Goal: Task Accomplishment & Management: Manage account settings

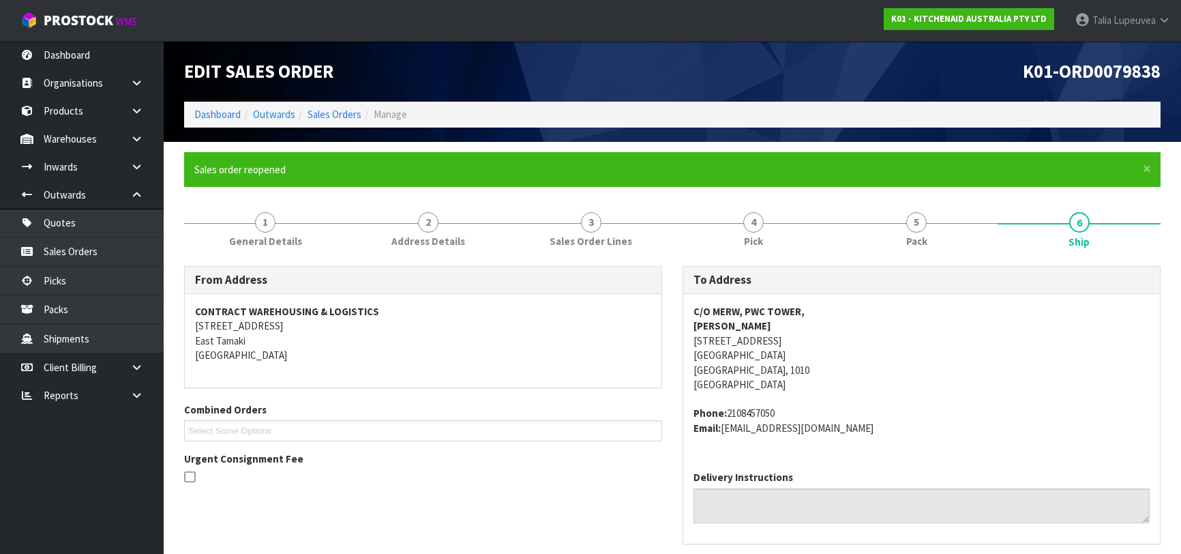
scroll to position [425, 0]
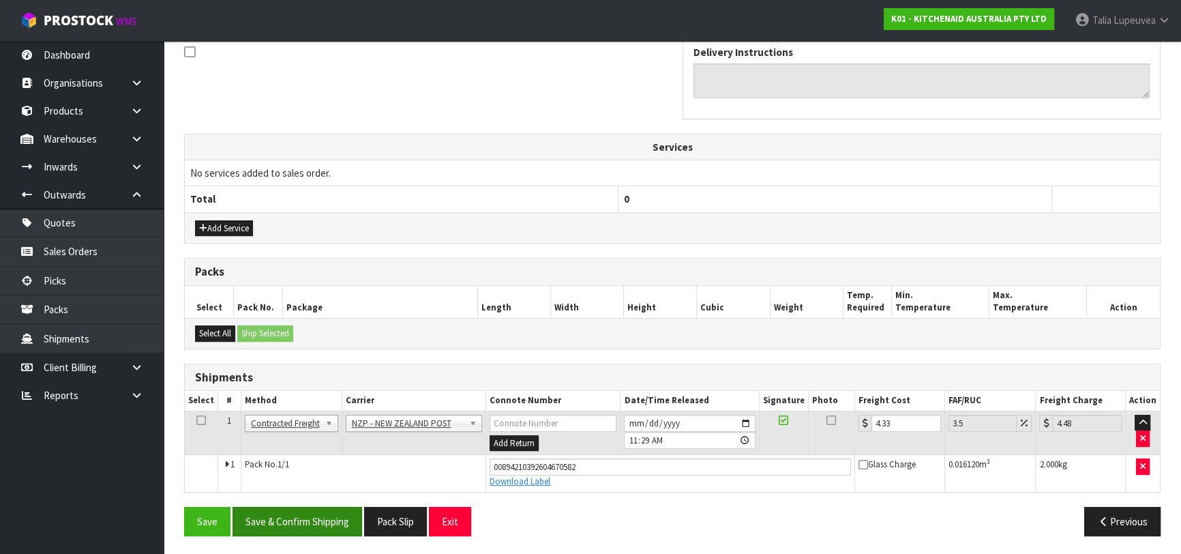
type input "4.33"
click at [327, 514] on button "Save & Confirm Shipping" at bounding box center [297, 520] width 130 height 29
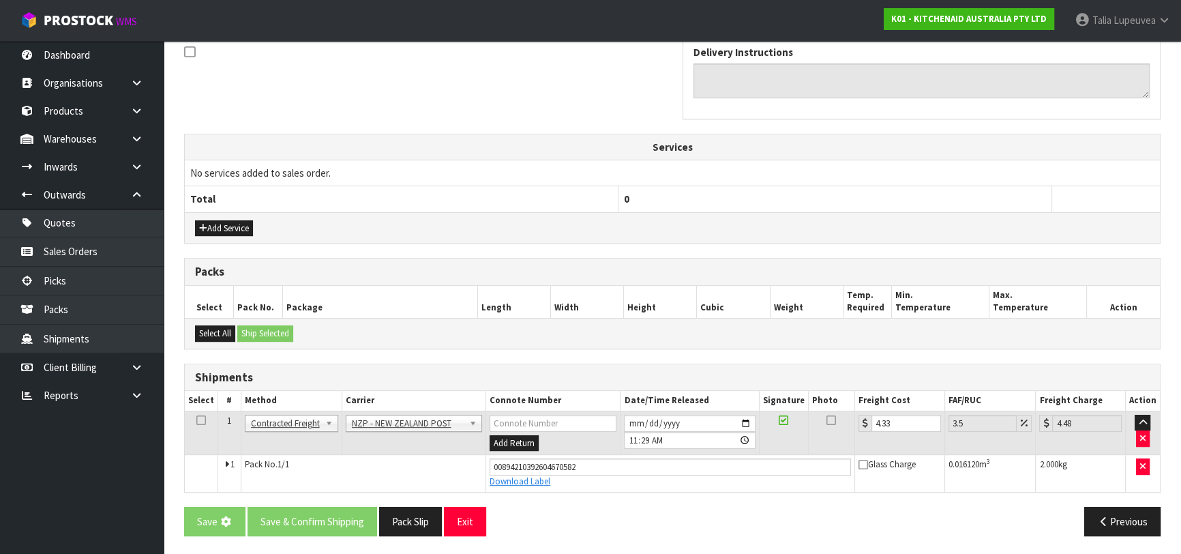
scroll to position [0, 0]
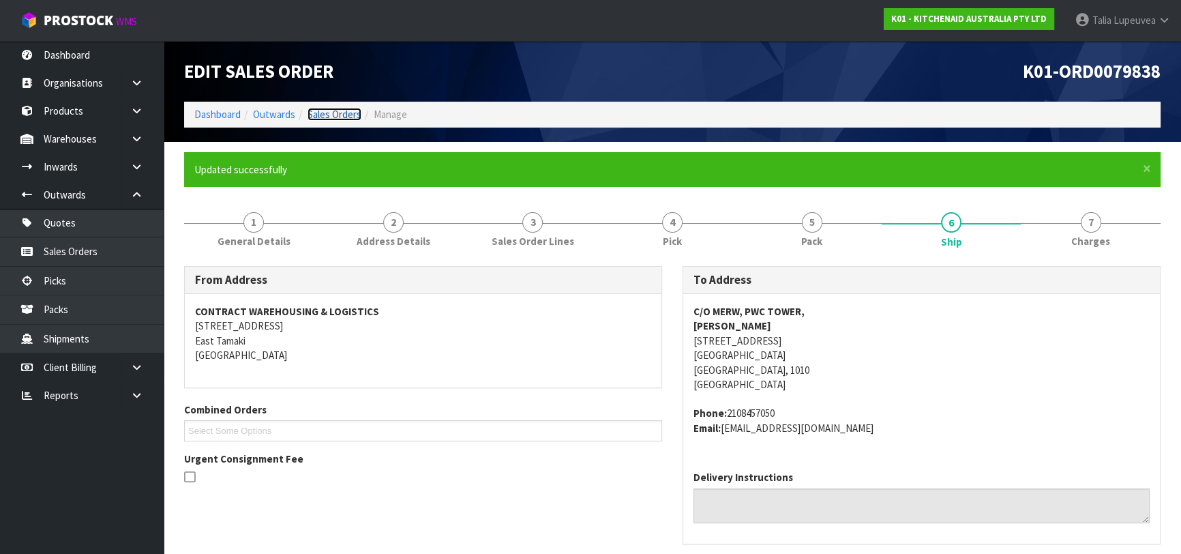
click at [347, 111] on link "Sales Orders" at bounding box center [334, 114] width 54 height 13
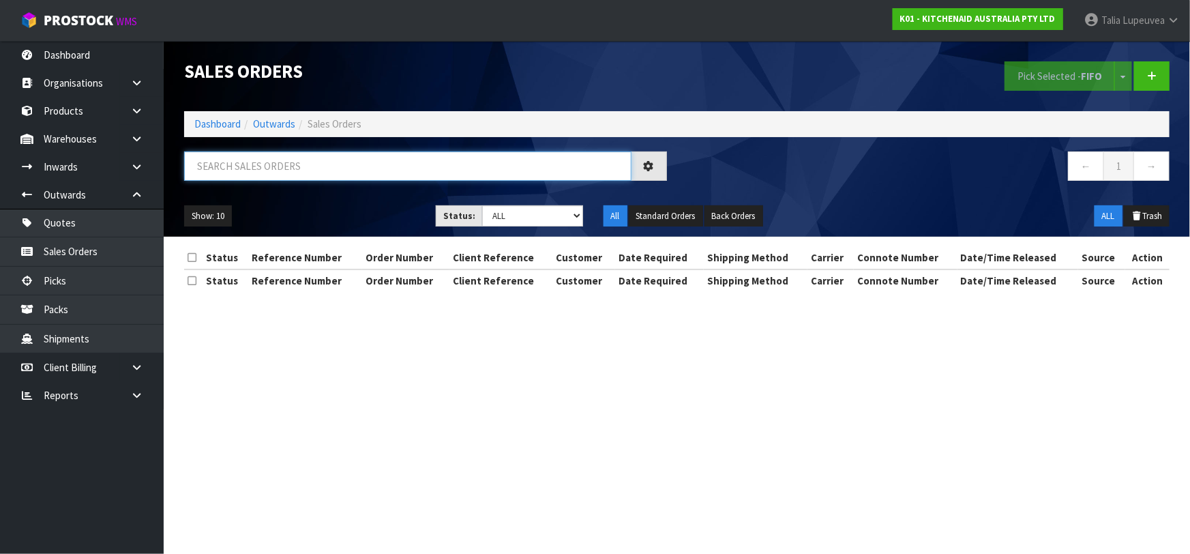
click at [371, 164] on input "text" at bounding box center [407, 165] width 447 height 29
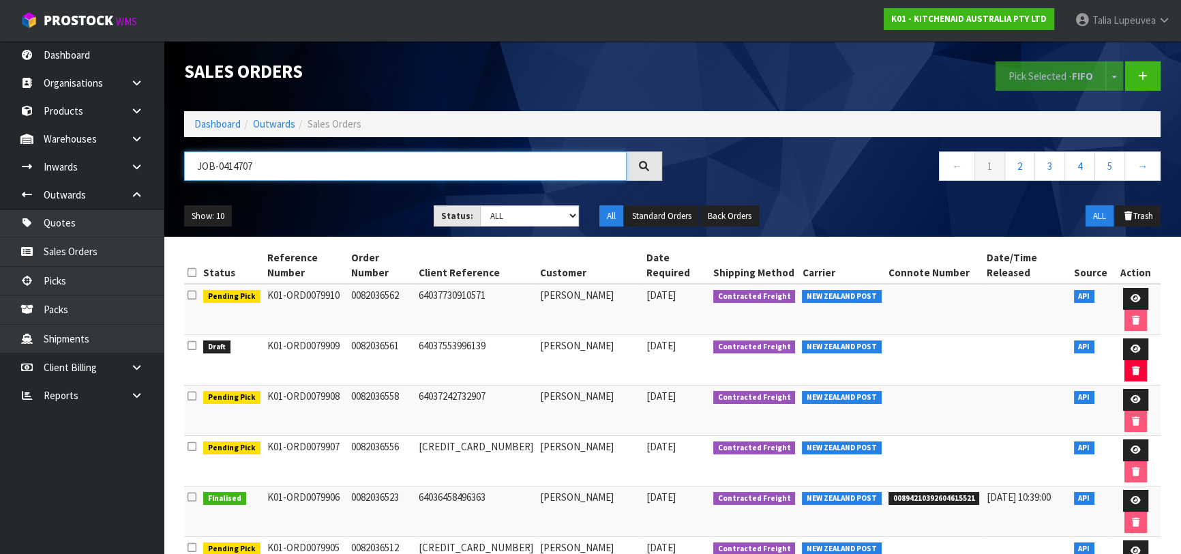
type input "JOB-0414707"
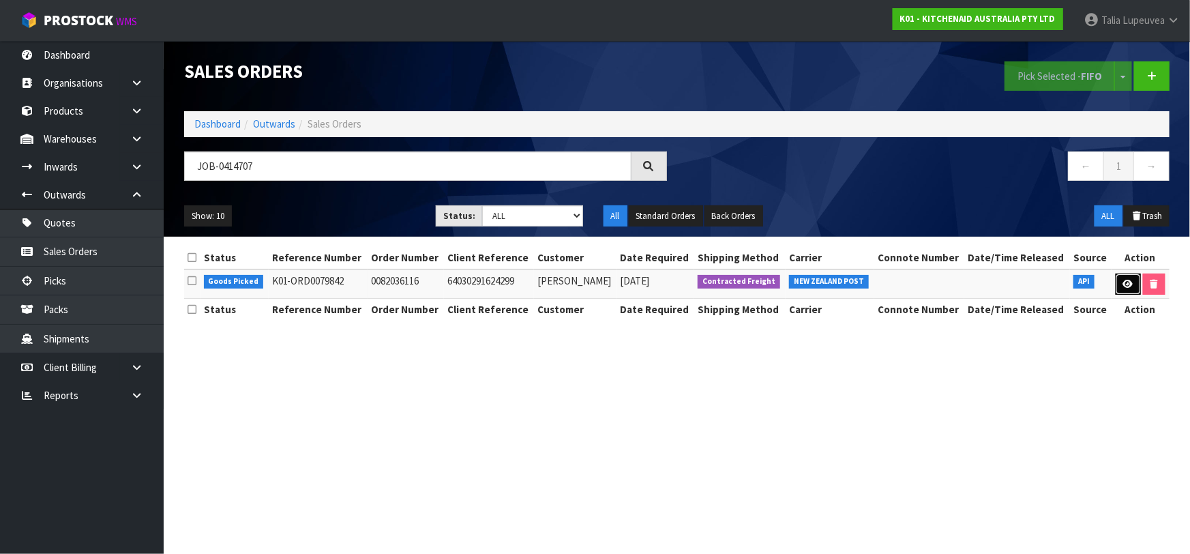
click at [1125, 286] on icon at bounding box center [1128, 283] width 10 height 9
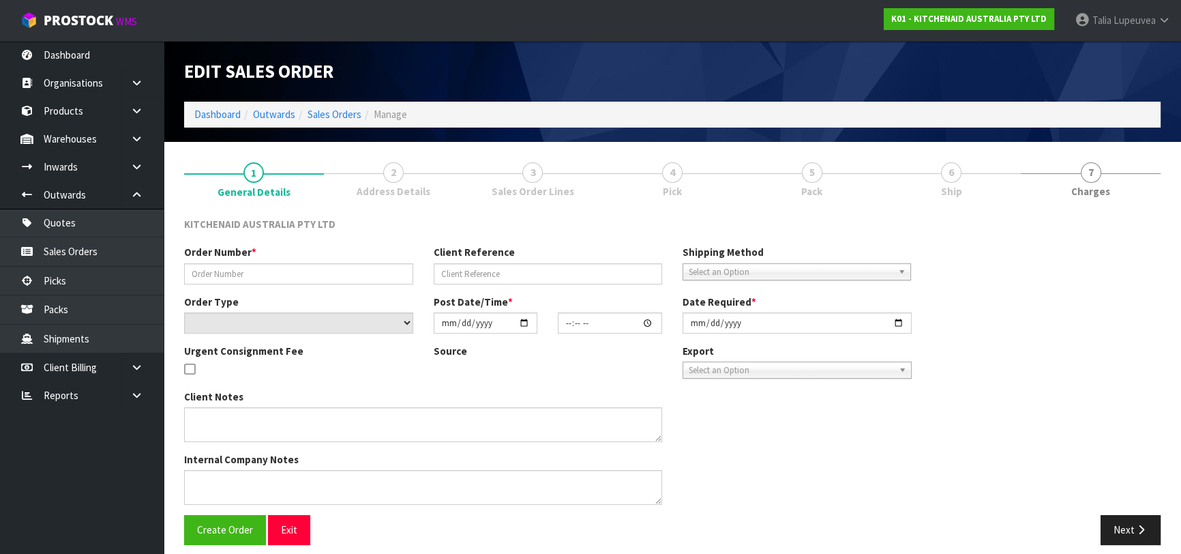
type input "0082036116"
type input "64030291624299"
select select "number:0"
type input "[DATE]"
type input "21:40:12.000"
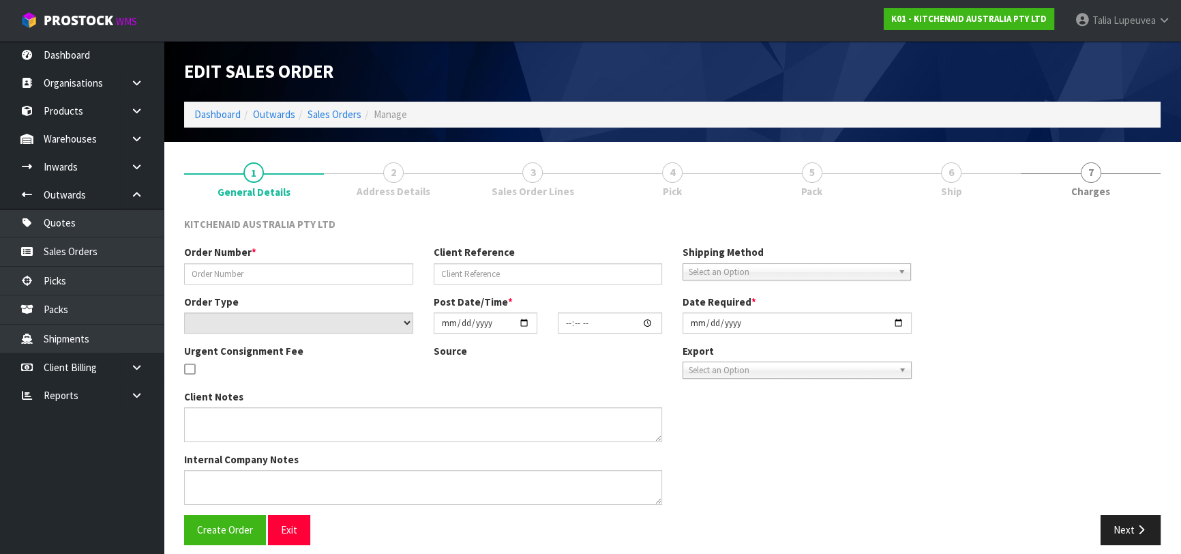
type input "[DATE]"
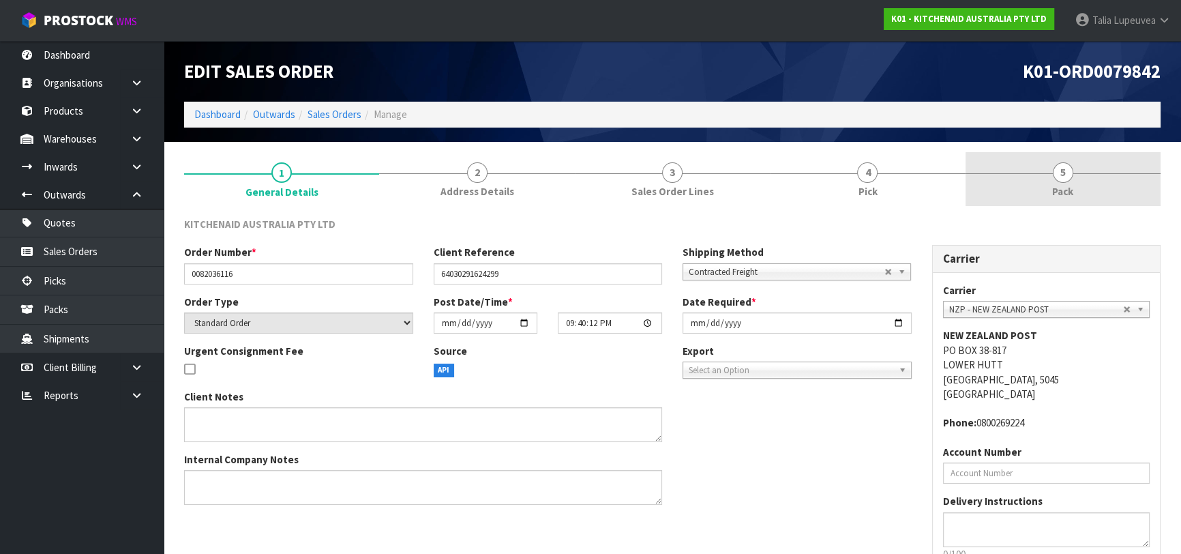
click at [1047, 196] on link "5 Pack" at bounding box center [1062, 179] width 195 height 54
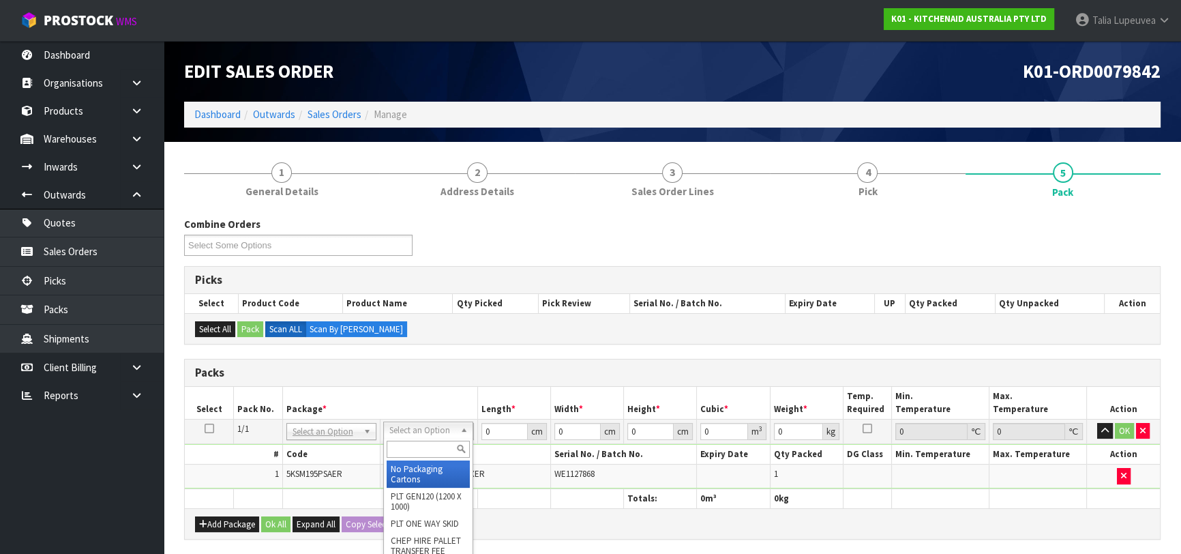
click at [431, 447] on input "text" at bounding box center [428, 448] width 83 height 17
type input "OWN"
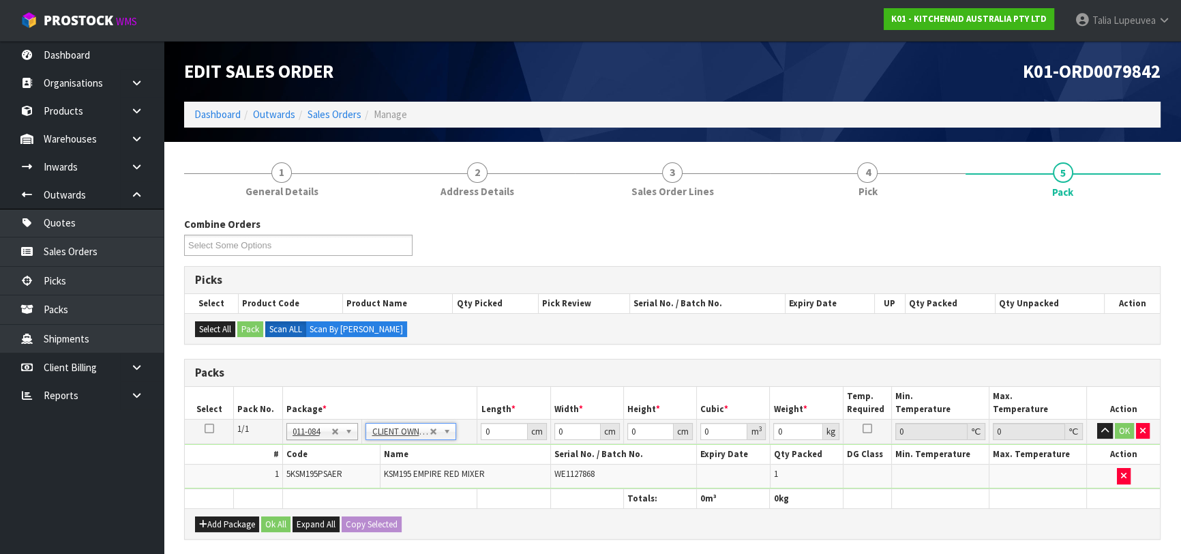
type input "12.45"
drag, startPoint x: 502, startPoint y: 432, endPoint x: 451, endPoint y: 424, distance: 51.8
click at [451, 424] on tr "1/1 NONE 007-001 007-002 007-004 007-009 007-013 007-014 007-015 007-017 007-01…" at bounding box center [672, 431] width 975 height 25
type input "42"
type input "29"
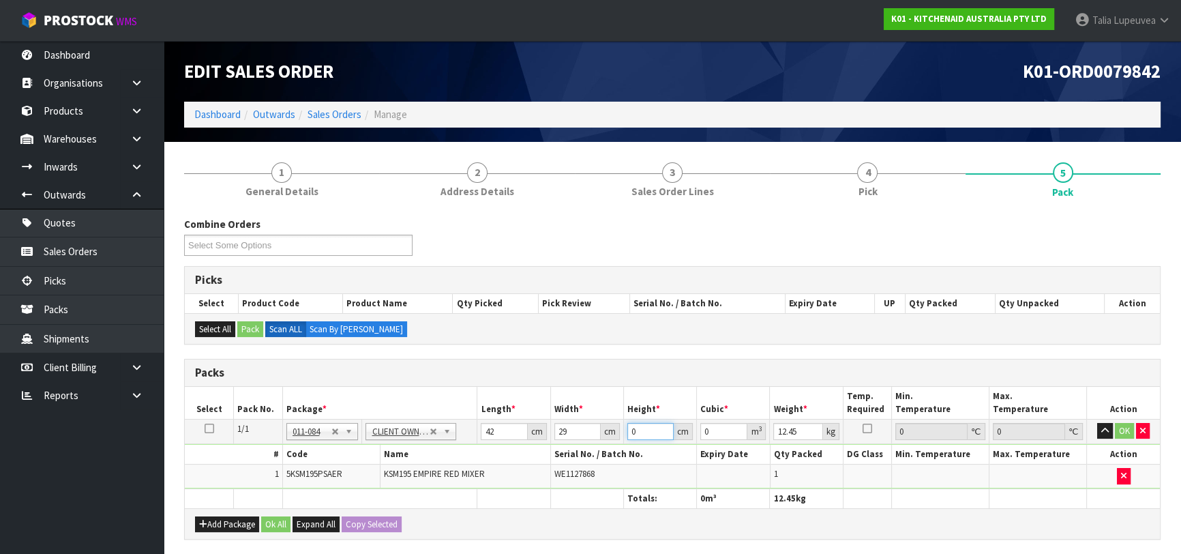
type input "4"
type input "0.004872"
type input "43"
type input "0.052374"
type input "43"
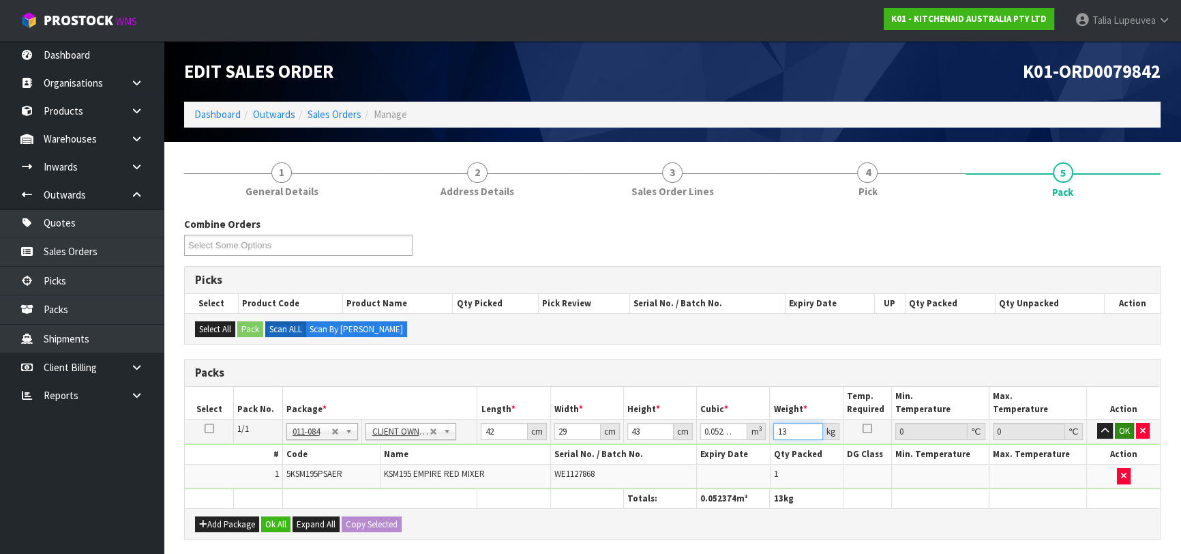
type input "13"
click at [1119, 429] on button "OK" at bounding box center [1124, 431] width 19 height 16
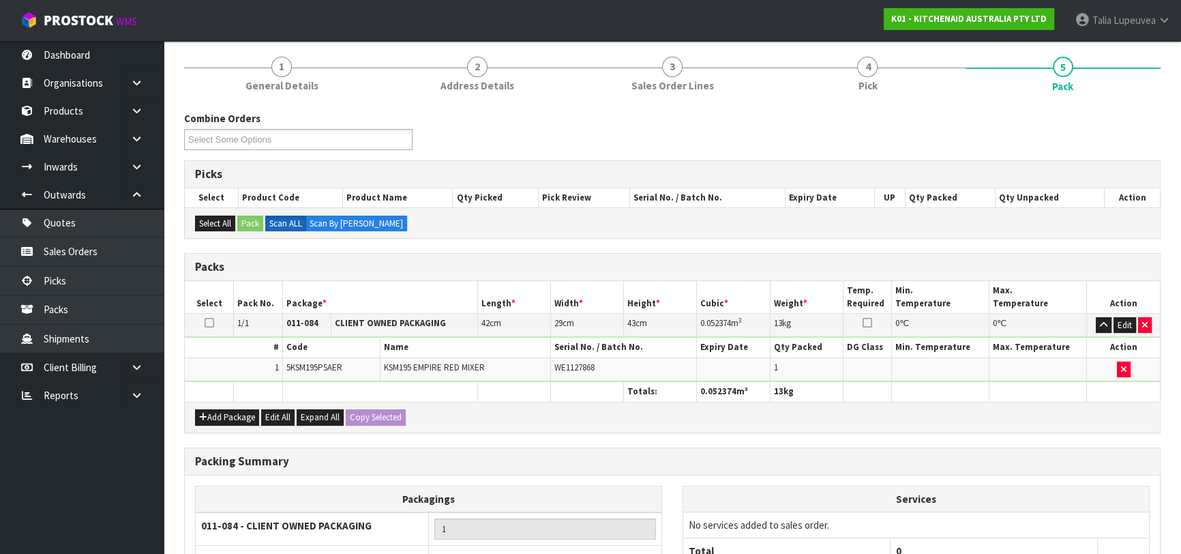
scroll to position [240, 0]
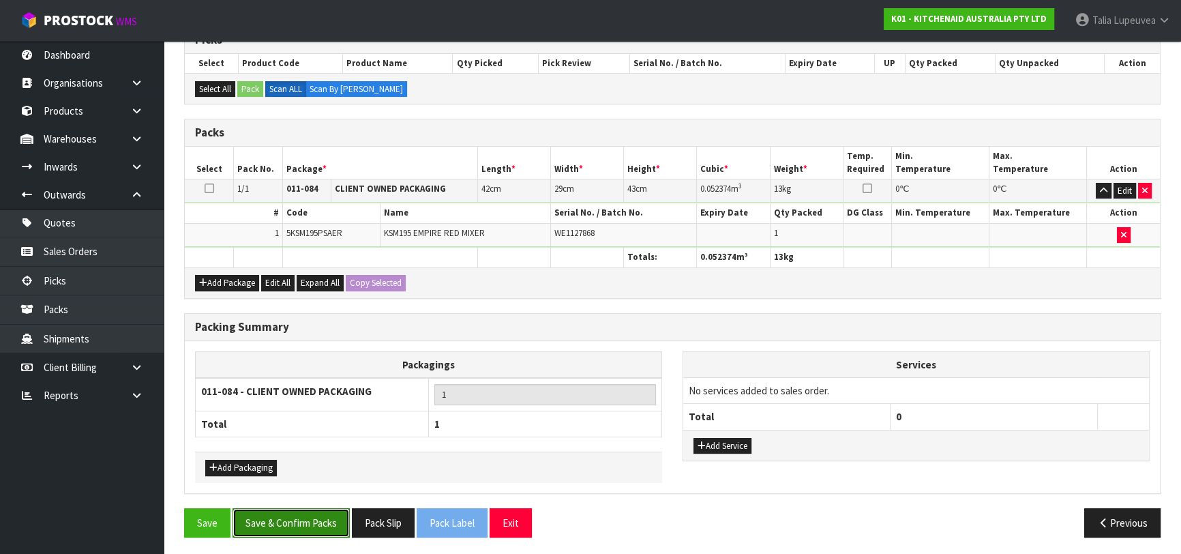
click at [310, 517] on button "Save & Confirm Packs" at bounding box center [290, 522] width 117 height 29
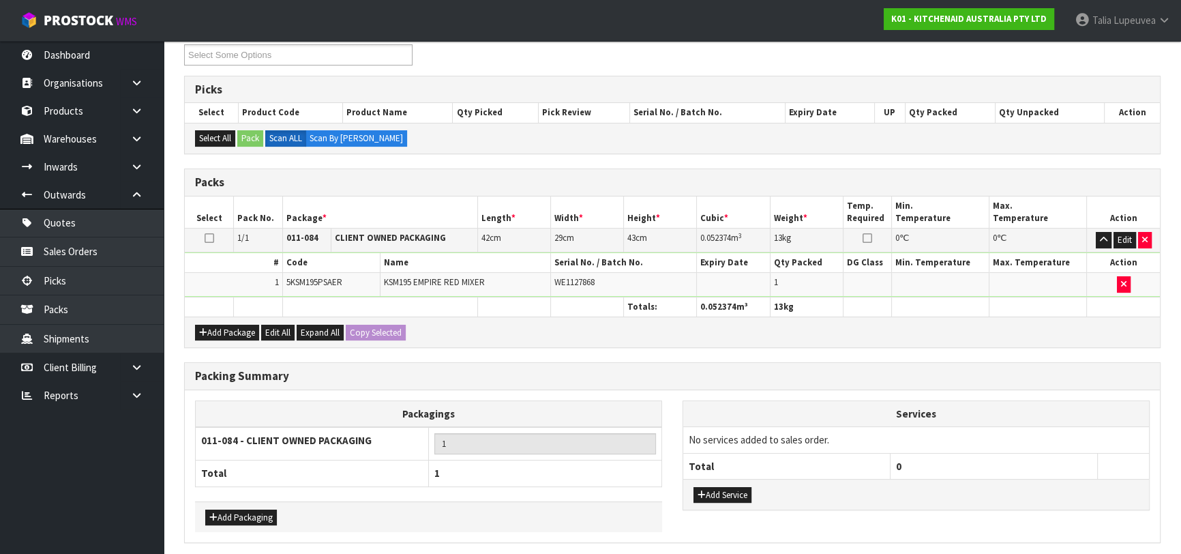
scroll to position [0, 0]
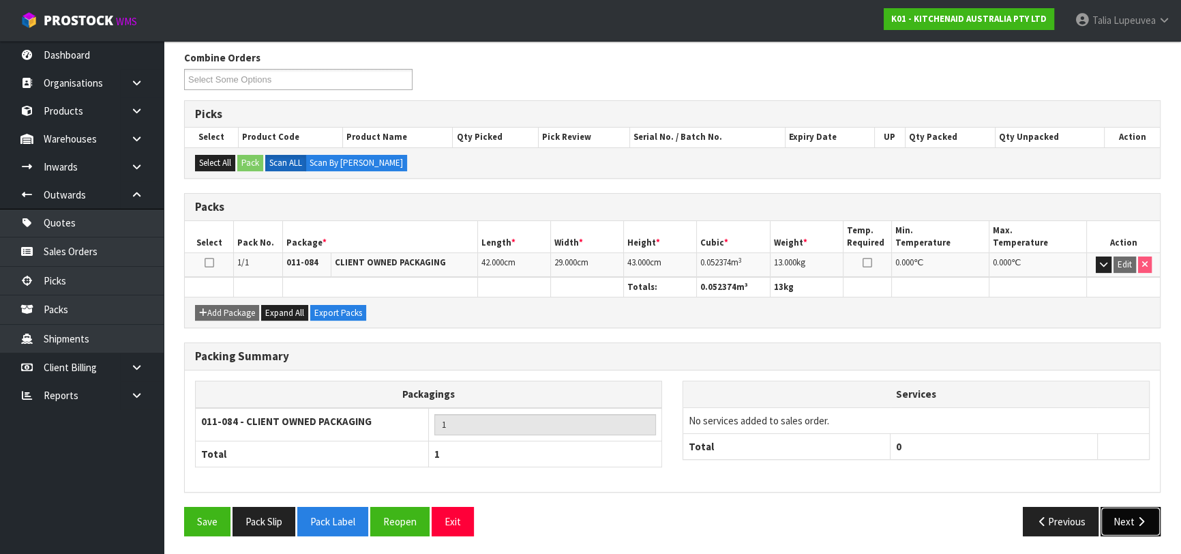
click at [1119, 515] on button "Next" at bounding box center [1130, 520] width 60 height 29
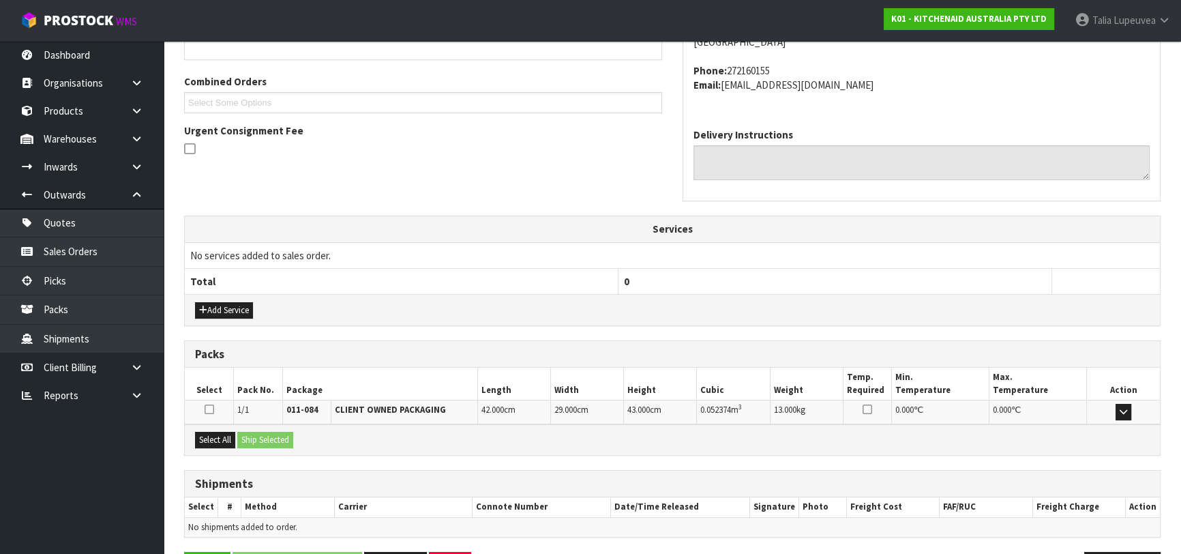
scroll to position [374, 0]
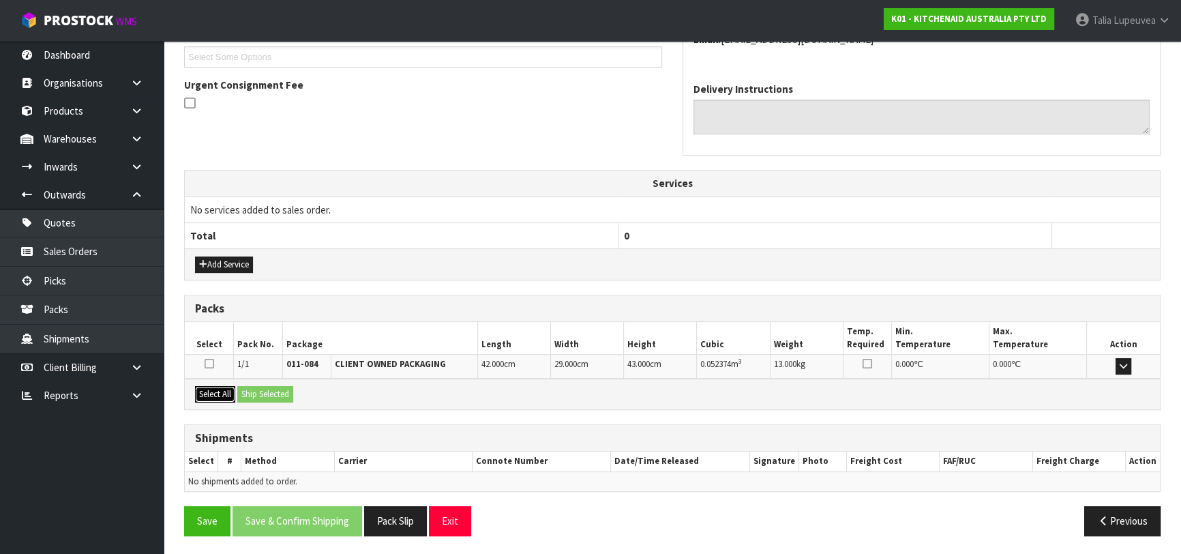
drag, startPoint x: 220, startPoint y: 391, endPoint x: 232, endPoint y: 394, distance: 11.9
click at [219, 391] on button "Select All" at bounding box center [215, 394] width 40 height 16
click at [261, 393] on button "Ship Selected" at bounding box center [265, 394] width 56 height 16
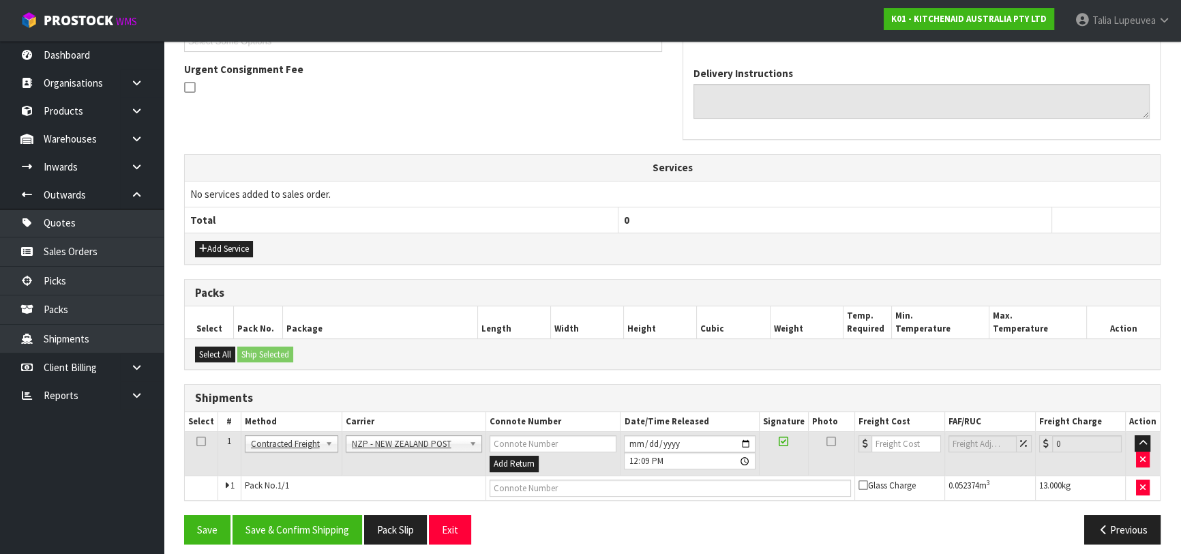
scroll to position [397, 0]
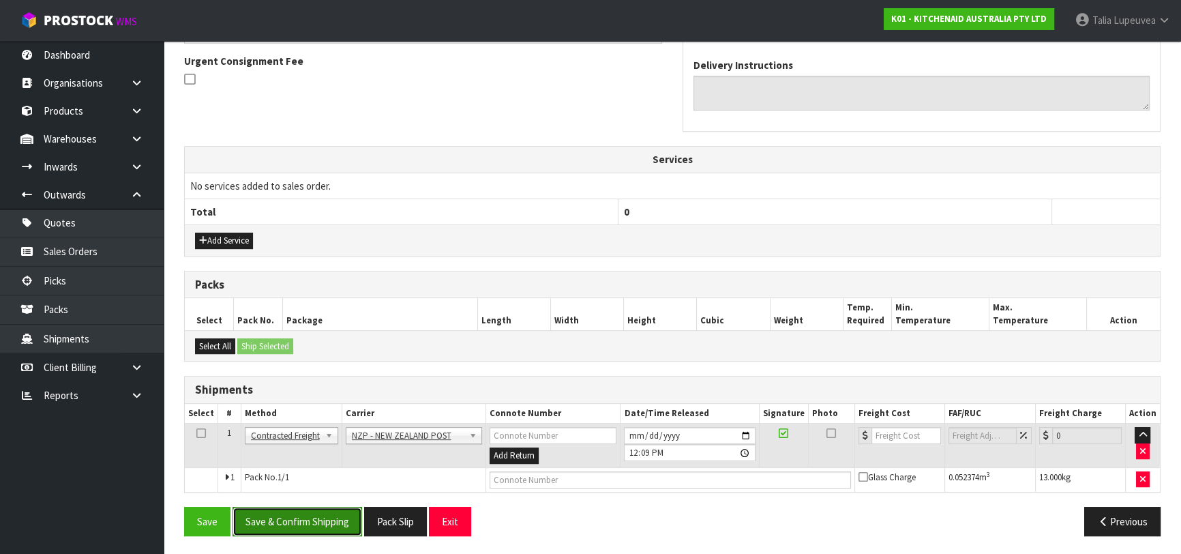
click at [320, 511] on button "Save & Confirm Shipping" at bounding box center [297, 520] width 130 height 29
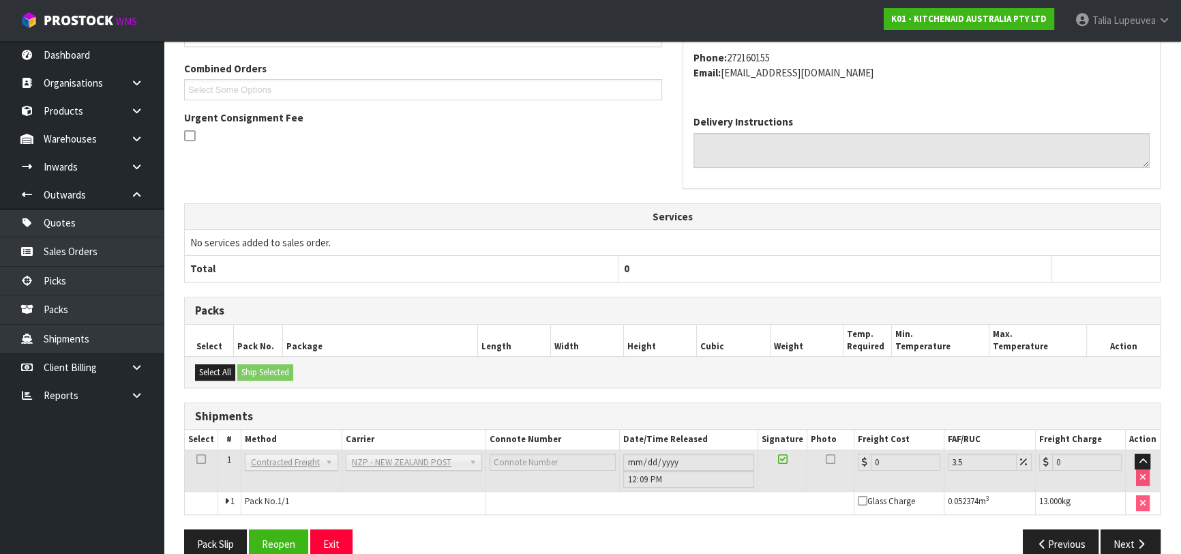
scroll to position [378, 0]
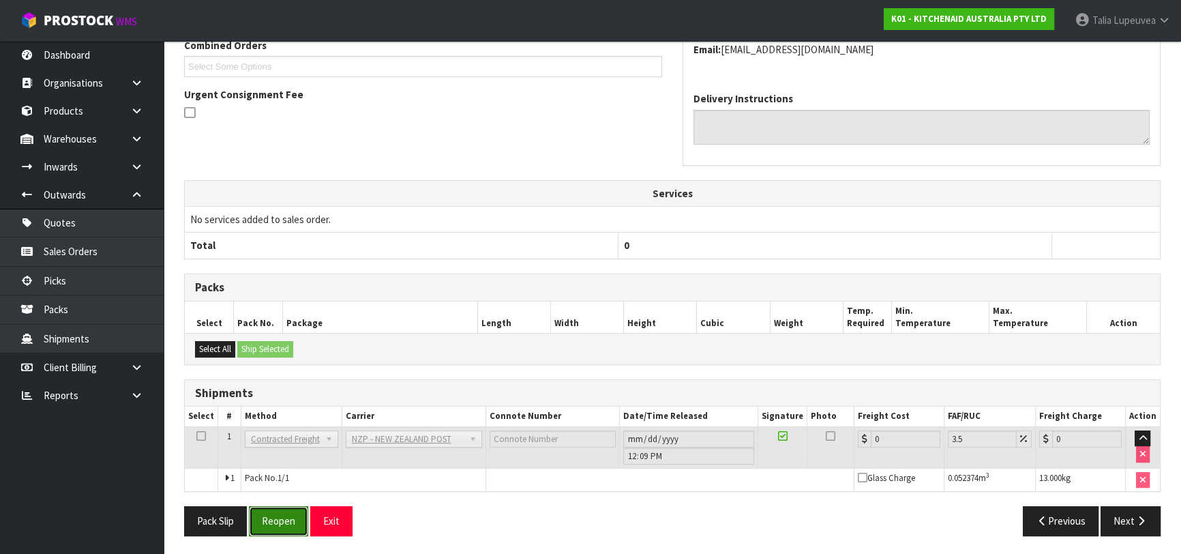
click at [292, 521] on button "Reopen" at bounding box center [278, 520] width 59 height 29
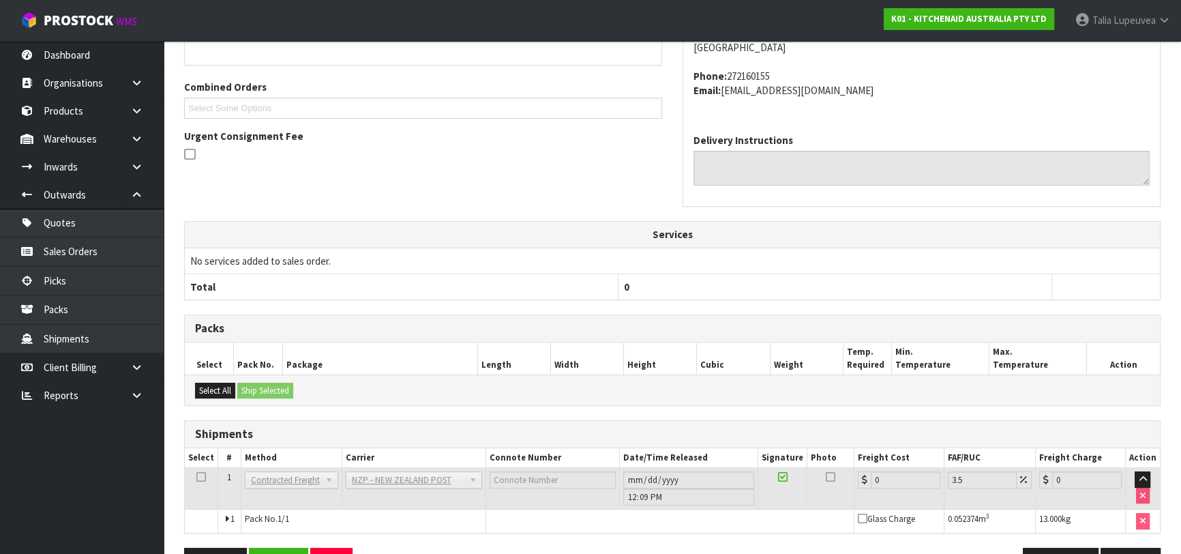
scroll to position [364, 0]
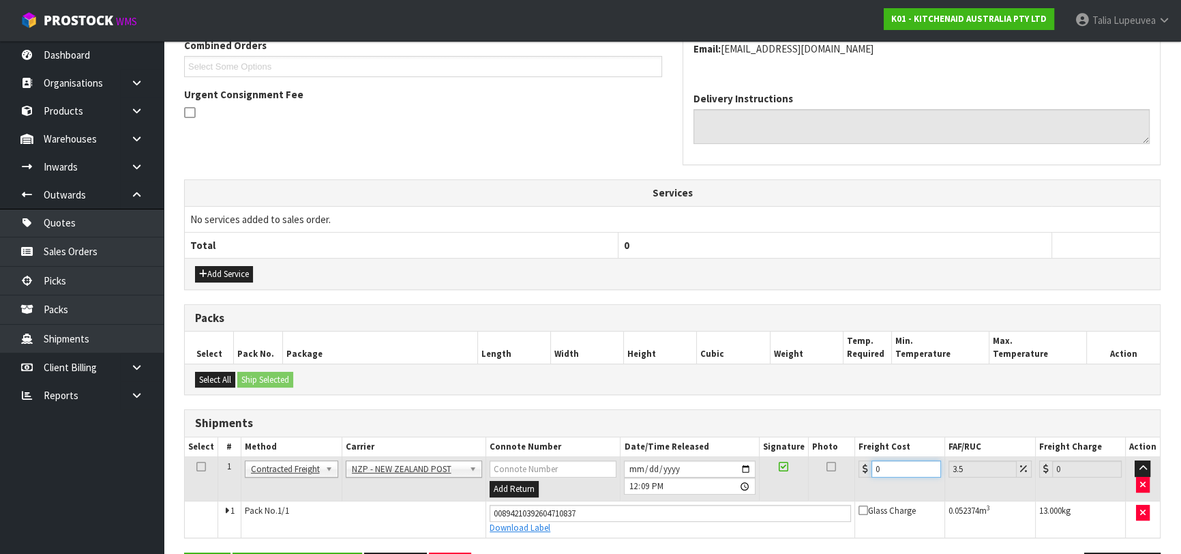
drag, startPoint x: 879, startPoint y: 466, endPoint x: 851, endPoint y: 457, distance: 29.1
click at [859, 465] on div "0" at bounding box center [899, 468] width 82 height 17
type input "1"
type input "1.03"
type input "16"
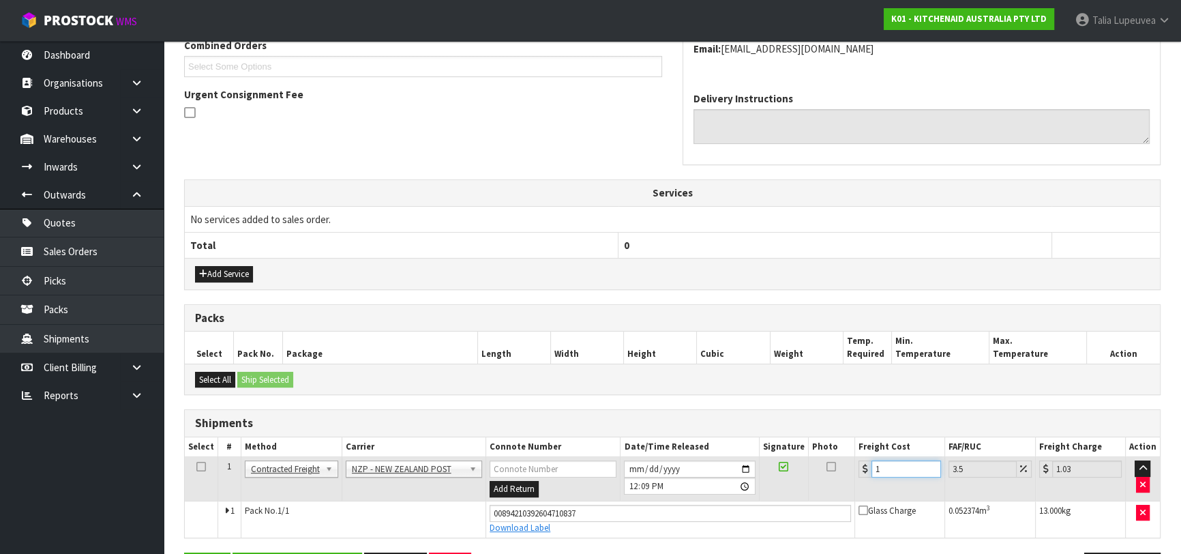
type input "16.56"
type input "16.6"
type input "17.18"
type input "16.61"
type input "17.19"
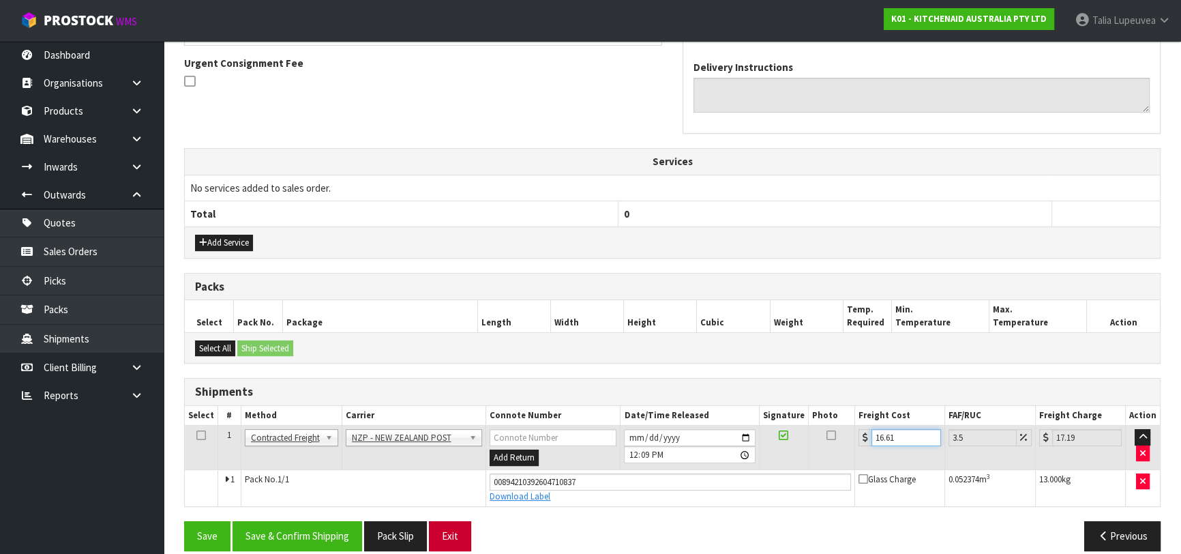
scroll to position [410, 0]
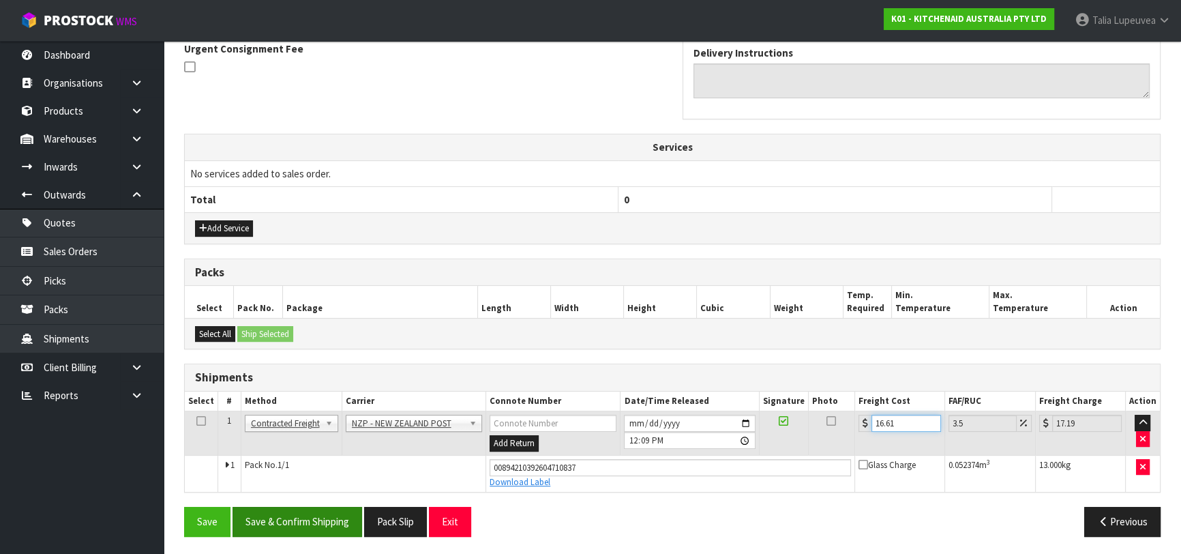
type input "16.61"
click at [294, 522] on button "Save & Confirm Shipping" at bounding box center [297, 520] width 130 height 29
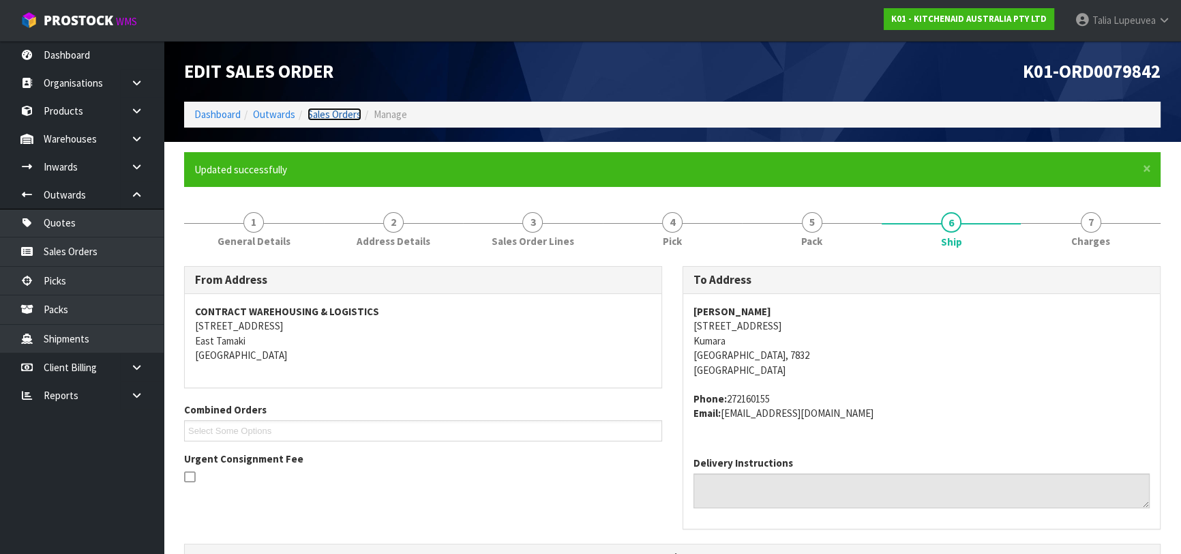
click at [322, 111] on link "Sales Orders" at bounding box center [334, 114] width 54 height 13
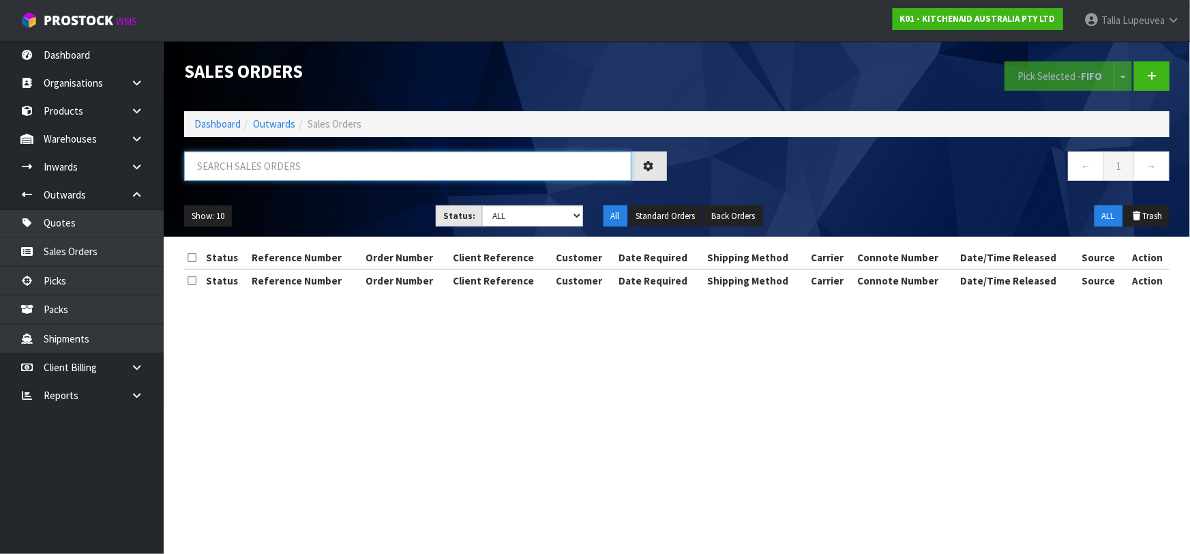
click at [342, 172] on input "text" at bounding box center [407, 165] width 447 height 29
type input "JOB-0414736"
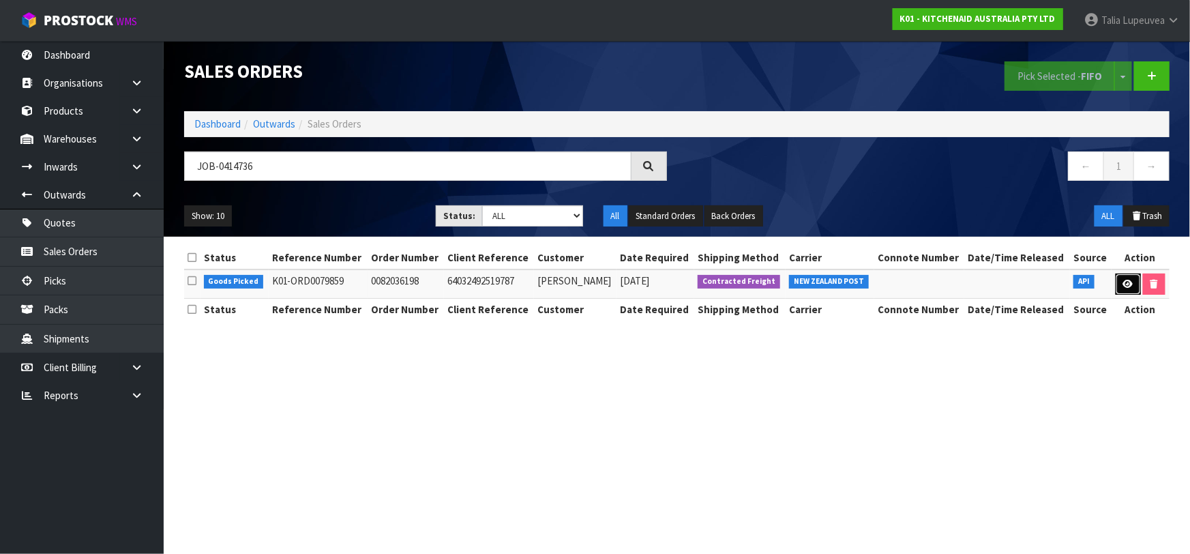
click at [1132, 284] on link at bounding box center [1127, 284] width 25 height 22
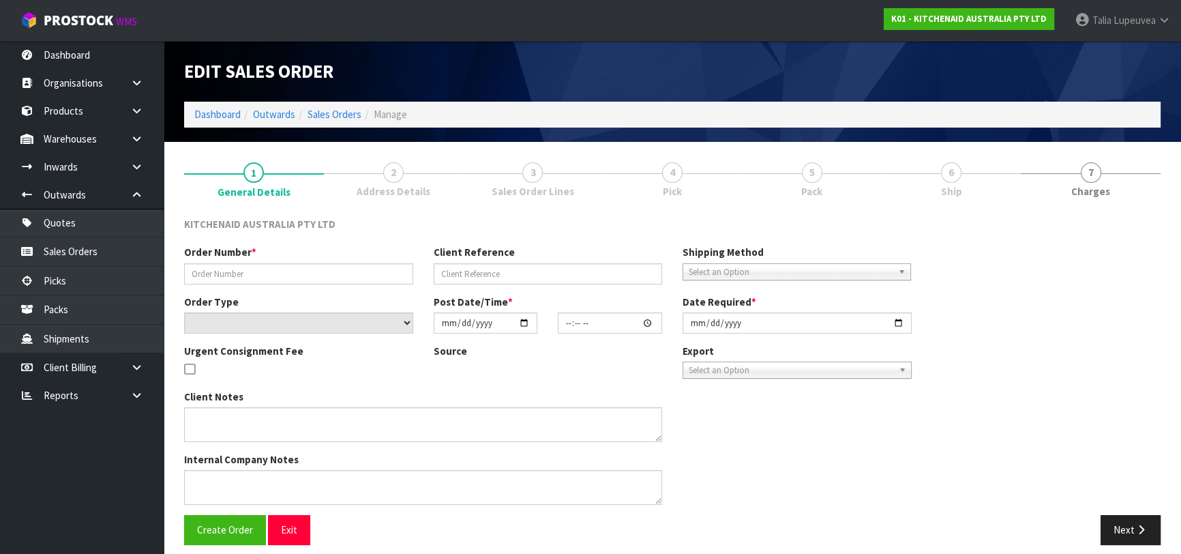
type input "0082036198"
type input "64032492519787"
select select "number:0"
type input "[DATE]"
type input "13:38:58.000"
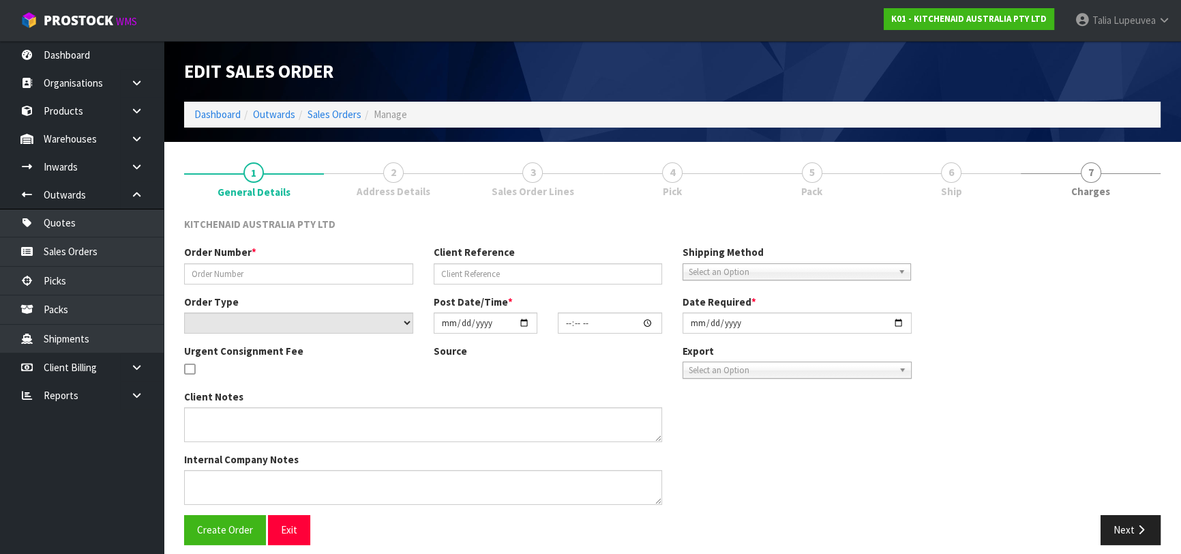
type input "[DATE]"
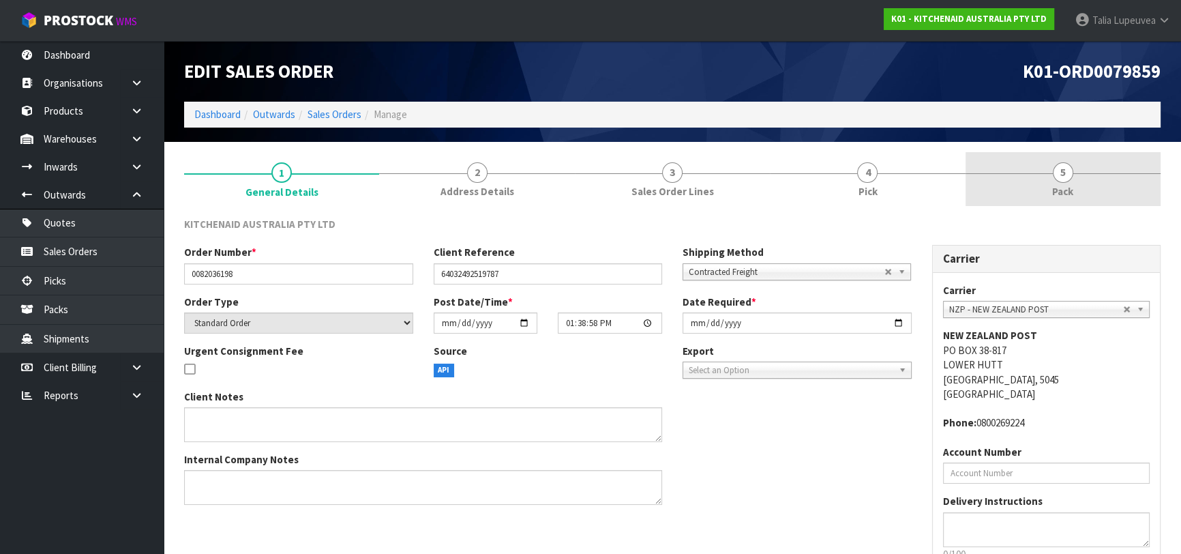
click at [1059, 198] on span "Pack" at bounding box center [1062, 191] width 21 height 14
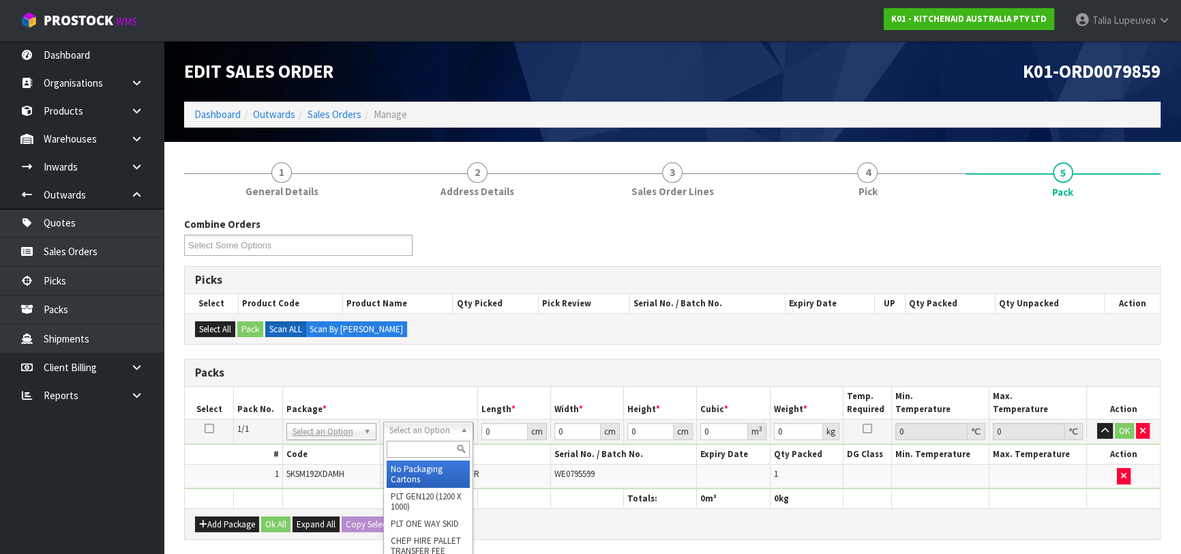
click at [438, 446] on input "text" at bounding box center [428, 448] width 83 height 17
type input "OWN"
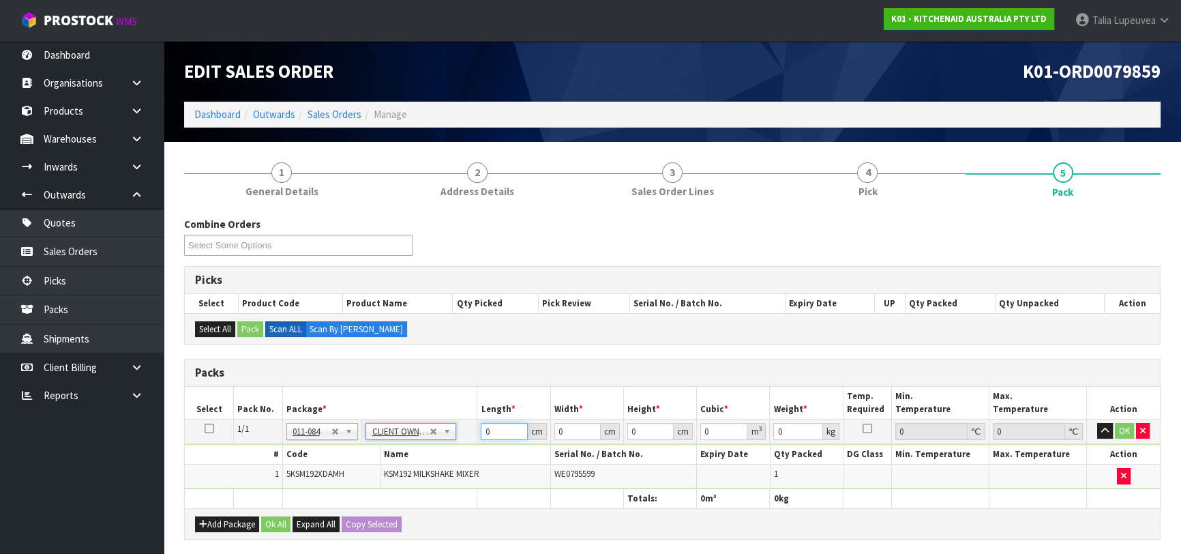
type input "11.48"
drag, startPoint x: 494, startPoint y: 434, endPoint x: 455, endPoint y: 418, distance: 41.5
click at [455, 419] on tr "1/1 NONE 007-001 007-002 007-004 007-009 007-013 007-014 007-015 007-017 007-01…" at bounding box center [672, 431] width 975 height 25
type input "42"
type input "29"
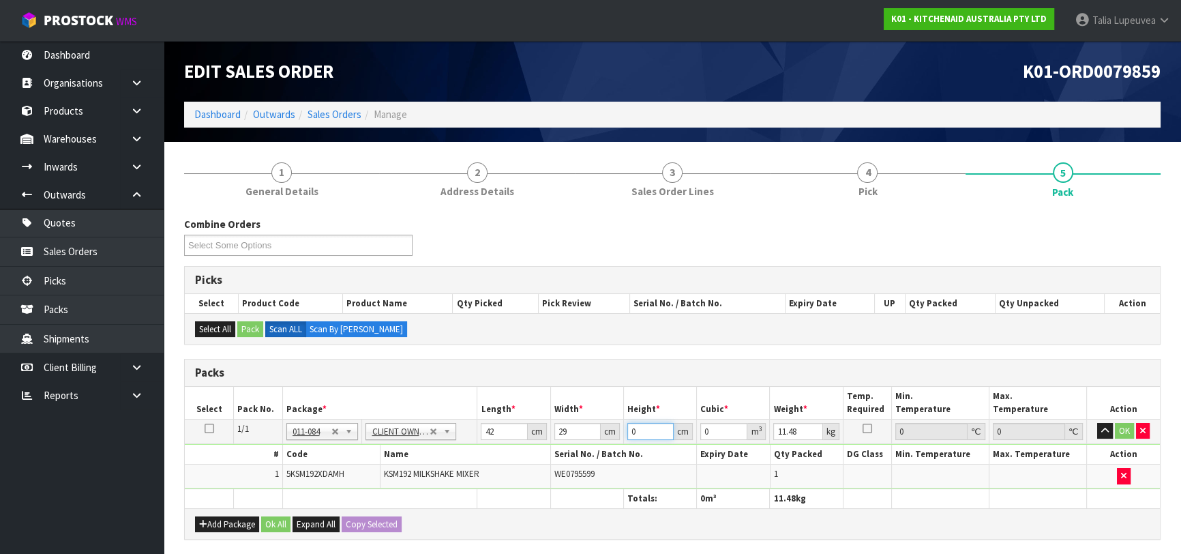
type input "4"
type input "0.004872"
type input "43"
type input "0.052374"
type input "43"
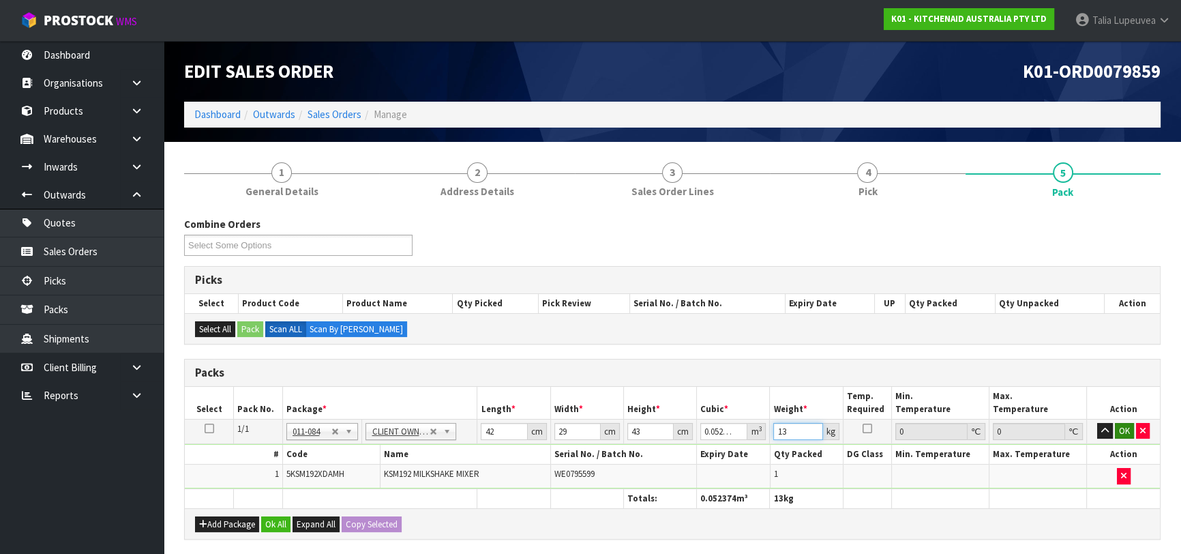
type input "13"
click at [1127, 429] on button "OK" at bounding box center [1124, 431] width 19 height 16
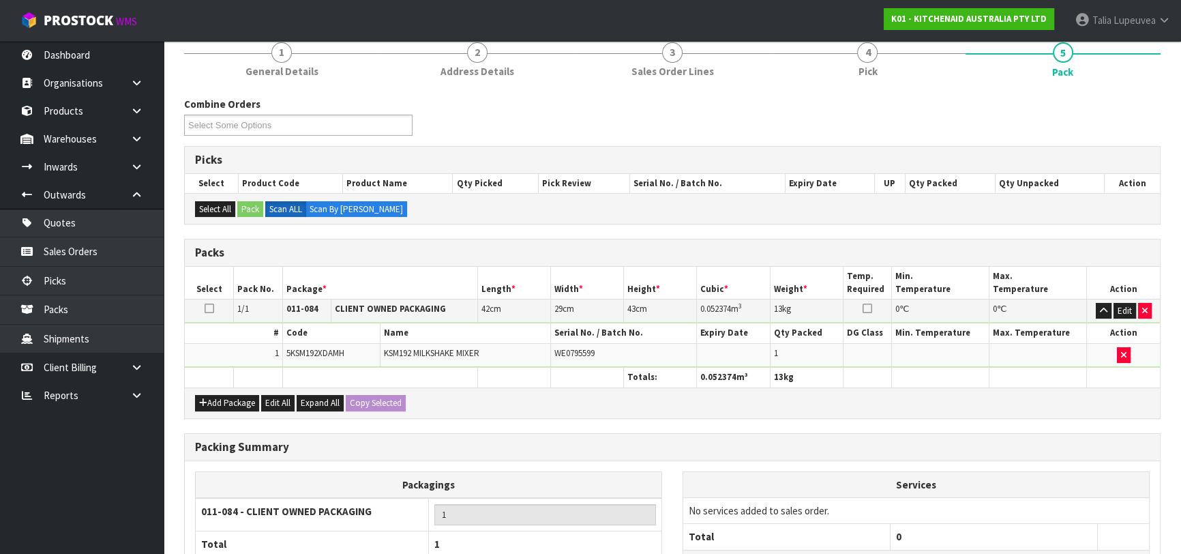
scroll to position [240, 0]
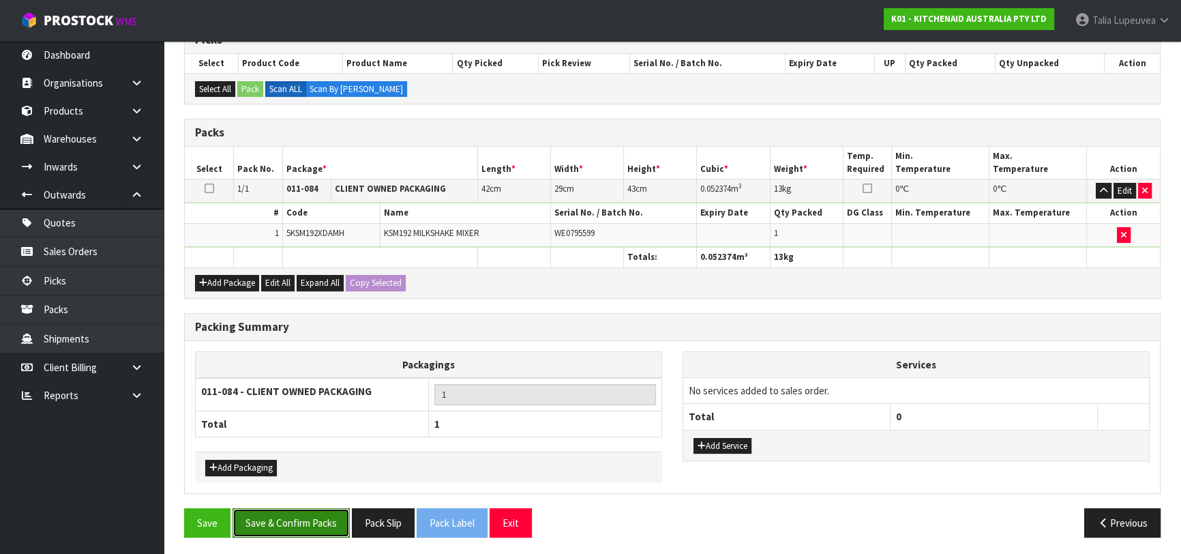
click at [289, 511] on button "Save & Confirm Packs" at bounding box center [290, 522] width 117 height 29
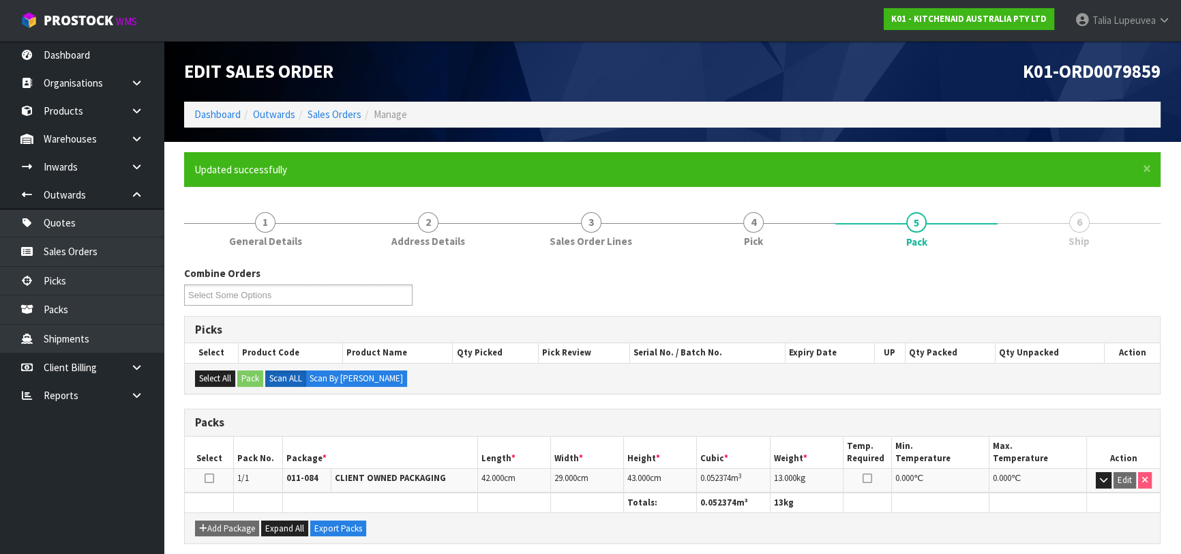
scroll to position [215, 0]
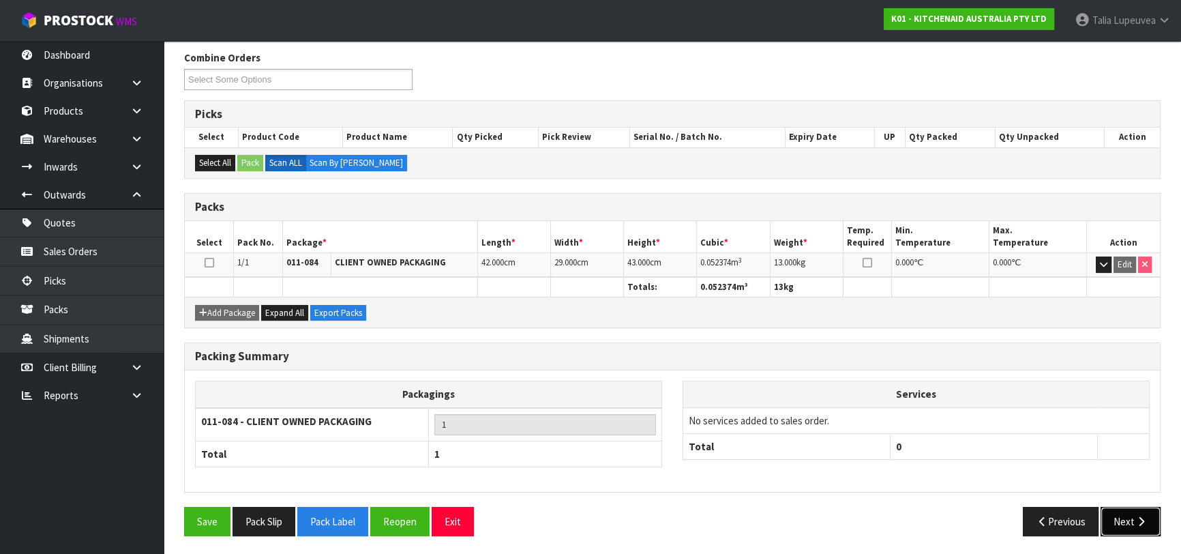
click at [1110, 527] on button "Next" at bounding box center [1130, 520] width 60 height 29
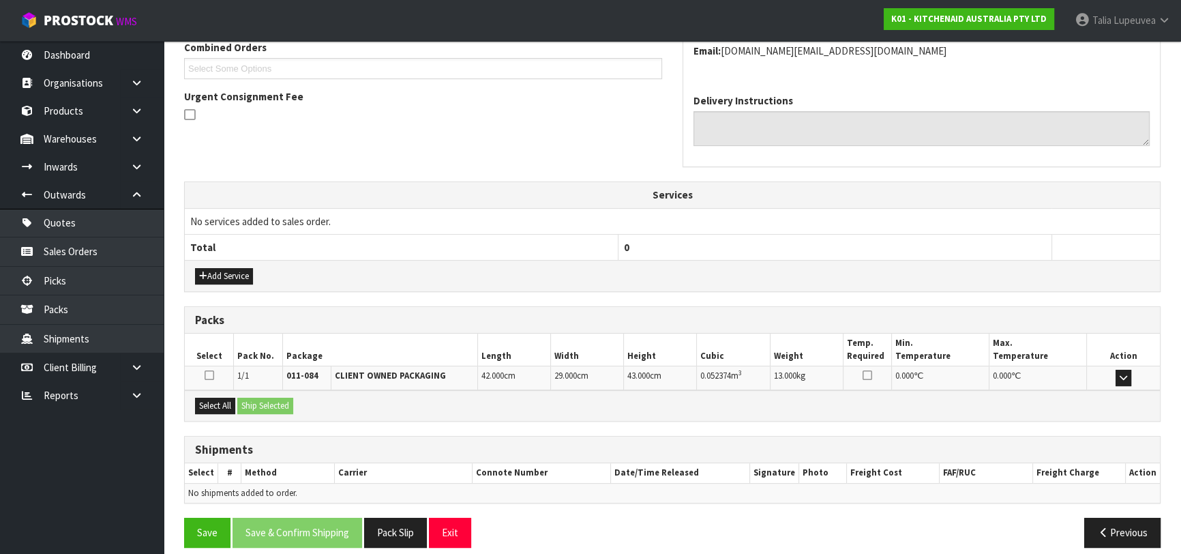
scroll to position [374, 0]
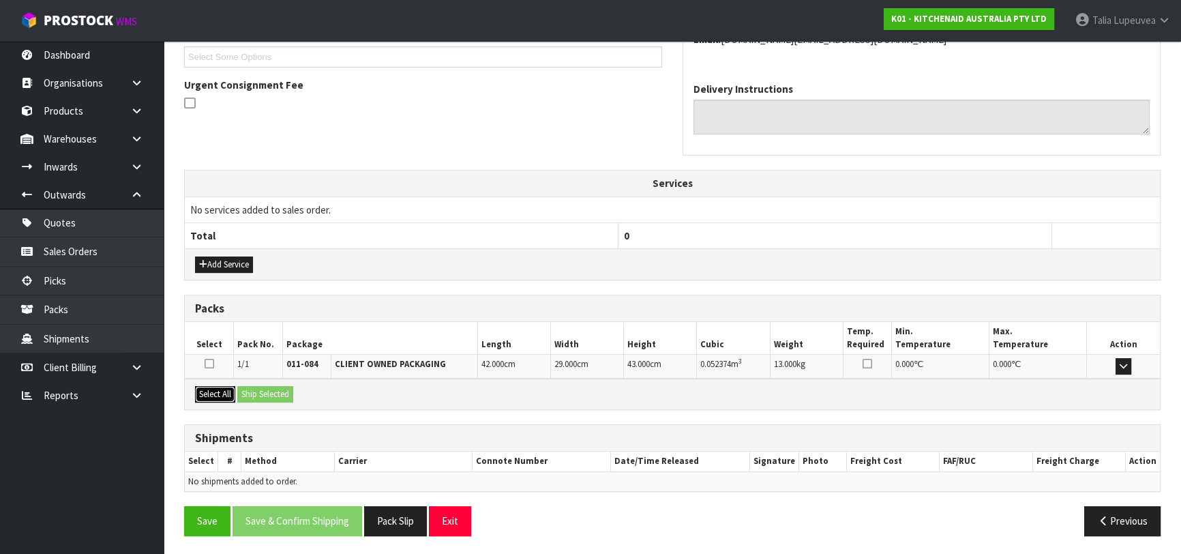
click at [207, 388] on button "Select All" at bounding box center [215, 394] width 40 height 16
click at [263, 389] on button "Ship Selected" at bounding box center [265, 394] width 56 height 16
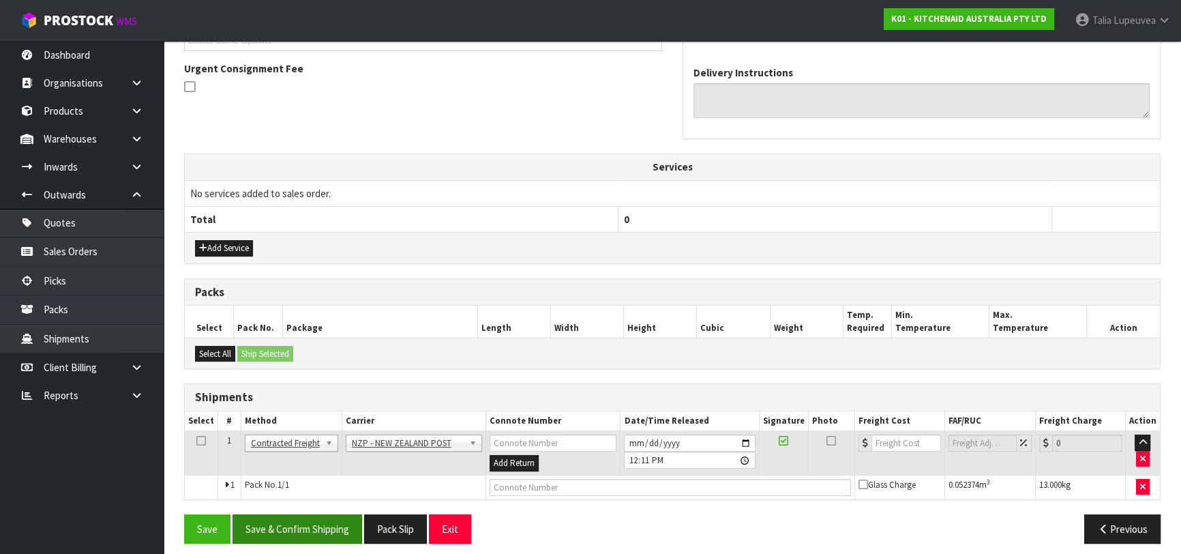
scroll to position [397, 0]
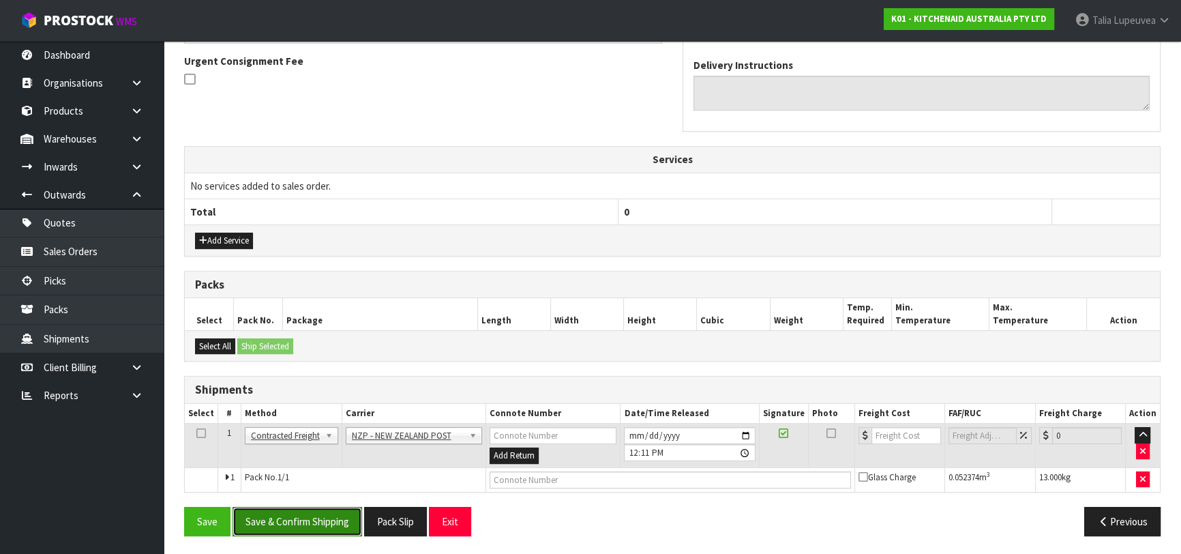
click at [309, 516] on button "Save & Confirm Shipping" at bounding box center [297, 520] width 130 height 29
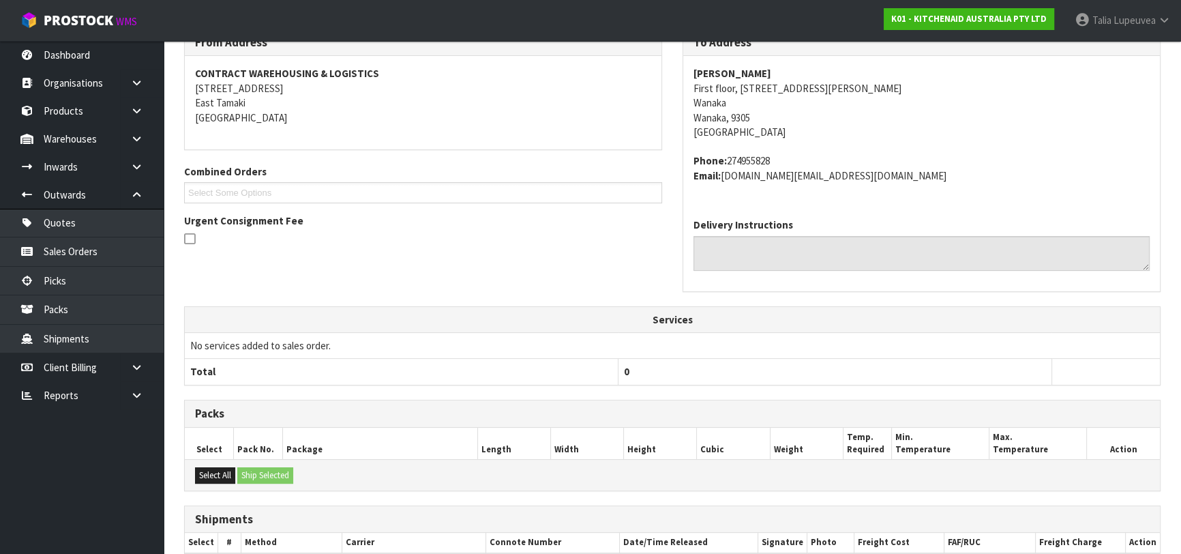
scroll to position [378, 0]
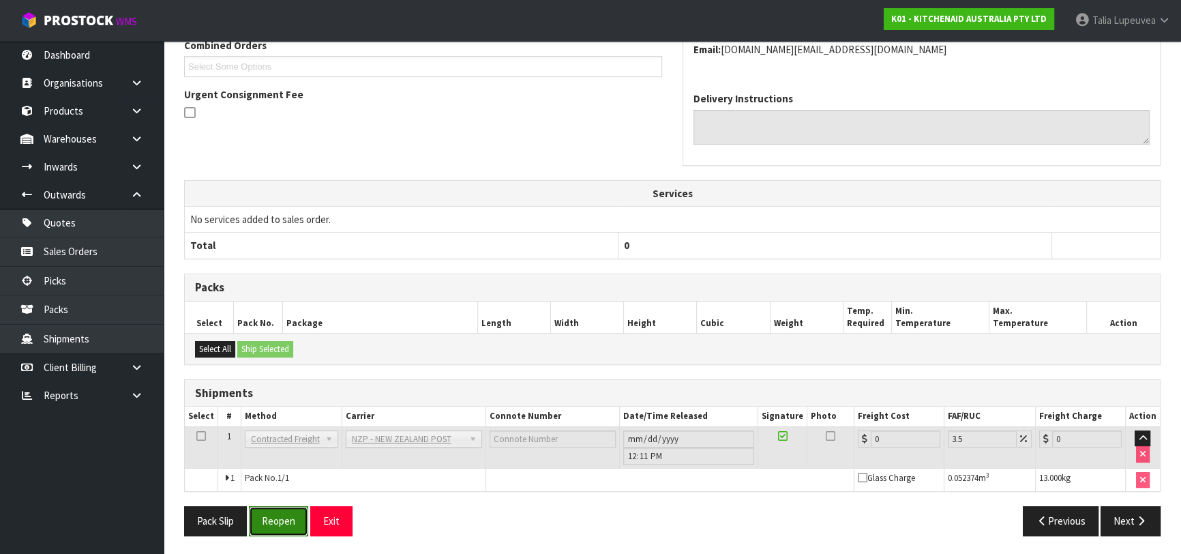
click at [274, 525] on button "Reopen" at bounding box center [278, 520] width 59 height 29
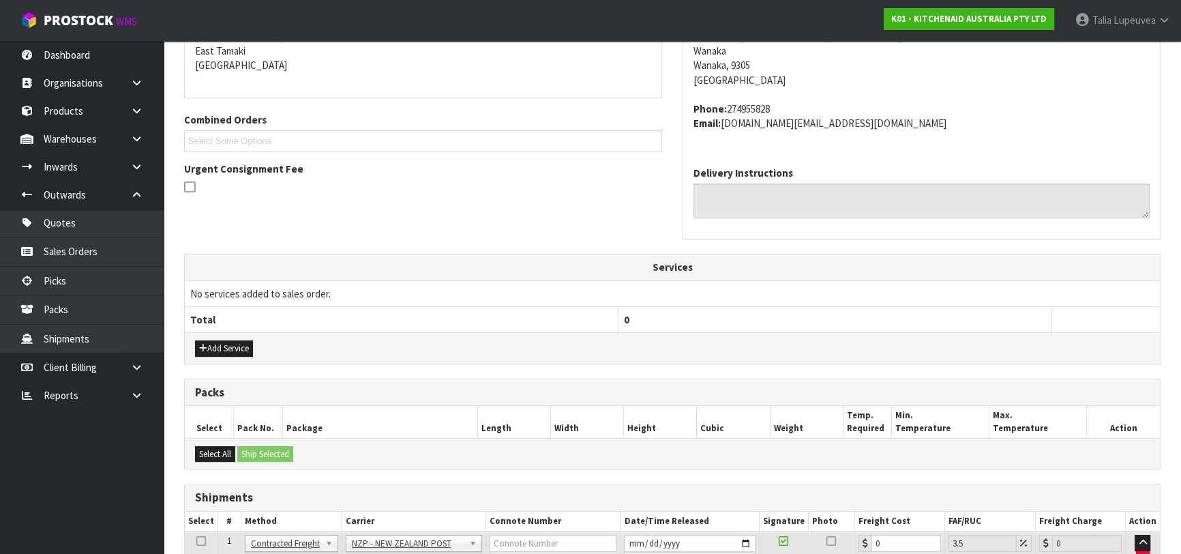
scroll to position [410, 0]
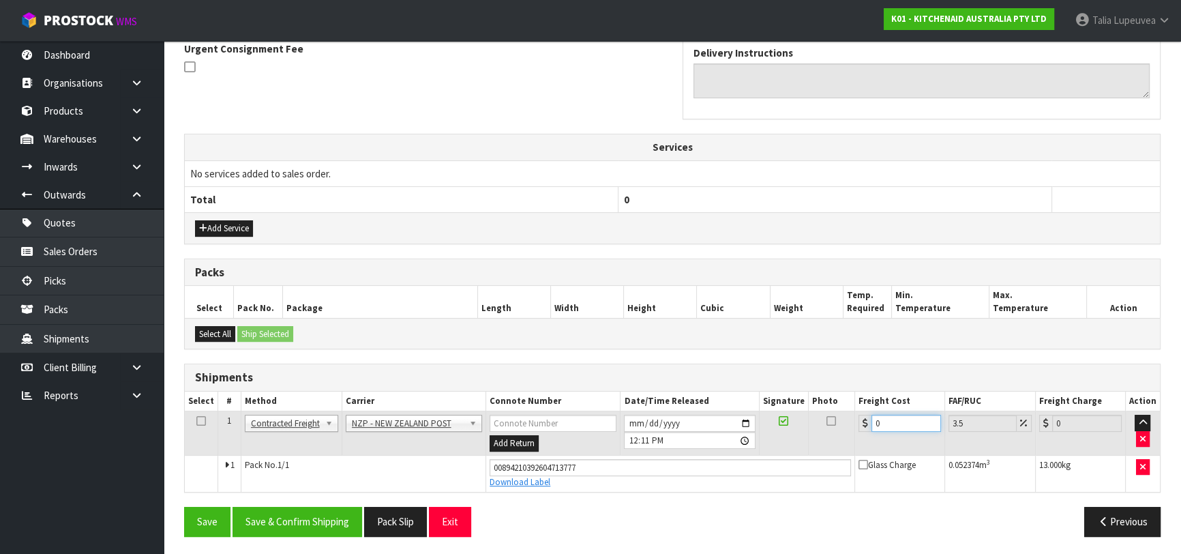
drag, startPoint x: 887, startPoint y: 417, endPoint x: 859, endPoint y: 425, distance: 29.1
click at [859, 423] on div "0" at bounding box center [899, 422] width 82 height 17
type input "1"
type input "1.03"
type input "16"
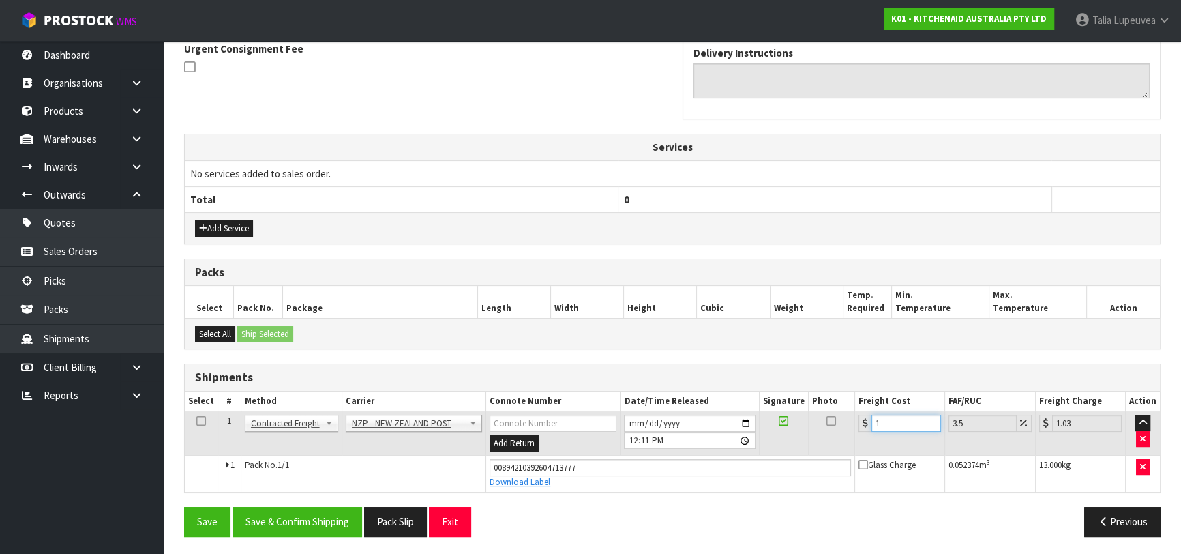
type input "16.56"
type input "16.6"
type input "17.18"
type input "16.61"
type input "17.19"
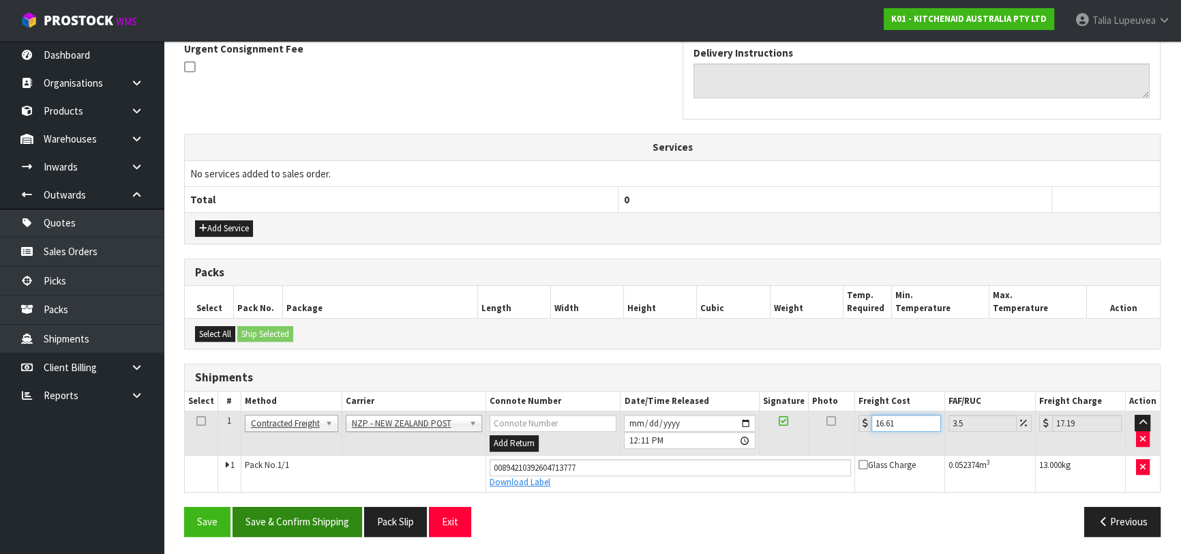
type input "16.61"
click at [318, 509] on button "Save & Confirm Shipping" at bounding box center [297, 520] width 130 height 29
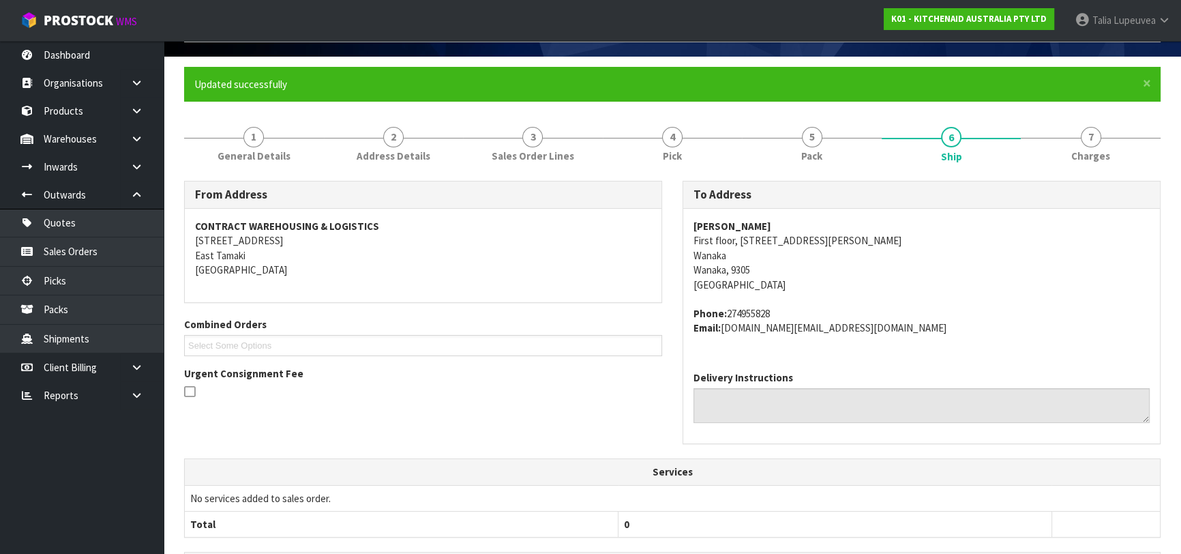
scroll to position [63, 0]
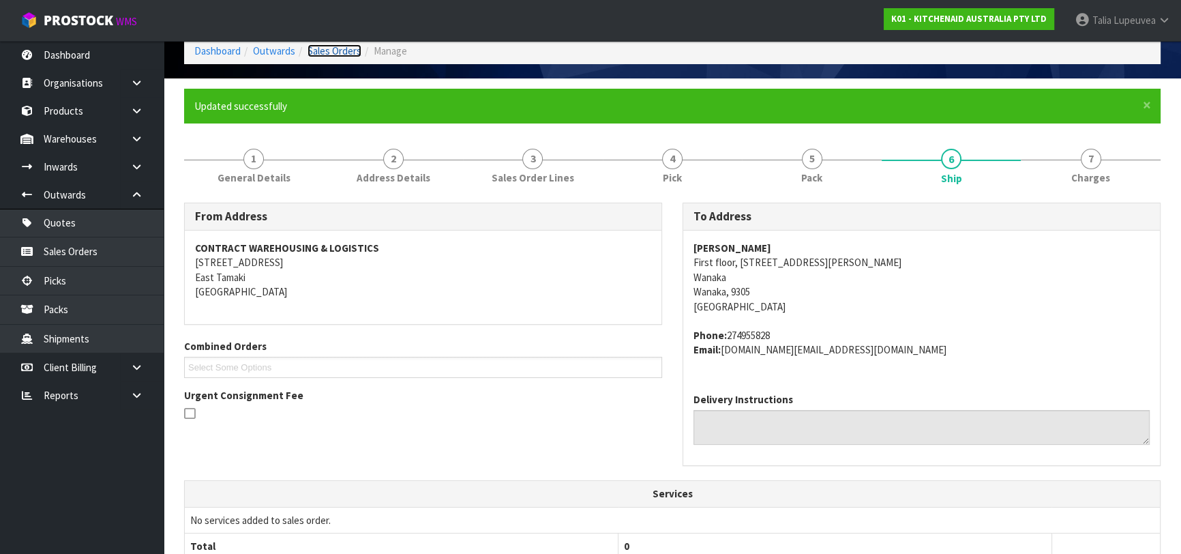
click at [347, 52] on link "Sales Orders" at bounding box center [334, 50] width 54 height 13
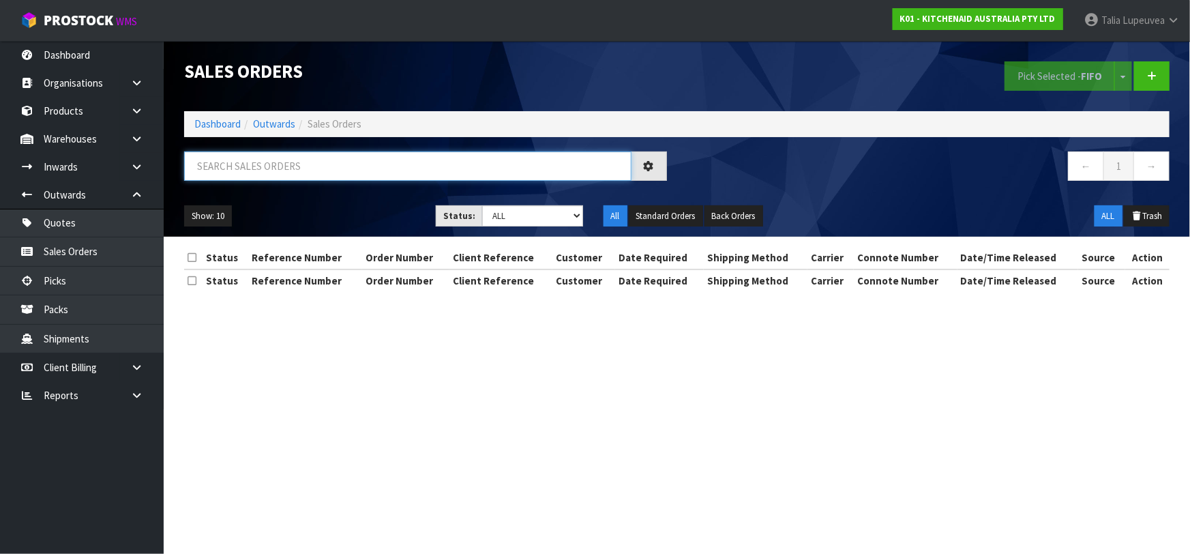
click at [352, 157] on input "text" at bounding box center [407, 165] width 447 height 29
type input "JOB-0414775"
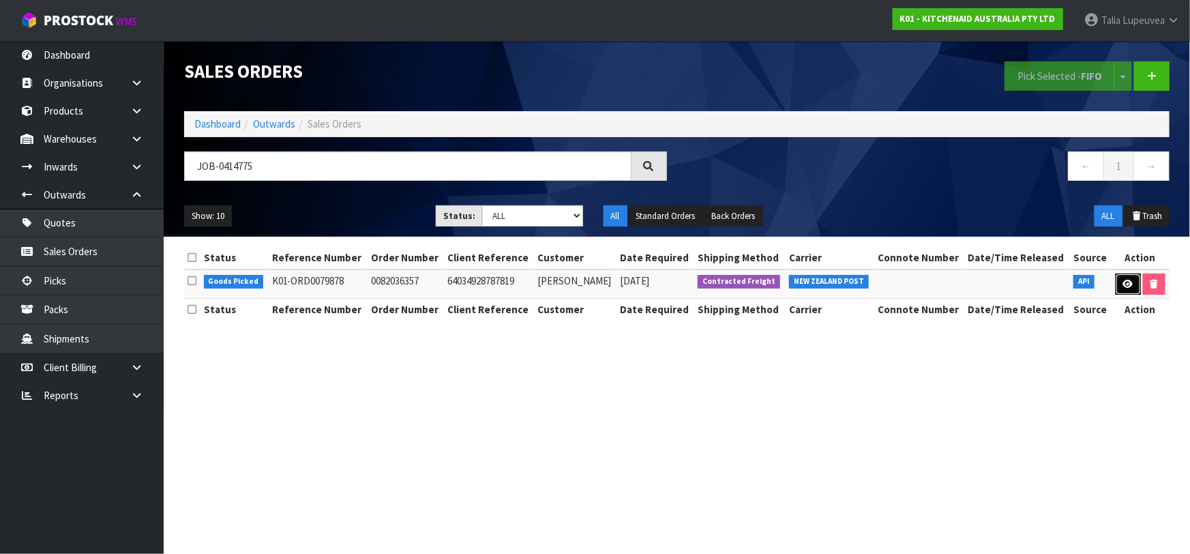
click at [1121, 292] on link at bounding box center [1127, 284] width 25 height 22
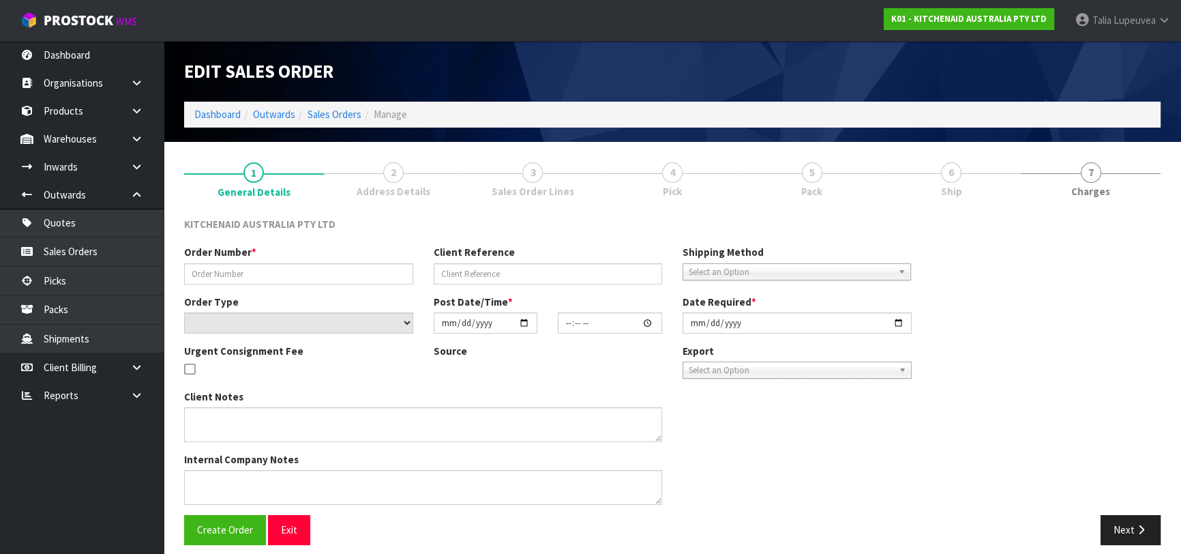
type input "0082036357"
type input "64034928787819"
select select "number:0"
type input "[DATE]"
type input "10:37:16.000"
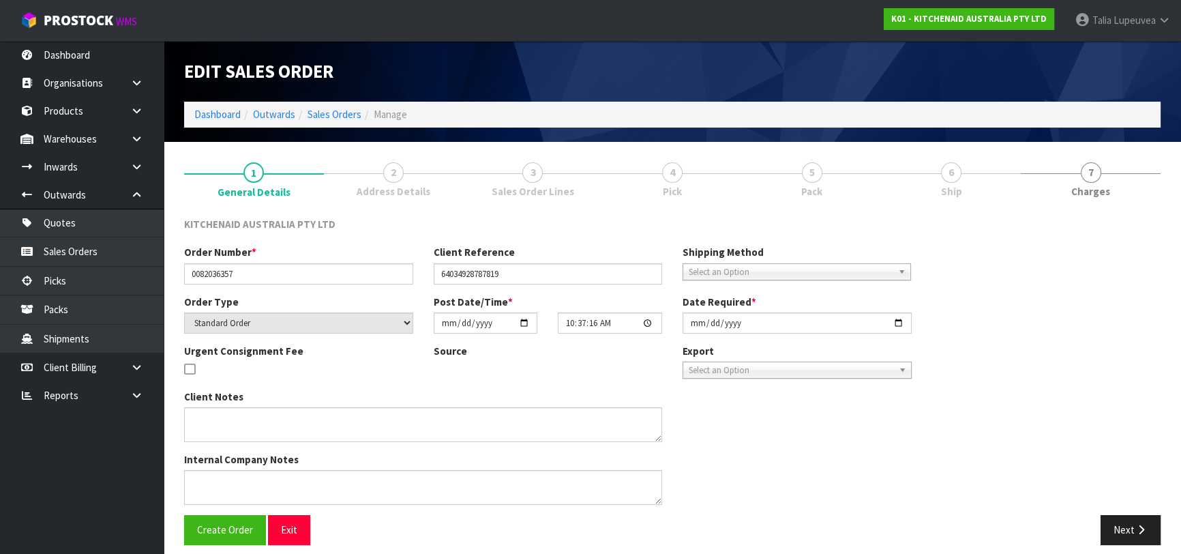
type input "[DATE]"
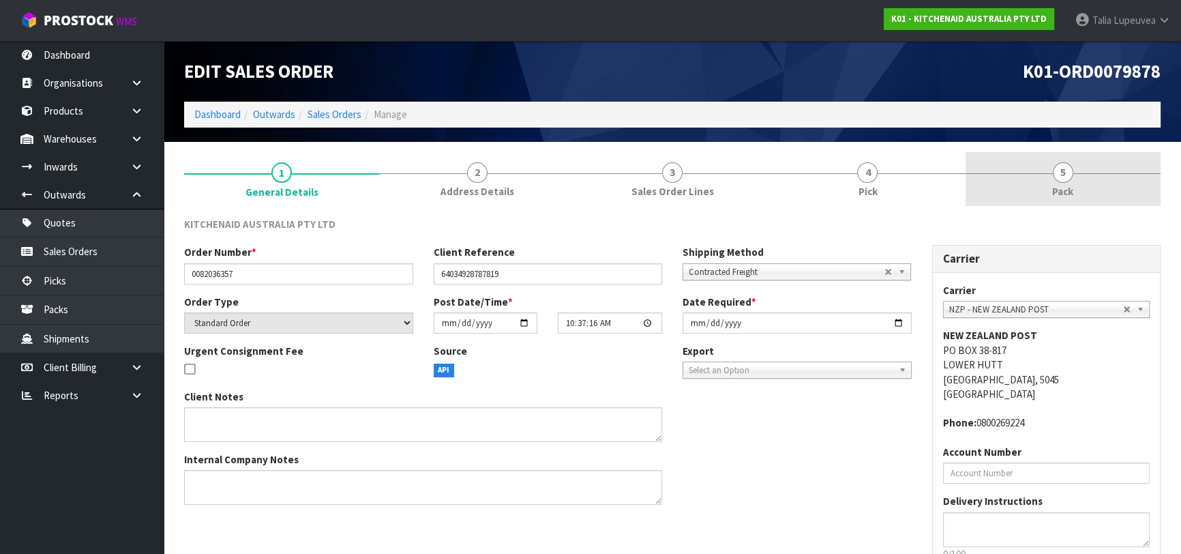
click at [1027, 196] on link "5 Pack" at bounding box center [1062, 179] width 195 height 54
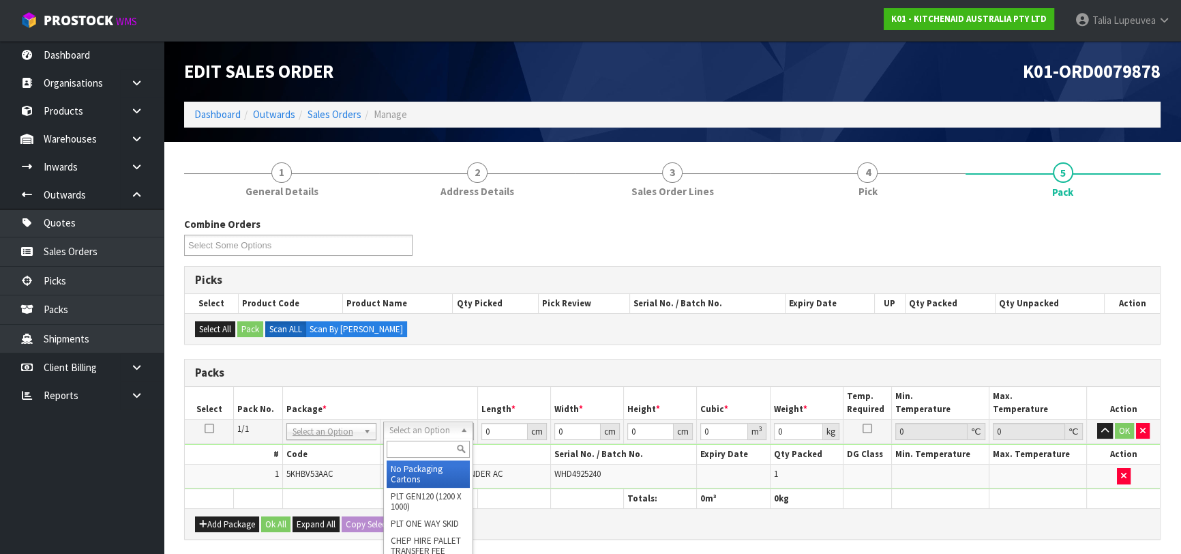
click at [427, 444] on input "text" at bounding box center [428, 448] width 83 height 17
type input "OC"
drag, startPoint x: 429, startPoint y: 477, endPoint x: 479, endPoint y: 439, distance: 62.7
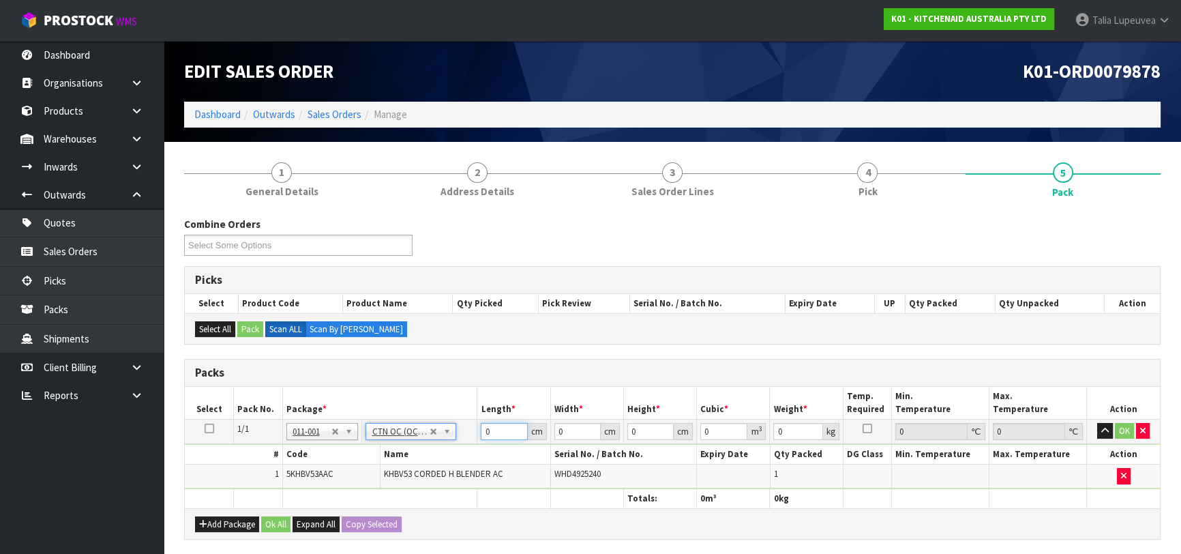
type input "1.2"
click at [464, 429] on tr "1/1 NONE 007-001 007-002 007-004 007-009 007-013 007-014 007-015 007-017 007-01…" at bounding box center [672, 431] width 975 height 25
type input "22"
type input "14"
type input "2"
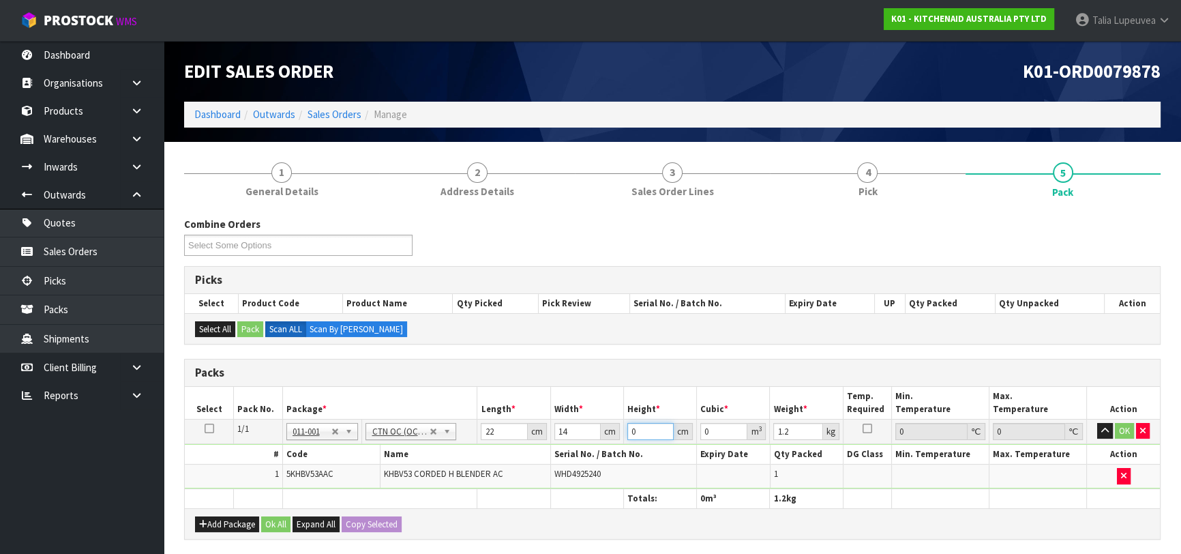
type input "0.000616"
type input "29"
type input "0.008932"
type input "29"
type input "2"
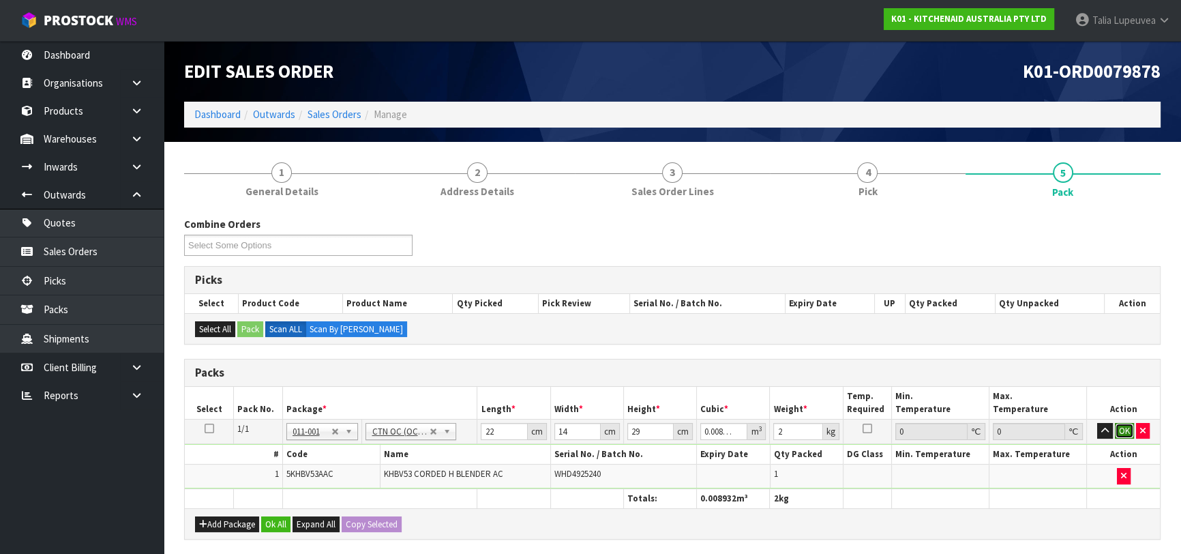
click at [1124, 424] on button "OK" at bounding box center [1124, 431] width 19 height 16
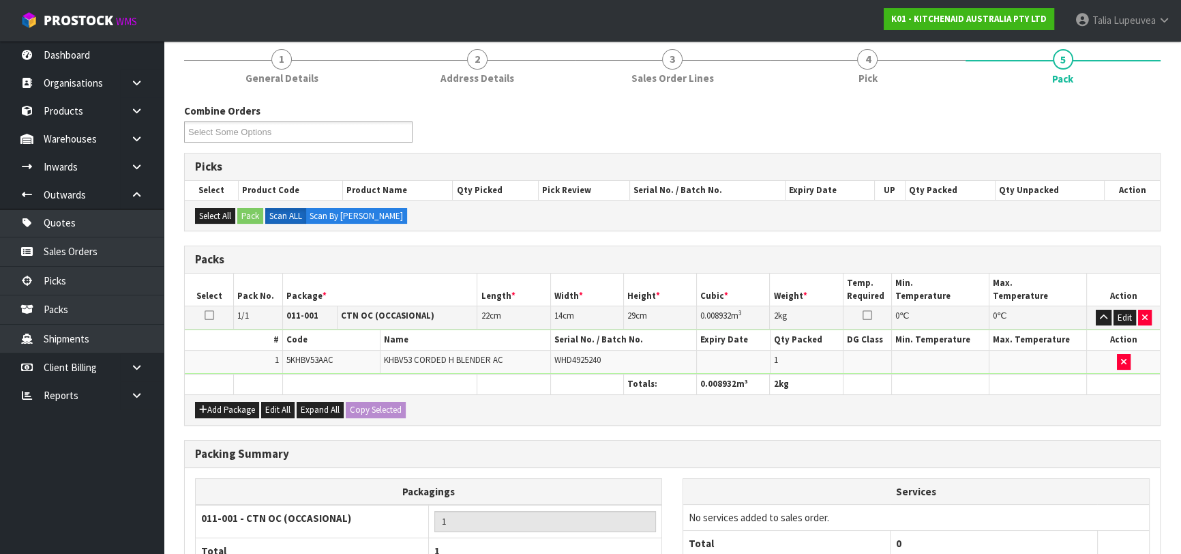
scroll to position [240, 0]
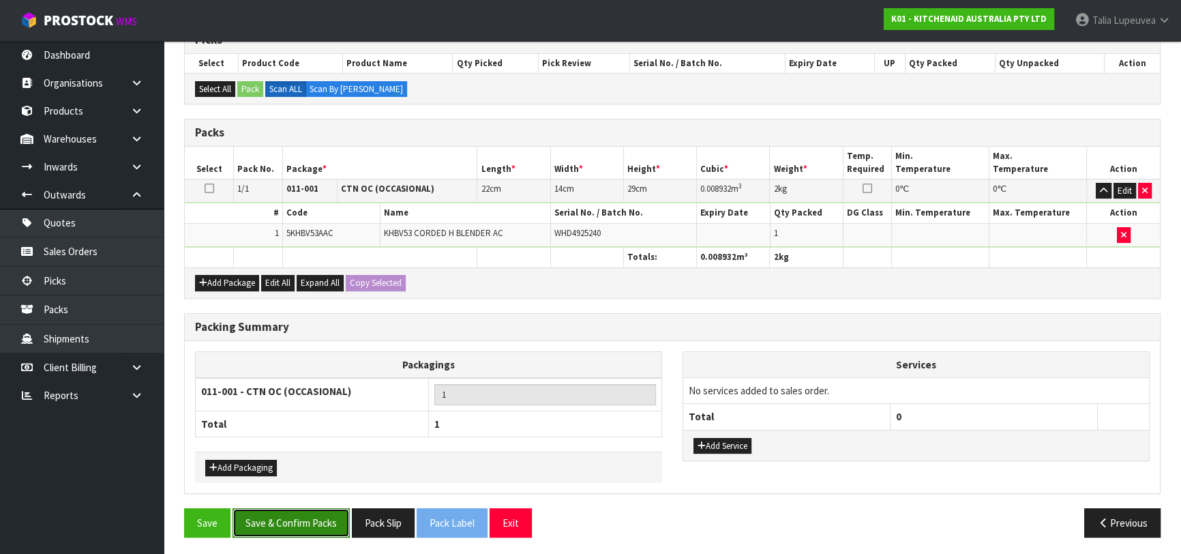
click at [288, 529] on button "Save & Confirm Packs" at bounding box center [290, 522] width 117 height 29
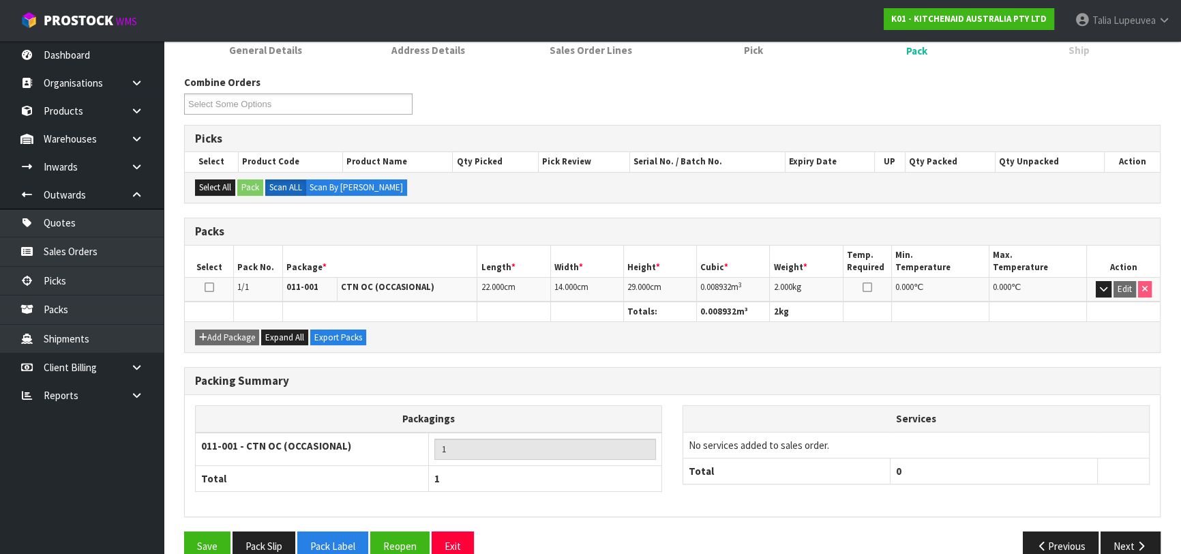
scroll to position [215, 0]
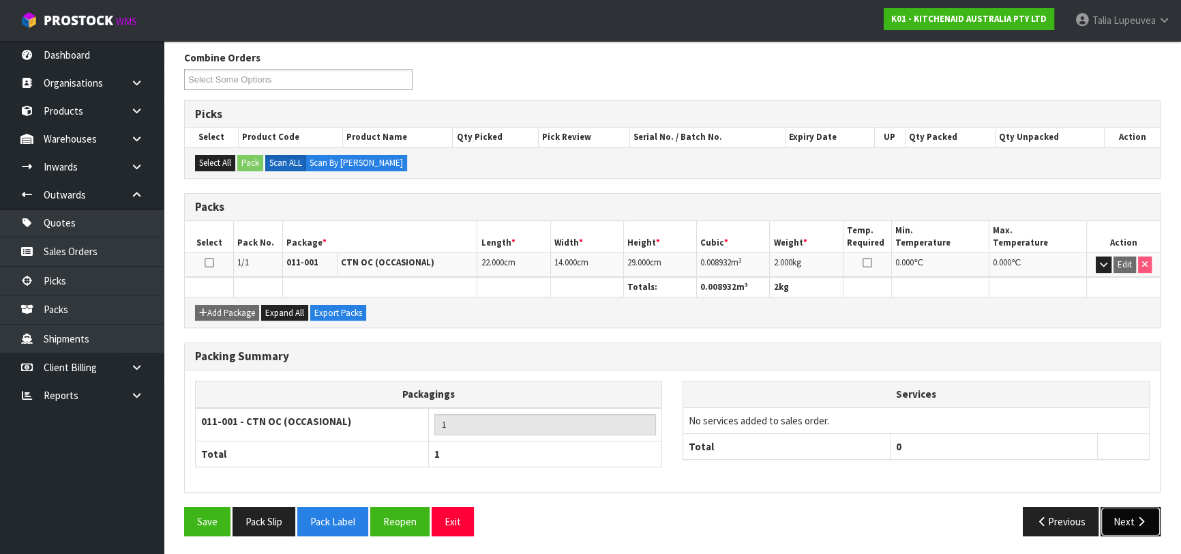
click at [1134, 516] on icon "button" at bounding box center [1140, 521] width 13 height 10
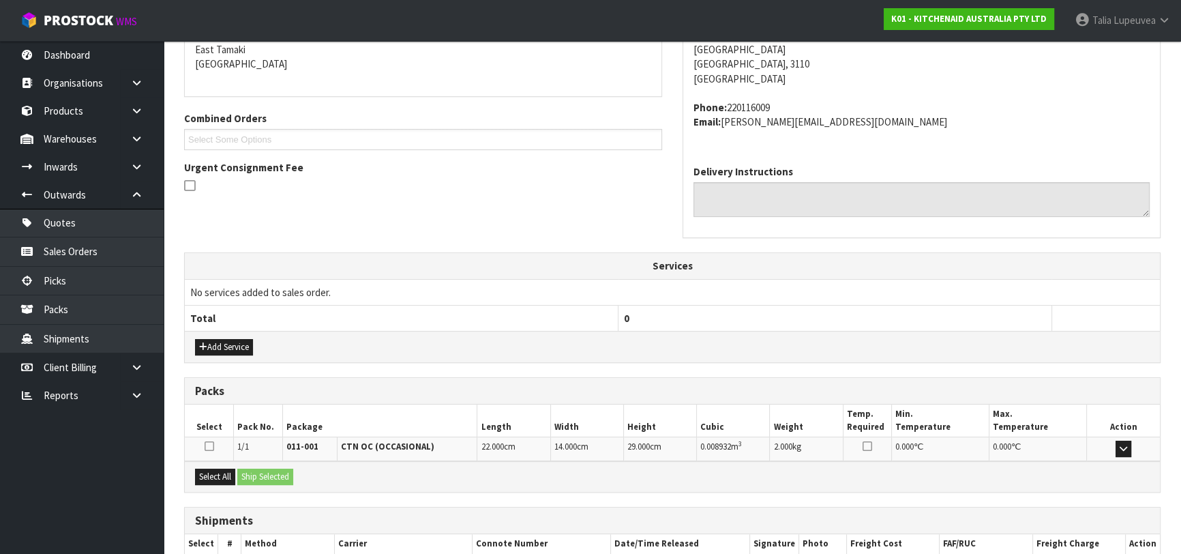
scroll to position [374, 0]
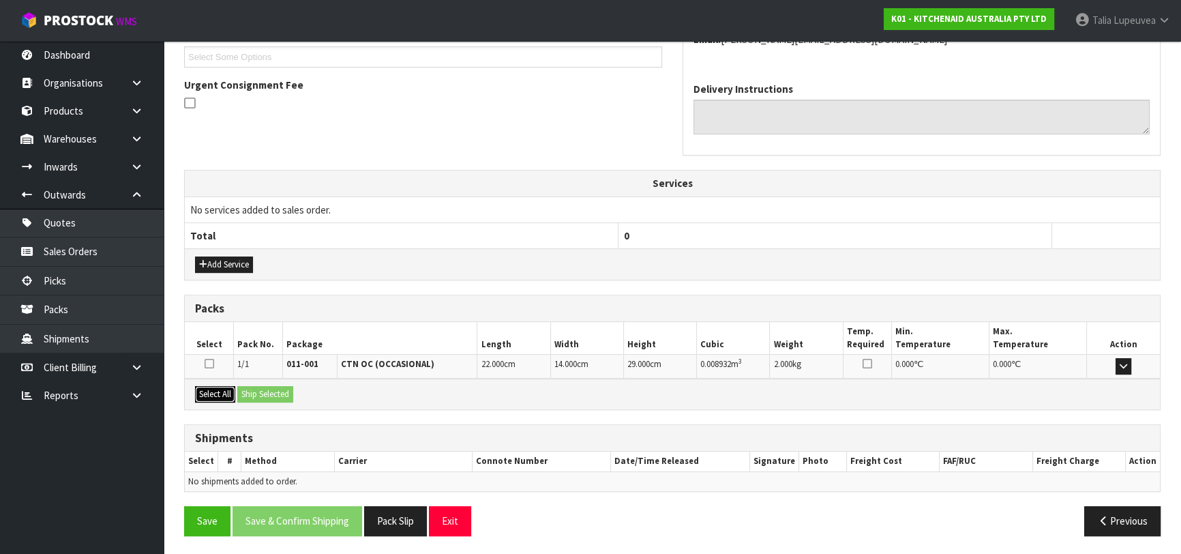
drag, startPoint x: 208, startPoint y: 393, endPoint x: 247, endPoint y: 387, distance: 39.2
click at [216, 390] on button "Select All" at bounding box center [215, 394] width 40 height 16
click at [249, 387] on button "Ship Selected" at bounding box center [265, 394] width 56 height 16
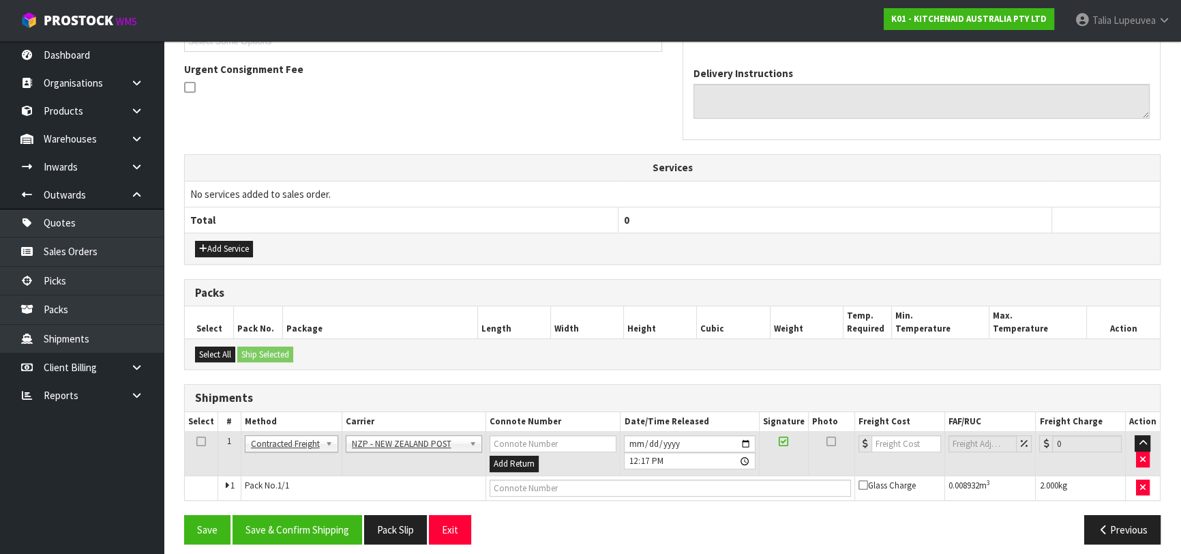
scroll to position [397, 0]
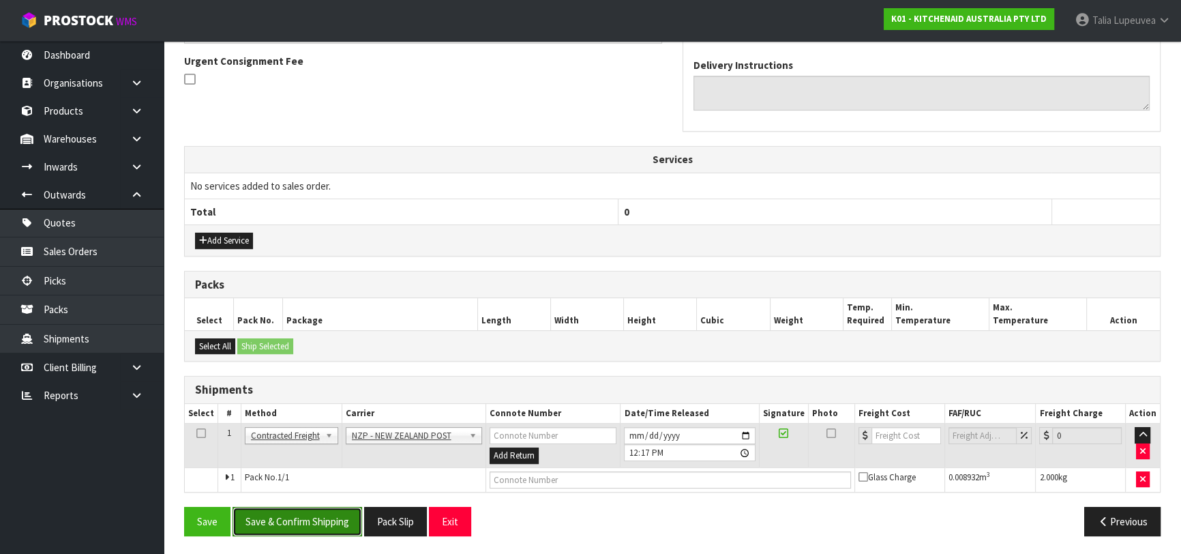
click at [309, 525] on button "Save & Confirm Shipping" at bounding box center [297, 520] width 130 height 29
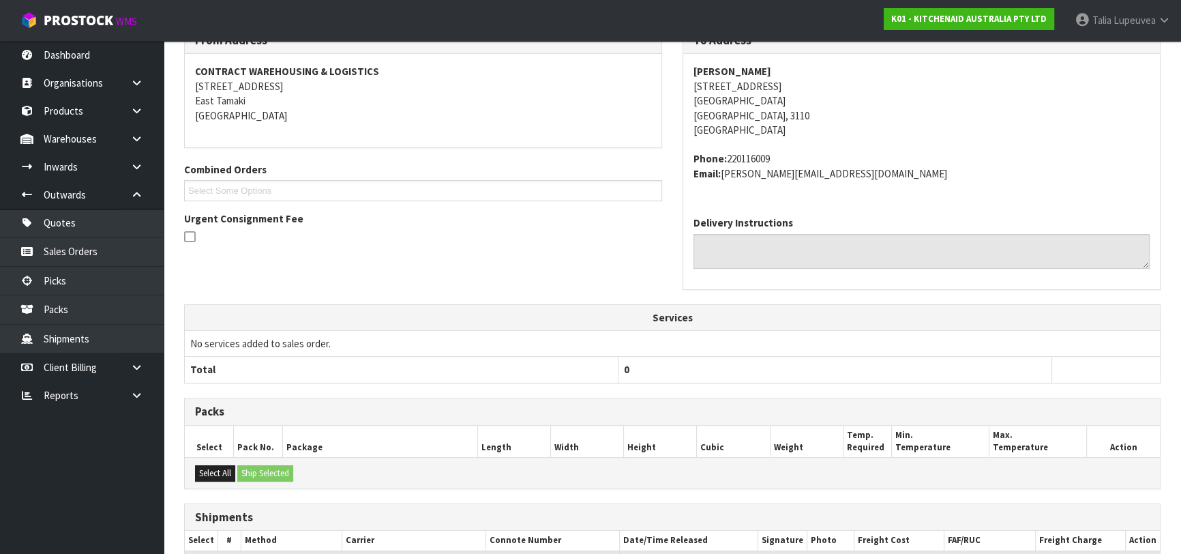
scroll to position [378, 0]
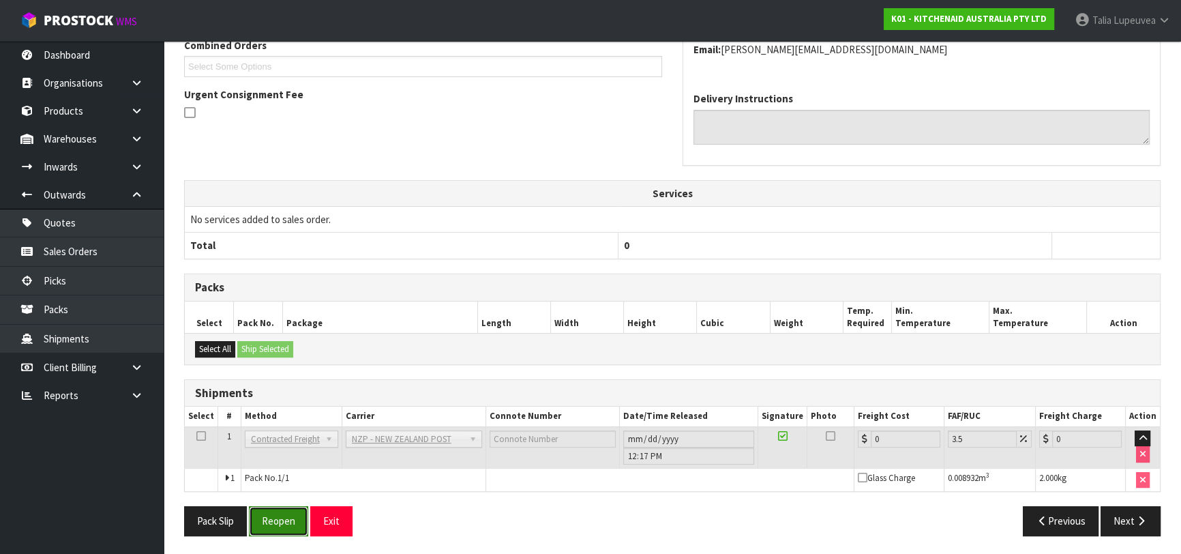
click at [271, 526] on button "Reopen" at bounding box center [278, 520] width 59 height 29
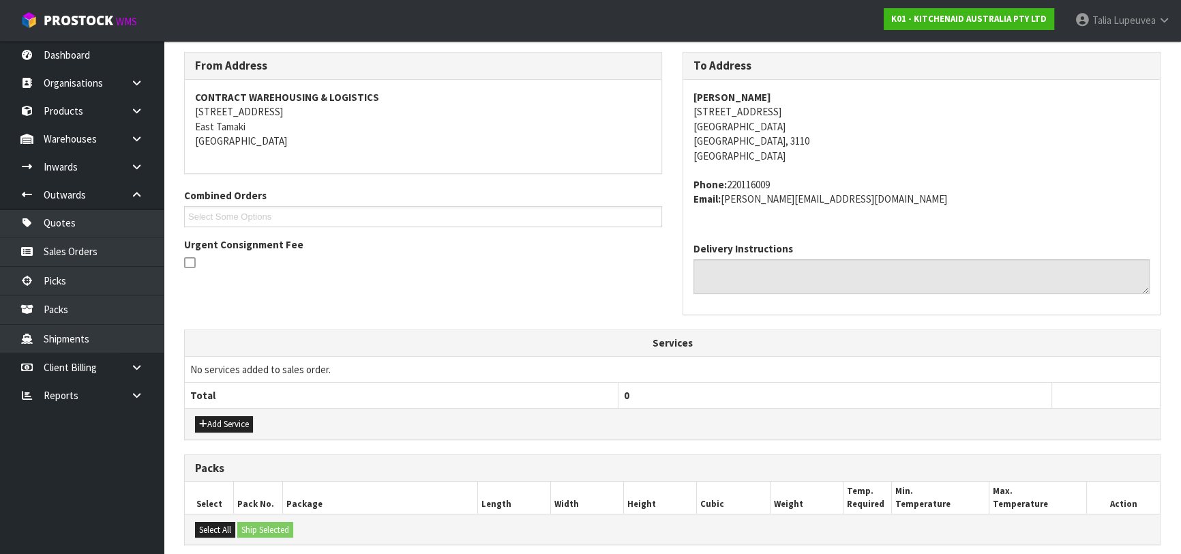
scroll to position [410, 0]
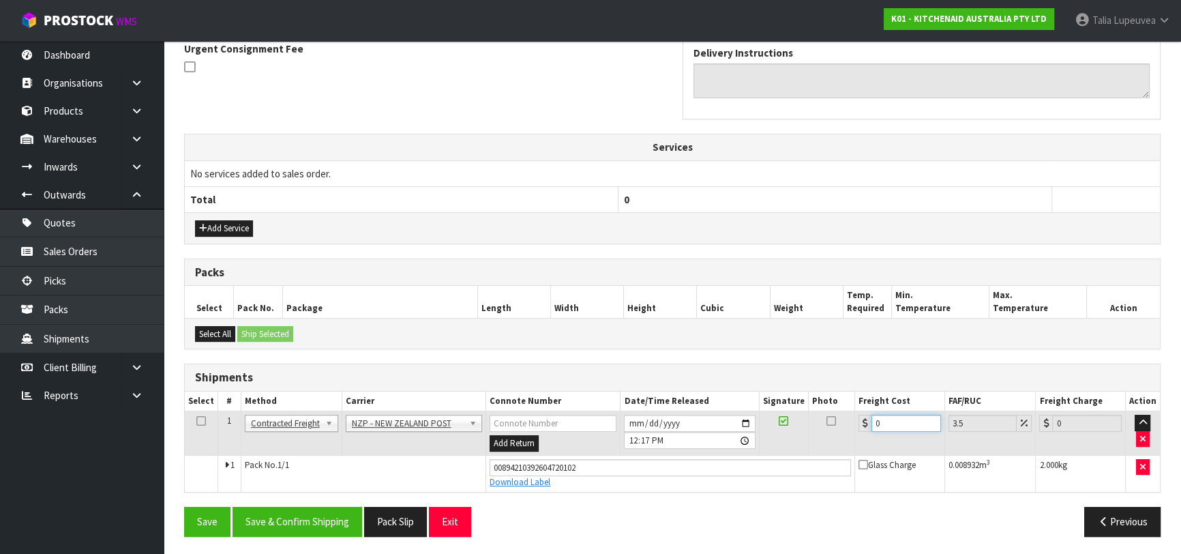
drag, startPoint x: 896, startPoint y: 425, endPoint x: 781, endPoint y: 432, distance: 116.1
click at [781, 432] on tr "1 Client Local Pickup Customer Local Pickup Company Freight Contracted Freight …" at bounding box center [672, 433] width 975 height 44
type input "8"
type input "8.28"
type input "8.4"
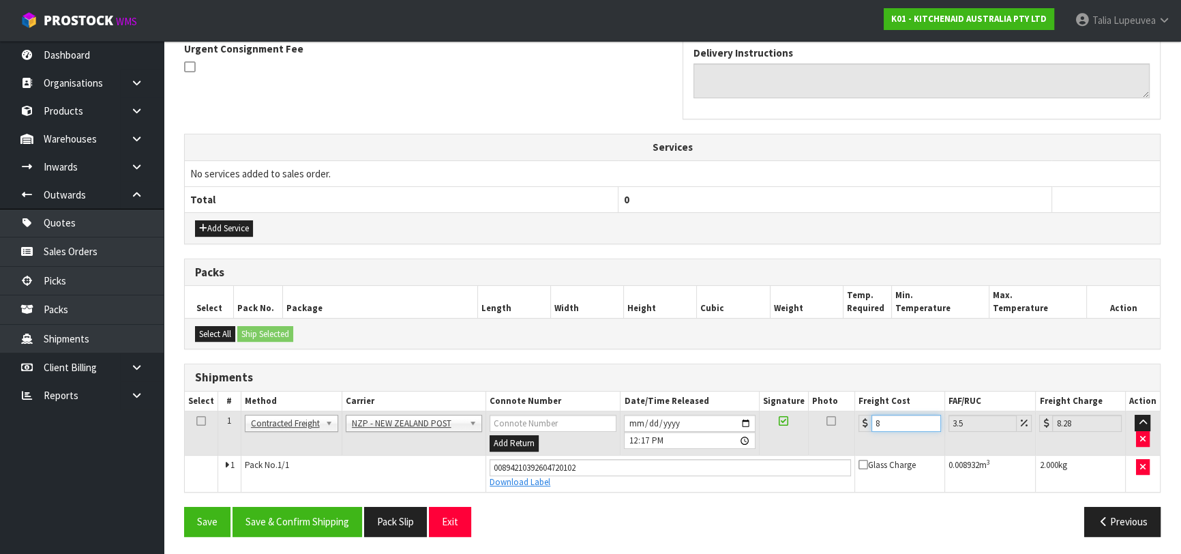
type input "8.69"
type input "8.45"
type input "8.75"
type input "8.45"
click at [335, 524] on button "Save & Confirm Shipping" at bounding box center [297, 520] width 130 height 29
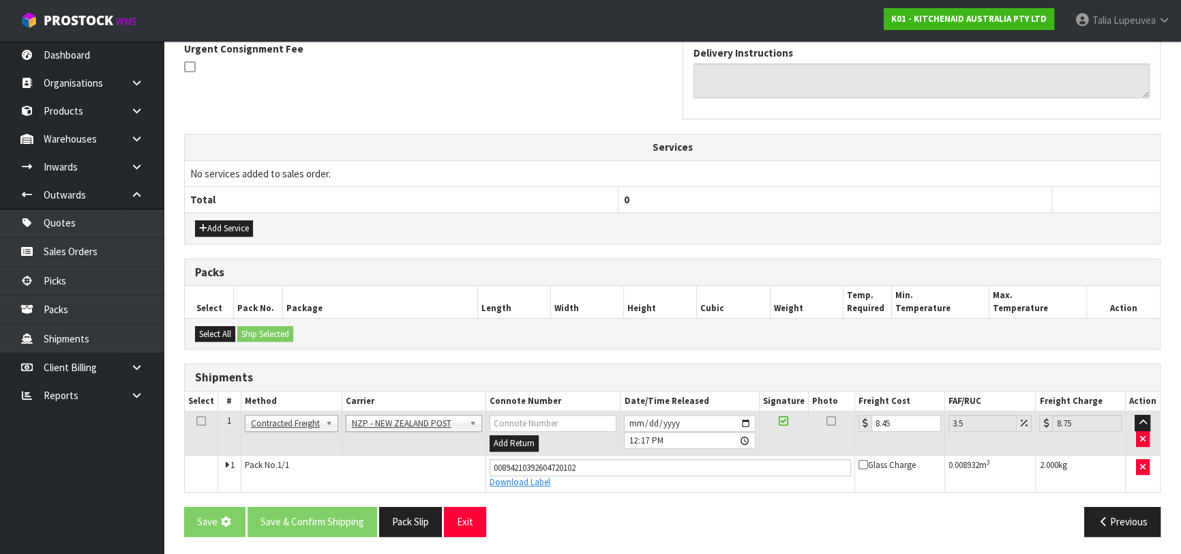
scroll to position [0, 0]
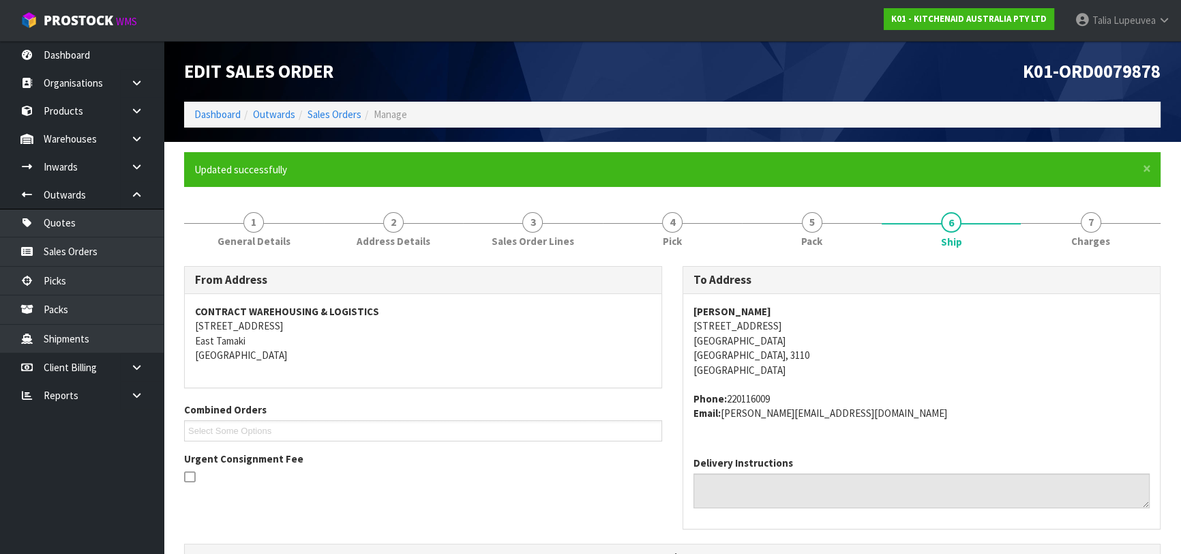
click at [324, 106] on ol "Dashboard Outwards Sales Orders Manage" at bounding box center [672, 114] width 976 height 25
click at [326, 110] on link "Sales Orders" at bounding box center [334, 114] width 54 height 13
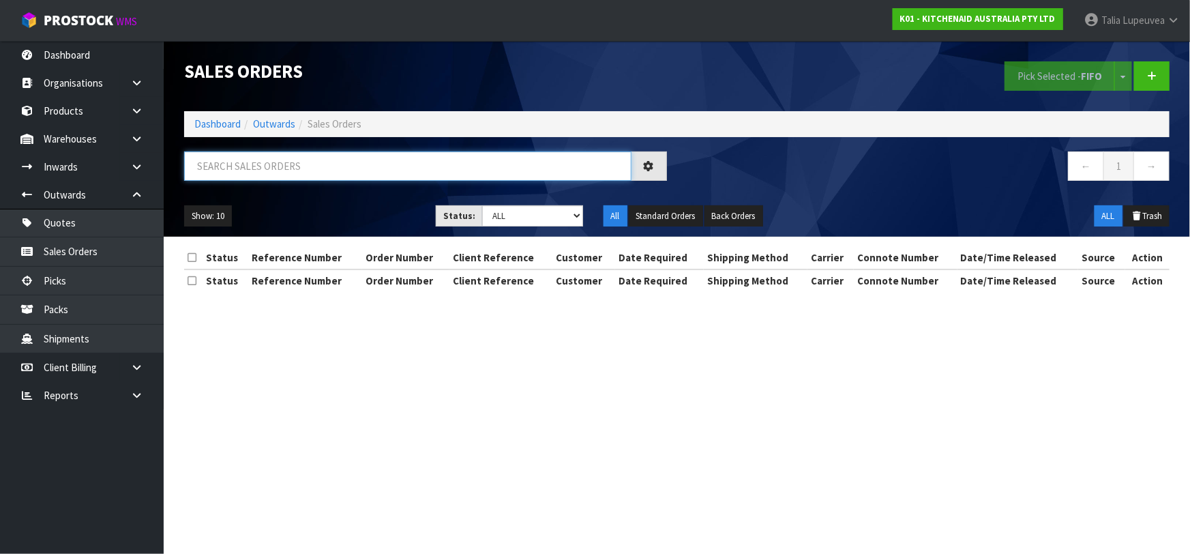
click at [329, 170] on input "text" at bounding box center [407, 165] width 447 height 29
type input "JOB-0414784"
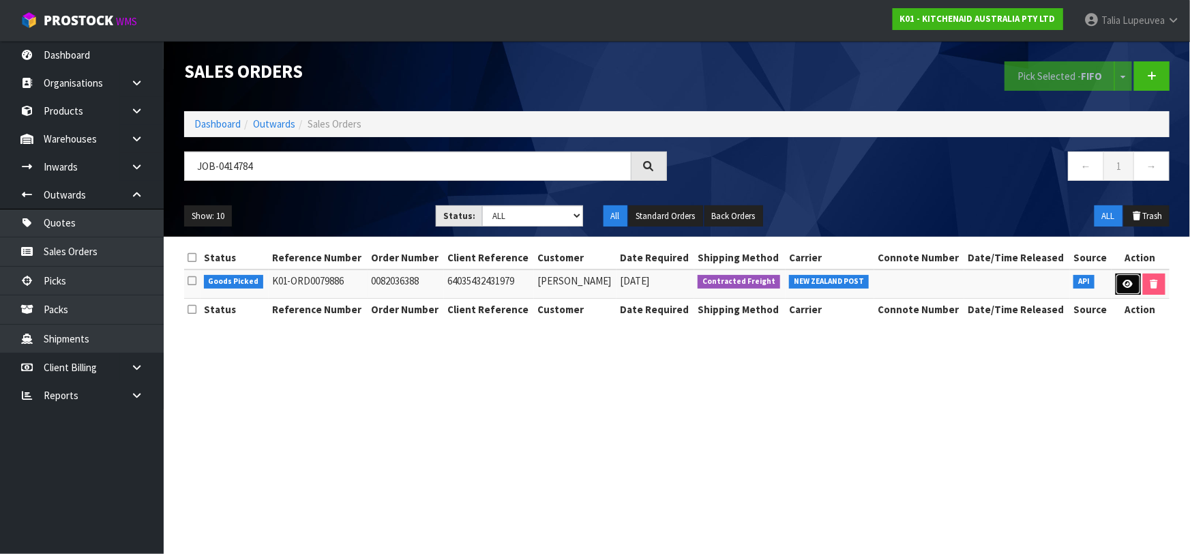
click at [1125, 279] on icon at bounding box center [1128, 283] width 10 height 9
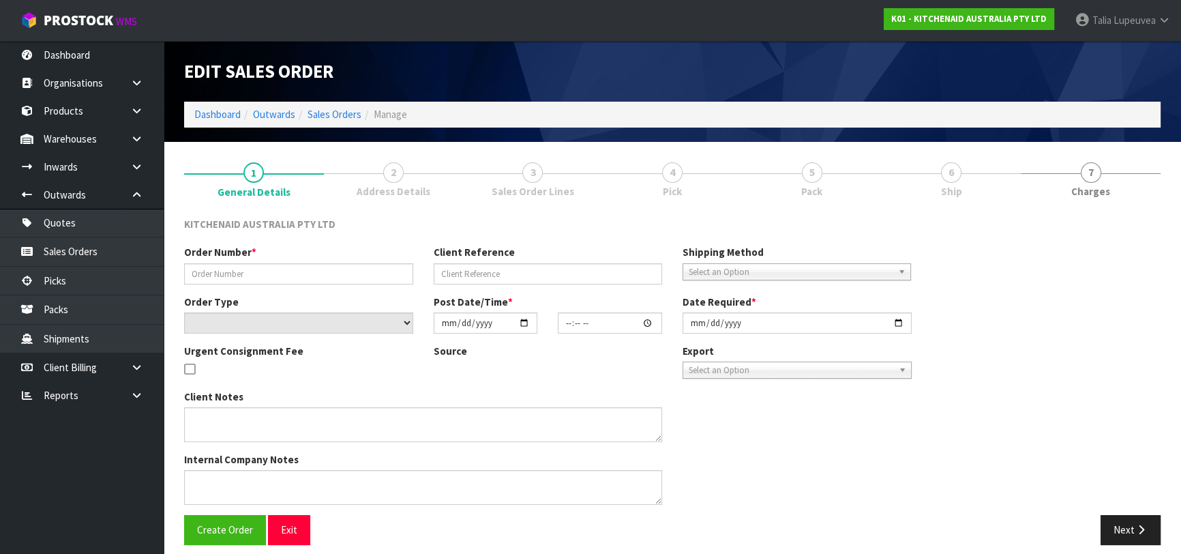
type input "0082036388"
type input "64035432431979"
select select "number:0"
type input "[DATE]"
type input "14:37:16.000"
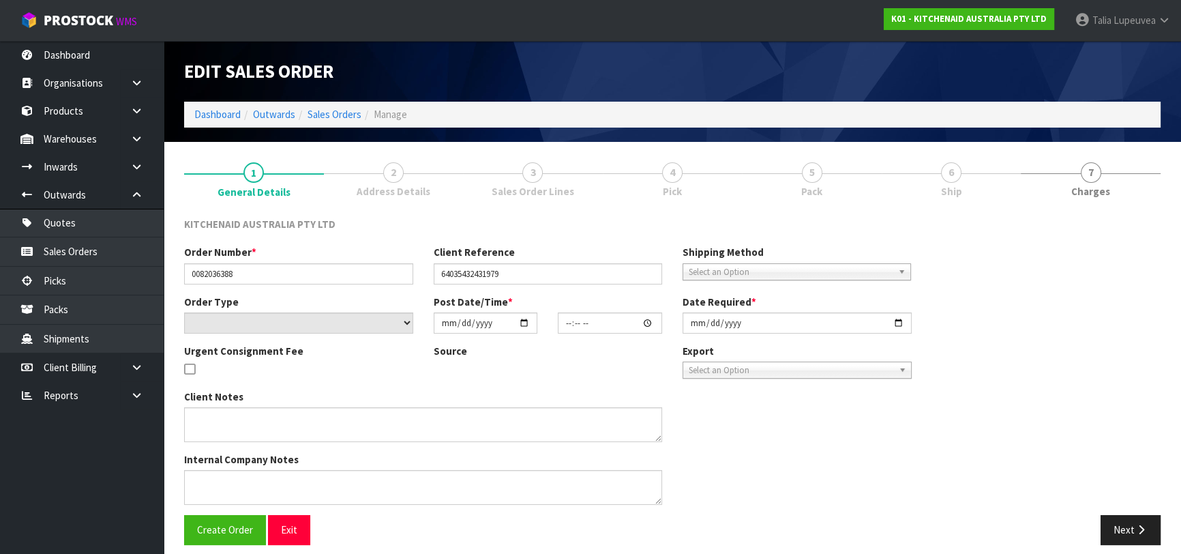
type input "[DATE]"
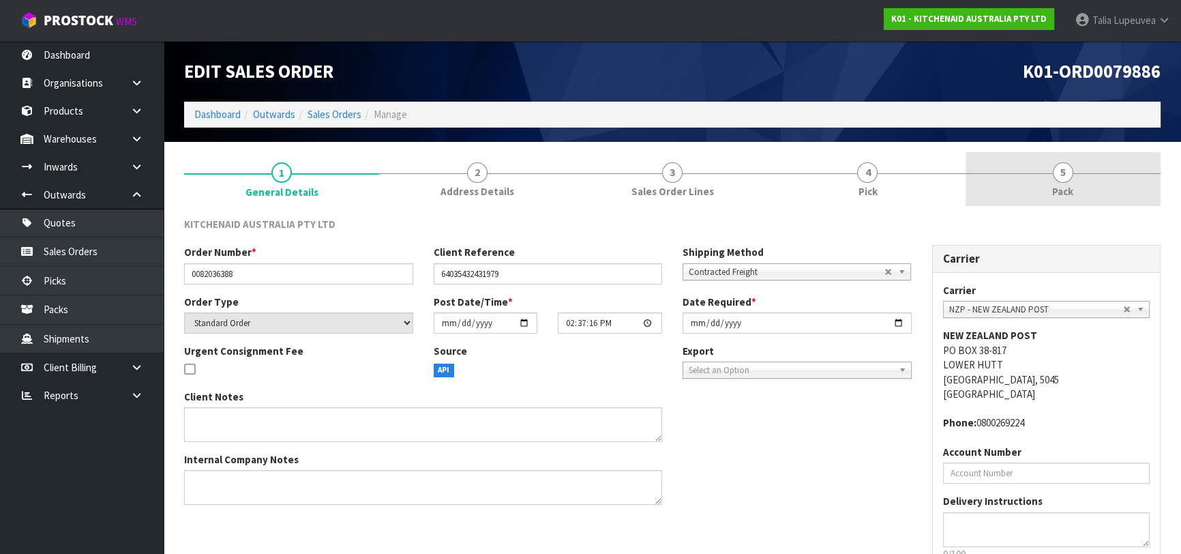
click at [1071, 202] on link "5 Pack" at bounding box center [1062, 179] width 195 height 54
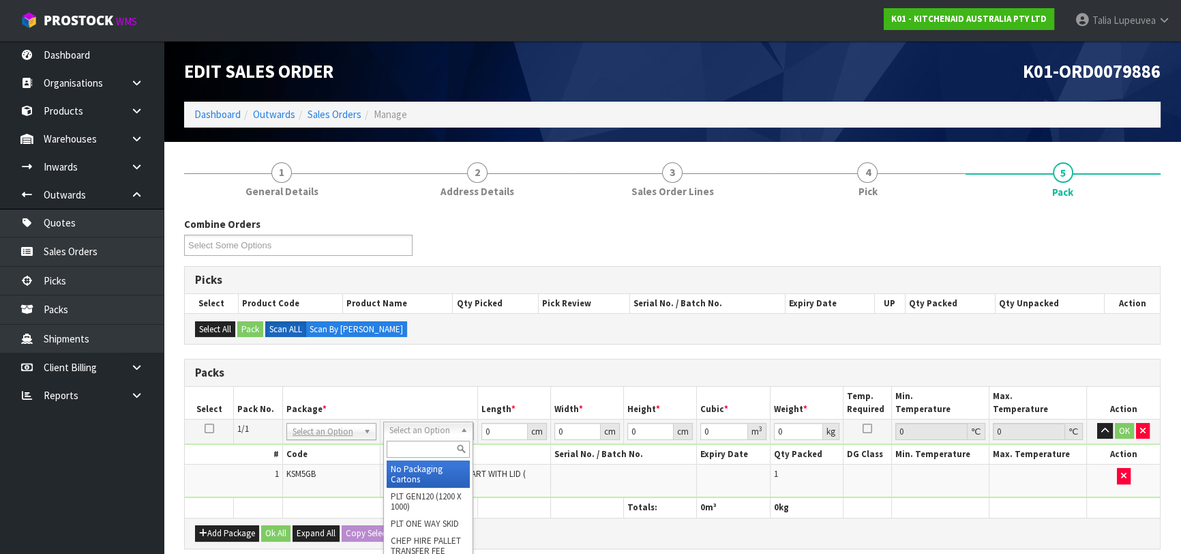
click at [436, 443] on input "text" at bounding box center [428, 448] width 83 height 17
type input "OWN"
drag, startPoint x: 431, startPoint y: 472, endPoint x: 473, endPoint y: 451, distance: 46.3
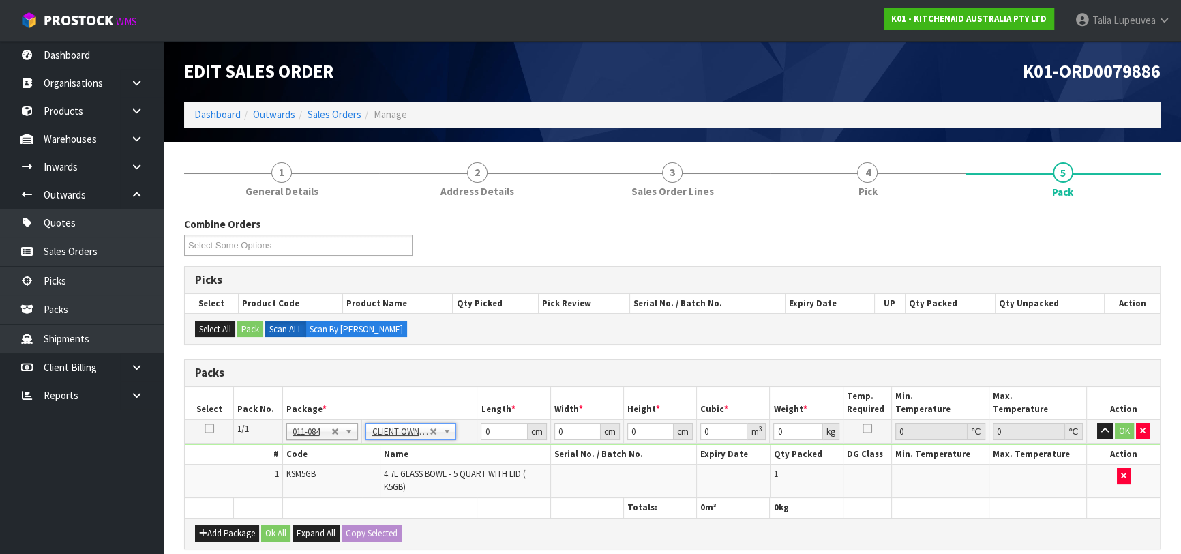
type input "3.25"
drag, startPoint x: 494, startPoint y: 431, endPoint x: 450, endPoint y: 446, distance: 46.4
click at [442, 446] on tbody "1/1 NONE 007-001 007-002 007-004 007-009 007-013 007-014 007-015 007-017 007-01…" at bounding box center [672, 458] width 975 height 78
type input "31"
type input "30"
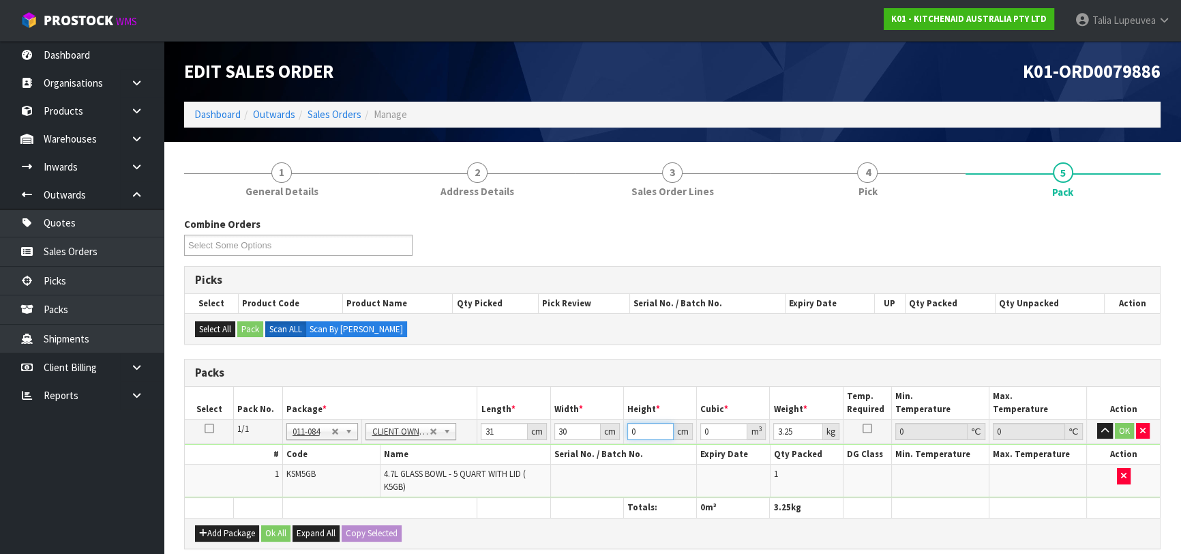
type input "2"
type input "0.00186"
type input "25"
type input "0.02325"
type input "25"
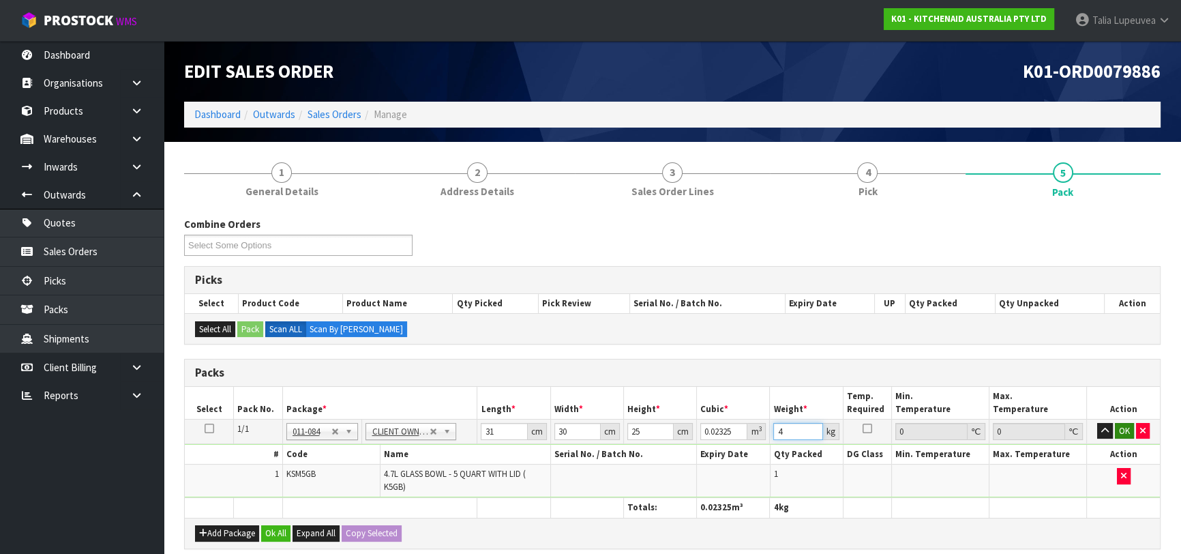
type input "4"
click at [1118, 431] on button "OK" at bounding box center [1124, 431] width 19 height 16
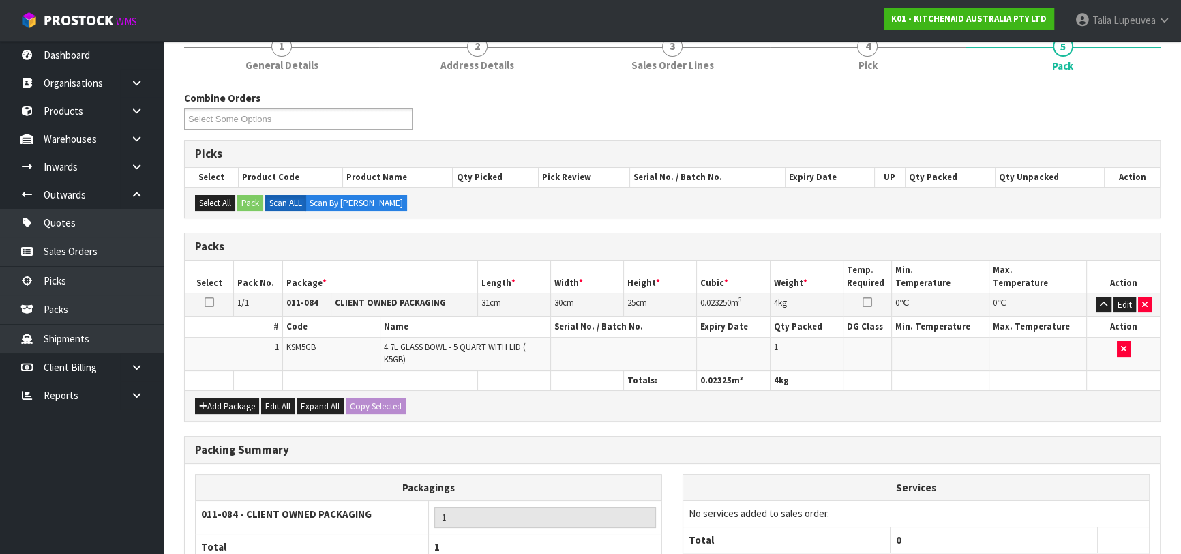
scroll to position [249, 0]
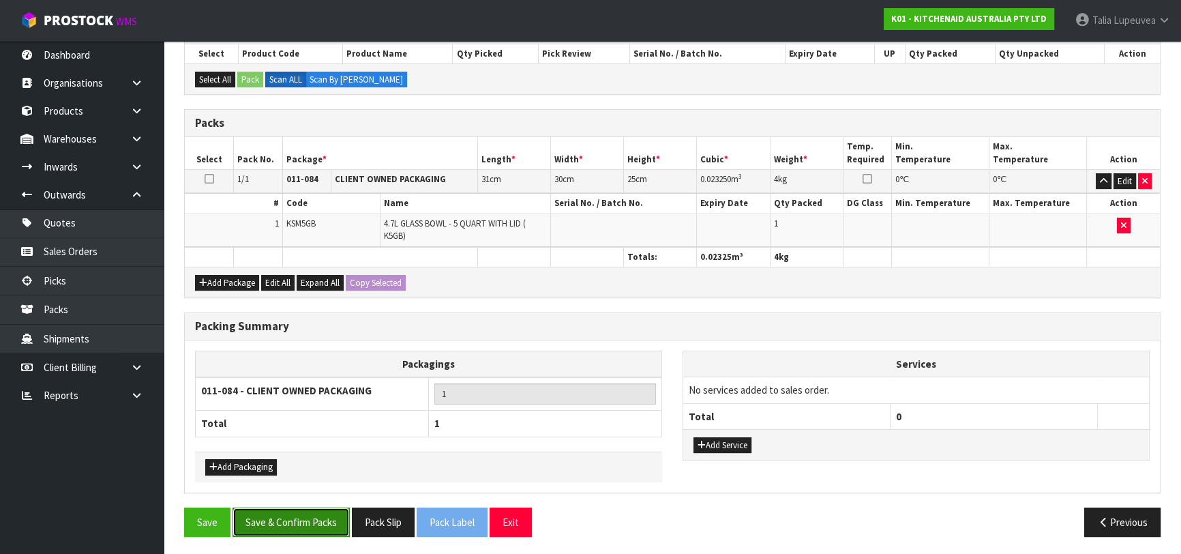
click at [292, 522] on button "Save & Confirm Packs" at bounding box center [290, 521] width 117 height 29
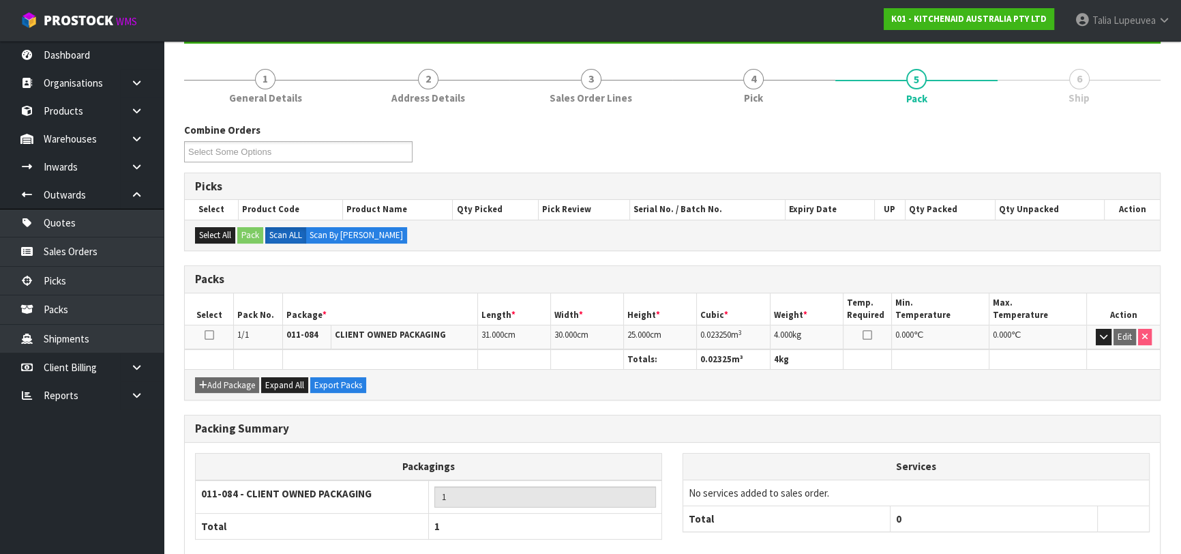
scroll to position [215, 0]
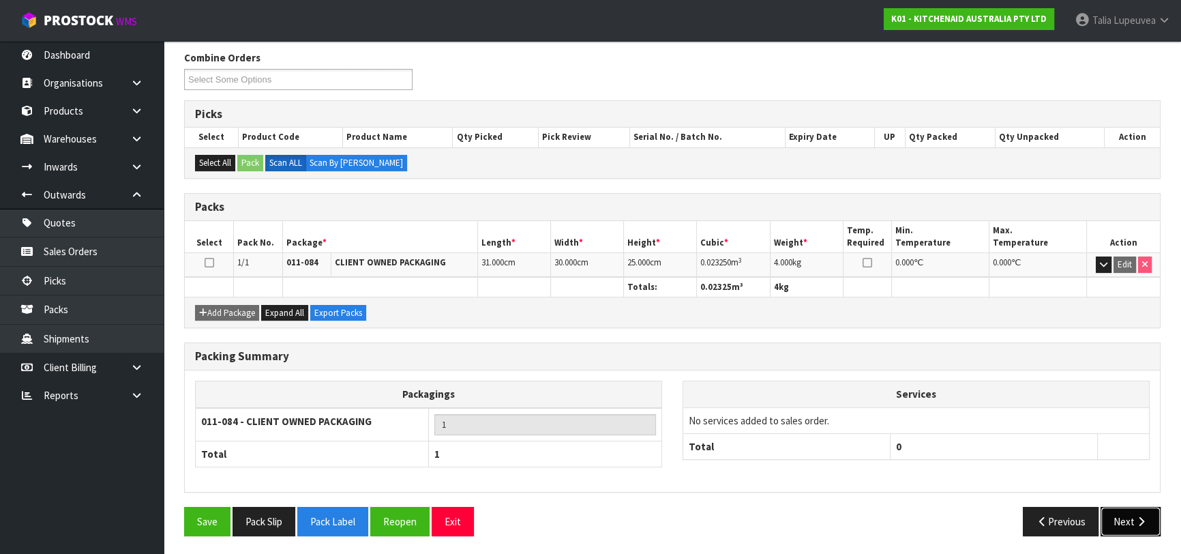
click at [1126, 510] on button "Next" at bounding box center [1130, 520] width 60 height 29
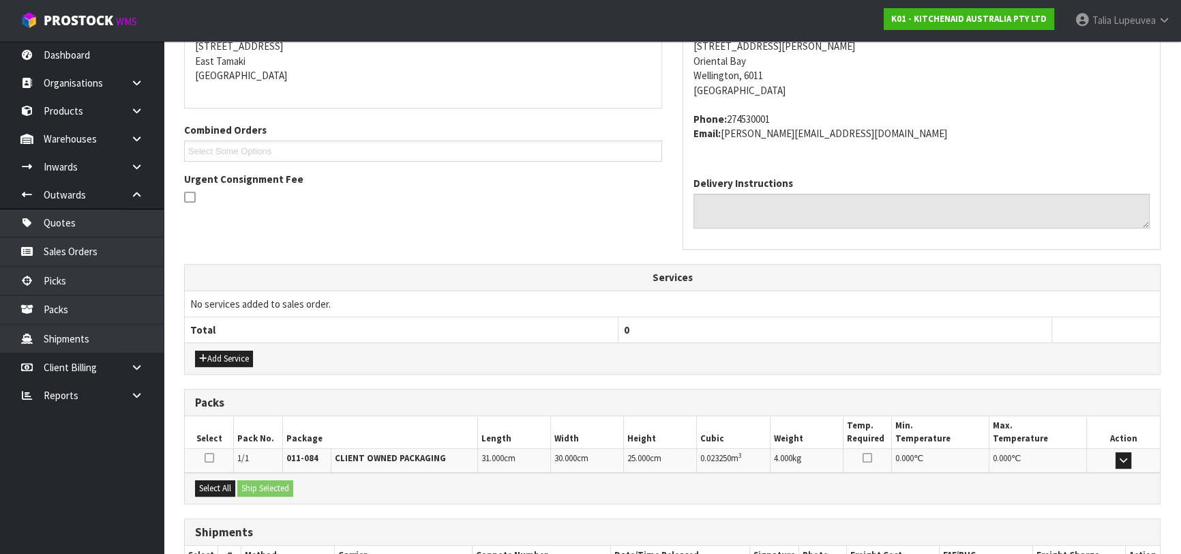
scroll to position [374, 0]
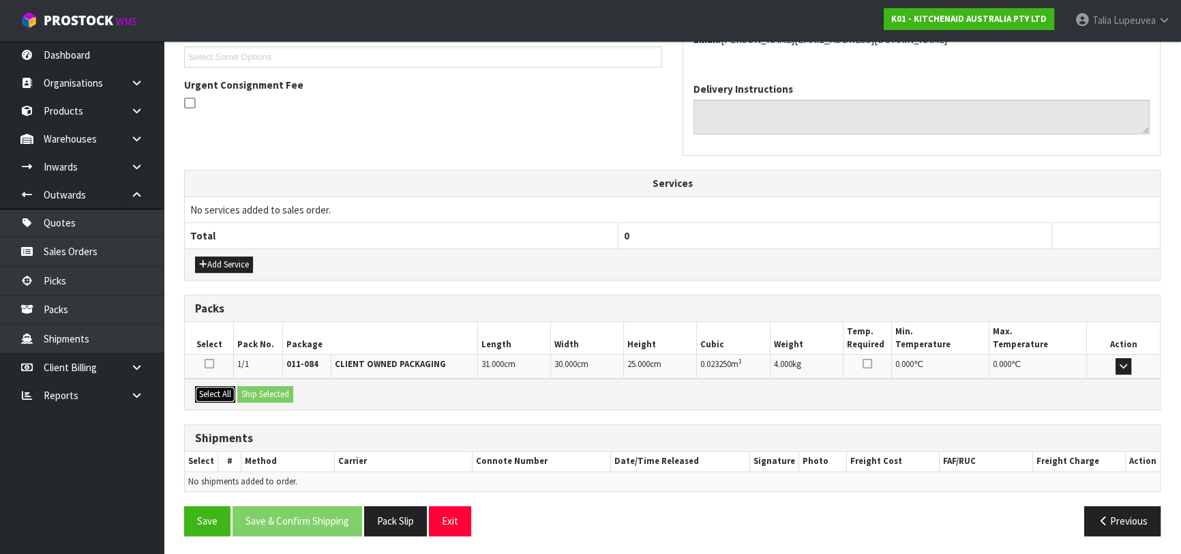
click at [213, 390] on button "Select All" at bounding box center [215, 394] width 40 height 16
click at [256, 395] on button "Ship Selected" at bounding box center [265, 394] width 56 height 16
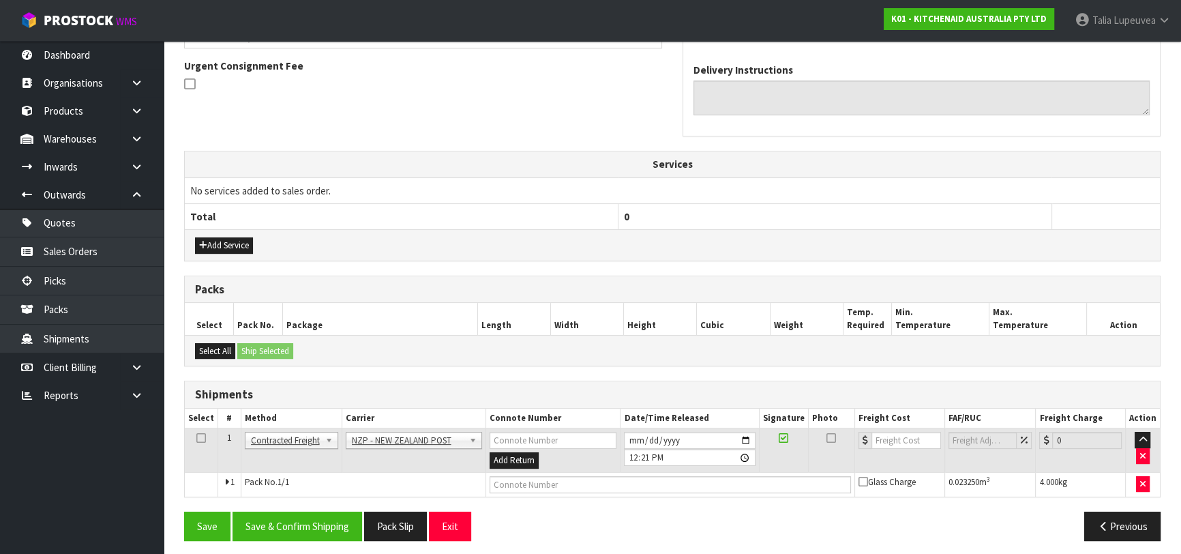
scroll to position [397, 0]
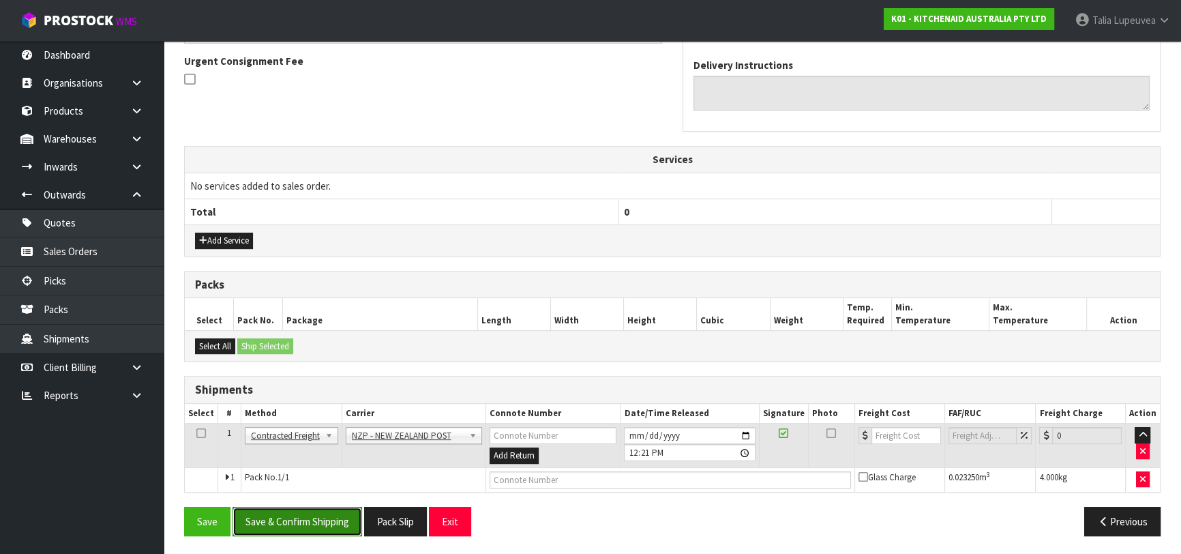
click at [316, 516] on button "Save & Confirm Shipping" at bounding box center [297, 520] width 130 height 29
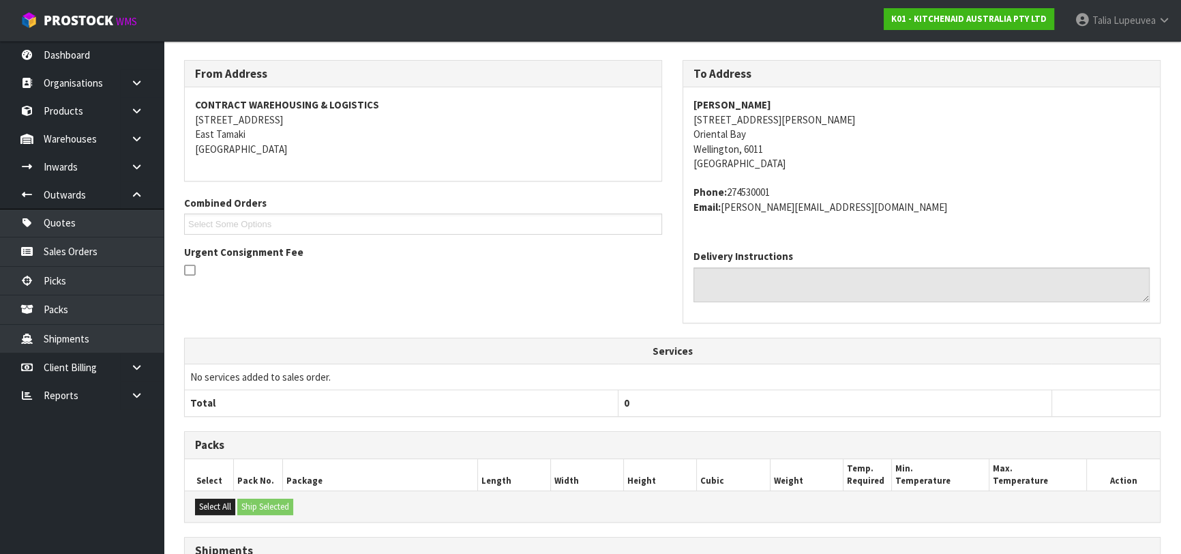
scroll to position [378, 0]
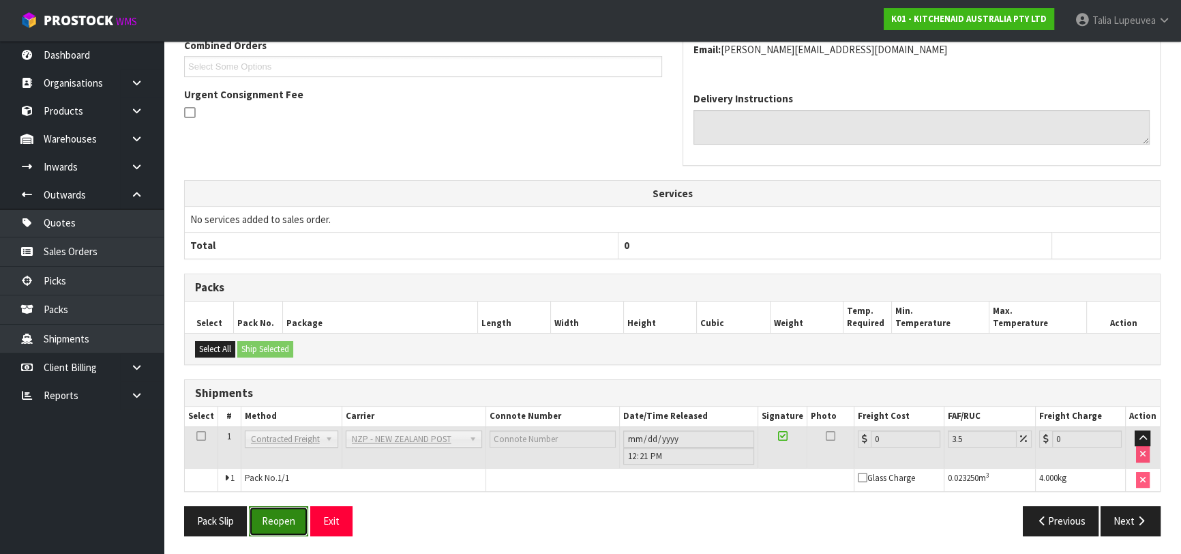
click at [297, 514] on button "Reopen" at bounding box center [278, 520] width 59 height 29
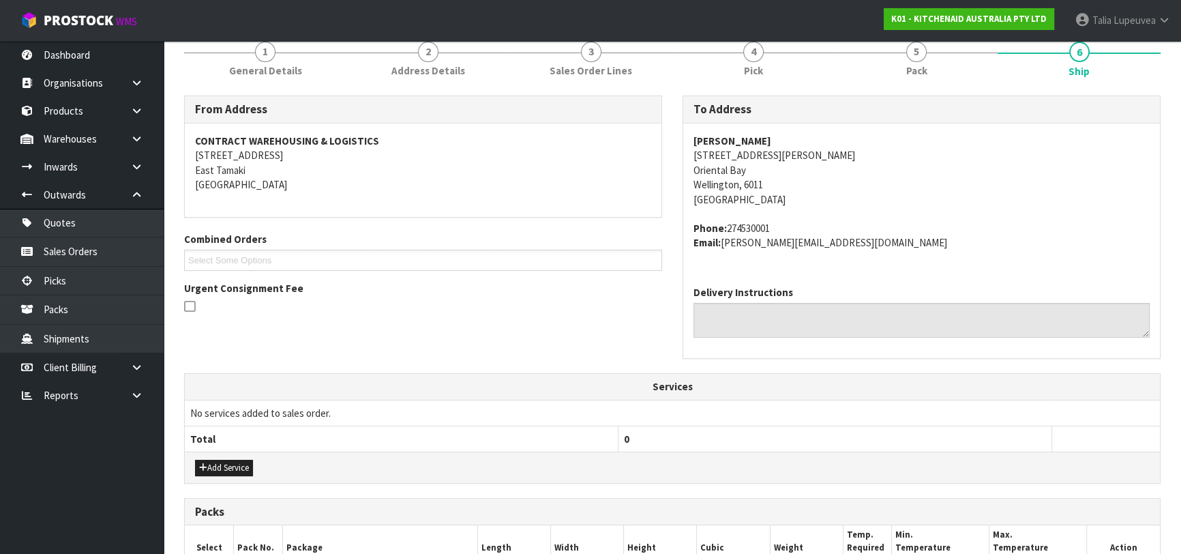
scroll to position [410, 0]
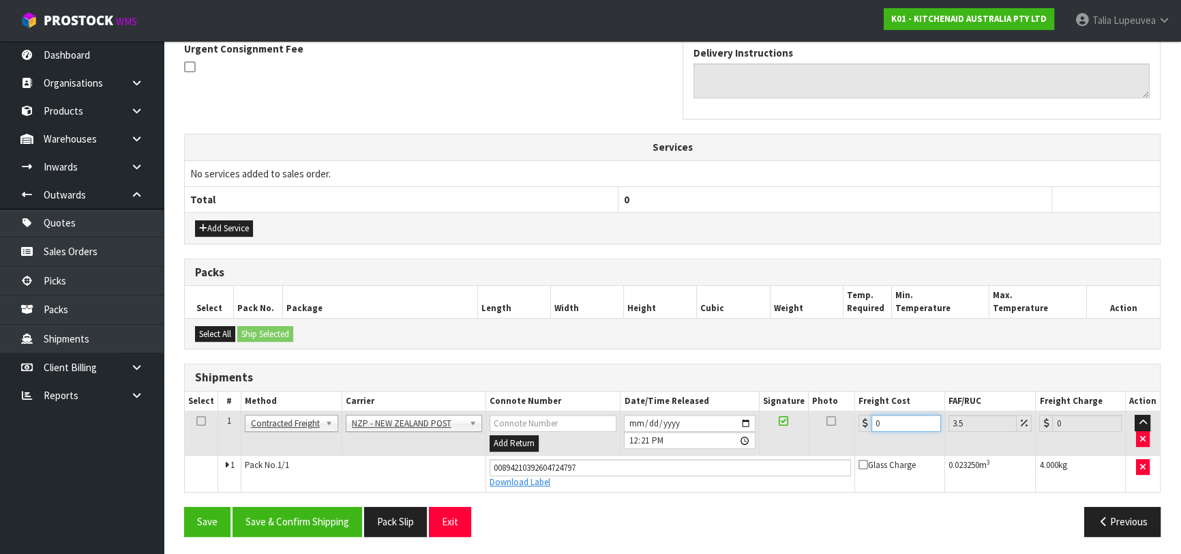
drag, startPoint x: 892, startPoint y: 423, endPoint x: 843, endPoint y: 416, distance: 50.2
click at [843, 416] on tr "1 Client Local Pickup Customer Local Pickup Company Freight Contracted Freight …" at bounding box center [672, 433] width 975 height 44
type input "8"
type input "8.28"
type input "8.4"
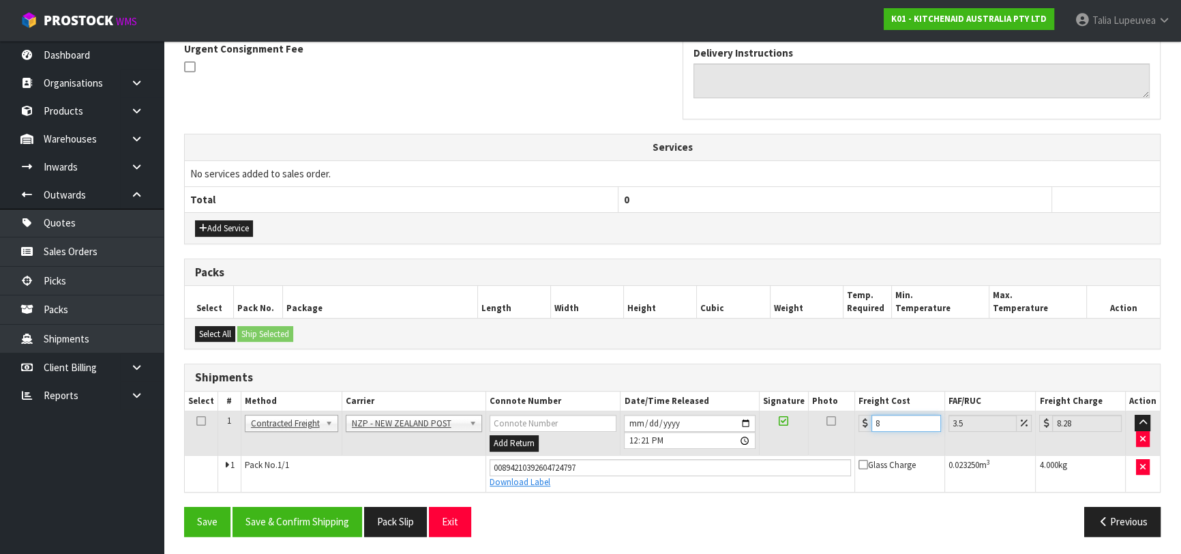
type input "8.69"
type input "8.45"
type input "8.75"
type input "8.45"
click at [280, 530] on button "Save & Confirm Shipping" at bounding box center [297, 520] width 130 height 29
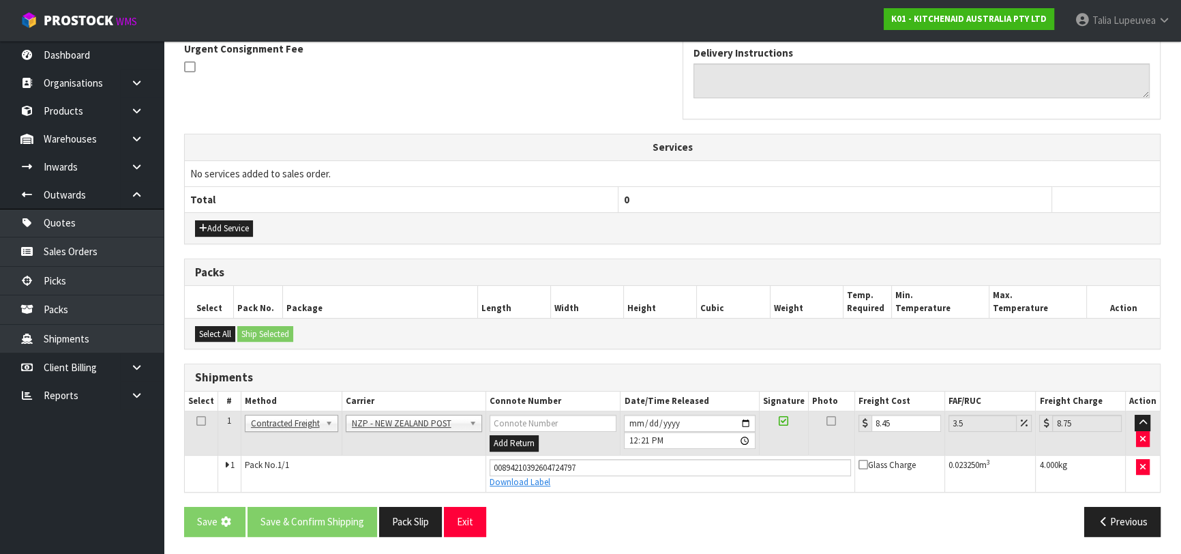
scroll to position [0, 0]
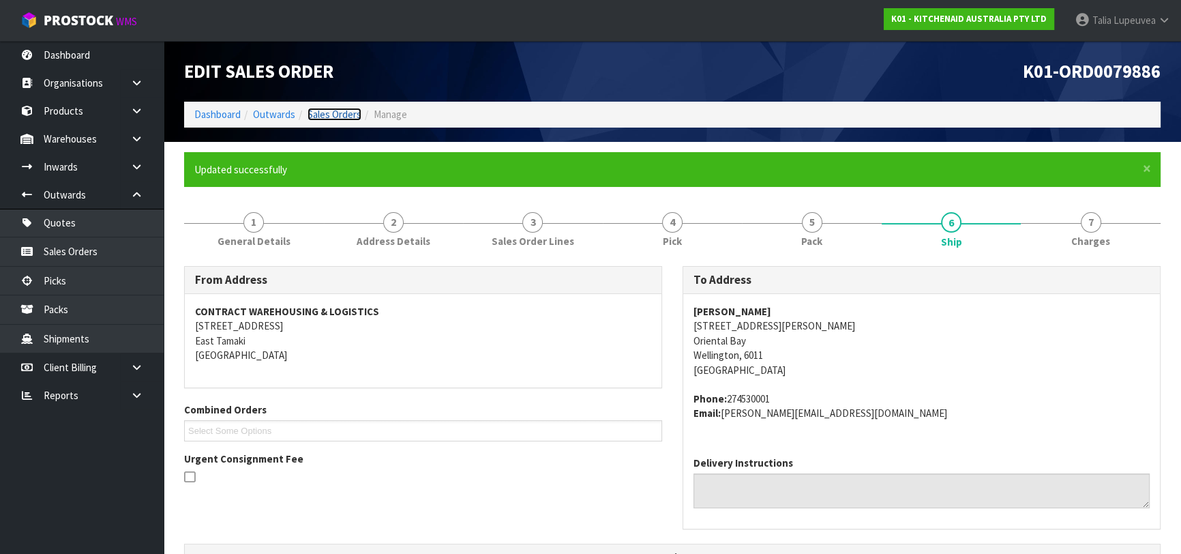
click at [335, 108] on link "Sales Orders" at bounding box center [334, 114] width 54 height 13
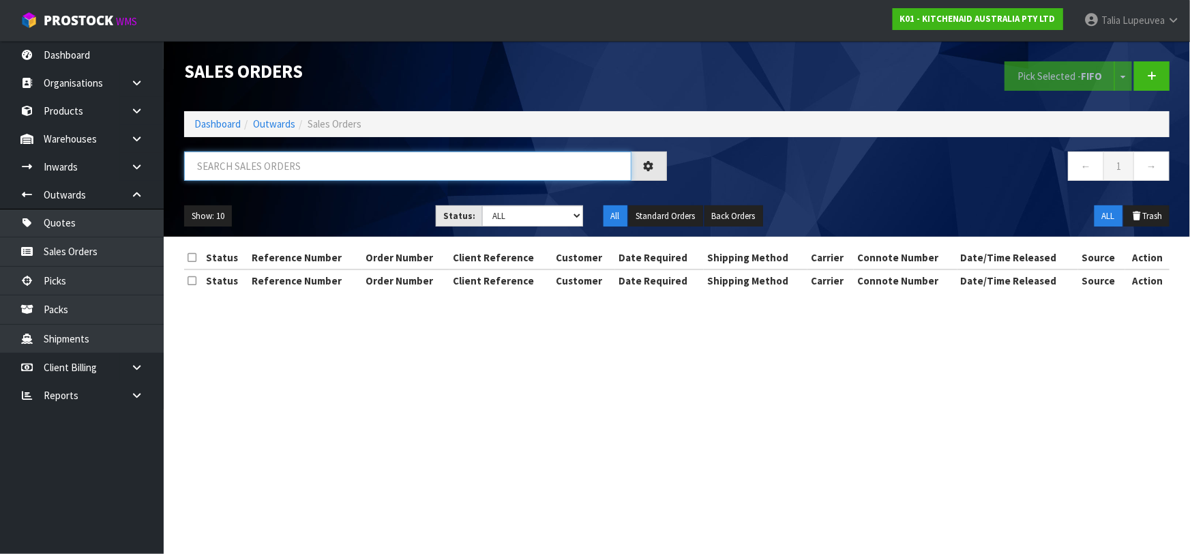
click at [375, 168] on input "text" at bounding box center [407, 165] width 447 height 29
type input "JOB-0414731"
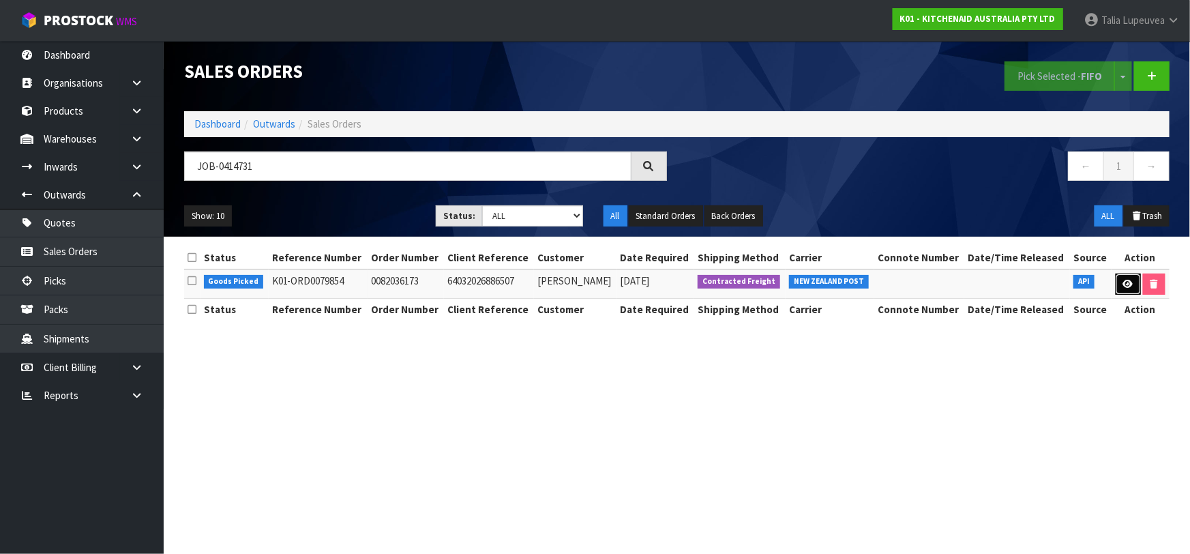
click at [1125, 290] on link at bounding box center [1127, 284] width 25 height 22
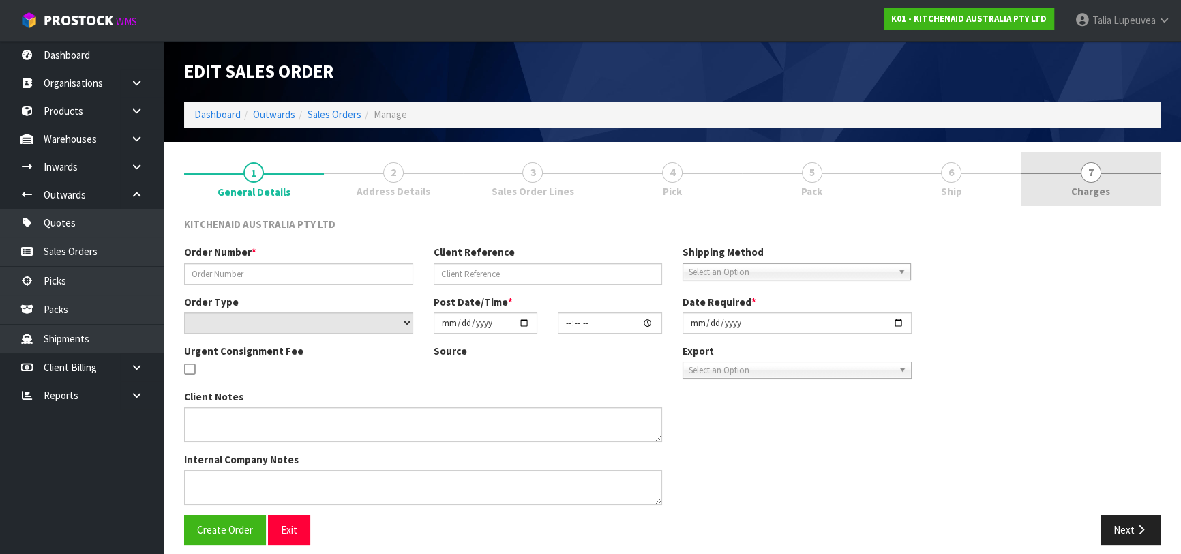
type input "0082036173"
type input "64032026886507"
select select "number:0"
type input "[DATE]"
type input "11:38:24.000"
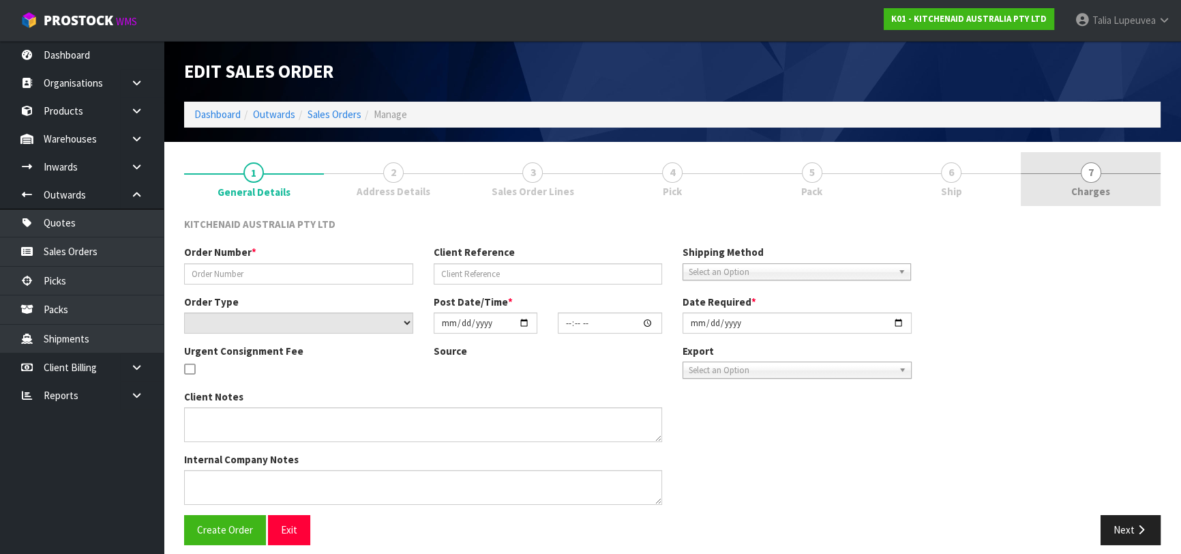
type input "[DATE]"
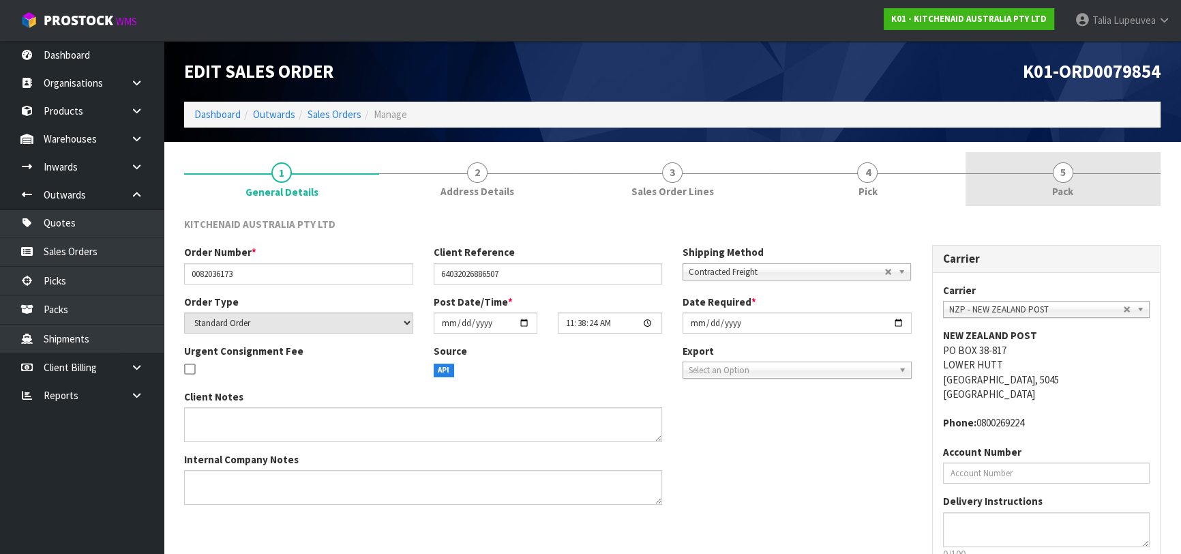
click at [1063, 190] on span "Pack" at bounding box center [1062, 191] width 21 height 14
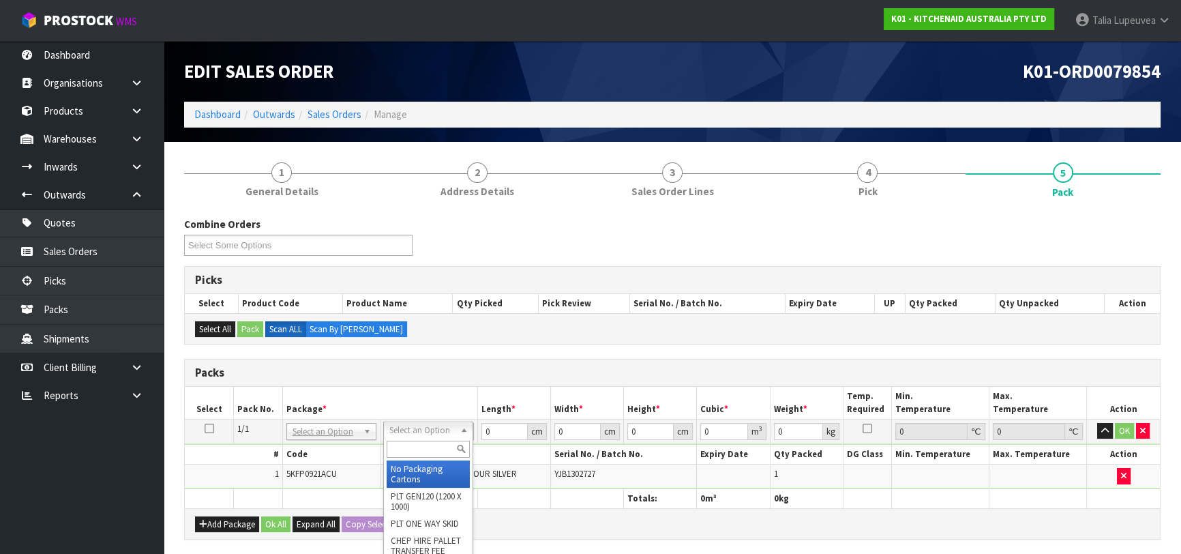
click at [432, 457] on div at bounding box center [428, 449] width 89 height 22
click at [431, 455] on input "text" at bounding box center [428, 448] width 83 height 17
type input "OWN"
drag, startPoint x: 439, startPoint y: 468, endPoint x: 489, endPoint y: 434, distance: 60.7
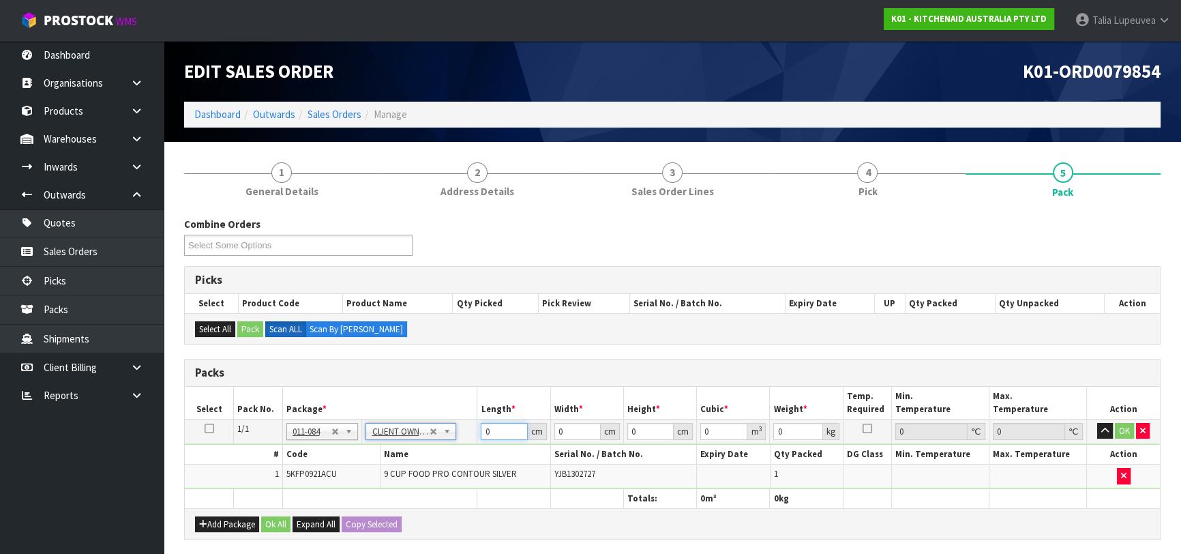
type input "4.6"
drag, startPoint x: 496, startPoint y: 423, endPoint x: 469, endPoint y: 427, distance: 26.8
click at [469, 427] on tr "1/1 NONE 007-001 007-002 007-004 007-009 007-013 007-014 007-015 007-017 007-01…" at bounding box center [672, 431] width 975 height 25
type input "44"
type input "29"
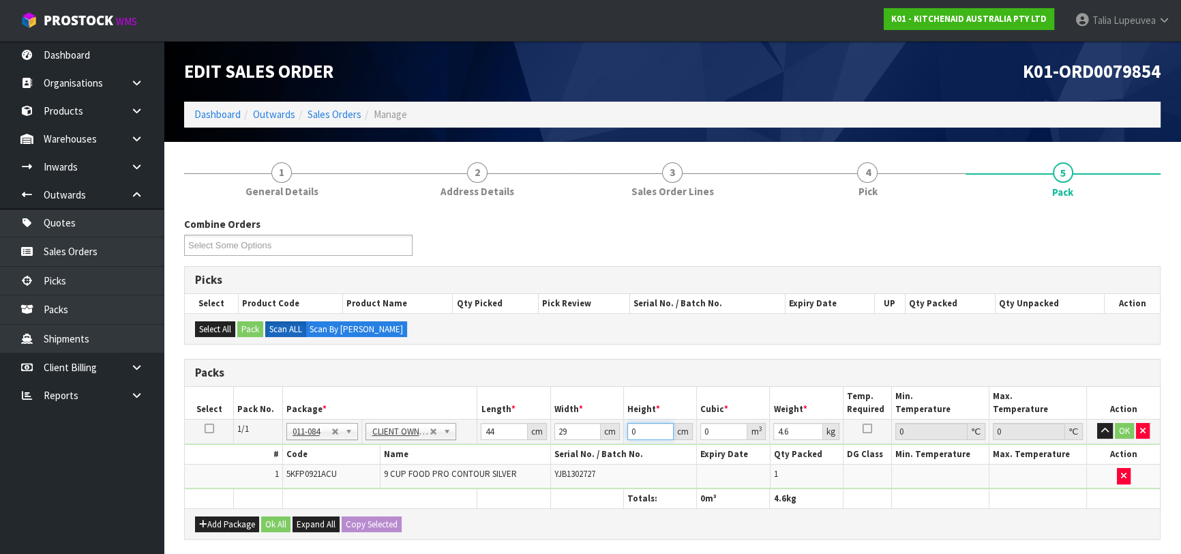
type input "3"
type input "0.003828"
type input "39"
type input "0.049764"
type input "39"
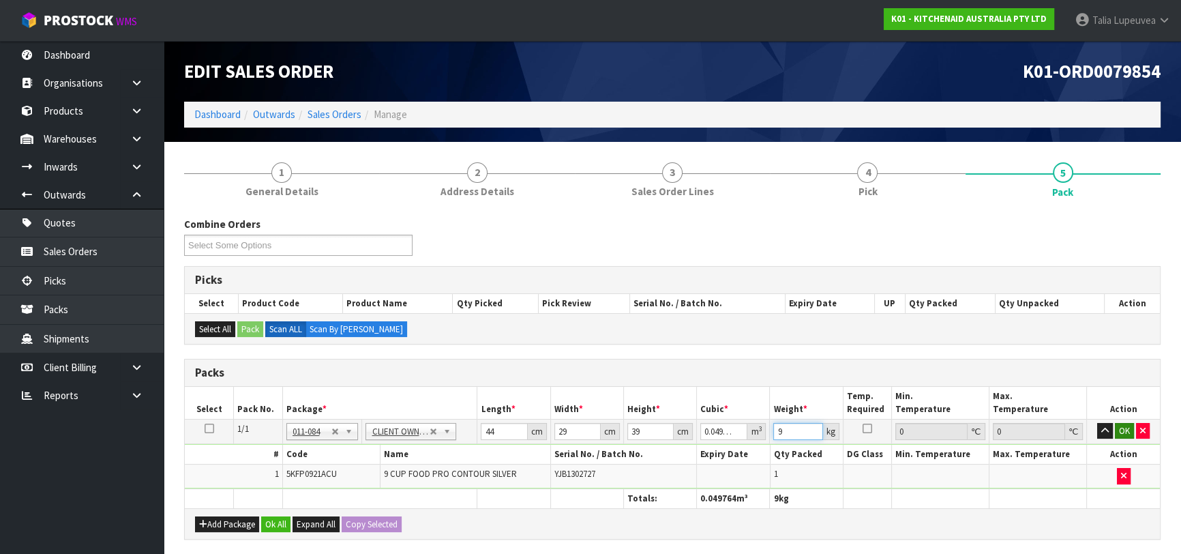
type input "9"
click at [1125, 423] on button "OK" at bounding box center [1124, 431] width 19 height 16
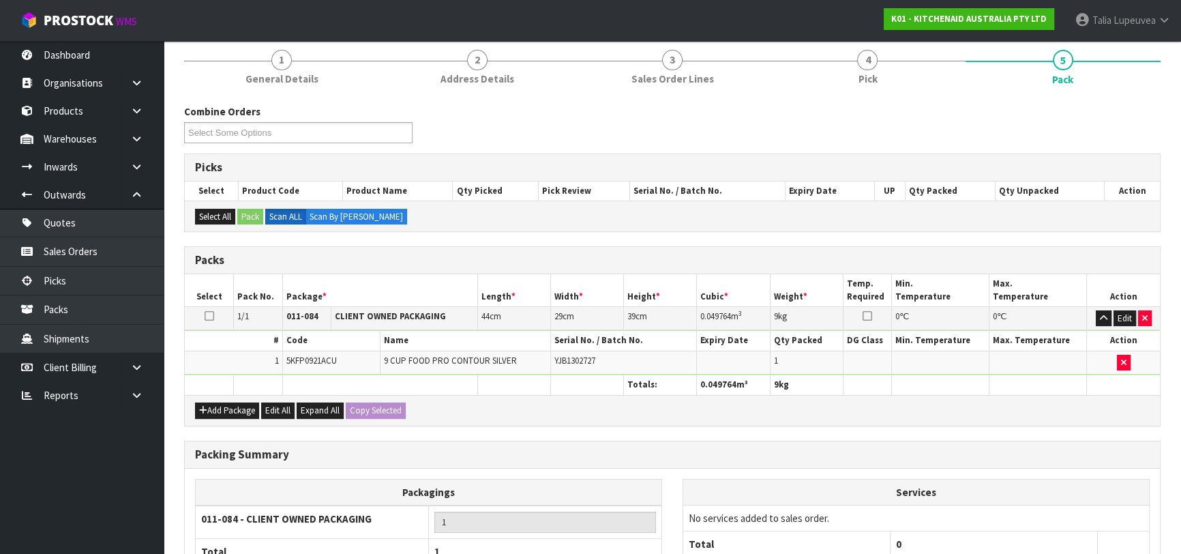
scroll to position [240, 0]
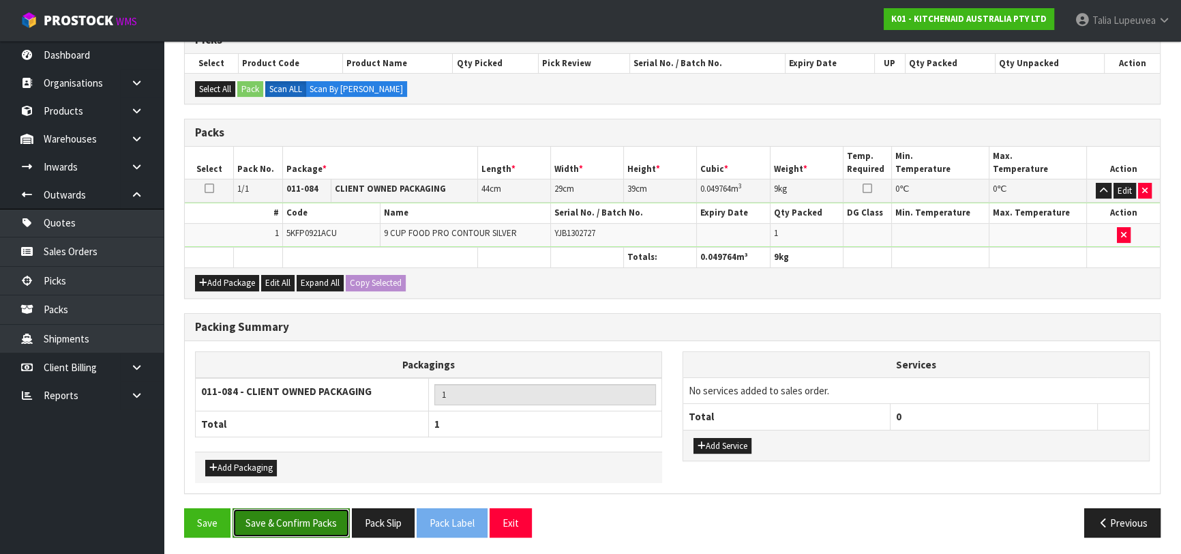
click at [314, 513] on button "Save & Confirm Packs" at bounding box center [290, 522] width 117 height 29
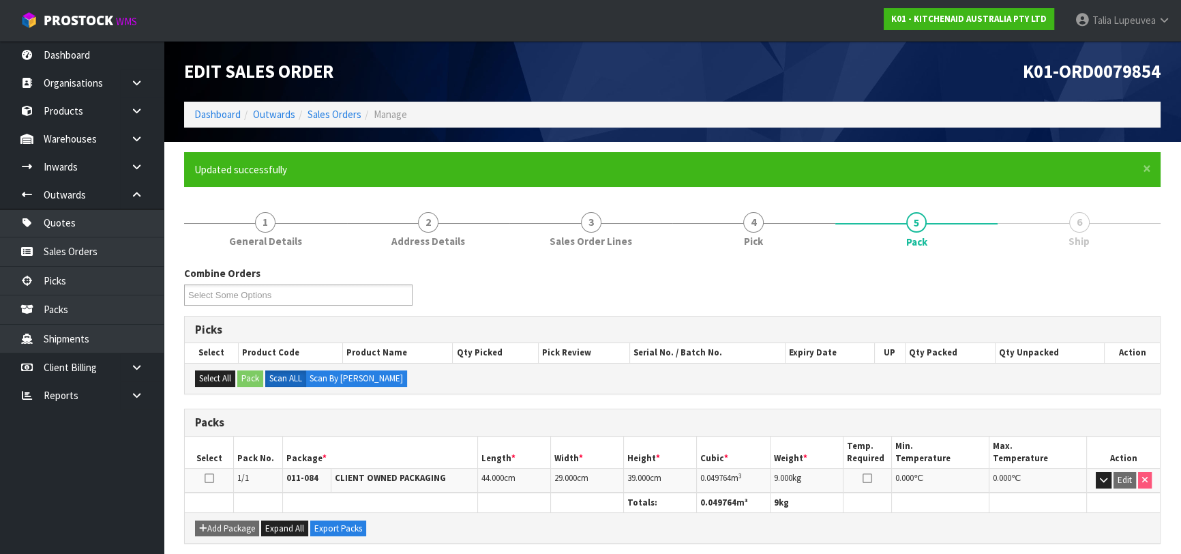
scroll to position [215, 0]
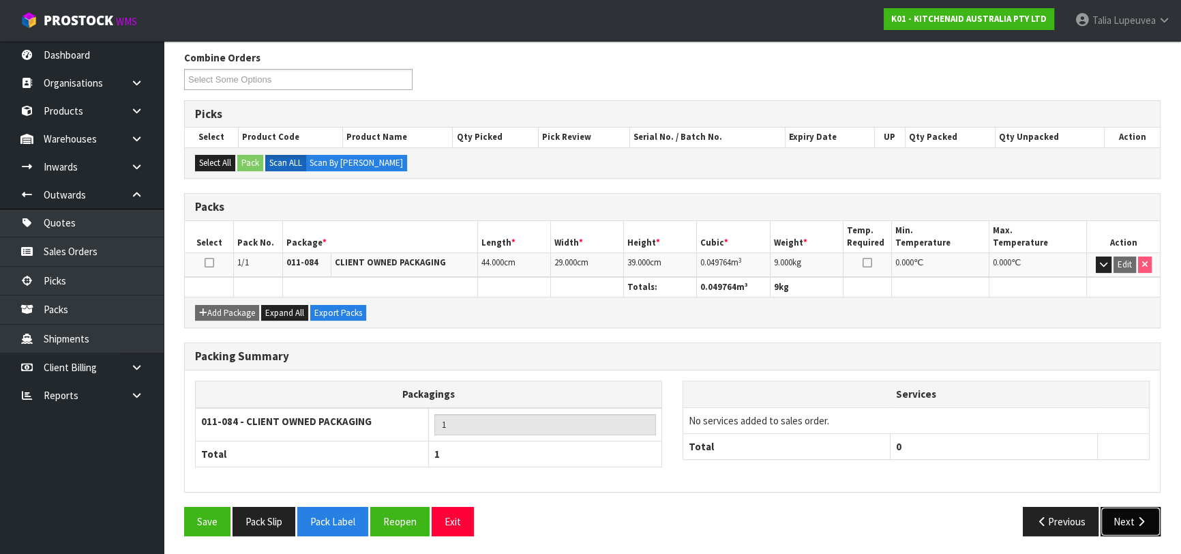
click at [1138, 525] on button "Next" at bounding box center [1130, 520] width 60 height 29
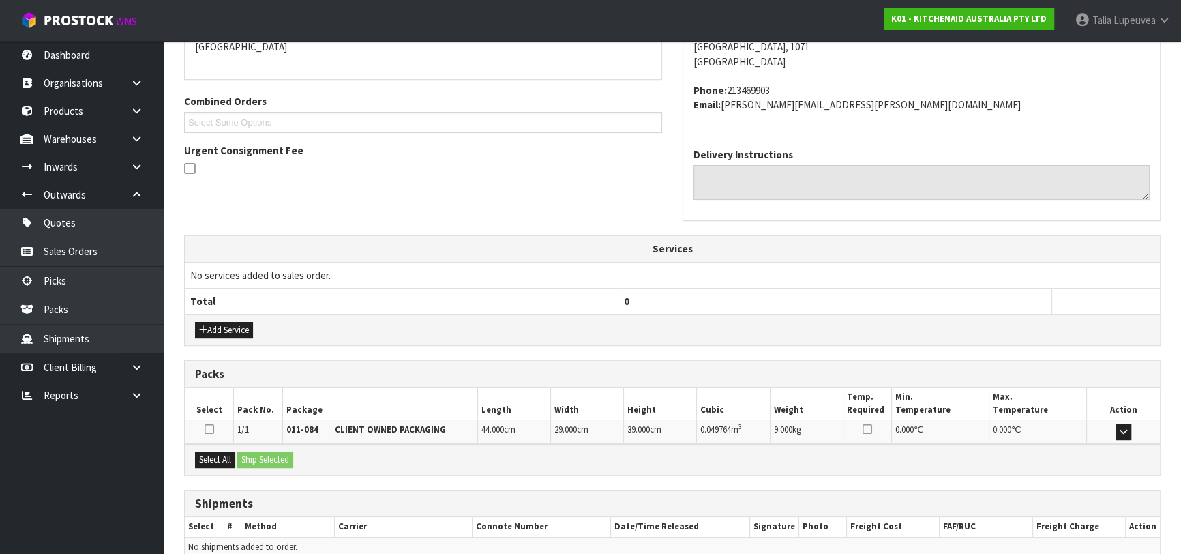
scroll to position [374, 0]
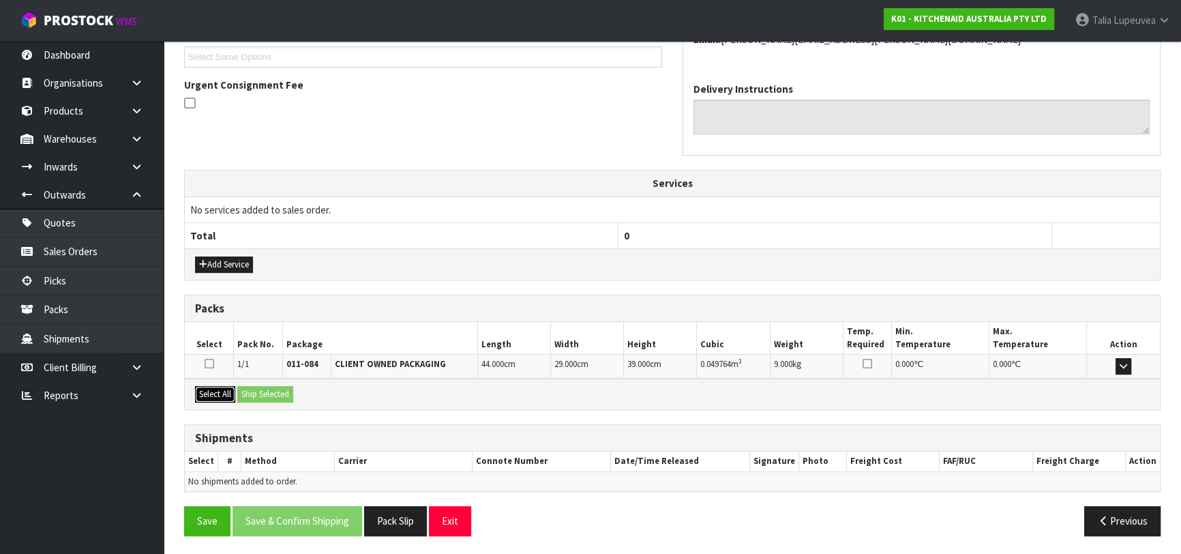
drag, startPoint x: 230, startPoint y: 389, endPoint x: 262, endPoint y: 389, distance: 31.4
click at [231, 389] on button "Select All" at bounding box center [215, 394] width 40 height 16
click at [262, 389] on button "Ship Selected" at bounding box center [265, 394] width 56 height 16
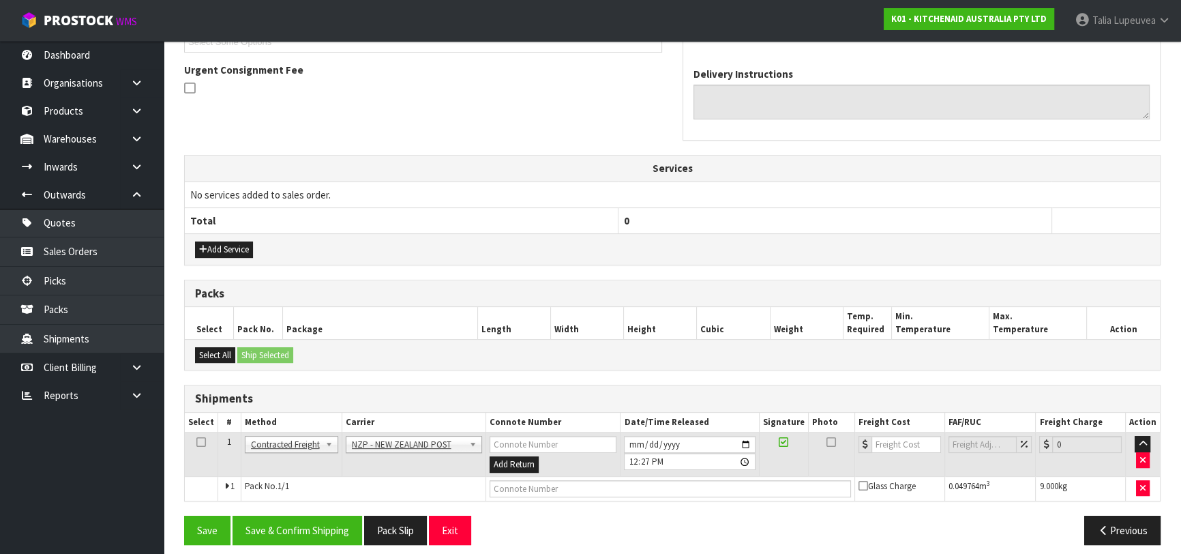
scroll to position [397, 0]
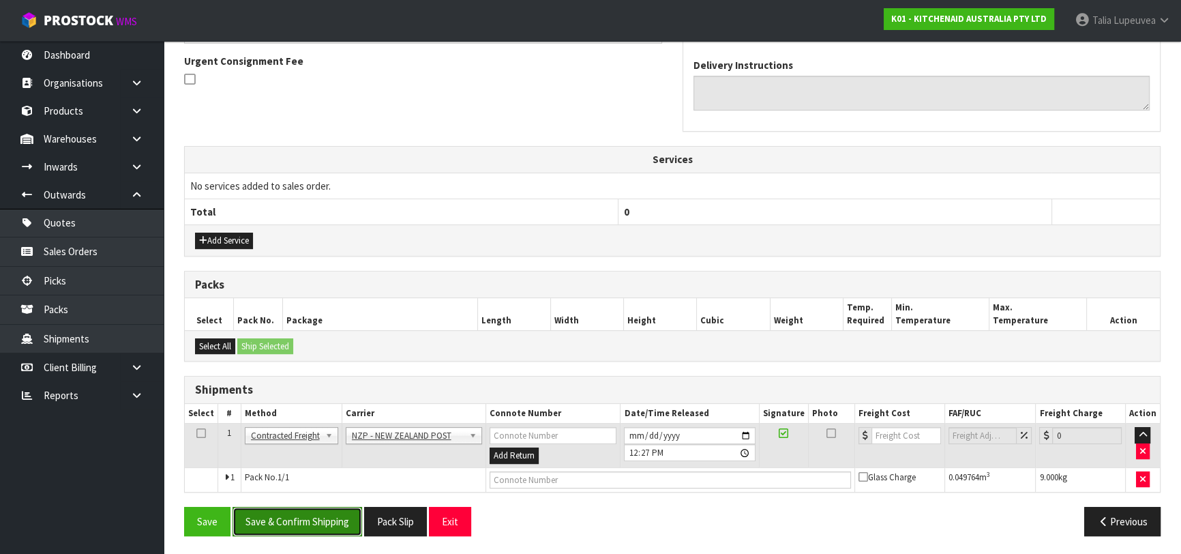
click at [337, 512] on button "Save & Confirm Shipping" at bounding box center [297, 520] width 130 height 29
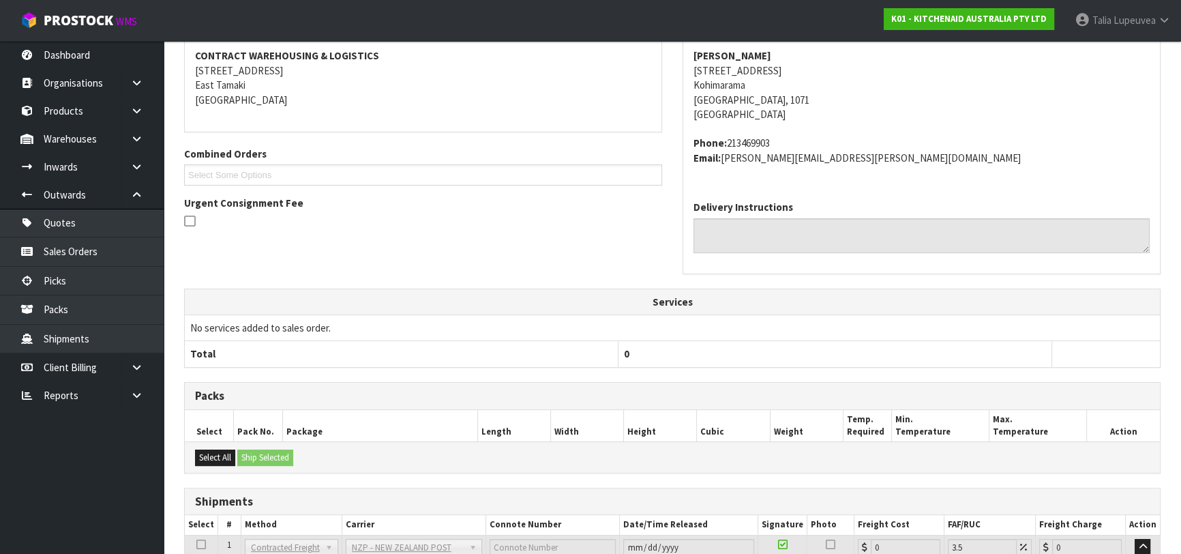
scroll to position [378, 0]
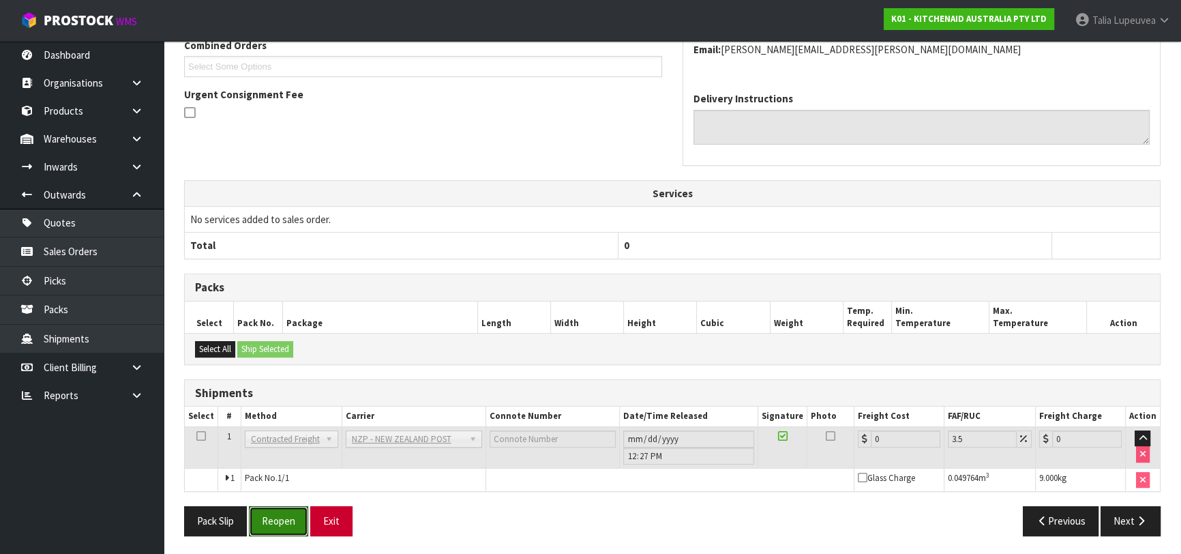
drag, startPoint x: 303, startPoint y: 513, endPoint x: 339, endPoint y: 513, distance: 36.8
click at [303, 513] on button "Reopen" at bounding box center [278, 520] width 59 height 29
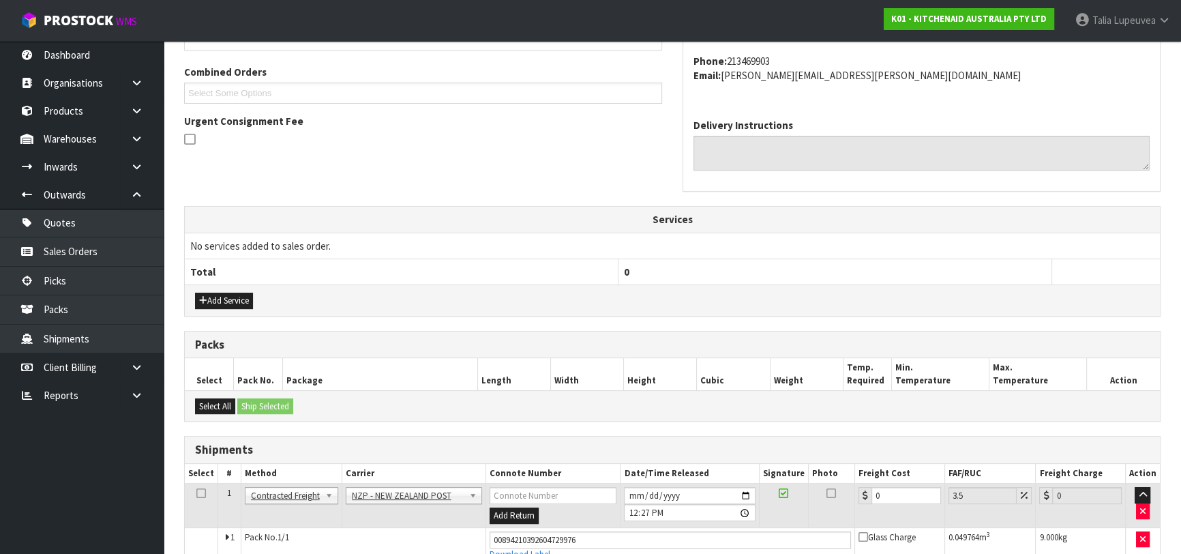
scroll to position [410, 0]
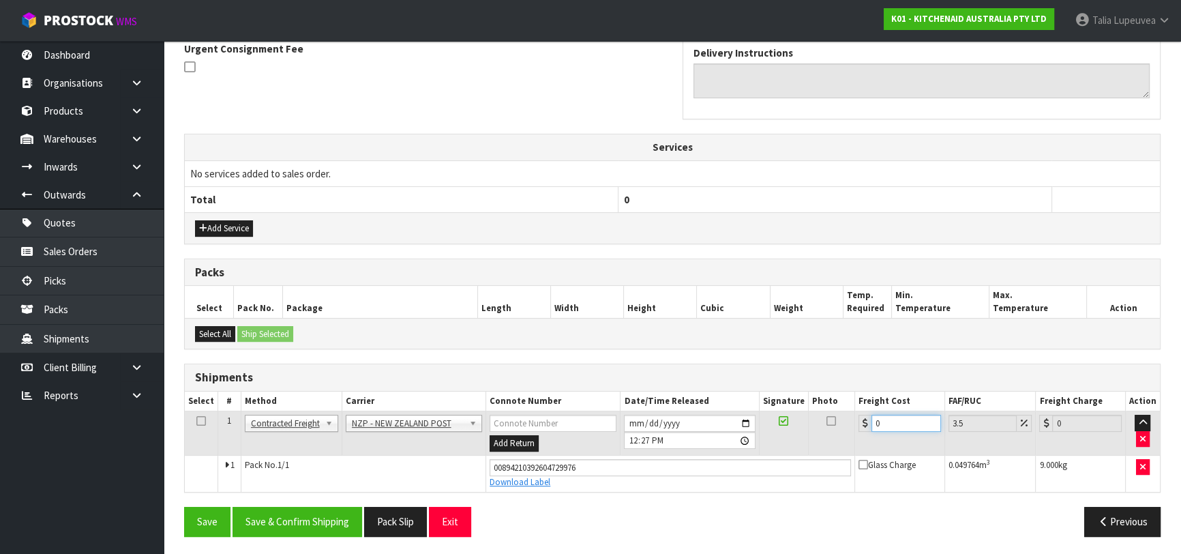
drag, startPoint x: 886, startPoint y: 416, endPoint x: 849, endPoint y: 414, distance: 37.5
click at [849, 414] on tr "1 Client Local Pickup Customer Local Pickup Company Freight Contracted Freight …" at bounding box center [672, 433] width 975 height 44
type input "4"
type input "4.14"
type input "4.3"
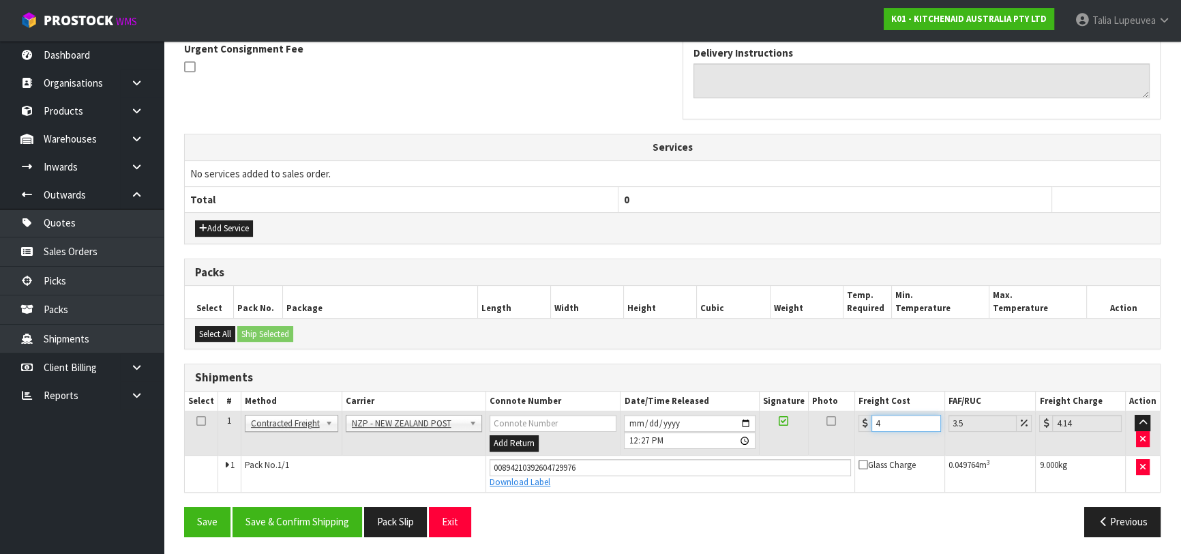
type input "4.45"
type input "4.33"
type input "4.48"
type input "4.33"
click at [309, 511] on button "Save & Confirm Shipping" at bounding box center [297, 520] width 130 height 29
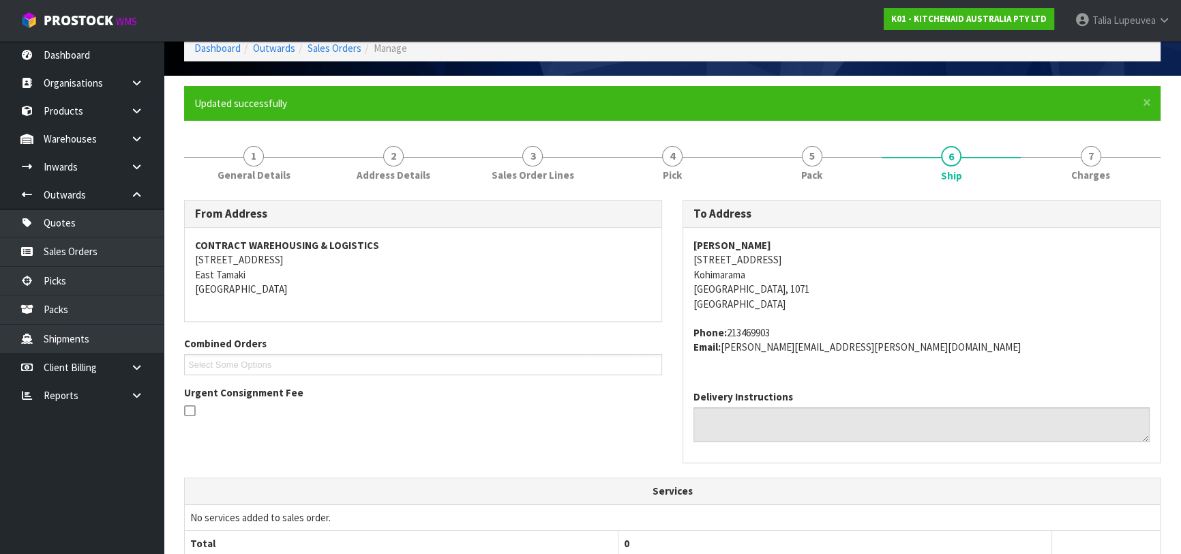
scroll to position [0, 0]
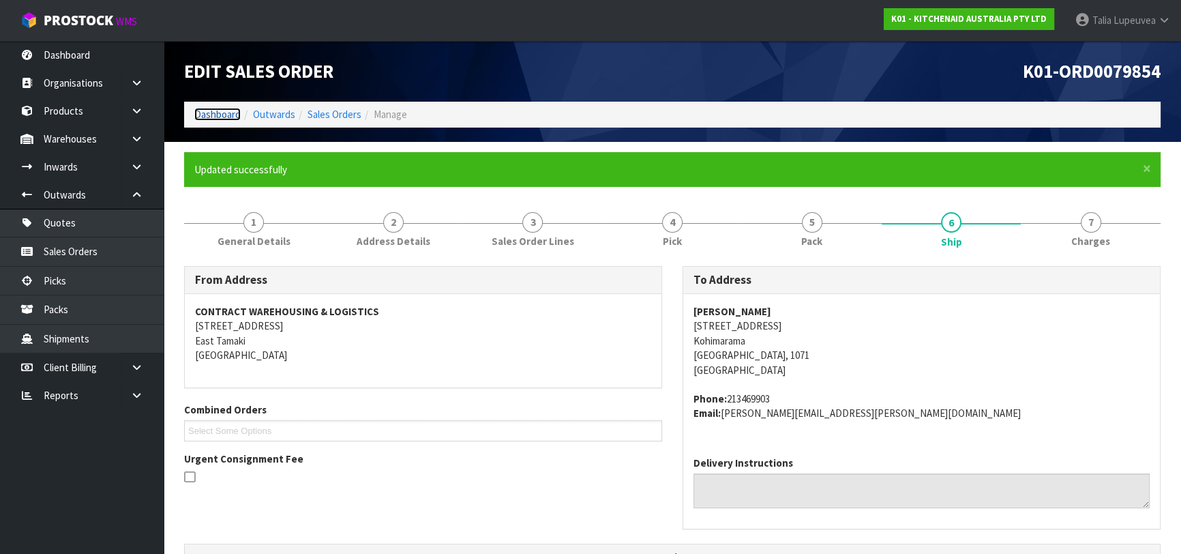
click at [232, 117] on link "Dashboard" at bounding box center [217, 114] width 46 height 13
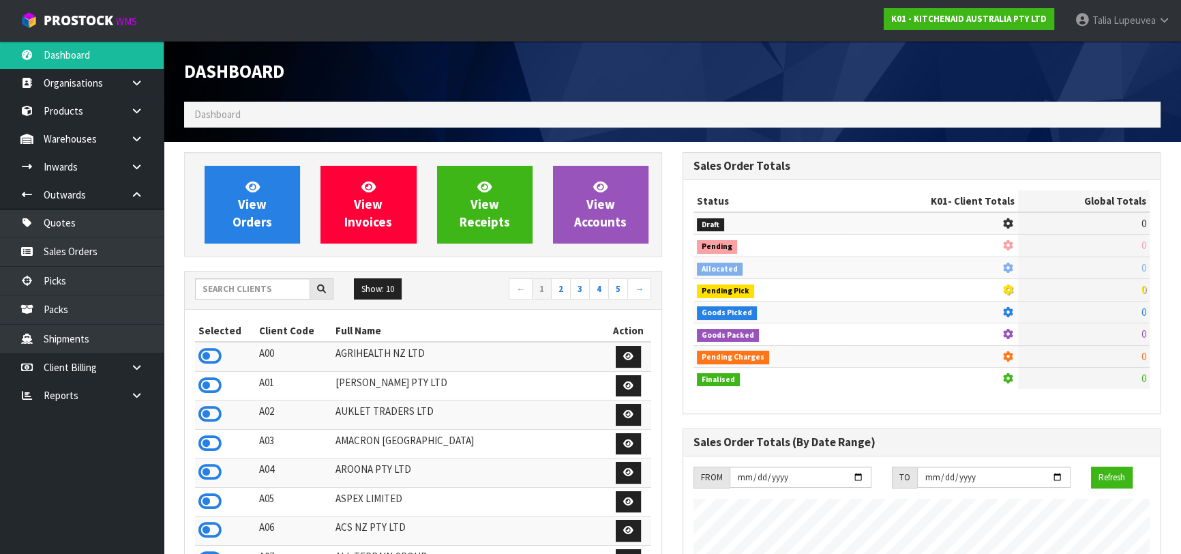
scroll to position [849, 498]
drag, startPoint x: 265, startPoint y: 292, endPoint x: 277, endPoint y: 293, distance: 11.6
click at [275, 292] on input "text" at bounding box center [252, 288] width 115 height 21
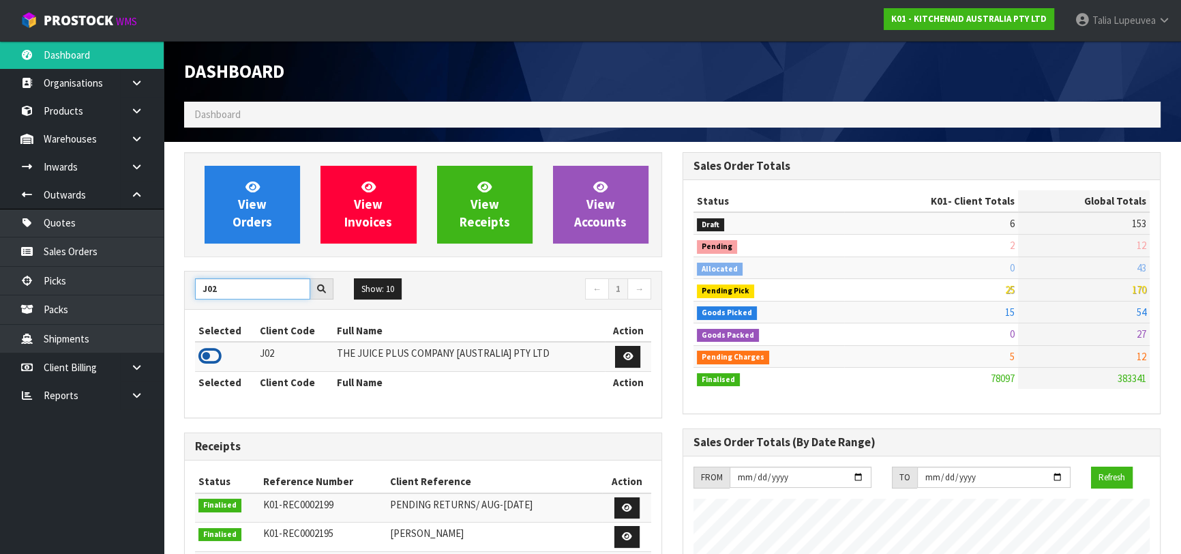
type input "J02"
click at [210, 363] on icon at bounding box center [209, 356] width 23 height 20
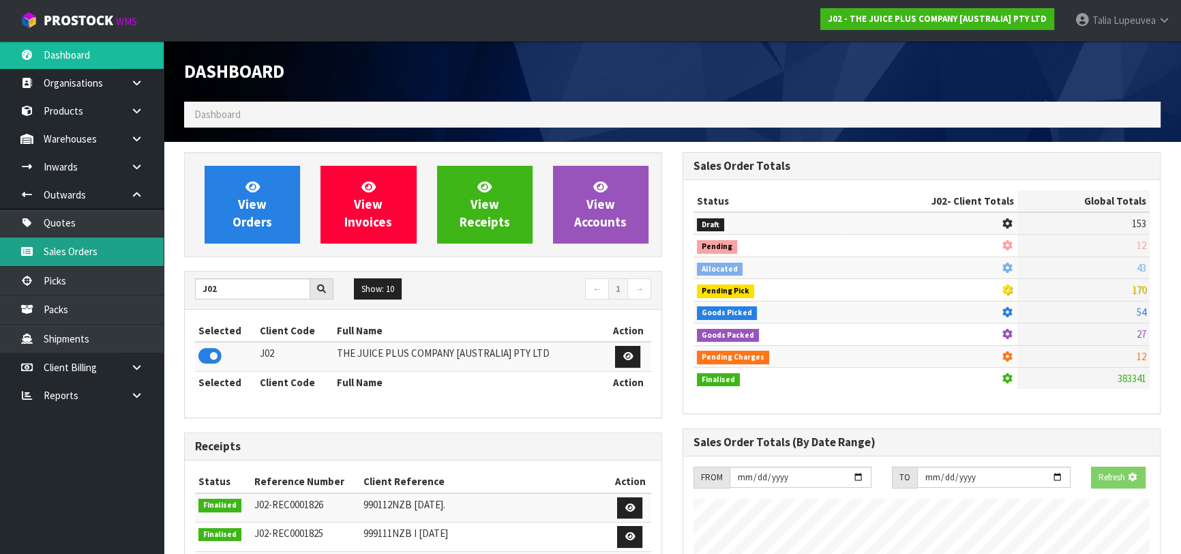
click at [146, 259] on link "Sales Orders" at bounding box center [82, 251] width 164 height 28
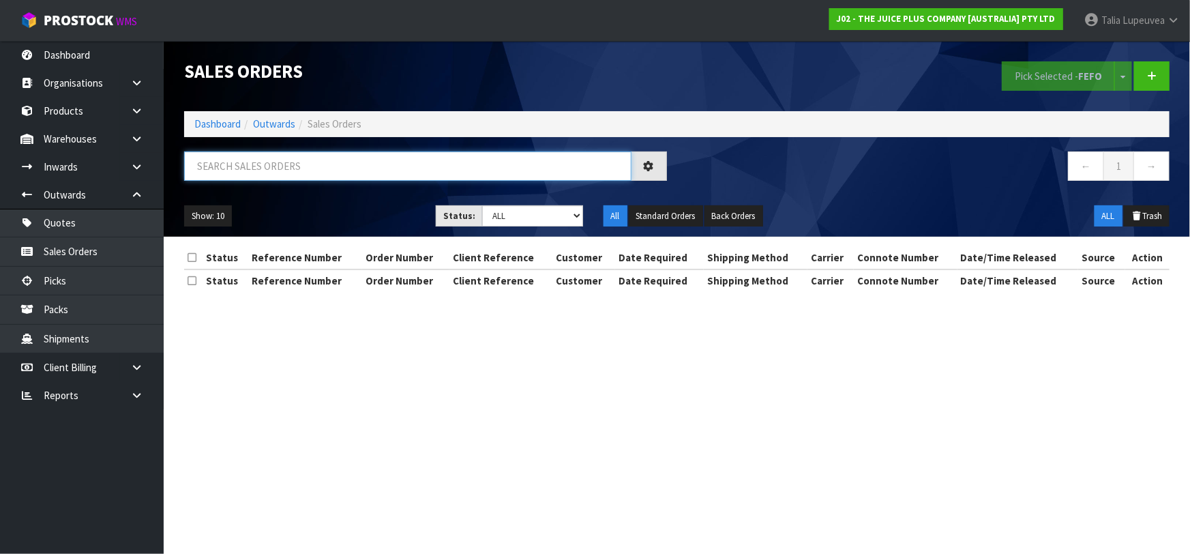
click at [299, 179] on input "text" at bounding box center [407, 165] width 447 height 29
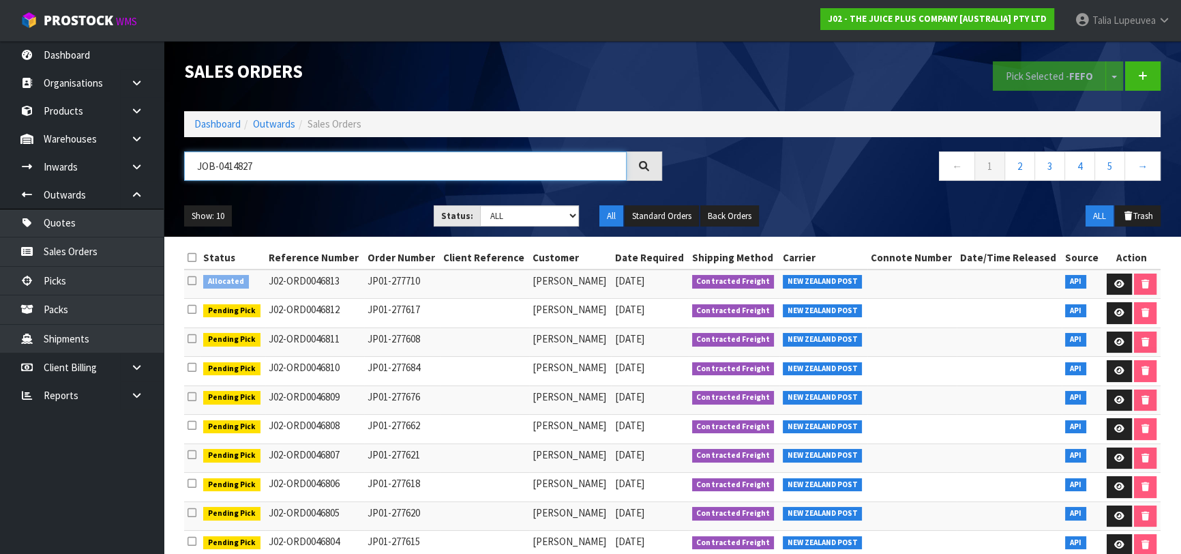
type input "JOB-0414827"
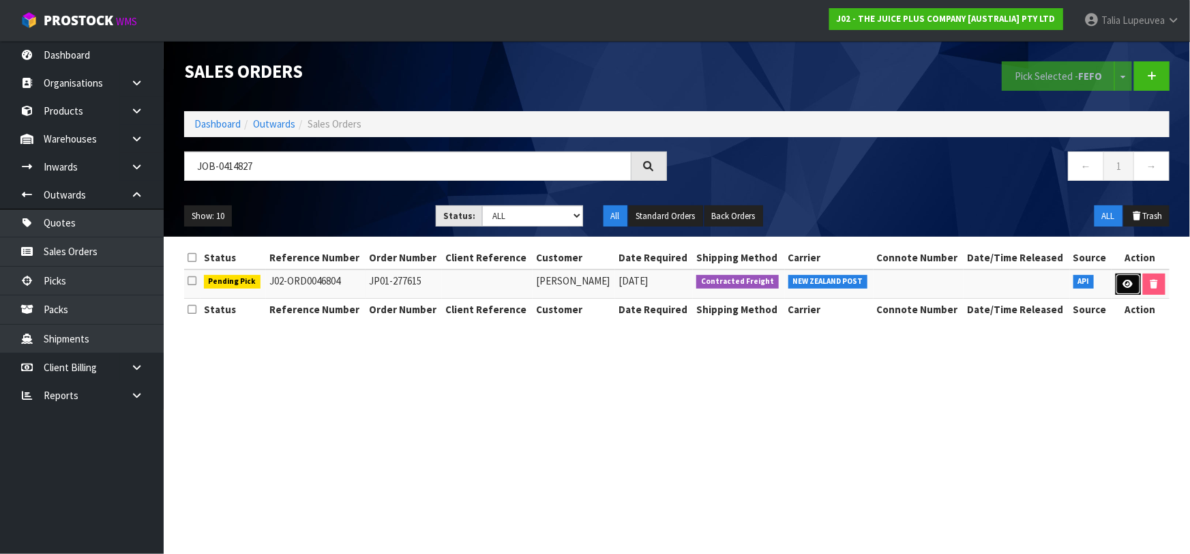
click at [1119, 277] on link at bounding box center [1127, 284] width 25 height 22
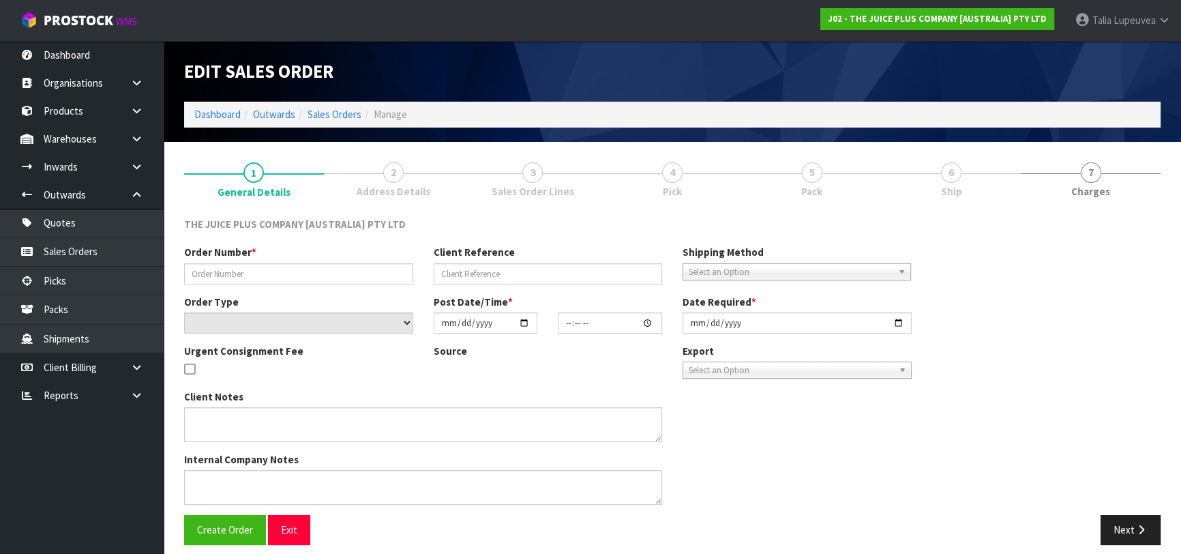
type input "JP01-277615"
select select "number:0"
type input "[DATE]"
type input "04:01:41.000"
type input "[DATE]"
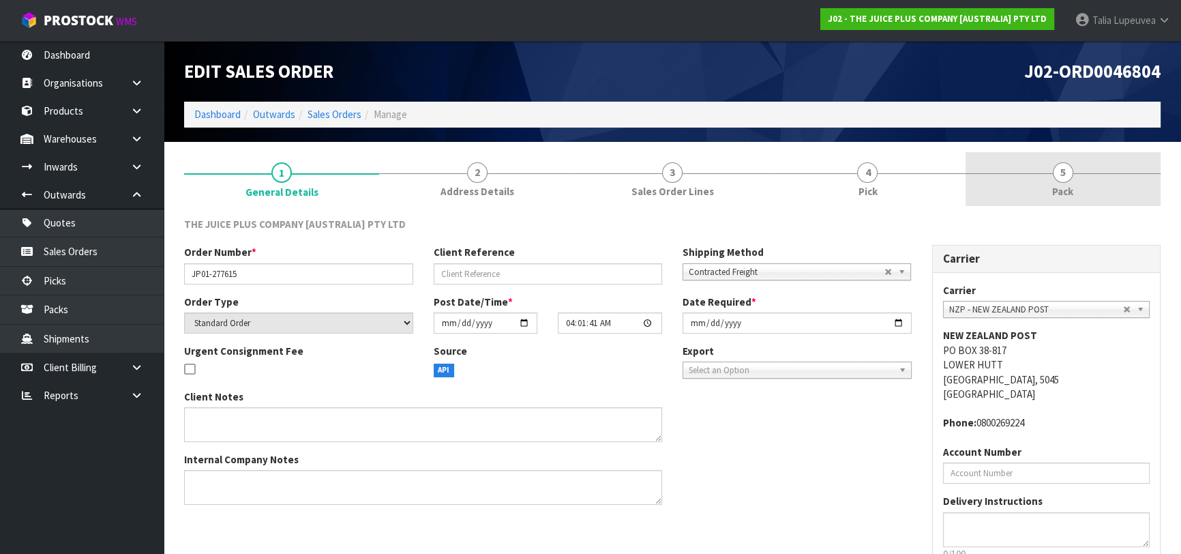
click at [1023, 183] on link "5 Pack" at bounding box center [1062, 179] width 195 height 54
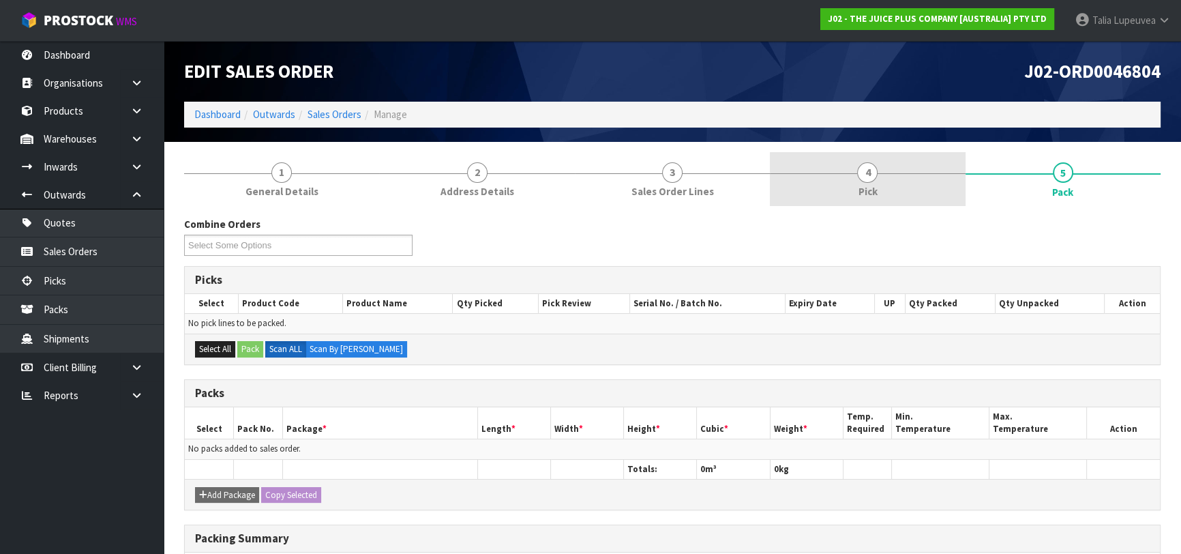
click at [871, 171] on span "4" at bounding box center [867, 172] width 20 height 20
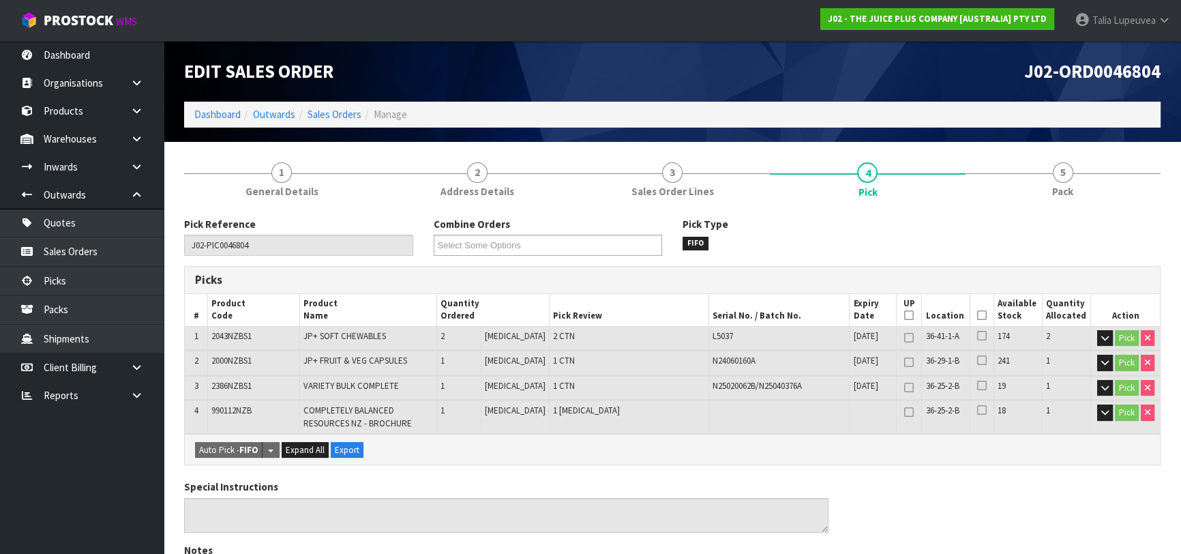
click at [977, 316] on icon at bounding box center [982, 315] width 10 height 1
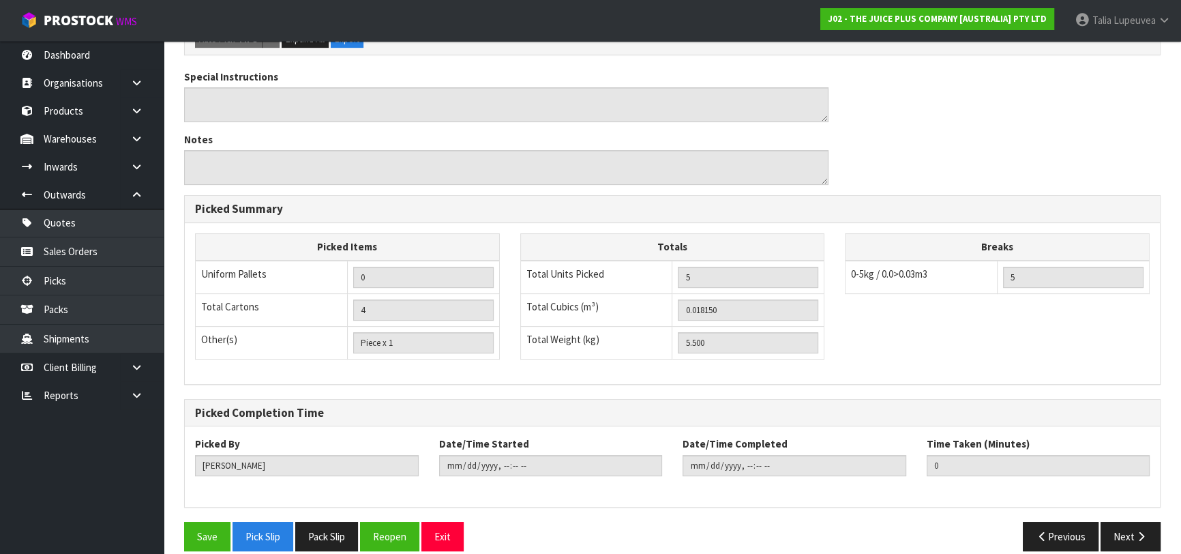
scroll to position [474, 0]
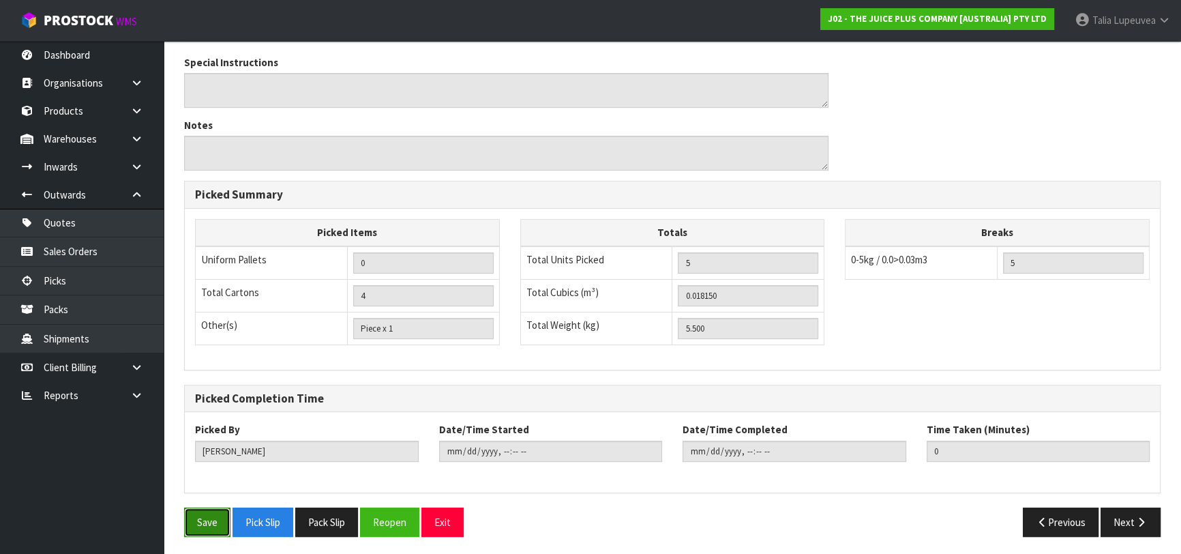
click at [212, 519] on button "Save" at bounding box center [207, 521] width 46 height 29
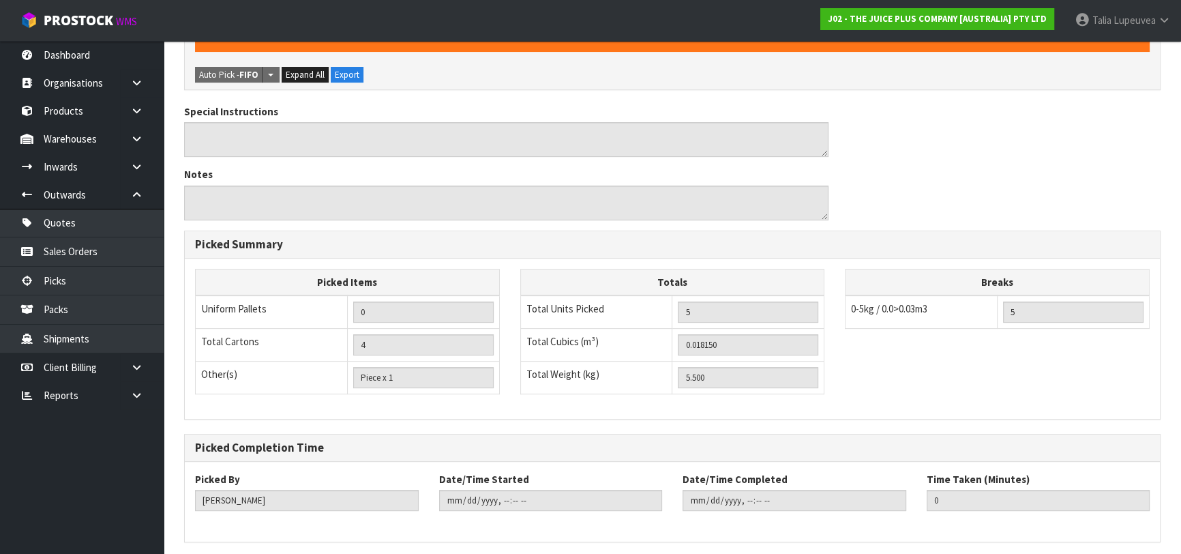
scroll to position [0, 0]
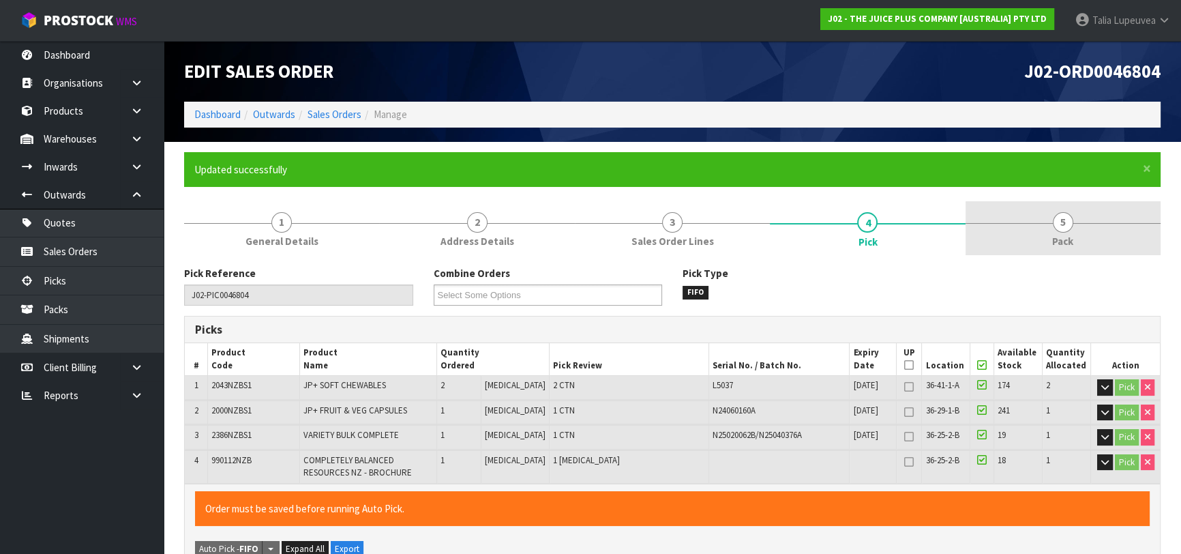
type input "[PERSON_NAME]"
type input "[DATE]T12:37:19"
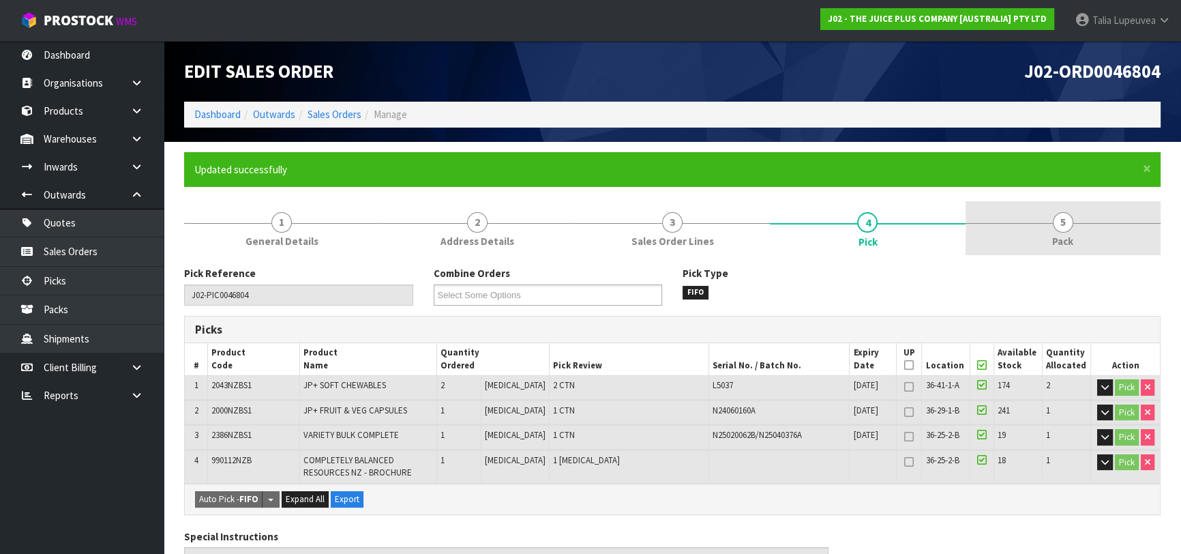
click at [1100, 223] on div at bounding box center [1062, 223] width 195 height 1
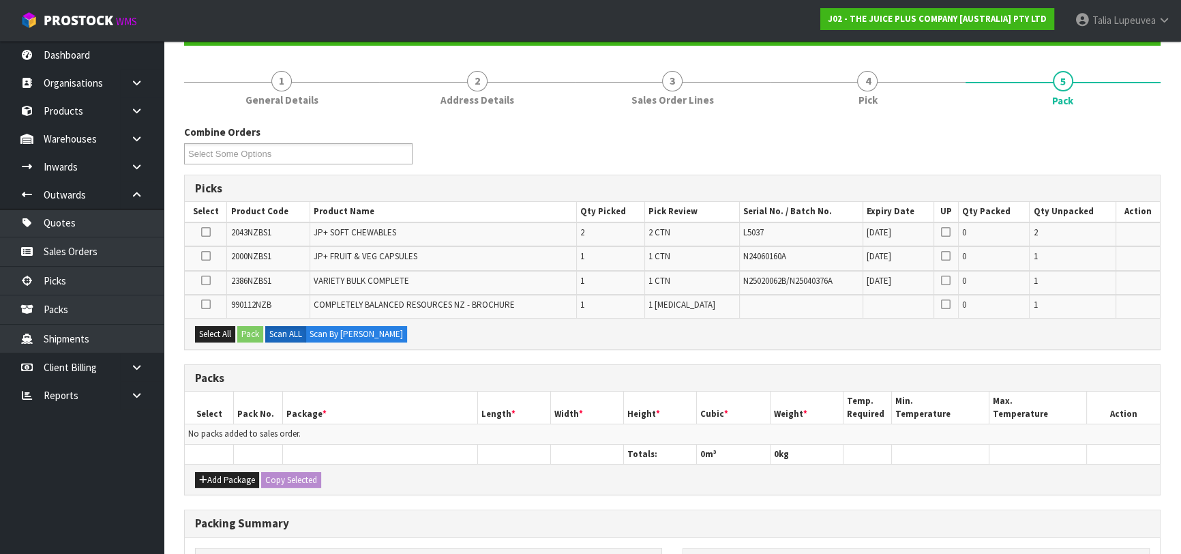
scroll to position [185, 0]
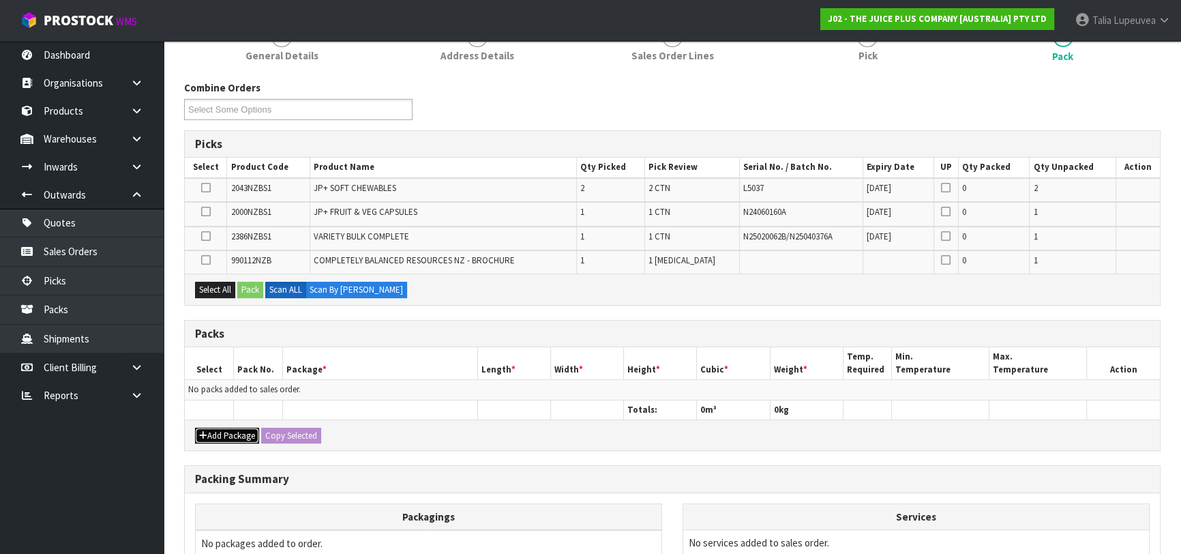
drag, startPoint x: 225, startPoint y: 427, endPoint x: 211, endPoint y: 426, distance: 14.3
click at [225, 427] on button "Add Package" at bounding box center [227, 435] width 64 height 16
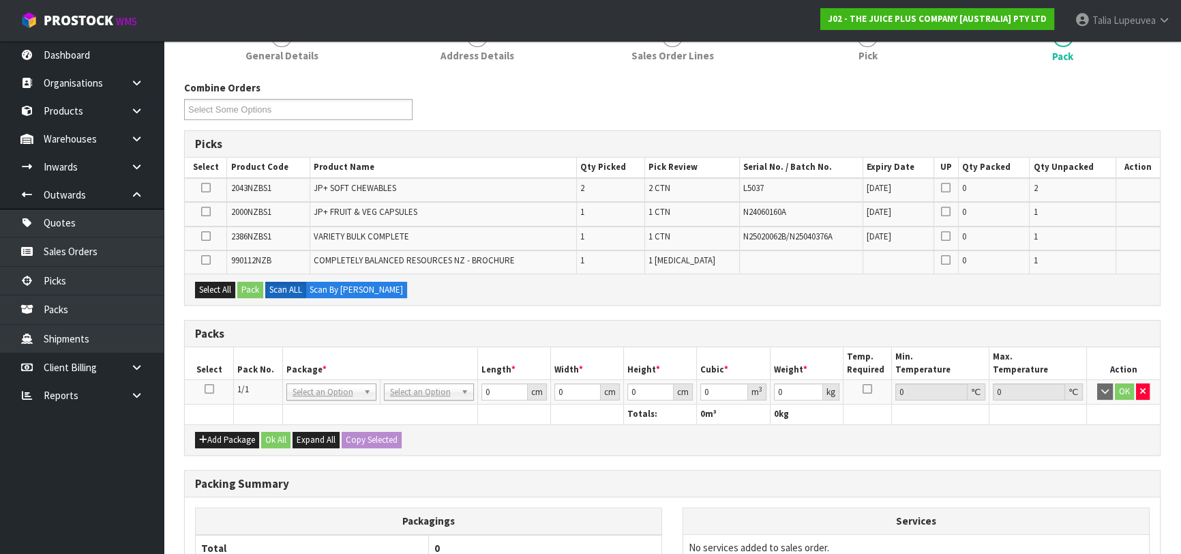
click at [207, 389] on icon at bounding box center [210, 389] width 10 height 1
click at [218, 290] on button "Select All" at bounding box center [215, 290] width 40 height 16
click at [251, 292] on button "Pack" at bounding box center [250, 290] width 26 height 16
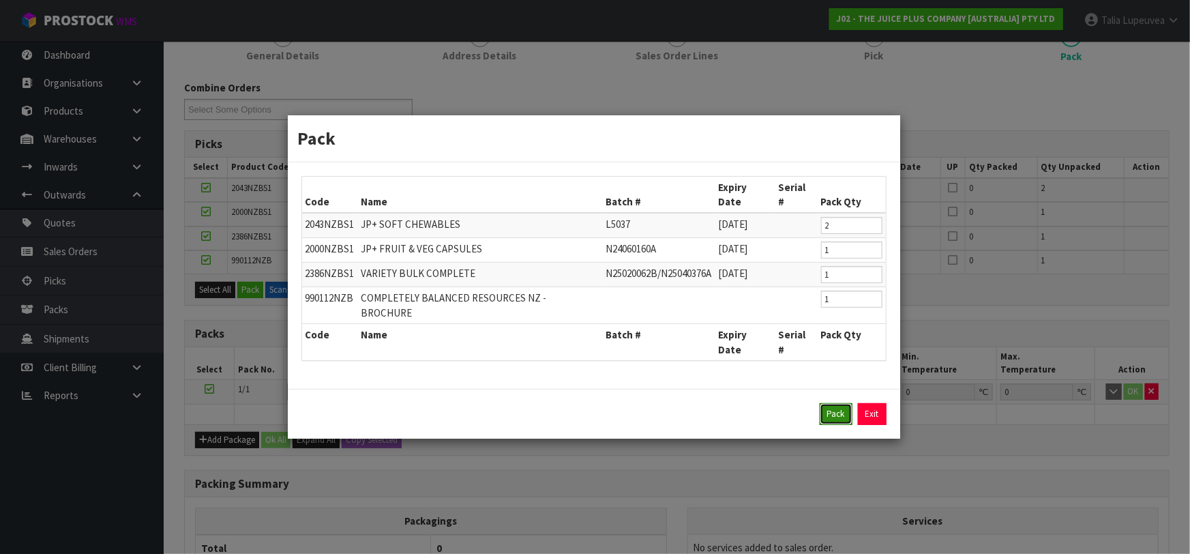
click at [839, 403] on button "Pack" at bounding box center [835, 414] width 33 height 22
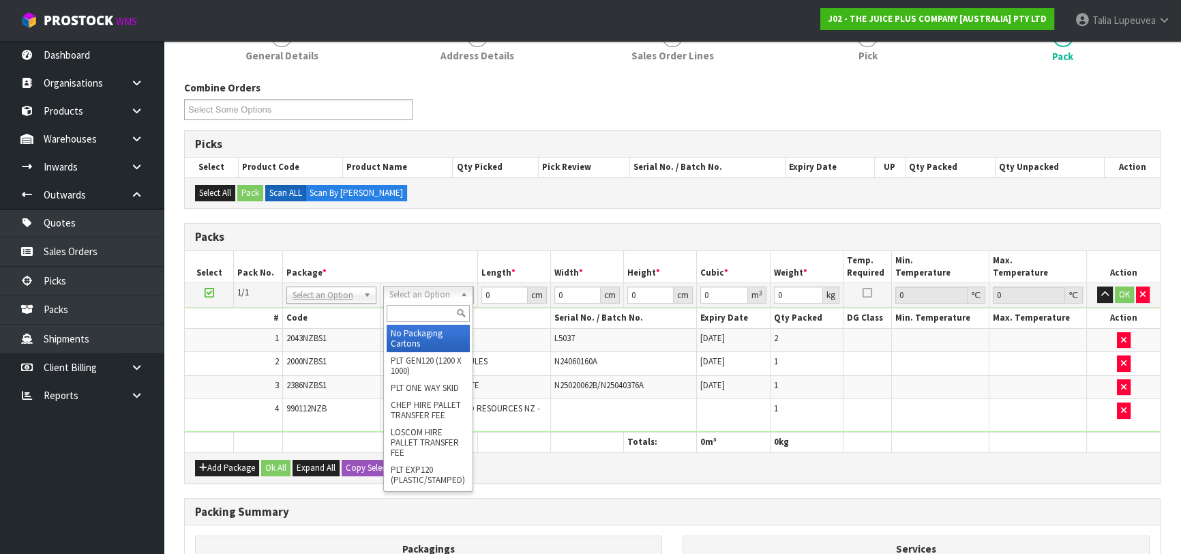
click at [409, 312] on input "text" at bounding box center [428, 313] width 83 height 17
type input "CTN6"
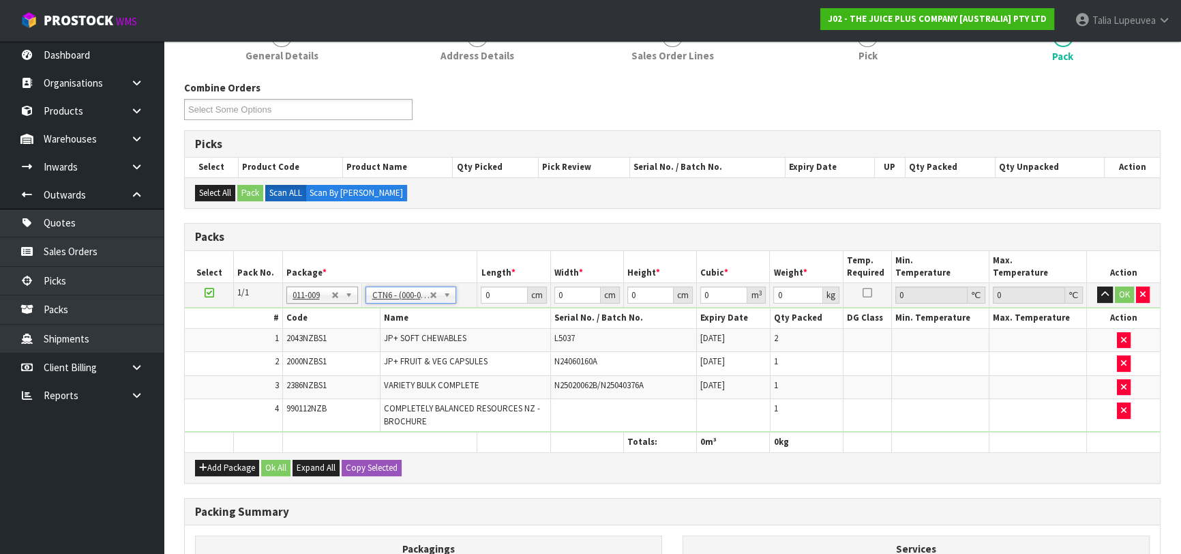
type input "45.5"
type input "30.5"
type input "0.042326"
type input "5.7"
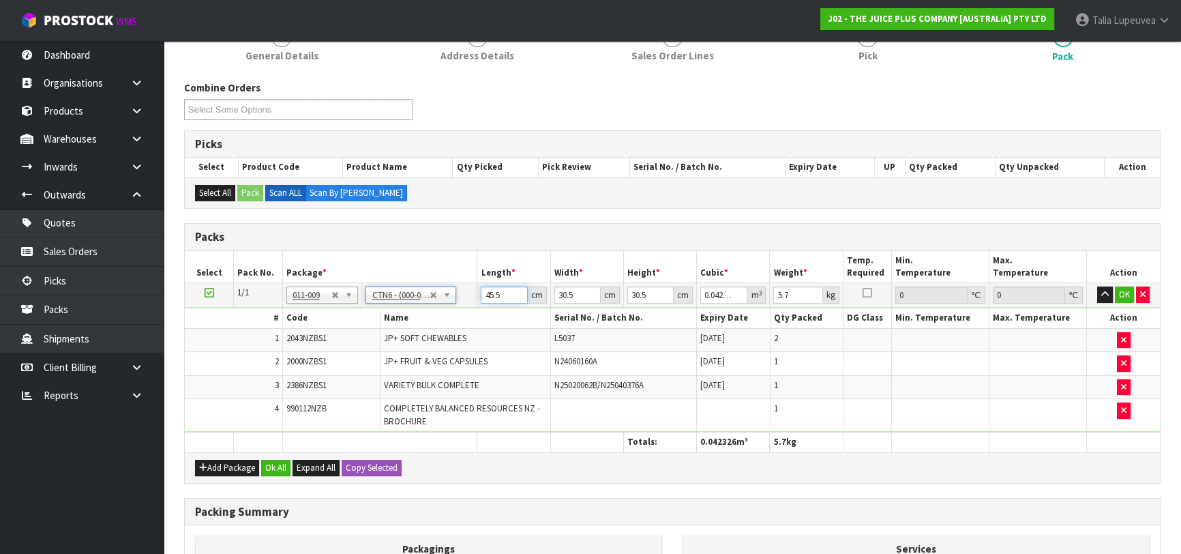
drag, startPoint x: 503, startPoint y: 297, endPoint x: 468, endPoint y: 303, distance: 36.0
click at [468, 303] on tr "1/1 NONE 007-001 007-002 007-004 007-009 007-013 007-014 007-015 007-017 007-01…" at bounding box center [672, 295] width 975 height 25
type input "5"
type input "0.004651"
type input "0"
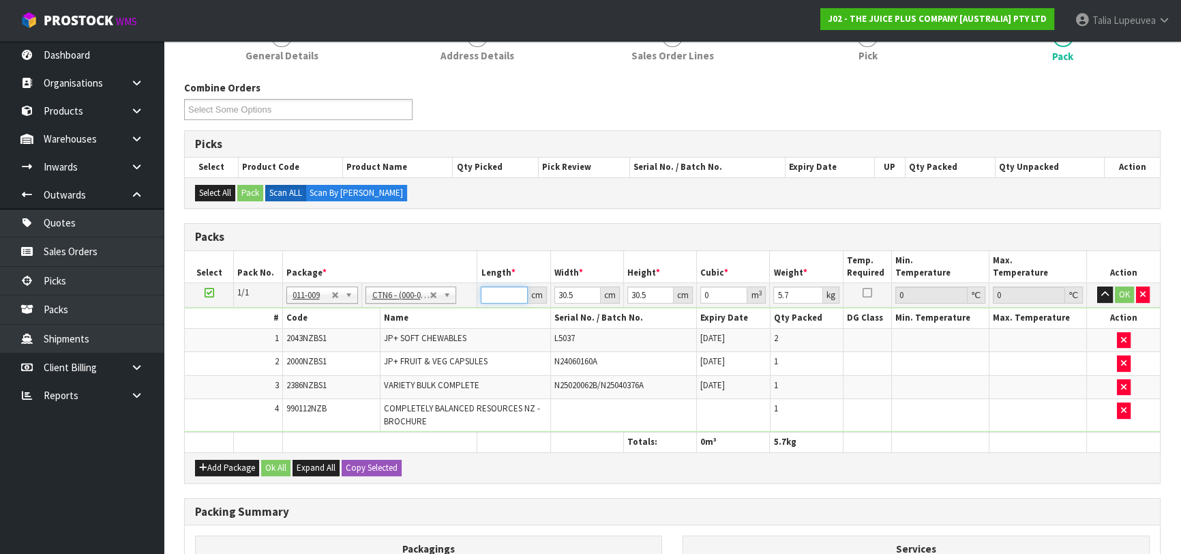
type input "4"
type input "0.003721"
type input "46"
type input "0.042792"
type input "46"
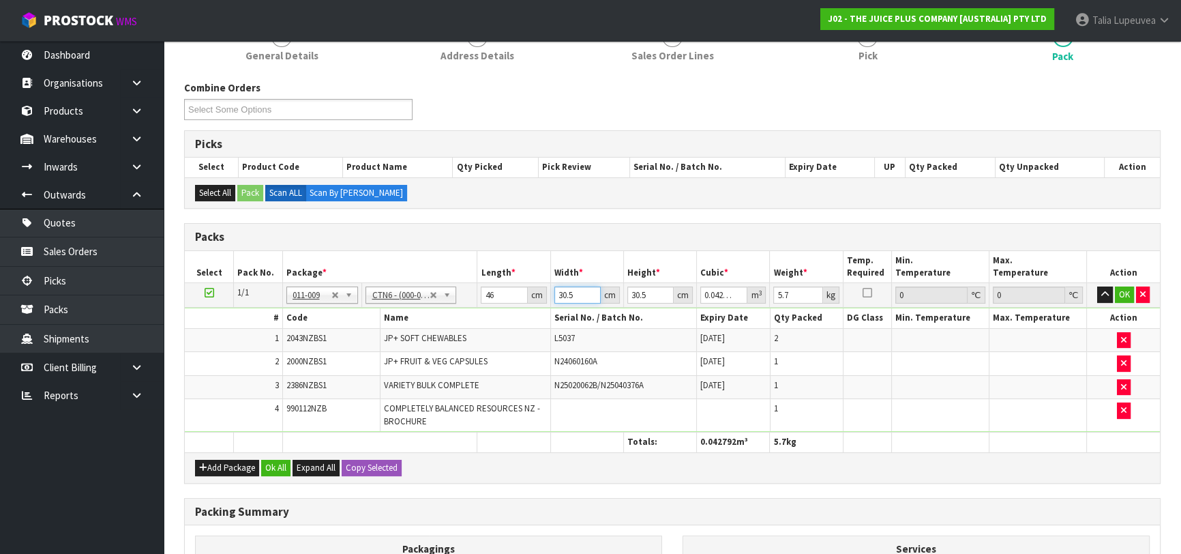
type input "3"
type input "0.004209"
type input "33"
type input "0.046299"
type input "33"
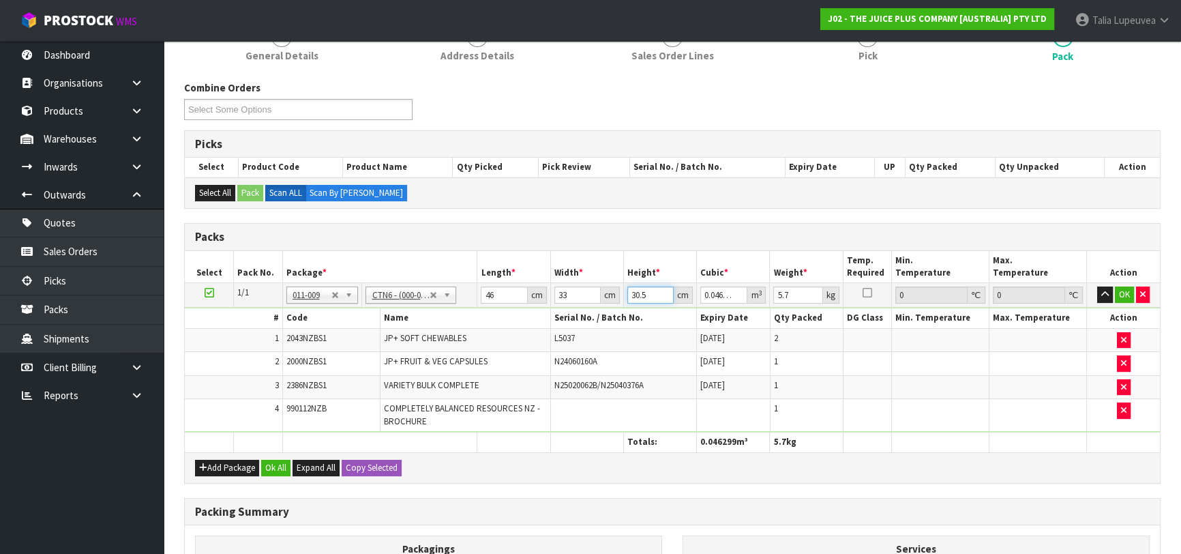
type input "2"
type input "0.003036"
type input "24"
type input "0.036432"
type input "24"
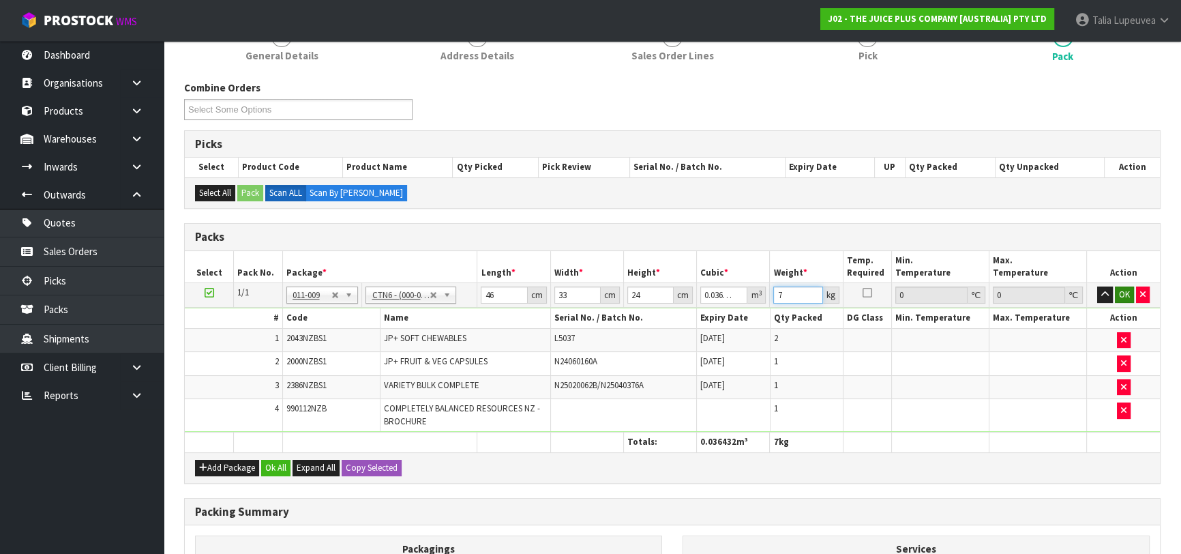
type input "7"
click at [1121, 290] on button "OK" at bounding box center [1124, 294] width 19 height 16
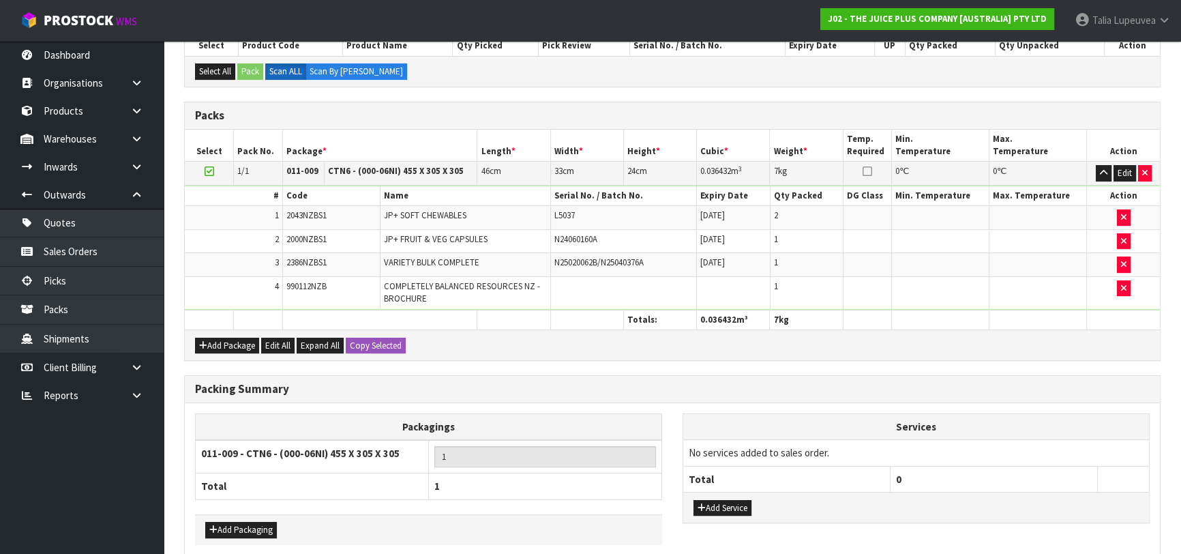
scroll to position [369, 0]
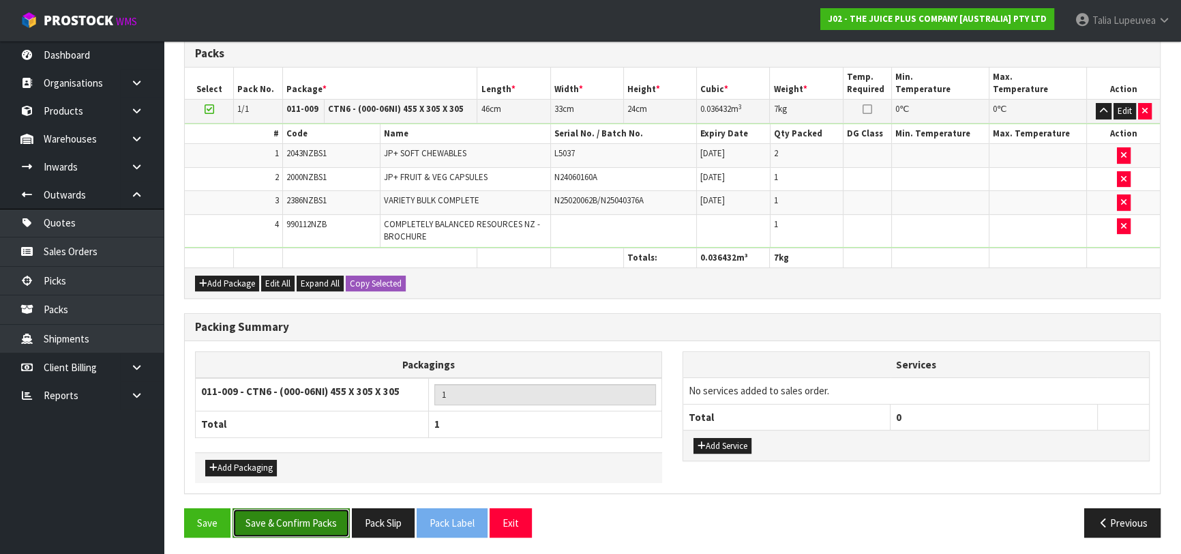
drag, startPoint x: 290, startPoint y: 522, endPoint x: 307, endPoint y: 519, distance: 17.3
click at [292, 521] on button "Save & Confirm Packs" at bounding box center [290, 522] width 117 height 29
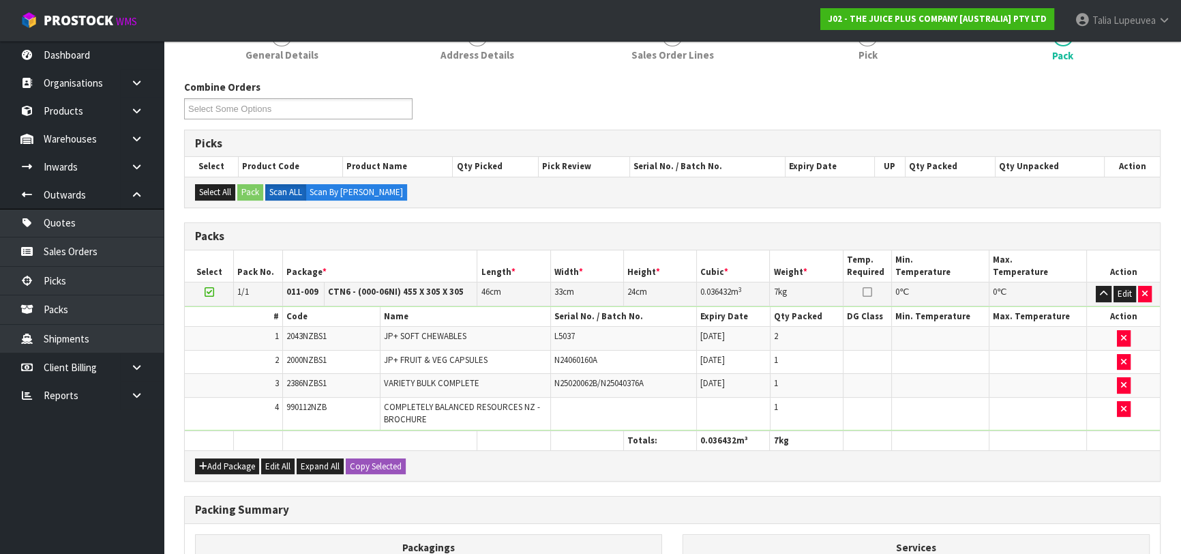
scroll to position [215, 0]
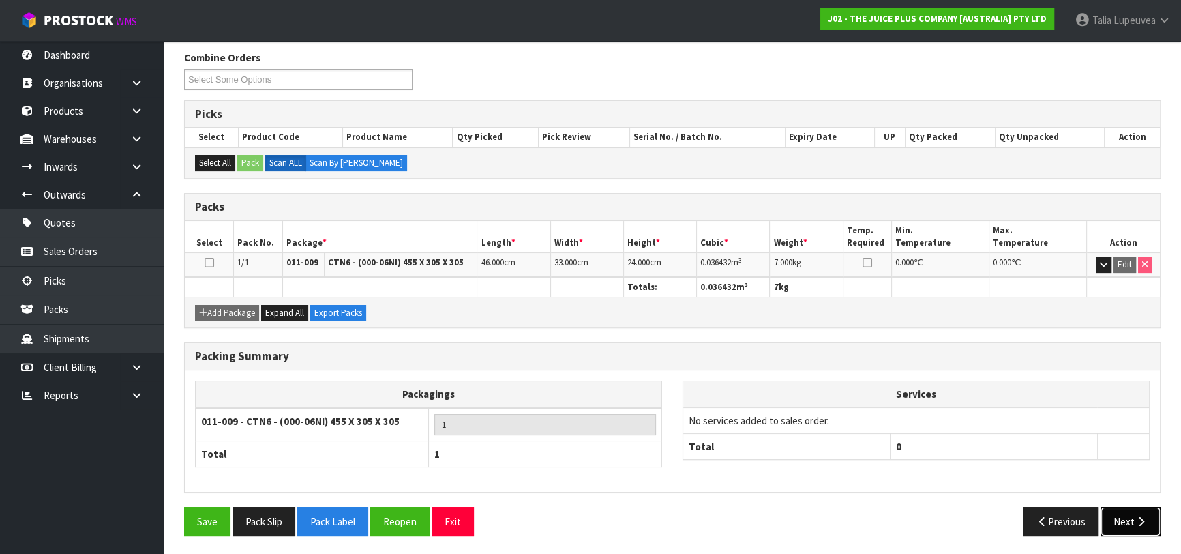
click at [1132, 511] on button "Next" at bounding box center [1130, 520] width 60 height 29
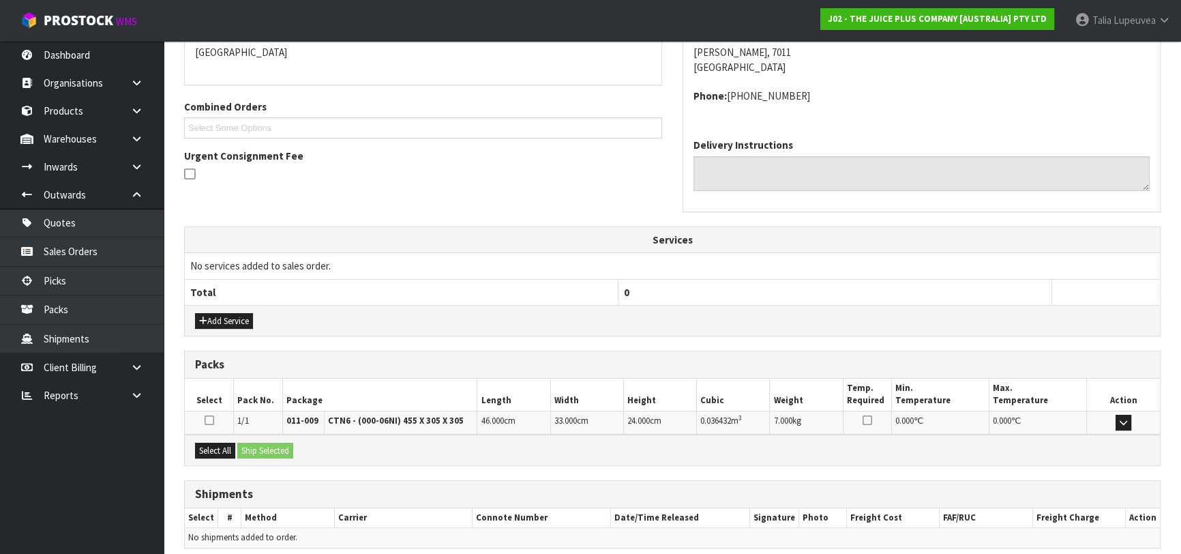
scroll to position [359, 0]
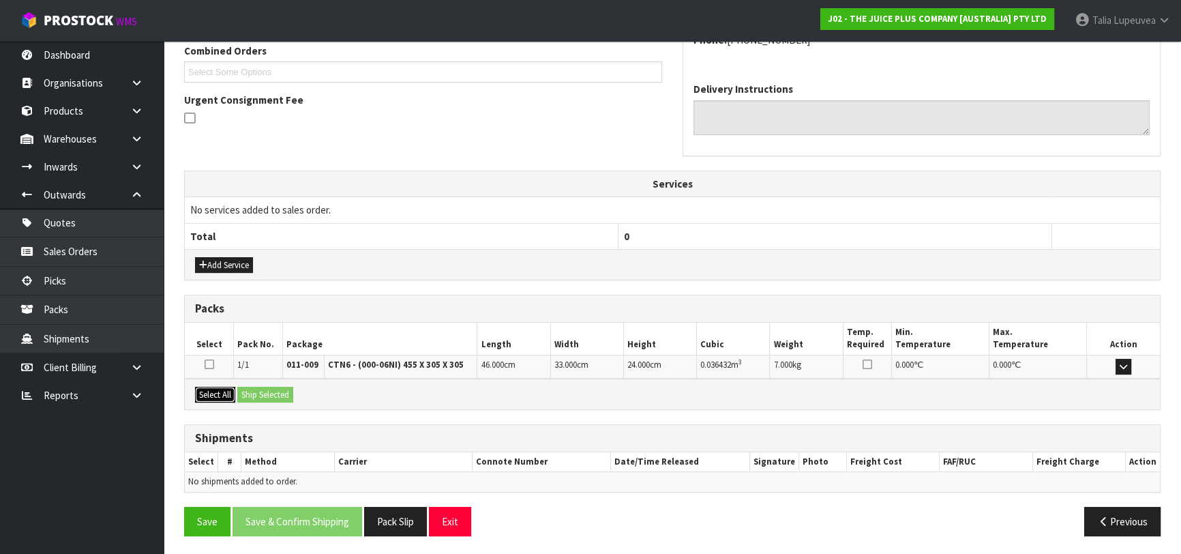
drag, startPoint x: 221, startPoint y: 391, endPoint x: 230, endPoint y: 390, distance: 9.6
click at [225, 390] on button "Select All" at bounding box center [215, 395] width 40 height 16
click at [264, 395] on button "Ship Selected" at bounding box center [265, 395] width 56 height 16
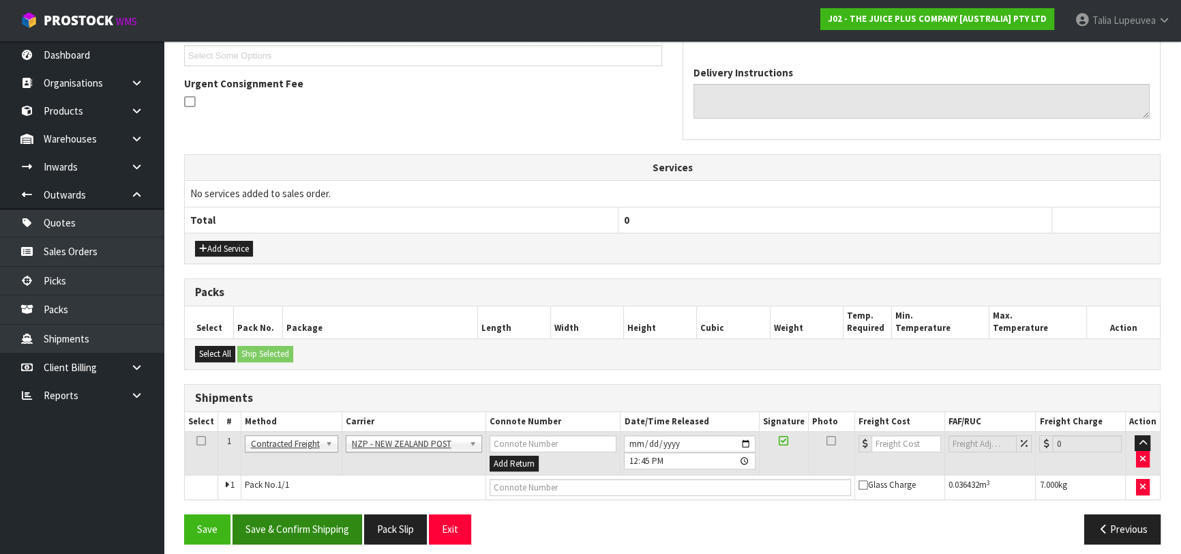
scroll to position [383, 0]
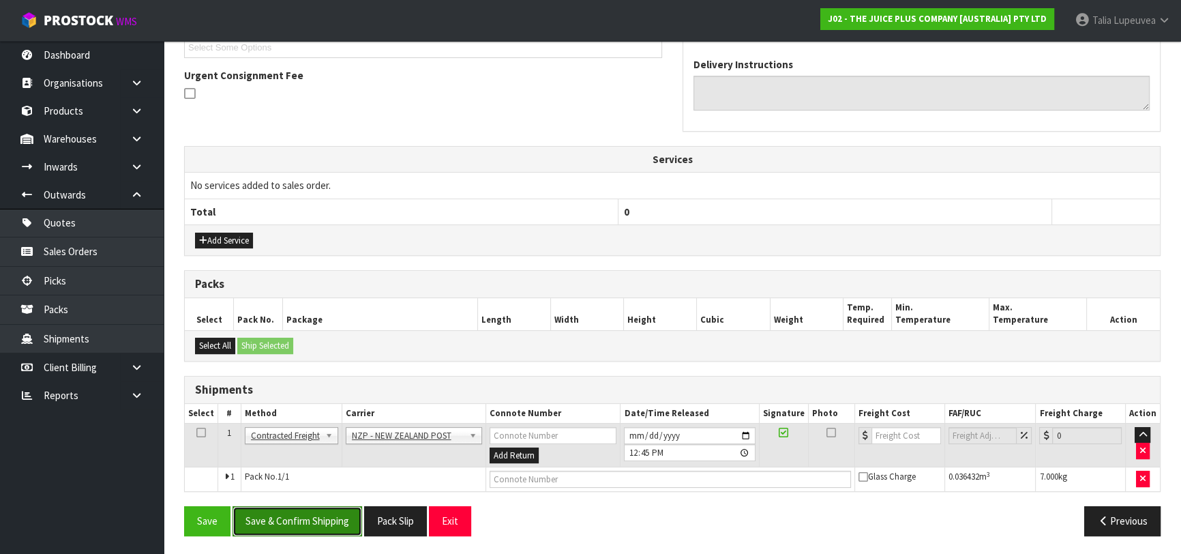
click at [335, 515] on button "Save & Confirm Shipping" at bounding box center [297, 520] width 130 height 29
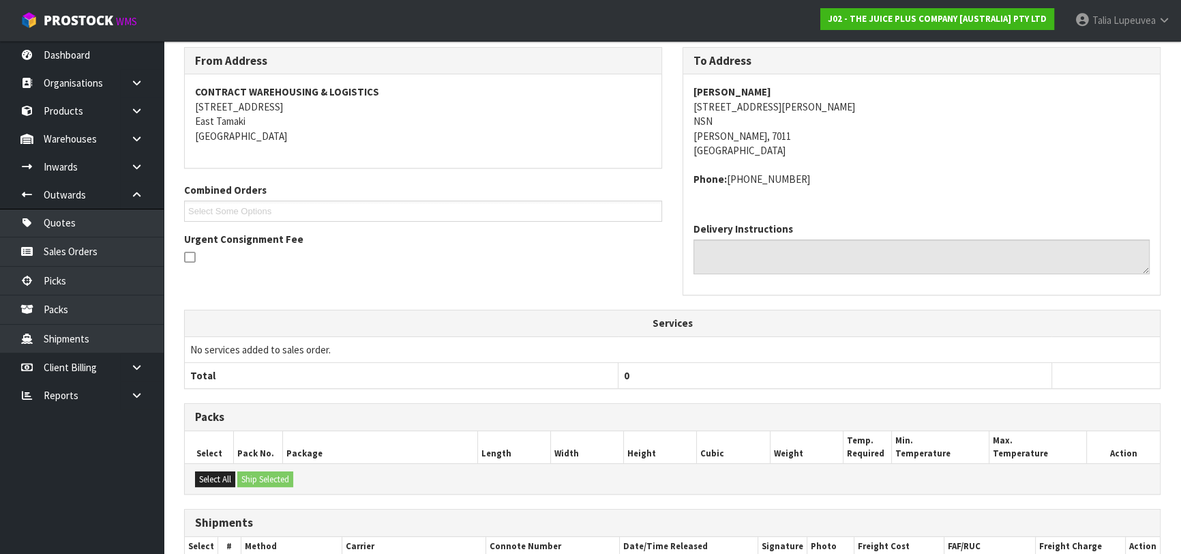
scroll to position [364, 0]
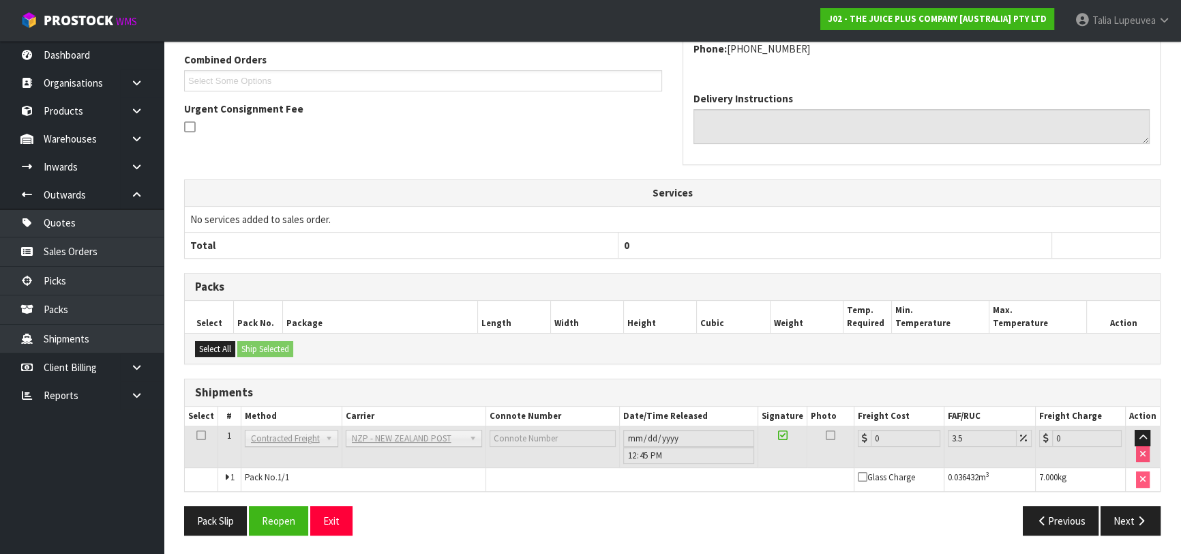
click at [271, 532] on div "Pack Slip Reopen Exit Previous Next" at bounding box center [672, 526] width 997 height 40
click at [279, 525] on button "Reopen" at bounding box center [278, 520] width 59 height 29
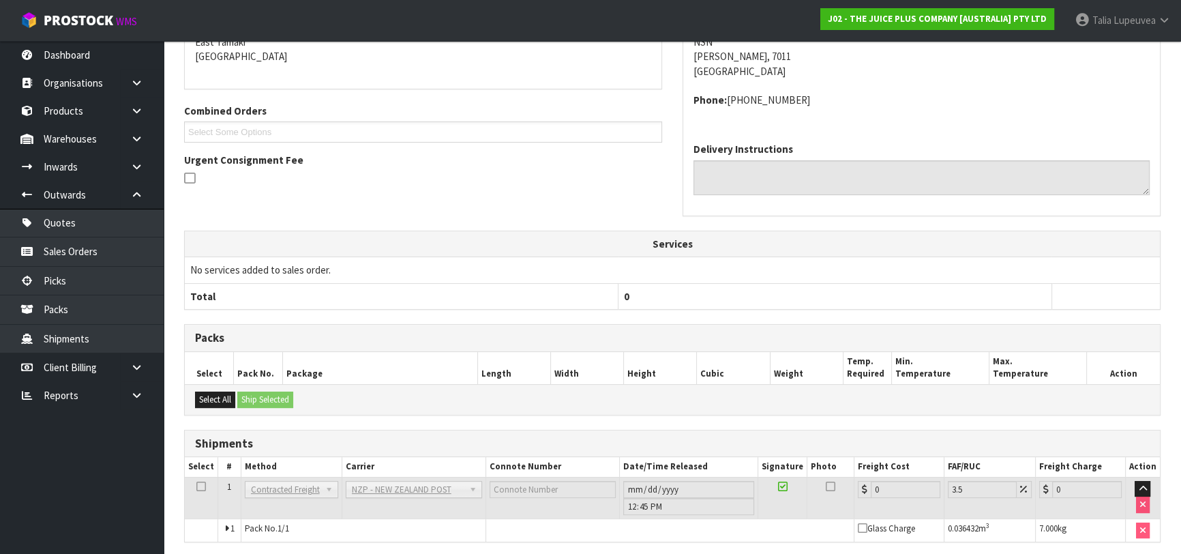
scroll to position [349, 0]
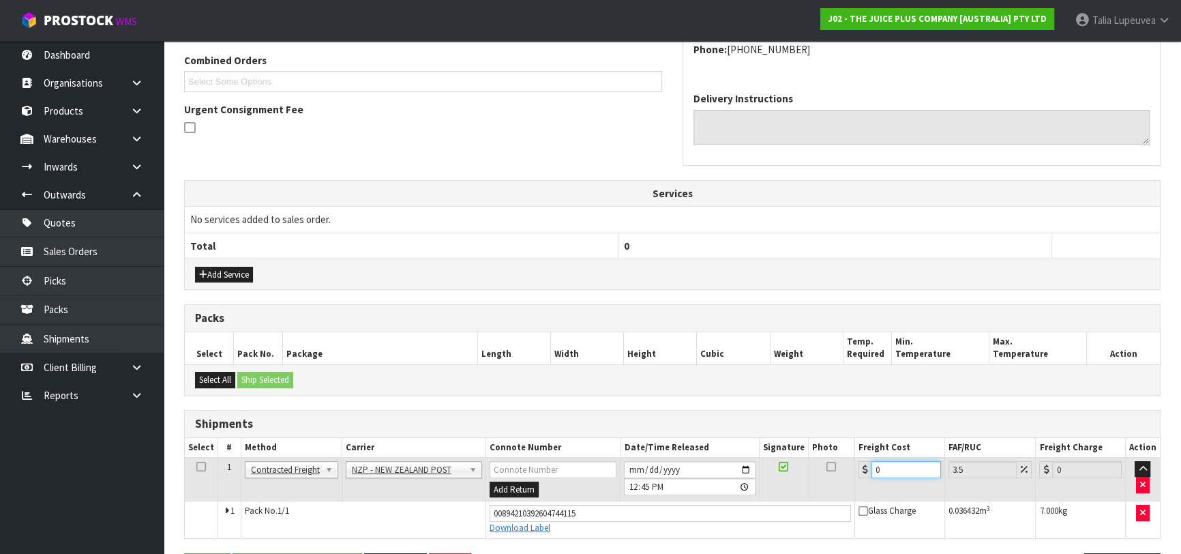
drag, startPoint x: 894, startPoint y: 466, endPoint x: 847, endPoint y: 470, distance: 47.9
click at [826, 483] on tr "1 Client Local Pickup Customer Local Pickup Company Freight Contracted Freight …" at bounding box center [672, 479] width 975 height 44
type input "1"
type input "1.03"
type input "11"
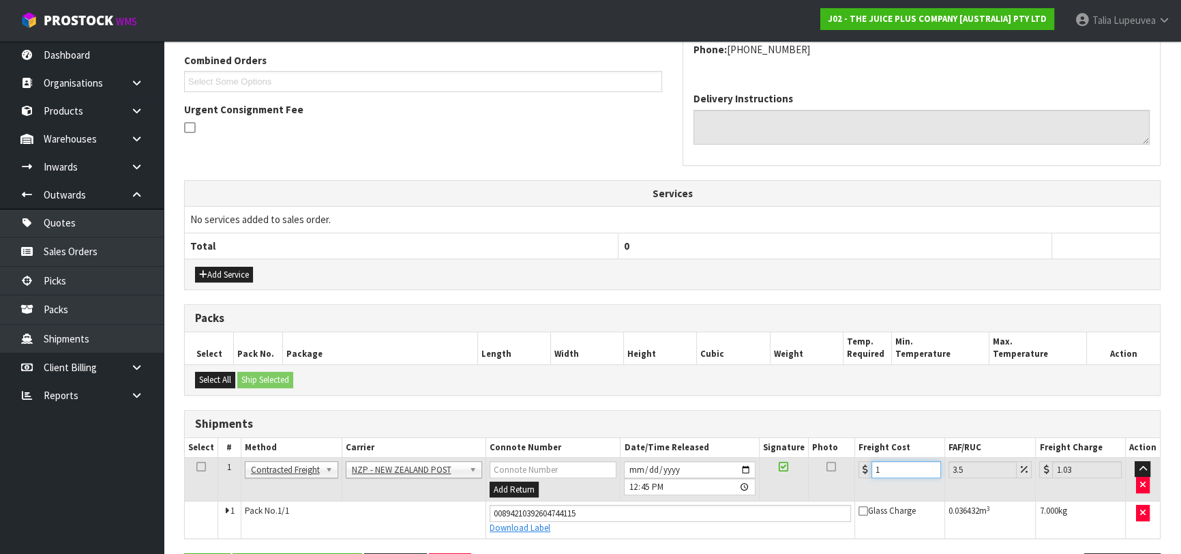
type input "11.38"
type input "11.6"
type input "12.01"
type input "11.61"
type input "12.02"
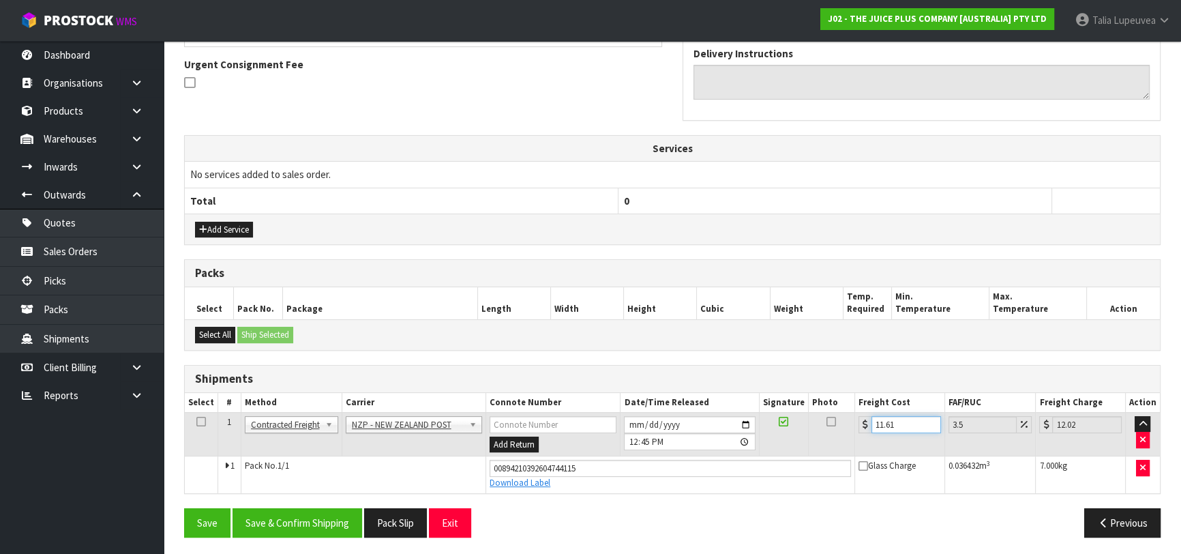
scroll to position [395, 0]
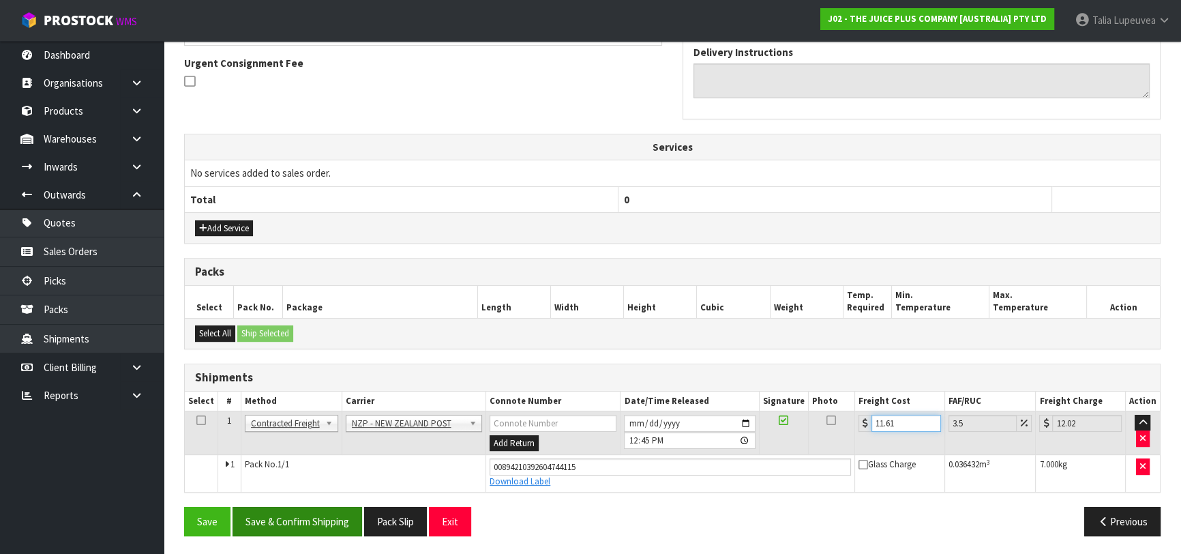
type input "11.61"
click at [344, 520] on button "Save & Confirm Shipping" at bounding box center [297, 520] width 130 height 29
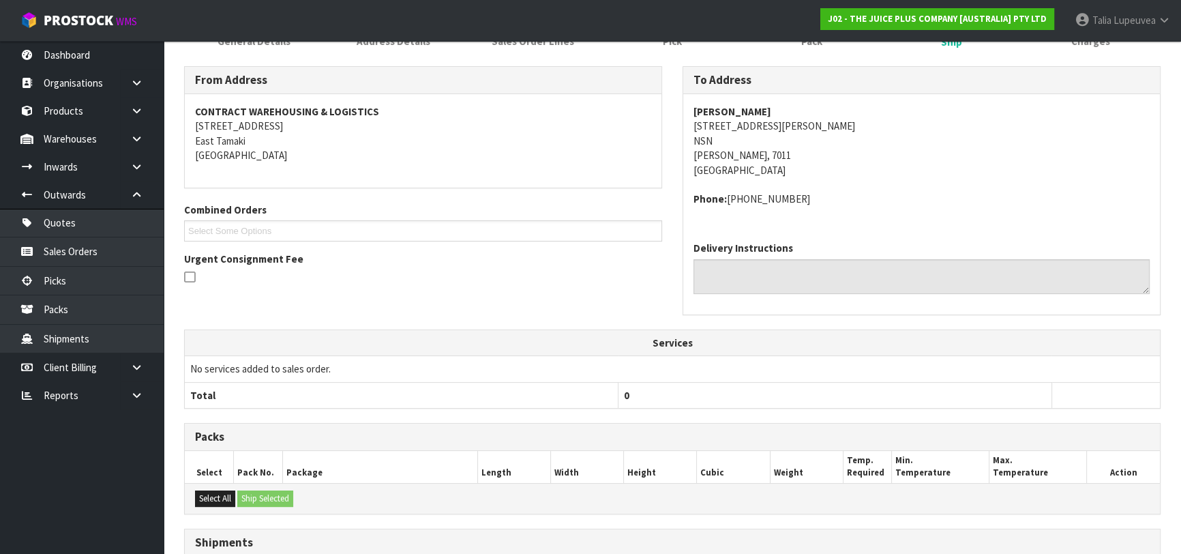
scroll to position [0, 0]
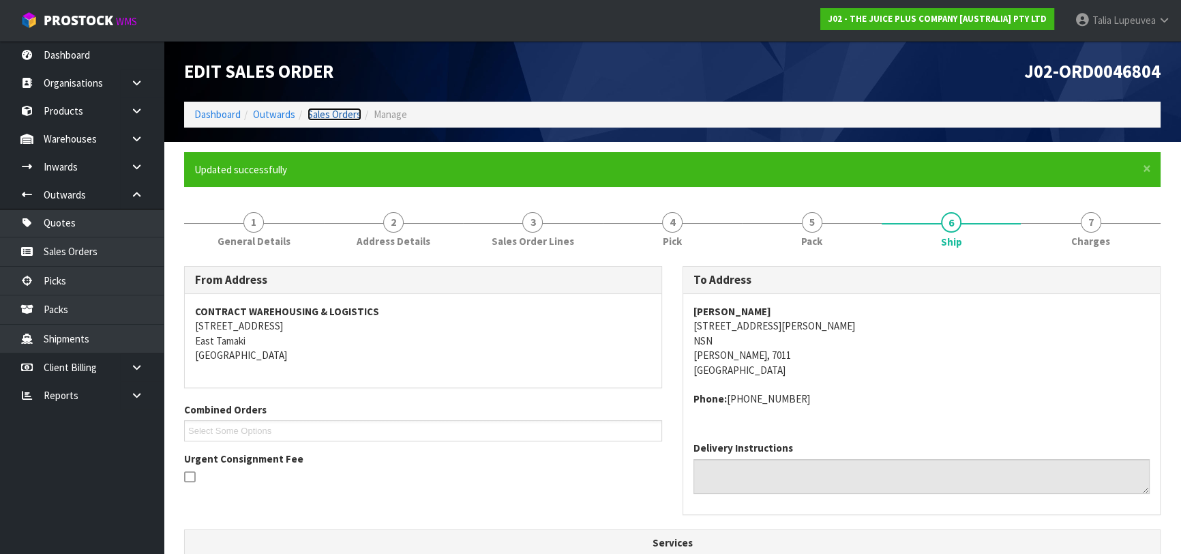
click at [344, 120] on link "Sales Orders" at bounding box center [334, 114] width 54 height 13
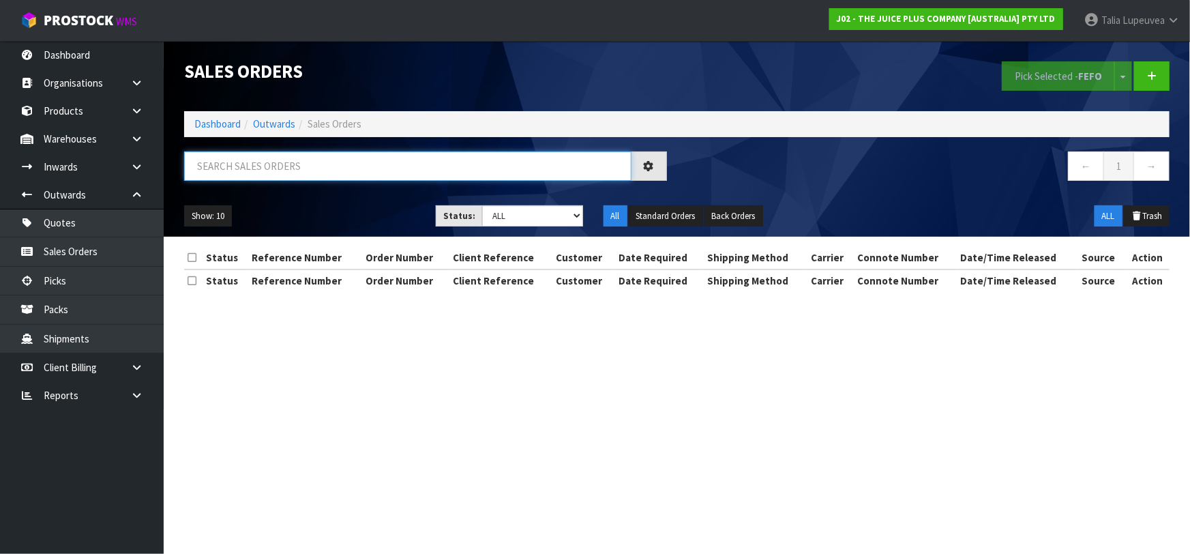
click at [366, 175] on input "text" at bounding box center [407, 165] width 447 height 29
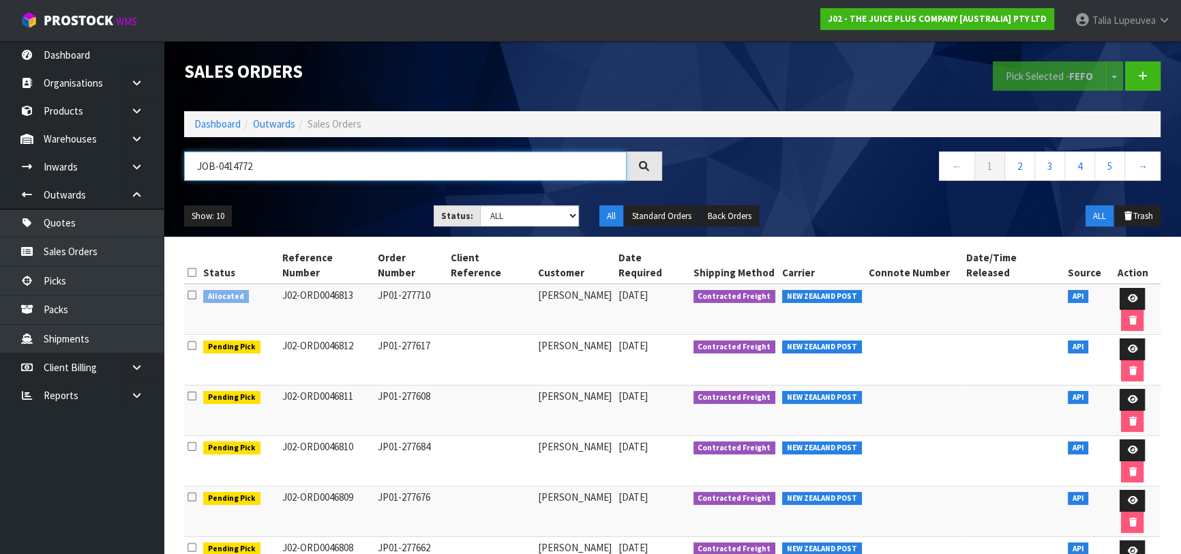
type input "JOB-0414772"
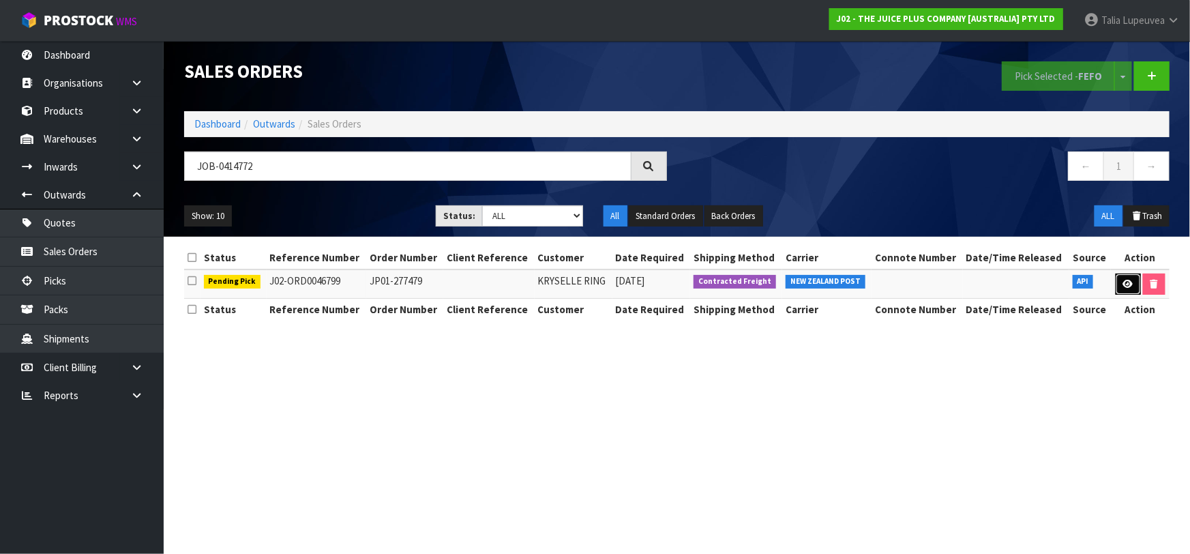
click at [1125, 287] on icon at bounding box center [1128, 283] width 10 height 9
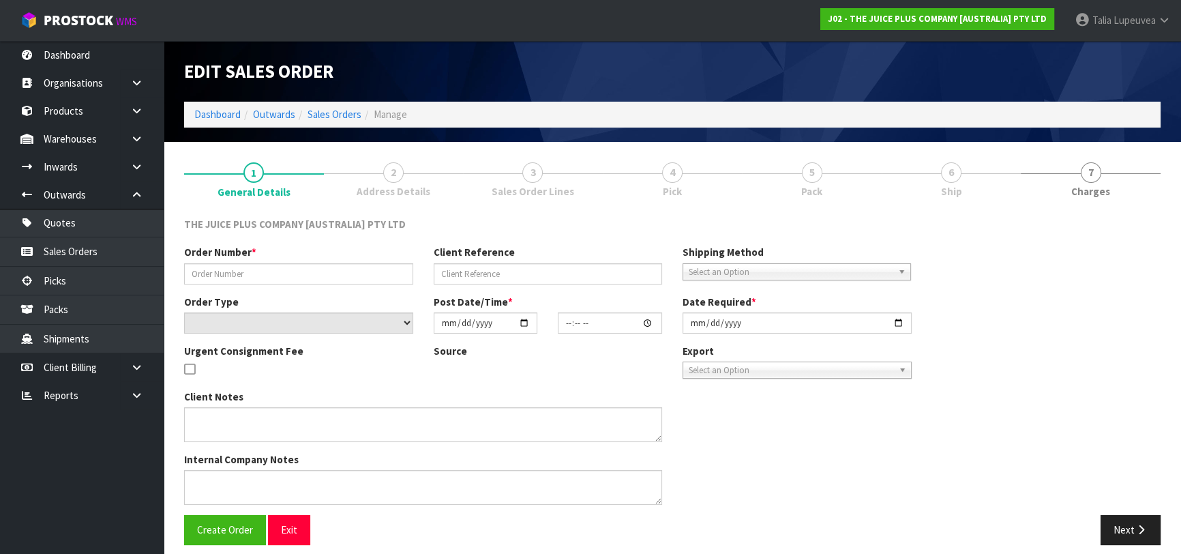
type input "JP01-277479"
select select "number:0"
type input "[DATE]"
type input "04:09:53.000"
type input "[DATE]"
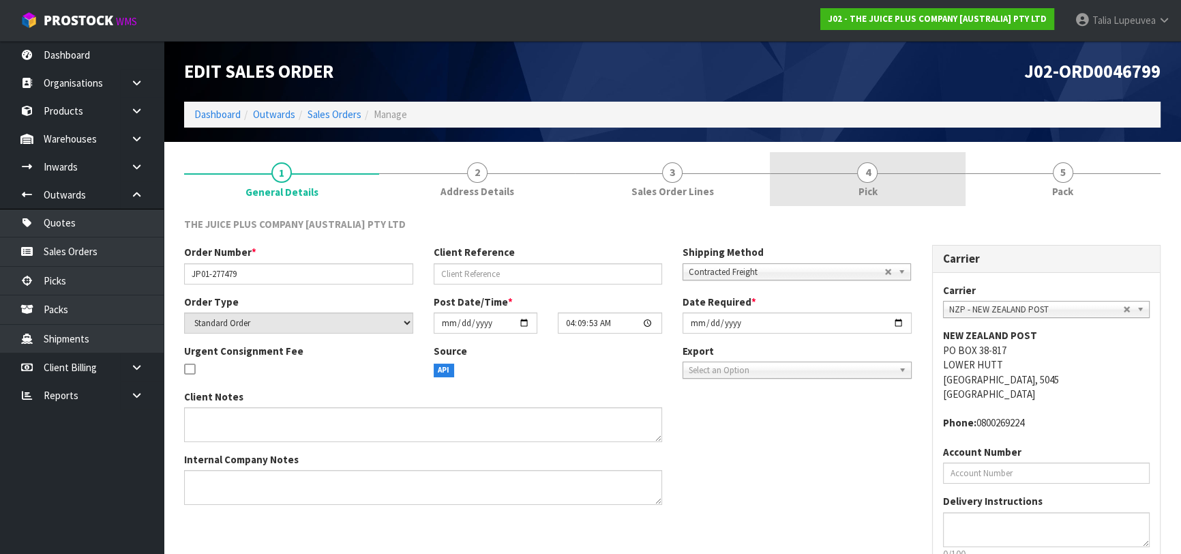
click at [866, 190] on span "Pick" at bounding box center [867, 191] width 19 height 14
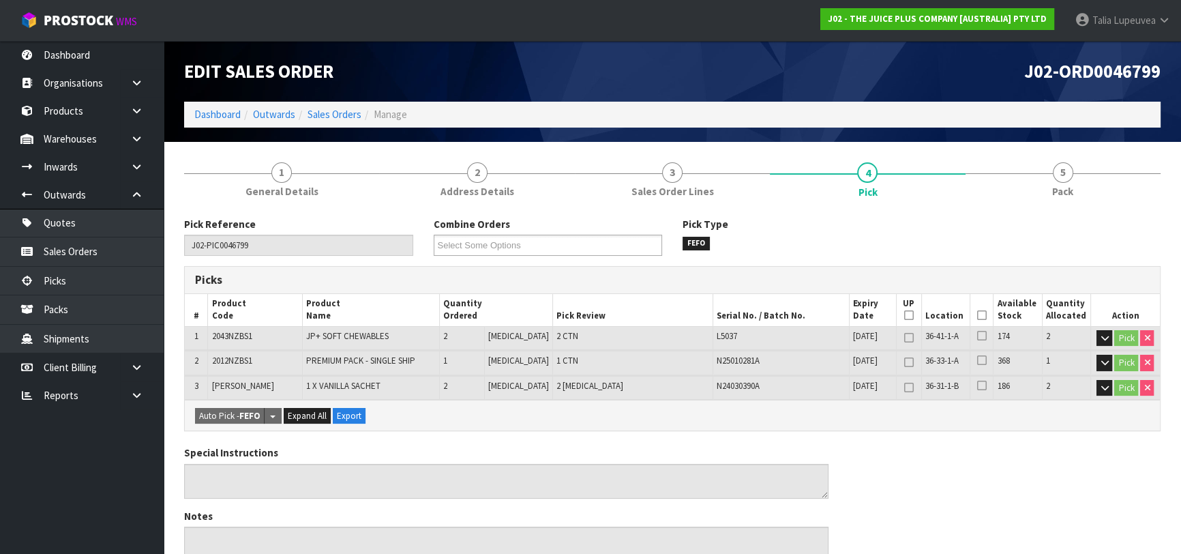
click at [977, 315] on icon at bounding box center [982, 315] width 10 height 1
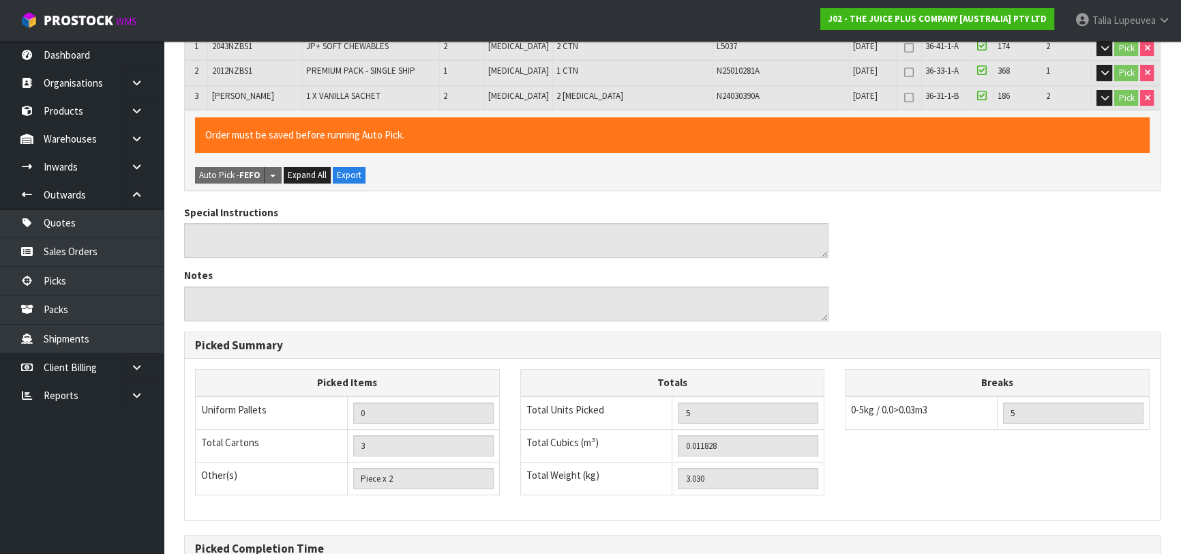
scroll to position [440, 0]
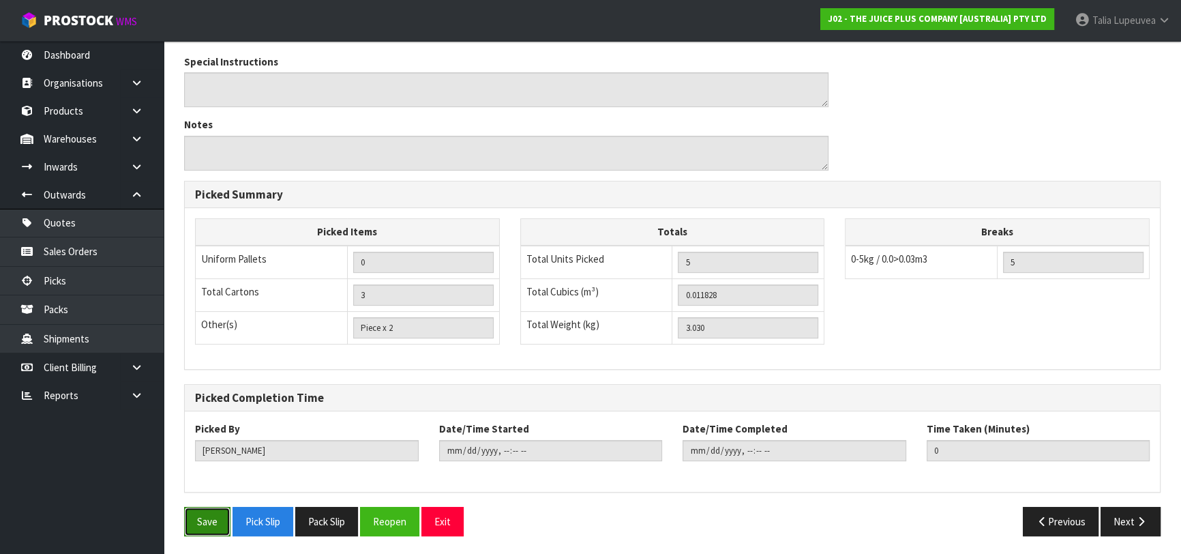
click at [205, 530] on button "Save" at bounding box center [207, 520] width 46 height 29
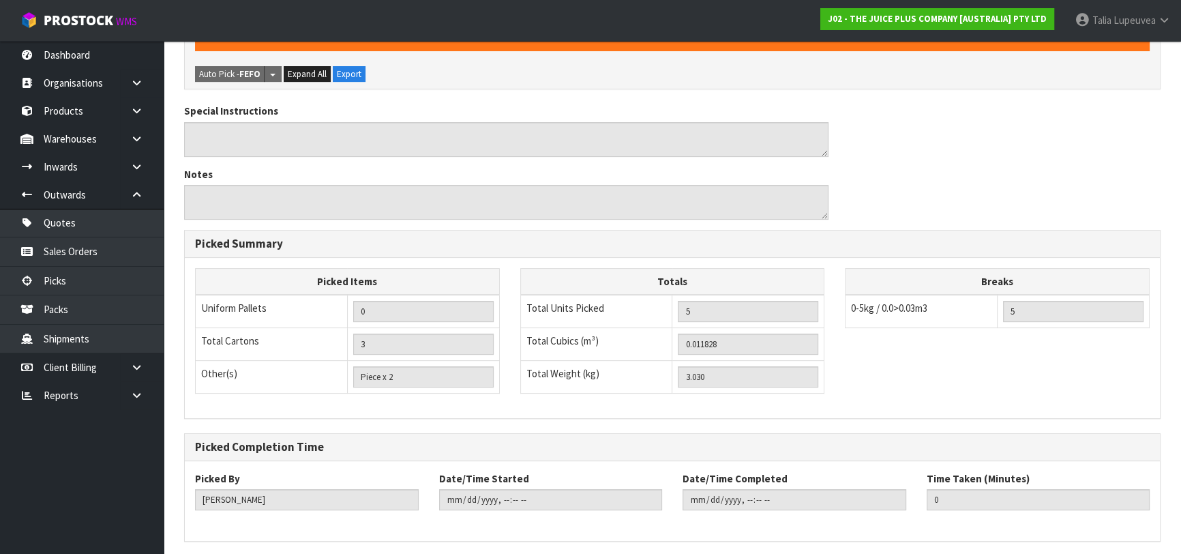
scroll to position [0, 0]
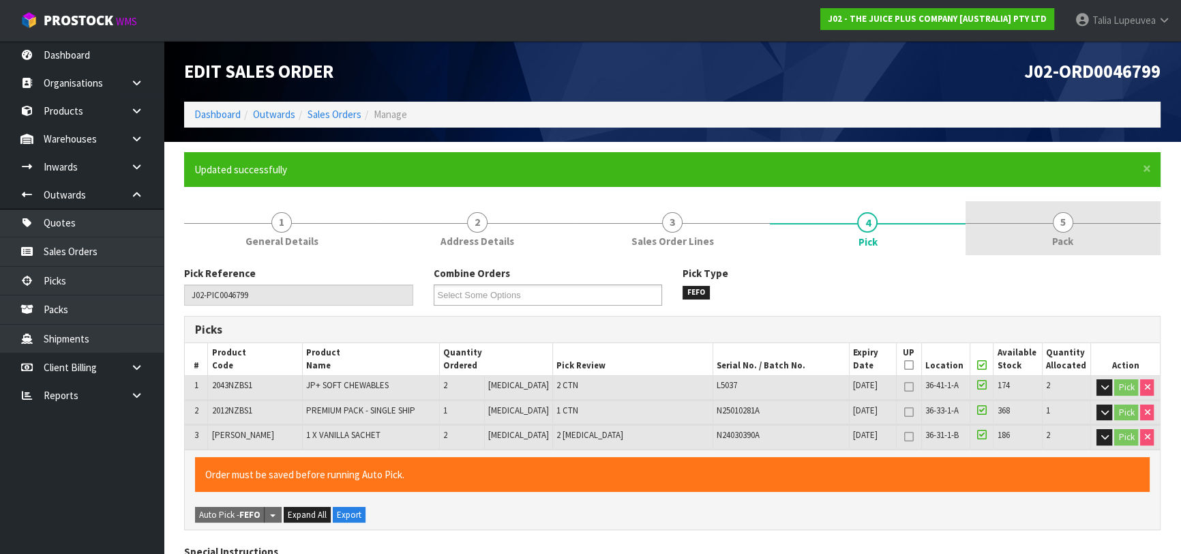
type input "[PERSON_NAME]"
type input "[DATE]T12:46:58"
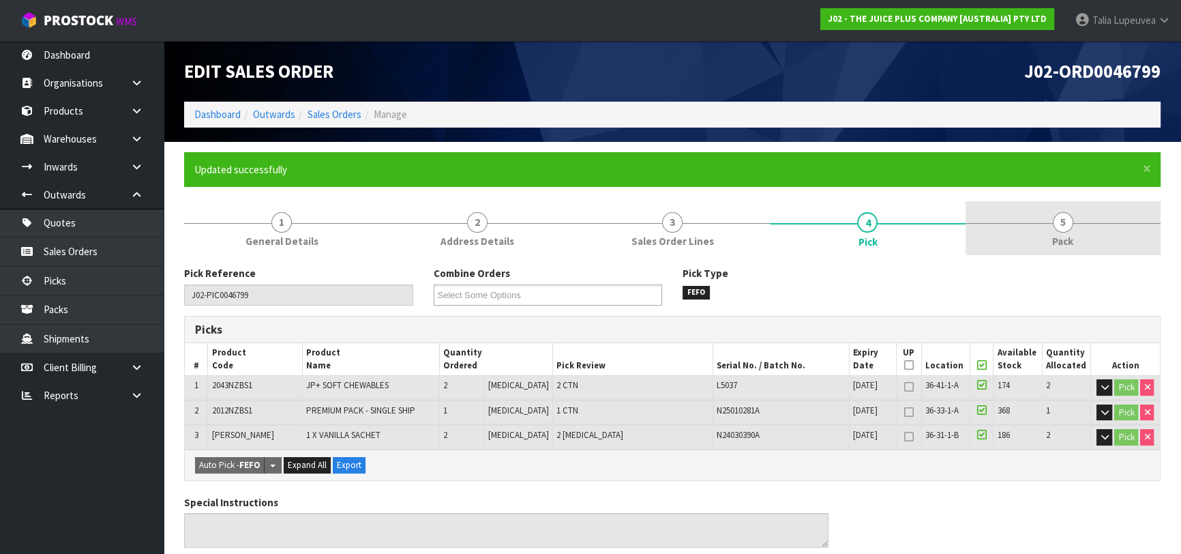
click at [1034, 217] on link "5 Pack" at bounding box center [1062, 228] width 195 height 54
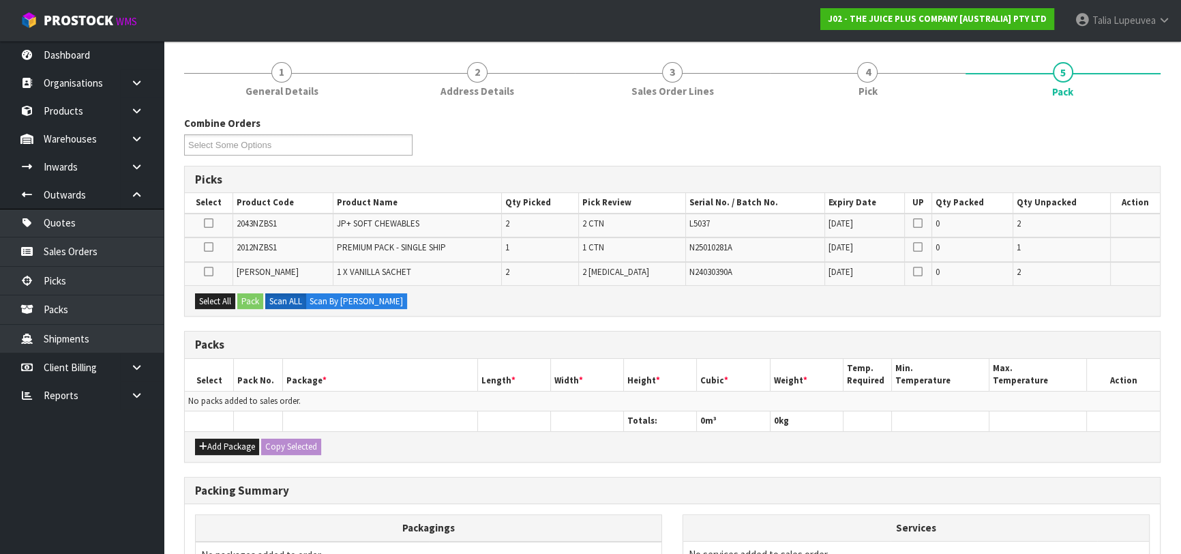
scroll to position [121, 0]
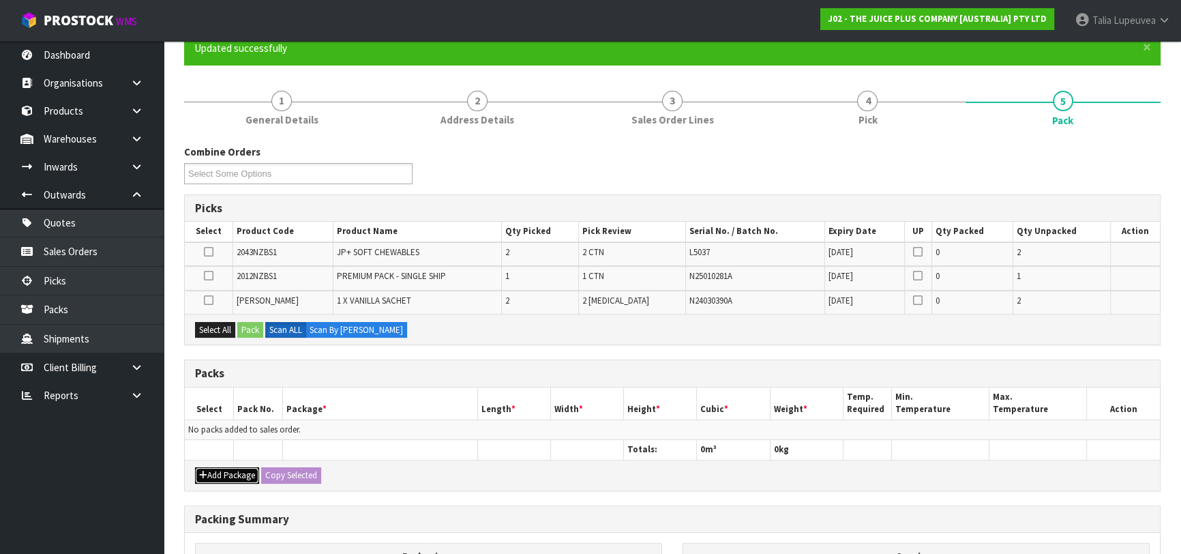
click at [219, 474] on button "Add Package" at bounding box center [227, 475] width 64 height 16
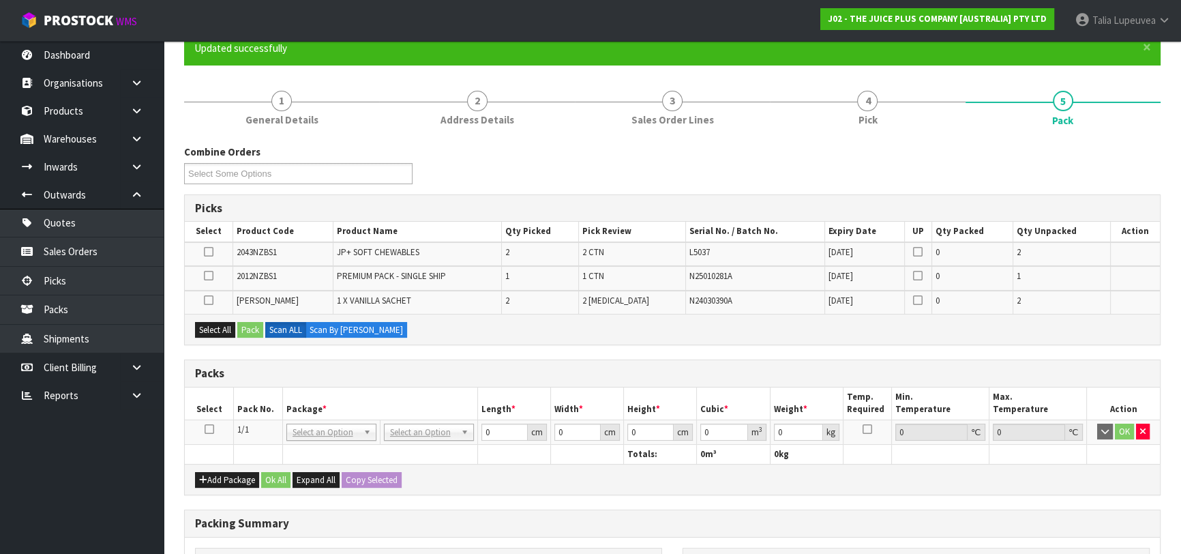
click at [209, 429] on icon at bounding box center [210, 429] width 10 height 1
drag, startPoint x: 219, startPoint y: 324, endPoint x: 237, endPoint y: 324, distance: 17.1
click at [220, 324] on button "Select All" at bounding box center [215, 330] width 40 height 16
click at [242, 324] on button "Pack" at bounding box center [250, 330] width 26 height 16
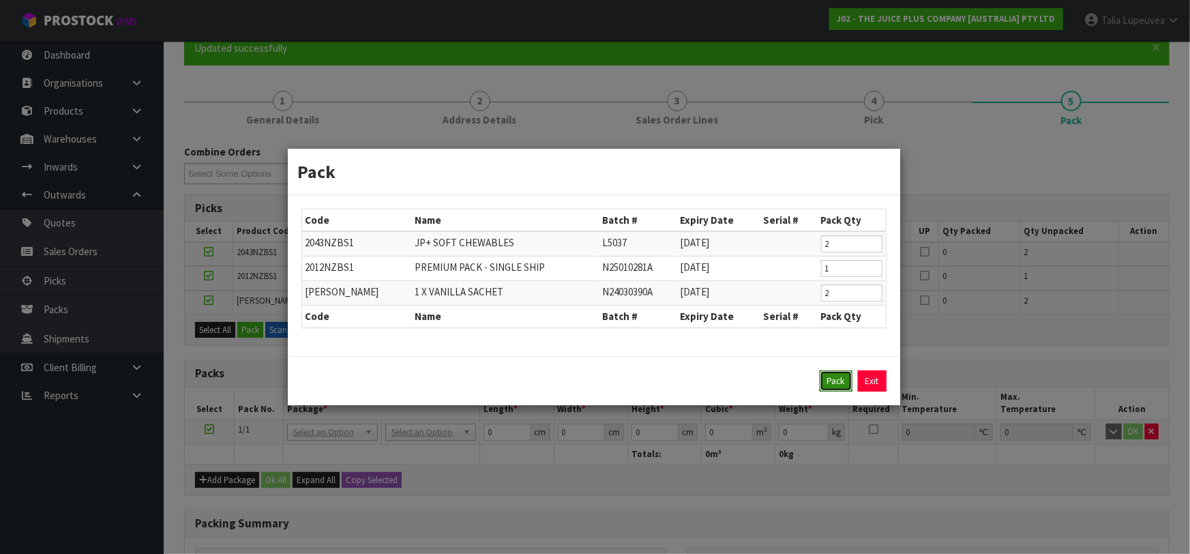
click at [824, 379] on button "Pack" at bounding box center [835, 381] width 33 height 22
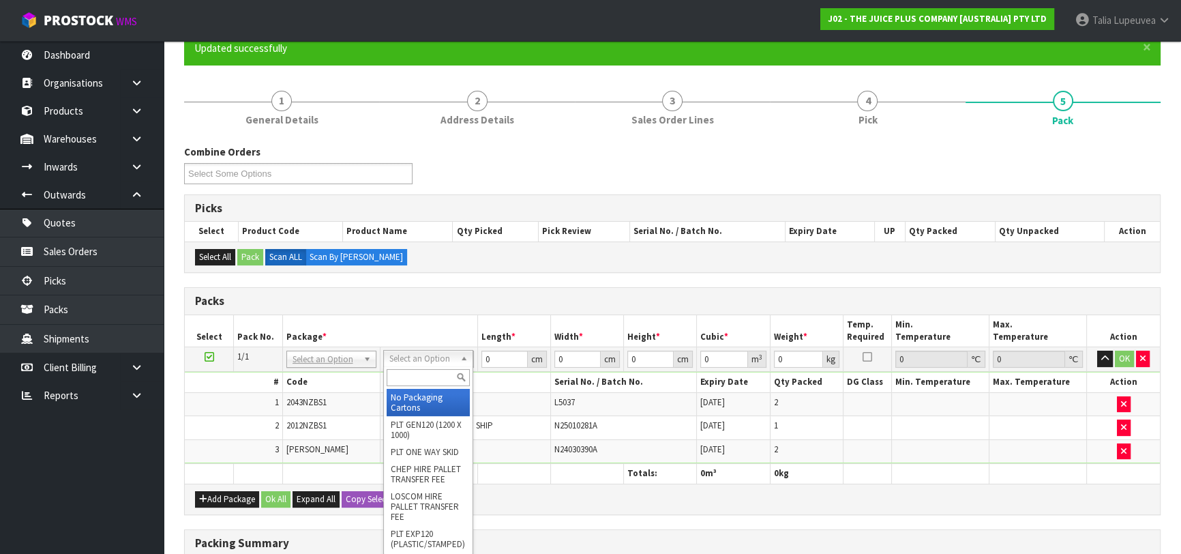
drag, startPoint x: 436, startPoint y: 353, endPoint x: 431, endPoint y: 367, distance: 15.1
click at [435, 377] on input "text" at bounding box center [428, 377] width 83 height 17
type input "CTNA4"
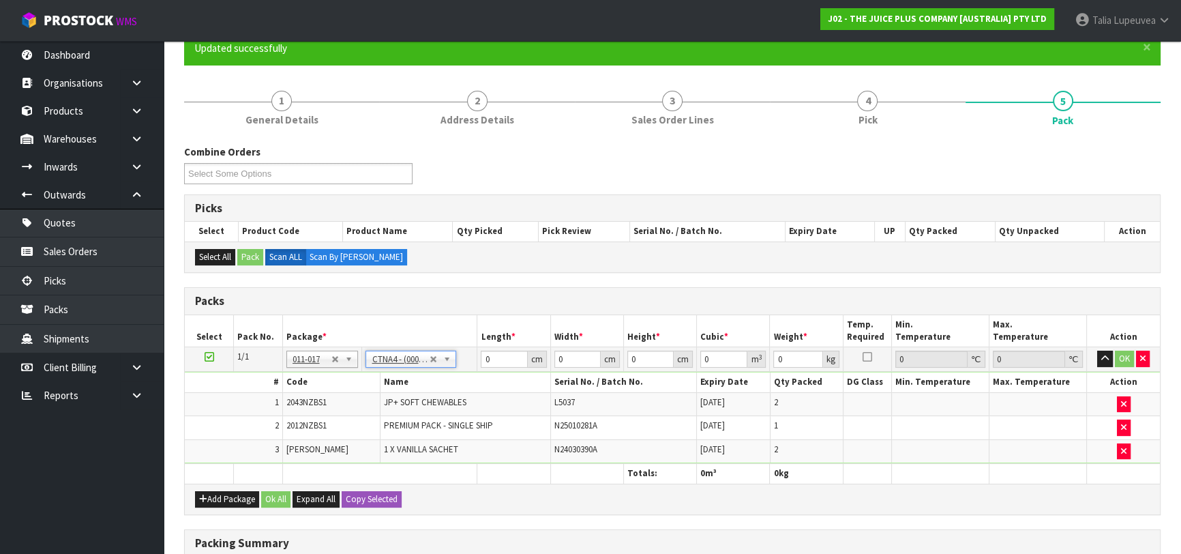
type input "31"
type input "22.5"
type input "25"
type input "0.017438"
type input "3.23"
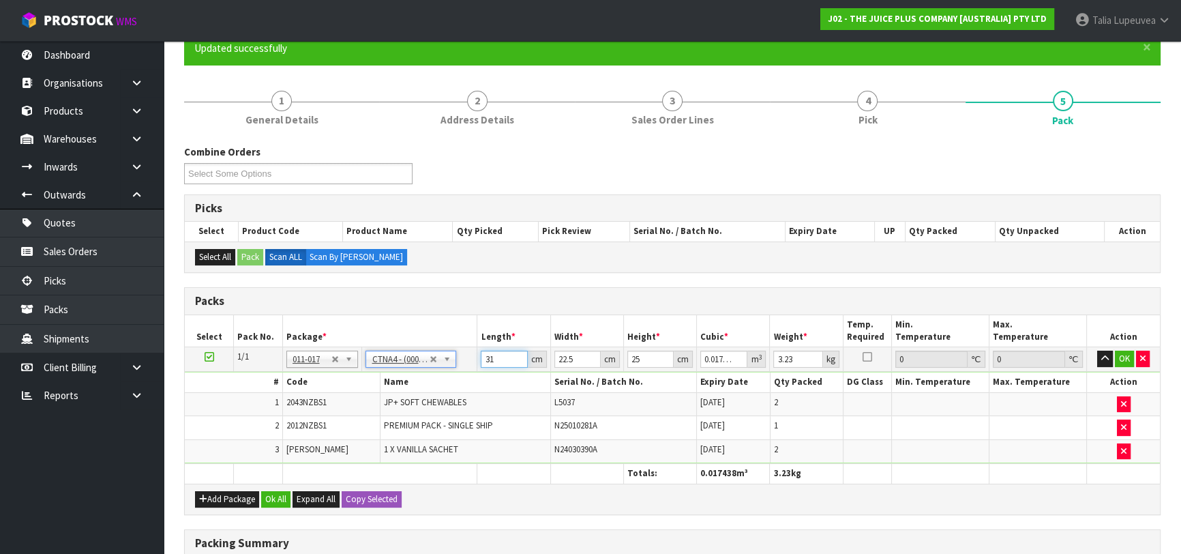
drag, startPoint x: 498, startPoint y: 358, endPoint x: 453, endPoint y: 363, distance: 45.2
click at [453, 363] on tr "1/1 NONE 007-001 007-002 007-004 007-009 007-013 007-014 007-015 007-017 007-01…" at bounding box center [672, 359] width 975 height 25
type input "3"
type input "0.001687"
type input "32"
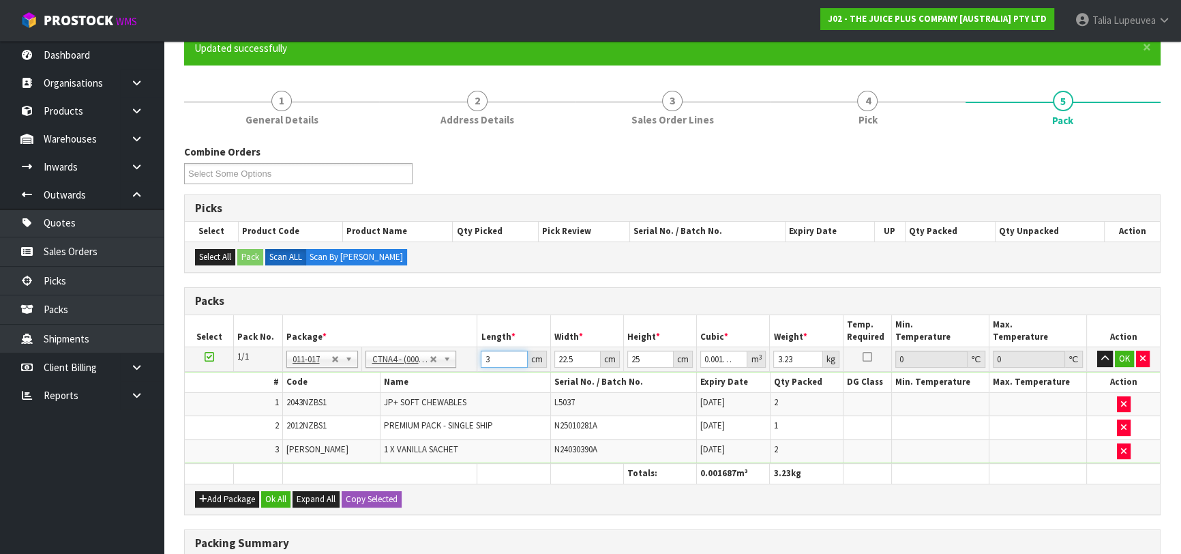
type input "0.018"
type input "32"
type input "2"
type input "0.0016"
type input "24"
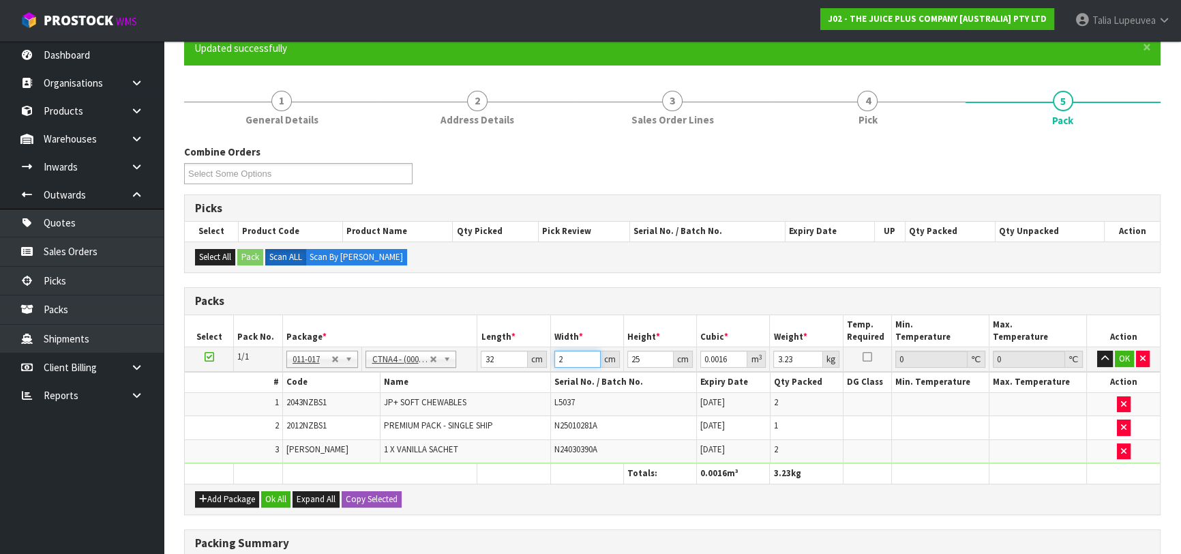
type input "0.0192"
type input "24"
type input "2"
type input "0.001536"
type input "27"
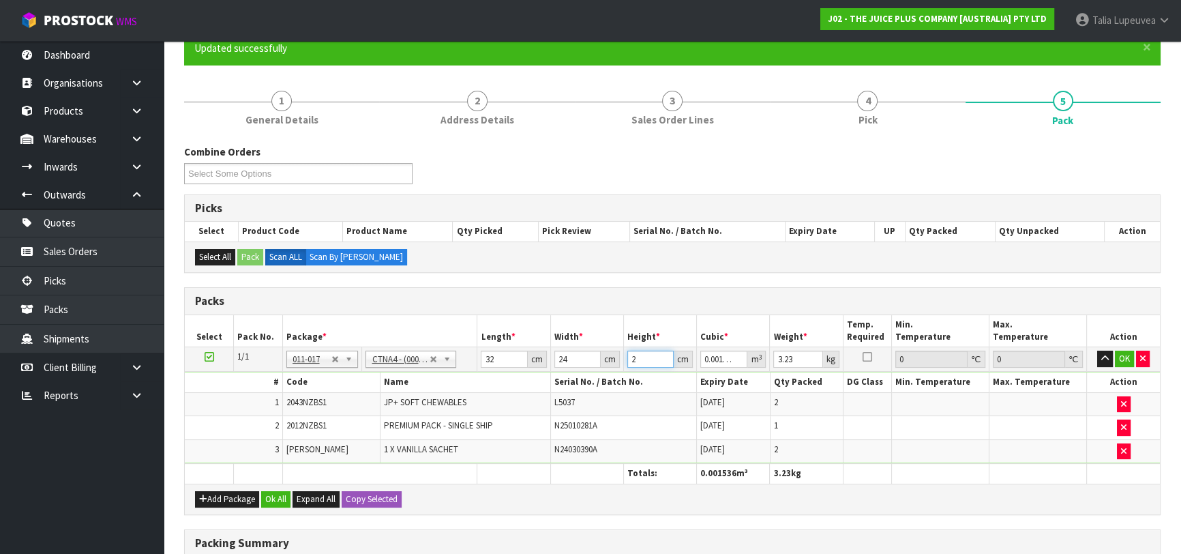
type input "0.020736"
type input "27"
type input "5"
click at [1130, 355] on button "OK" at bounding box center [1124, 358] width 19 height 16
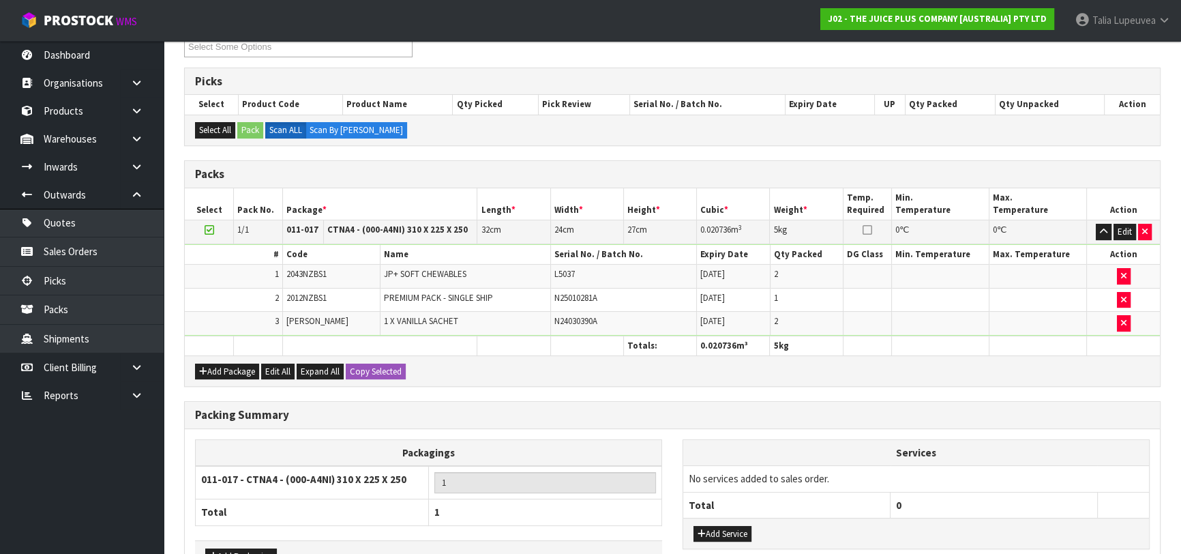
scroll to position [336, 0]
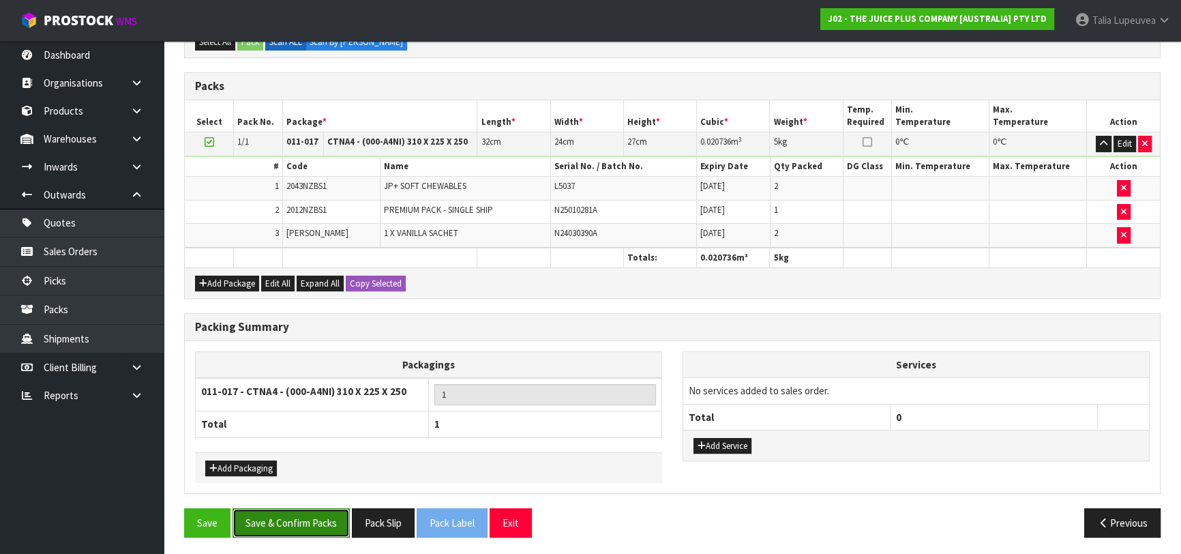
click at [323, 518] on button "Save & Confirm Packs" at bounding box center [290, 522] width 117 height 29
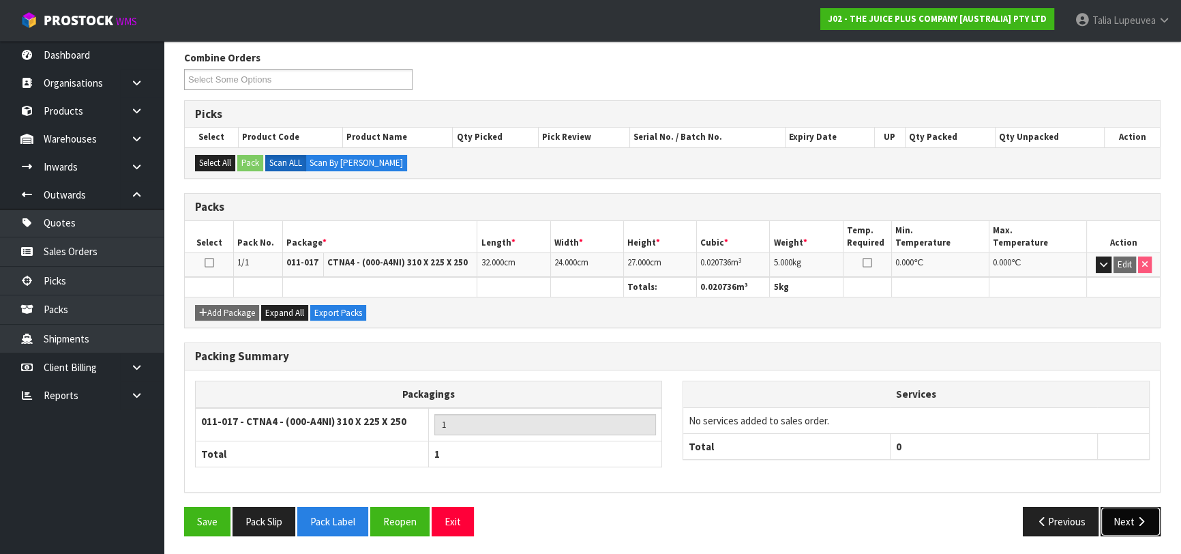
click at [1126, 526] on button "Next" at bounding box center [1130, 520] width 60 height 29
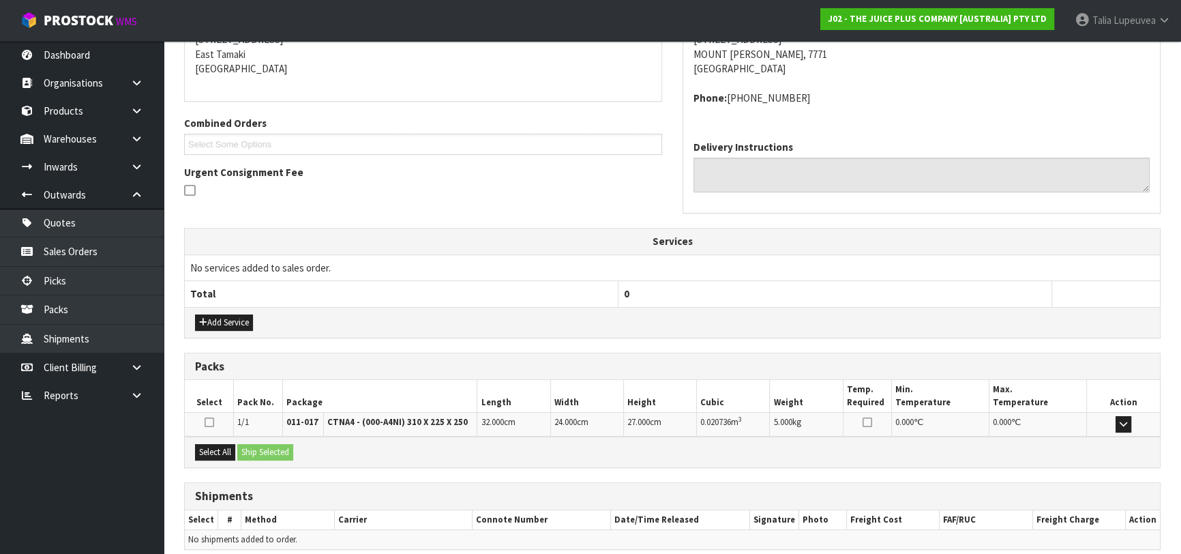
scroll to position [344, 0]
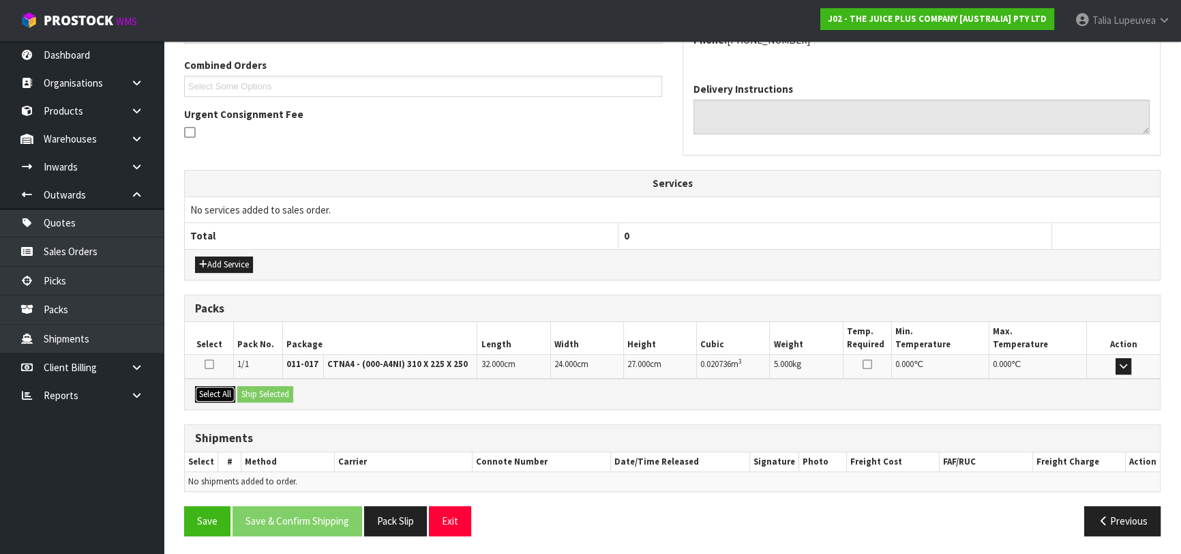
click at [214, 390] on button "Select All" at bounding box center [215, 394] width 40 height 16
click at [252, 388] on button "Ship Selected" at bounding box center [265, 394] width 56 height 16
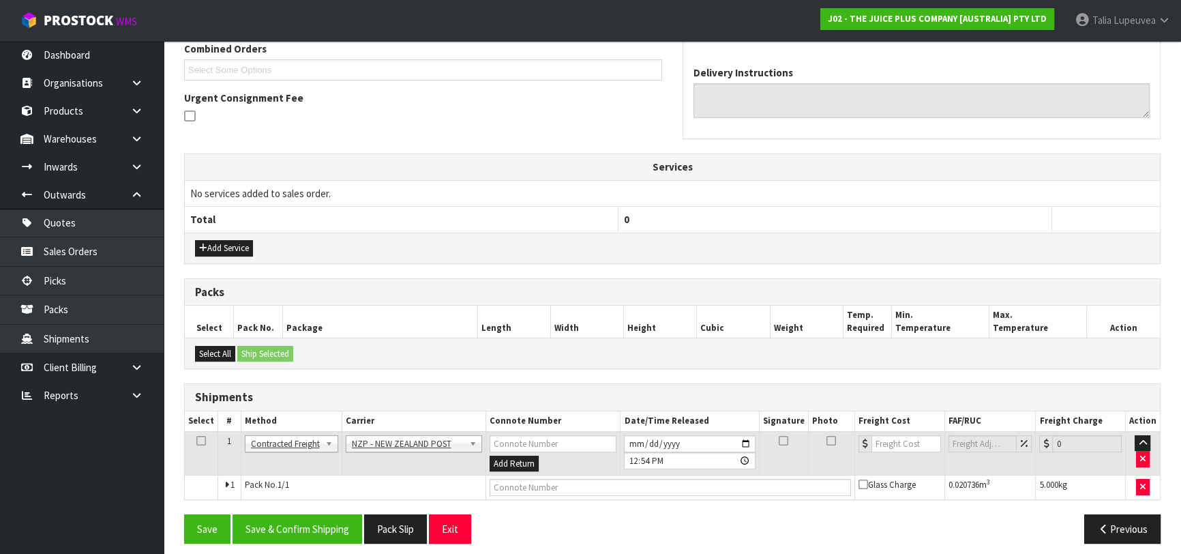
scroll to position [368, 0]
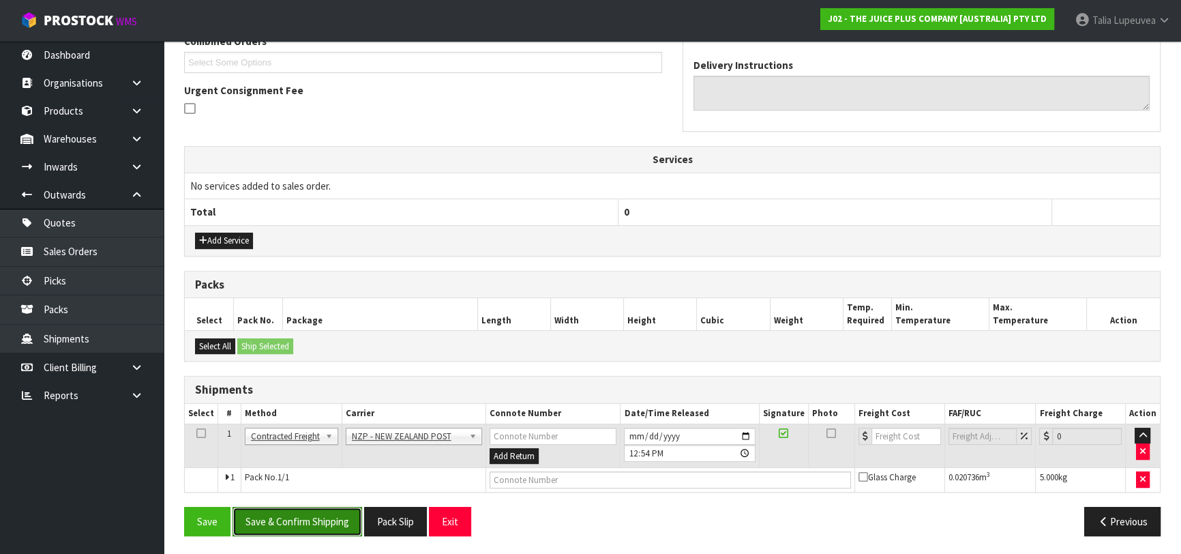
click at [333, 520] on button "Save & Confirm Shipping" at bounding box center [297, 520] width 130 height 29
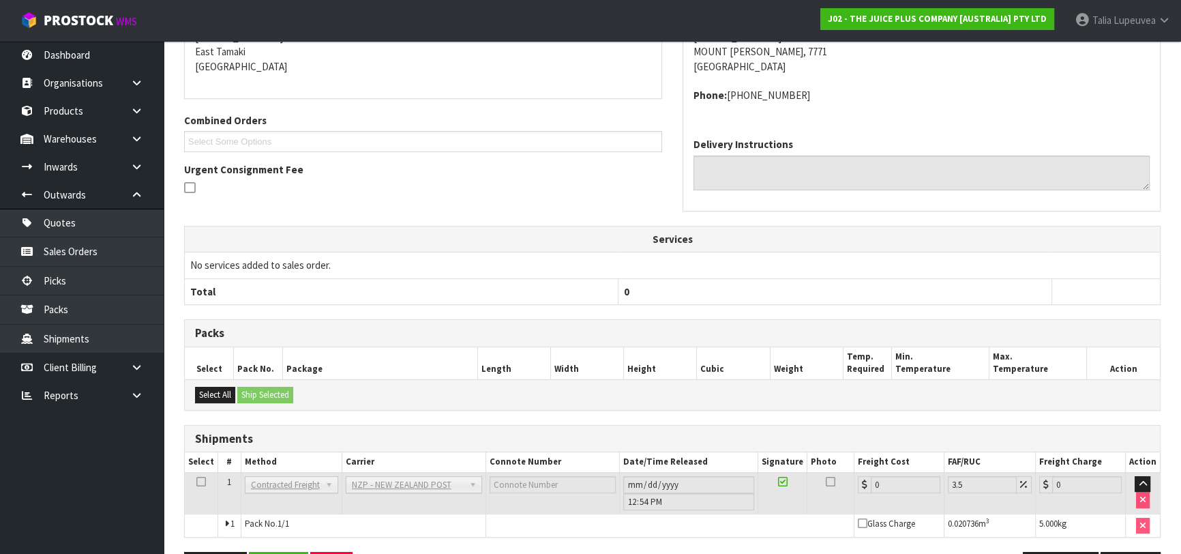
scroll to position [349, 0]
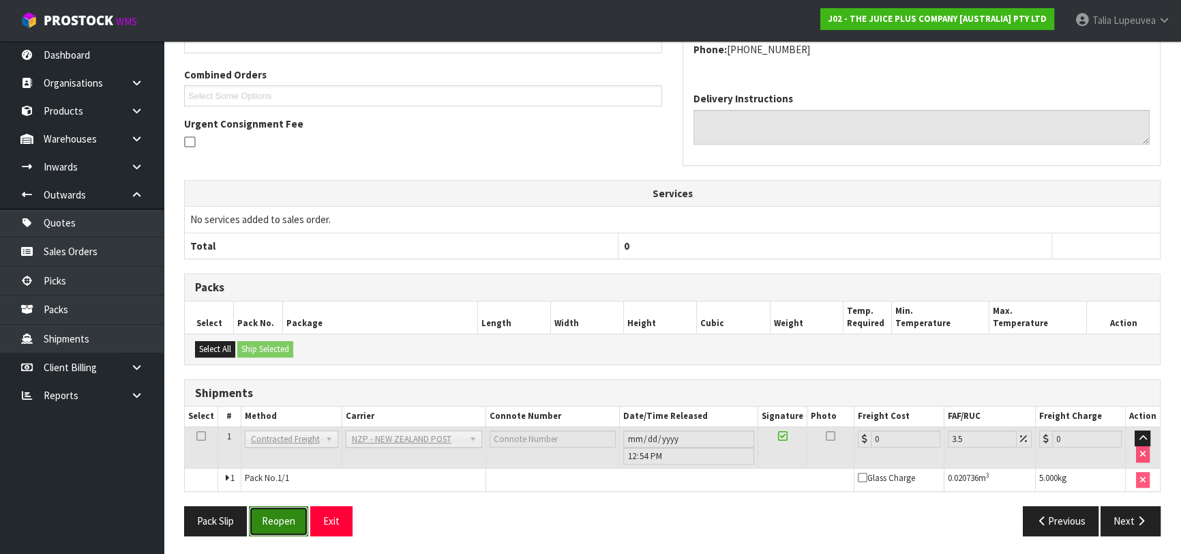
click at [275, 515] on button "Reopen" at bounding box center [278, 520] width 59 height 29
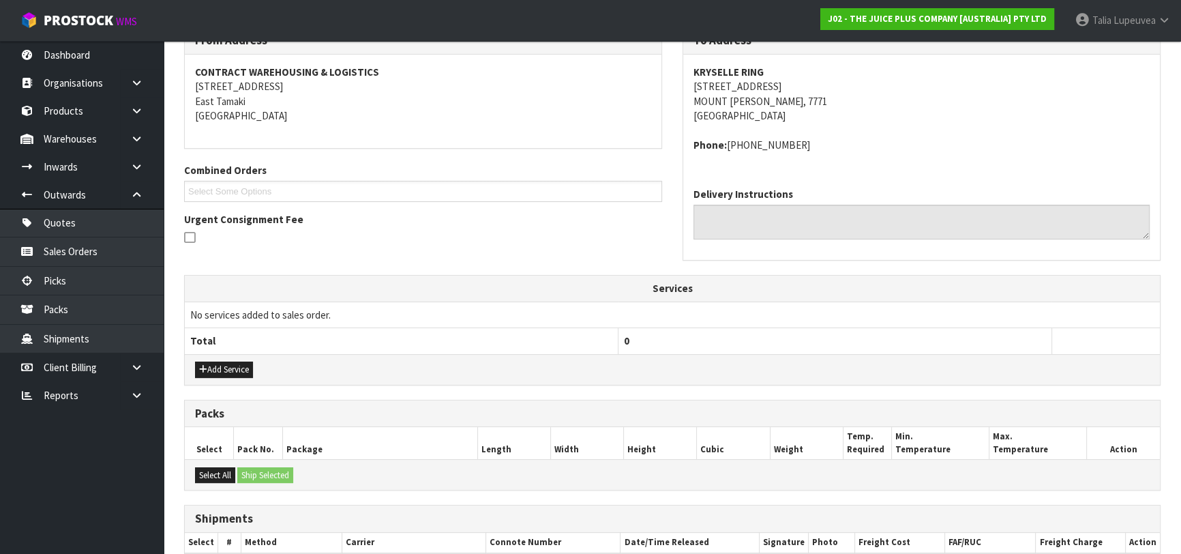
scroll to position [335, 0]
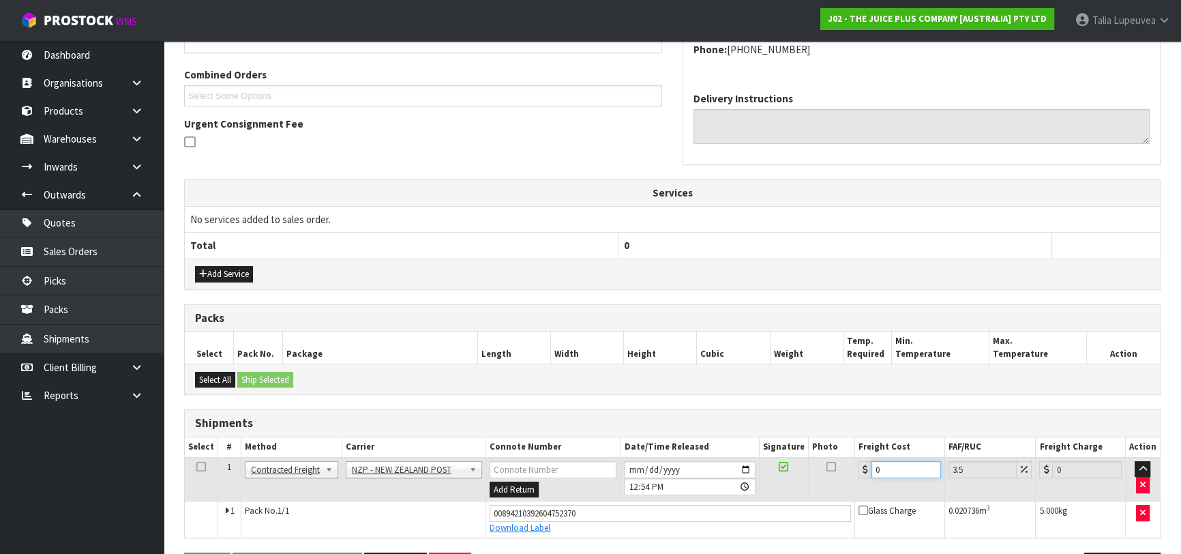
drag, startPoint x: 896, startPoint y: 470, endPoint x: 796, endPoint y: 476, distance: 100.4
click at [796, 476] on tr "1 Client Local Pickup Customer Local Pickup Company Freight Contracted Freight …" at bounding box center [672, 479] width 975 height 44
type input "1"
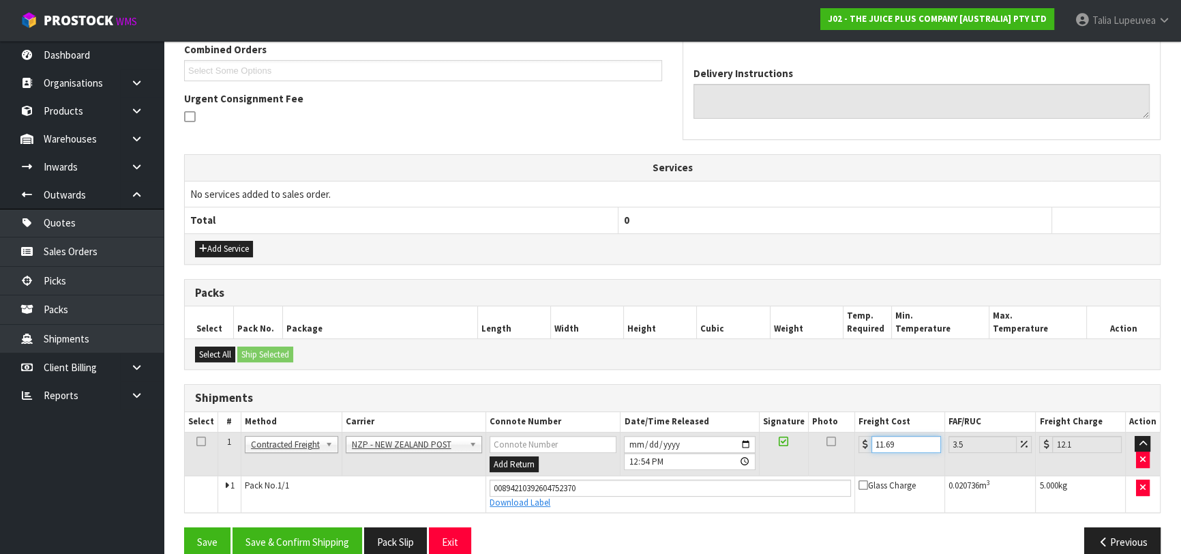
scroll to position [381, 0]
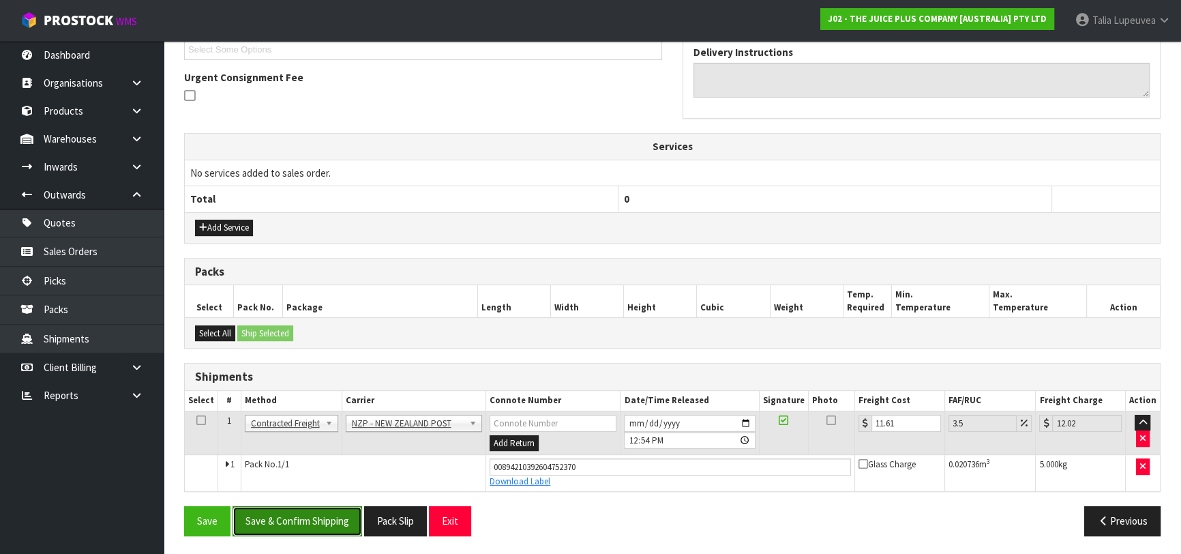
click at [325, 511] on button "Save & Confirm Shipping" at bounding box center [297, 520] width 130 height 29
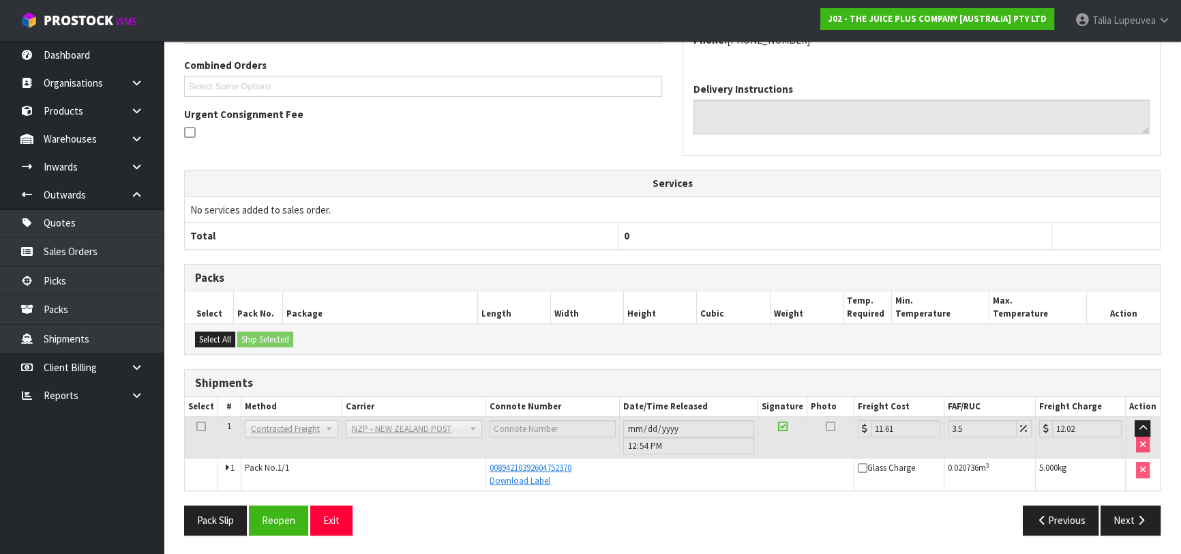
scroll to position [0, 0]
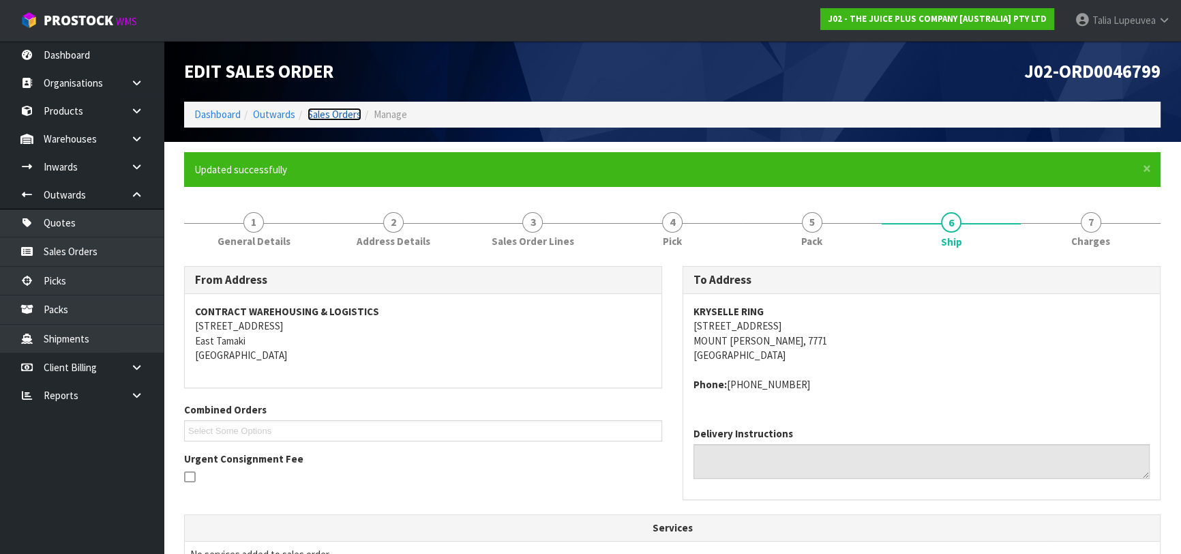
click at [342, 117] on link "Sales Orders" at bounding box center [334, 114] width 54 height 13
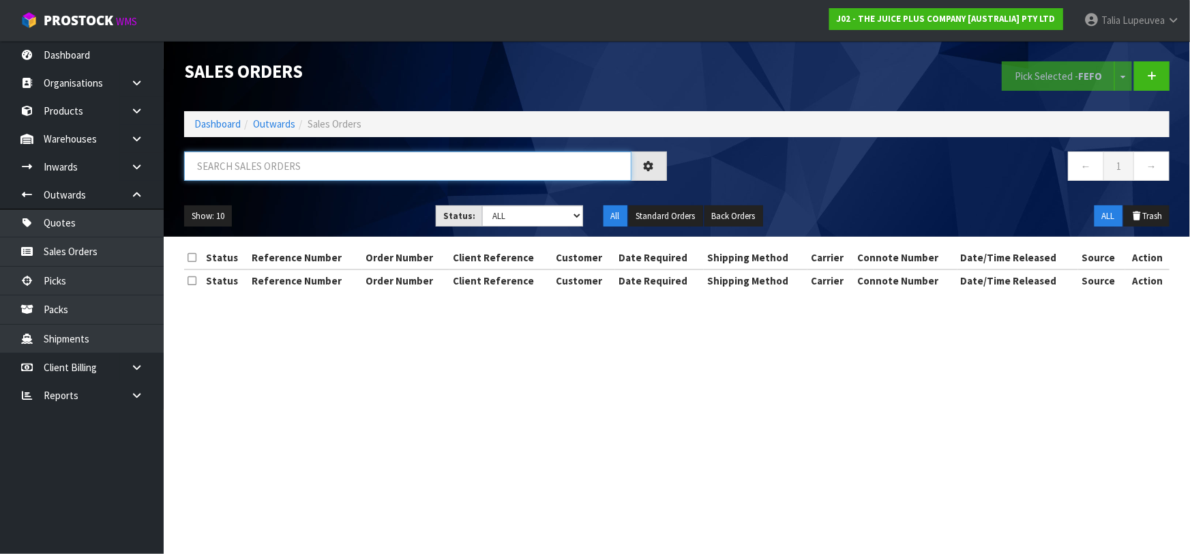
click at [327, 169] on input "text" at bounding box center [407, 165] width 447 height 29
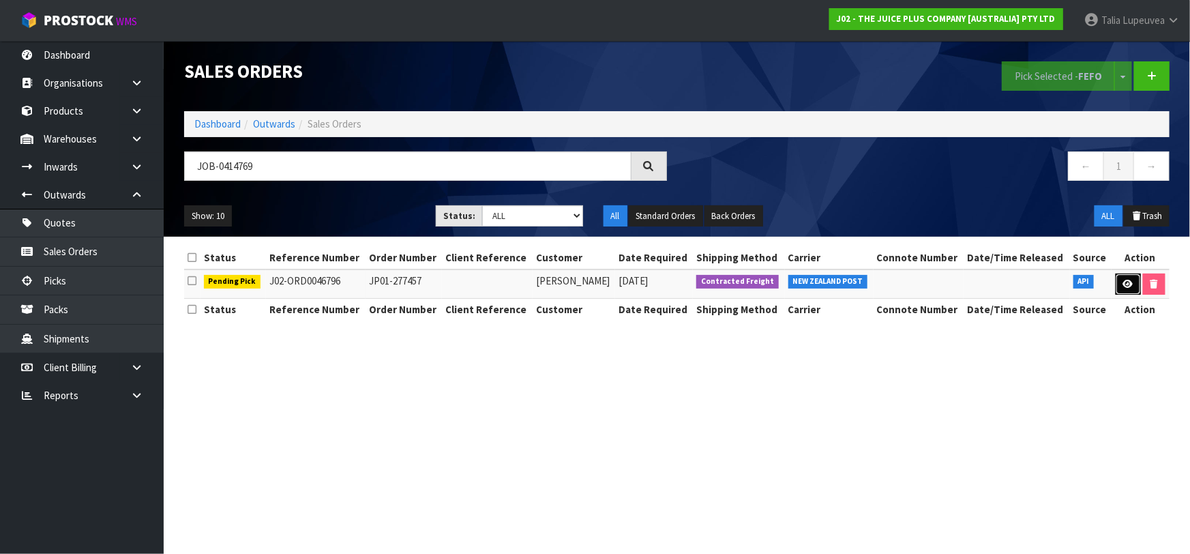
click at [1130, 275] on link at bounding box center [1127, 284] width 25 height 22
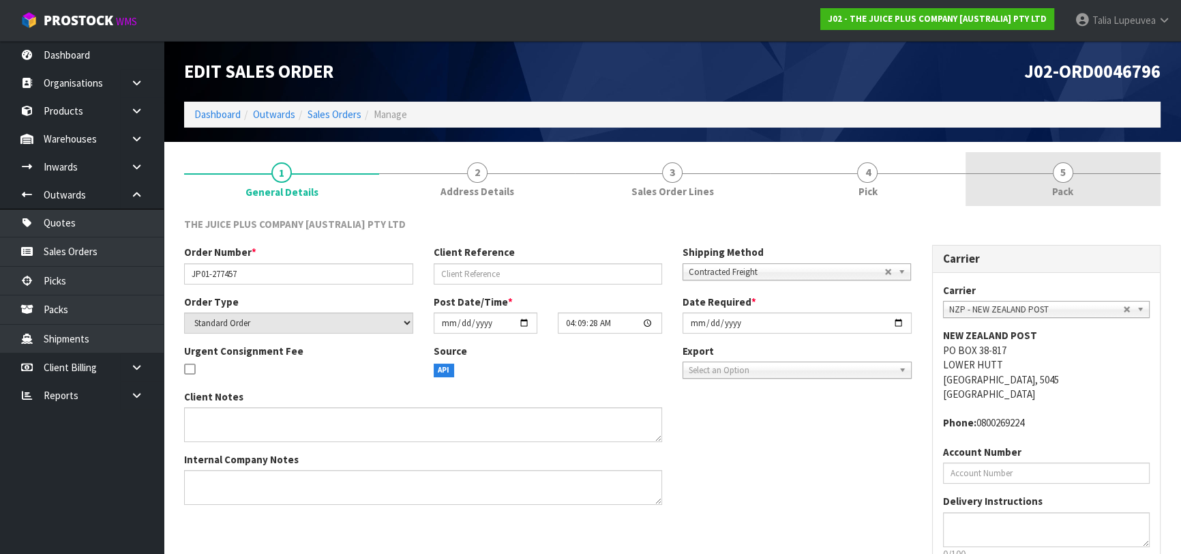
click at [1055, 177] on span "5" at bounding box center [1063, 172] width 20 height 20
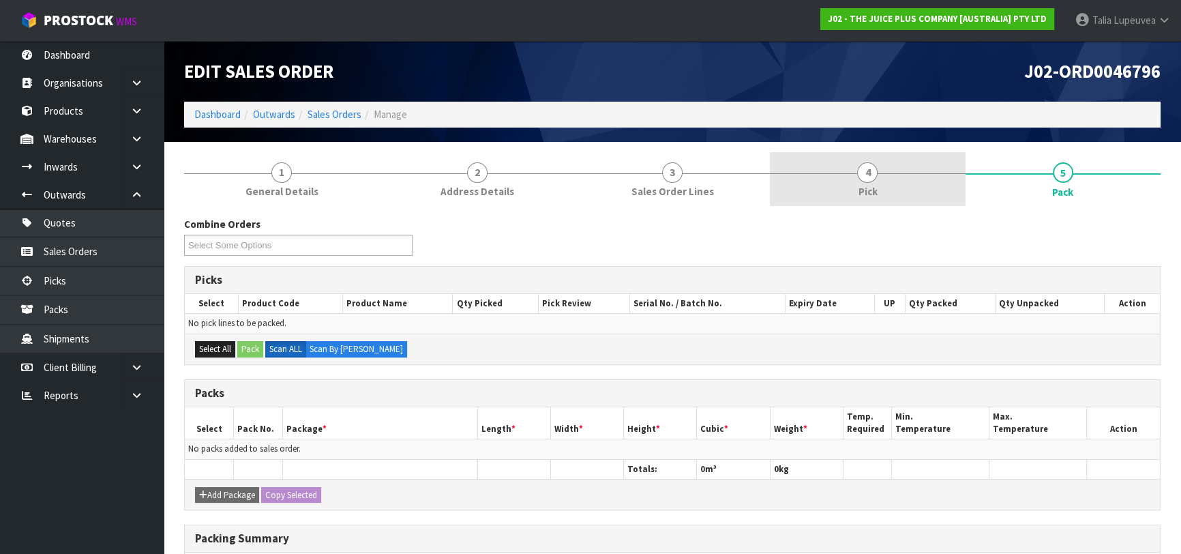
click at [900, 168] on link "4 Pick" at bounding box center [867, 179] width 195 height 54
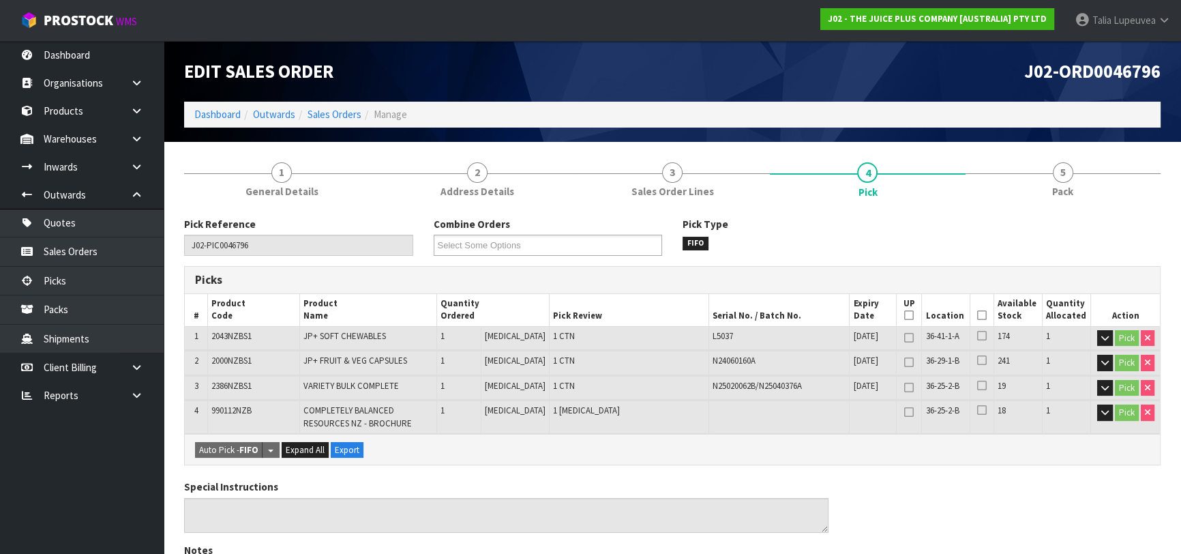
click at [978, 316] on icon at bounding box center [982, 315] width 10 height 1
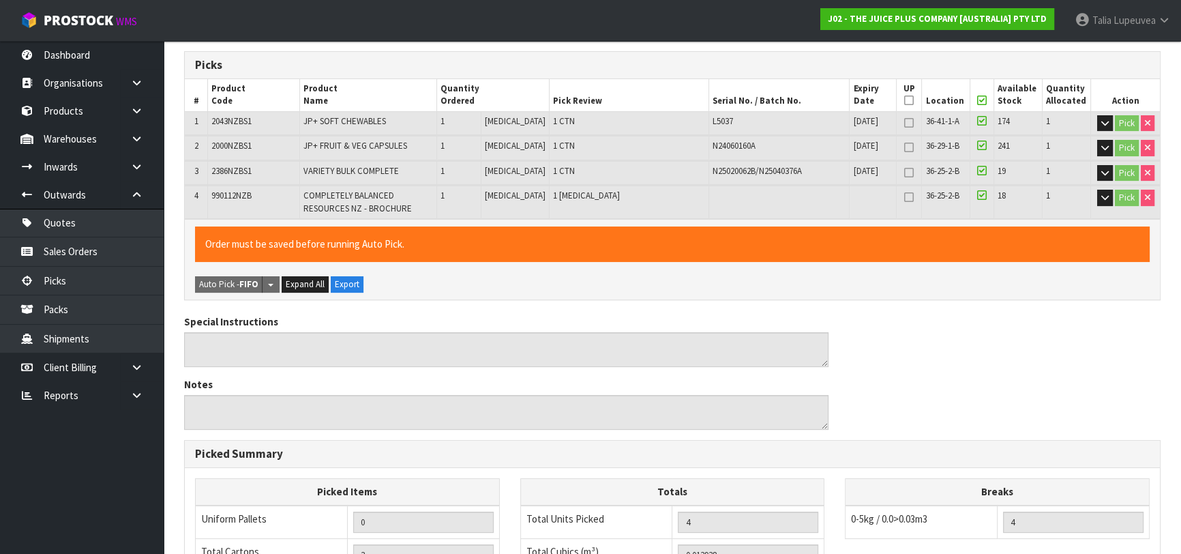
scroll to position [474, 0]
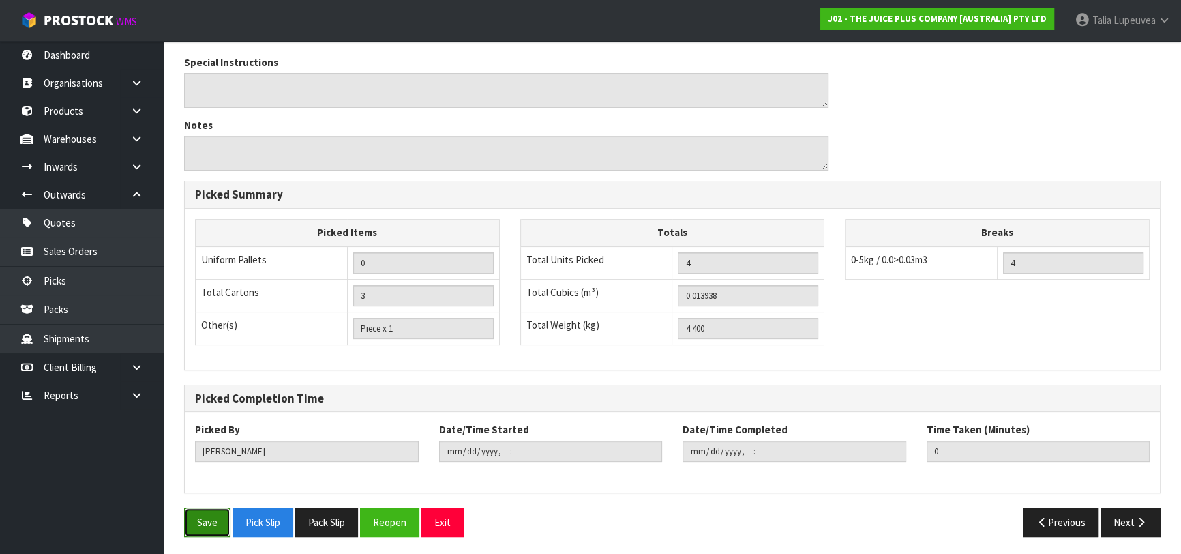
click at [191, 525] on button "Save" at bounding box center [207, 521] width 46 height 29
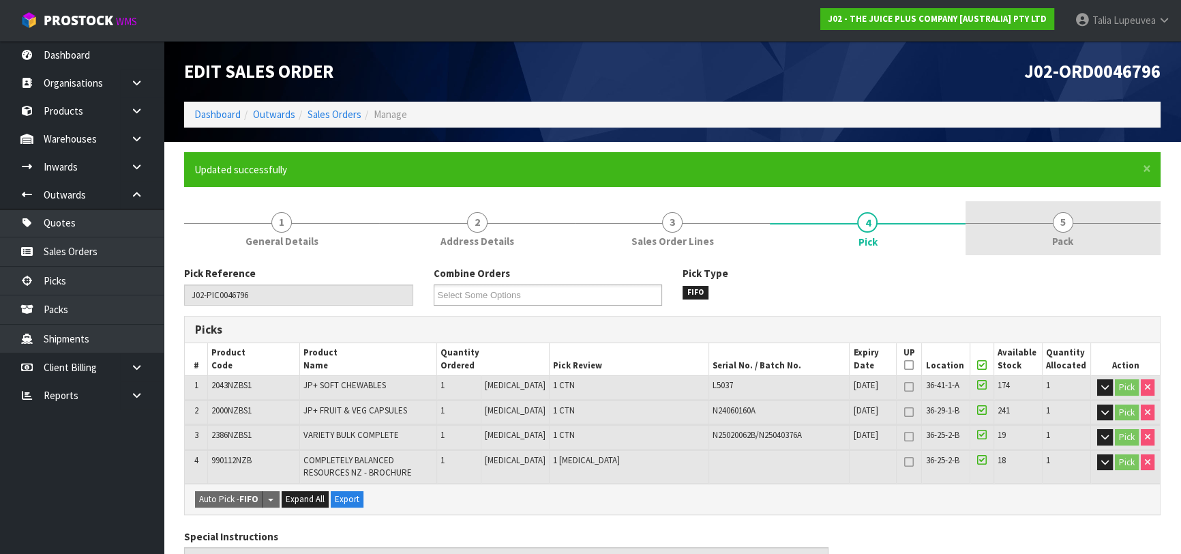
click at [1076, 225] on link "5 Pack" at bounding box center [1062, 228] width 195 height 54
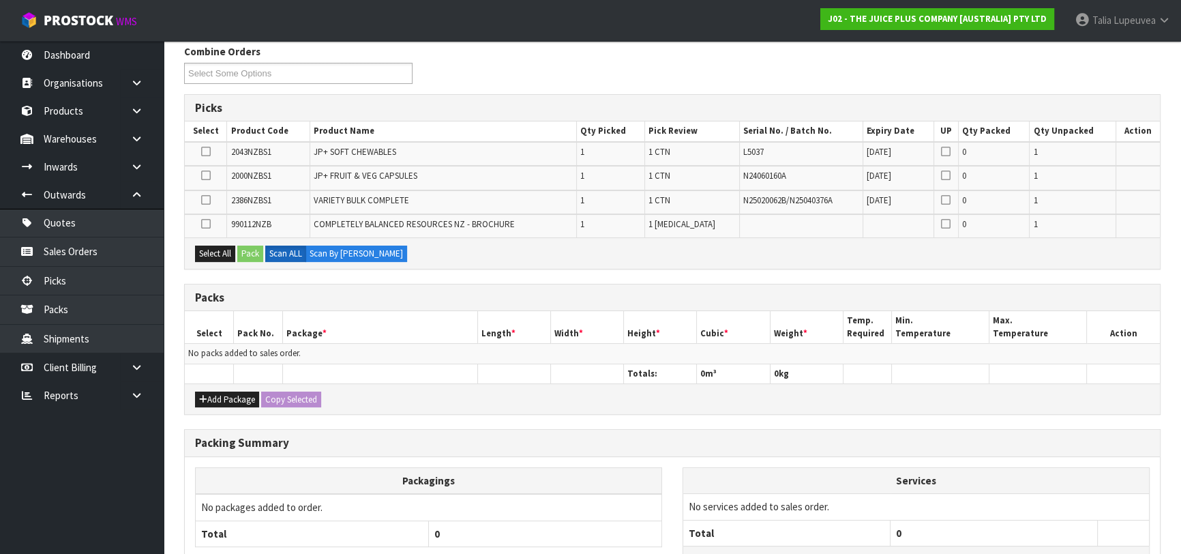
scroll to position [247, 0]
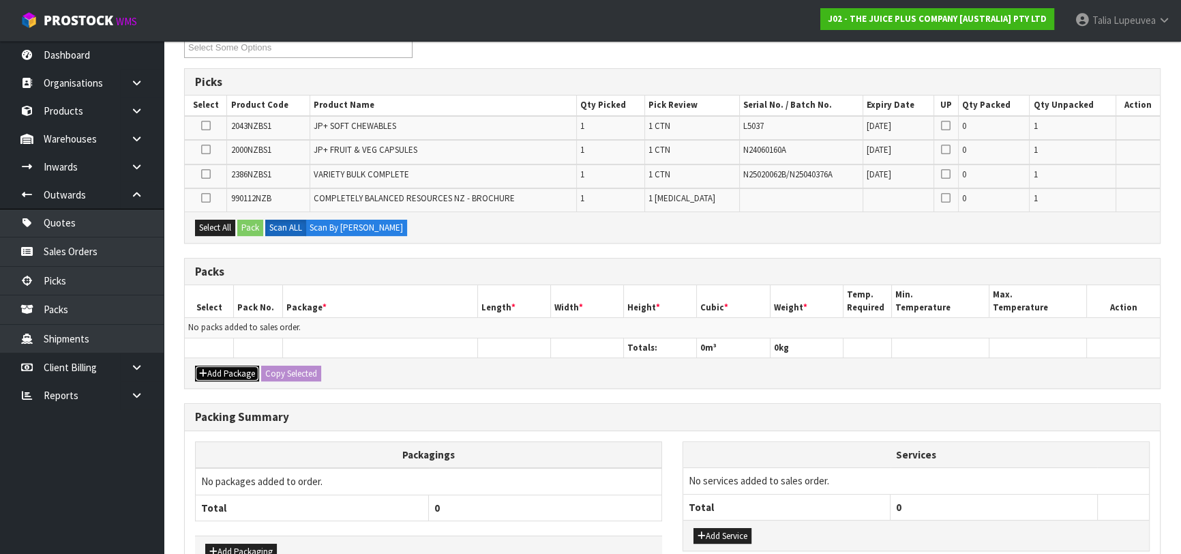
click at [213, 373] on button "Add Package" at bounding box center [227, 373] width 64 height 16
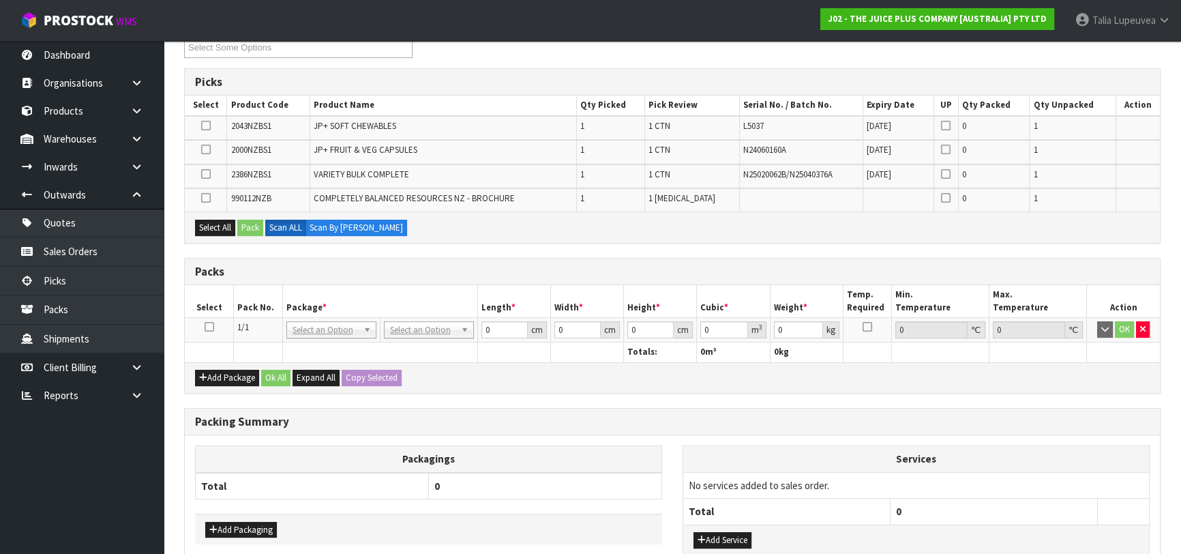
click at [206, 327] on icon at bounding box center [210, 327] width 10 height 1
click at [232, 226] on button "Select All" at bounding box center [215, 227] width 40 height 16
click at [245, 226] on button "Pack" at bounding box center [250, 227] width 26 height 16
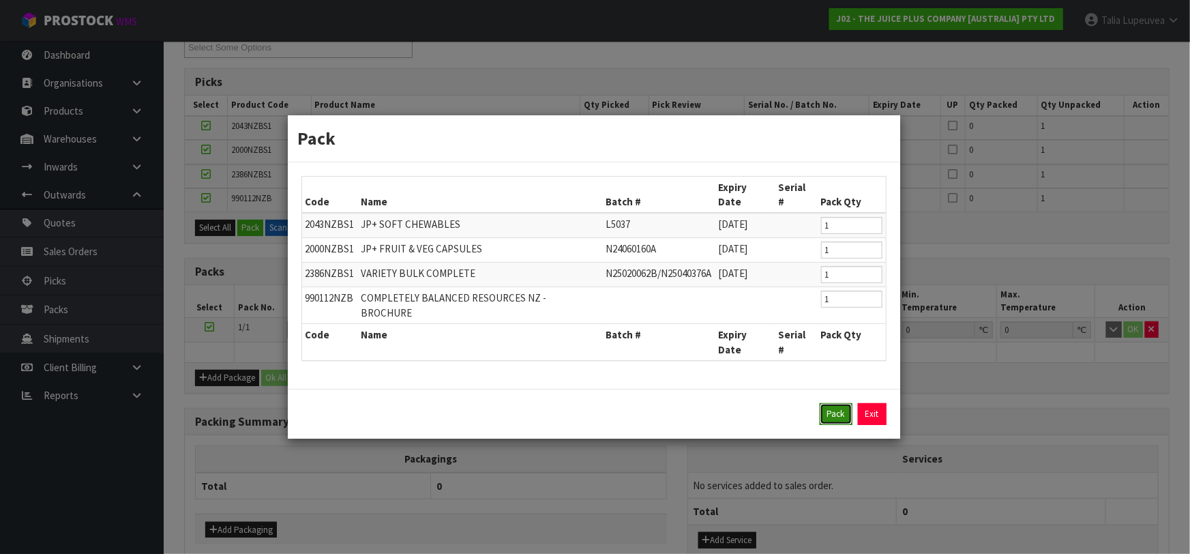
click at [827, 403] on button "Pack" at bounding box center [835, 414] width 33 height 22
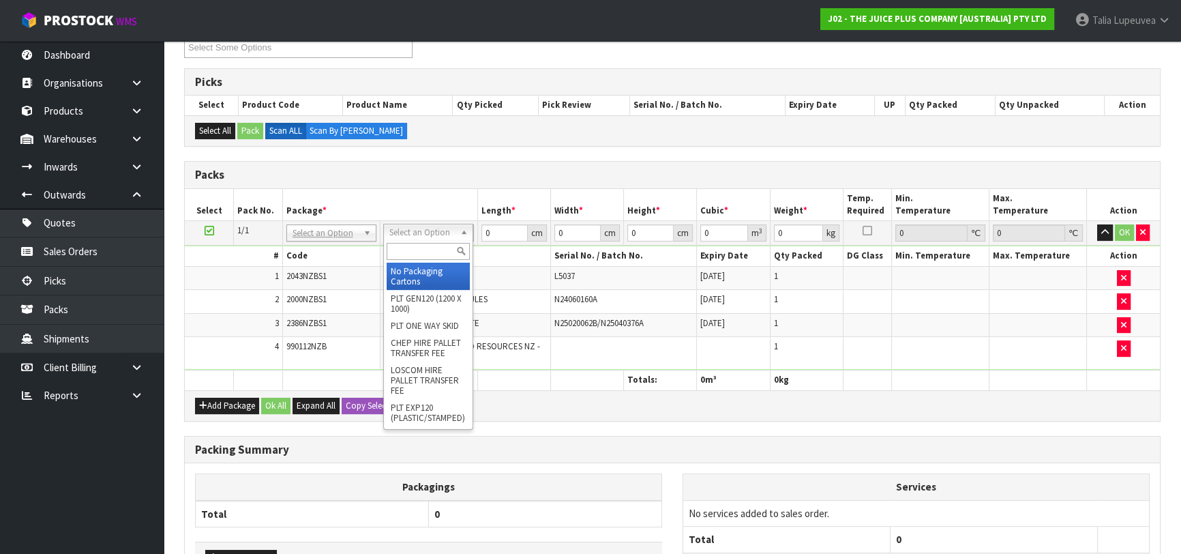
click at [441, 247] on input "text" at bounding box center [428, 251] width 83 height 17
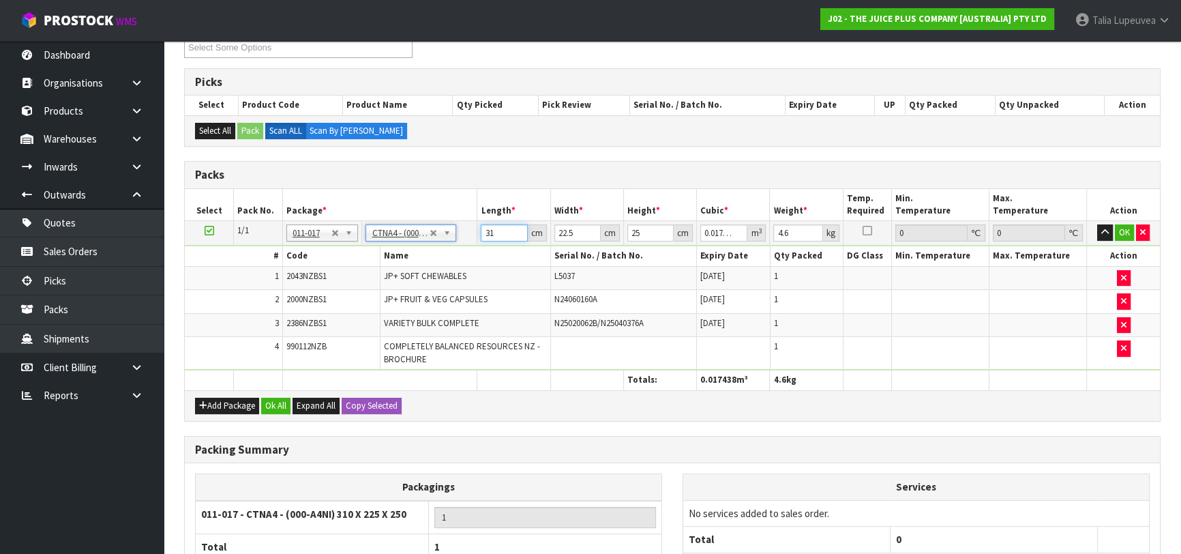
drag, startPoint x: 496, startPoint y: 234, endPoint x: 448, endPoint y: 236, distance: 48.4
click at [448, 237] on tr "1/1 NONE 007-001 007-002 007-004 007-009 007-013 007-014 007-015 007-017 007-01…" at bounding box center [672, 233] width 975 height 25
click at [1119, 232] on button "OK" at bounding box center [1124, 232] width 19 height 16
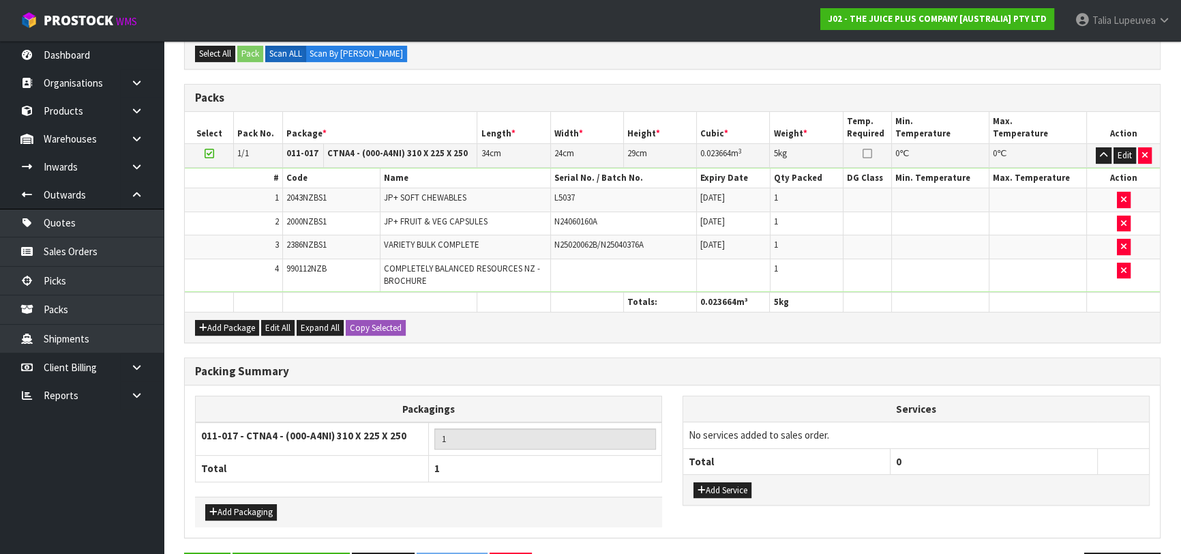
scroll to position [369, 0]
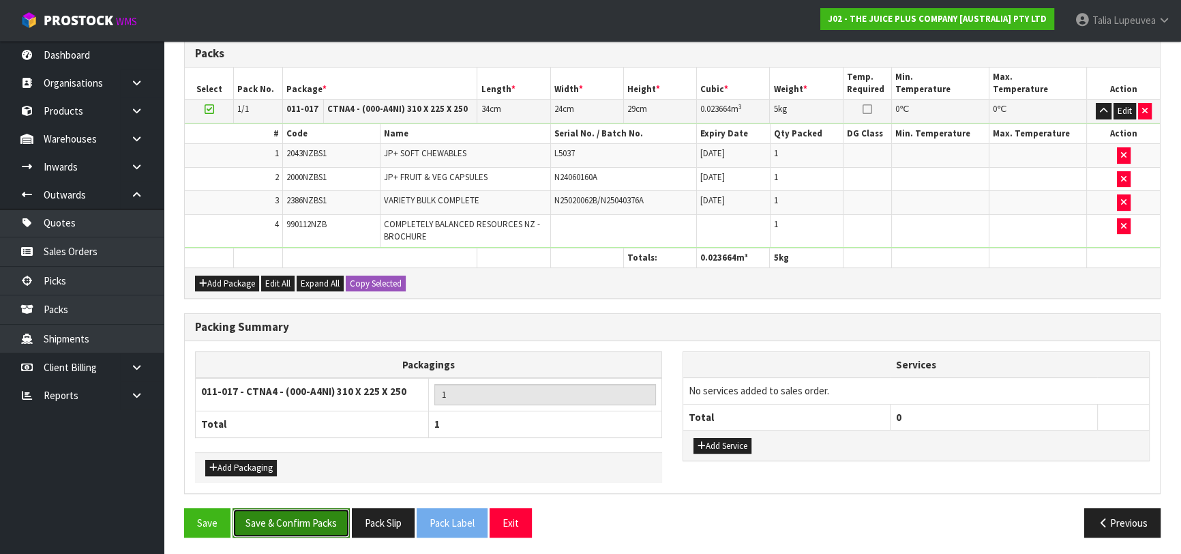
click at [299, 525] on button "Save & Confirm Packs" at bounding box center [290, 522] width 117 height 29
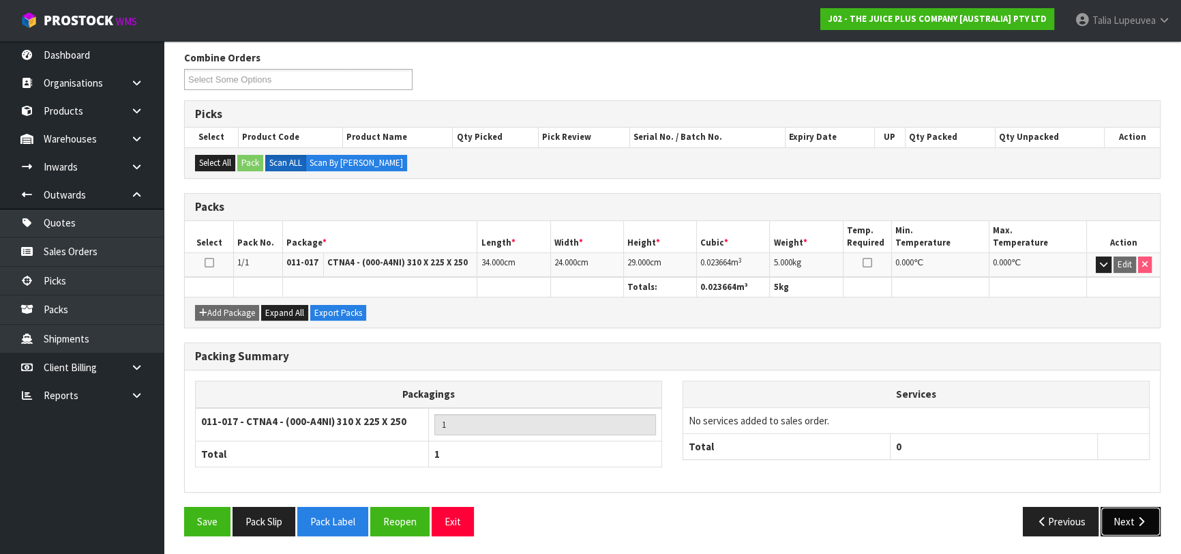
click at [1139, 510] on button "Next" at bounding box center [1130, 520] width 60 height 29
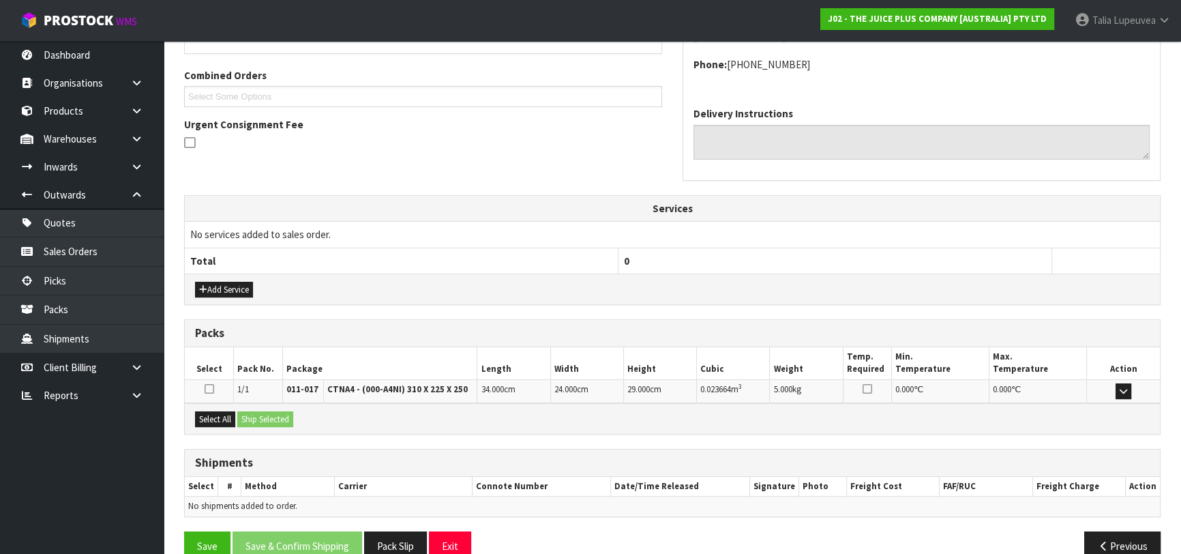
scroll to position [359, 0]
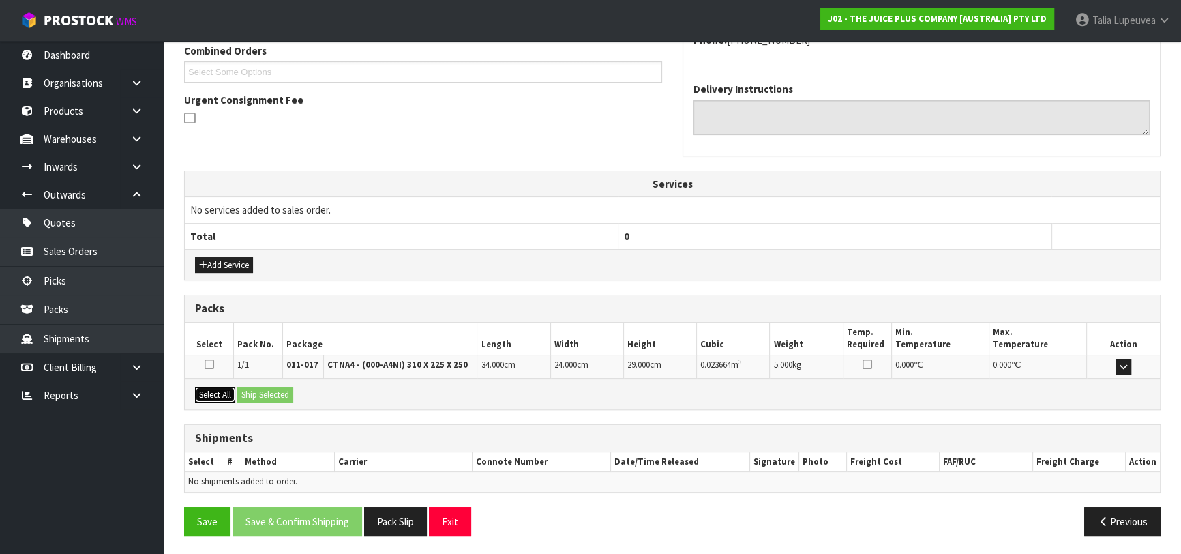
click at [219, 389] on button "Select All" at bounding box center [215, 395] width 40 height 16
click at [256, 391] on button "Ship Selected" at bounding box center [265, 395] width 56 height 16
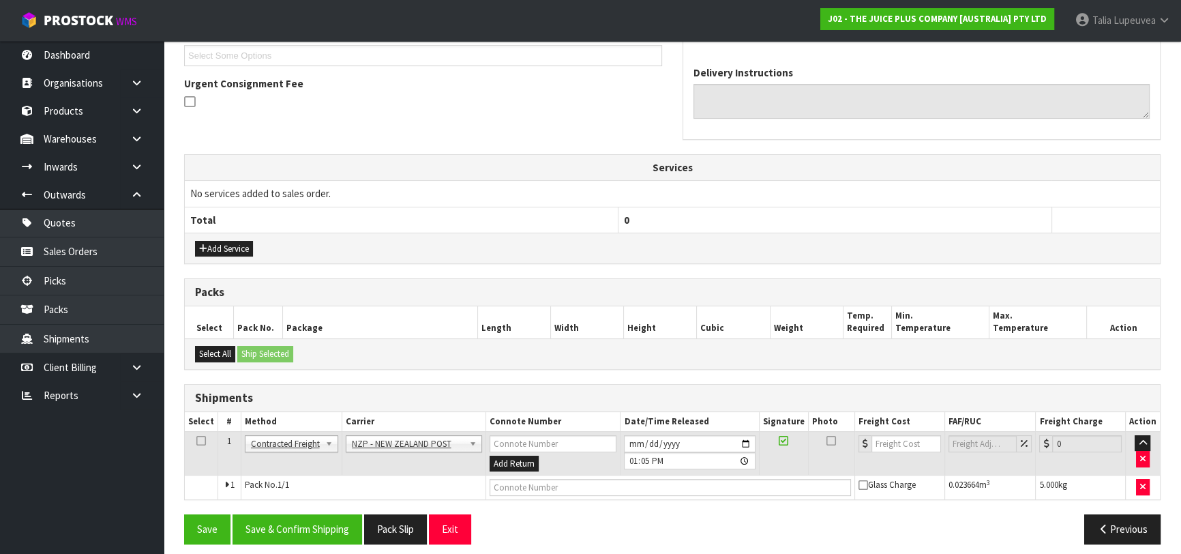
scroll to position [383, 0]
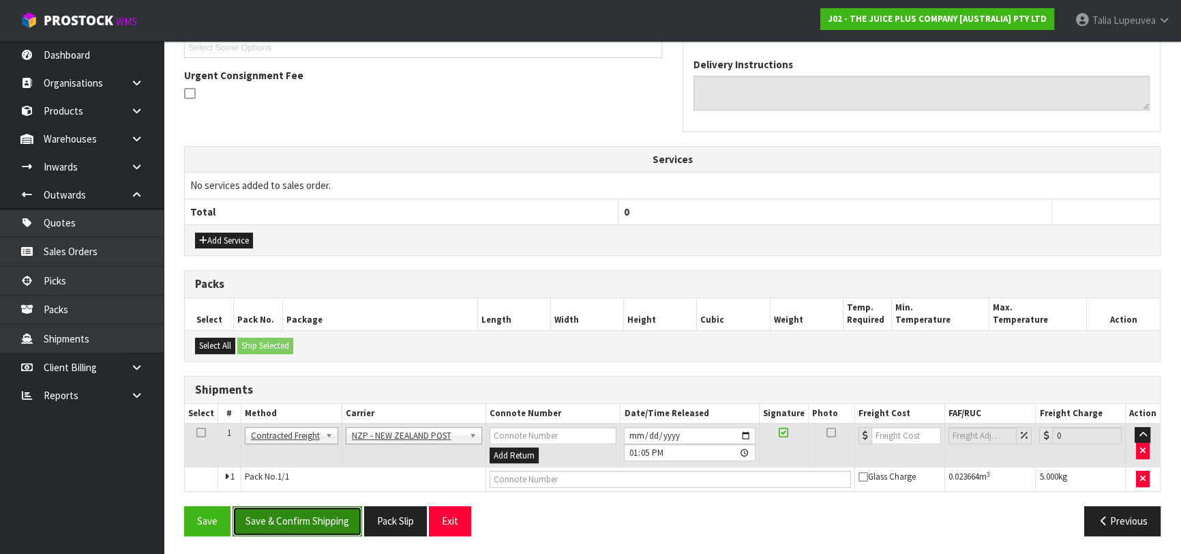
click at [347, 517] on button "Save & Confirm Shipping" at bounding box center [297, 520] width 130 height 29
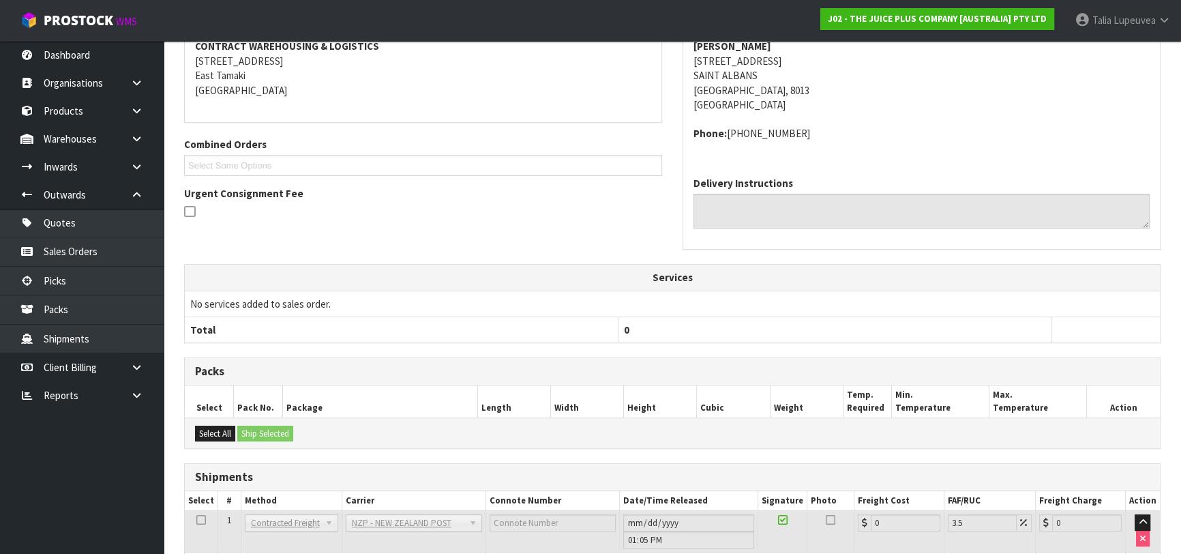
scroll to position [0, 0]
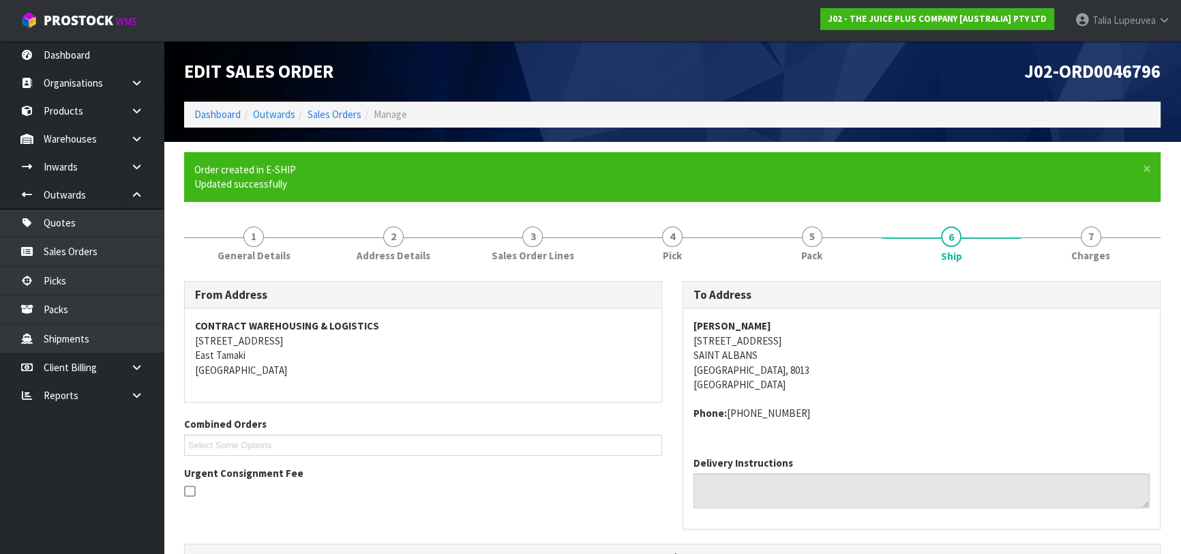
drag, startPoint x: 691, startPoint y: 340, endPoint x: 833, endPoint y: 341, distance: 142.5
click at [832, 341] on div "[PERSON_NAME] [STREET_ADDRESS] Phone: [PHONE_NUMBER]" at bounding box center [921, 376] width 476 height 137
copy address "[STREET_ADDRESS]"
click at [937, 347] on address "[PERSON_NAME] [STREET_ADDRESS]" at bounding box center [921, 354] width 456 height 73
drag, startPoint x: 691, startPoint y: 345, endPoint x: 766, endPoint y: 351, distance: 74.6
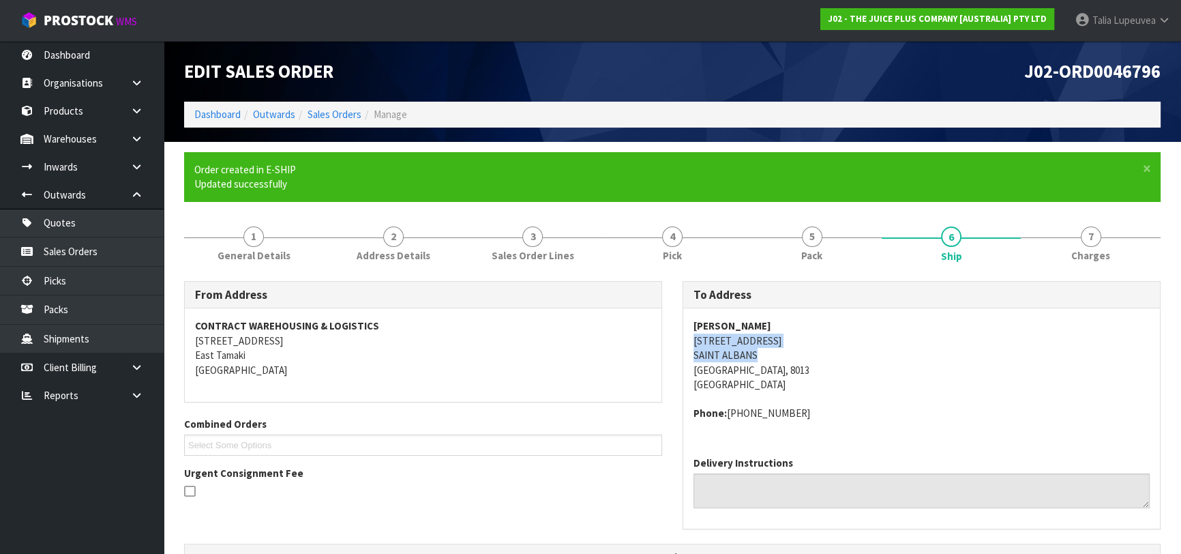
click at [766, 351] on div "[PERSON_NAME] [STREET_ADDRESS] Phone: [PHONE_NUMBER]" at bounding box center [921, 376] width 476 height 137
copy address "[STREET_ADDRESS]"
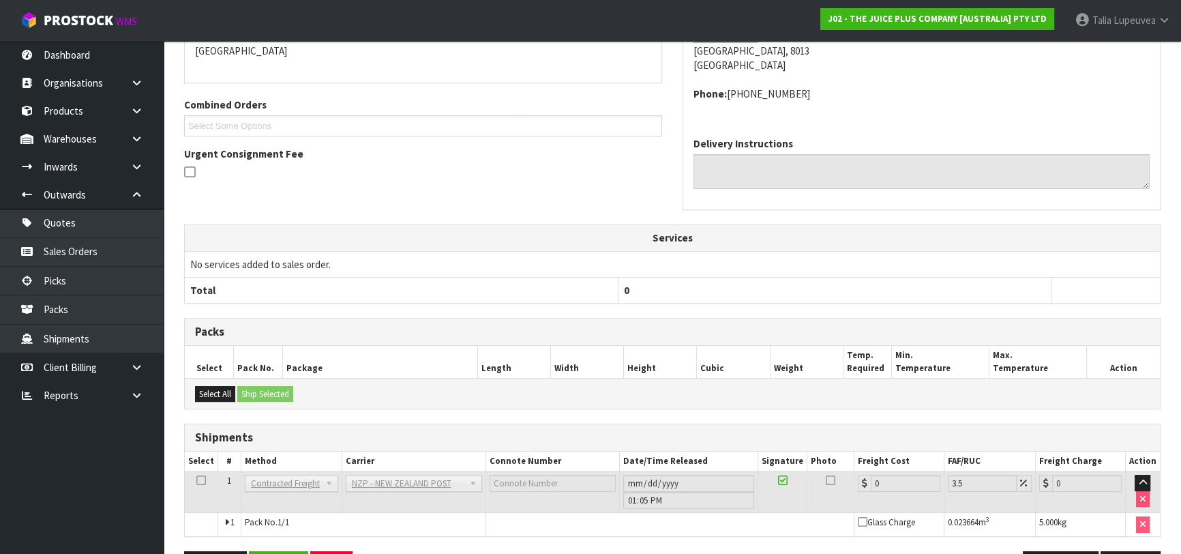
scroll to position [364, 0]
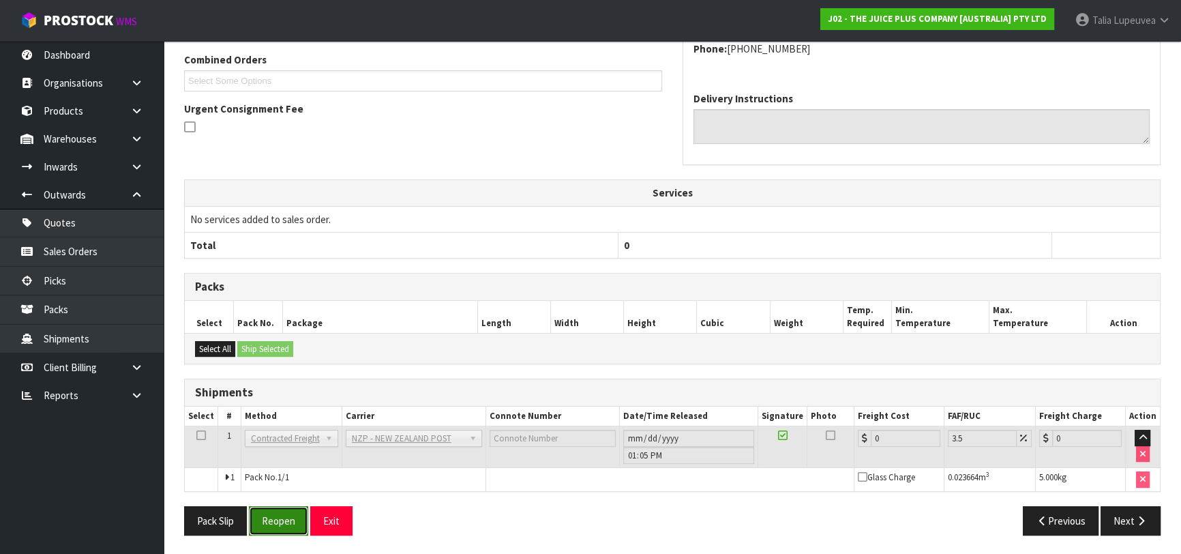
click at [273, 517] on button "Reopen" at bounding box center [278, 520] width 59 height 29
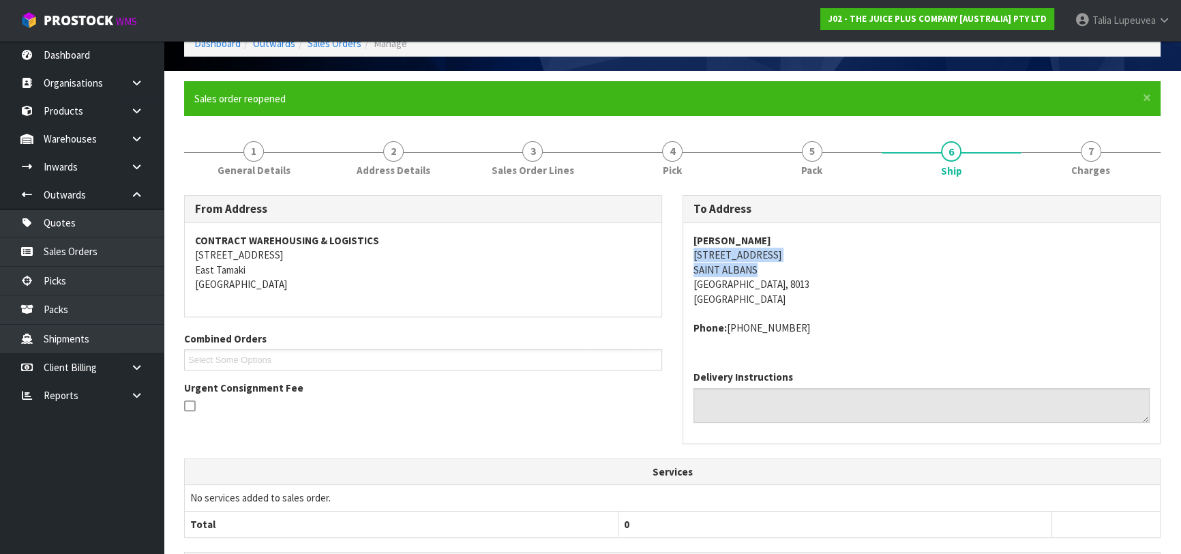
scroll to position [349, 0]
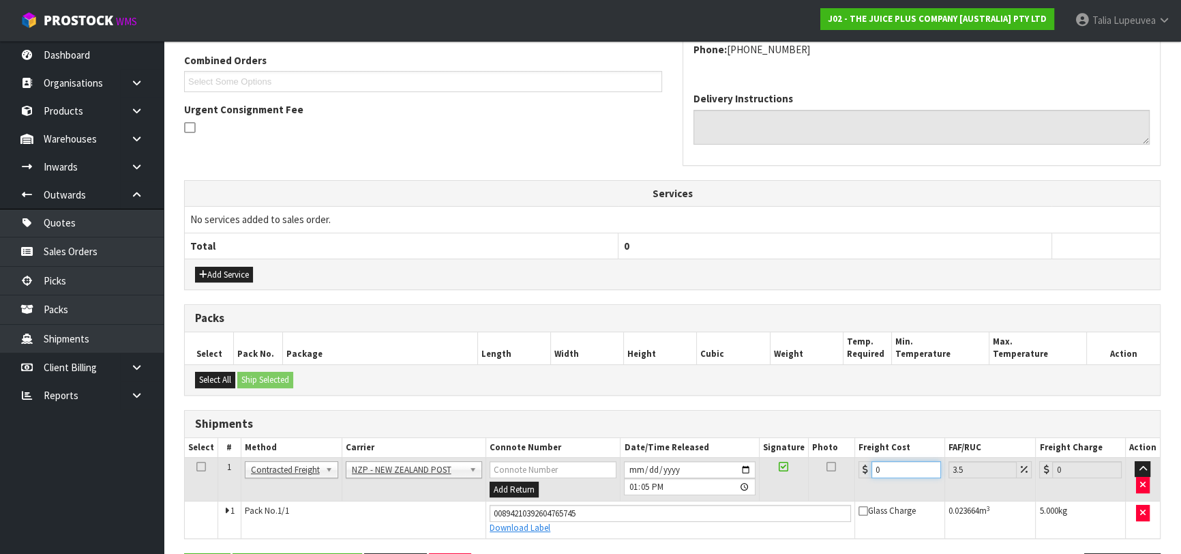
drag, startPoint x: 885, startPoint y: 464, endPoint x: 855, endPoint y: 465, distance: 30.0
click at [856, 468] on td "0" at bounding box center [900, 479] width 90 height 44
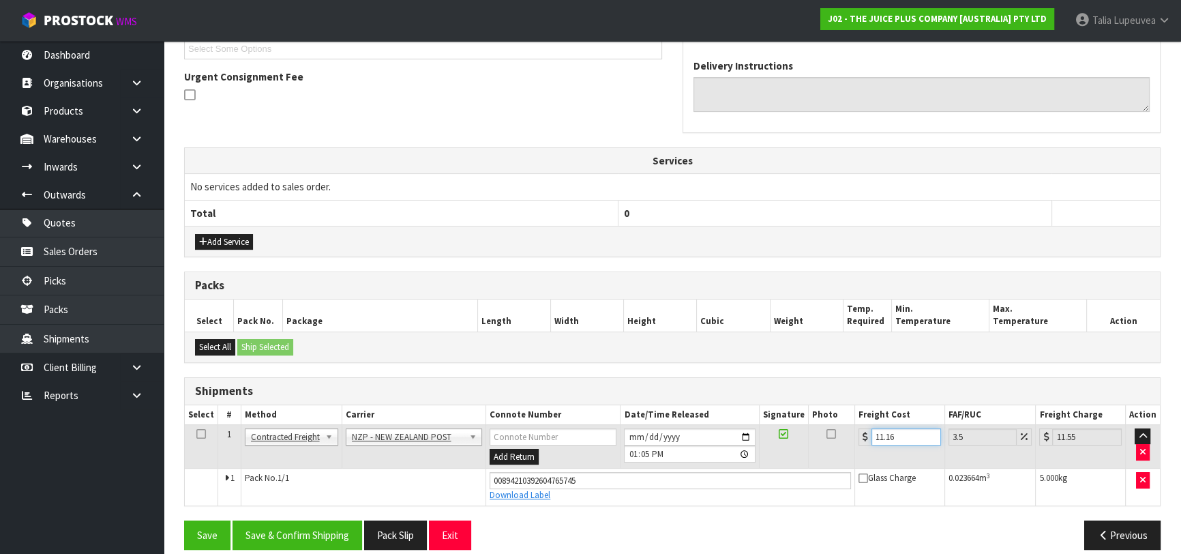
scroll to position [395, 0]
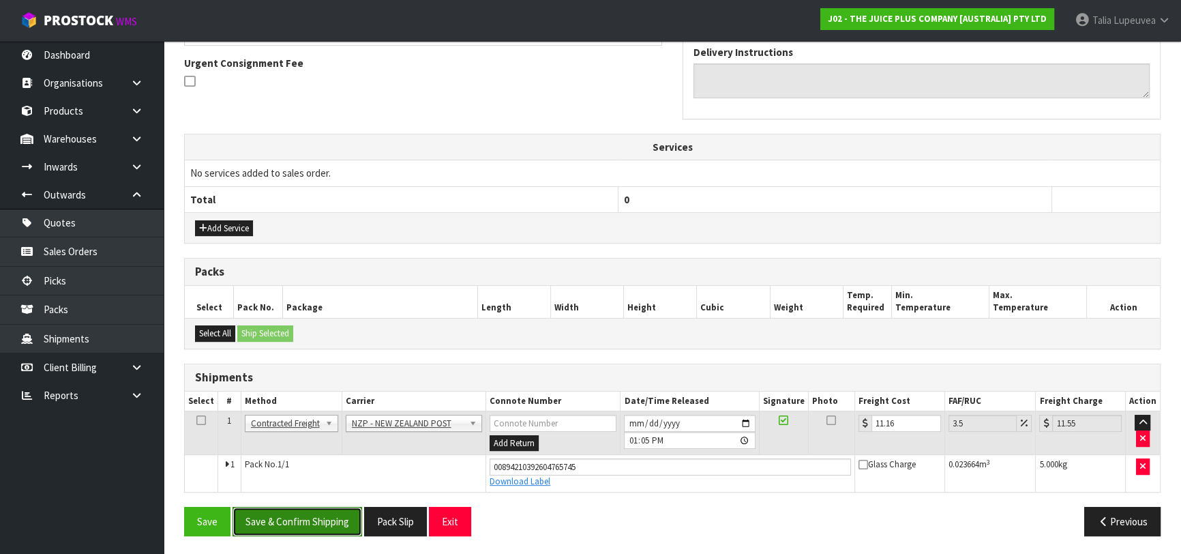
click at [324, 526] on button "Save & Confirm Shipping" at bounding box center [297, 520] width 130 height 29
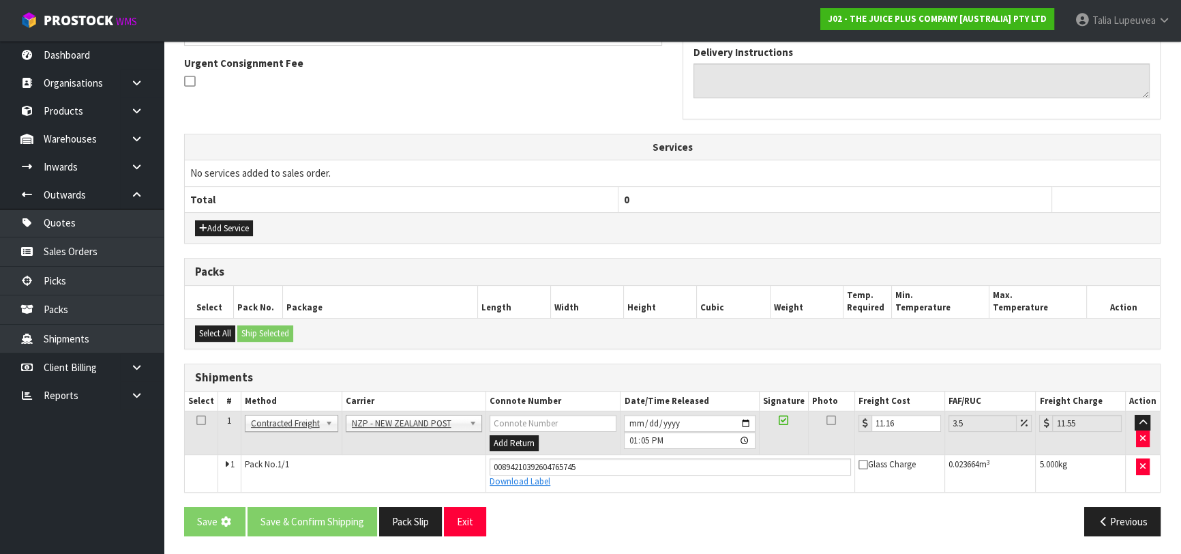
scroll to position [0, 0]
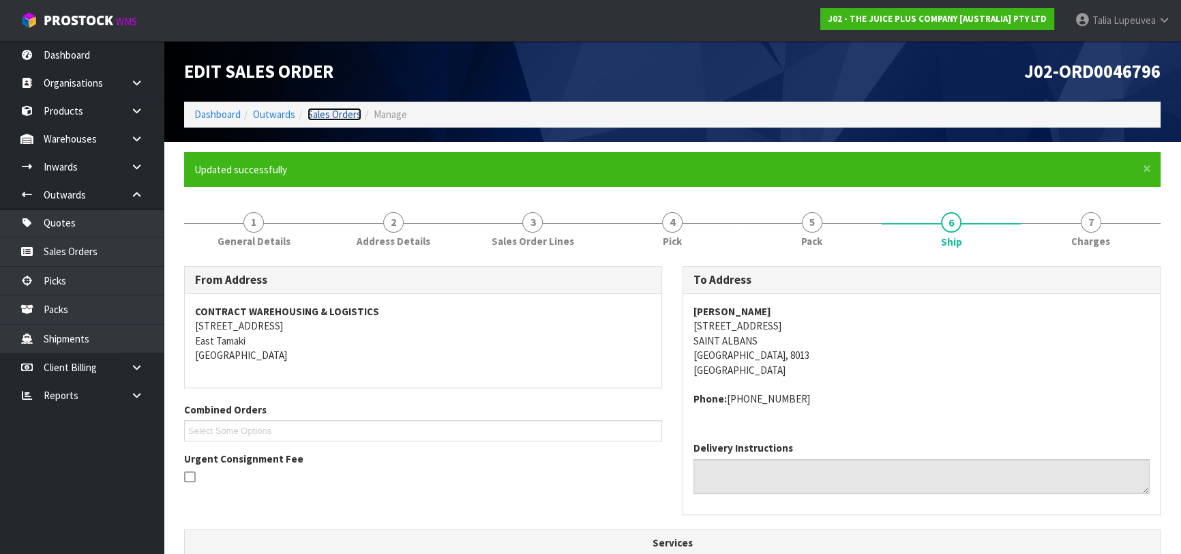
click at [347, 116] on link "Sales Orders" at bounding box center [334, 114] width 54 height 13
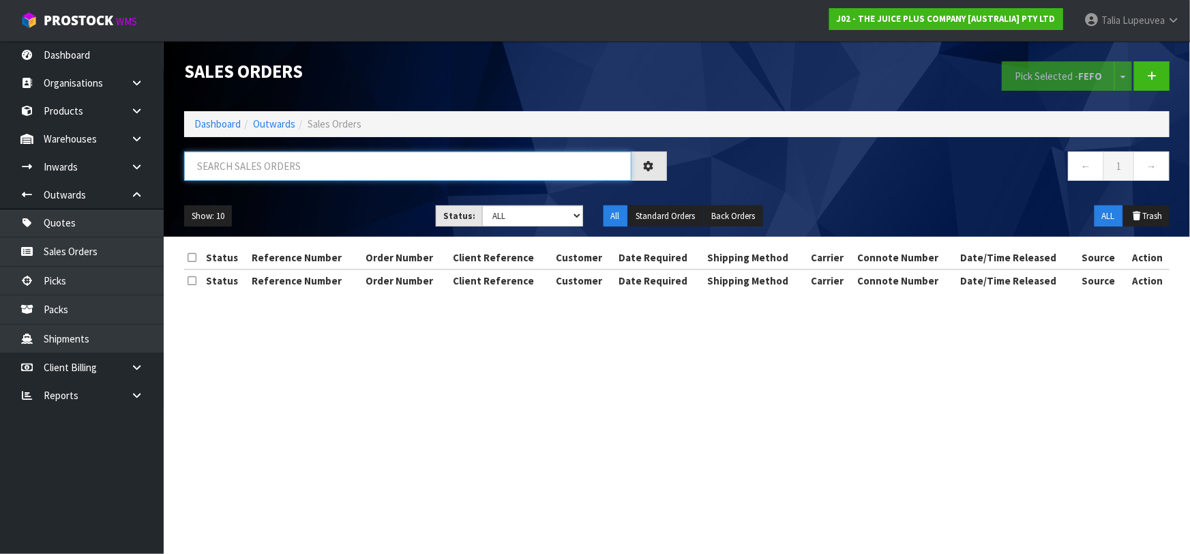
click at [331, 160] on input "text" at bounding box center [407, 165] width 447 height 29
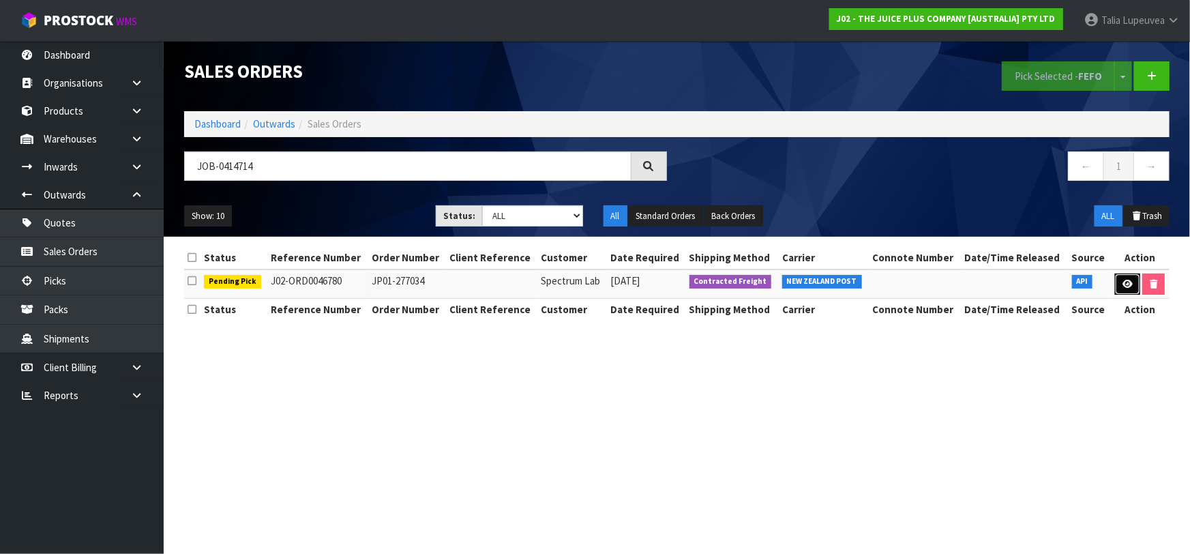
click at [1120, 290] on link at bounding box center [1127, 284] width 25 height 22
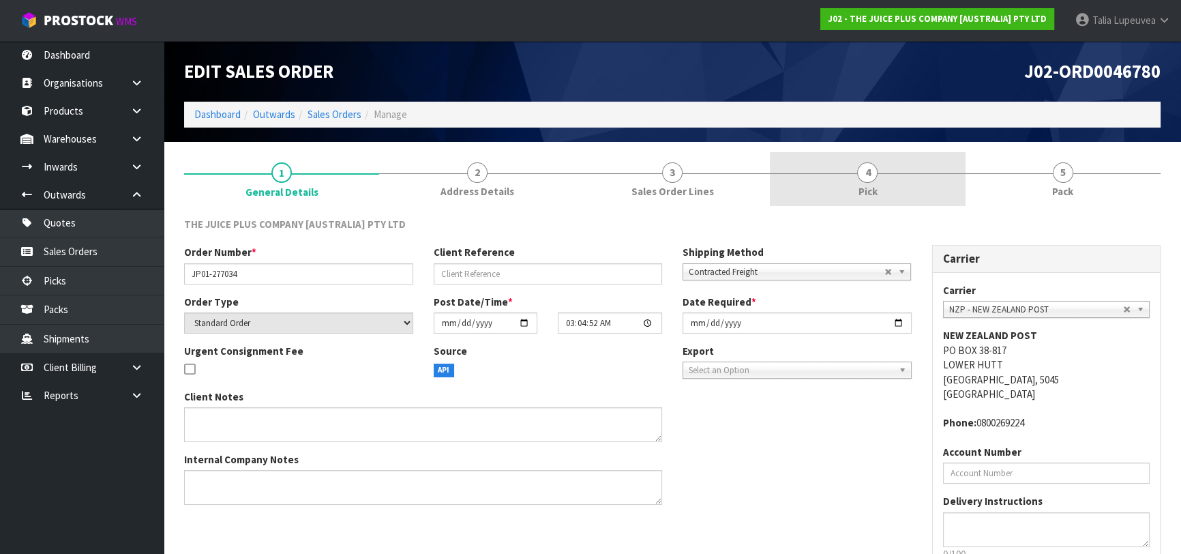
click at [875, 177] on span "4" at bounding box center [867, 172] width 20 height 20
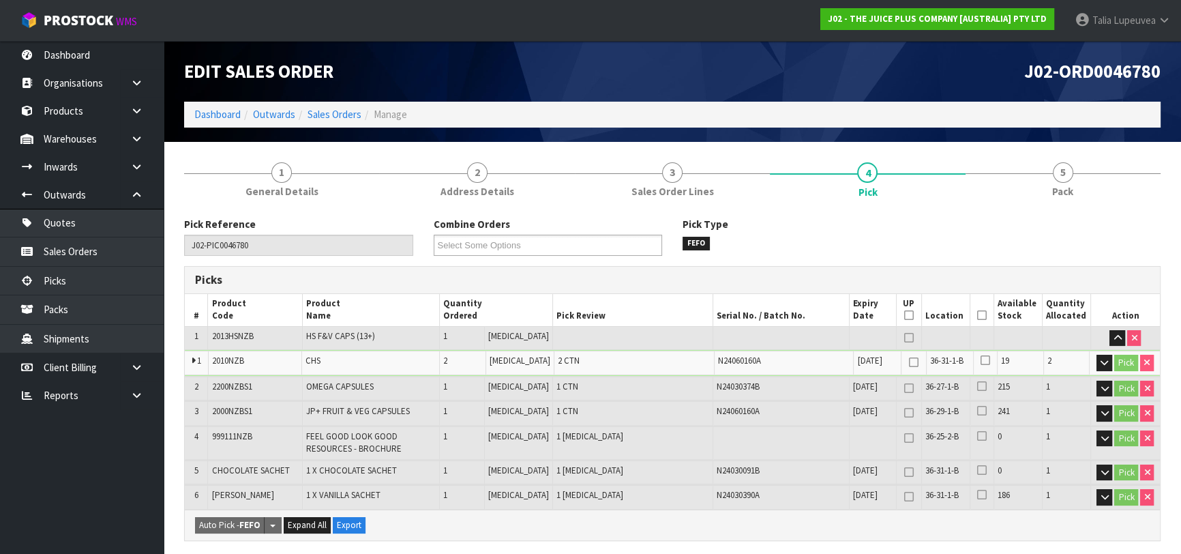
click at [977, 315] on icon at bounding box center [982, 315] width 10 height 1
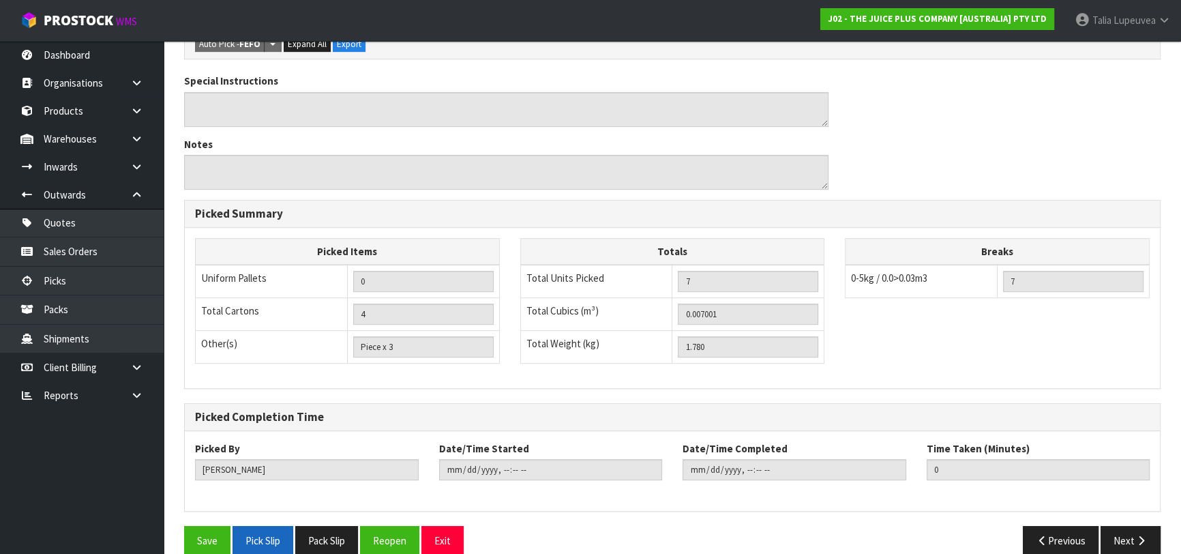
scroll to position [548, 0]
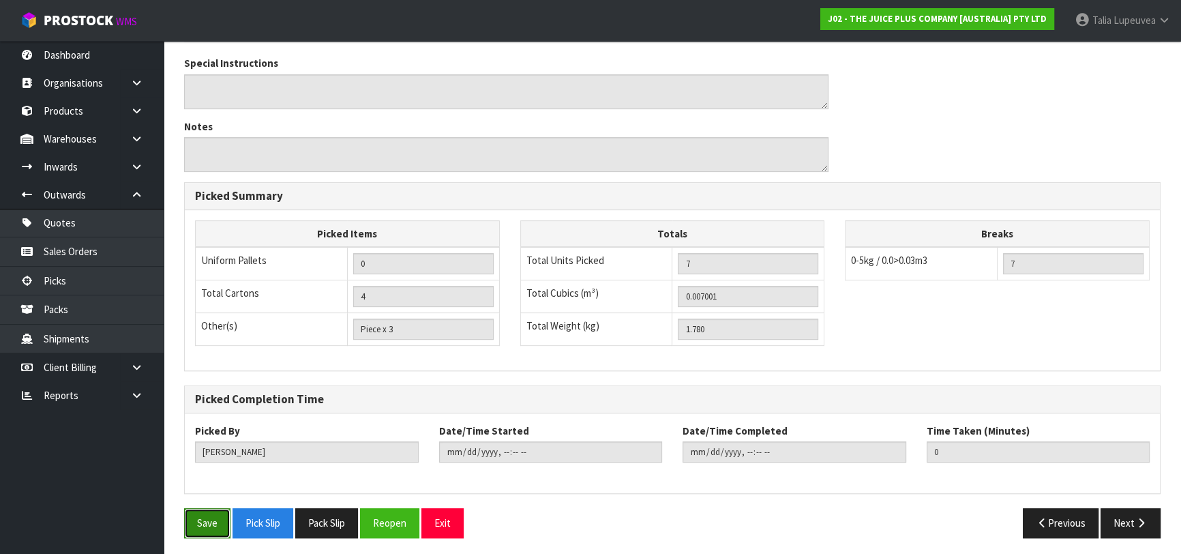
drag, startPoint x: 213, startPoint y: 515, endPoint x: 252, endPoint y: 502, distance: 41.6
click at [212, 515] on button "Save" at bounding box center [207, 522] width 46 height 29
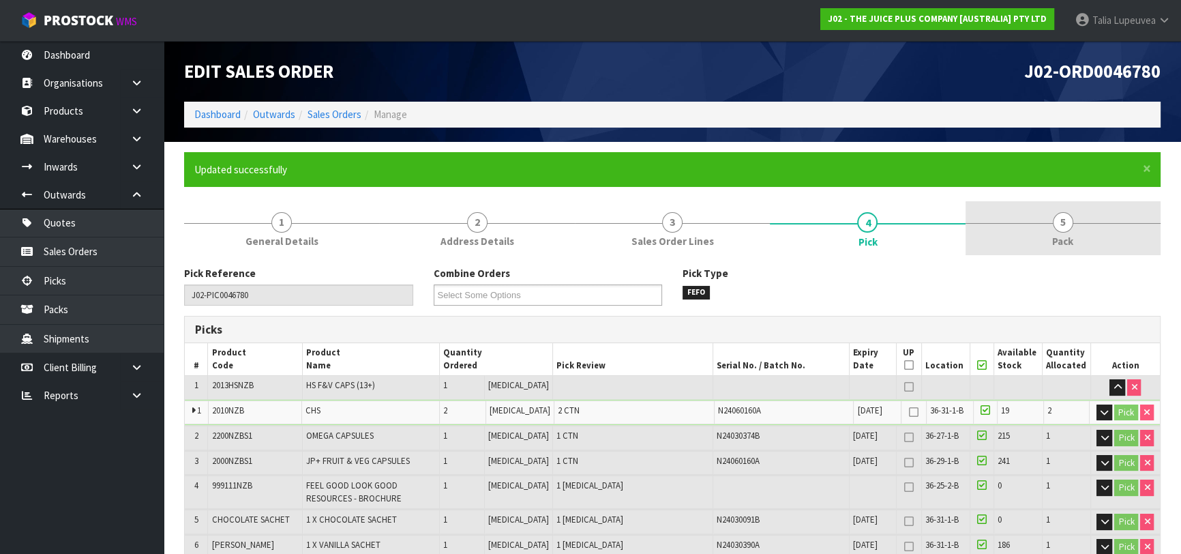
click at [1078, 229] on link "5 Pack" at bounding box center [1062, 228] width 195 height 54
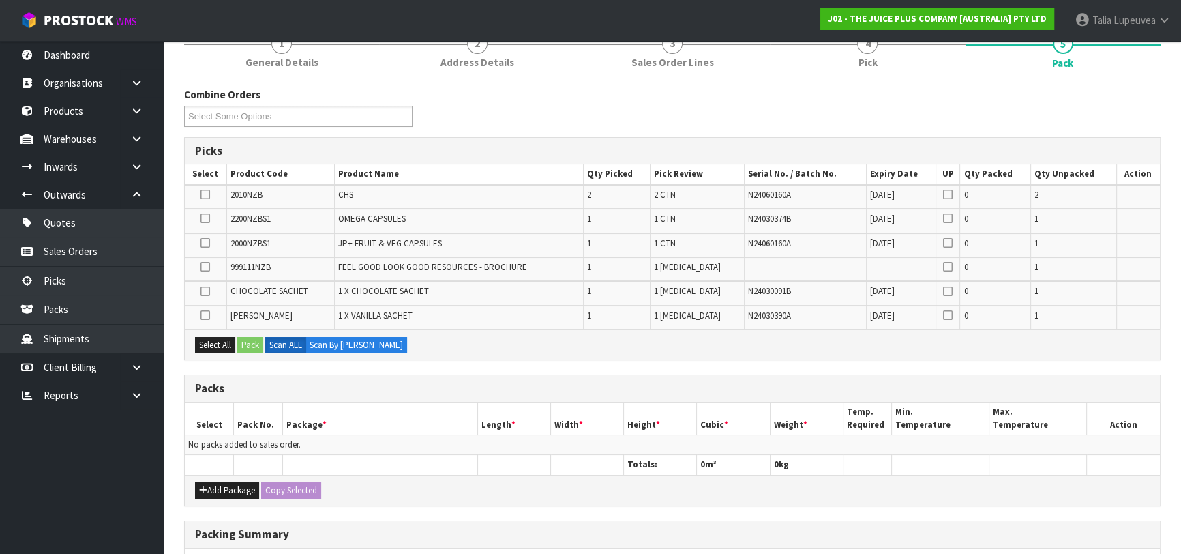
scroll to position [185, 0]
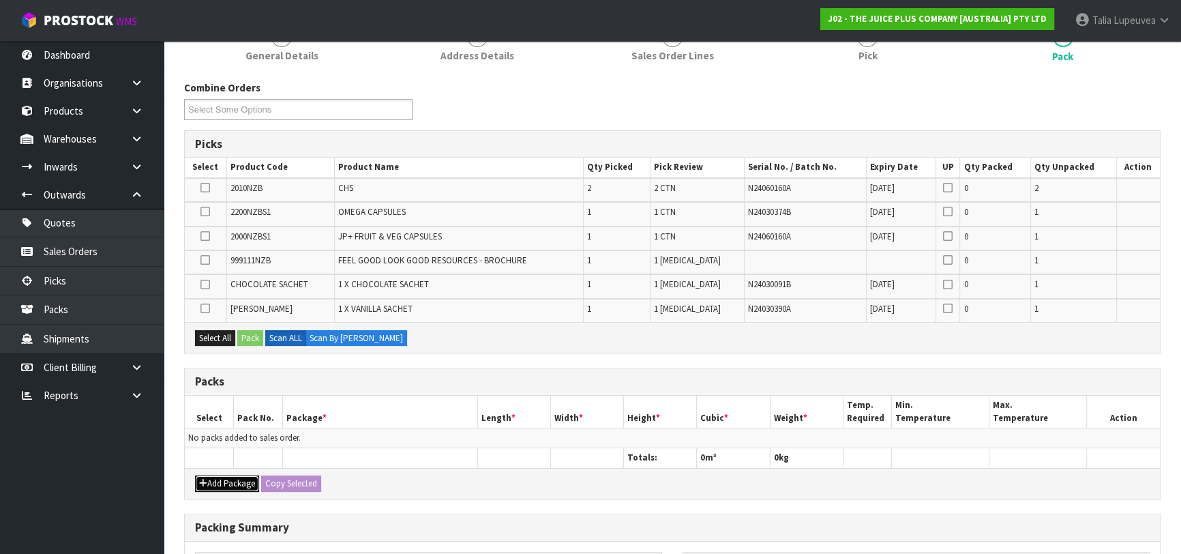
click at [205, 475] on button "Add Package" at bounding box center [227, 483] width 64 height 16
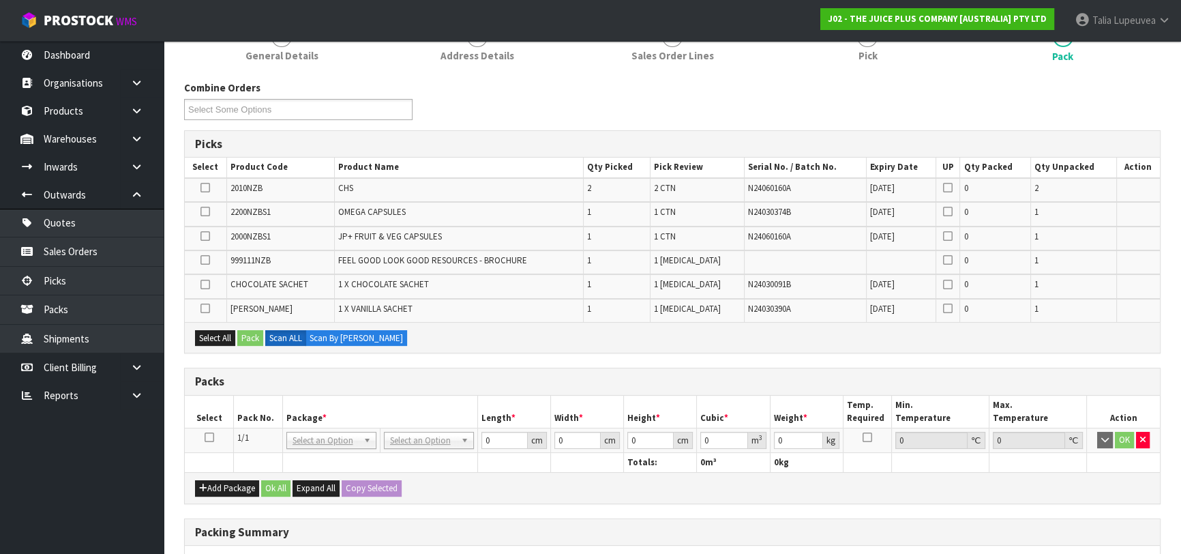
click at [207, 437] on icon at bounding box center [210, 437] width 10 height 1
click at [225, 339] on button "Select All" at bounding box center [215, 338] width 40 height 16
click at [249, 338] on button "Pack" at bounding box center [250, 338] width 26 height 16
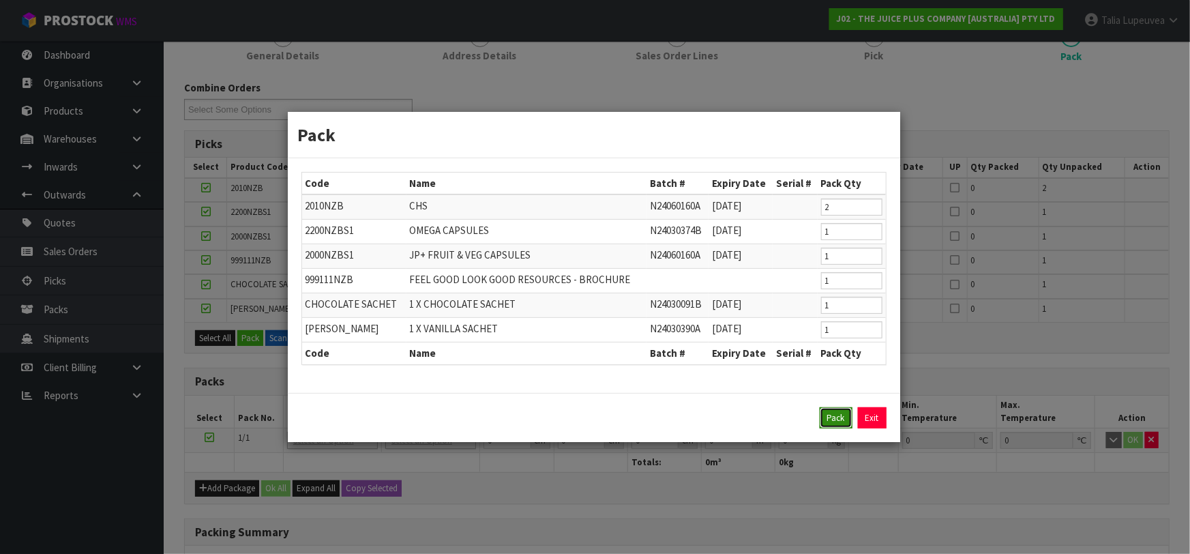
click at [834, 418] on button "Pack" at bounding box center [835, 418] width 33 height 22
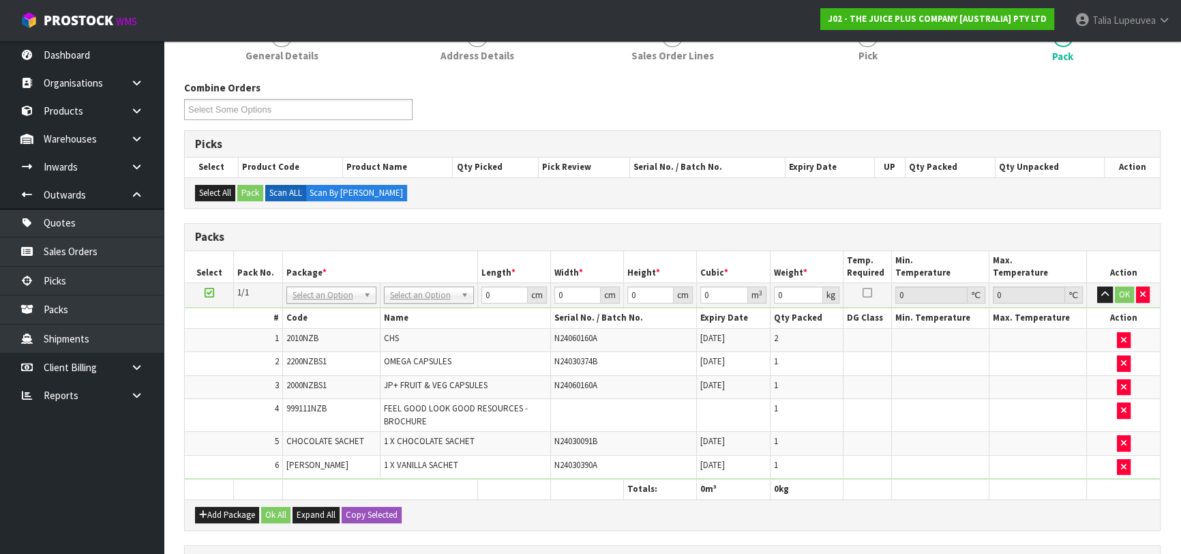
scroll to position [247, 0]
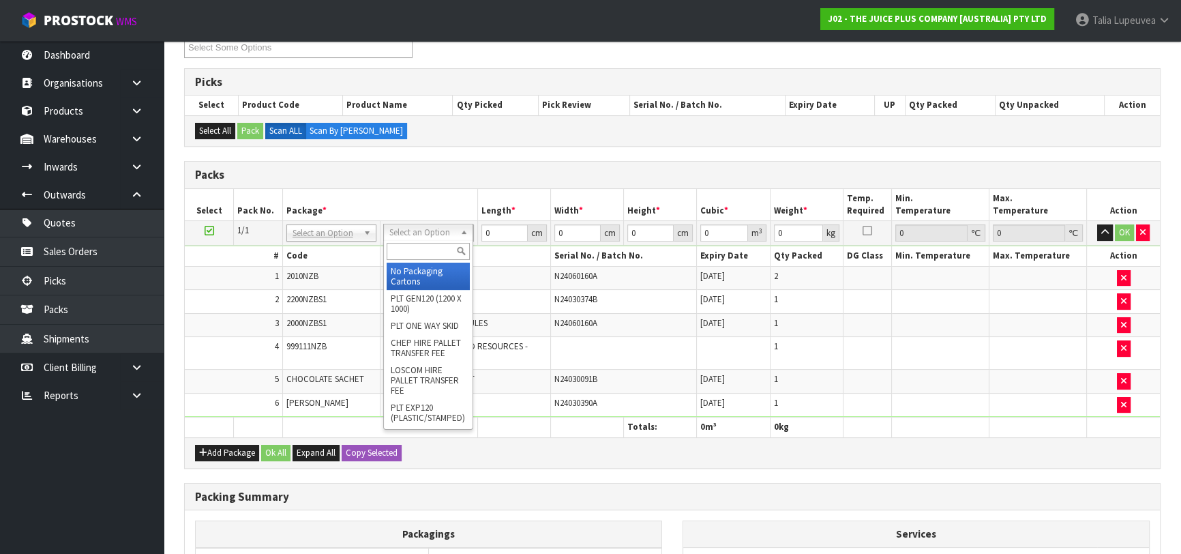
click at [435, 244] on input "text" at bounding box center [428, 251] width 83 height 17
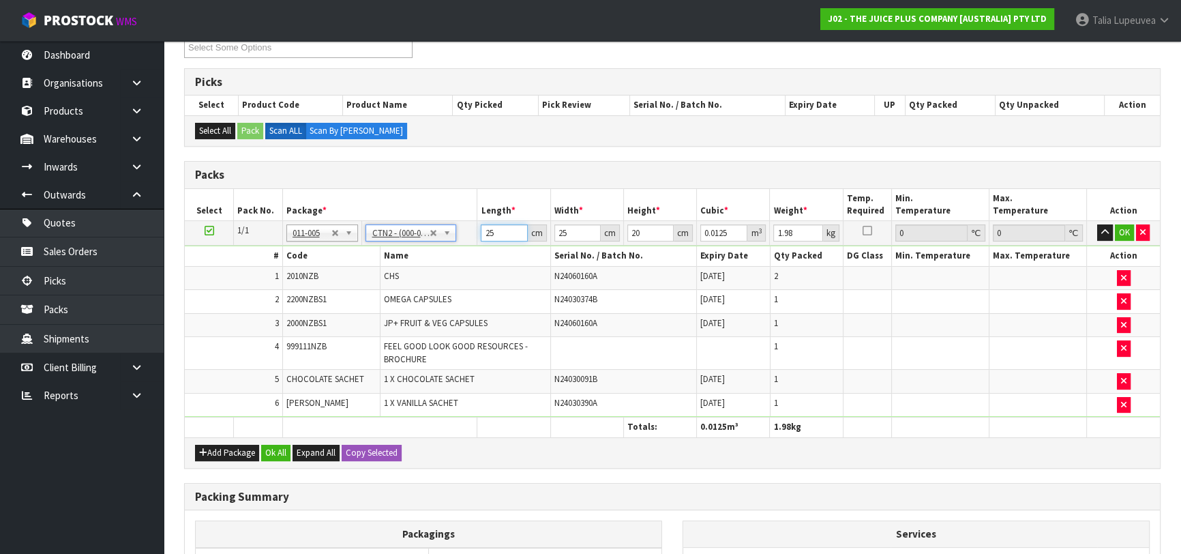
drag, startPoint x: 498, startPoint y: 232, endPoint x: 445, endPoint y: 253, distance: 56.3
click at [445, 253] on tbody "1/1 NONE 007-001 007-002 007-004 007-009 007-013 007-014 007-015 007-017 007-01…" at bounding box center [672, 319] width 975 height 196
click at [1118, 226] on button "OK" at bounding box center [1124, 232] width 19 height 16
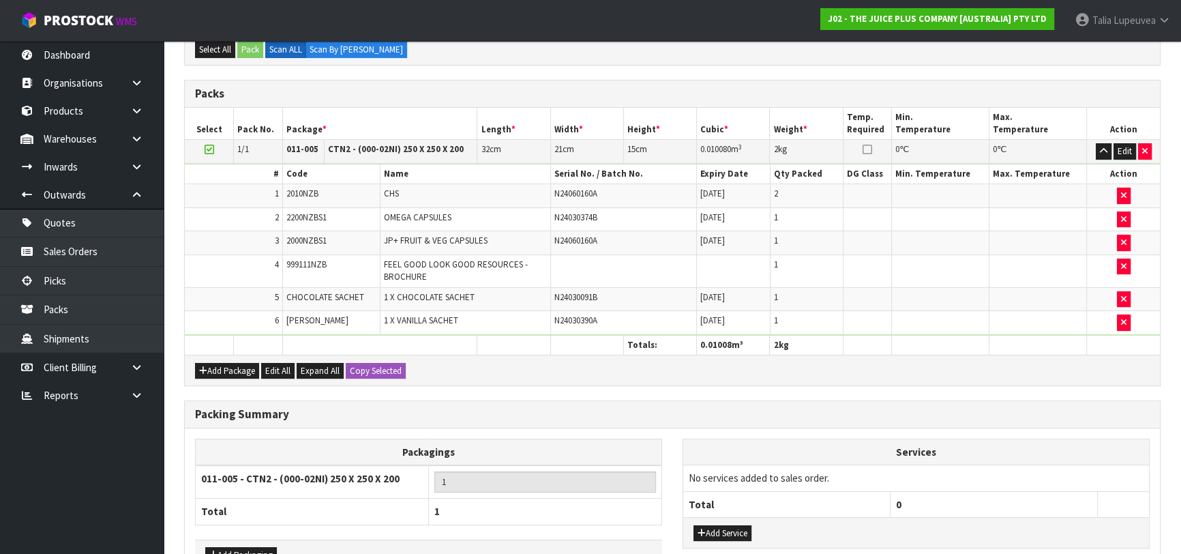
scroll to position [416, 0]
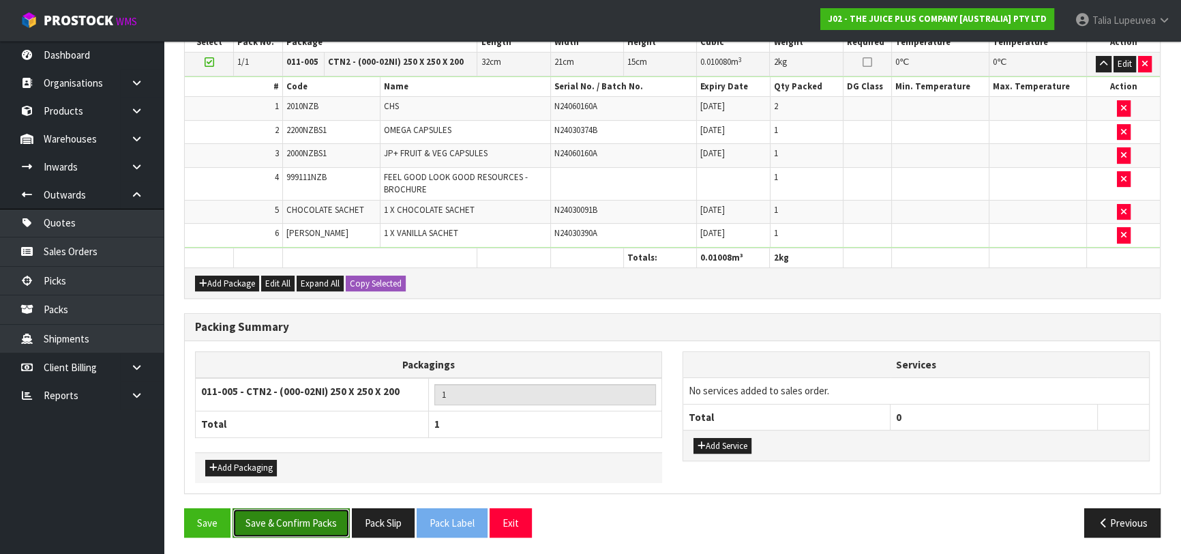
click at [312, 521] on button "Save & Confirm Packs" at bounding box center [290, 522] width 117 height 29
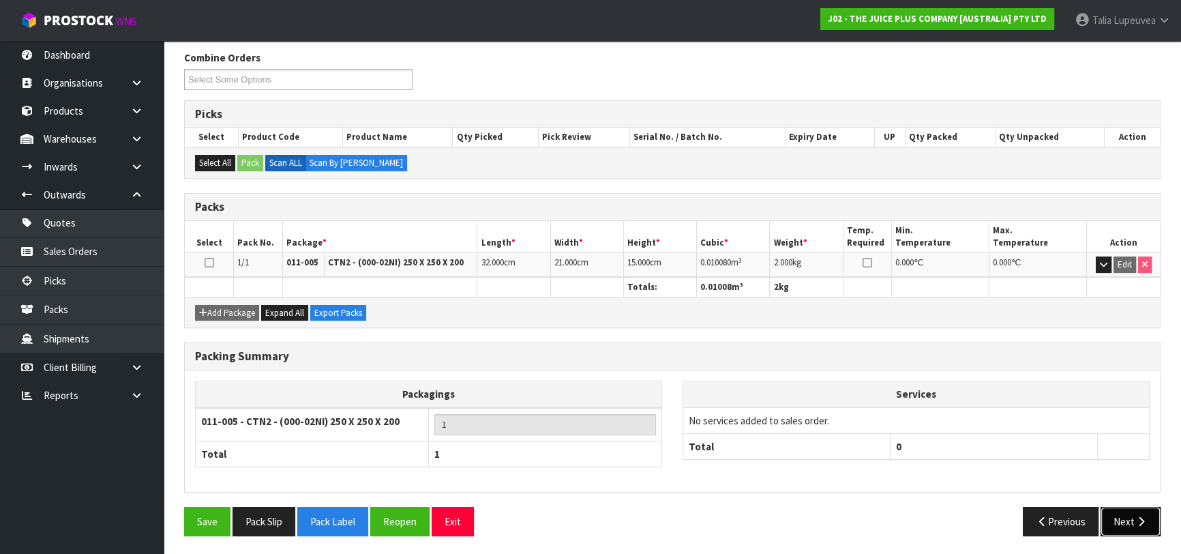
click at [1117, 511] on button "Next" at bounding box center [1130, 520] width 60 height 29
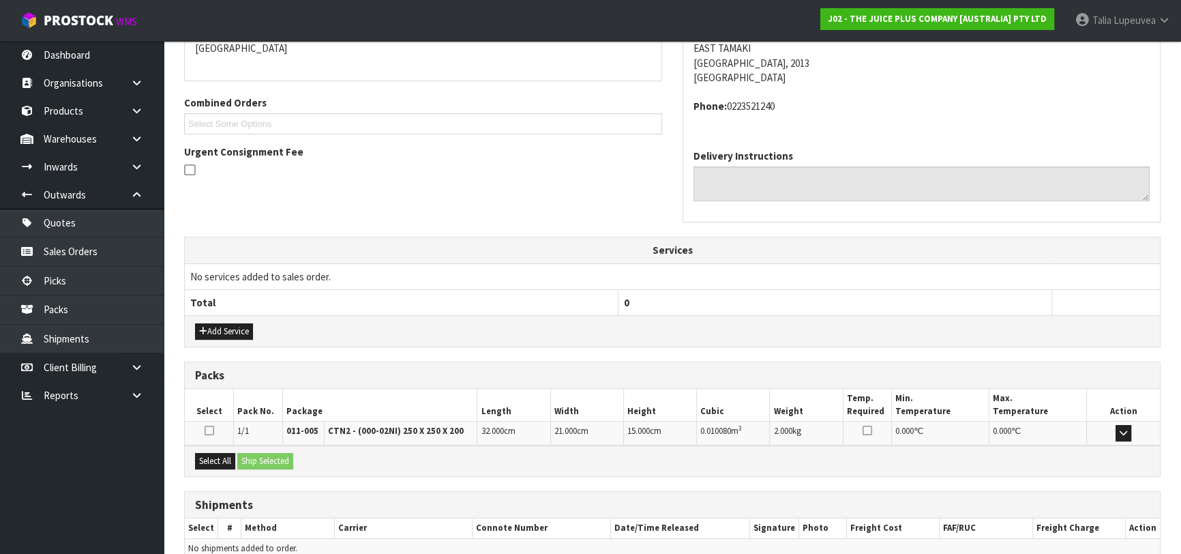
scroll to position [374, 0]
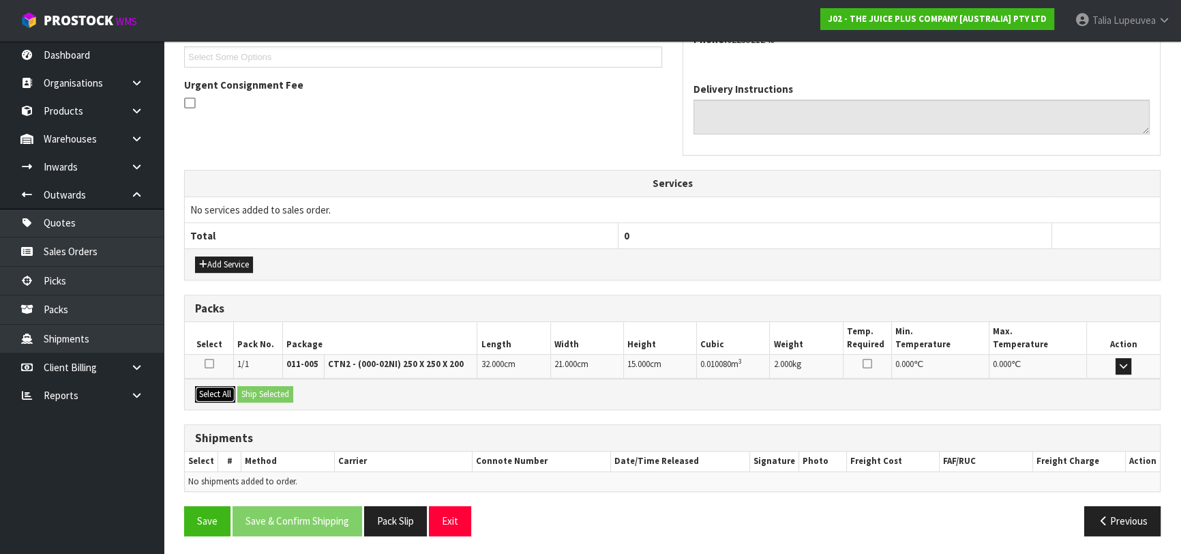
drag, startPoint x: 220, startPoint y: 389, endPoint x: 264, endPoint y: 391, distance: 43.7
click at [223, 389] on button "Select All" at bounding box center [215, 394] width 40 height 16
click at [266, 391] on button "Ship Selected" at bounding box center [265, 394] width 56 height 16
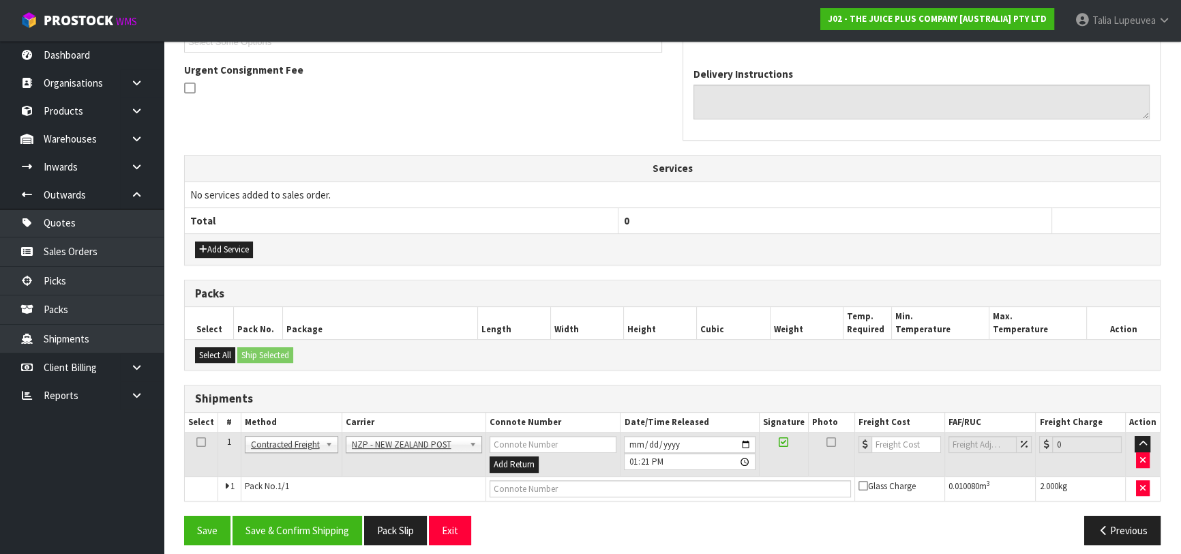
scroll to position [397, 0]
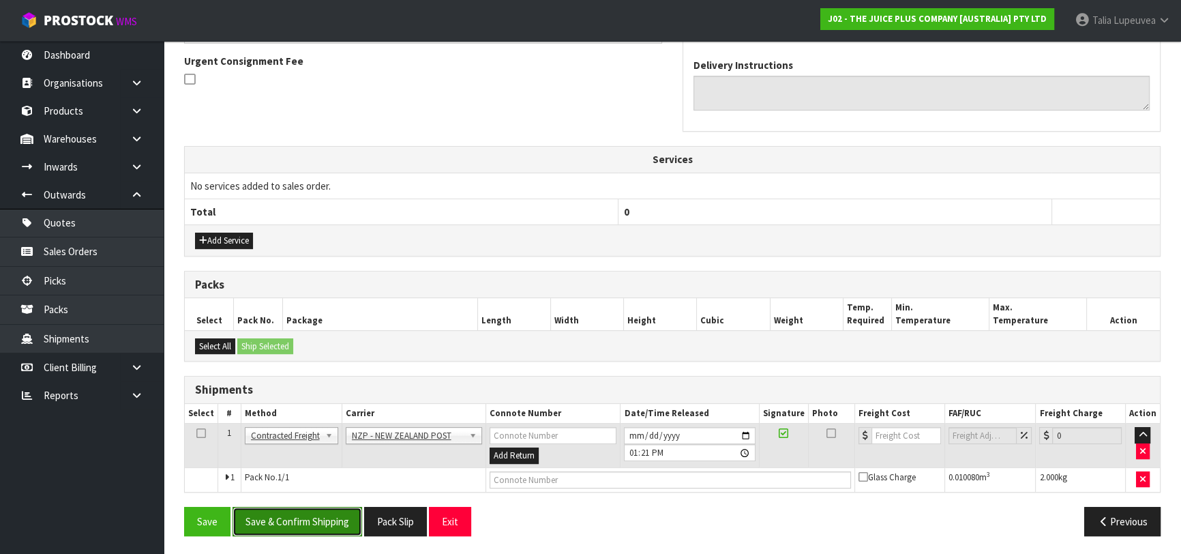
click at [308, 515] on button "Save & Confirm Shipping" at bounding box center [297, 520] width 130 height 29
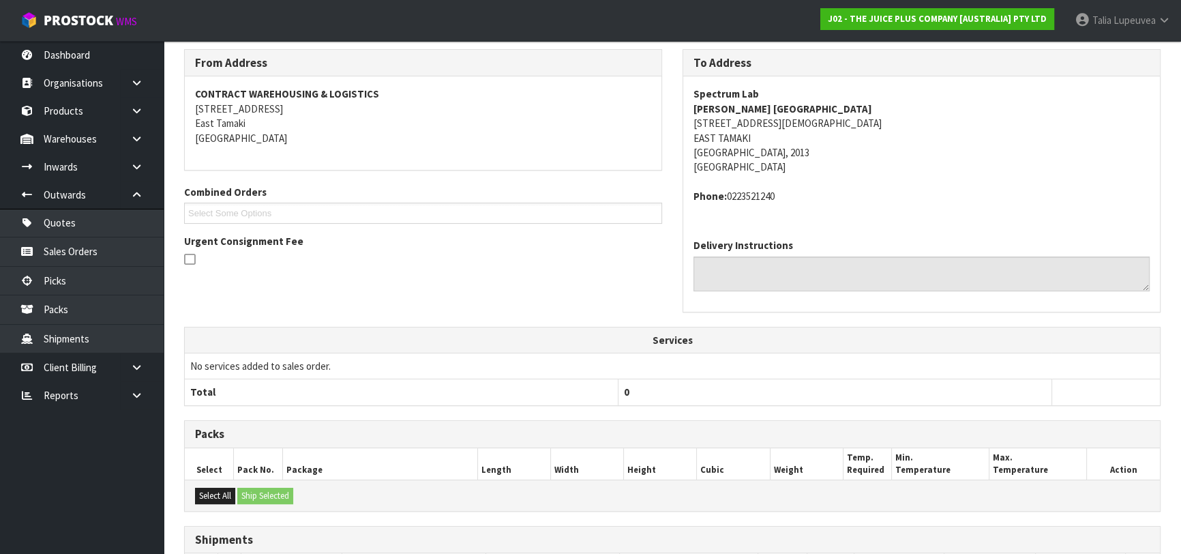
scroll to position [378, 0]
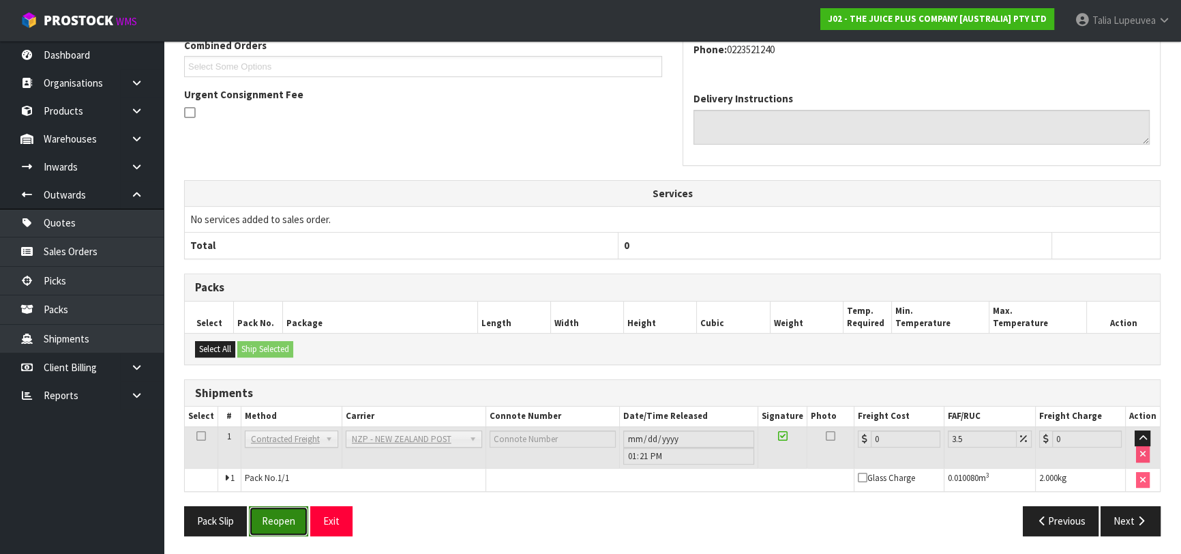
click at [283, 518] on button "Reopen" at bounding box center [278, 520] width 59 height 29
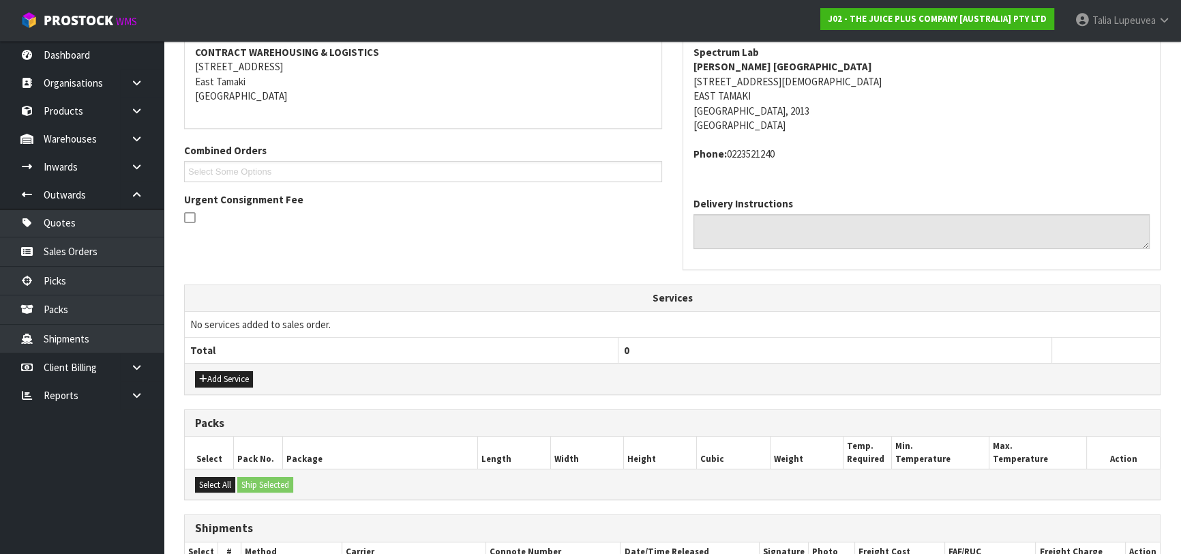
scroll to position [410, 0]
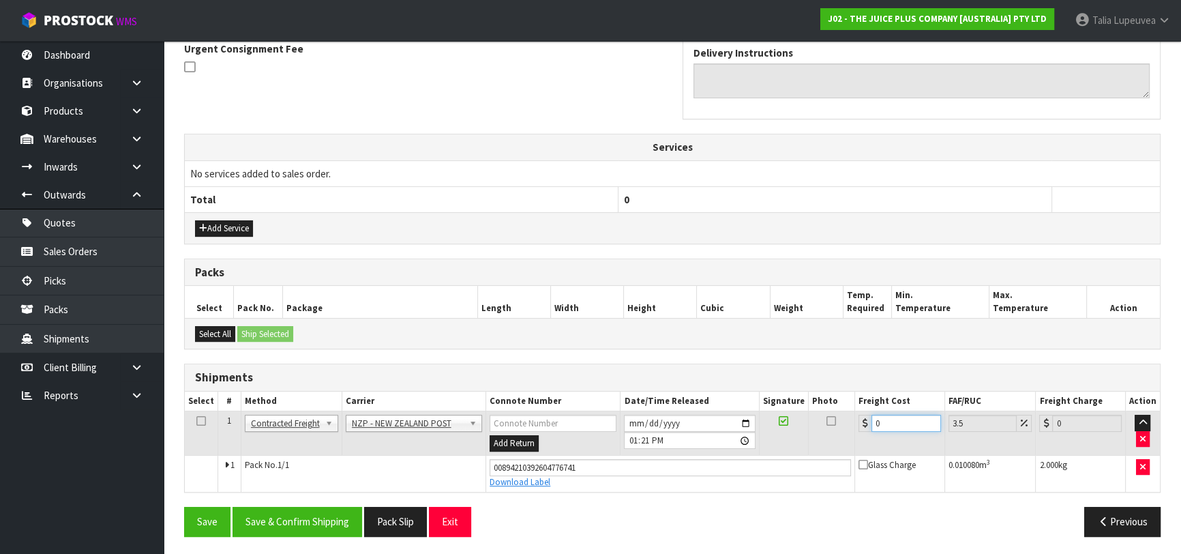
drag, startPoint x: 884, startPoint y: 419, endPoint x: 821, endPoint y: 399, distance: 65.8
click at [828, 413] on tr "1 Client Local Pickup Customer Local Pickup Company Freight Contracted Freight …" at bounding box center [672, 433] width 975 height 44
click at [273, 525] on button "Save & Confirm Shipping" at bounding box center [297, 520] width 130 height 29
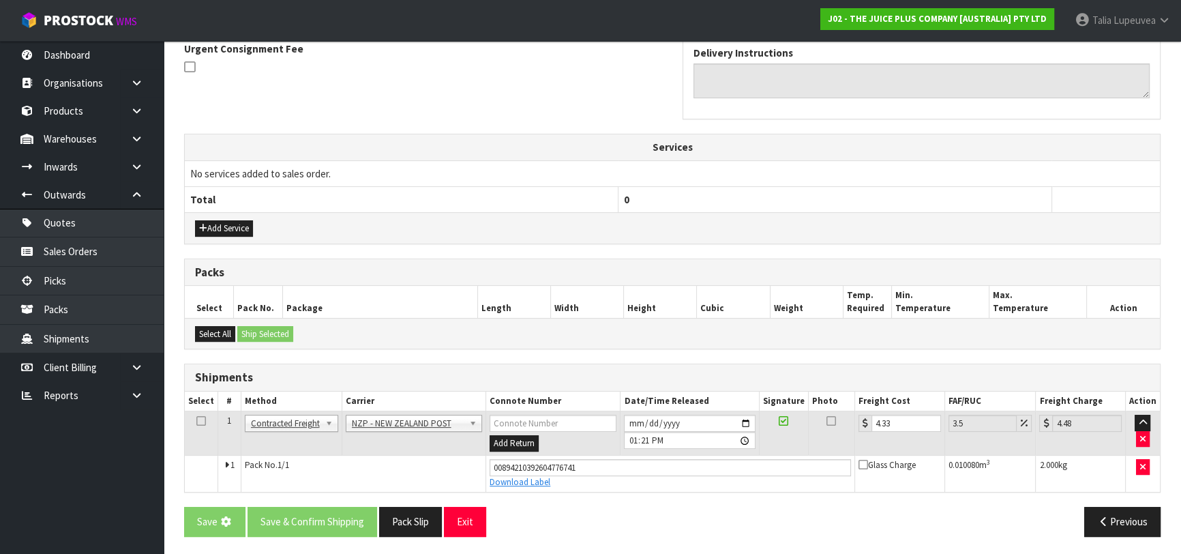
scroll to position [0, 0]
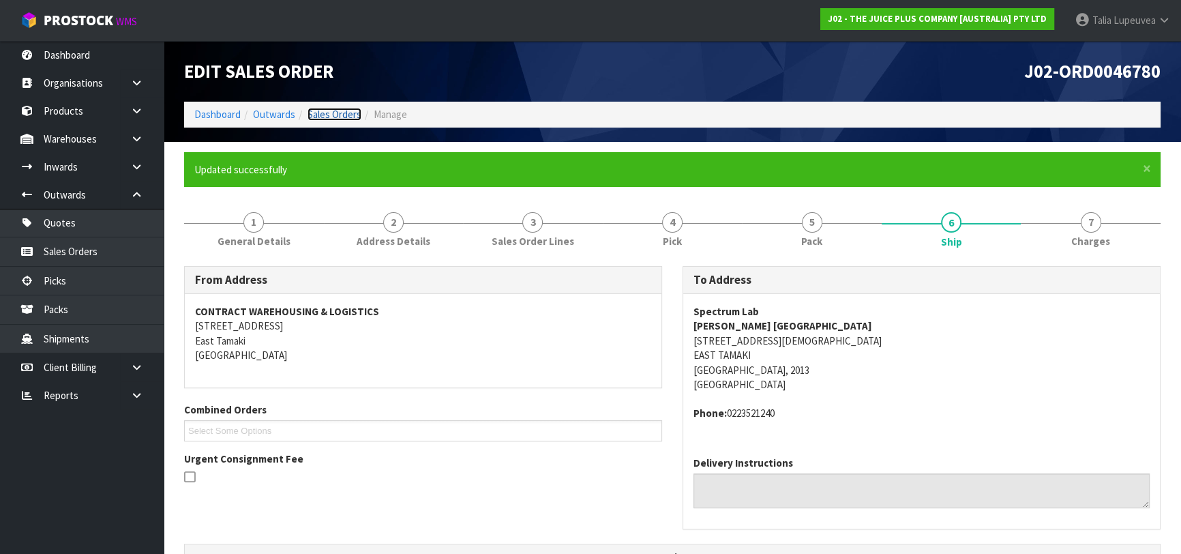
click at [339, 115] on link "Sales Orders" at bounding box center [334, 114] width 54 height 13
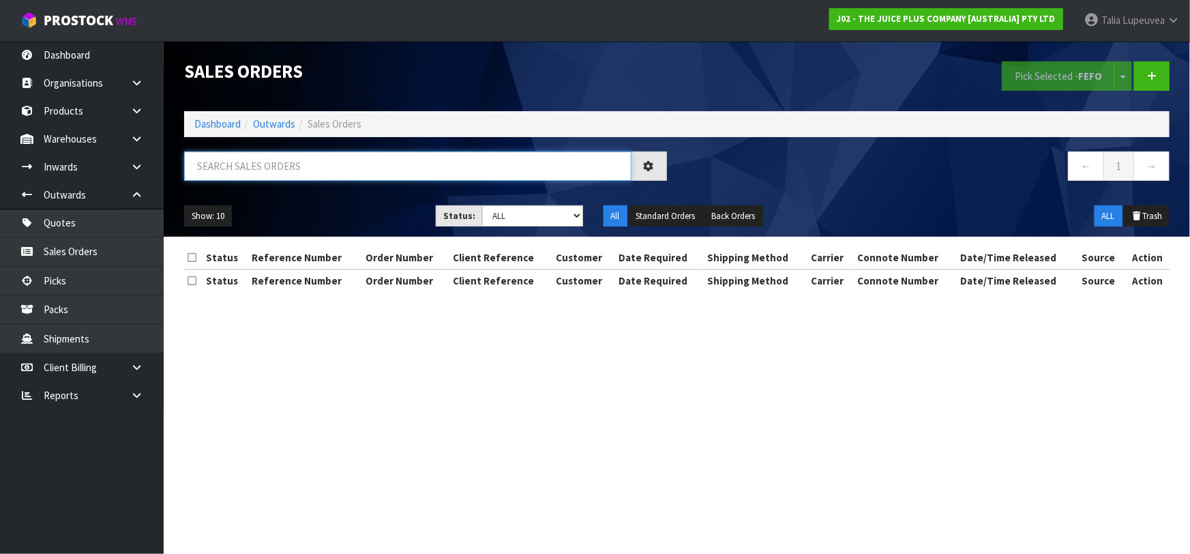
click at [341, 166] on input "text" at bounding box center [407, 165] width 447 height 29
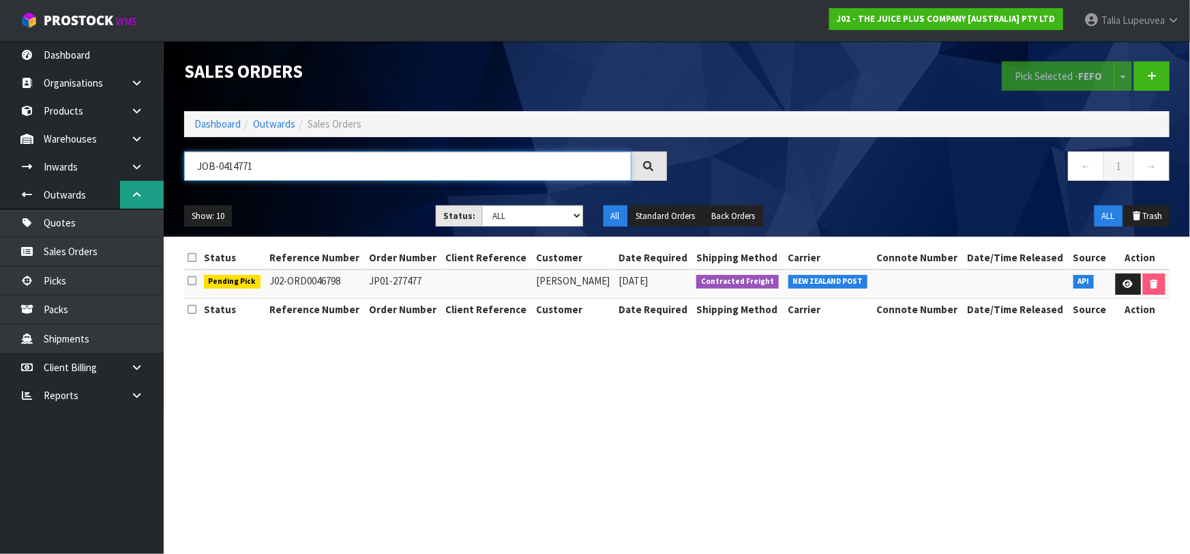
drag, startPoint x: 259, startPoint y: 158, endPoint x: 151, endPoint y: 181, distance: 110.8
click at [153, 179] on body "Toggle navigation ProStock WMS J02 - THE JUICE PLUS COMPANY [AUSTRALIA] PTY LTD…" at bounding box center [595, 277] width 1190 height 554
click at [209, 167] on input "4687" at bounding box center [407, 165] width 447 height 29
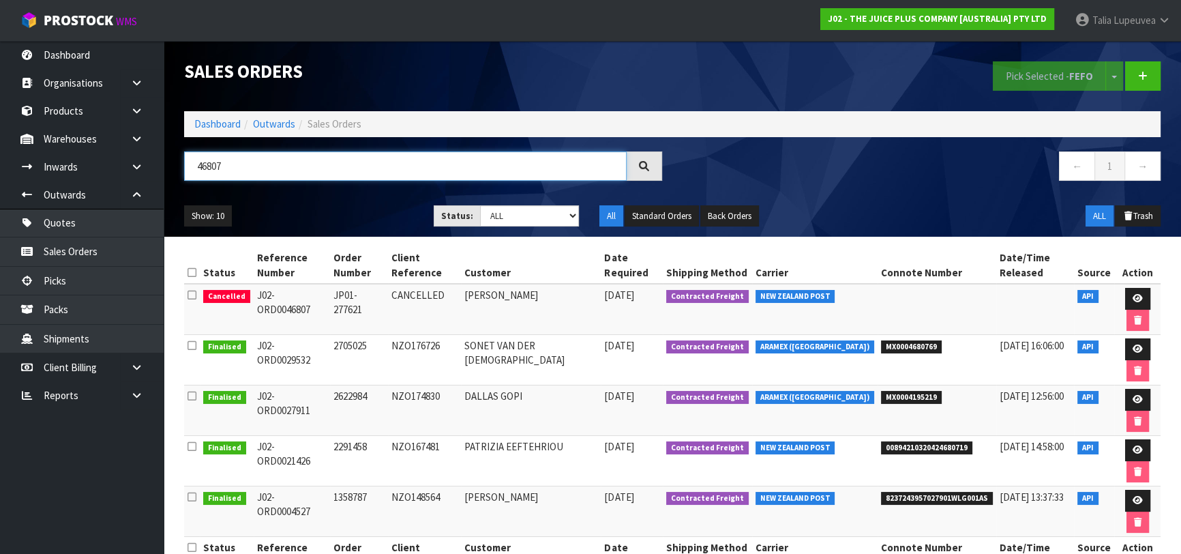
click at [202, 172] on input "46807" at bounding box center [405, 165] width 442 height 29
click at [205, 171] on input "46807" at bounding box center [405, 165] width 442 height 29
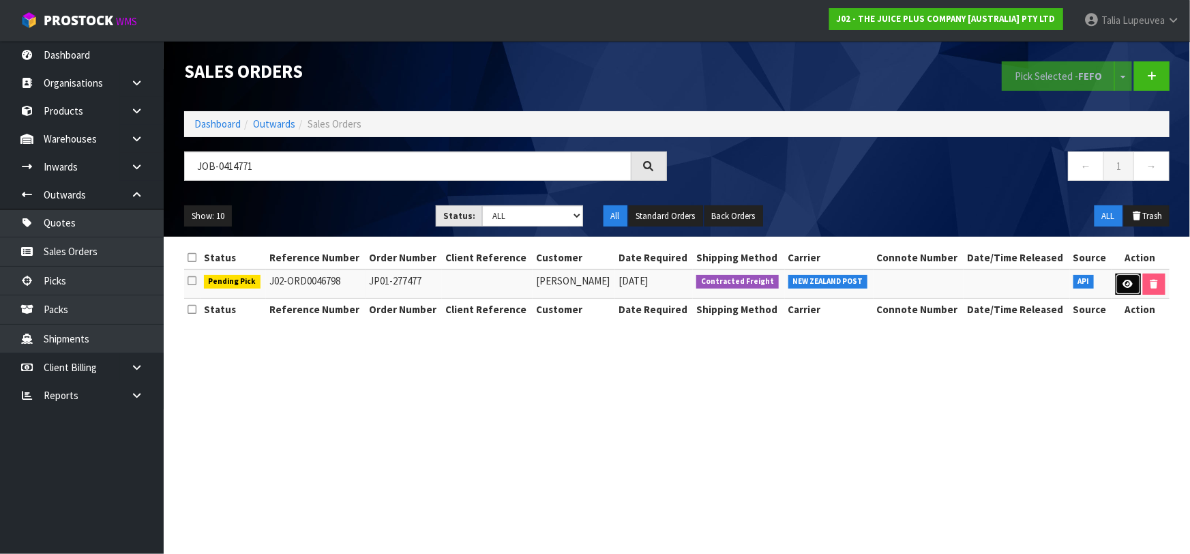
click at [1127, 277] on link at bounding box center [1127, 284] width 25 height 22
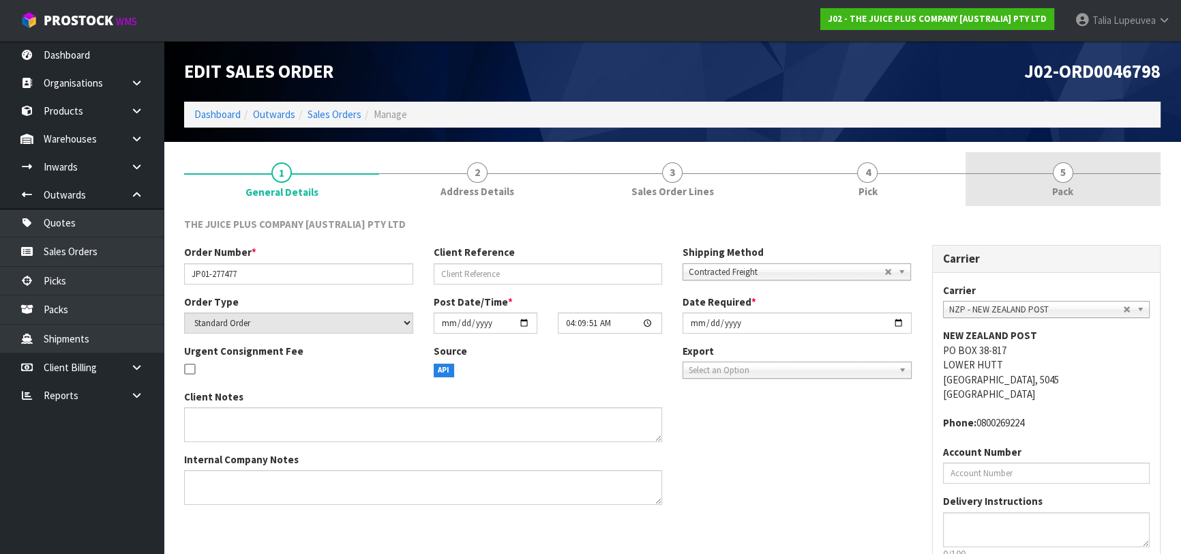
click at [1014, 184] on link "5 Pack" at bounding box center [1062, 179] width 195 height 54
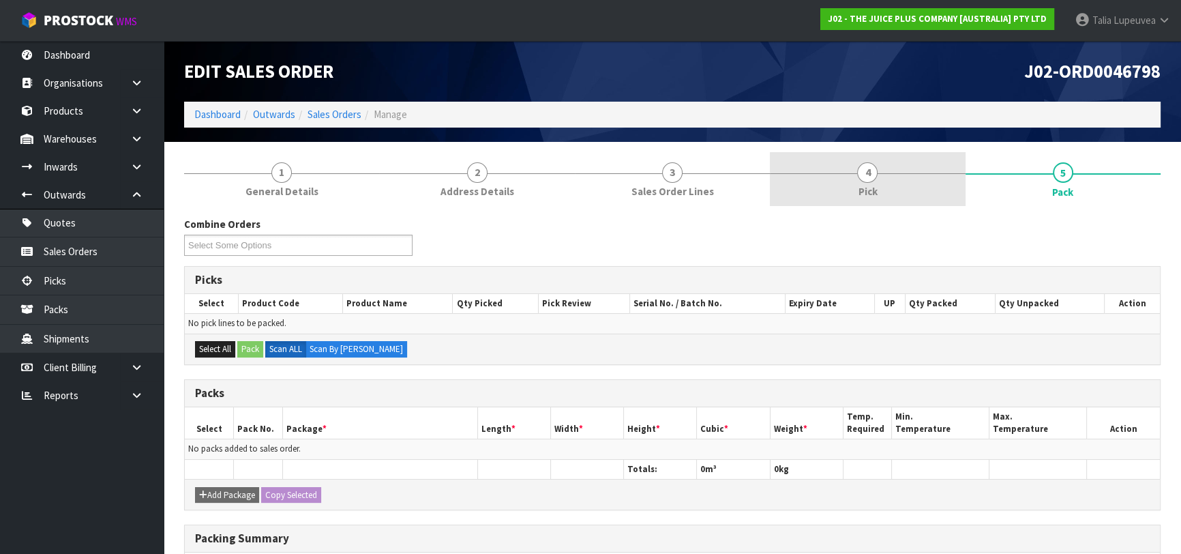
click at [944, 155] on link "4 Pick" at bounding box center [867, 179] width 195 height 54
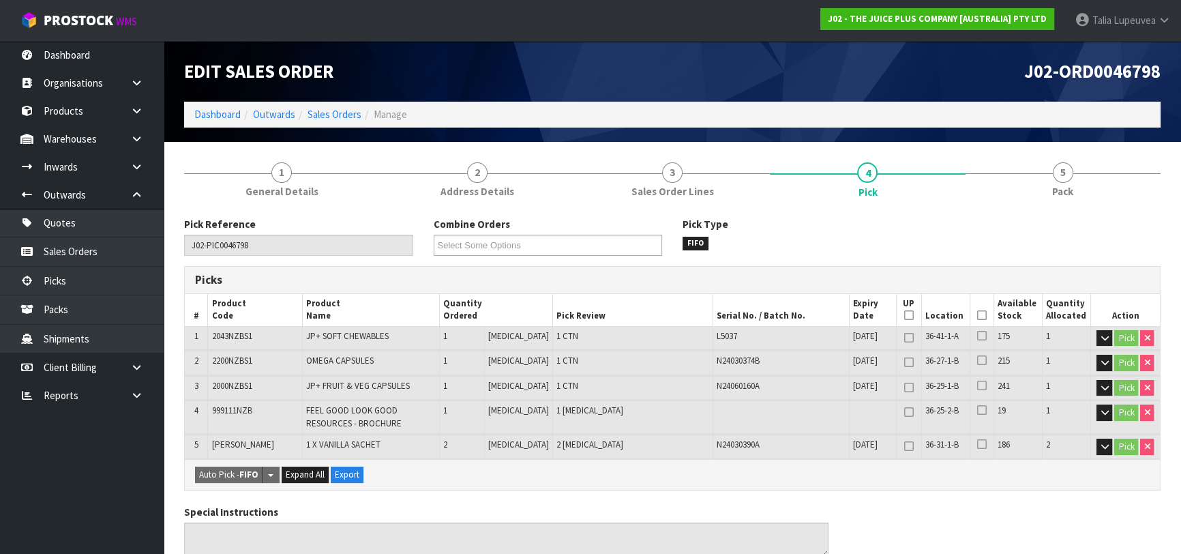
click at [978, 316] on icon at bounding box center [982, 315] width 10 height 1
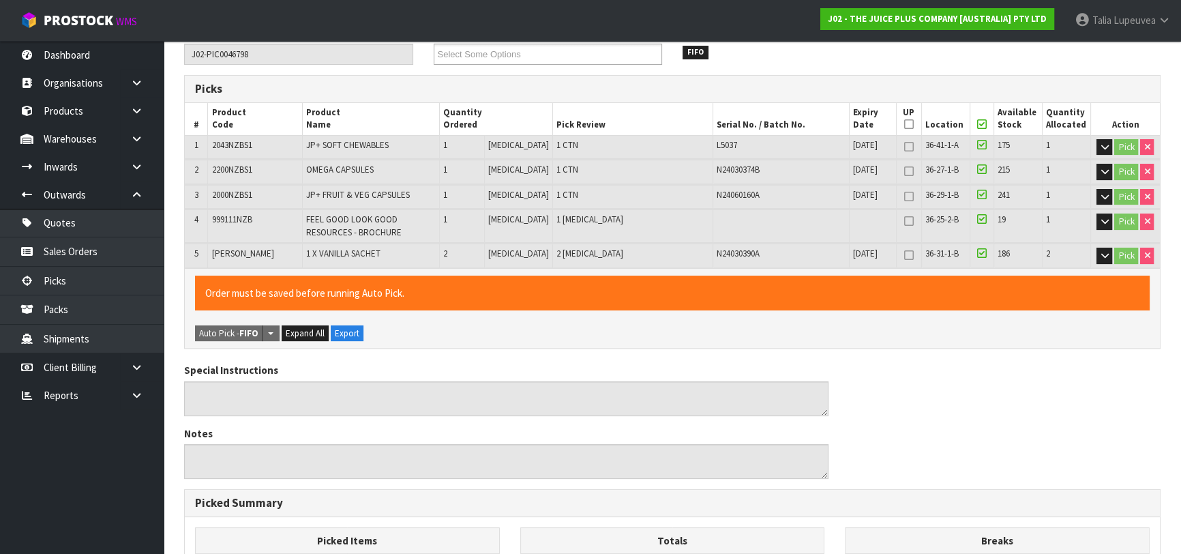
scroll to position [496, 0]
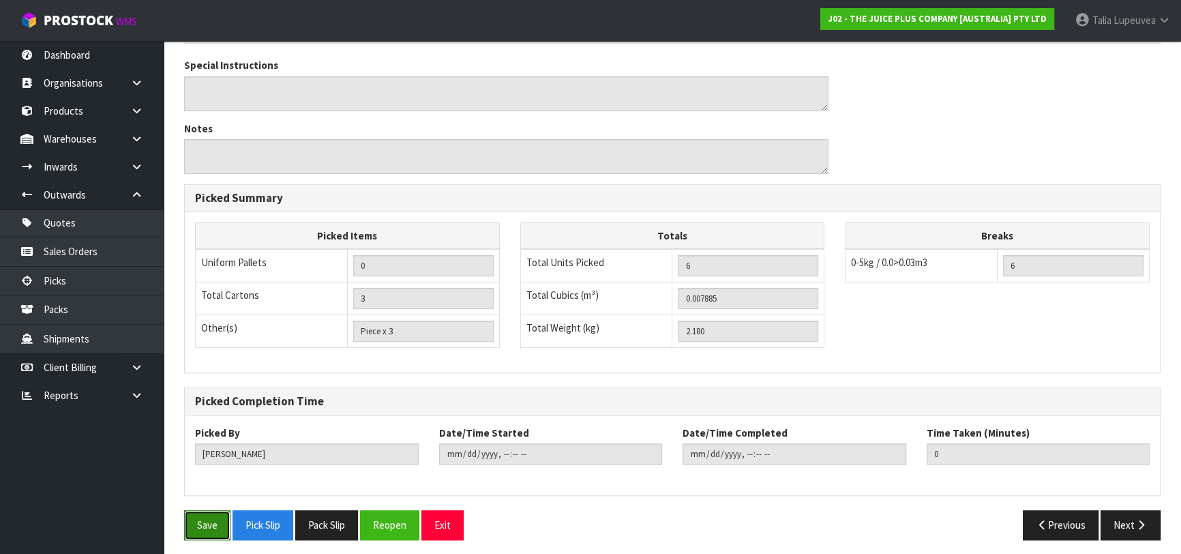
click at [199, 522] on button "Save" at bounding box center [207, 524] width 46 height 29
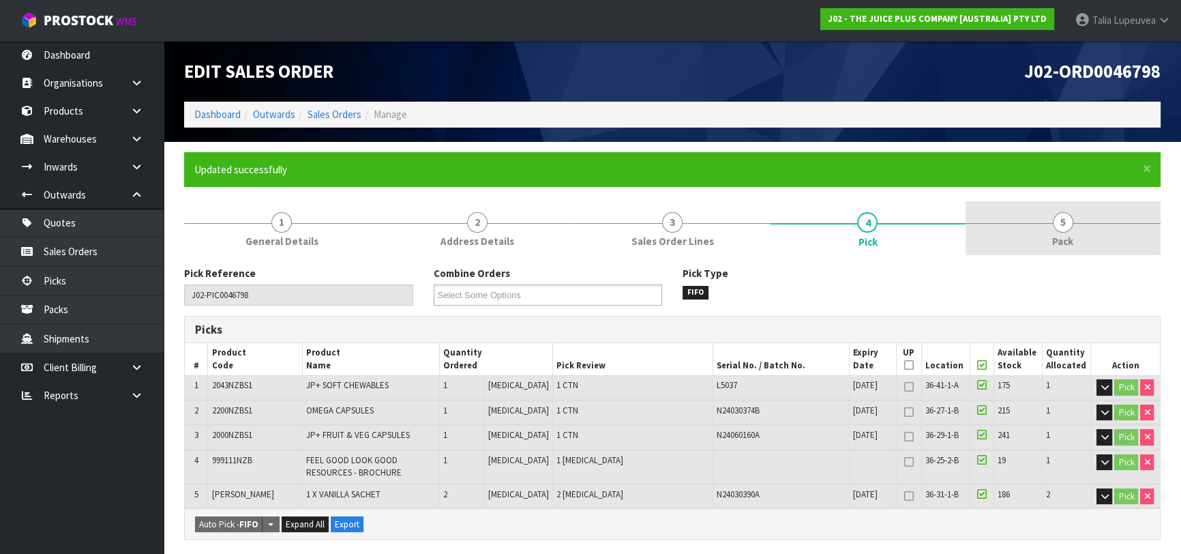
click at [1040, 238] on link "5 Pack" at bounding box center [1062, 228] width 195 height 54
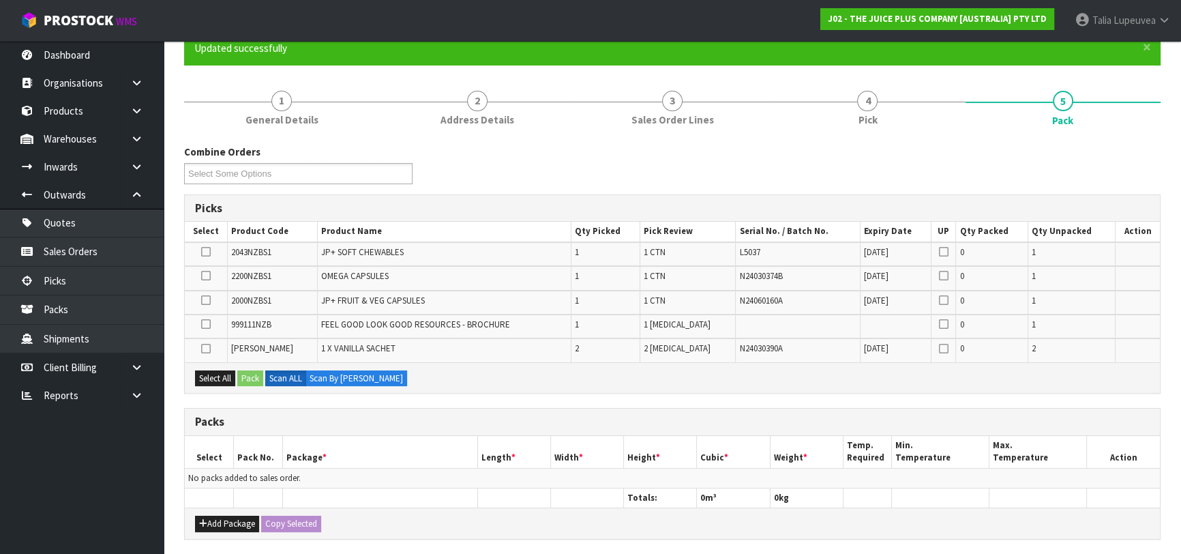
scroll to position [123, 0]
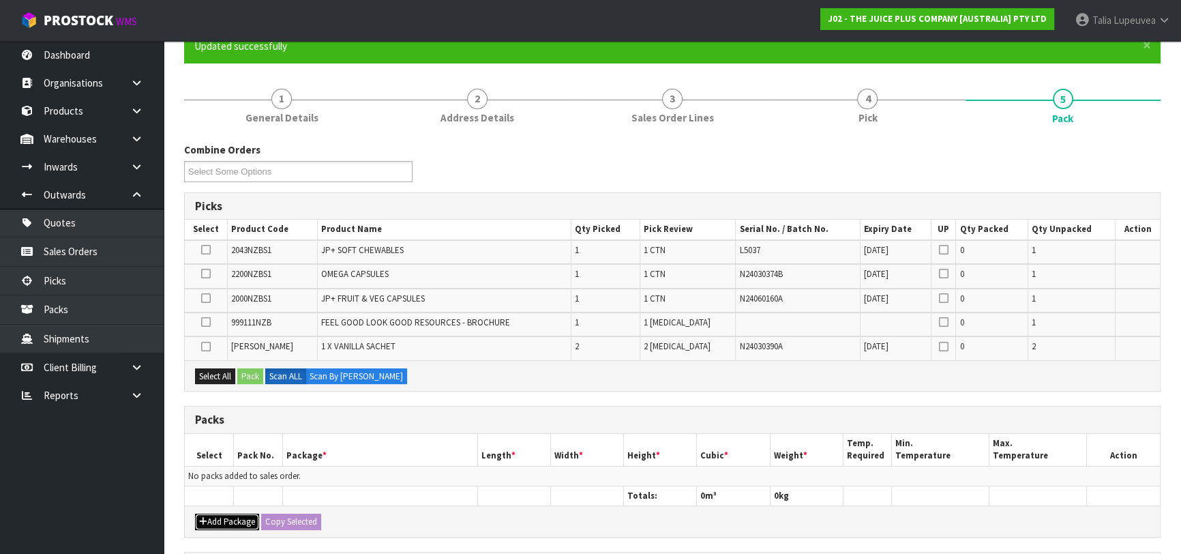
click at [219, 513] on button "Add Package" at bounding box center [227, 521] width 64 height 16
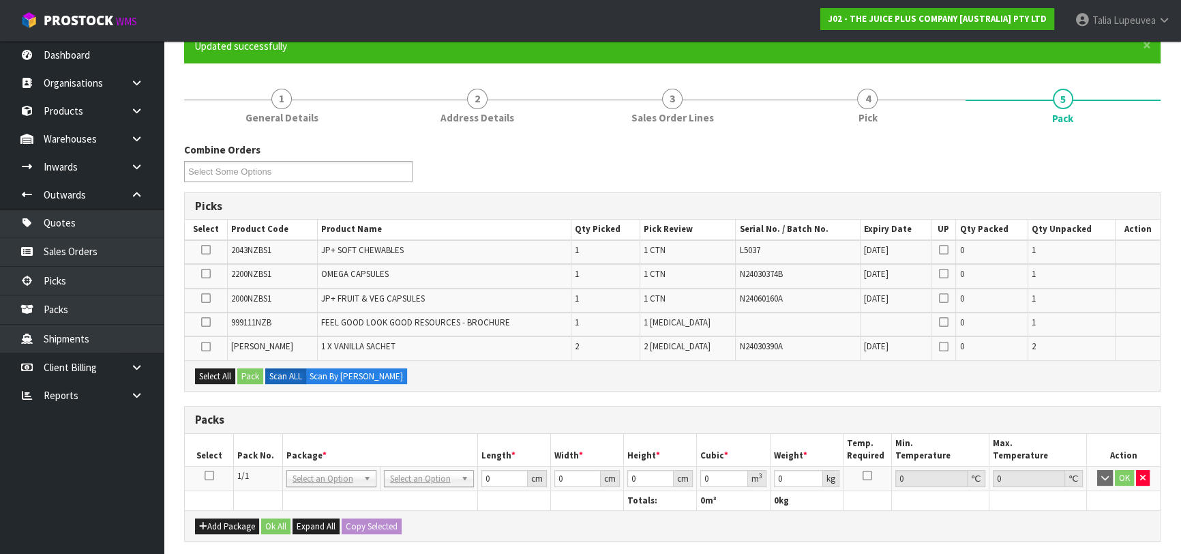
click at [207, 466] on td at bounding box center [209, 478] width 49 height 25
click at [205, 475] on icon at bounding box center [210, 475] width 10 height 1
drag, startPoint x: 211, startPoint y: 374, endPoint x: 250, endPoint y: 368, distance: 39.2
click at [213, 374] on button "Select All" at bounding box center [215, 376] width 40 height 16
click at [253, 368] on button "Pack" at bounding box center [250, 376] width 26 height 16
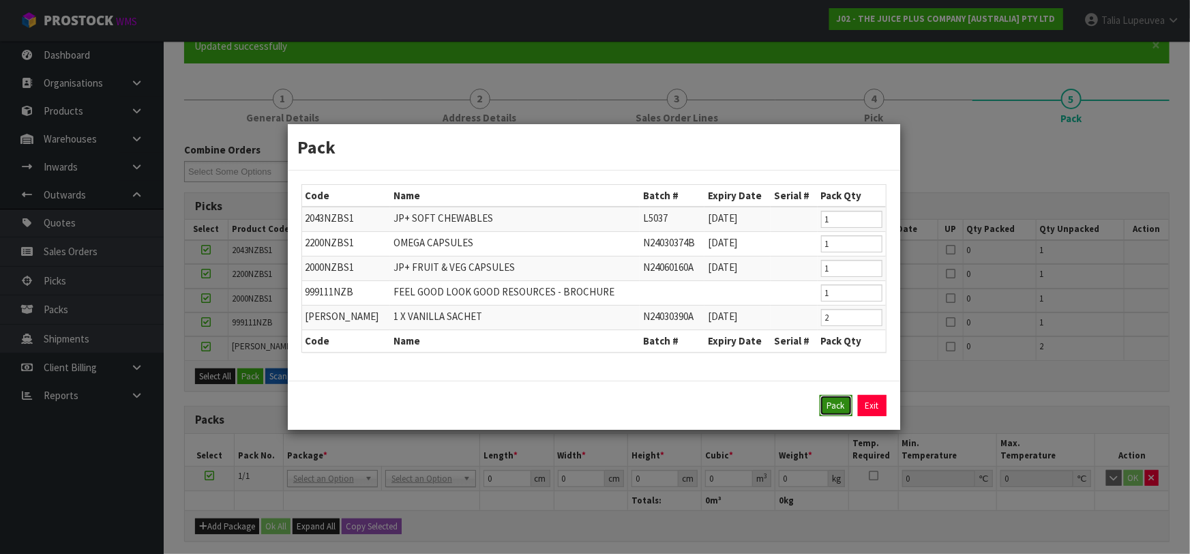
click at [830, 406] on button "Pack" at bounding box center [835, 406] width 33 height 22
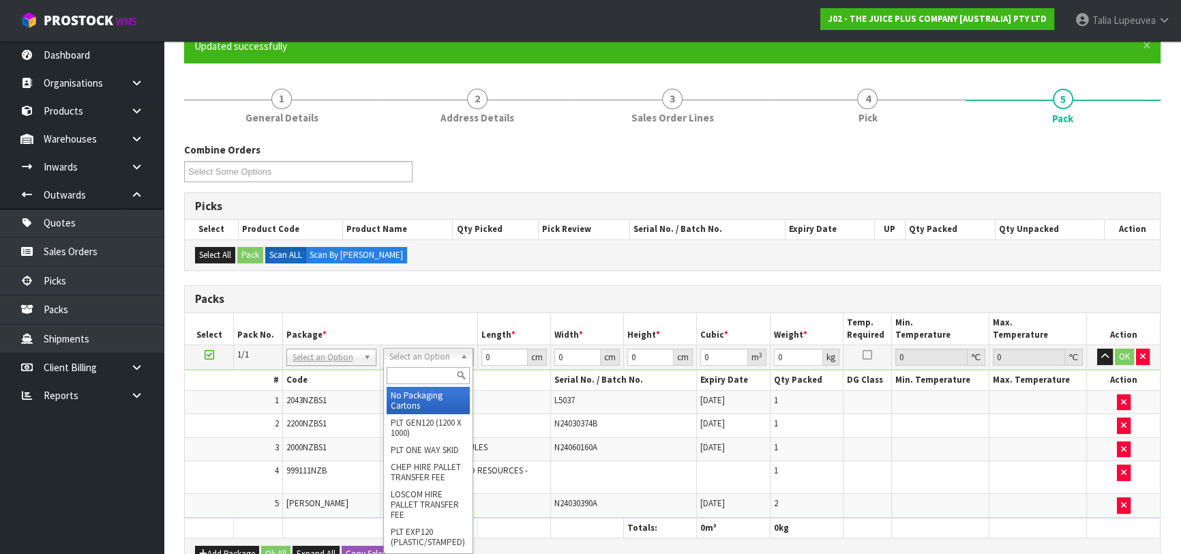
click at [431, 374] on input "text" at bounding box center [428, 375] width 83 height 17
drag, startPoint x: 450, startPoint y: 390, endPoint x: 496, endPoint y: 374, distance: 48.5
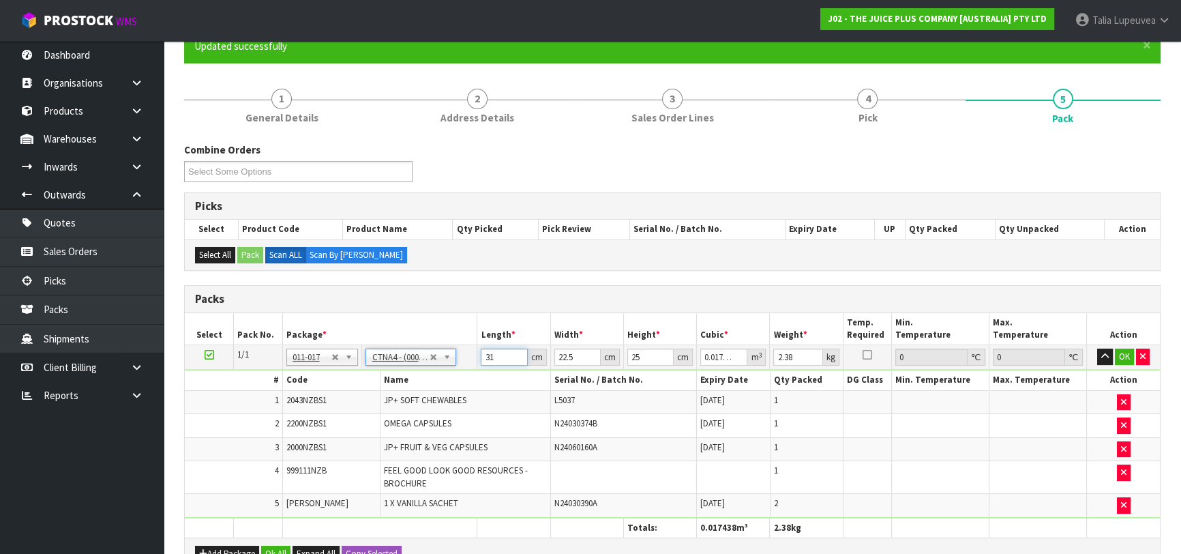
drag, startPoint x: 500, startPoint y: 359, endPoint x: 455, endPoint y: 359, distance: 44.3
click at [455, 359] on tr "1/1 NONE 007-001 007-002 007-004 007-009 007-013 007-014 007-015 007-017 007-01…" at bounding box center [672, 357] width 975 height 25
click at [1125, 358] on button "OK" at bounding box center [1124, 356] width 19 height 16
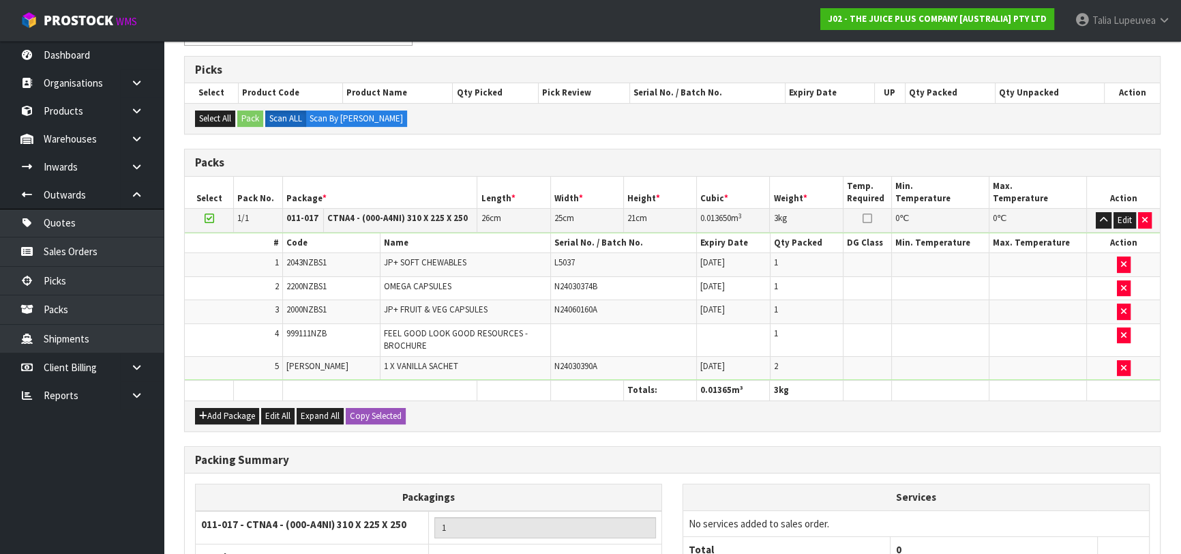
scroll to position [393, 0]
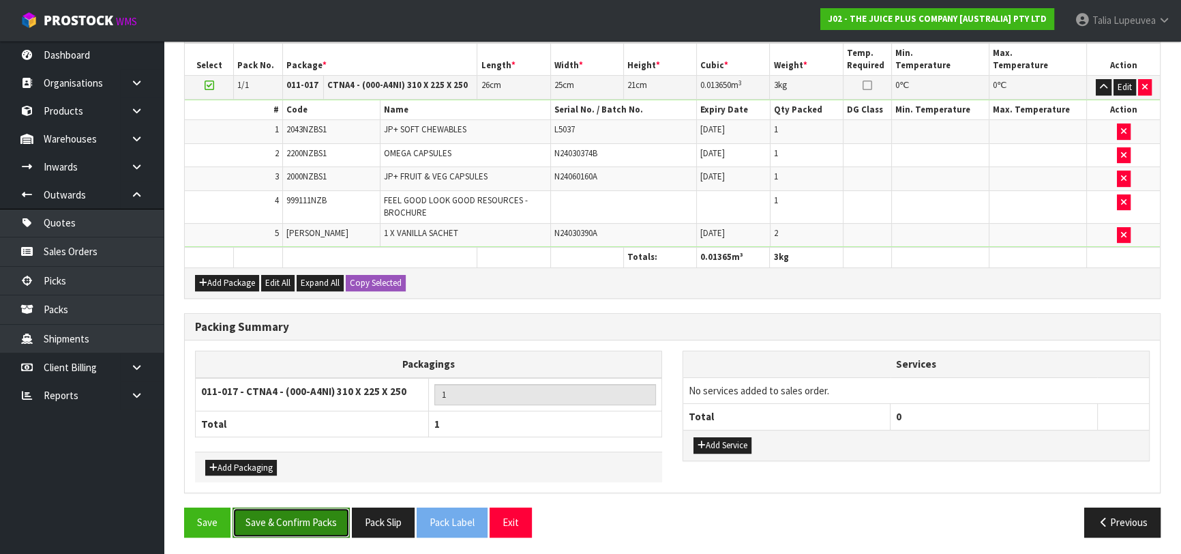
click at [301, 510] on button "Save & Confirm Packs" at bounding box center [290, 521] width 117 height 29
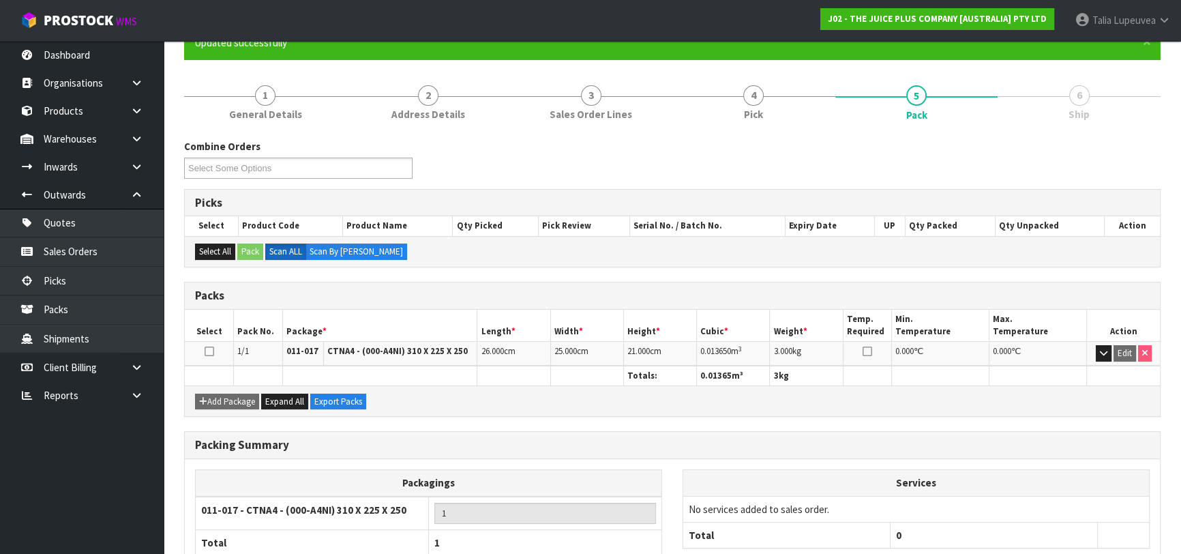
scroll to position [215, 0]
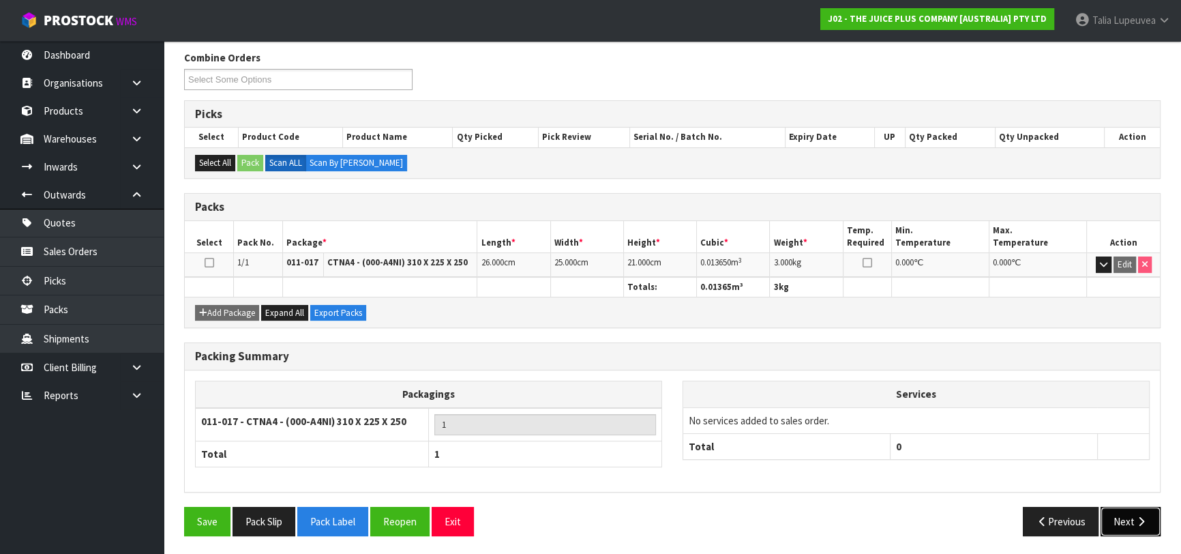
click at [1121, 514] on button "Next" at bounding box center [1130, 520] width 60 height 29
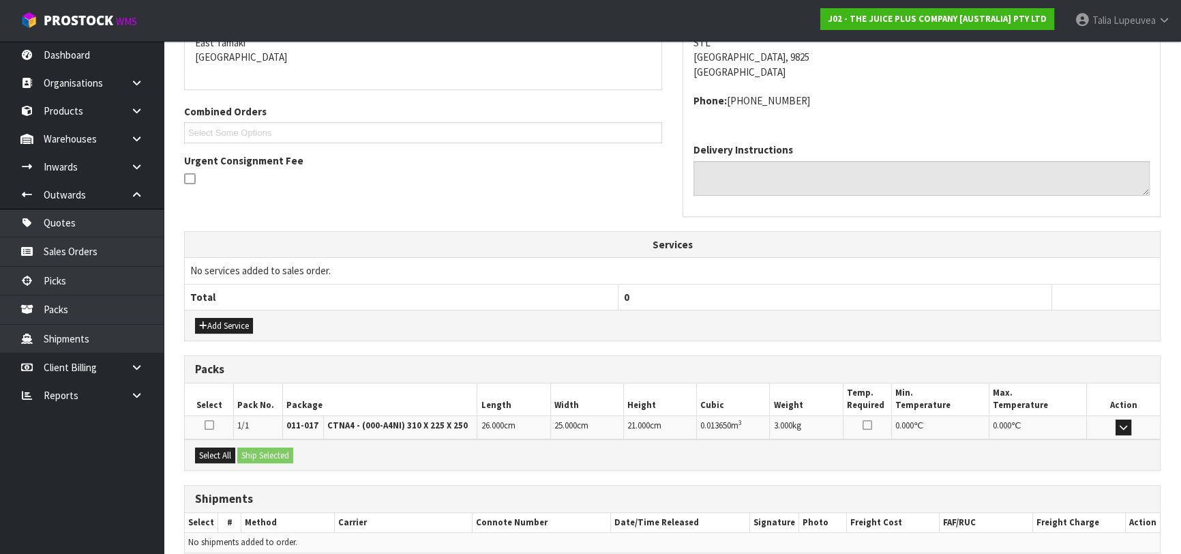
scroll to position [359, 0]
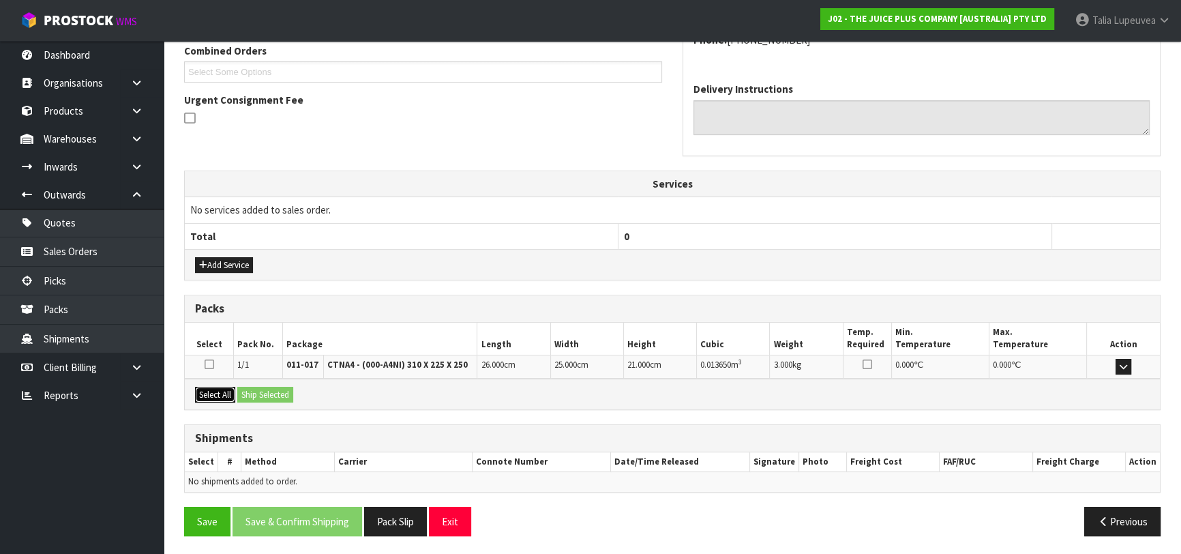
drag, startPoint x: 218, startPoint y: 393, endPoint x: 228, endPoint y: 392, distance: 10.2
click at [218, 392] on button "Select All" at bounding box center [215, 395] width 40 height 16
click at [269, 392] on button "Ship Selected" at bounding box center [265, 395] width 56 height 16
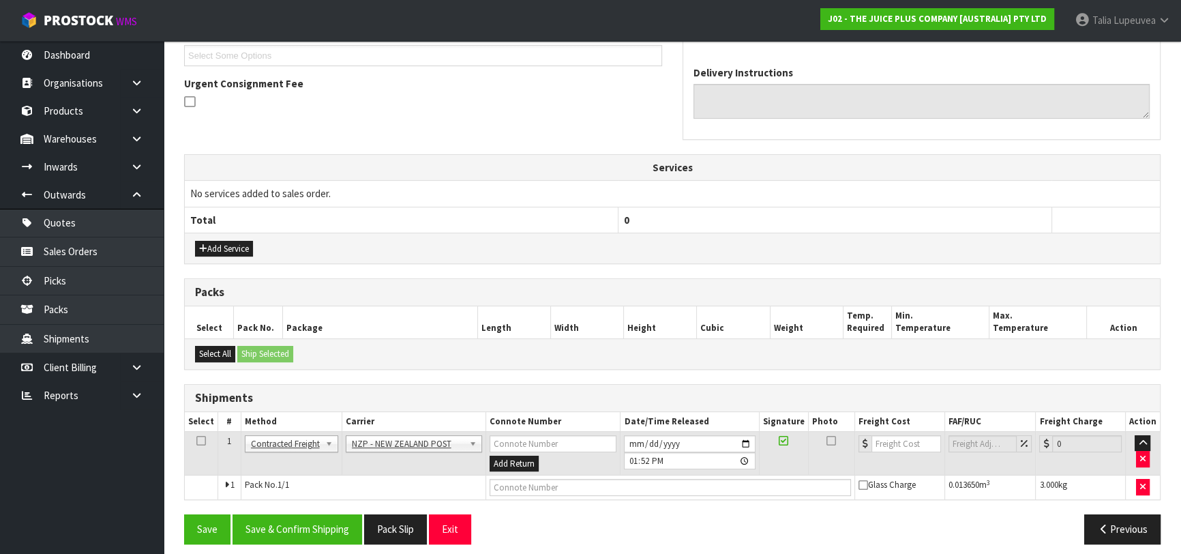
scroll to position [383, 0]
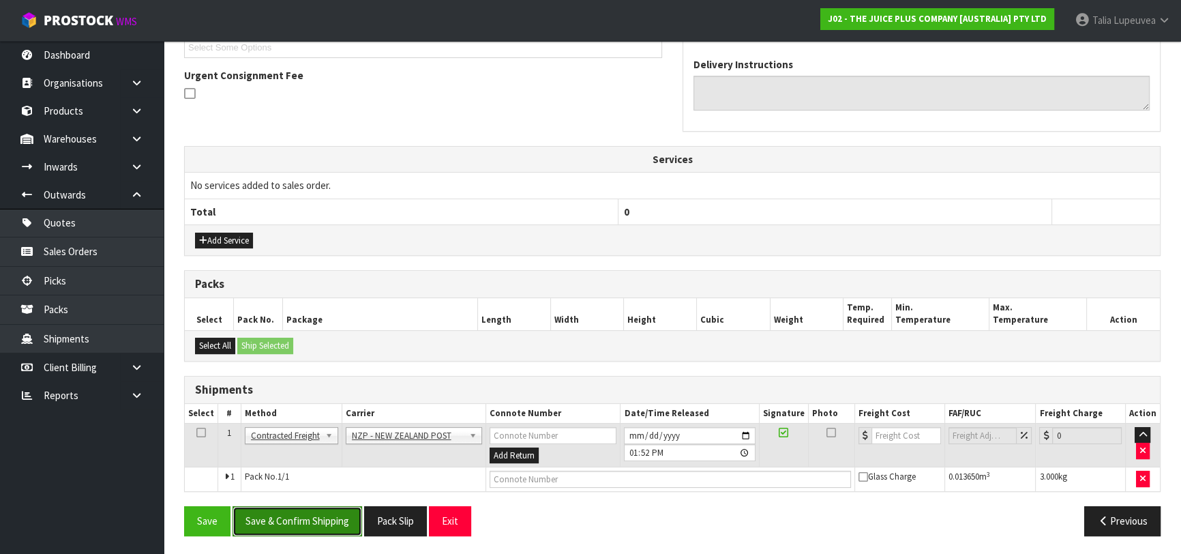
click at [313, 511] on button "Save & Confirm Shipping" at bounding box center [297, 520] width 130 height 29
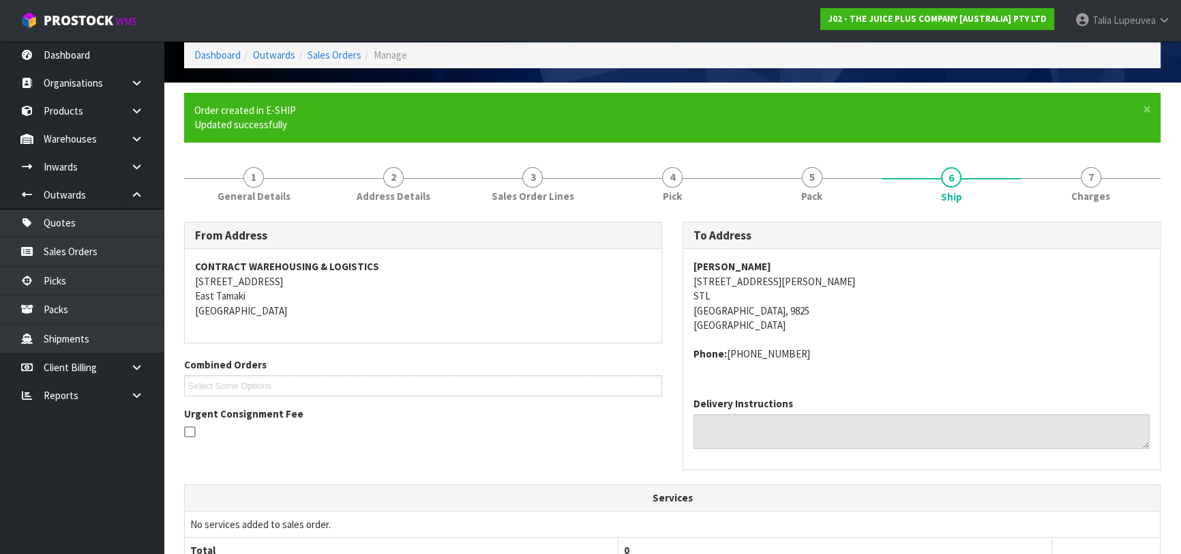
scroll to position [364, 0]
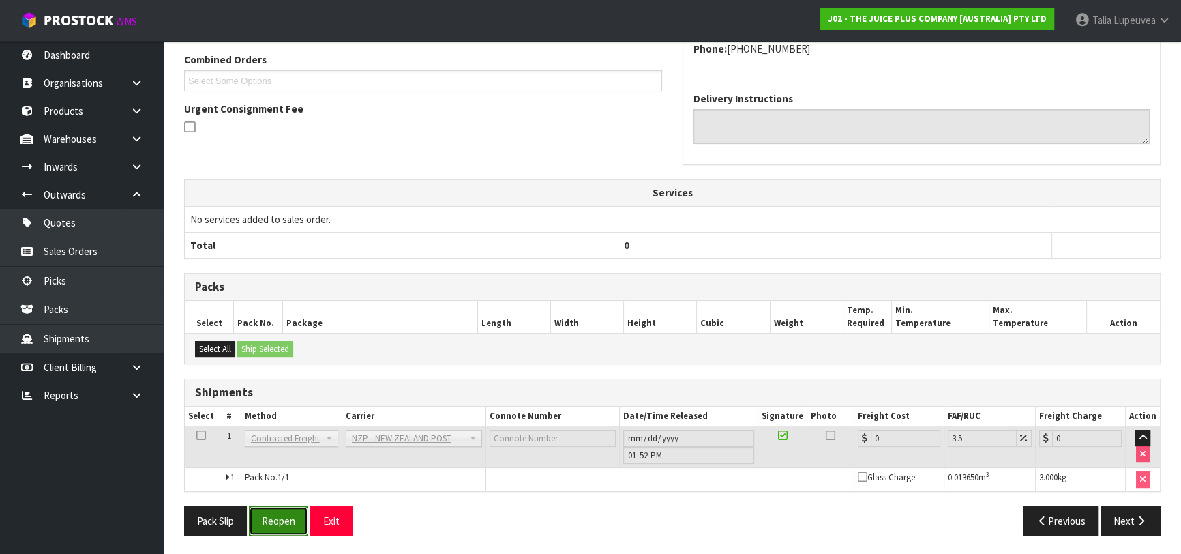
click at [285, 517] on button "Reopen" at bounding box center [278, 520] width 59 height 29
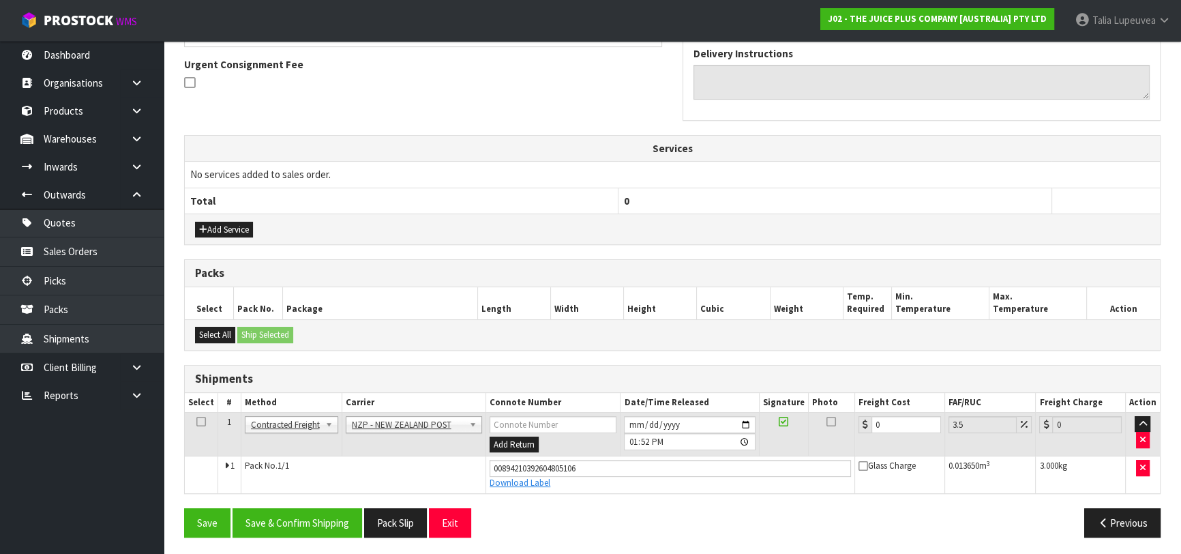
scroll to position [395, 0]
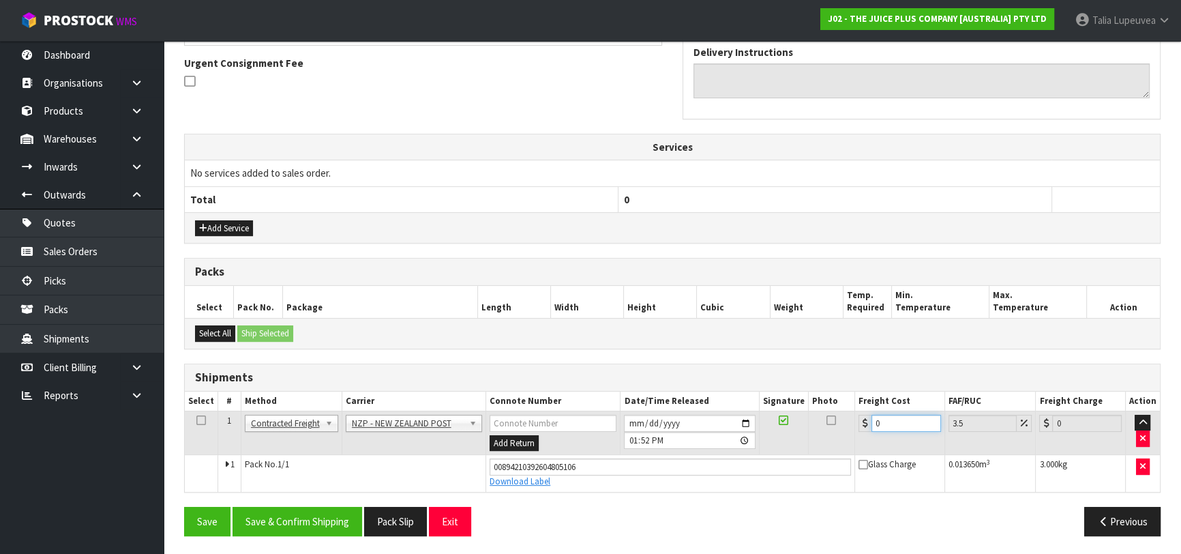
drag, startPoint x: 887, startPoint y: 417, endPoint x: 823, endPoint y: 436, distance: 66.2
click at [823, 436] on tr "1 Client Local Pickup Customer Local Pickup Company Freight Contracted Freight …" at bounding box center [672, 432] width 975 height 44
click at [334, 517] on button "Save & Confirm Shipping" at bounding box center [297, 520] width 130 height 29
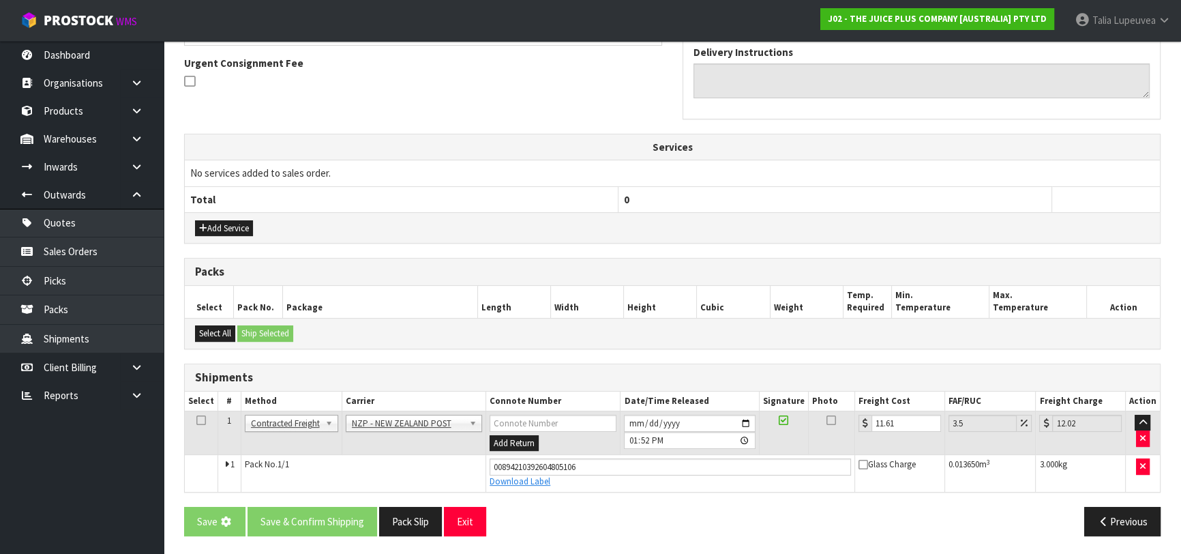
scroll to position [0, 0]
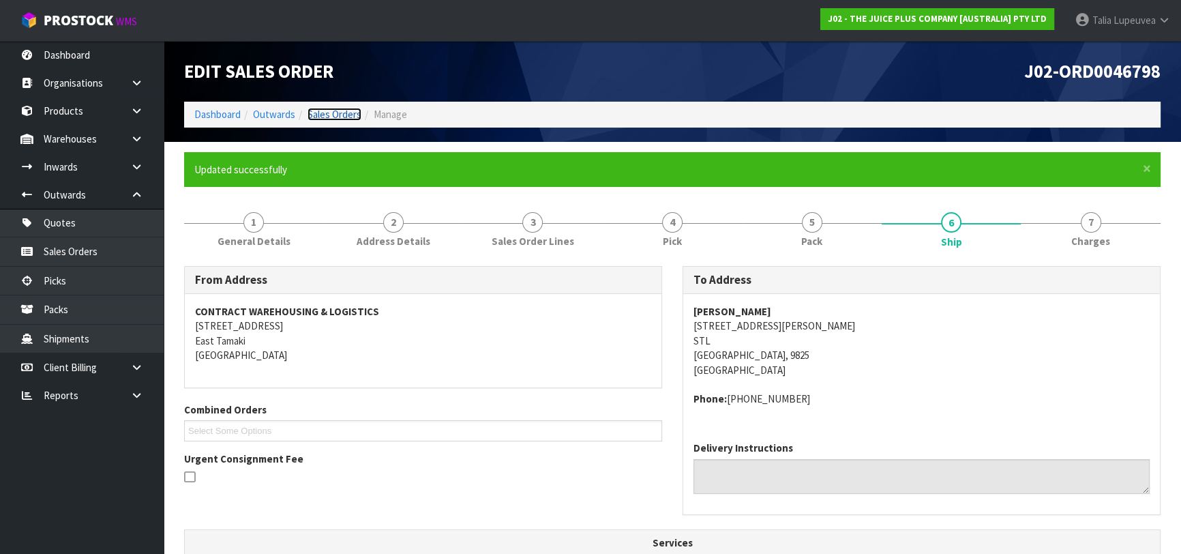
click at [341, 118] on link "Sales Orders" at bounding box center [334, 114] width 54 height 13
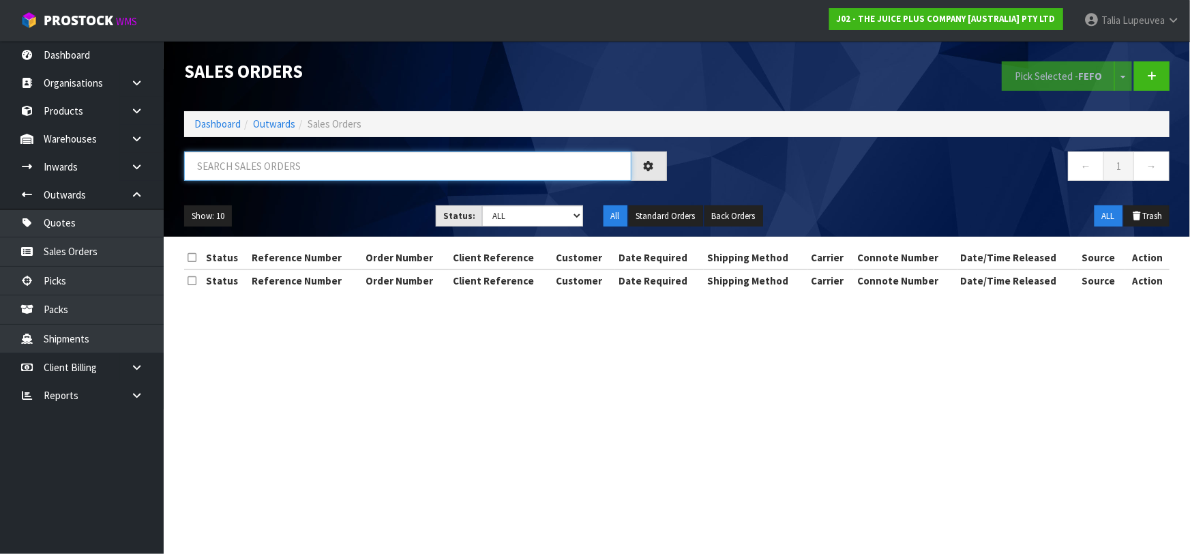
click at [332, 162] on input "text" at bounding box center [407, 165] width 447 height 29
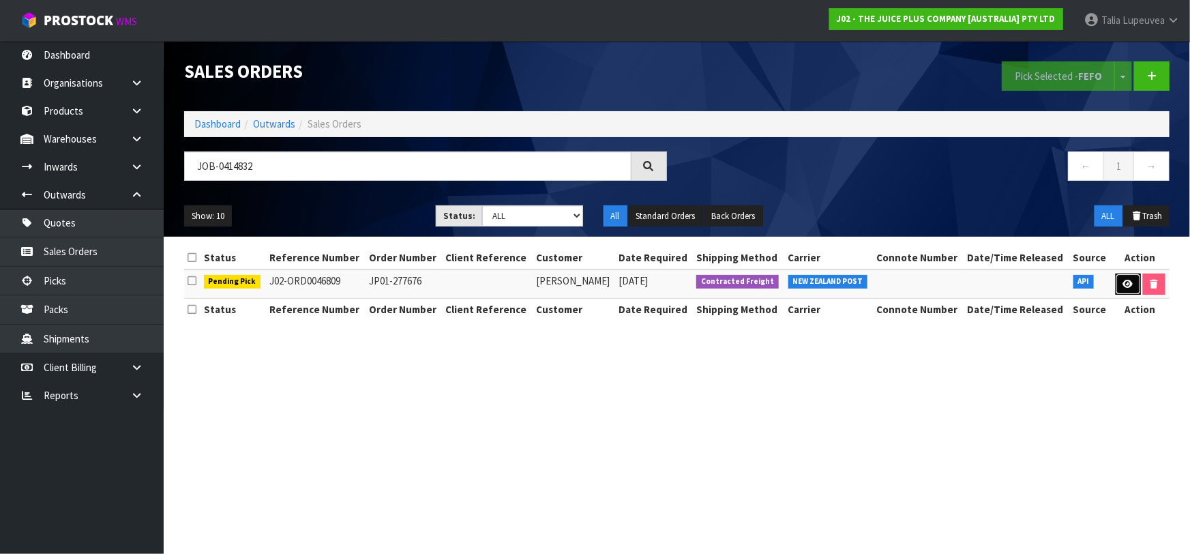
click at [1130, 284] on icon at bounding box center [1128, 283] width 10 height 9
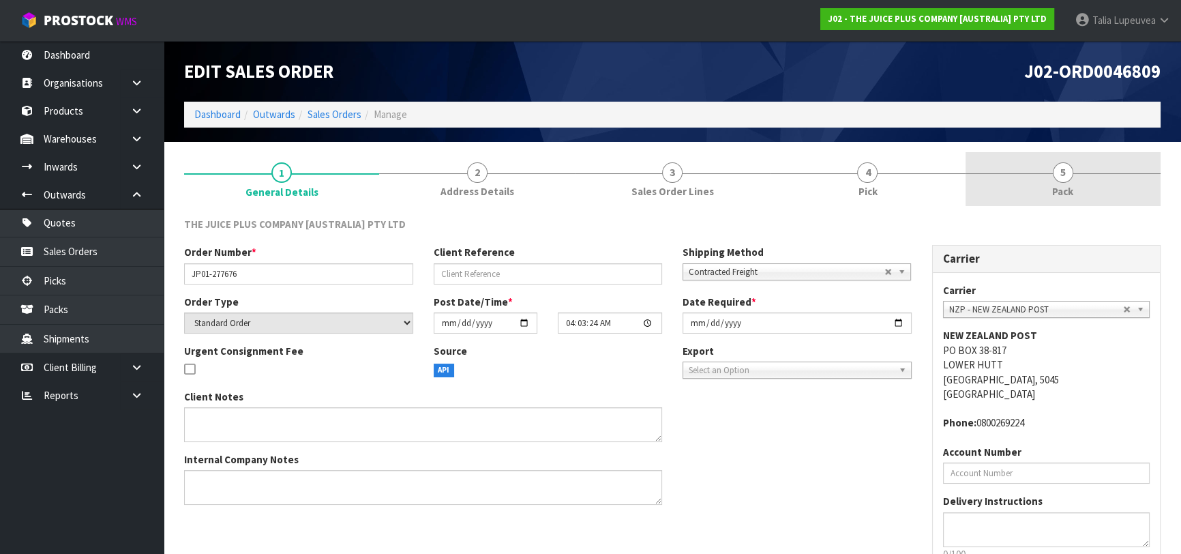
click at [1029, 174] on link "5 Pack" at bounding box center [1062, 179] width 195 height 54
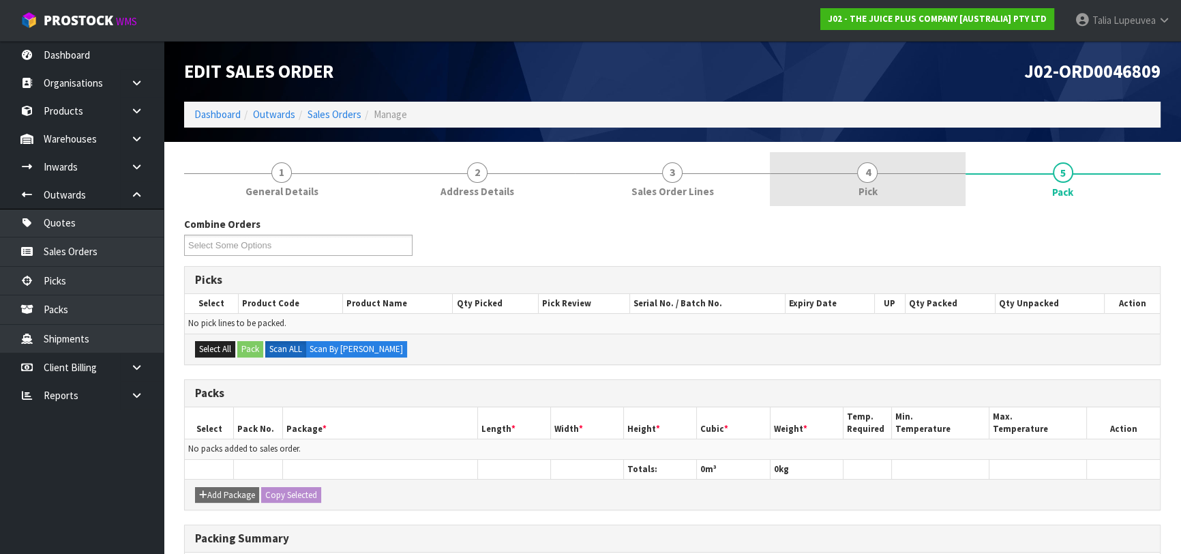
click at [937, 184] on link "4 Pick" at bounding box center [867, 179] width 195 height 54
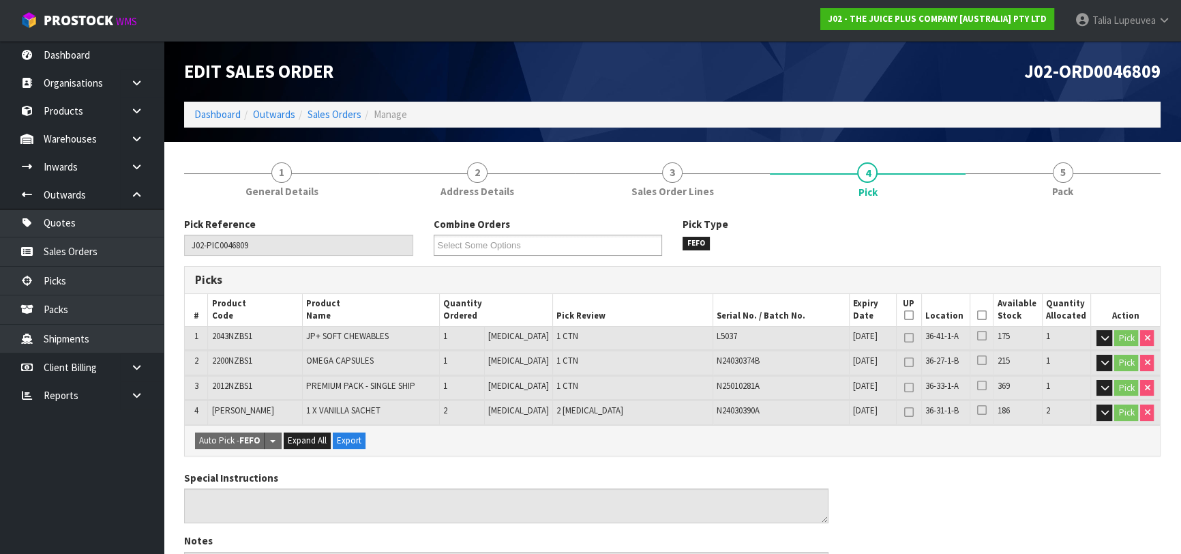
click at [978, 315] on icon at bounding box center [982, 315] width 10 height 1
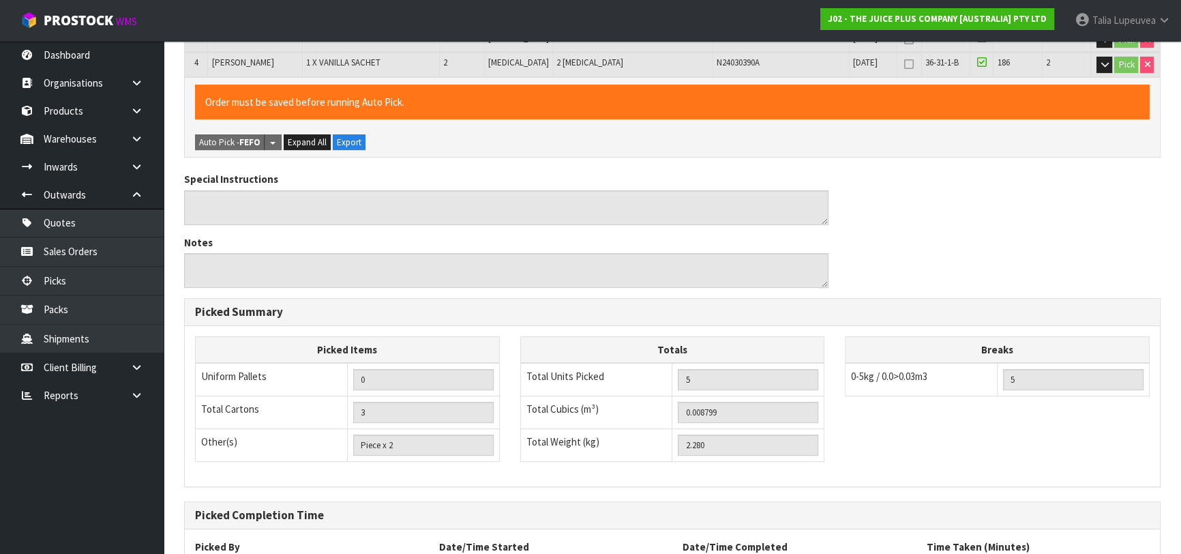
scroll to position [464, 0]
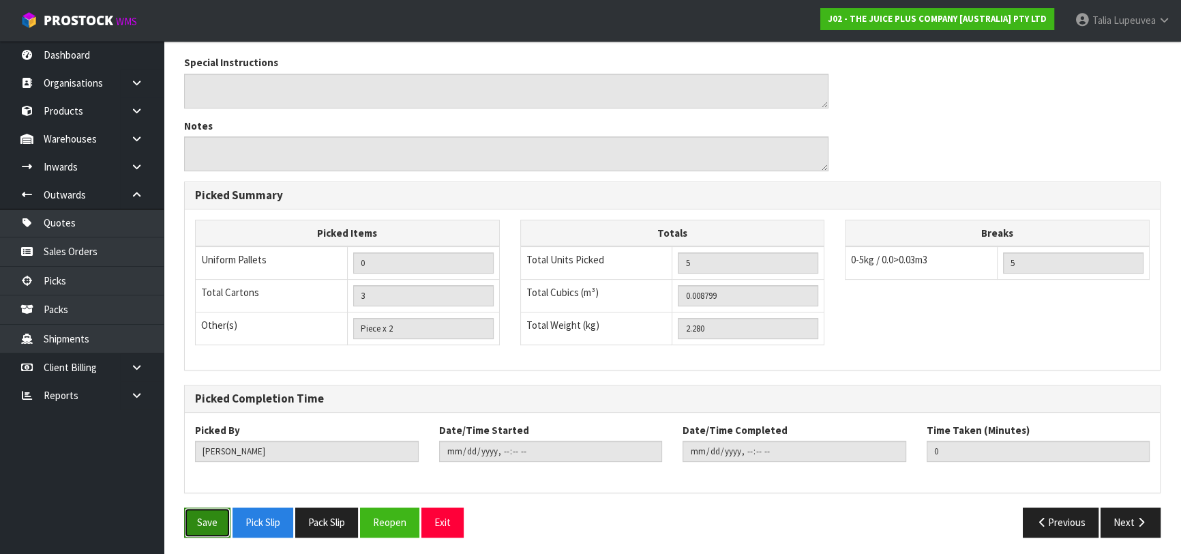
click at [205, 513] on button "Save" at bounding box center [207, 521] width 46 height 29
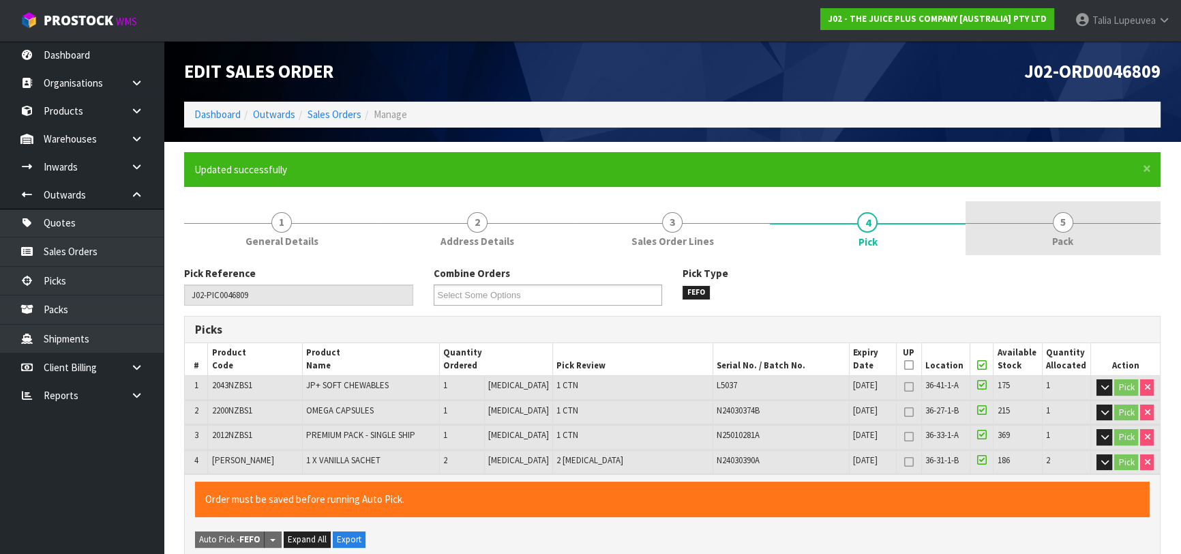
click at [1076, 237] on link "5 Pack" at bounding box center [1062, 228] width 195 height 54
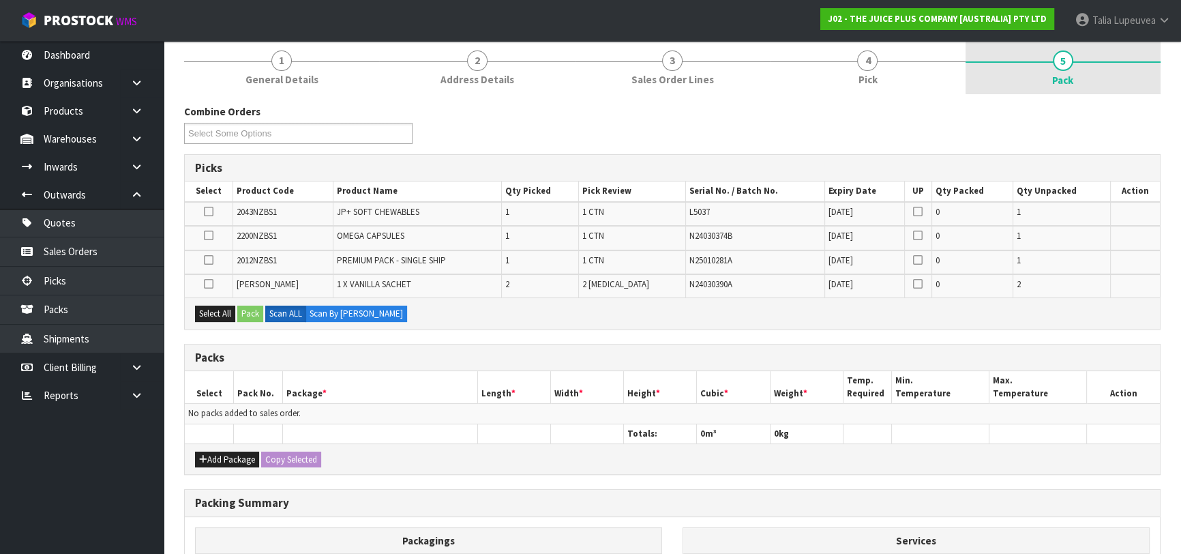
scroll to position [185, 0]
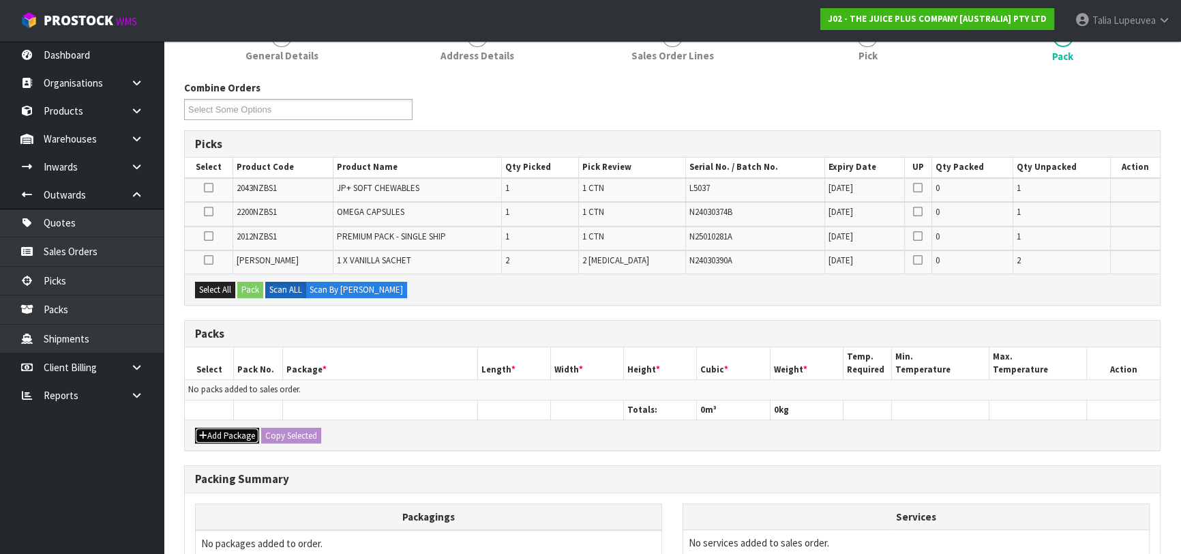
click at [244, 427] on button "Add Package" at bounding box center [227, 435] width 64 height 16
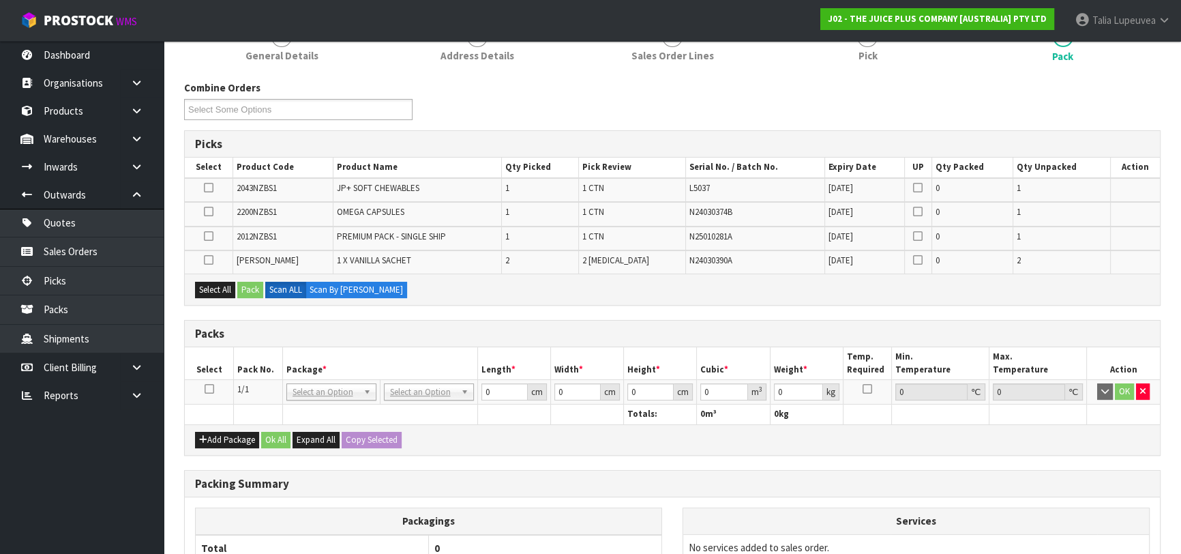
click at [212, 389] on icon at bounding box center [210, 389] width 10 height 1
click at [217, 283] on button "Select All" at bounding box center [215, 290] width 40 height 16
click at [257, 286] on button "Pack" at bounding box center [250, 290] width 26 height 16
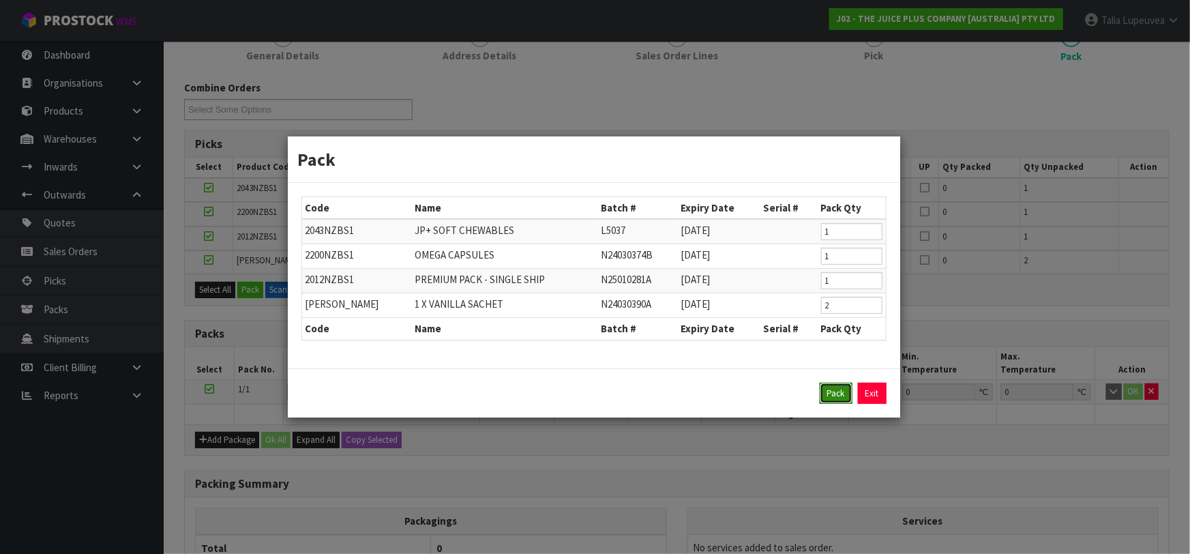
click at [824, 389] on button "Pack" at bounding box center [835, 393] width 33 height 22
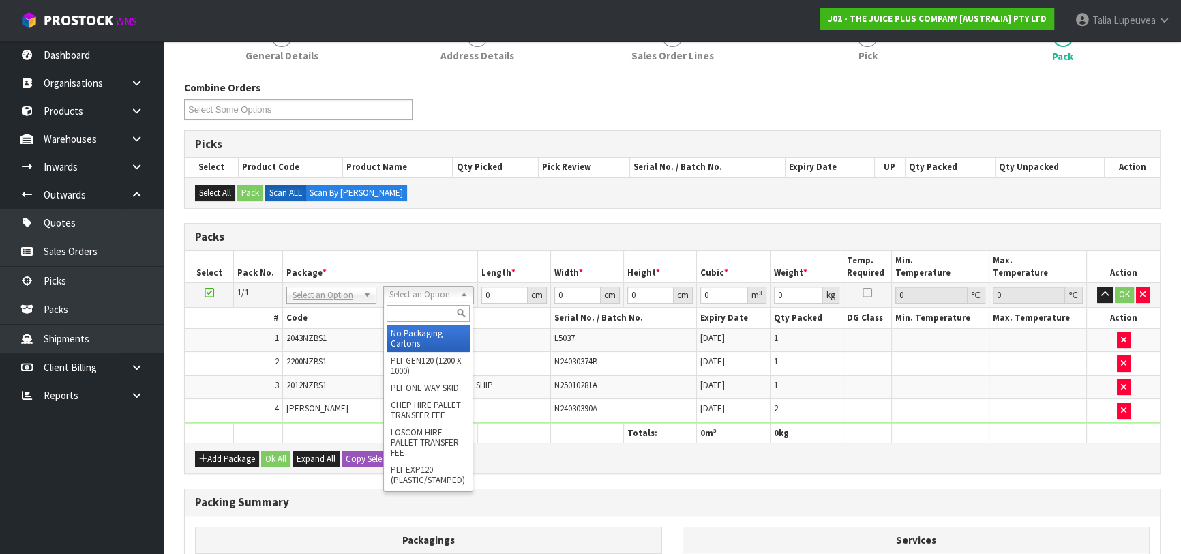
click at [444, 313] on input "text" at bounding box center [428, 313] width 83 height 17
drag, startPoint x: 436, startPoint y: 328, endPoint x: 502, endPoint y: 297, distance: 73.2
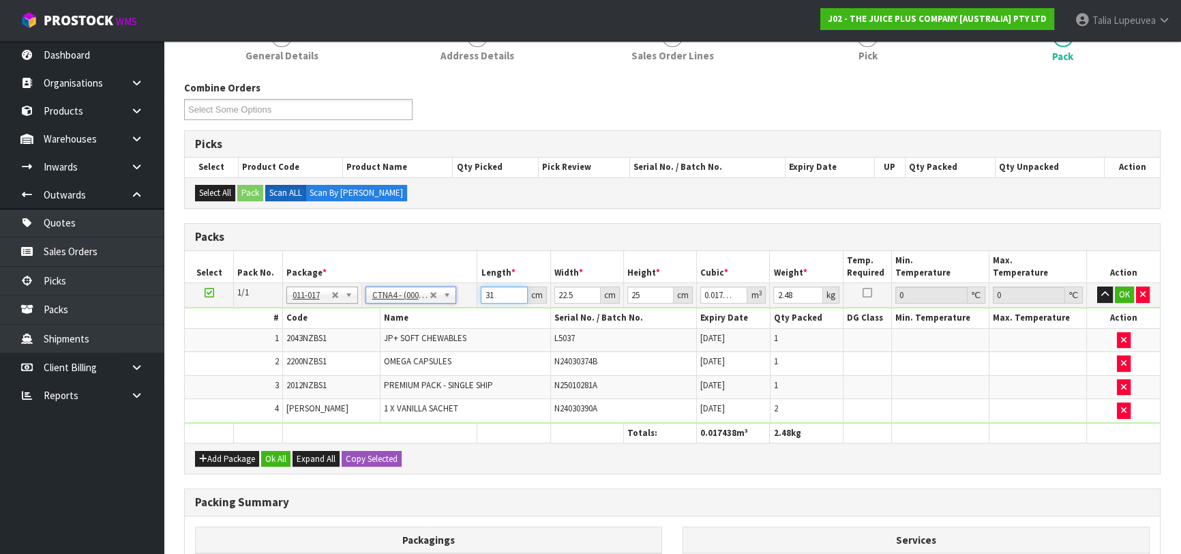
drag, startPoint x: 506, startPoint y: 292, endPoint x: 446, endPoint y: 295, distance: 60.1
click at [436, 301] on tr "1/1 NONE 007-001 007-002 007-004 007-009 007-013 007-014 007-015 007-017 007-01…" at bounding box center [672, 295] width 975 height 25
click at [1120, 286] on button "OK" at bounding box center [1124, 294] width 19 height 16
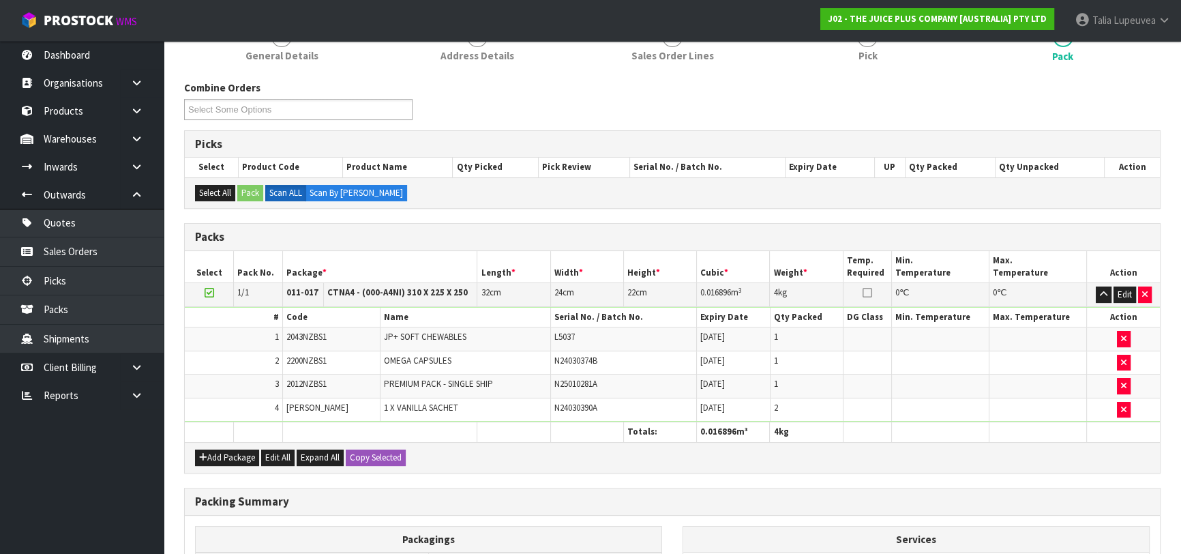
scroll to position [360, 0]
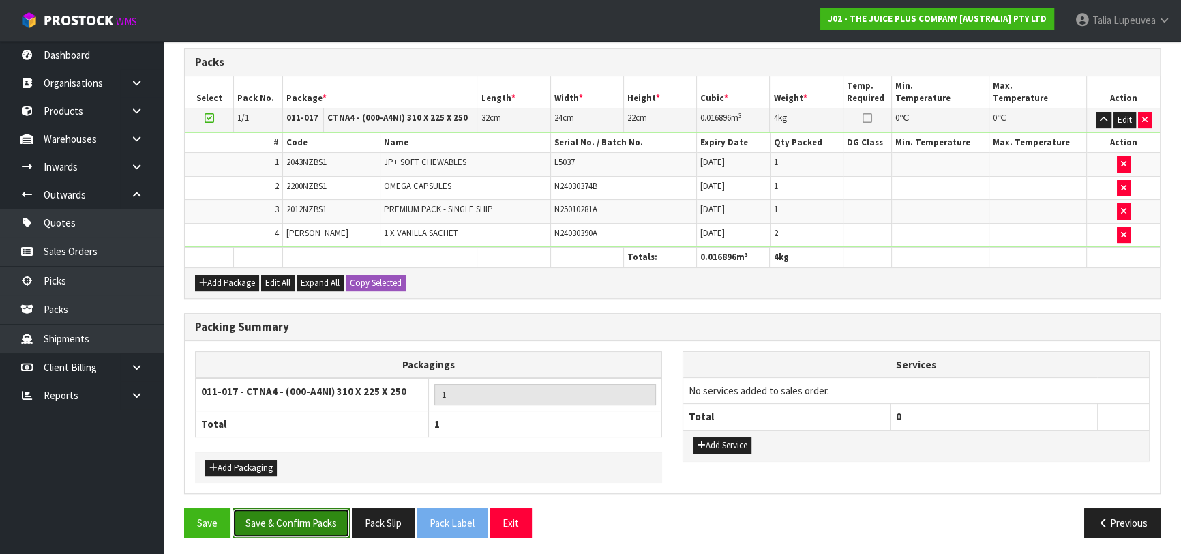
click at [324, 517] on button "Save & Confirm Packs" at bounding box center [290, 522] width 117 height 29
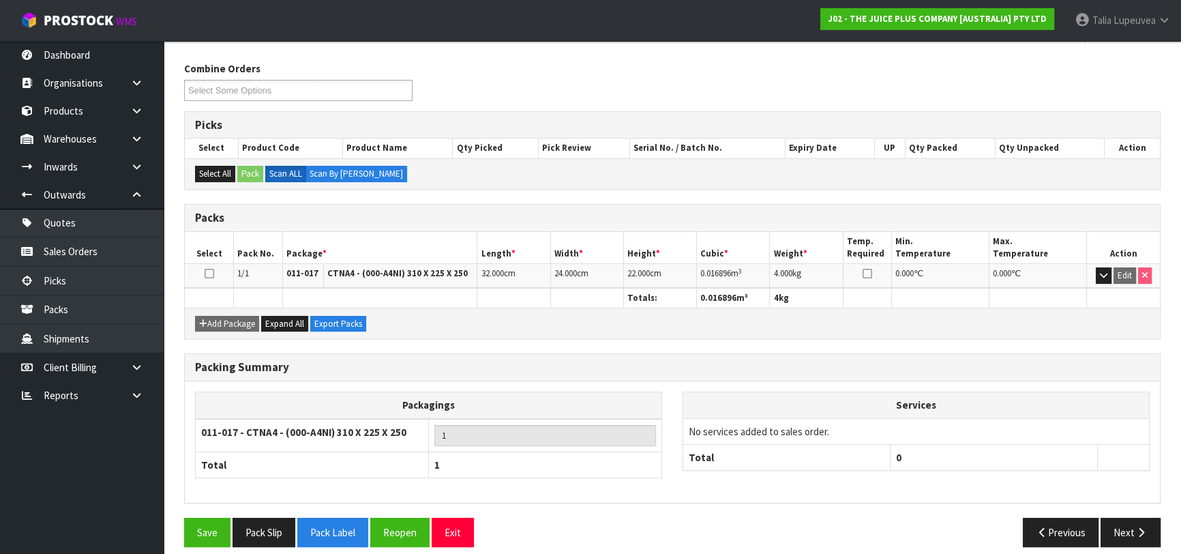
scroll to position [215, 0]
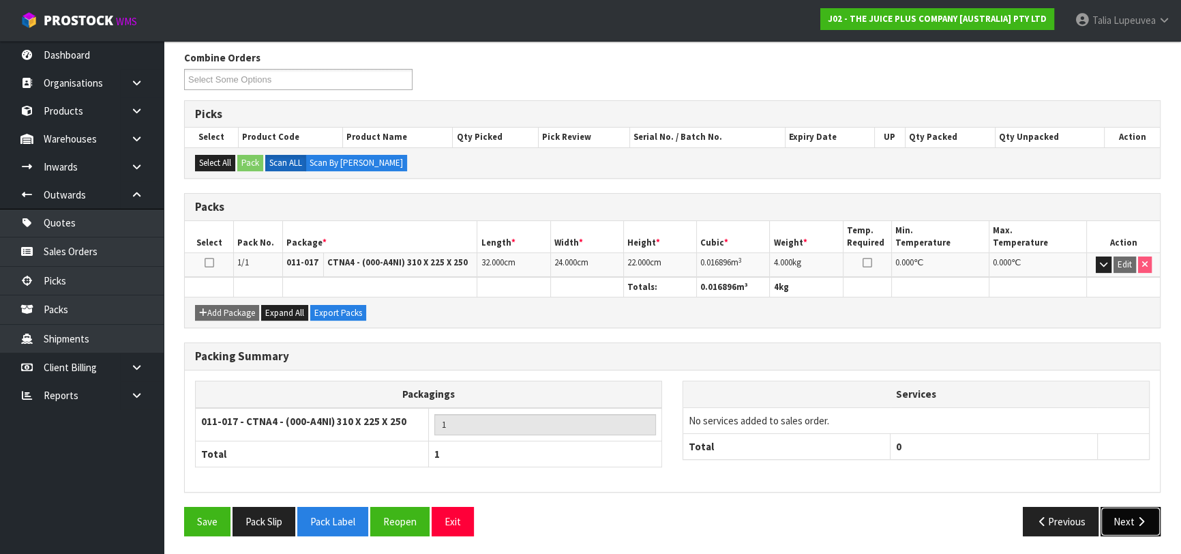
click at [1140, 524] on button "Next" at bounding box center [1130, 520] width 60 height 29
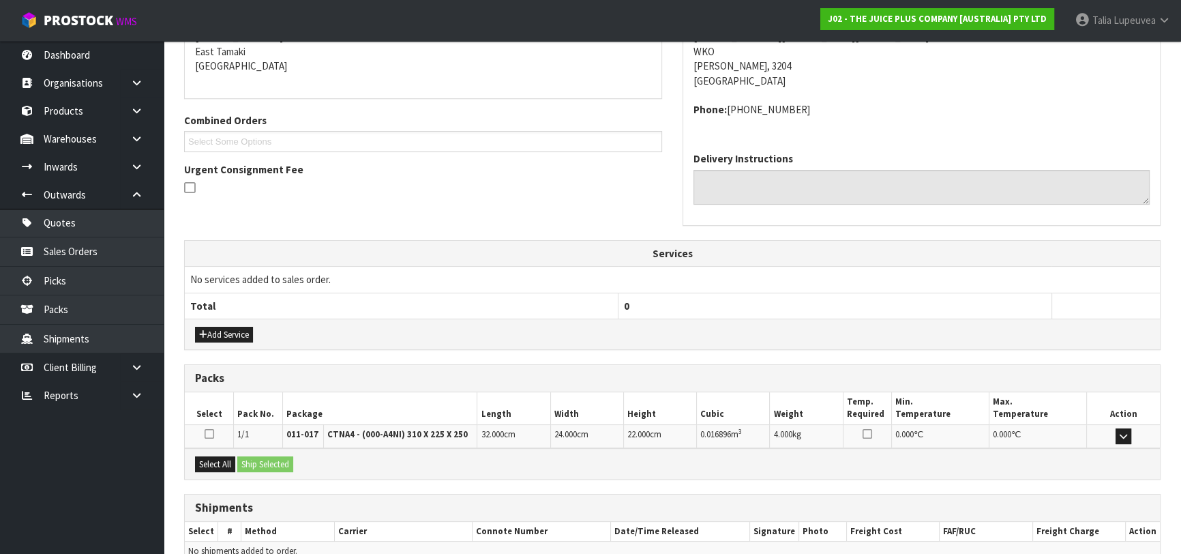
scroll to position [359, 0]
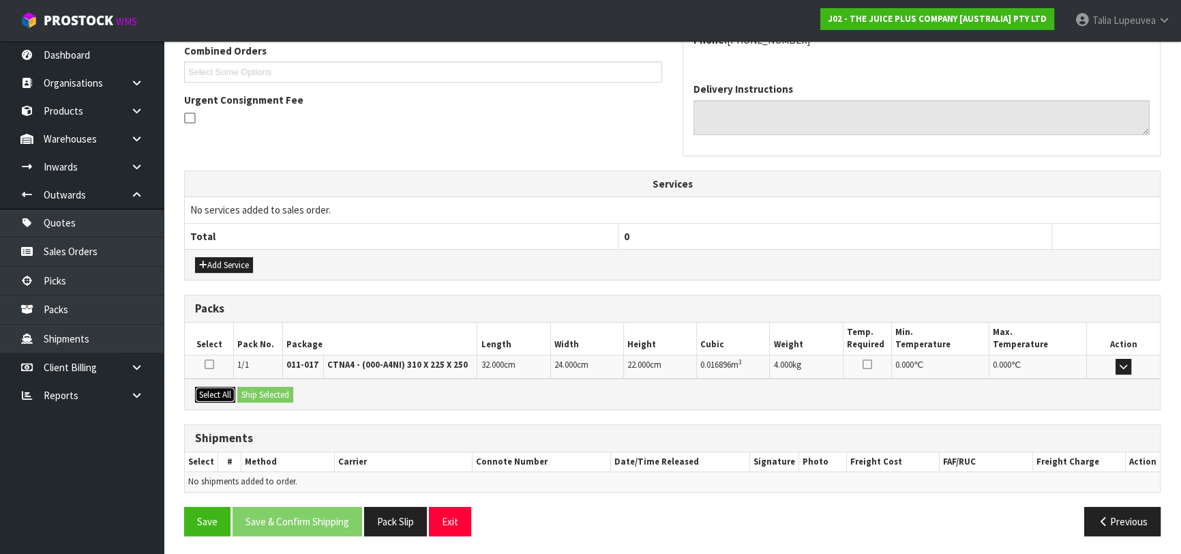
drag, startPoint x: 199, startPoint y: 389, endPoint x: 245, endPoint y: 391, distance: 46.4
click at [200, 389] on button "Select All" at bounding box center [215, 395] width 40 height 16
click at [246, 391] on button "Ship Selected" at bounding box center [265, 395] width 56 height 16
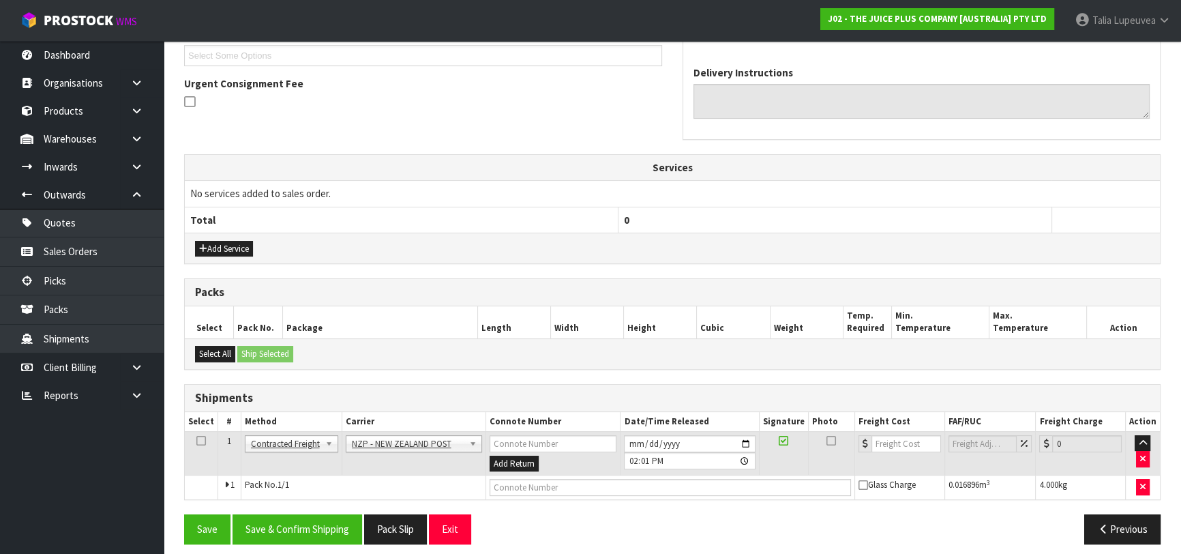
scroll to position [383, 0]
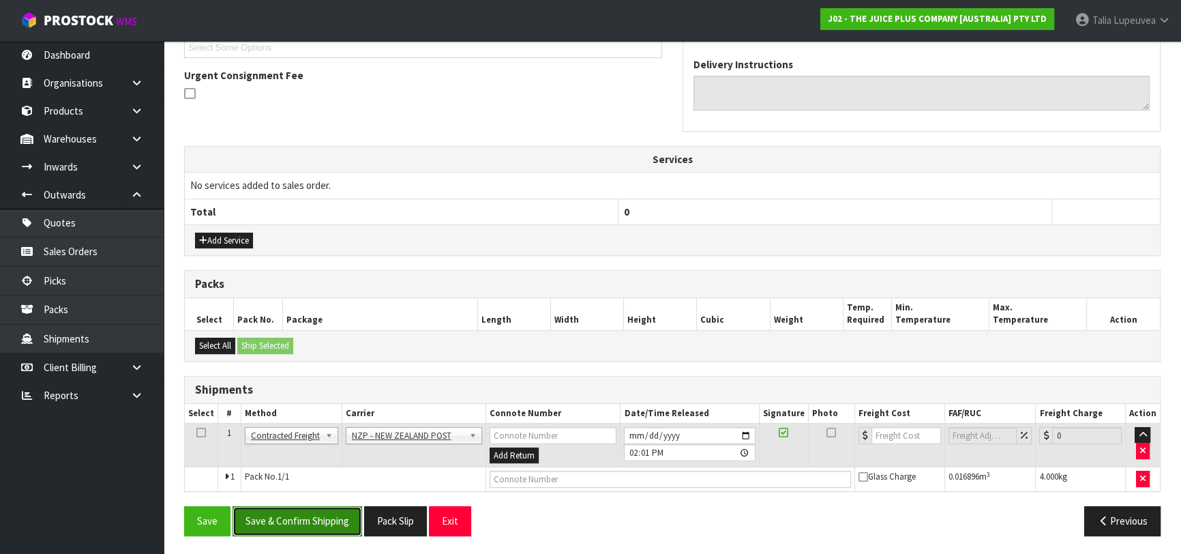
click at [328, 512] on button "Save & Confirm Shipping" at bounding box center [297, 520] width 130 height 29
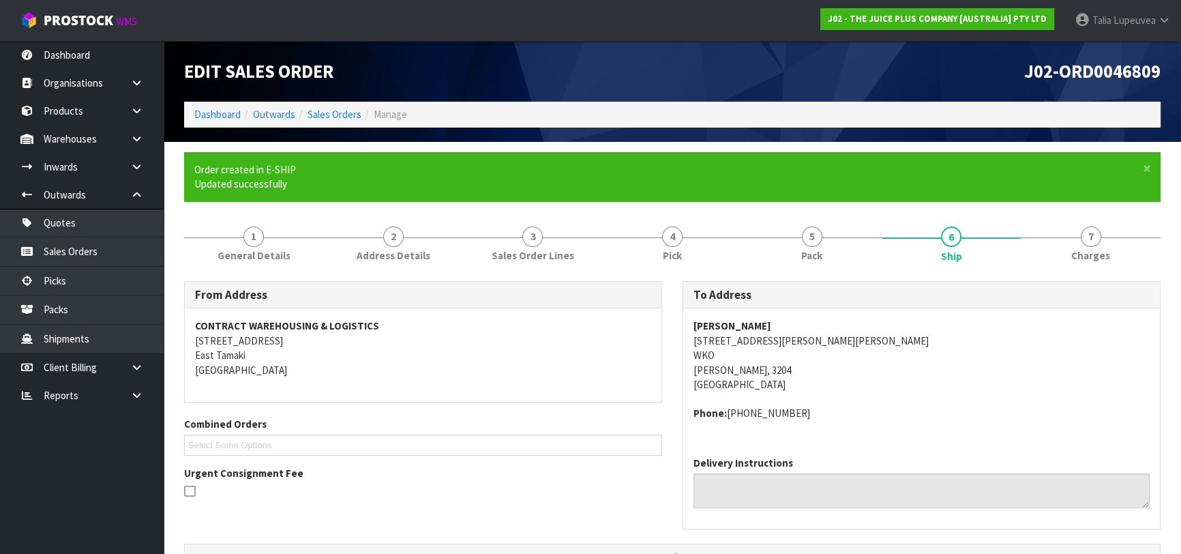
scroll to position [364, 0]
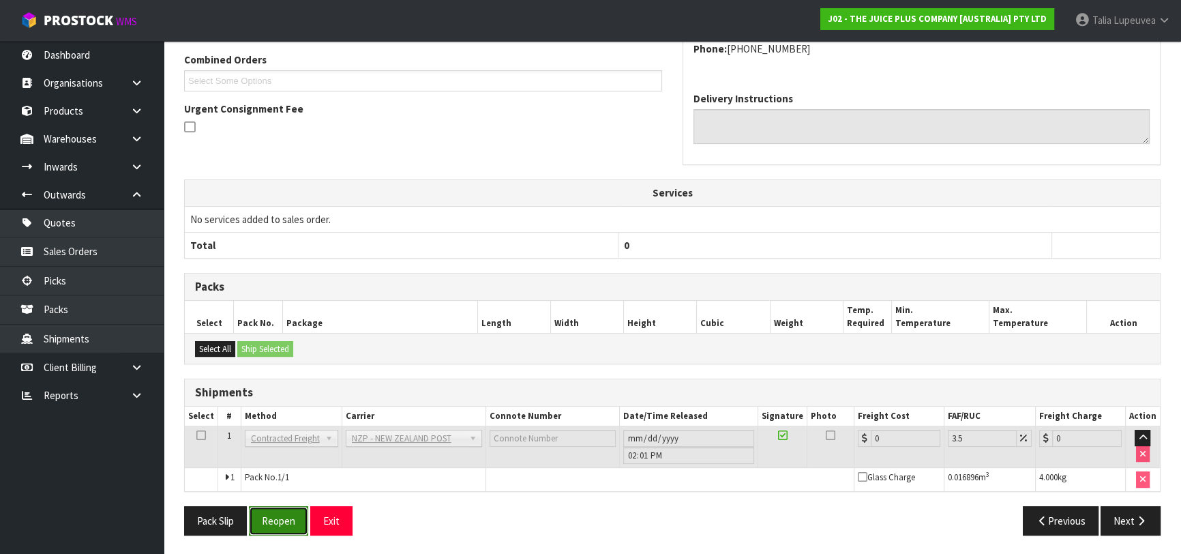
click at [287, 517] on button "Reopen" at bounding box center [278, 520] width 59 height 29
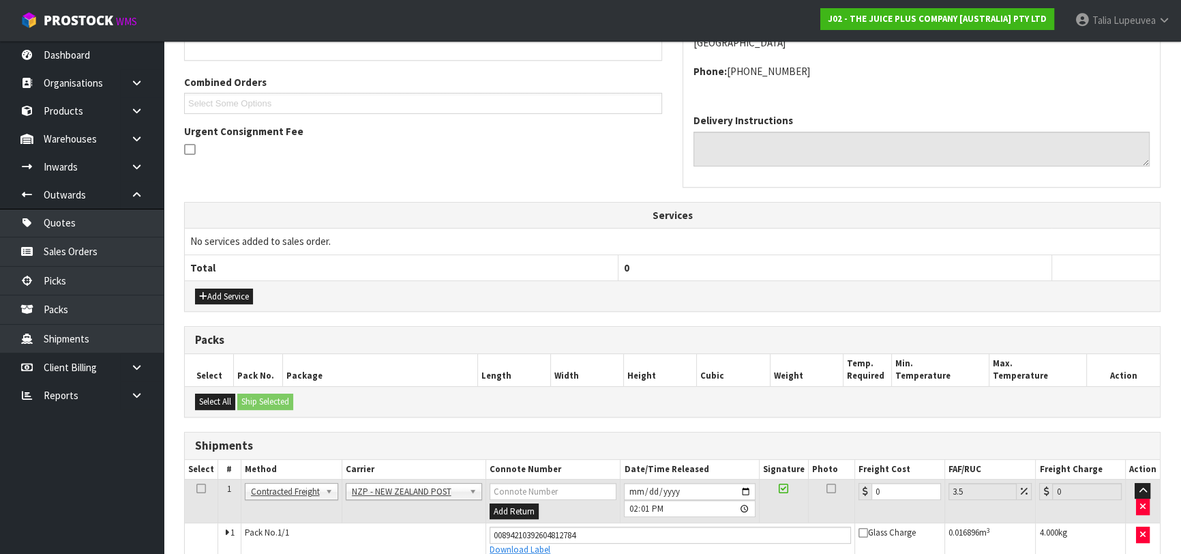
scroll to position [395, 0]
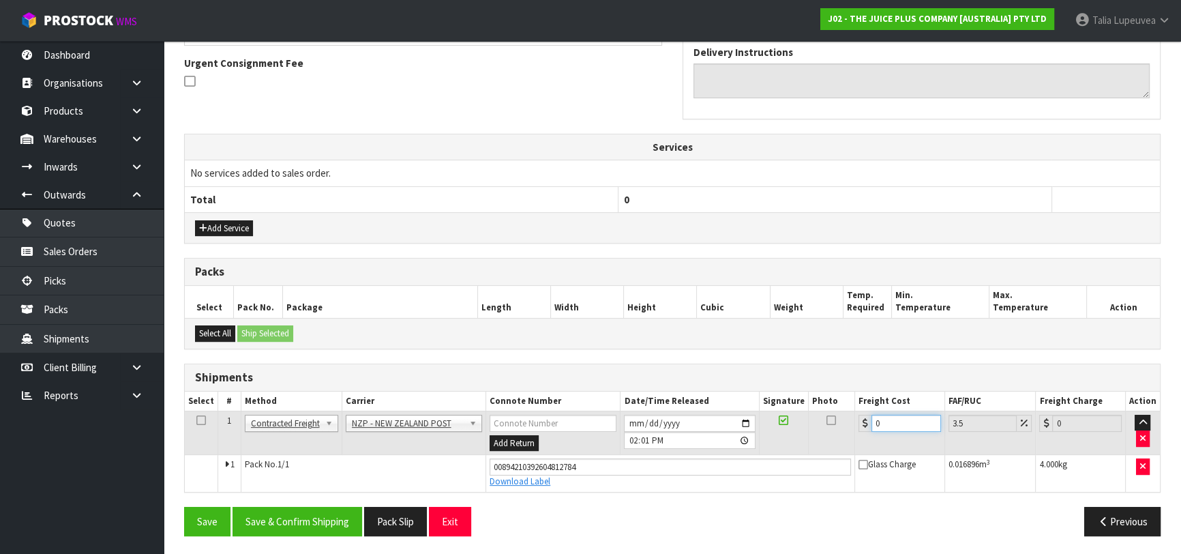
drag, startPoint x: 891, startPoint y: 417, endPoint x: 825, endPoint y: 423, distance: 66.4
click at [825, 423] on tr "1 Client Local Pickup Customer Local Pickup Company Freight Contracted Freight …" at bounding box center [672, 432] width 975 height 44
click at [335, 515] on button "Save & Confirm Shipping" at bounding box center [297, 520] width 130 height 29
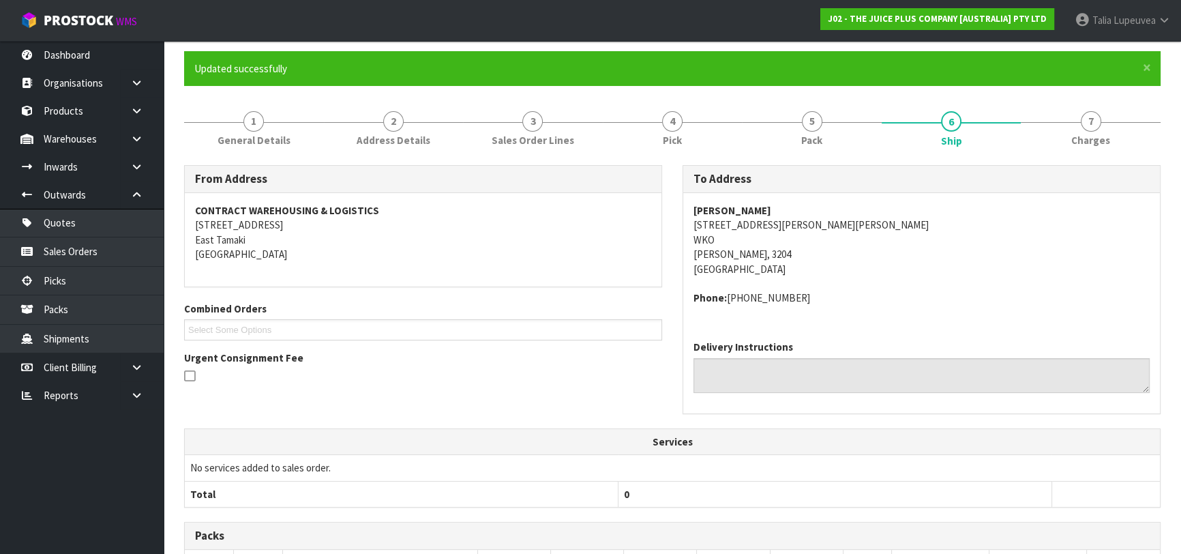
scroll to position [0, 0]
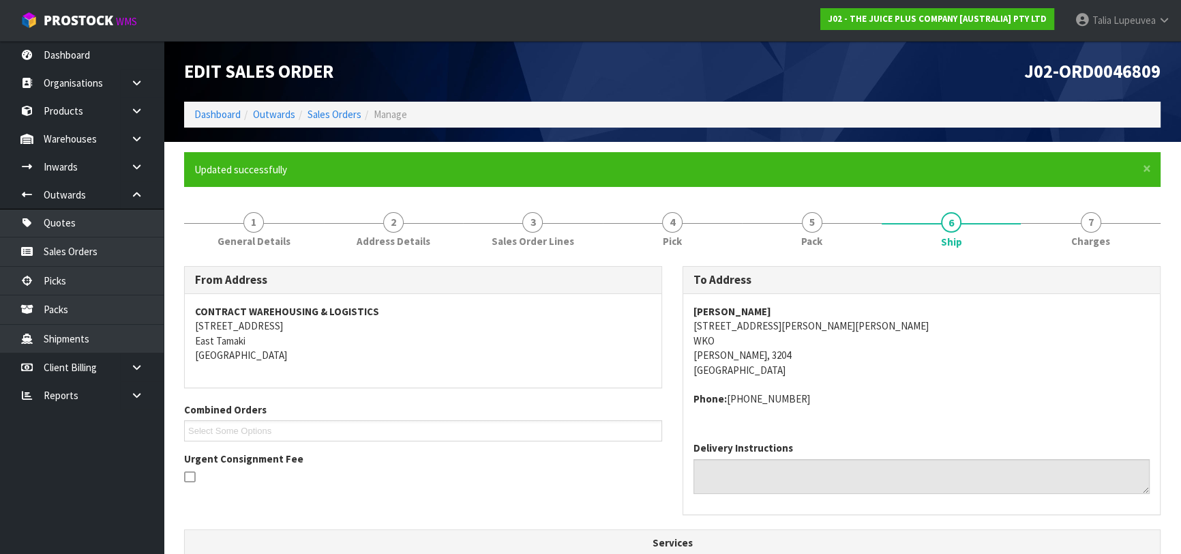
click at [340, 105] on ol "Dashboard Outwards Sales Orders Manage" at bounding box center [672, 114] width 976 height 25
click at [339, 117] on link "Sales Orders" at bounding box center [334, 114] width 54 height 13
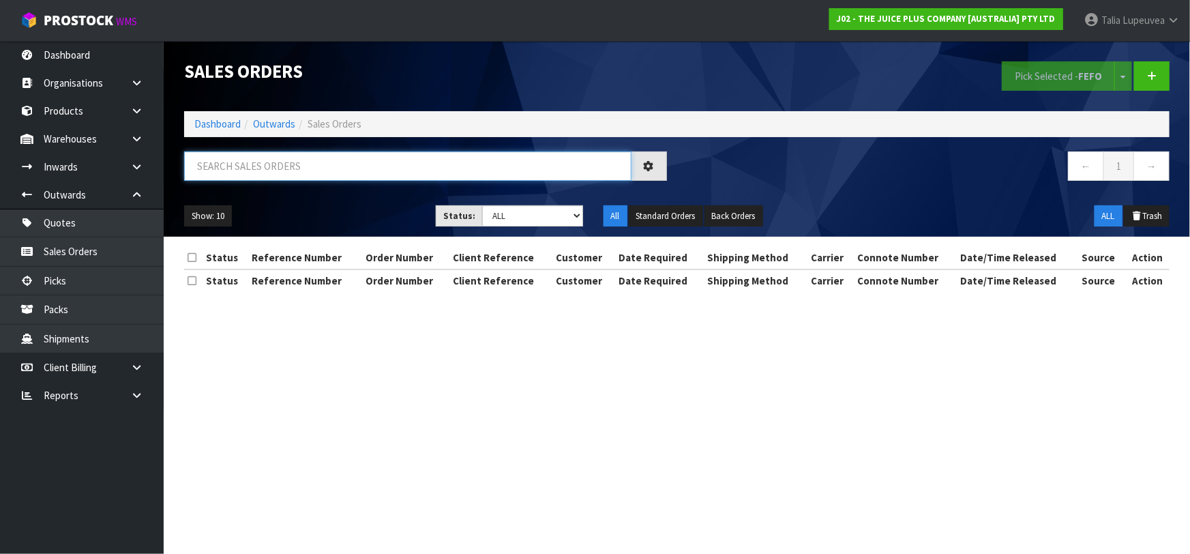
click at [345, 166] on input "text" at bounding box center [407, 165] width 447 height 29
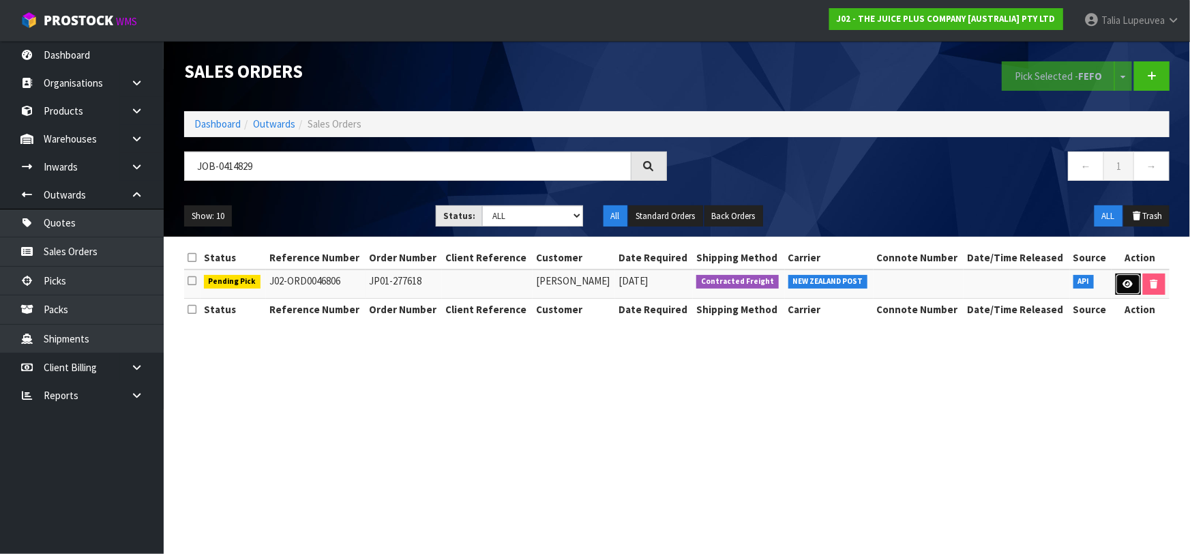
click at [1122, 292] on link at bounding box center [1127, 284] width 25 height 22
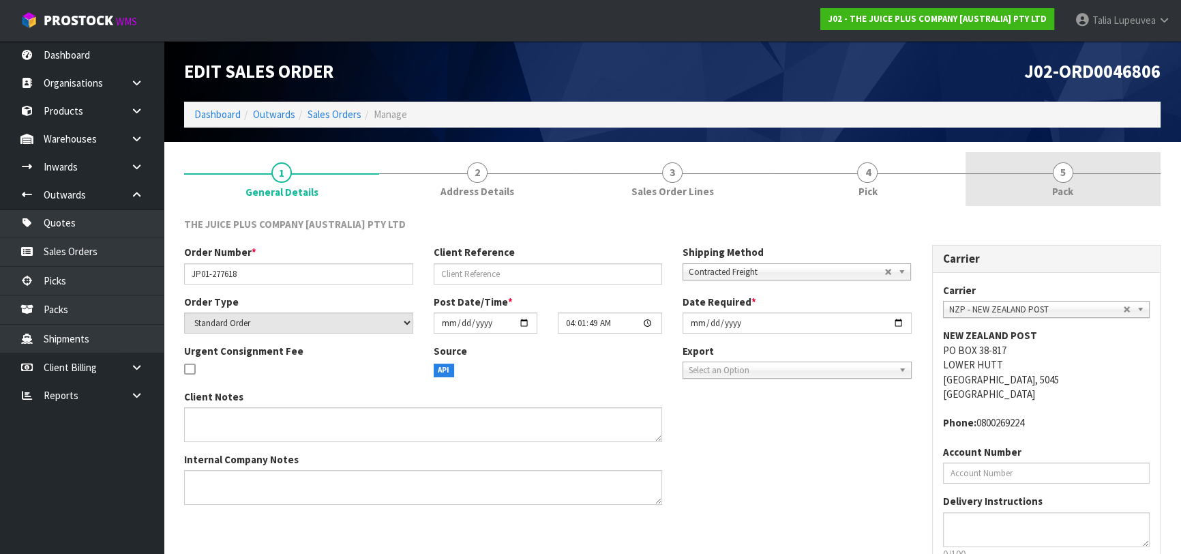
click at [1023, 176] on link "5 Pack" at bounding box center [1062, 179] width 195 height 54
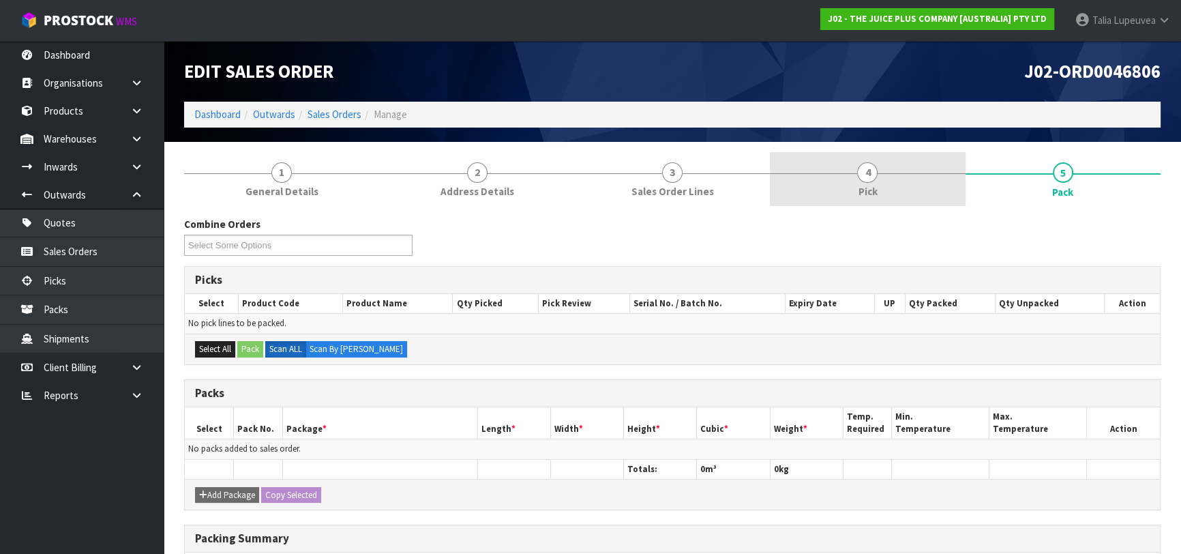
click at [890, 157] on link "4 Pick" at bounding box center [867, 179] width 195 height 54
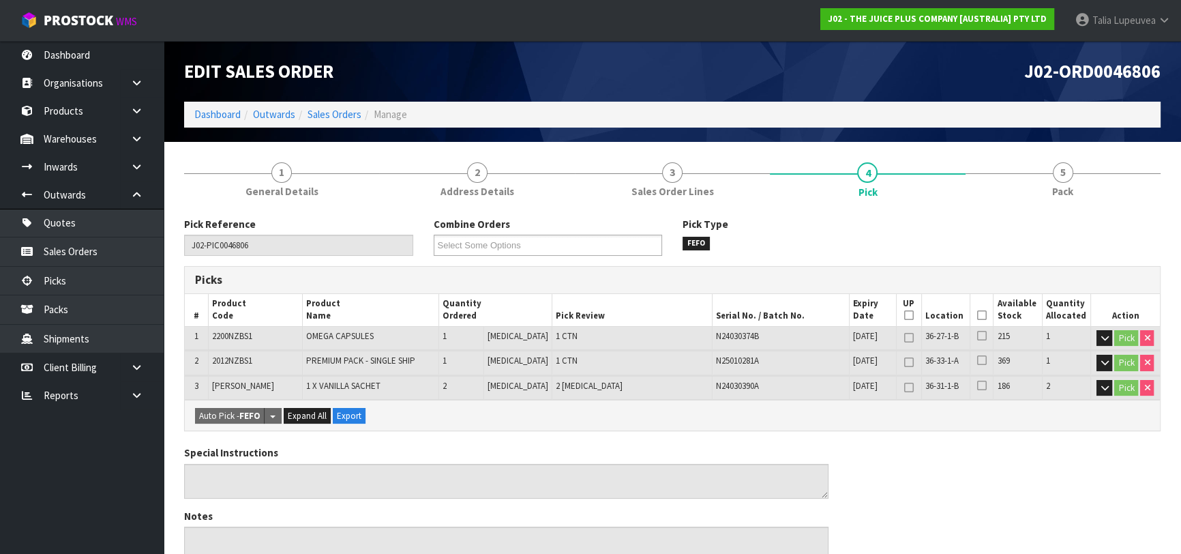
click at [977, 316] on icon at bounding box center [982, 315] width 10 height 1
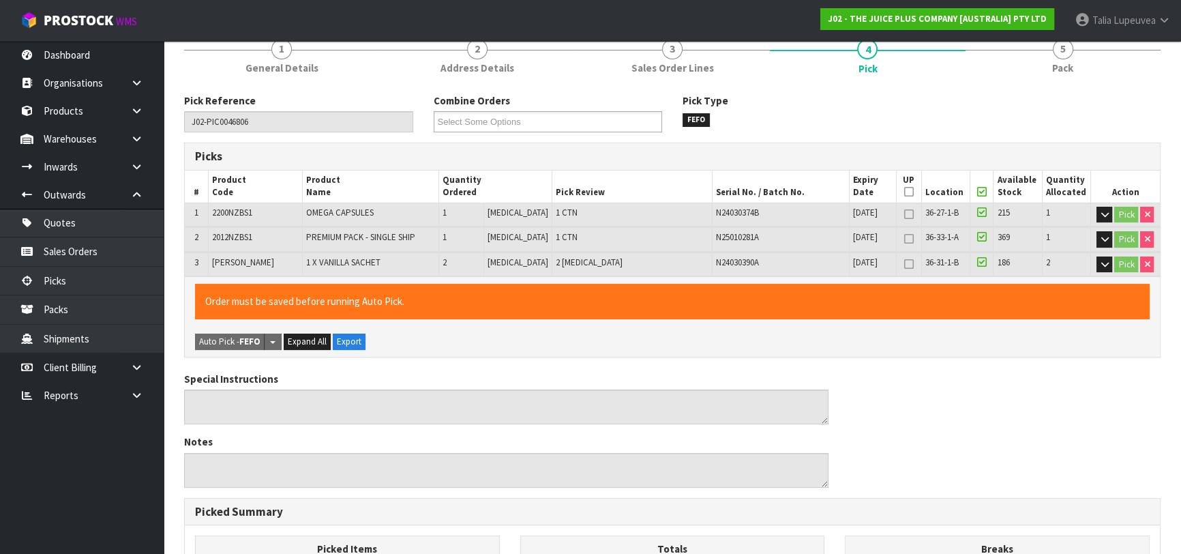
scroll to position [440, 0]
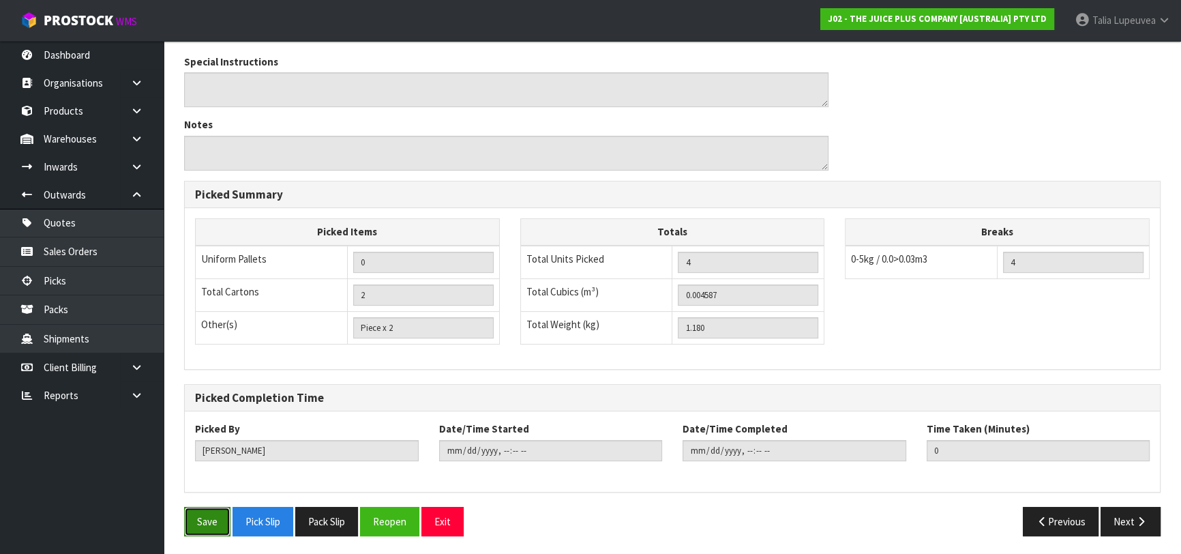
click at [202, 519] on button "Save" at bounding box center [207, 520] width 46 height 29
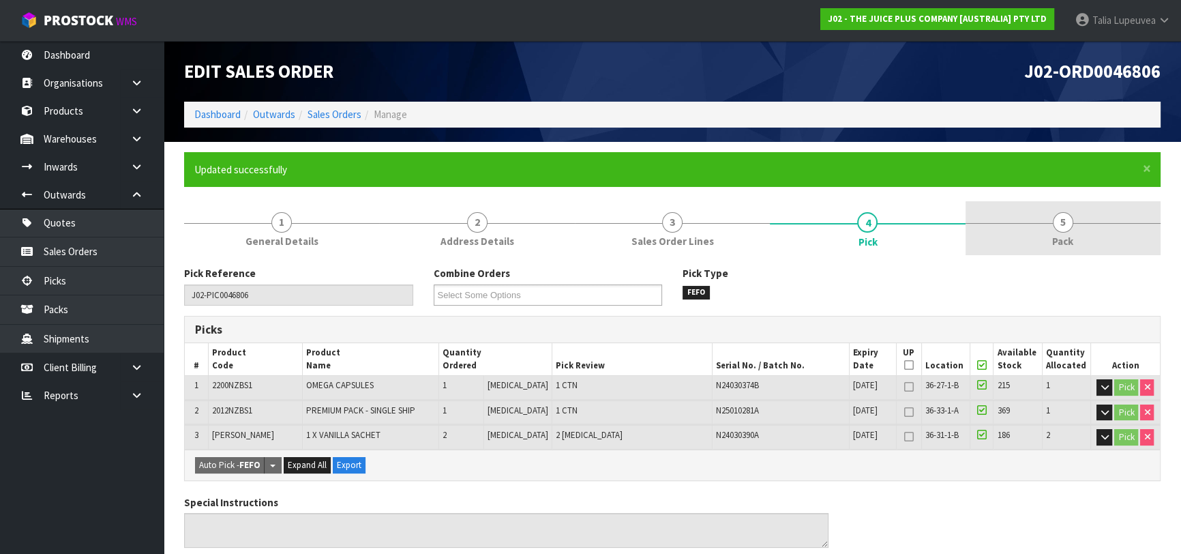
click at [1056, 222] on span "5" at bounding box center [1063, 222] width 20 height 20
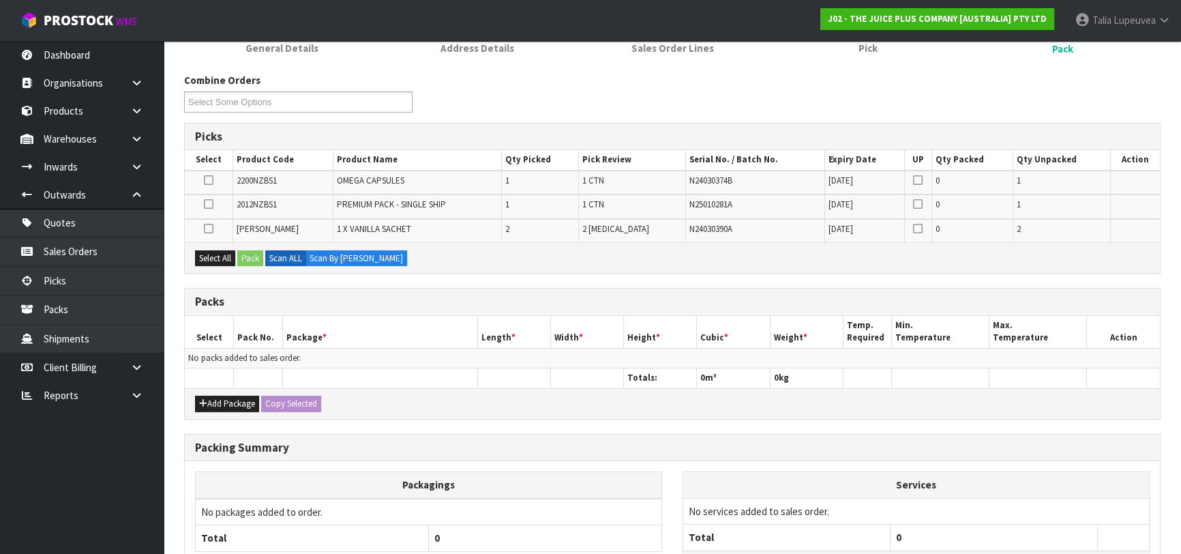
scroll to position [307, 0]
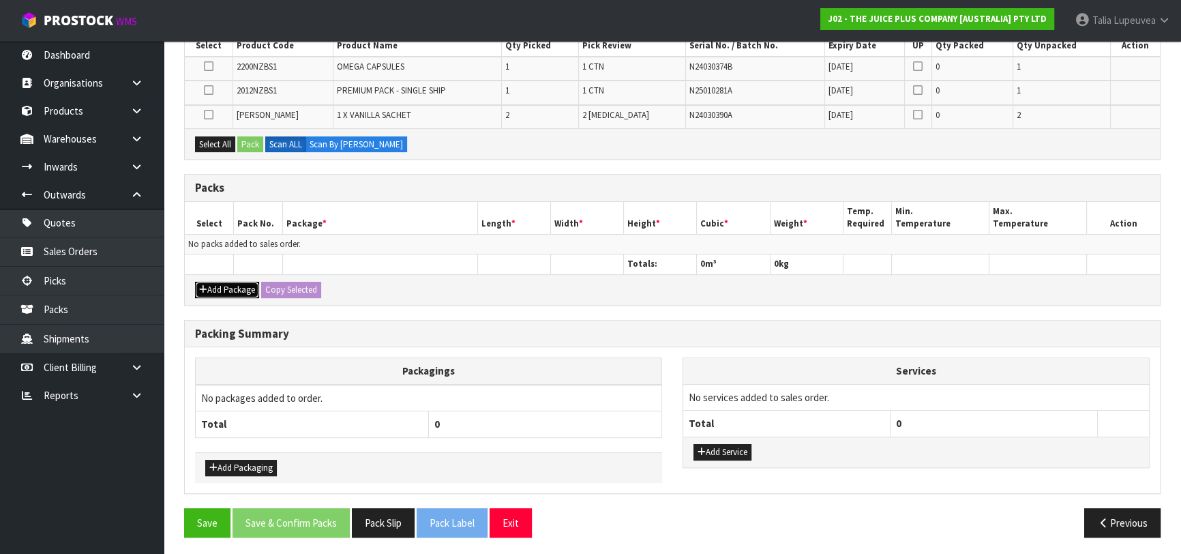
drag, startPoint x: 221, startPoint y: 286, endPoint x: 201, endPoint y: 269, distance: 26.6
click at [221, 283] on button "Add Package" at bounding box center [227, 290] width 64 height 16
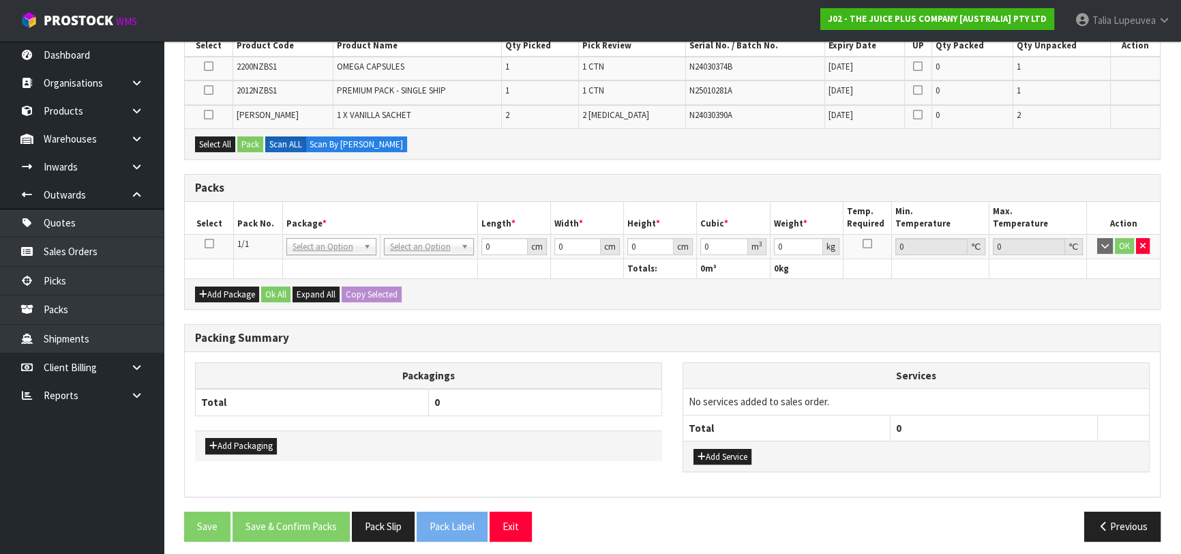
click at [207, 244] on icon at bounding box center [210, 243] width 10 height 1
click at [218, 136] on button "Select All" at bounding box center [215, 144] width 40 height 16
click at [242, 141] on button "Pack" at bounding box center [250, 144] width 26 height 16
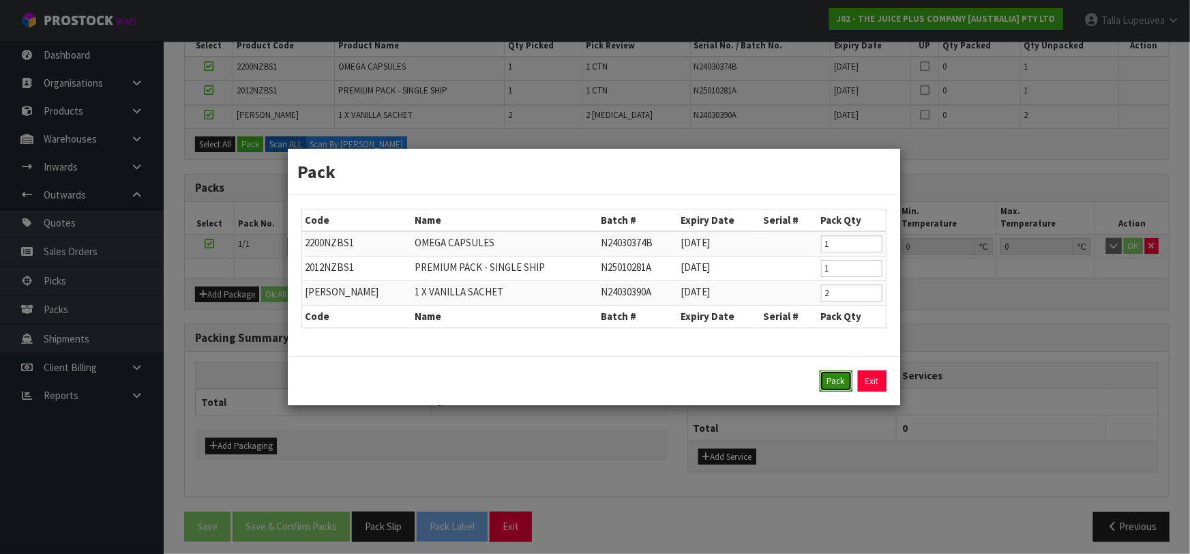
click at [841, 380] on button "Pack" at bounding box center [835, 381] width 33 height 22
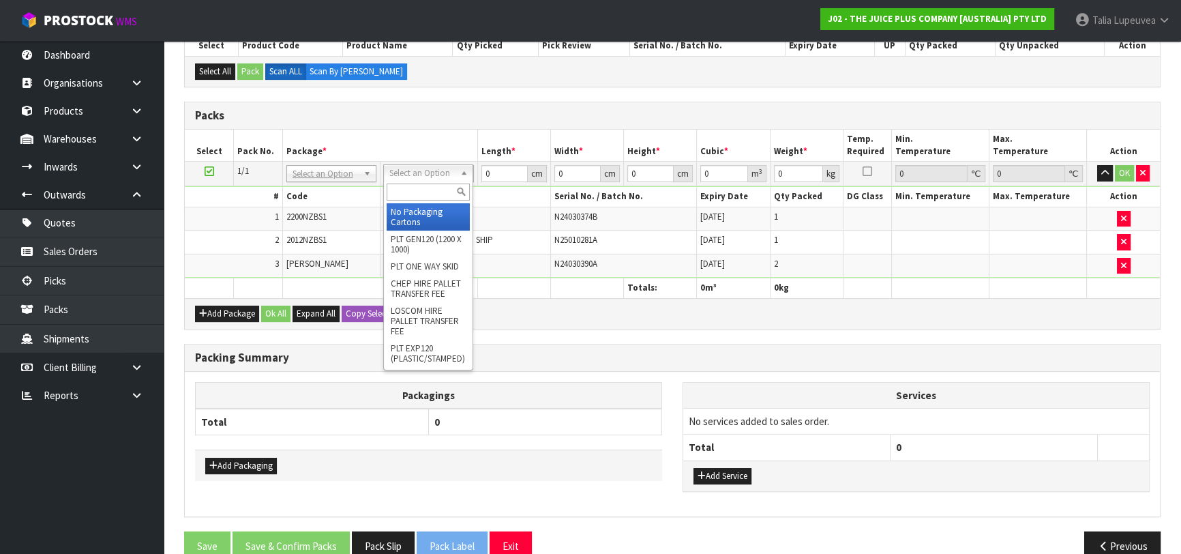
click at [423, 193] on input "text" at bounding box center [428, 191] width 83 height 17
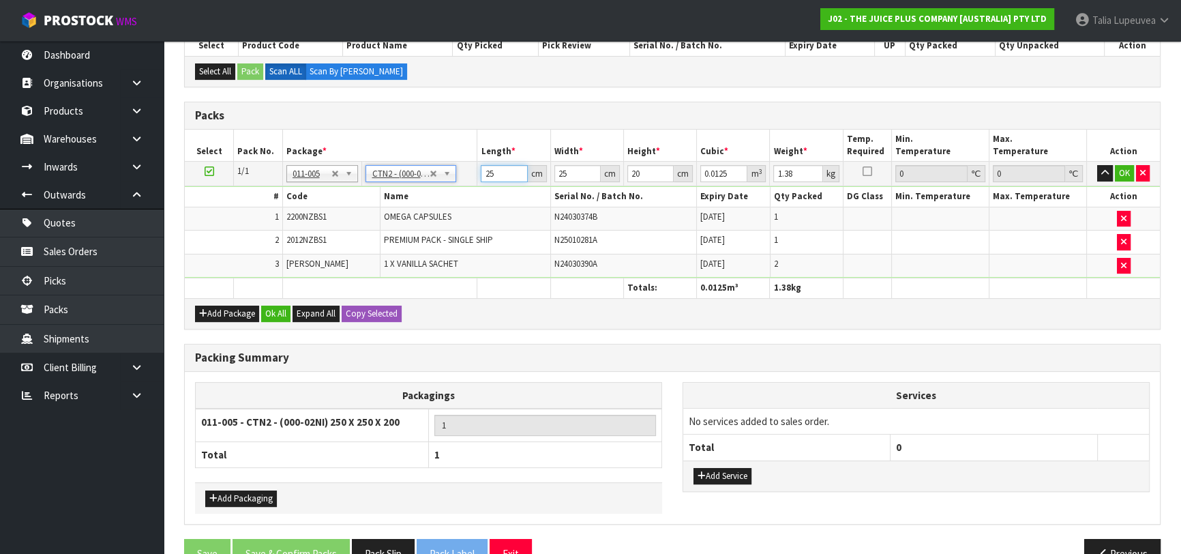
drag, startPoint x: 482, startPoint y: 175, endPoint x: 472, endPoint y: 177, distance: 9.8
click at [472, 177] on tr "1/1 NONE 007-001 007-002 007-004 007-009 007-013 007-014 007-015 007-017 007-01…" at bounding box center [672, 174] width 975 height 25
click at [1118, 170] on button "OK" at bounding box center [1124, 173] width 19 height 16
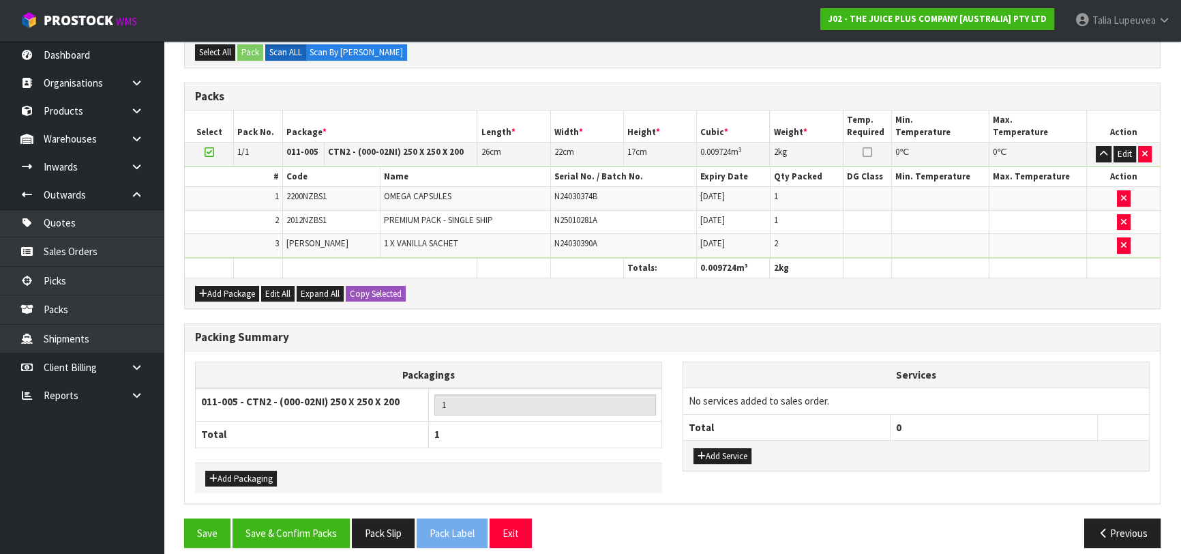
scroll to position [336, 0]
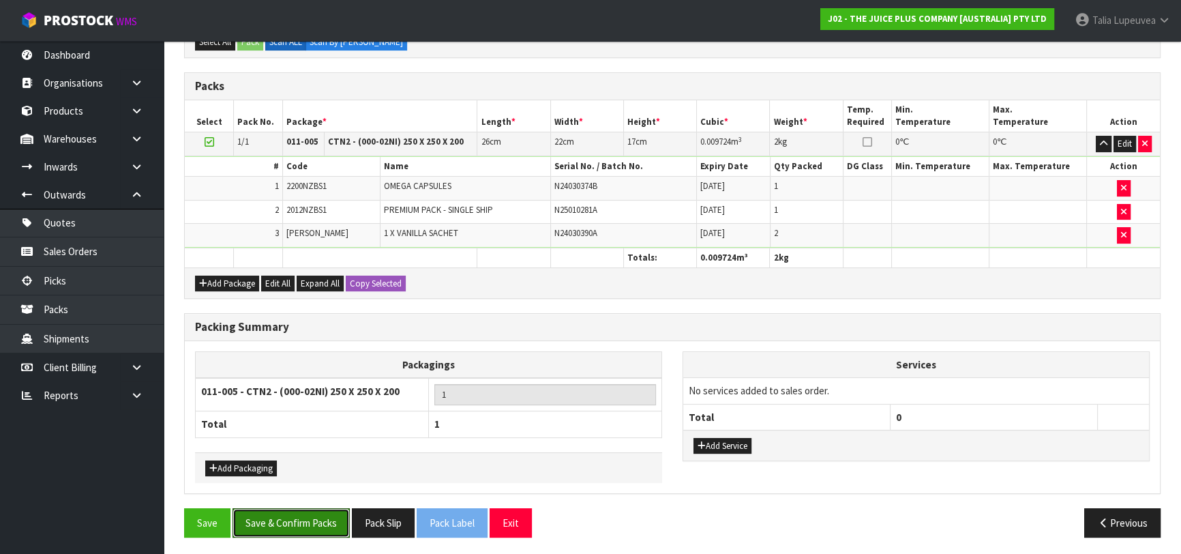
drag, startPoint x: 312, startPoint y: 518, endPoint x: 359, endPoint y: 495, distance: 52.4
click at [314, 511] on button "Save & Confirm Packs" at bounding box center [290, 522] width 117 height 29
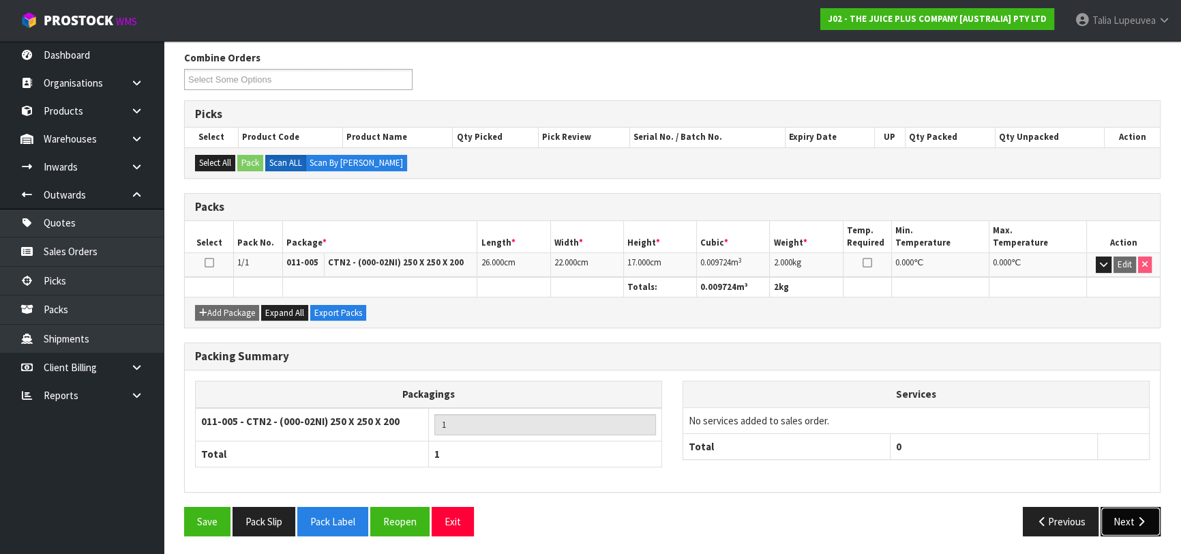
click at [1134, 506] on button "Next" at bounding box center [1130, 520] width 60 height 29
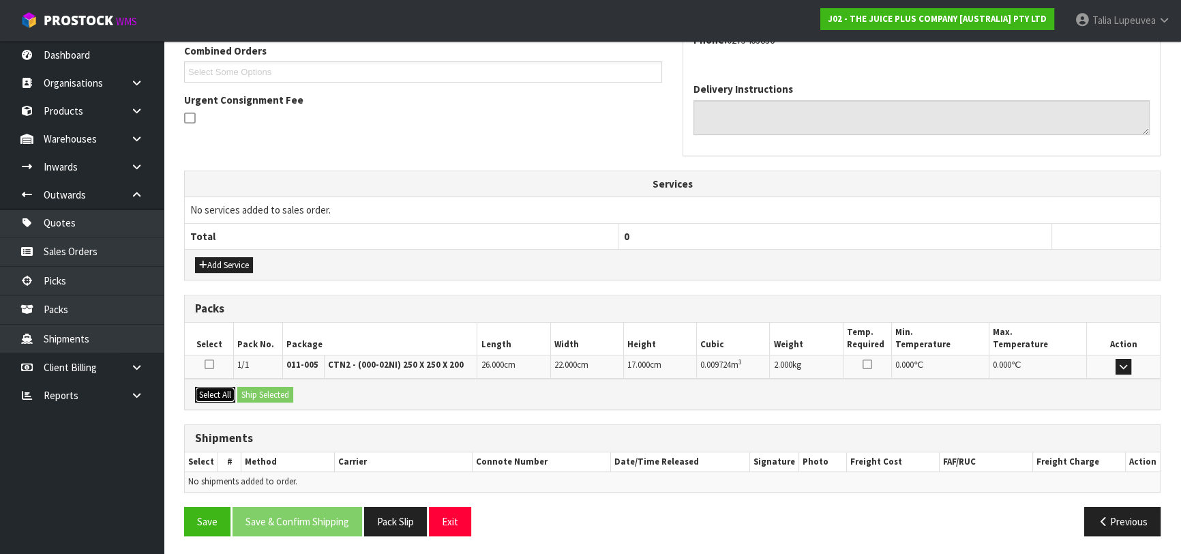
drag, startPoint x: 218, startPoint y: 395, endPoint x: 253, endPoint y: 391, distance: 35.0
click at [224, 394] on button "Select All" at bounding box center [215, 395] width 40 height 16
click at [258, 391] on button "Ship Selected" at bounding box center [265, 395] width 56 height 16
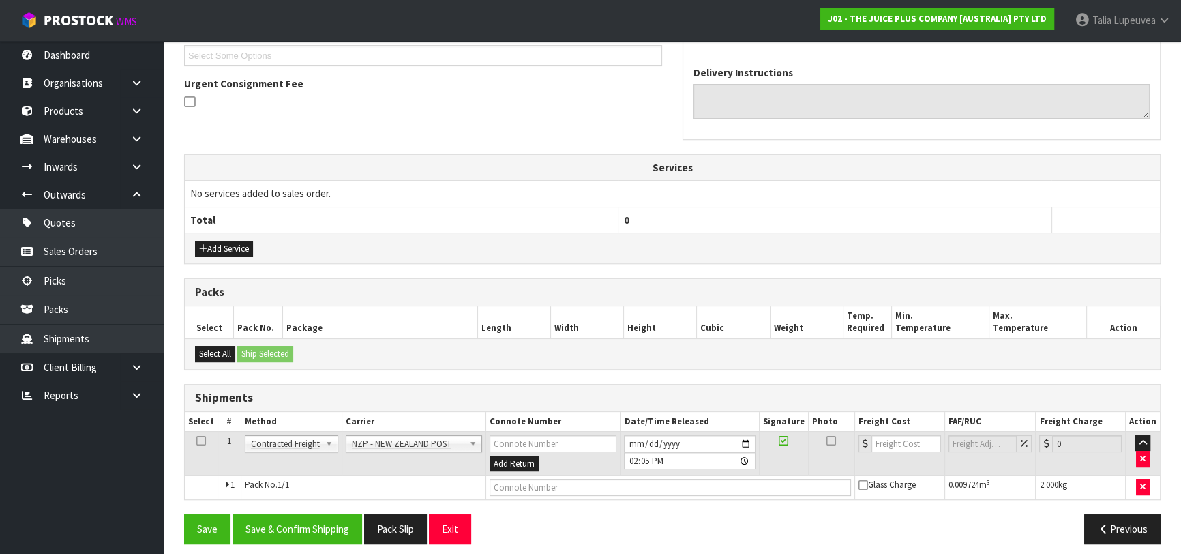
scroll to position [383, 0]
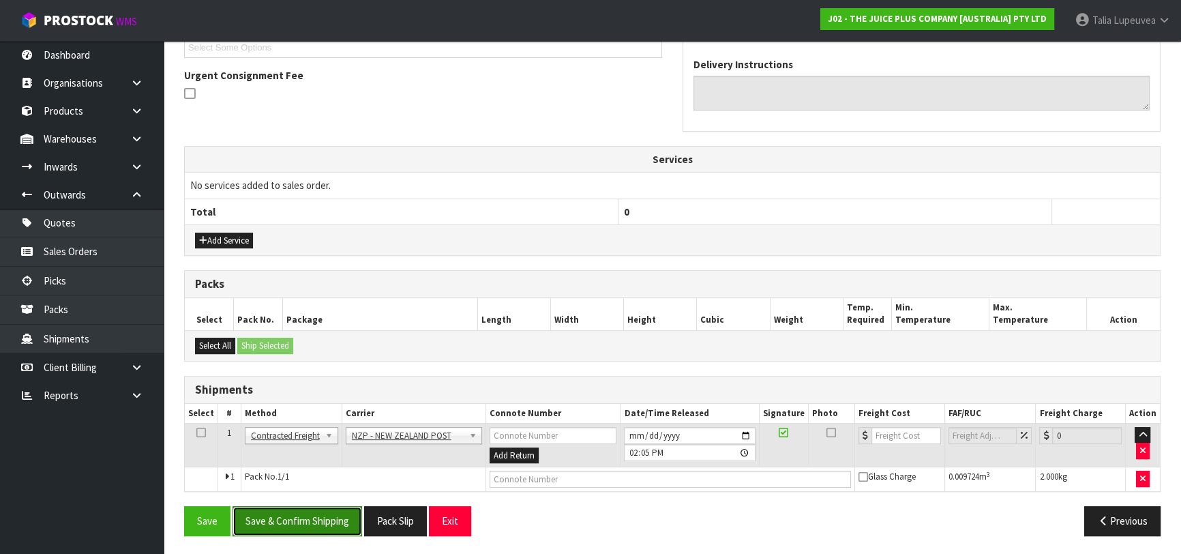
click at [304, 518] on button "Save & Confirm Shipping" at bounding box center [297, 520] width 130 height 29
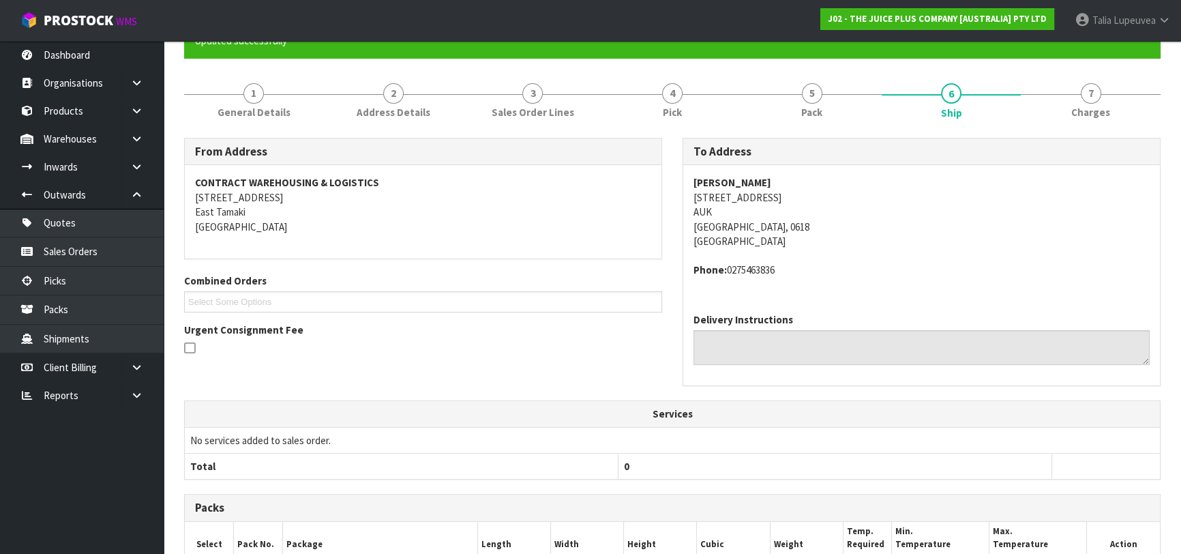
scroll to position [364, 0]
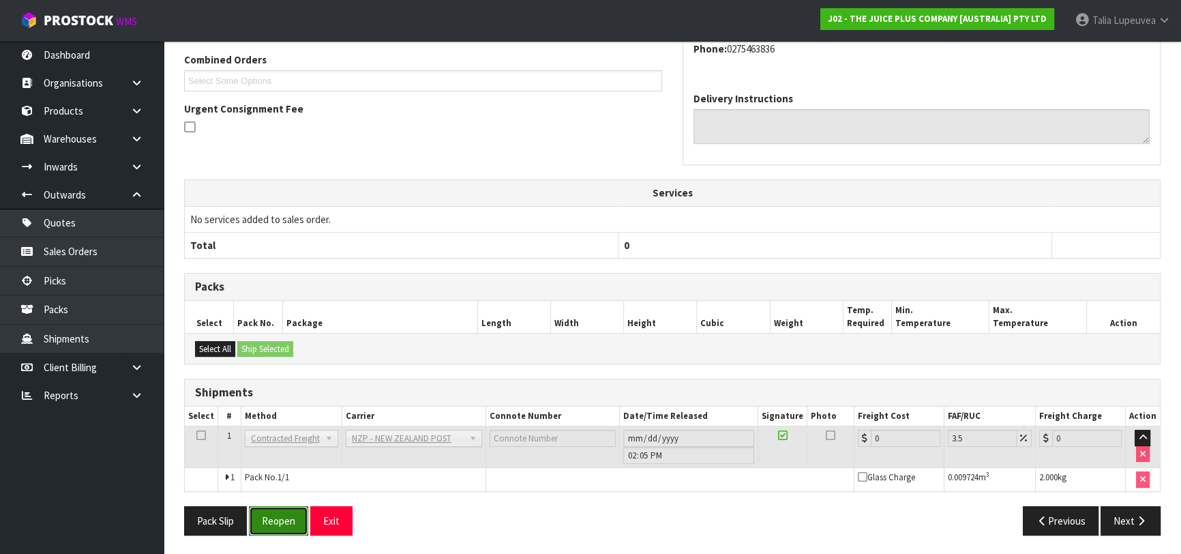
click at [294, 521] on button "Reopen" at bounding box center [278, 520] width 59 height 29
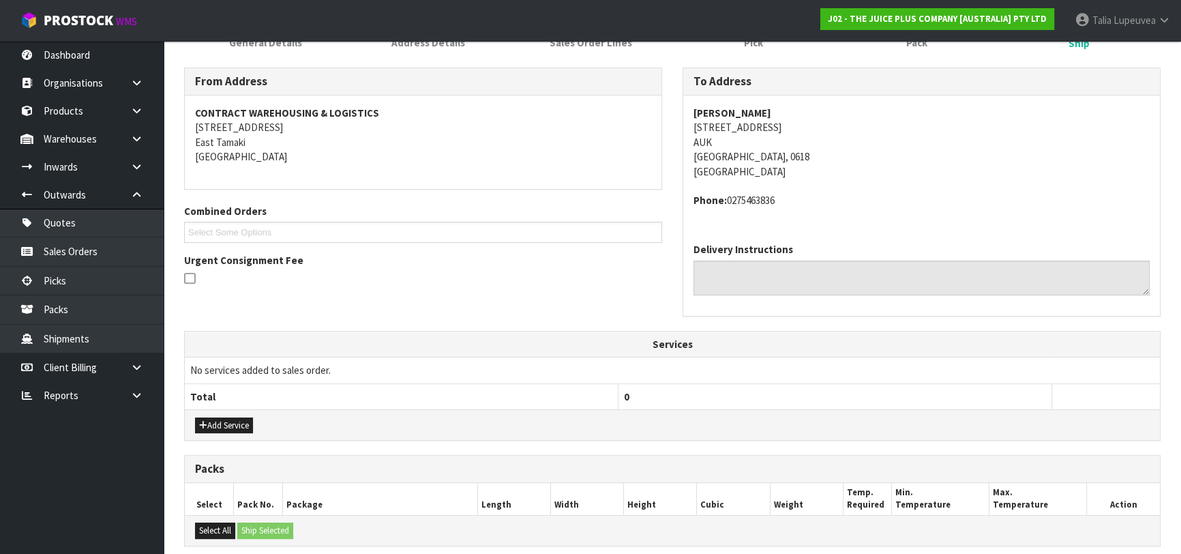
scroll to position [395, 0]
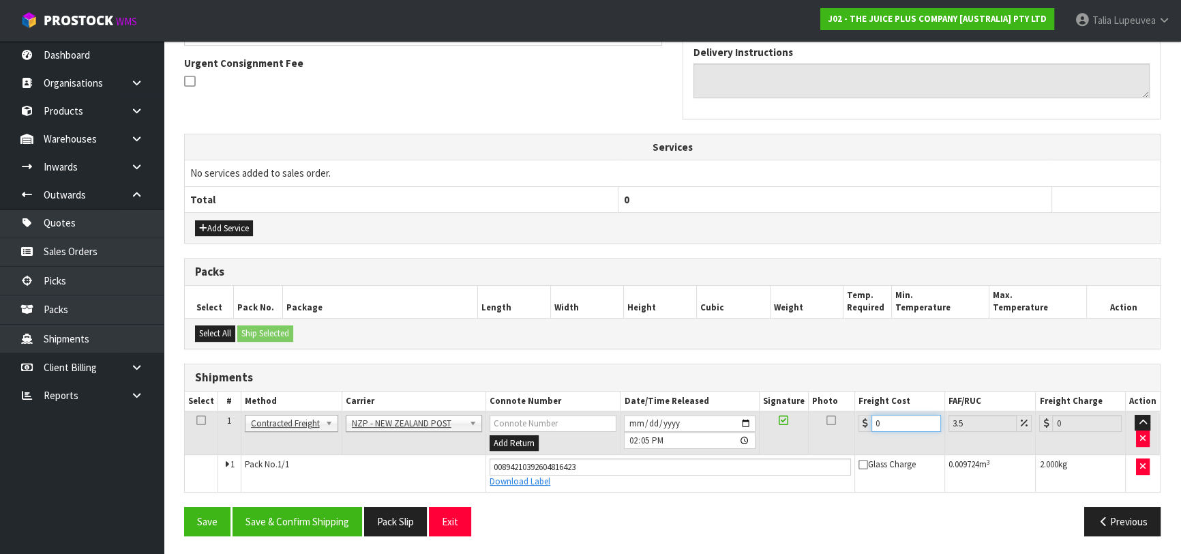
drag, startPoint x: 890, startPoint y: 421, endPoint x: 779, endPoint y: 385, distance: 116.0
click at [763, 395] on table "Select # Method Carrier Connote Number Date/Time Released Signature Photo Freig…" at bounding box center [672, 441] width 975 height 100
drag, startPoint x: 325, startPoint y: 511, endPoint x: 313, endPoint y: 498, distance: 18.3
click at [324, 512] on button "Save & Confirm Shipping" at bounding box center [297, 520] width 130 height 29
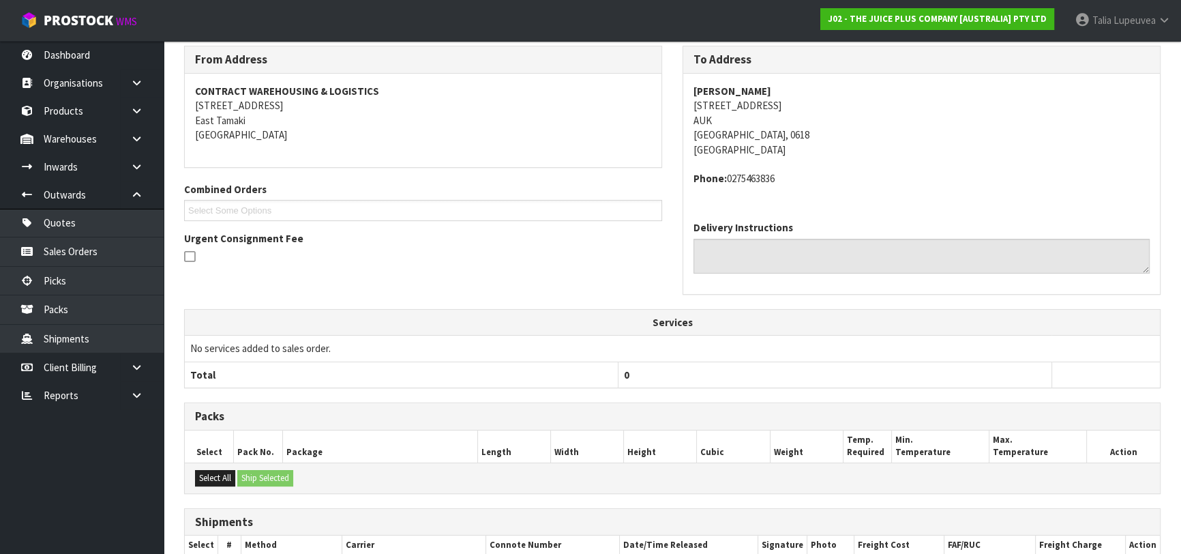
scroll to position [0, 0]
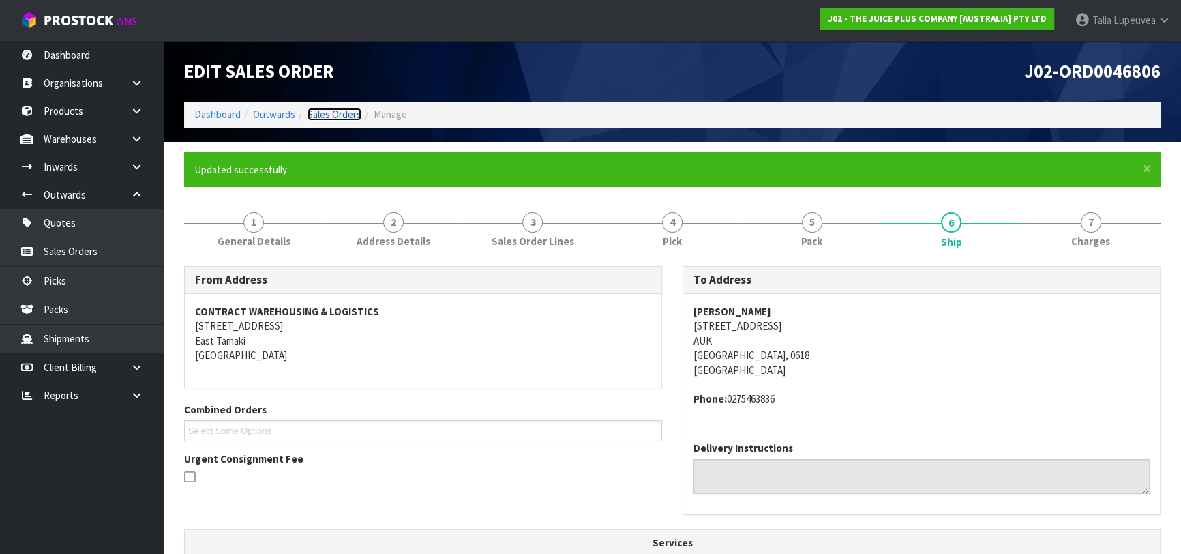
click at [351, 114] on link "Sales Orders" at bounding box center [334, 114] width 54 height 13
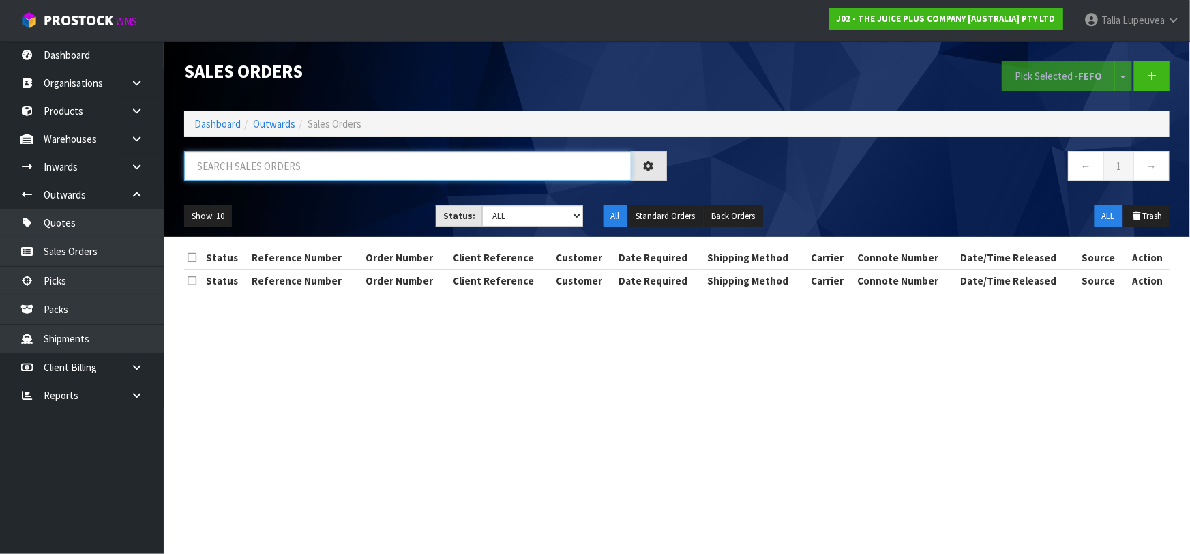
click at [393, 164] on input "text" at bounding box center [407, 165] width 447 height 29
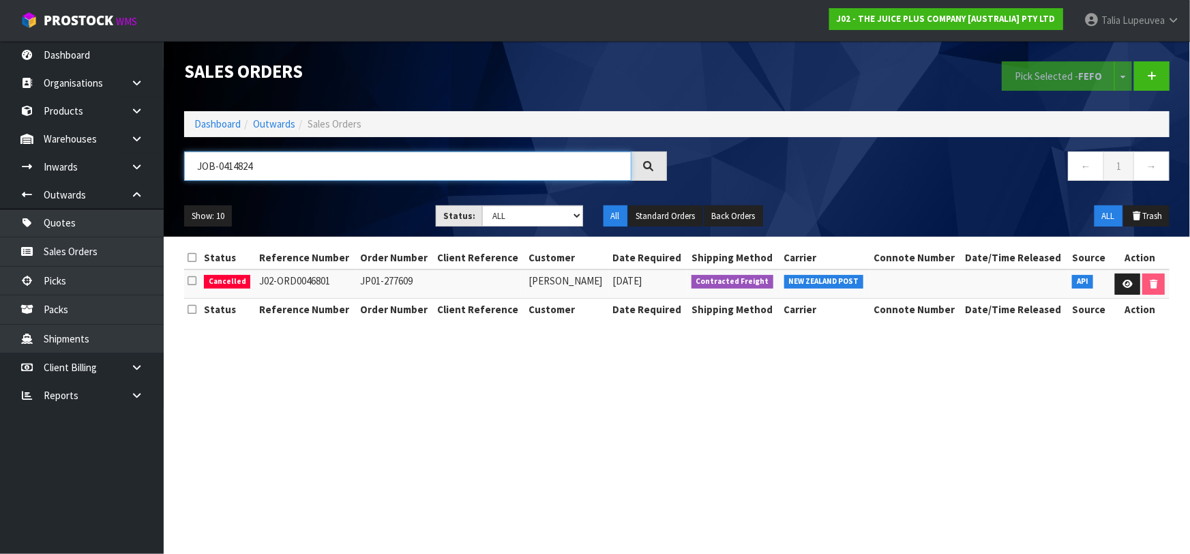
drag, startPoint x: 259, startPoint y: 166, endPoint x: 185, endPoint y: 181, distance: 75.9
click at [185, 181] on div "JOB-0414824" at bounding box center [425, 171] width 503 height 40
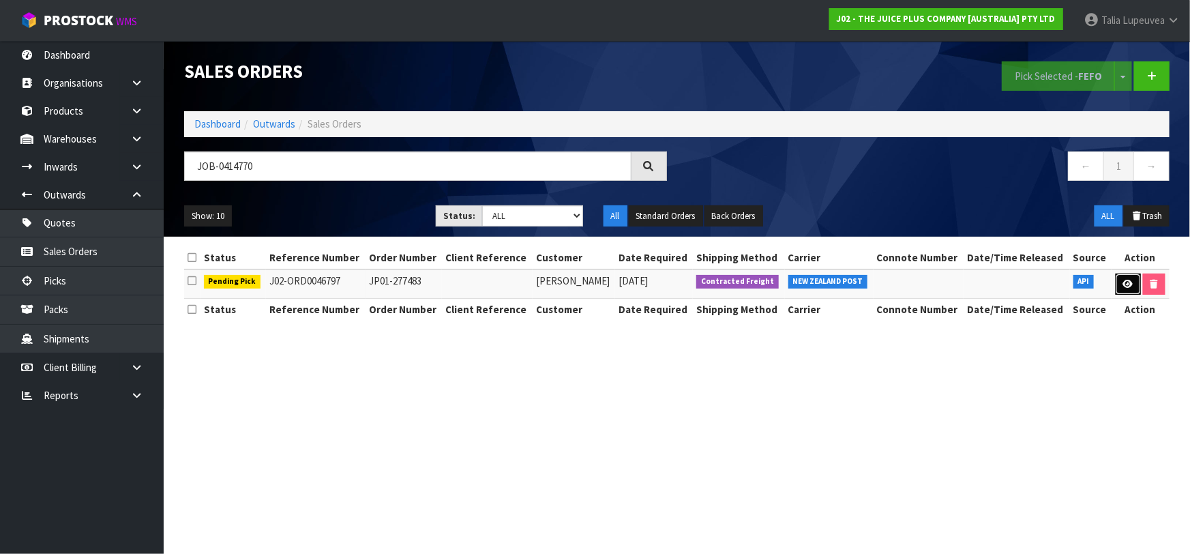
click at [1123, 277] on link at bounding box center [1127, 284] width 25 height 22
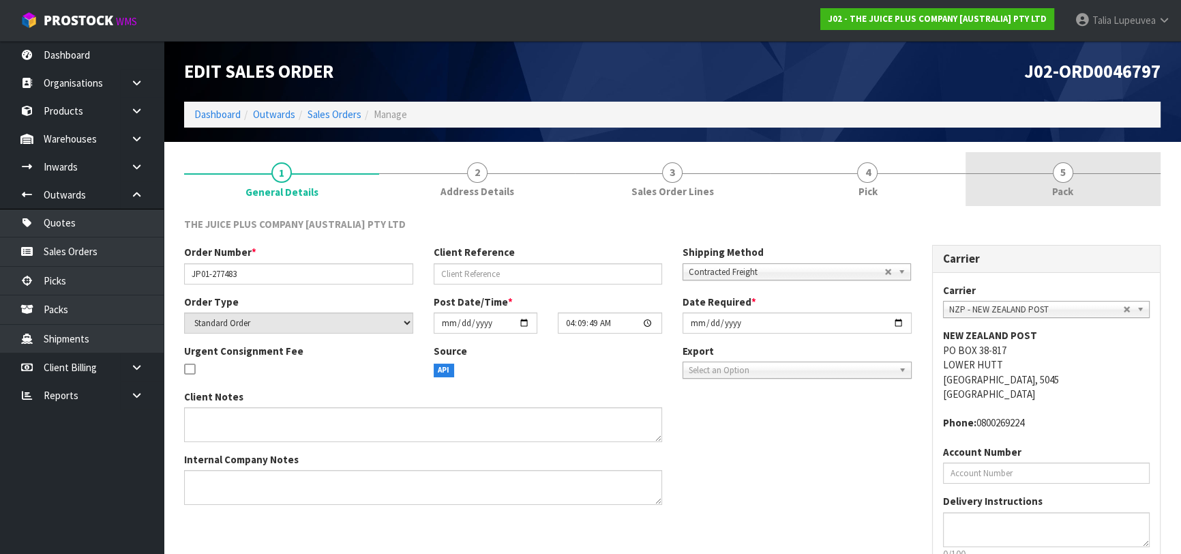
click at [1078, 180] on link "5 Pack" at bounding box center [1062, 179] width 195 height 54
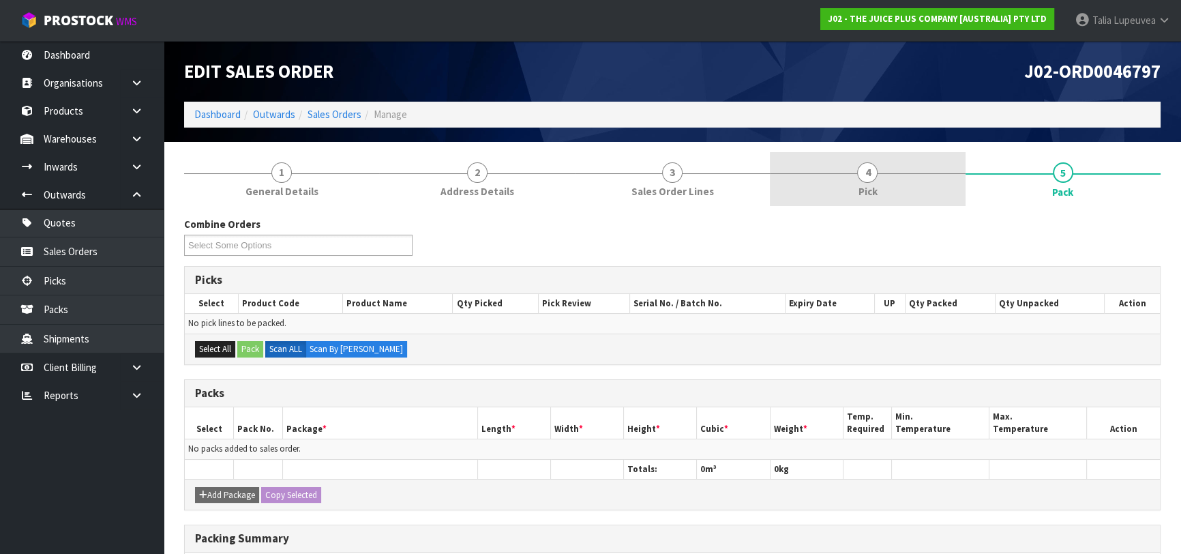
click at [870, 179] on span "4" at bounding box center [867, 172] width 20 height 20
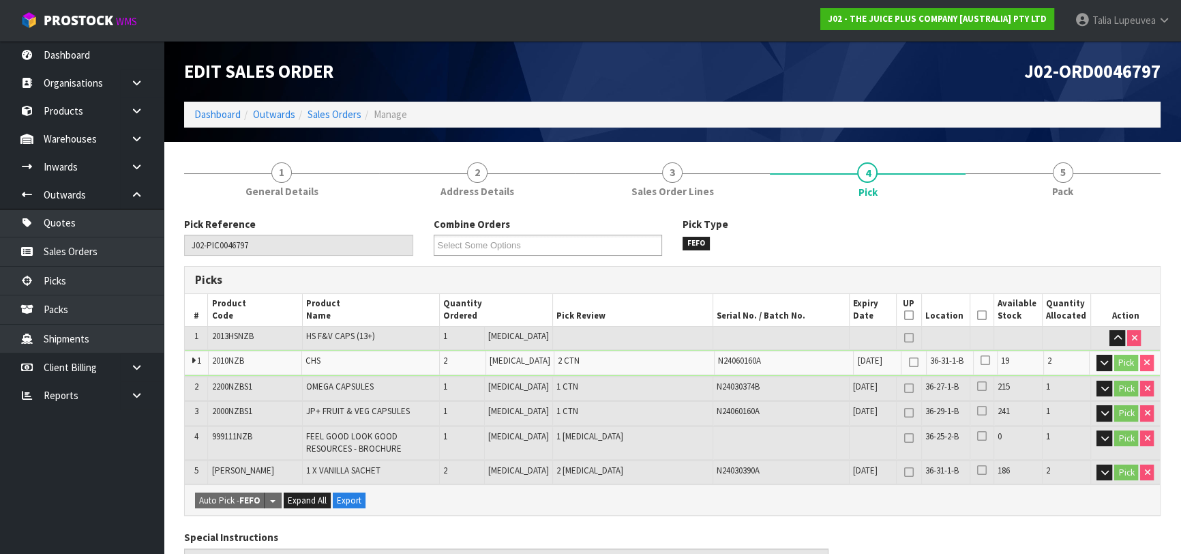
click at [977, 315] on icon at bounding box center [982, 315] width 10 height 1
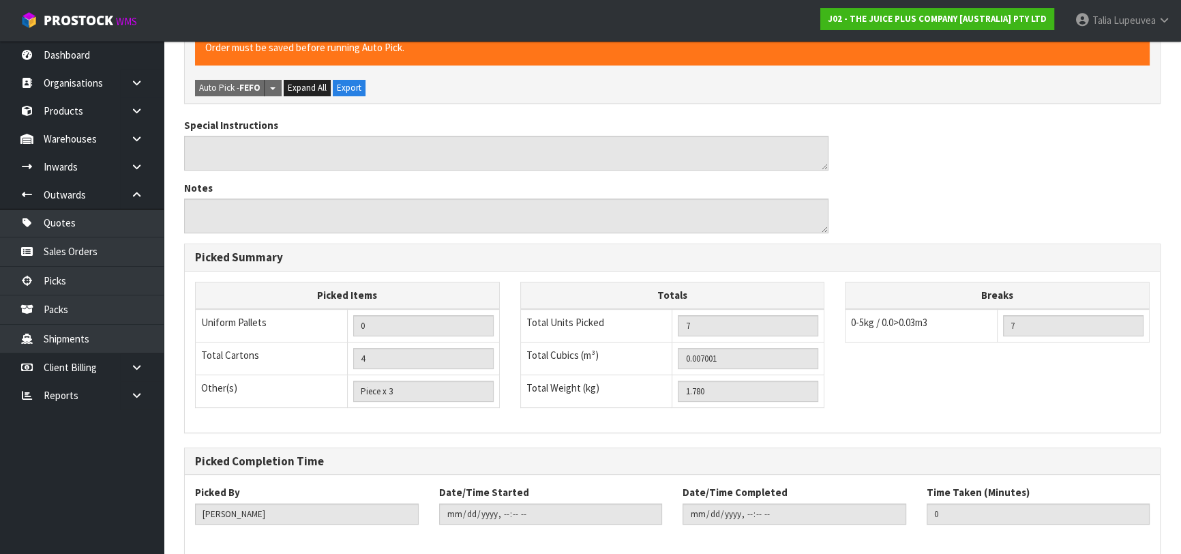
scroll to position [496, 0]
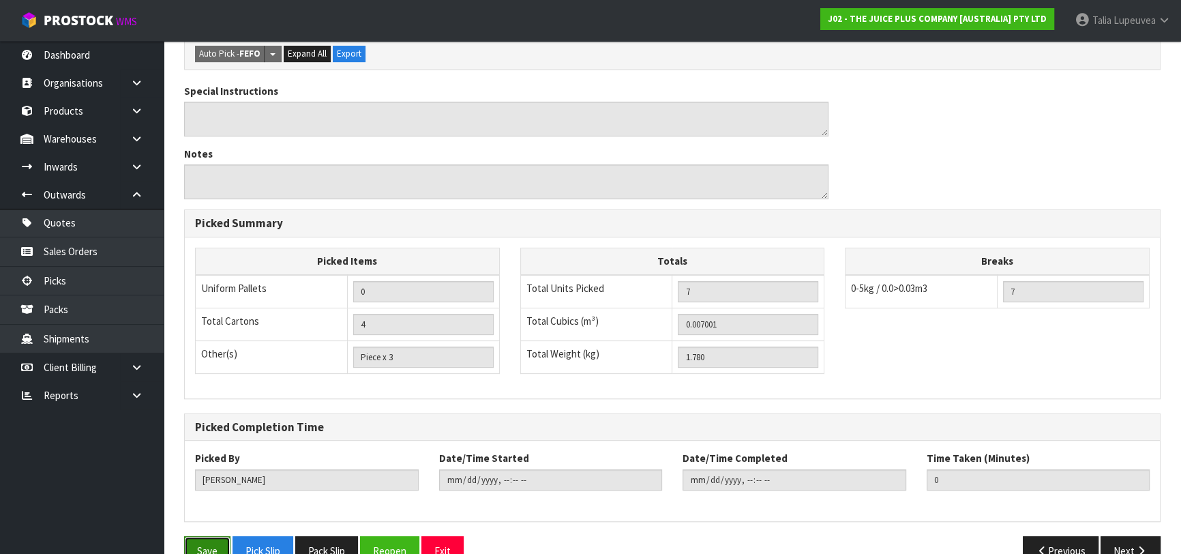
click at [211, 536] on button "Save" at bounding box center [207, 550] width 46 height 29
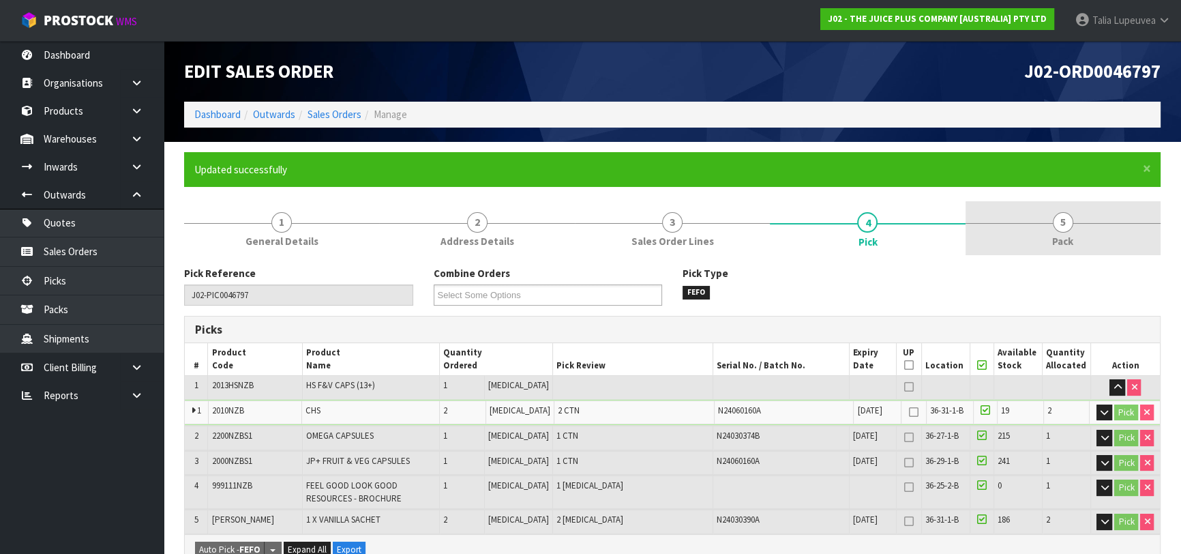
click at [1043, 223] on div at bounding box center [1062, 223] width 195 height 1
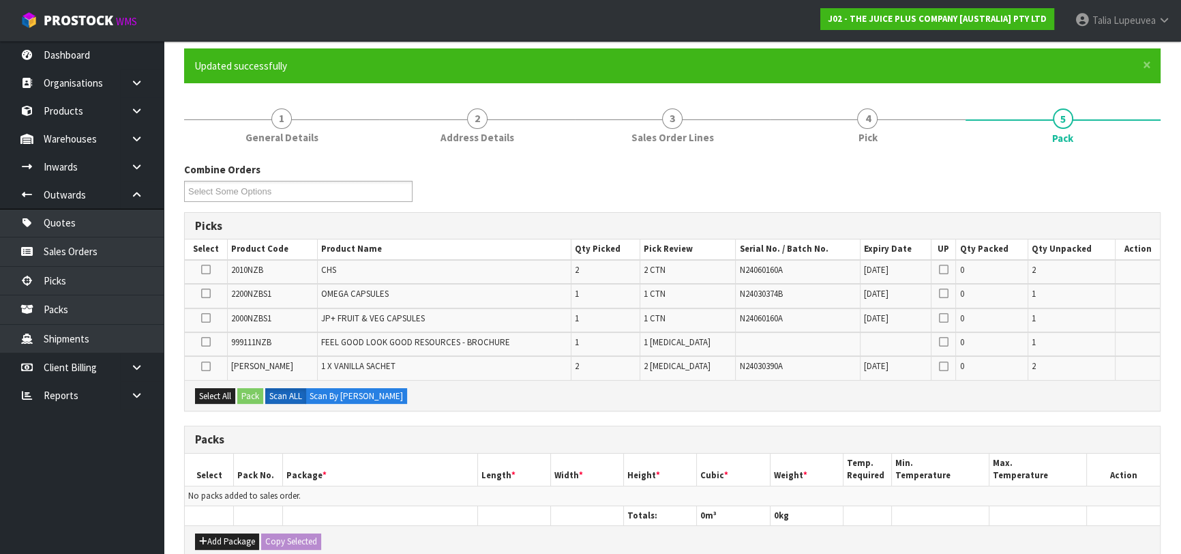
scroll to position [123, 0]
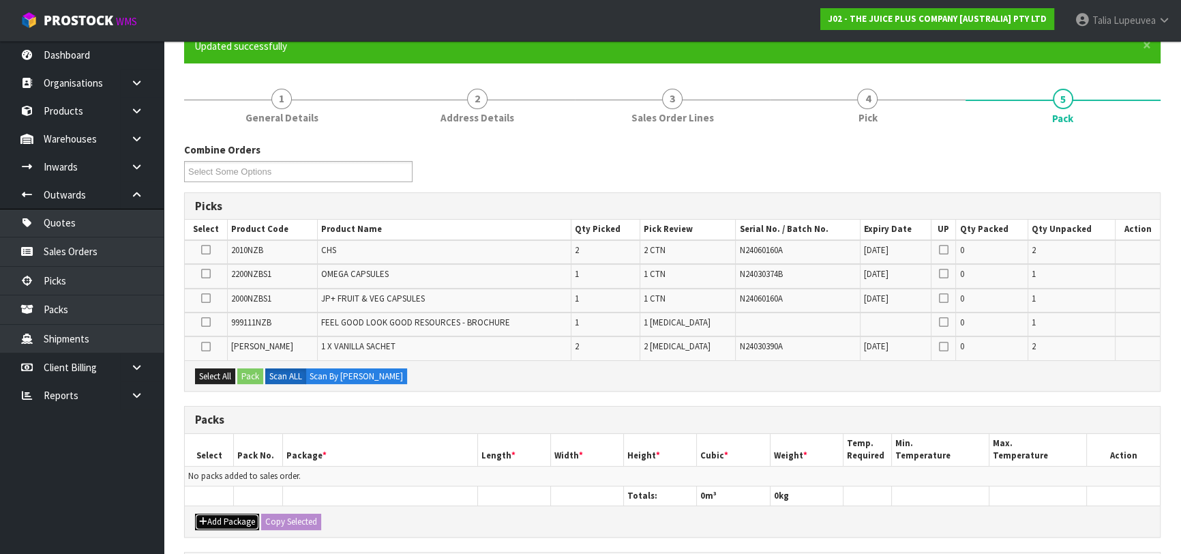
click at [225, 513] on button "Add Package" at bounding box center [227, 521] width 64 height 16
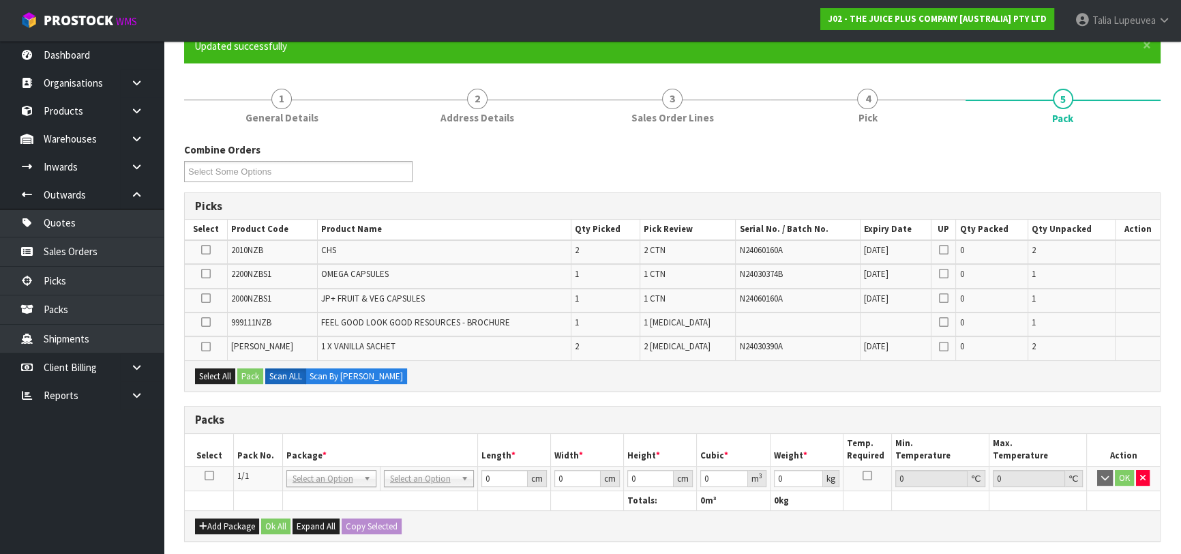
click at [208, 475] on icon at bounding box center [210, 475] width 10 height 1
click at [217, 369] on button "Select All" at bounding box center [215, 376] width 40 height 16
click at [245, 369] on button "Pack" at bounding box center [250, 376] width 26 height 16
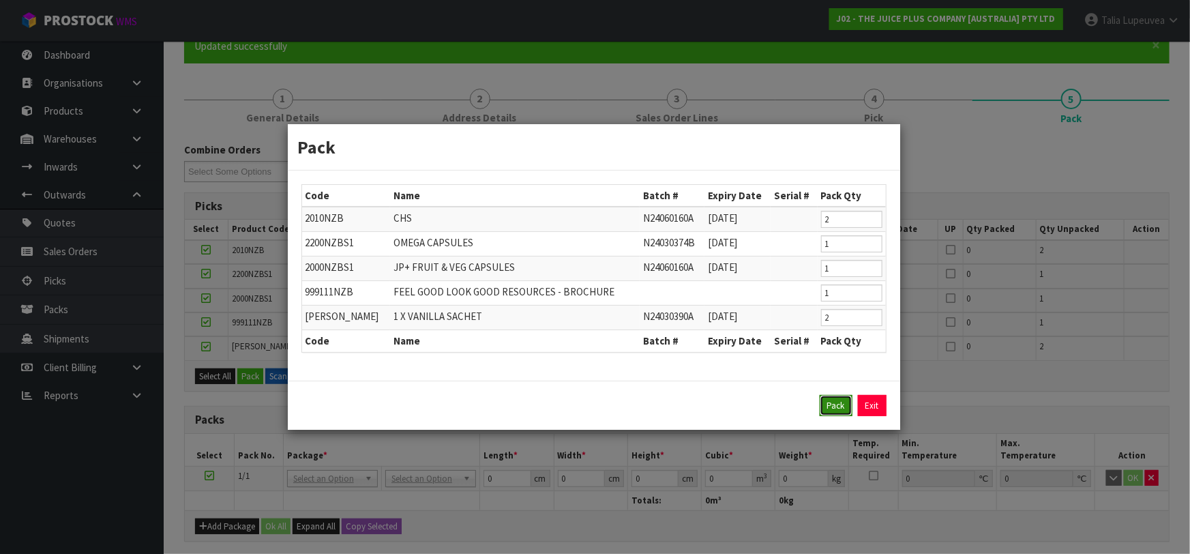
click at [837, 402] on button "Pack" at bounding box center [835, 406] width 33 height 22
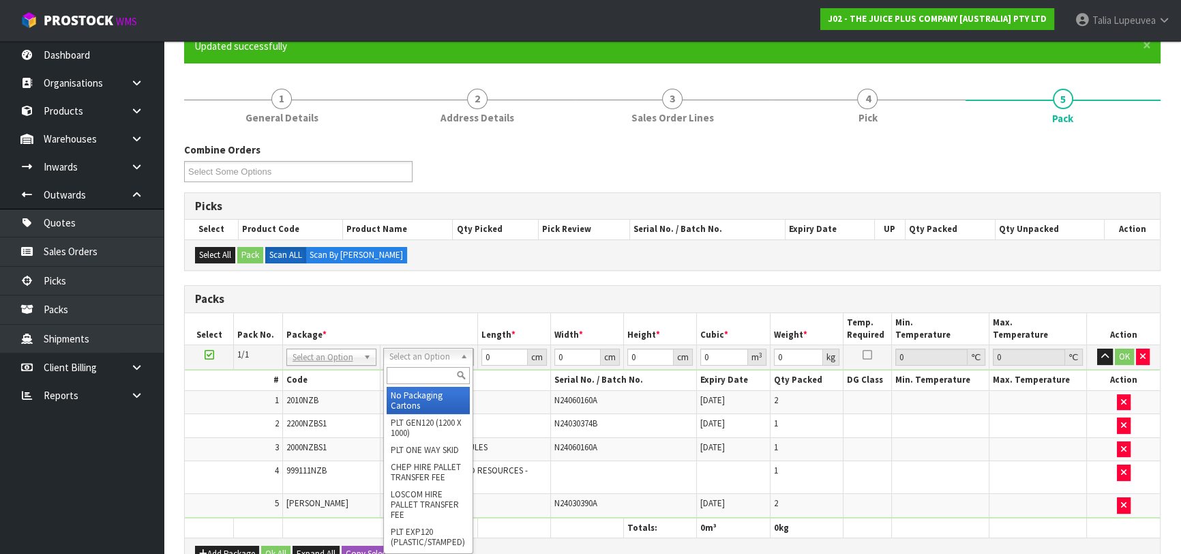
click at [425, 373] on input "text" at bounding box center [428, 375] width 83 height 17
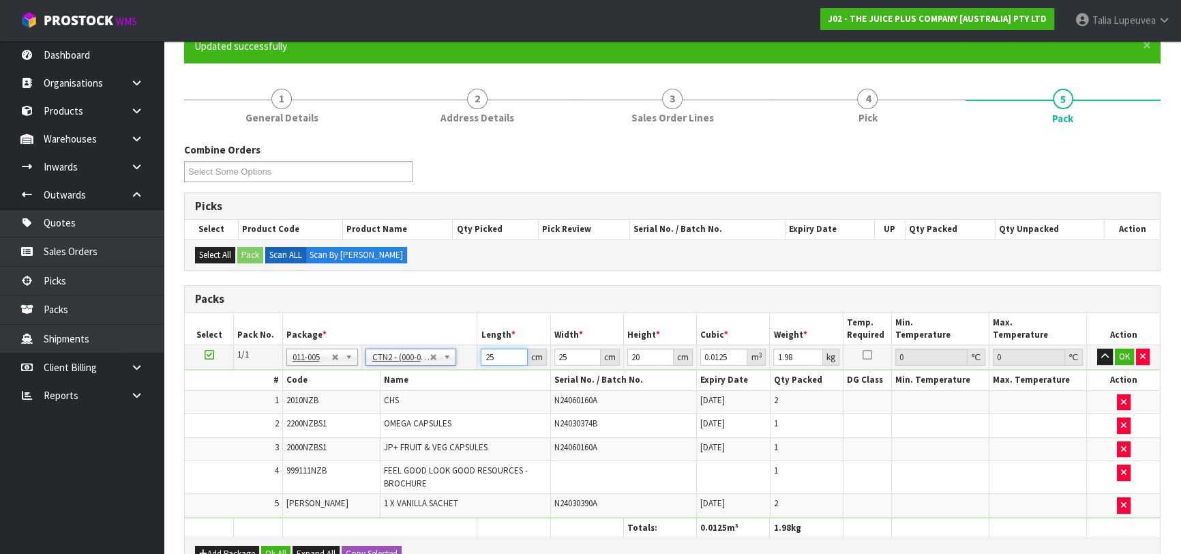
drag, startPoint x: 498, startPoint y: 352, endPoint x: 455, endPoint y: 372, distance: 47.0
click at [455, 372] on tbody "1/1 NONE 007-001 007-002 007-004 007-009 007-013 007-014 007-015 007-017 007-01…" at bounding box center [672, 431] width 975 height 172
click at [1127, 355] on button "OK" at bounding box center [1124, 356] width 19 height 16
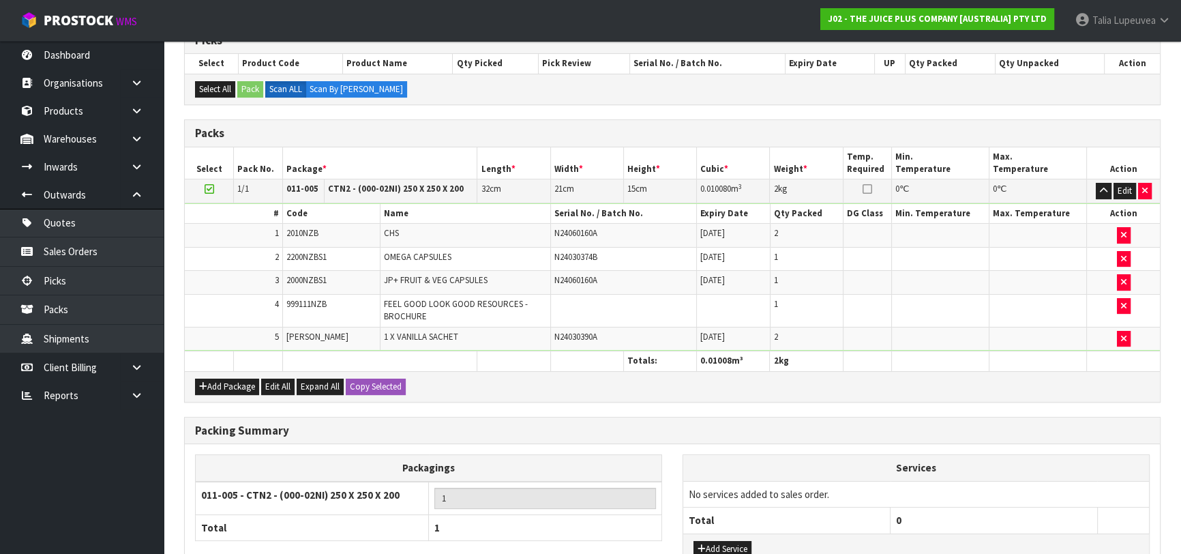
scroll to position [393, 0]
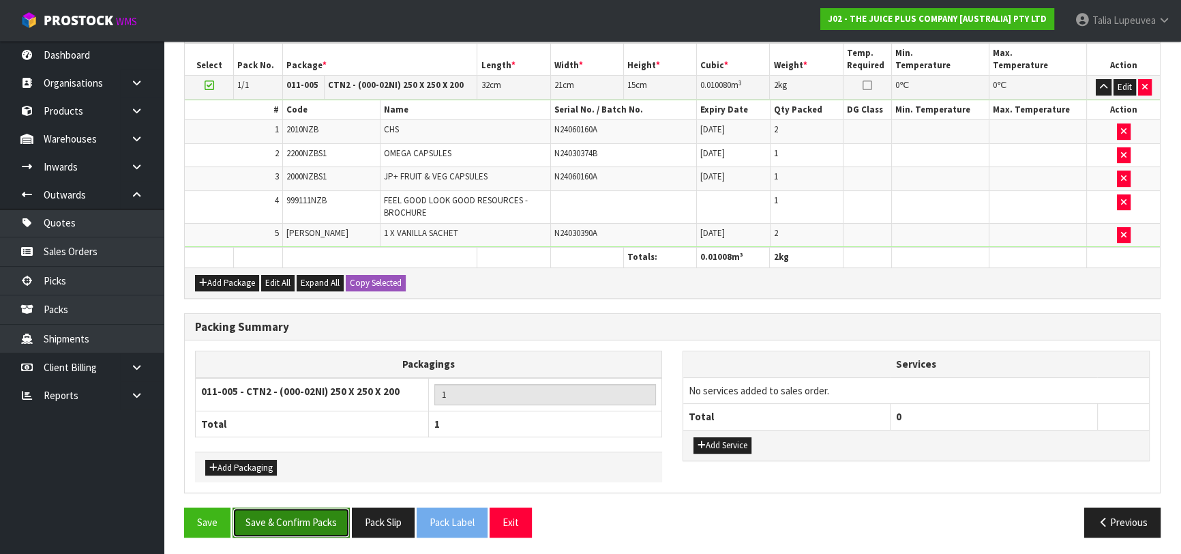
click at [286, 515] on button "Save & Confirm Packs" at bounding box center [290, 521] width 117 height 29
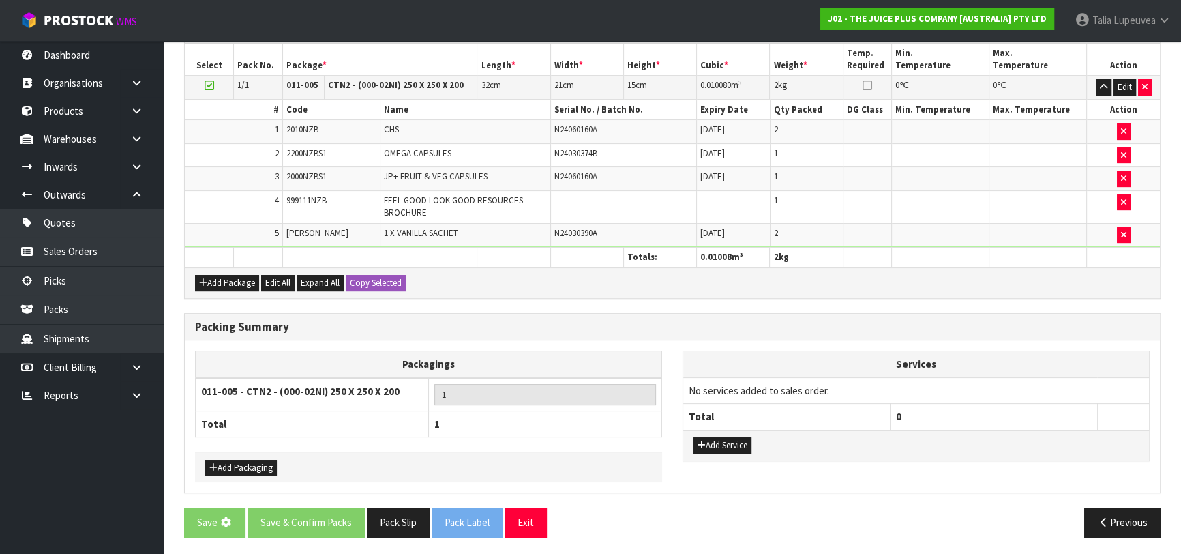
scroll to position [0, 0]
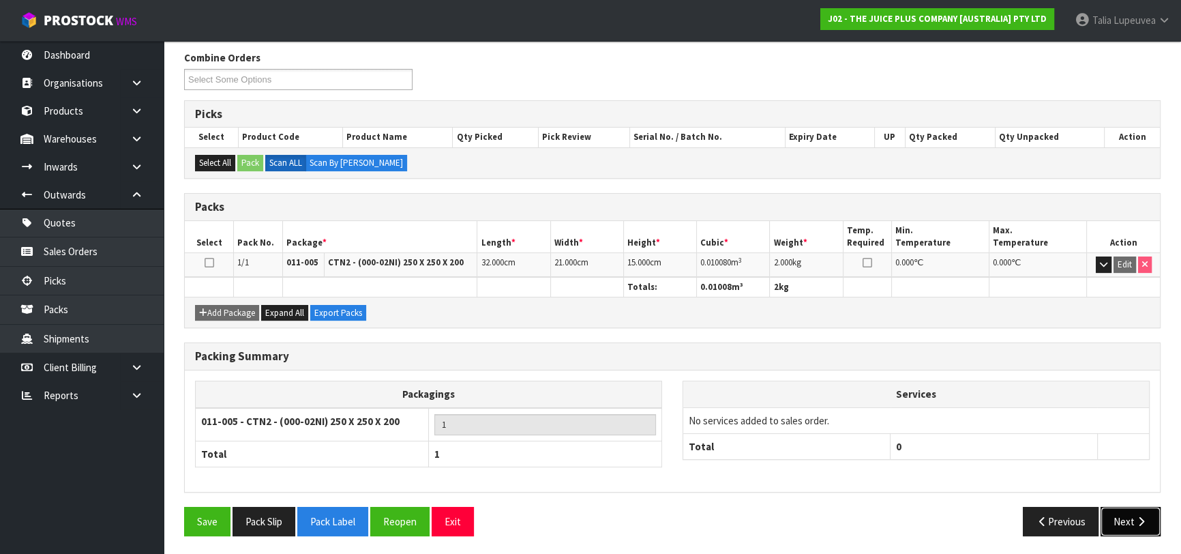
click at [1112, 525] on button "Next" at bounding box center [1130, 520] width 60 height 29
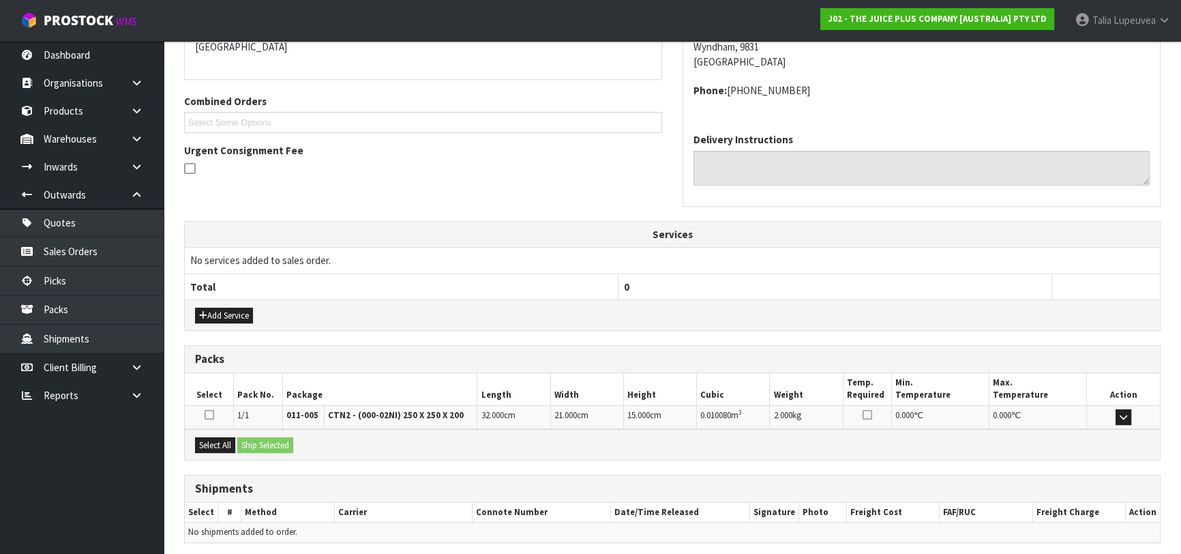
scroll to position [359, 0]
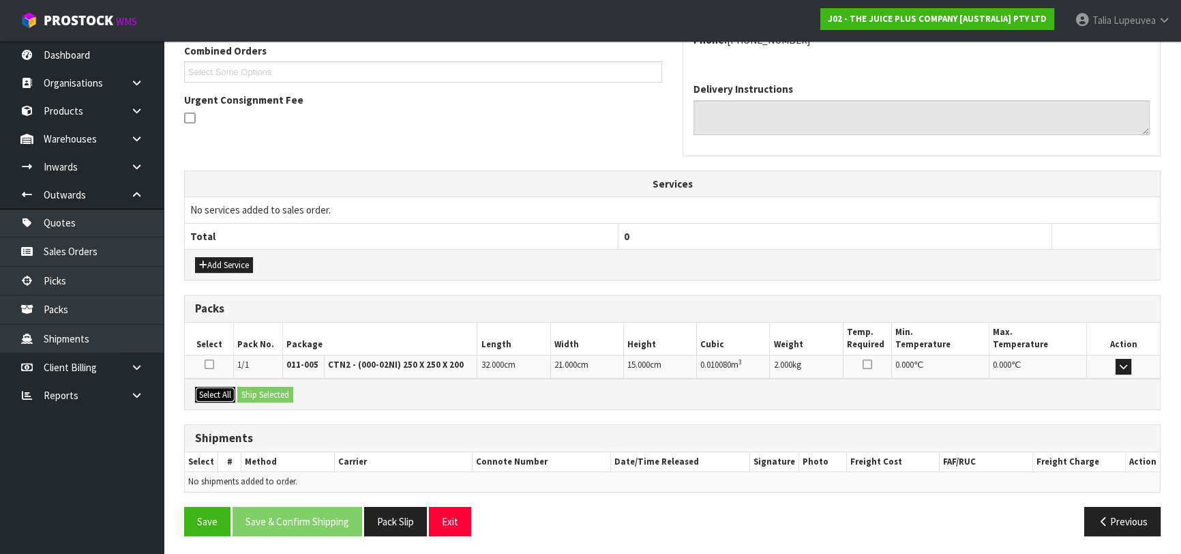
drag, startPoint x: 201, startPoint y: 389, endPoint x: 233, endPoint y: 389, distance: 32.0
click at [204, 389] on button "Select All" at bounding box center [215, 395] width 40 height 16
click at [261, 392] on button "Ship Selected" at bounding box center [265, 395] width 56 height 16
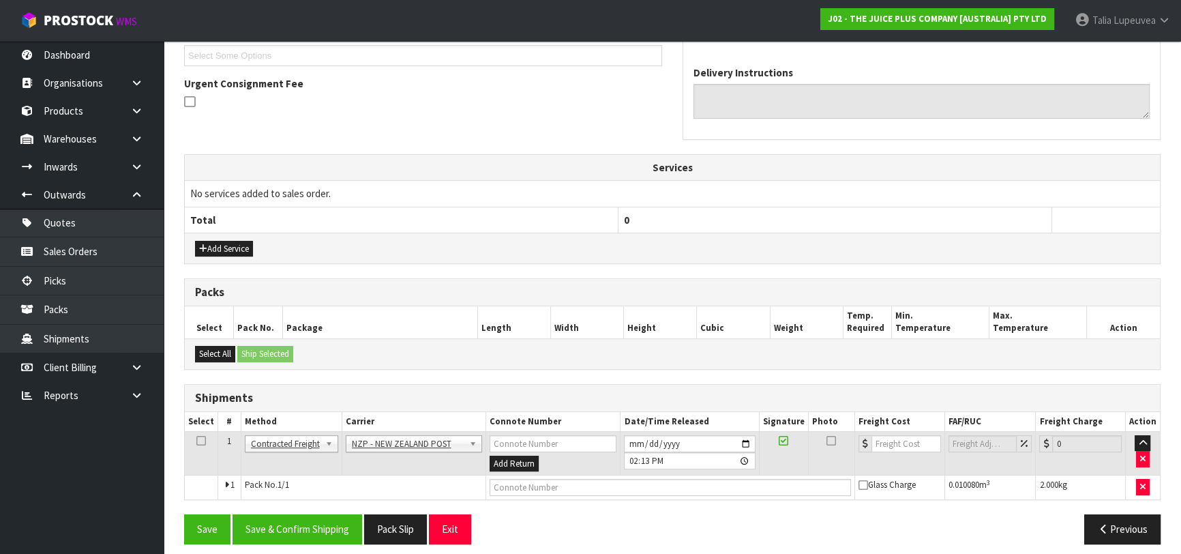
scroll to position [383, 0]
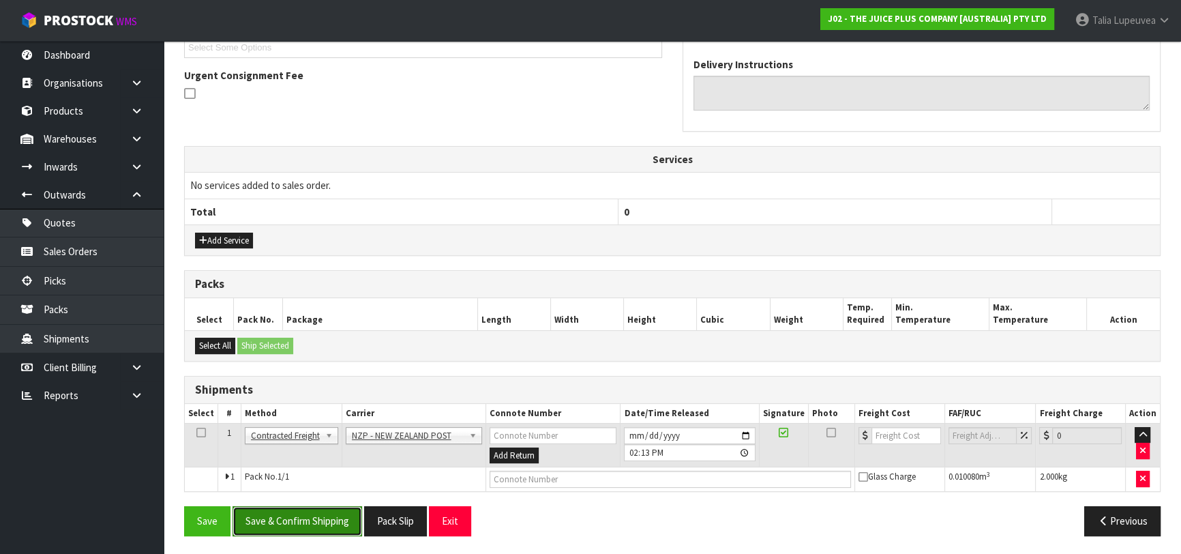
click at [305, 514] on button "Save & Confirm Shipping" at bounding box center [297, 520] width 130 height 29
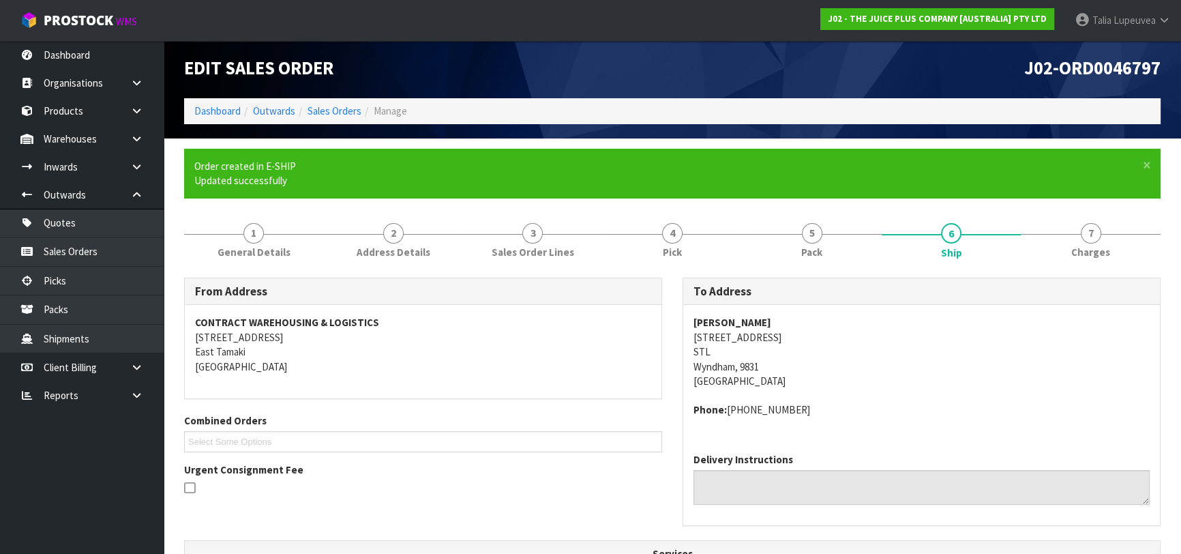
scroll to position [364, 0]
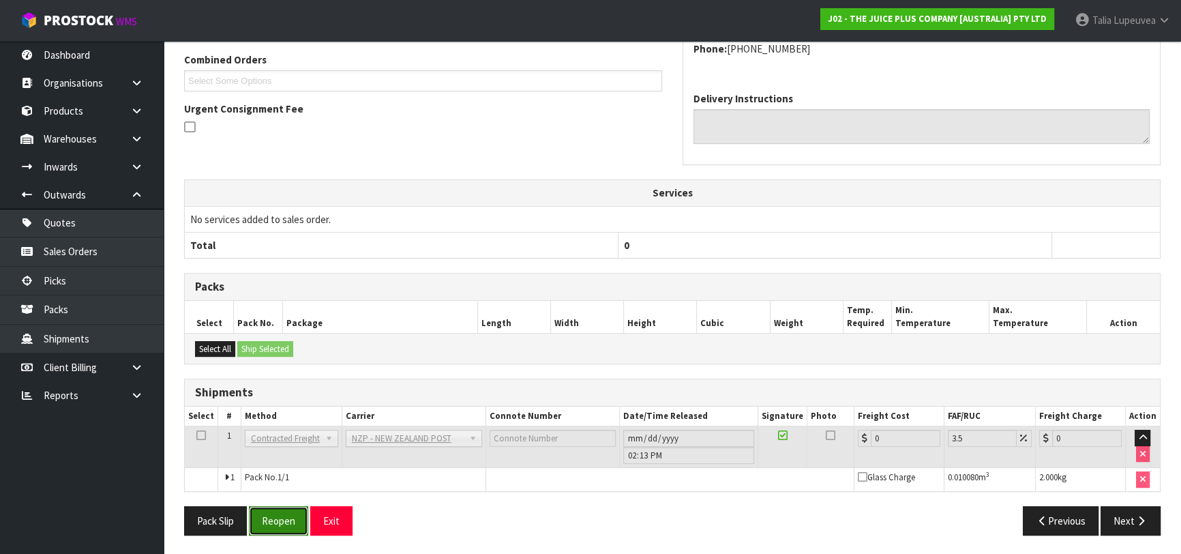
click at [280, 520] on button "Reopen" at bounding box center [278, 520] width 59 height 29
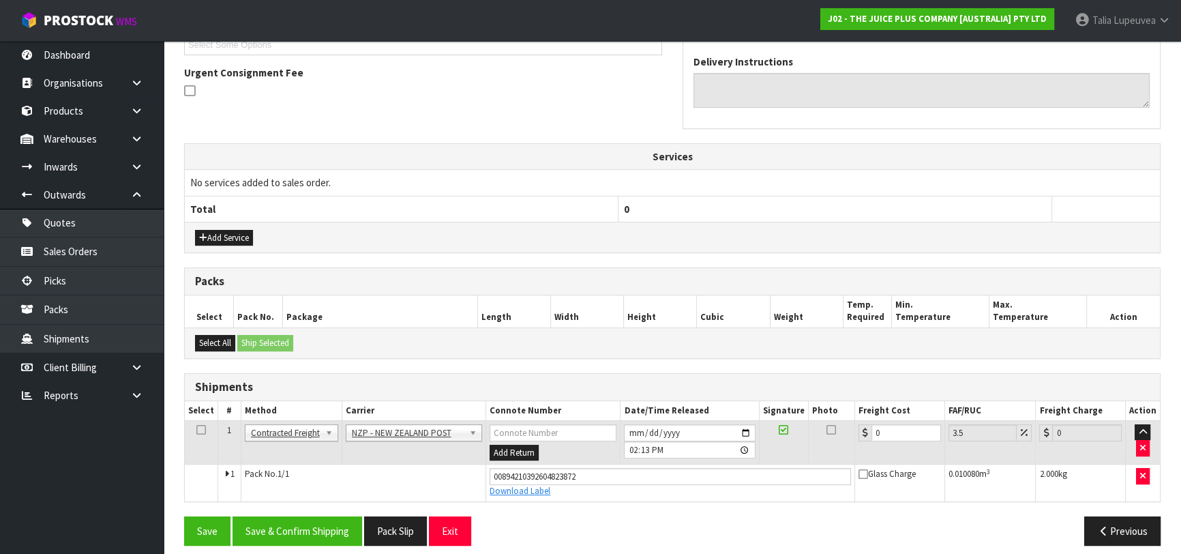
scroll to position [395, 0]
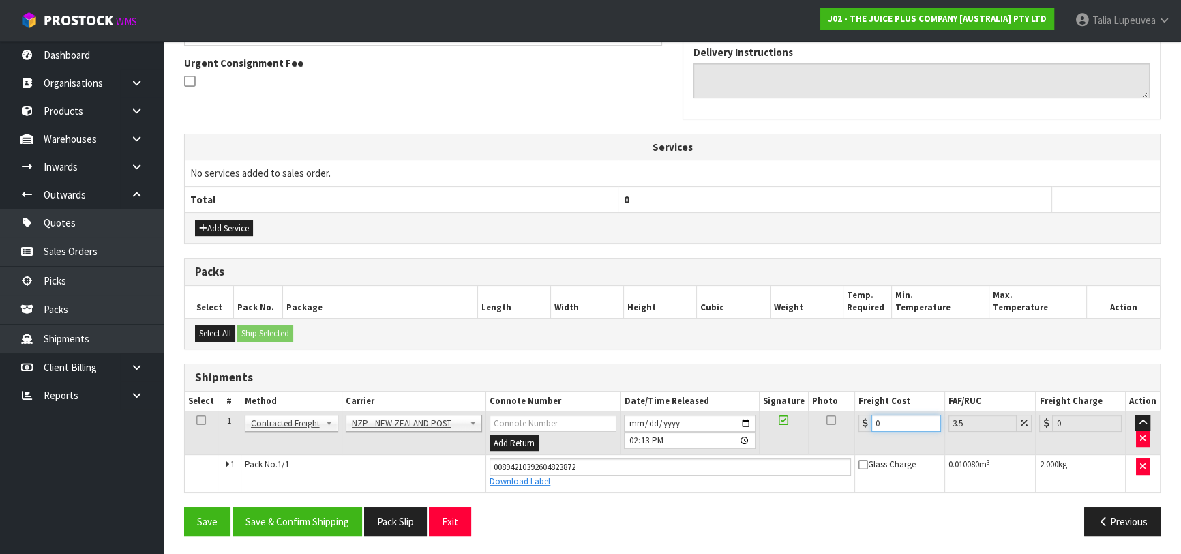
drag, startPoint x: 855, startPoint y: 433, endPoint x: 853, endPoint y: 424, distance: 9.0
click at [852, 426] on tr "1 Client Local Pickup Customer Local Pickup Company Freight Contracted Freight …" at bounding box center [672, 432] width 975 height 44
click at [297, 520] on button "Save & Confirm Shipping" at bounding box center [297, 520] width 130 height 29
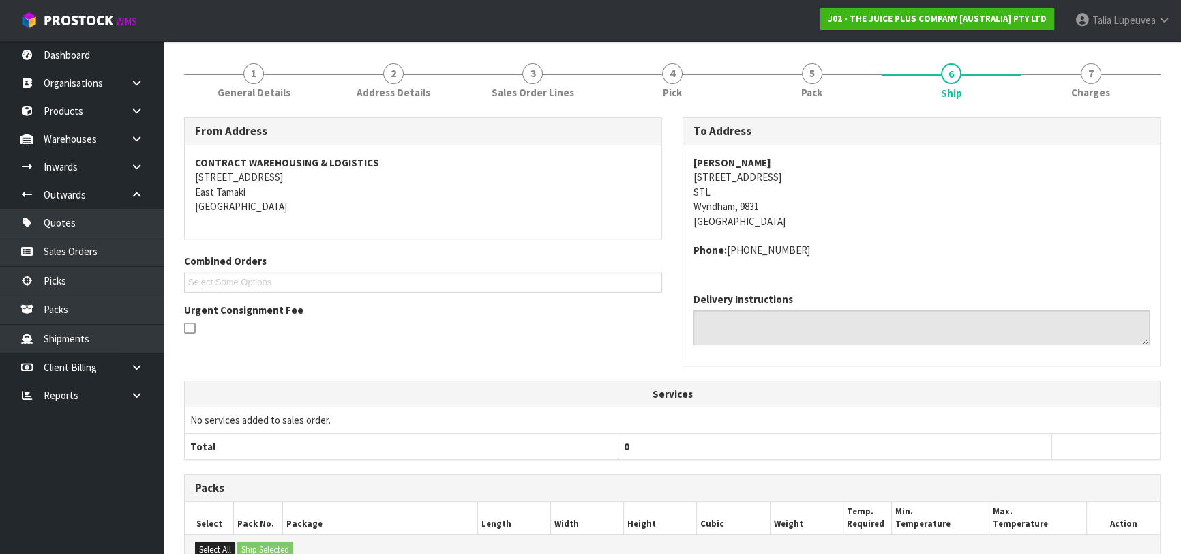
scroll to position [0, 0]
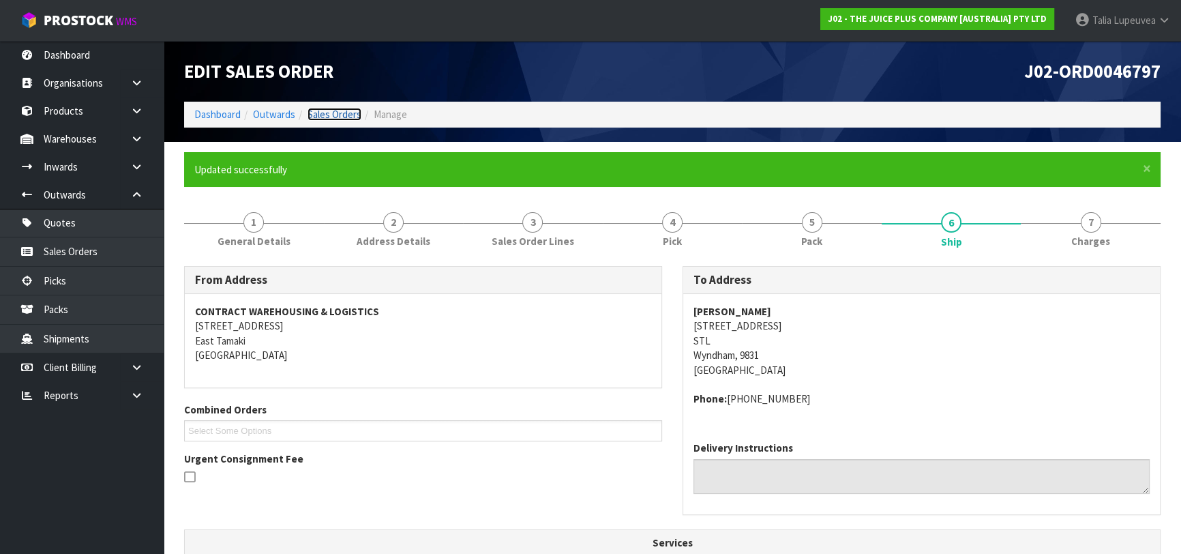
click at [340, 119] on link "Sales Orders" at bounding box center [334, 114] width 54 height 13
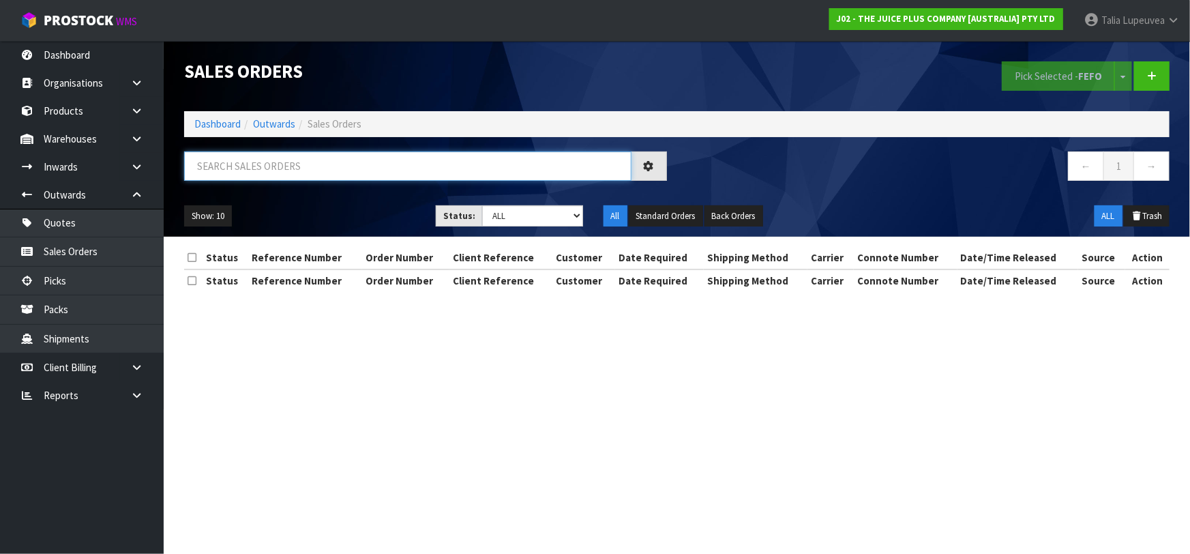
click at [360, 172] on input "text" at bounding box center [407, 165] width 447 height 29
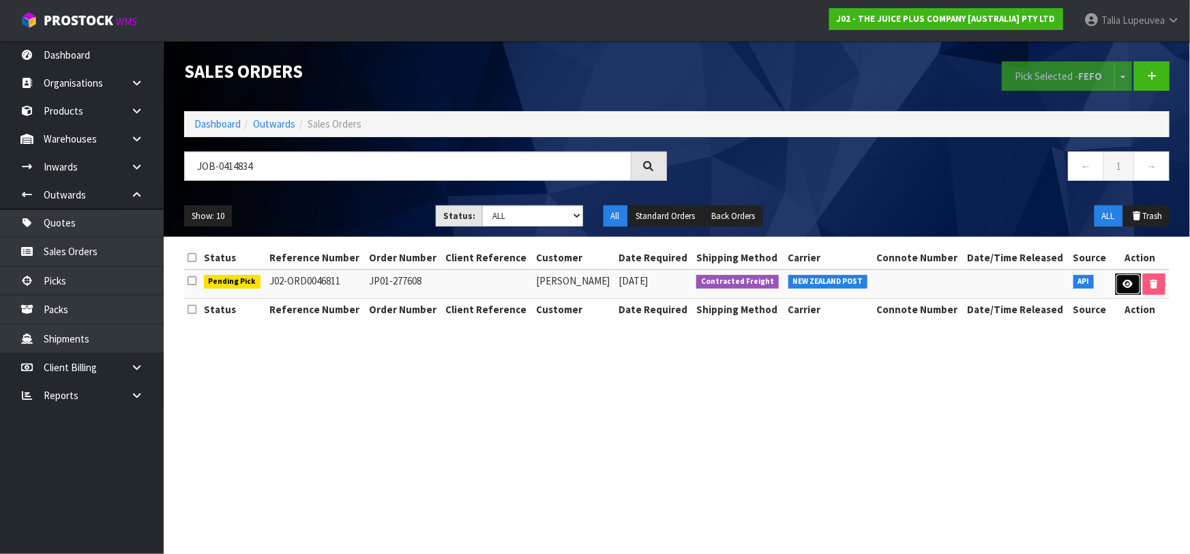
click at [1125, 286] on icon at bounding box center [1128, 283] width 10 height 9
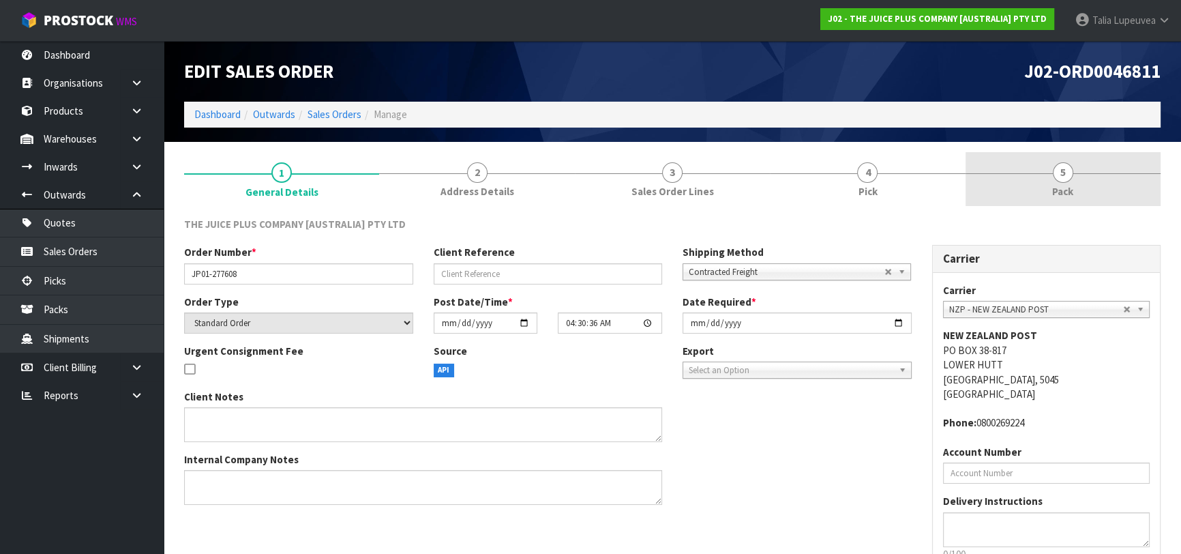
click at [1065, 177] on span "5" at bounding box center [1063, 172] width 20 height 20
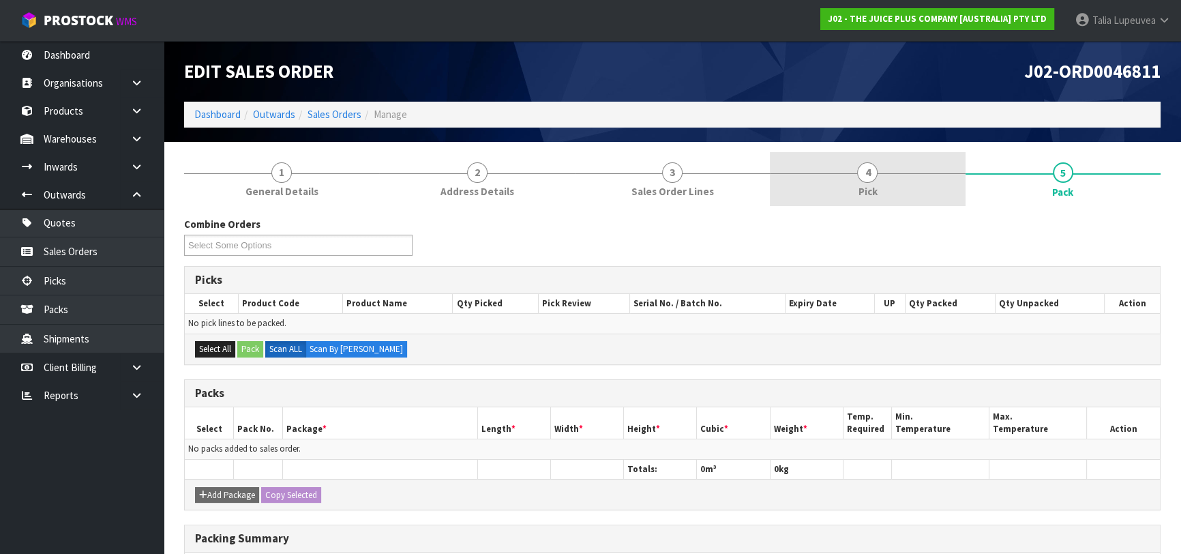
click at [924, 194] on link "4 Pick" at bounding box center [867, 179] width 195 height 54
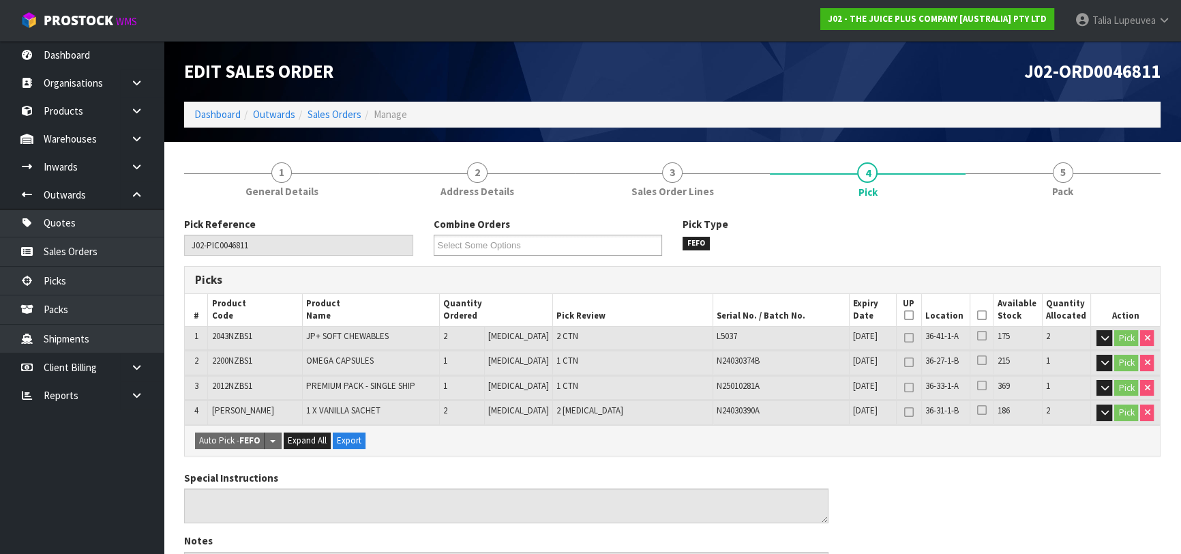
click at [977, 315] on icon at bounding box center [982, 315] width 10 height 1
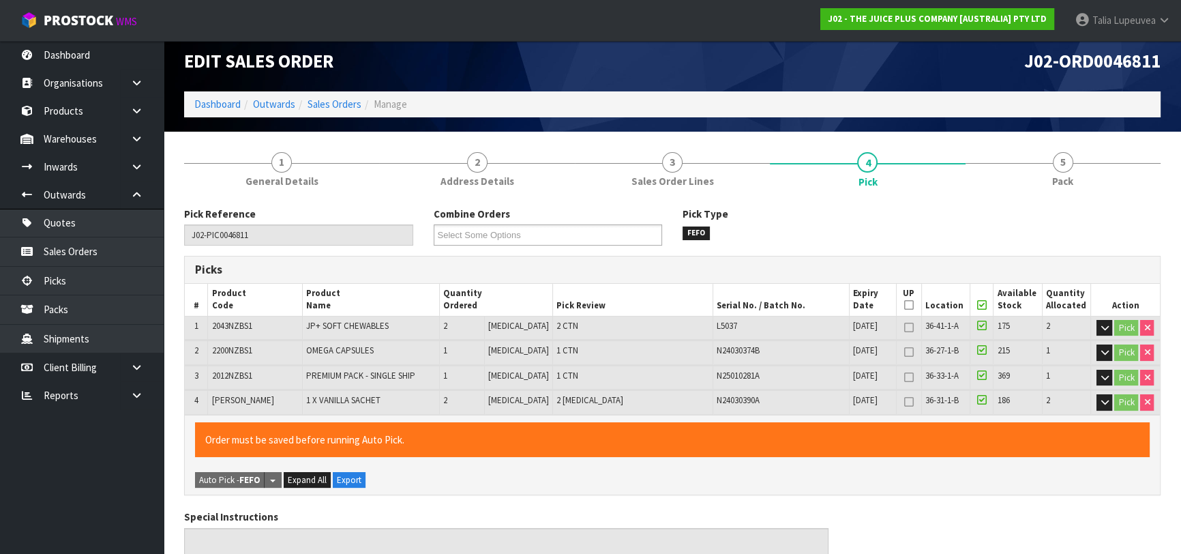
scroll to position [464, 0]
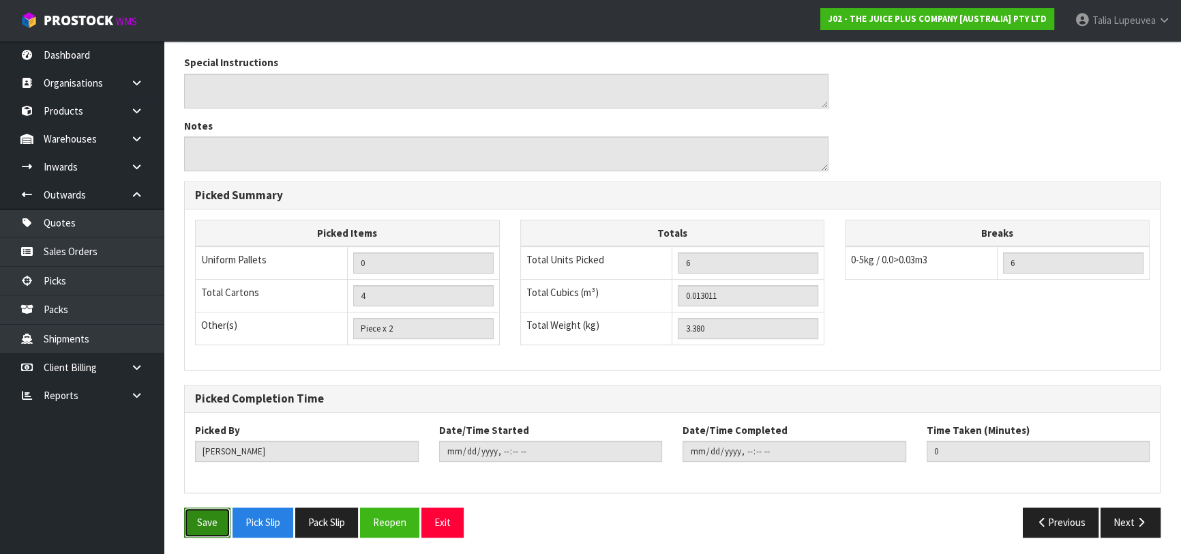
click at [224, 511] on button "Save" at bounding box center [207, 521] width 46 height 29
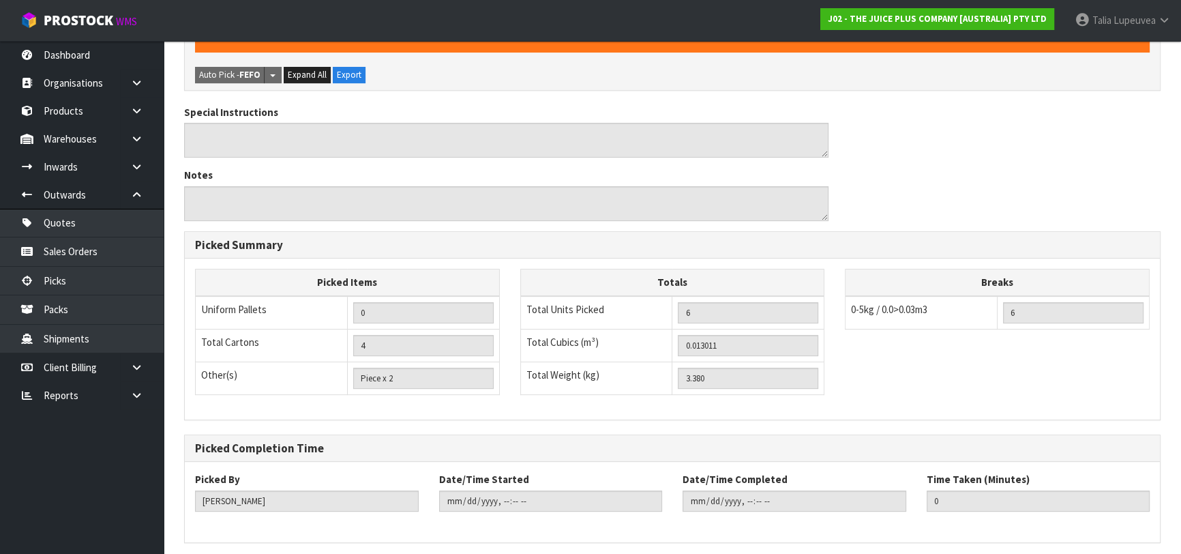
scroll to position [0, 0]
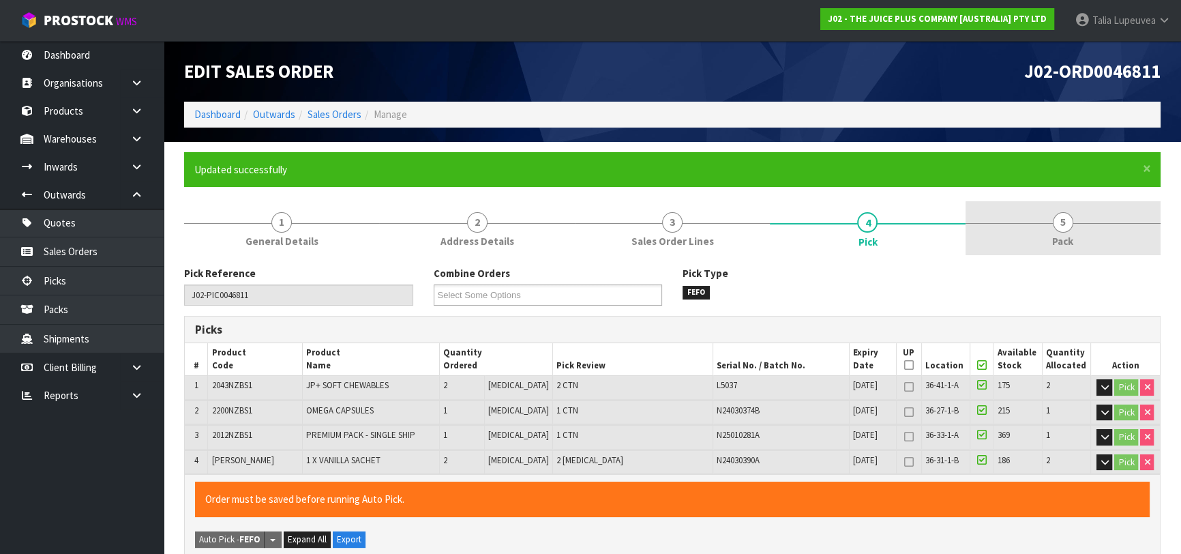
click at [1061, 230] on span "5" at bounding box center [1063, 222] width 20 height 20
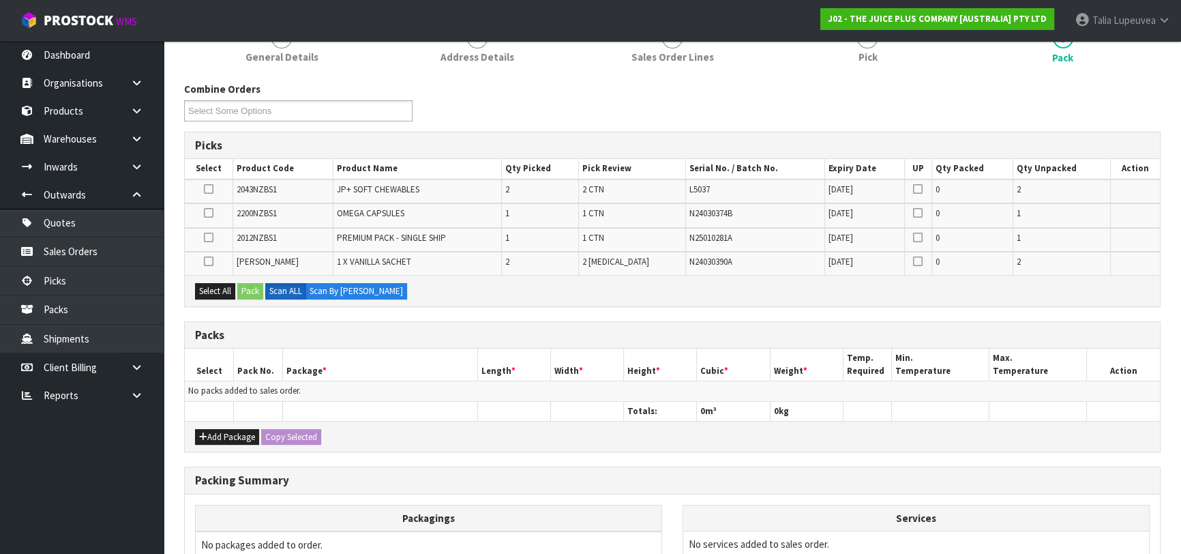
scroll to position [185, 0]
click at [241, 427] on button "Add Package" at bounding box center [227, 435] width 64 height 16
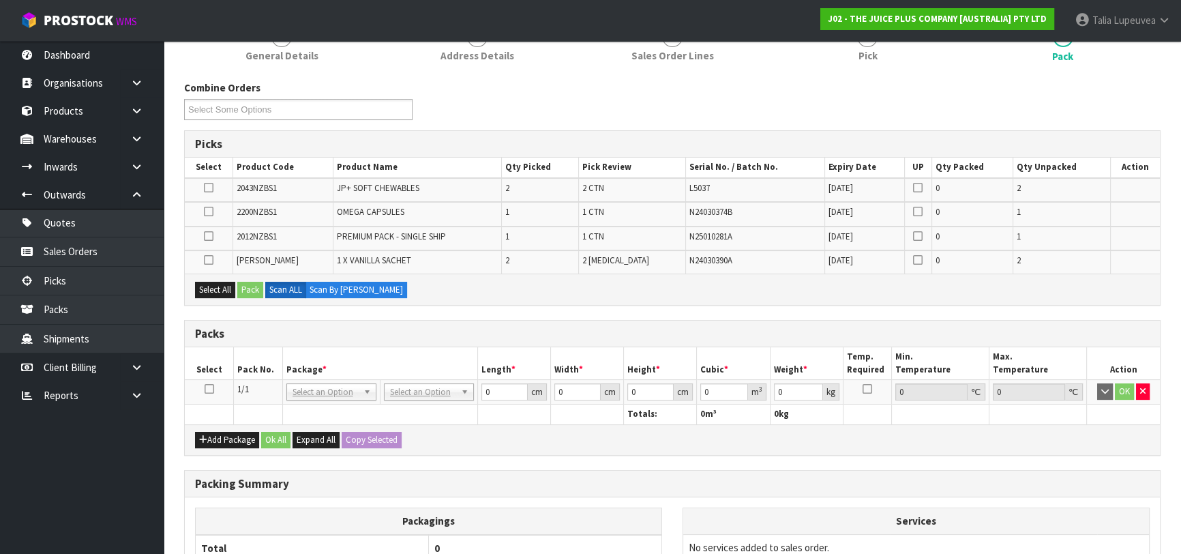
click at [212, 389] on icon at bounding box center [210, 389] width 10 height 1
click at [215, 286] on button "Select All" at bounding box center [215, 290] width 40 height 16
click at [252, 290] on button "Pack" at bounding box center [250, 290] width 26 height 16
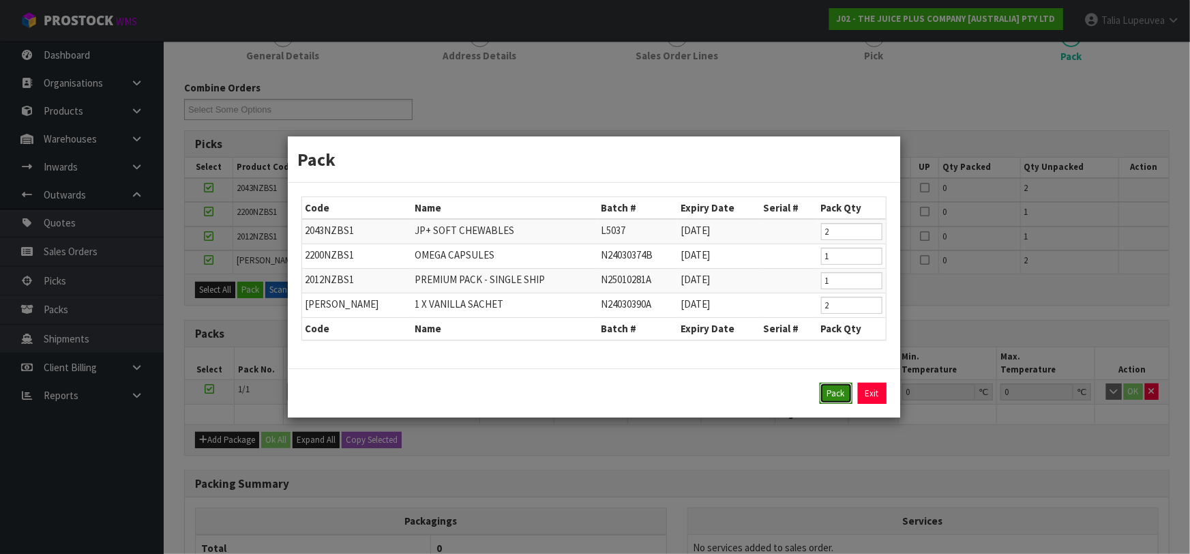
click at [833, 399] on button "Pack" at bounding box center [835, 393] width 33 height 22
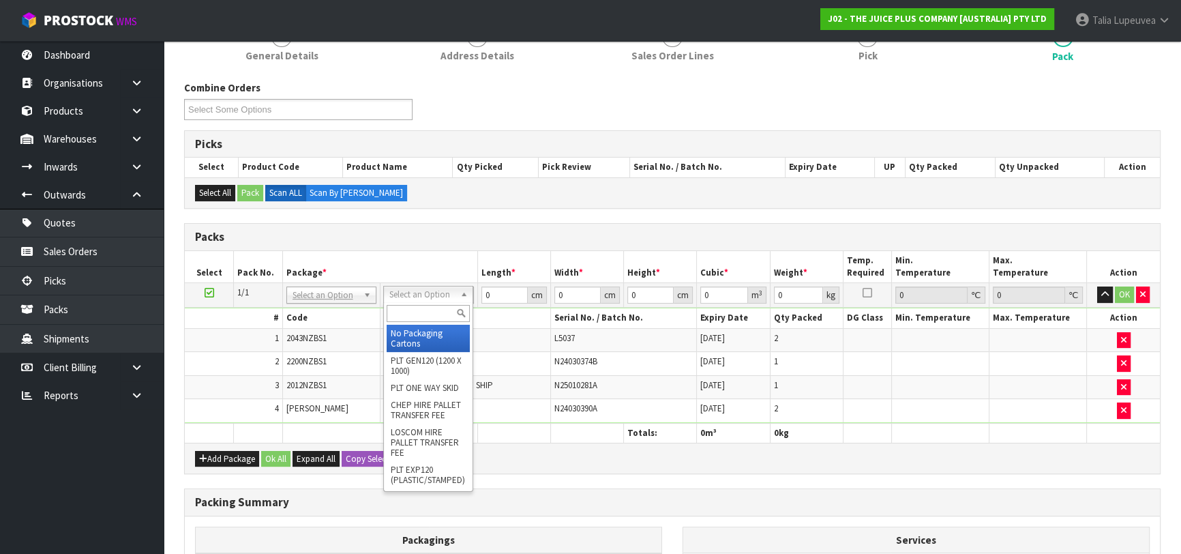
click at [449, 307] on input "text" at bounding box center [428, 313] width 83 height 17
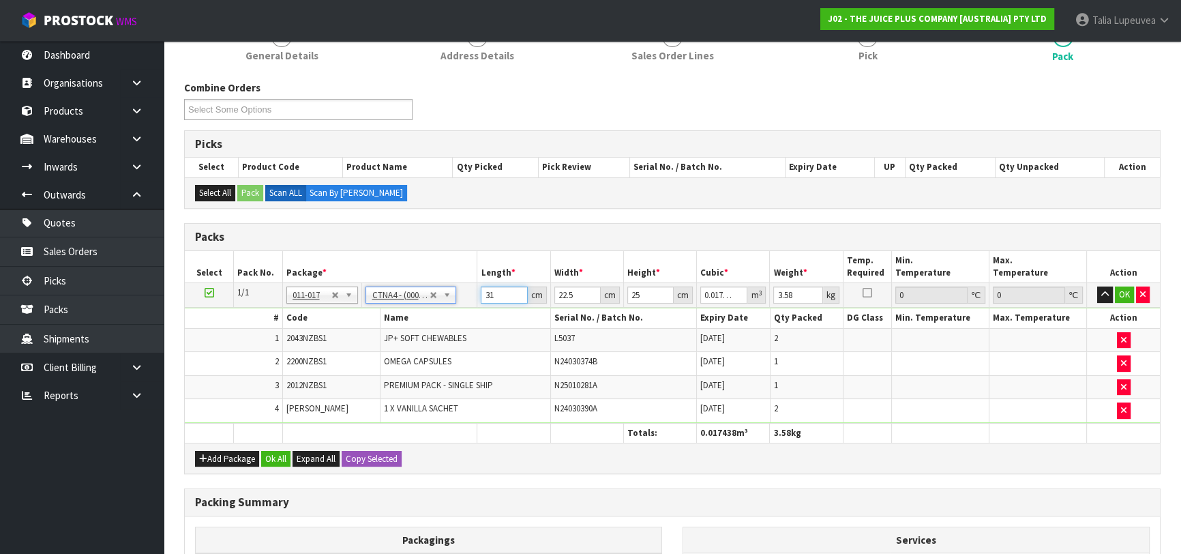
drag, startPoint x: 495, startPoint y: 292, endPoint x: 457, endPoint y: 305, distance: 39.7
click at [457, 305] on tr "1/1 NONE 007-001 007-002 007-004 007-009 007-013 007-014 007-015 007-017 007-01…" at bounding box center [672, 295] width 975 height 25
click at [1123, 290] on button "OK" at bounding box center [1124, 294] width 19 height 16
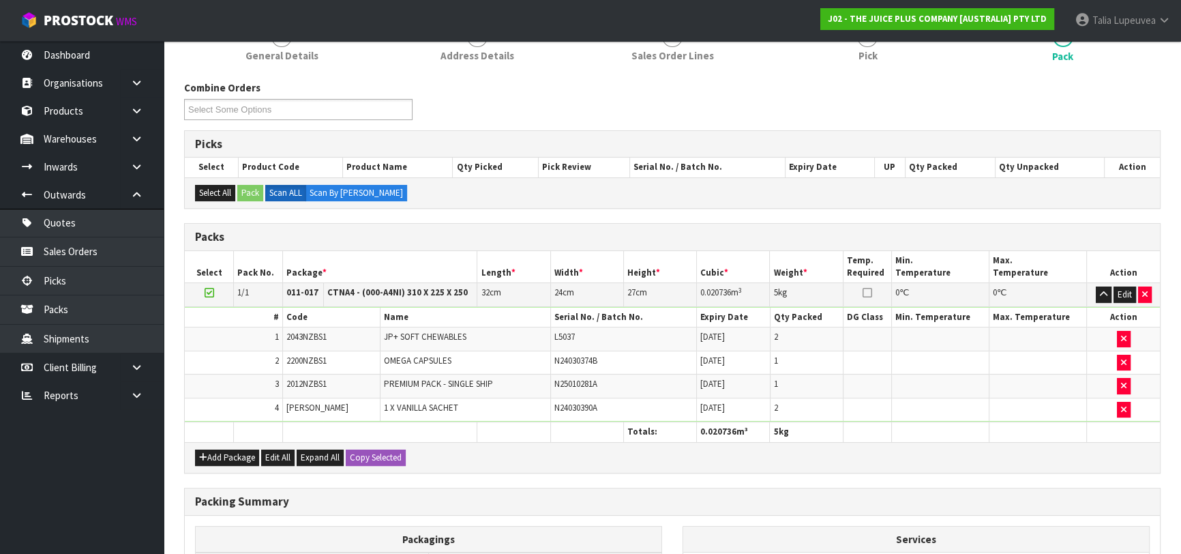
scroll to position [360, 0]
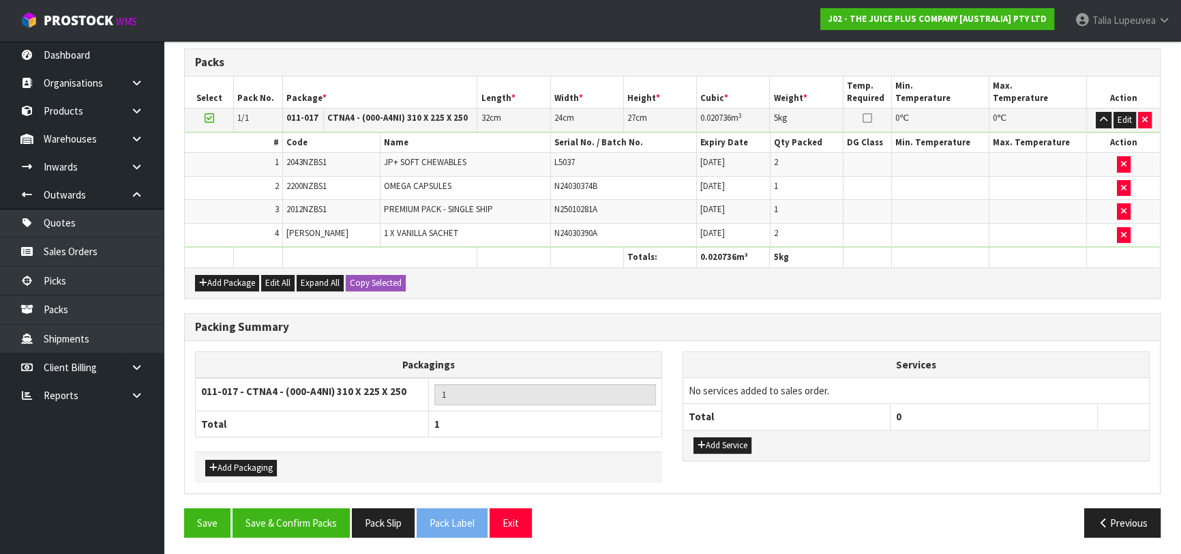
click at [284, 532] on div "Save Save & Confirm Packs Pack Slip Pack Label Exit Previous" at bounding box center [672, 528] width 997 height 40
click at [297, 530] on button "Save & Confirm Packs" at bounding box center [290, 522] width 117 height 29
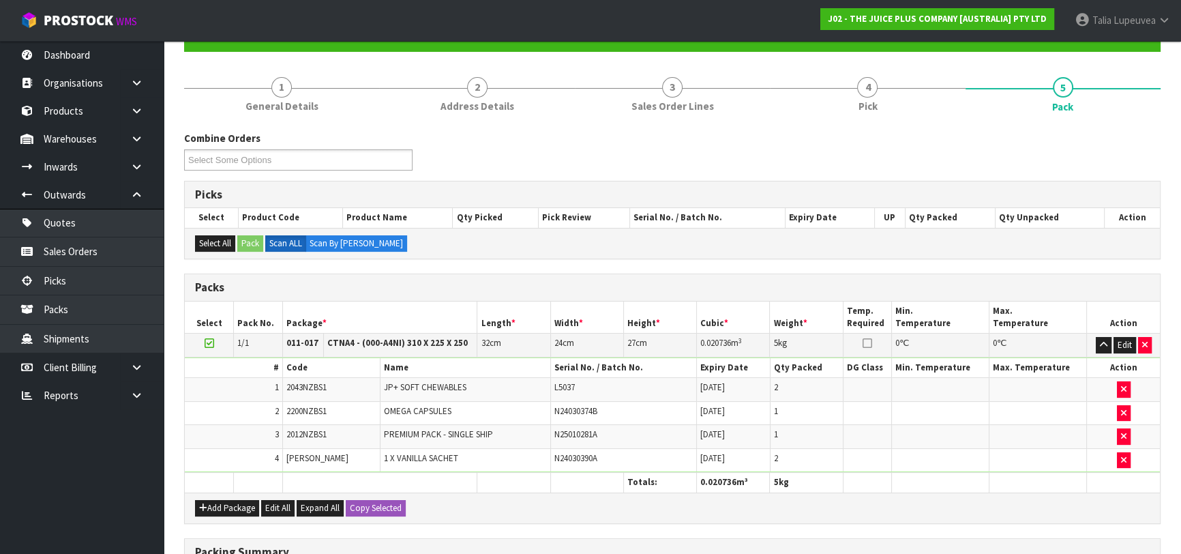
scroll to position [215, 0]
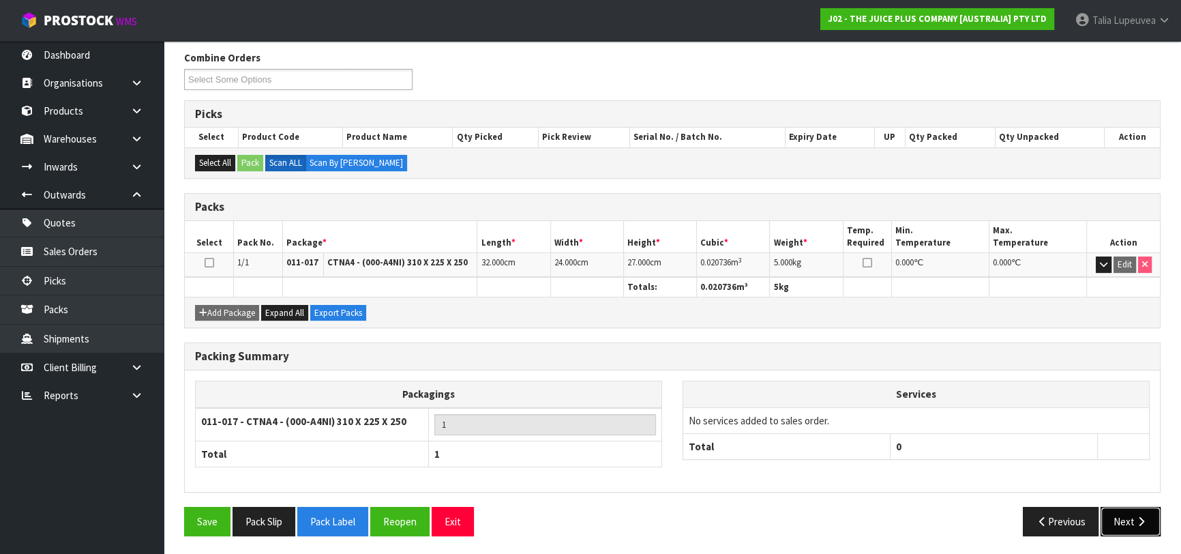
click at [1145, 521] on icon "button" at bounding box center [1140, 521] width 13 height 10
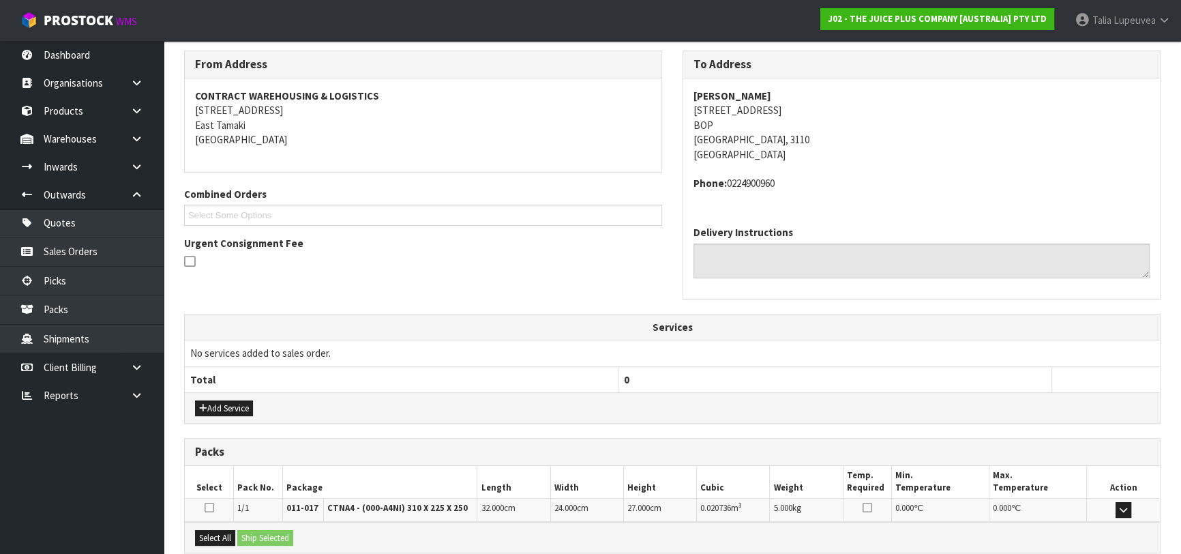
scroll to position [359, 0]
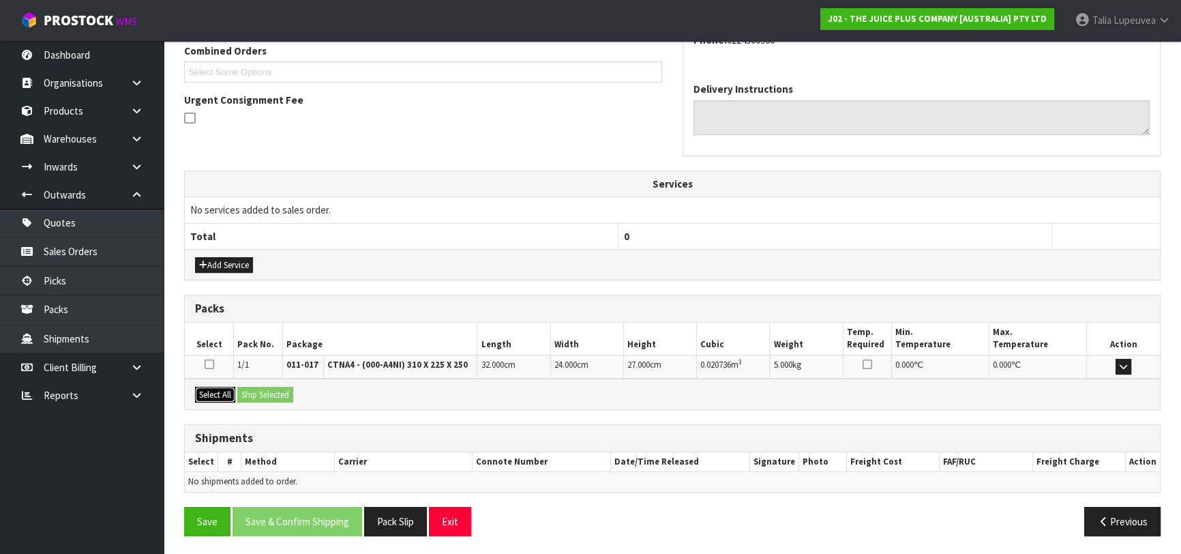
click at [222, 389] on button "Select All" at bounding box center [215, 395] width 40 height 16
click at [243, 393] on button "Ship Selected" at bounding box center [265, 395] width 56 height 16
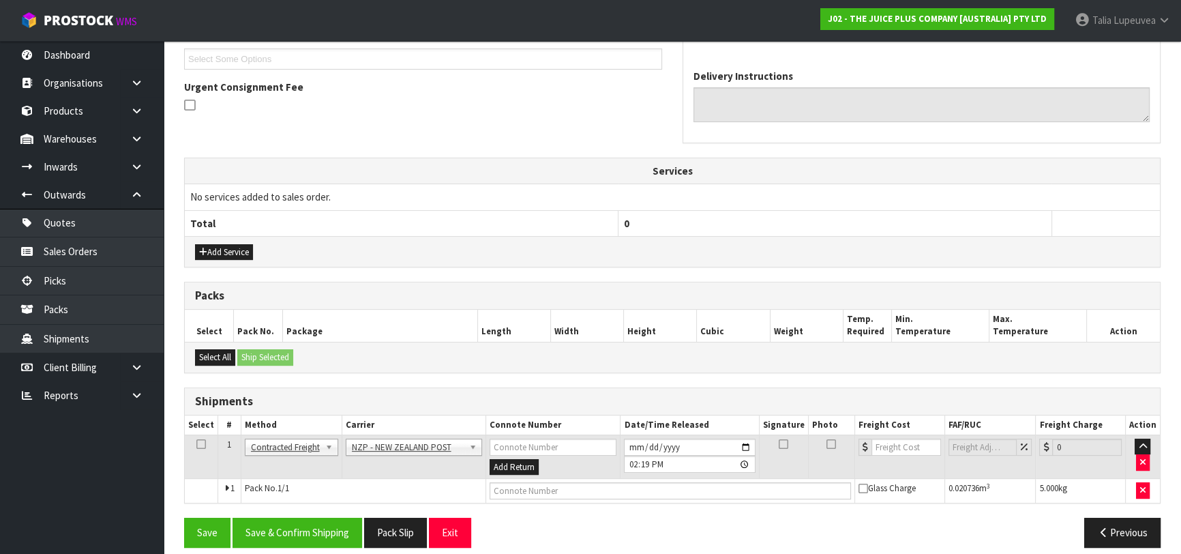
scroll to position [383, 0]
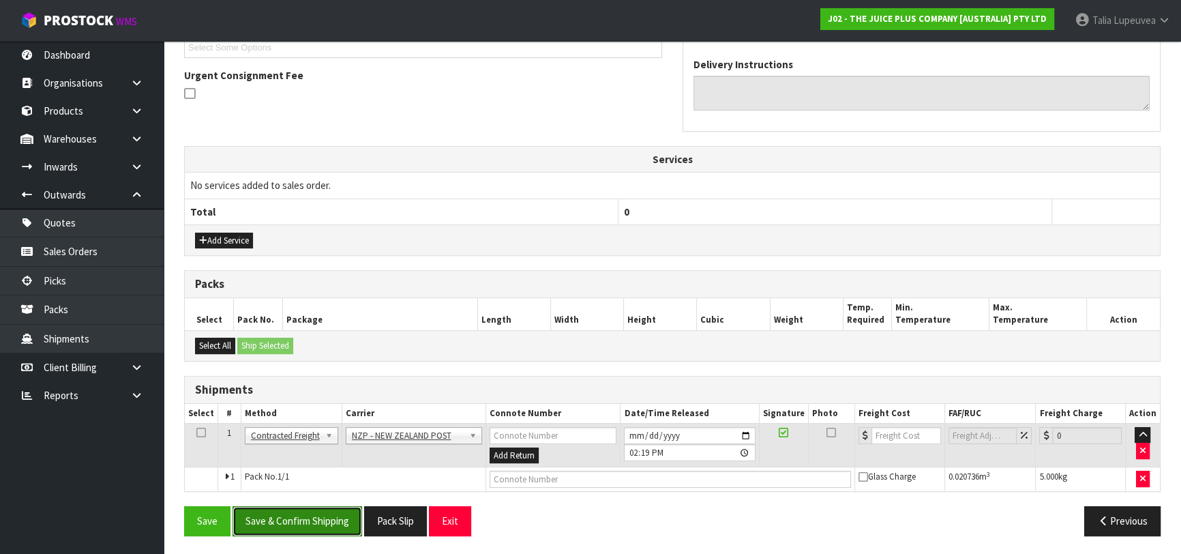
click at [312, 516] on button "Save & Confirm Shipping" at bounding box center [297, 520] width 130 height 29
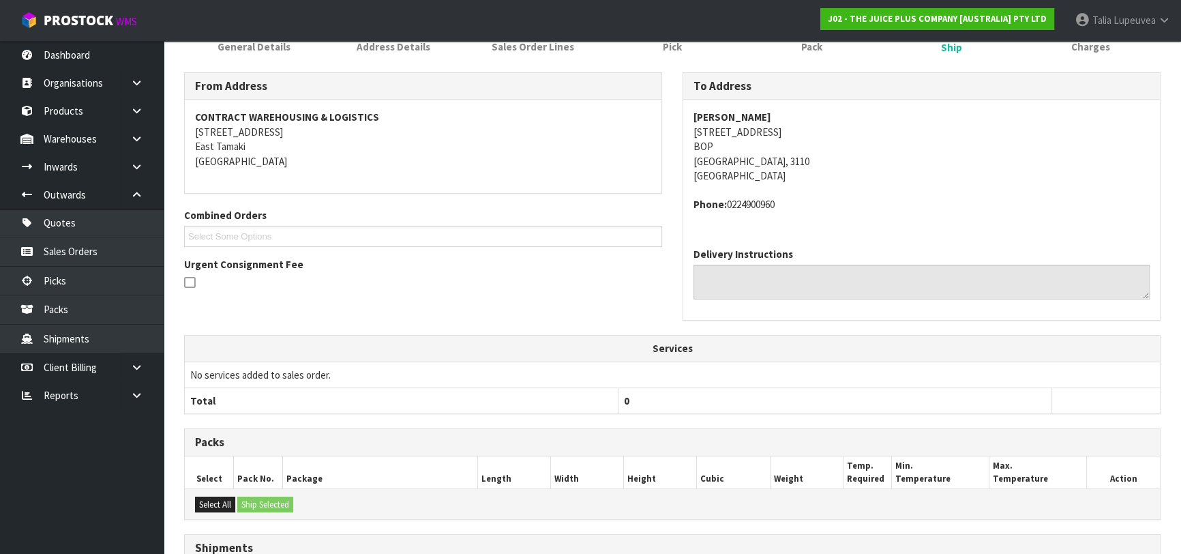
scroll to position [364, 0]
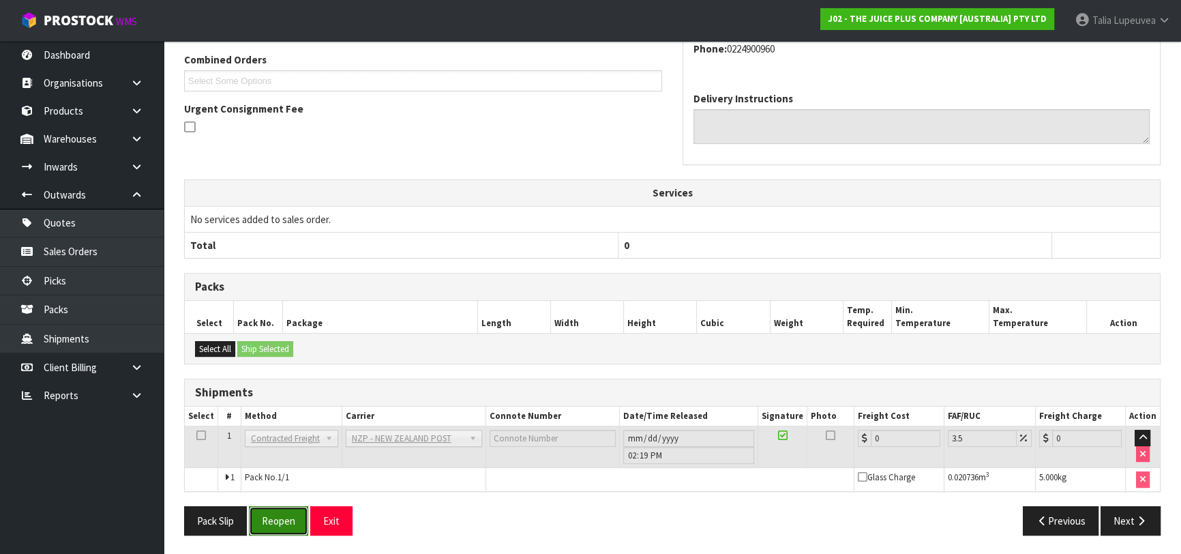
click at [292, 525] on button "Reopen" at bounding box center [278, 520] width 59 height 29
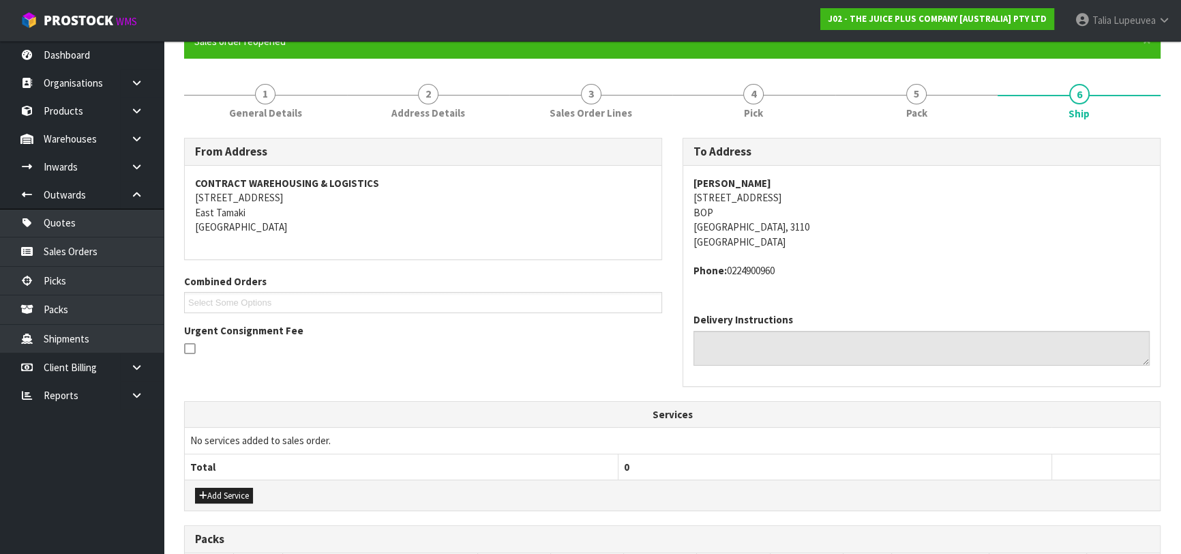
scroll to position [395, 0]
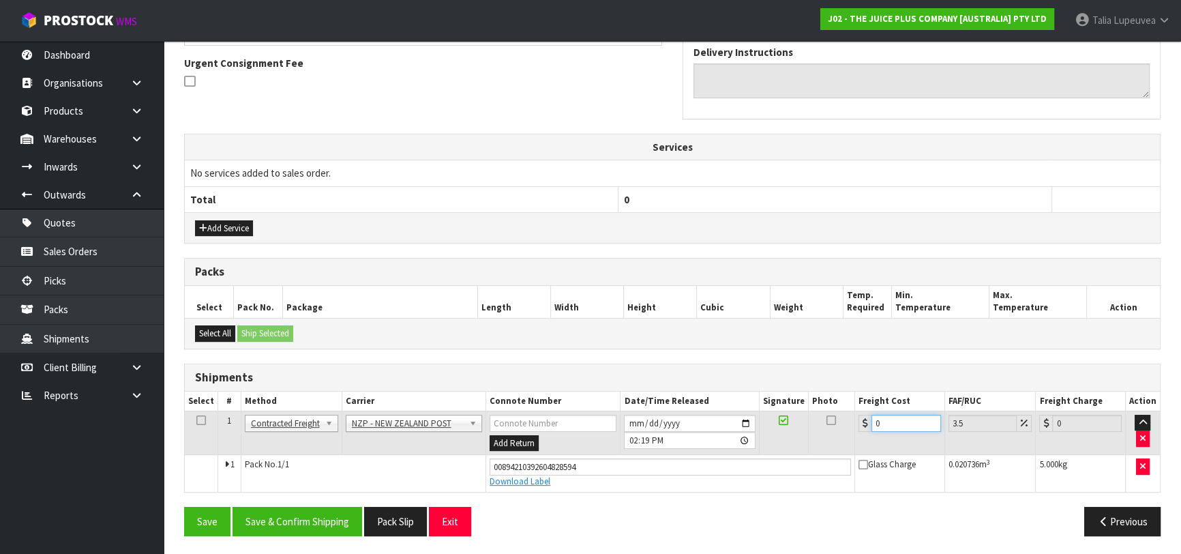
drag, startPoint x: 885, startPoint y: 418, endPoint x: 824, endPoint y: 419, distance: 60.7
click at [819, 422] on tr "1 Client Local Pickup Customer Local Pickup Company Freight Contracted Freight …" at bounding box center [672, 432] width 975 height 44
click at [311, 519] on button "Save & Confirm Shipping" at bounding box center [297, 520] width 130 height 29
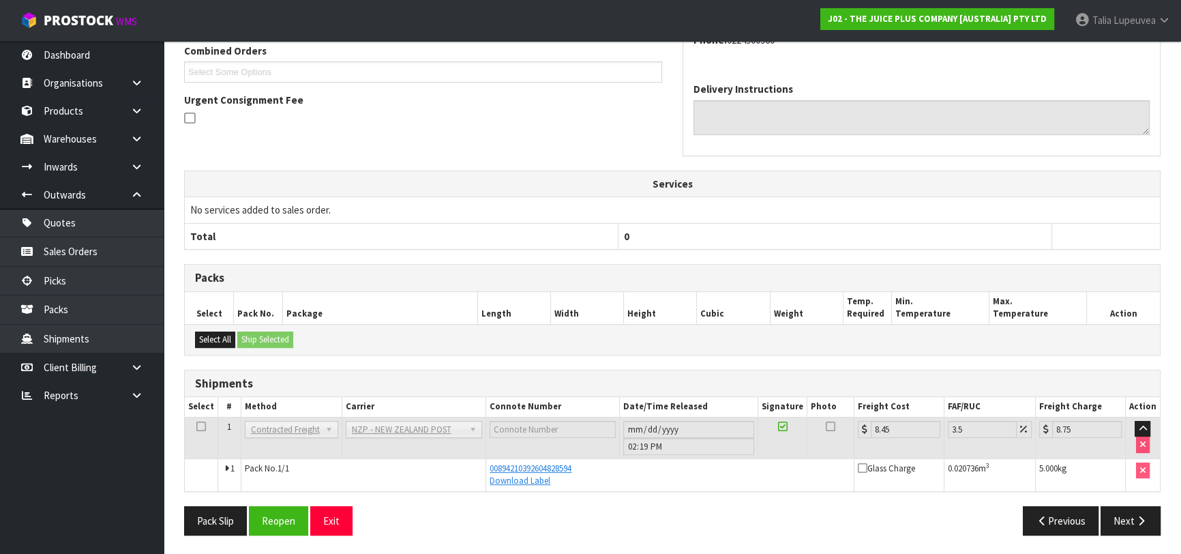
scroll to position [0, 0]
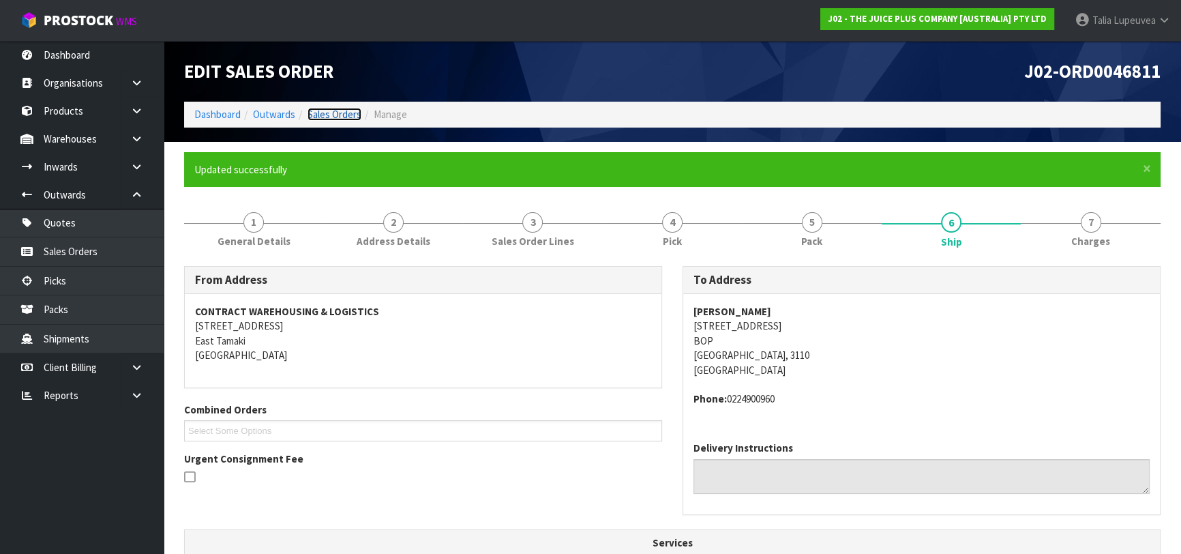
click at [339, 116] on link "Sales Orders" at bounding box center [334, 114] width 54 height 13
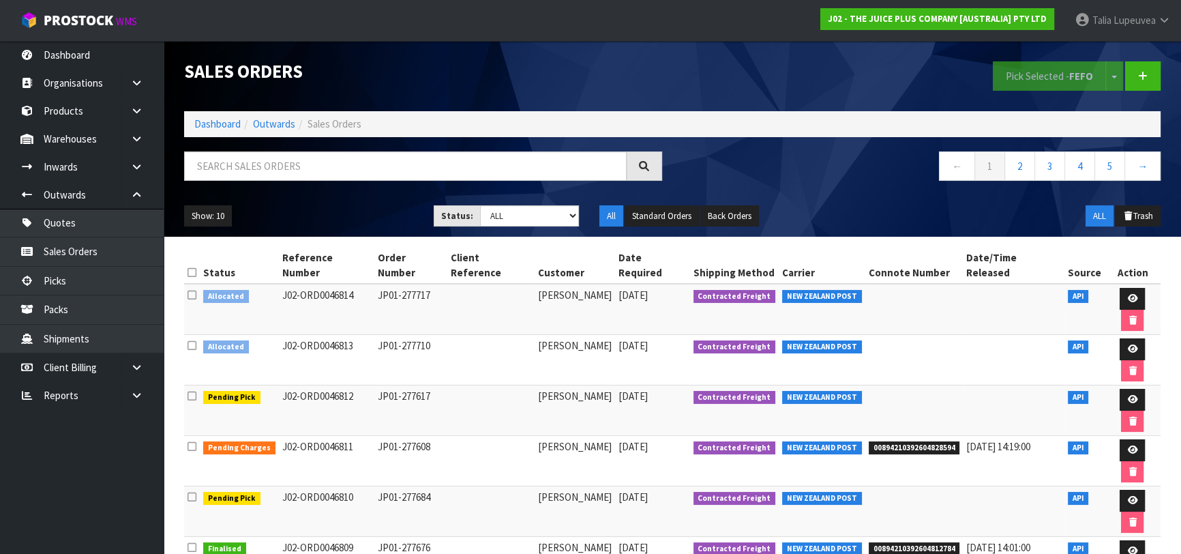
click at [322, 182] on div at bounding box center [423, 171] width 498 height 40
click at [334, 177] on input "text" at bounding box center [405, 165] width 442 height 29
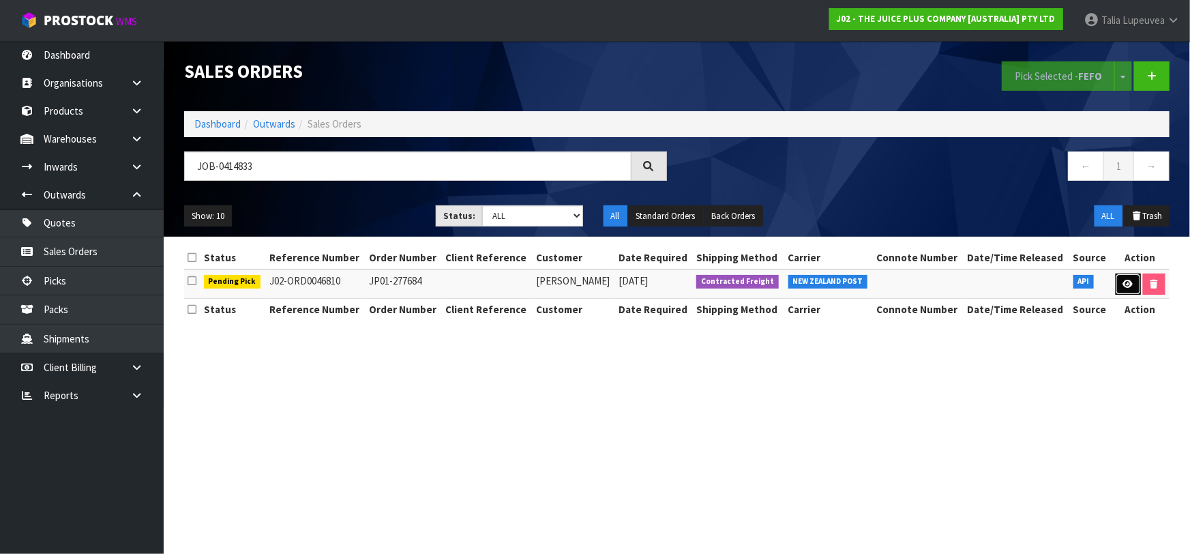
click at [1128, 281] on icon at bounding box center [1128, 283] width 10 height 9
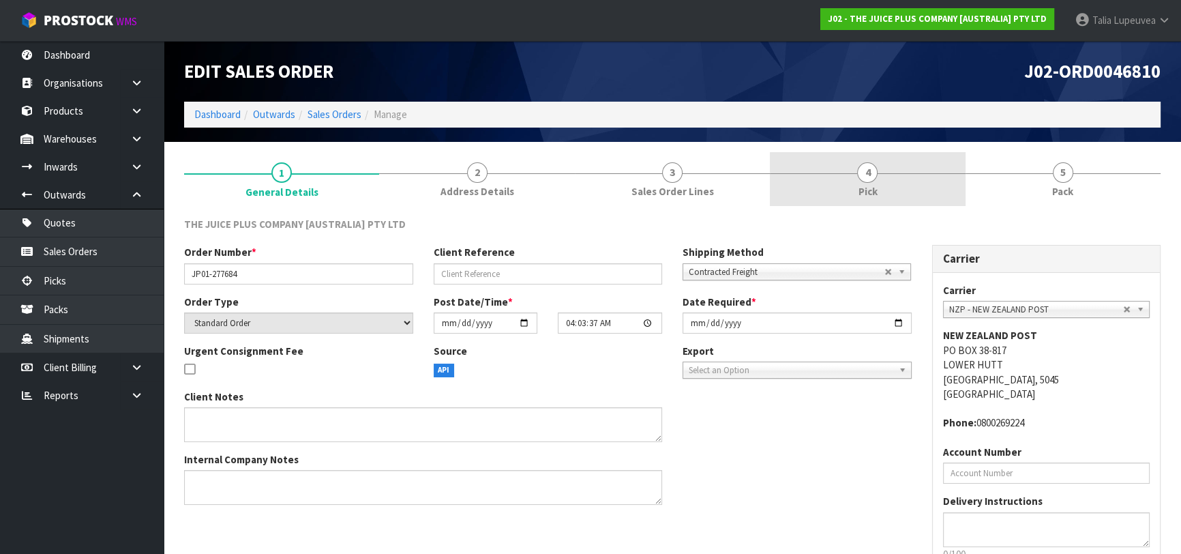
click at [890, 191] on link "4 Pick" at bounding box center [867, 179] width 195 height 54
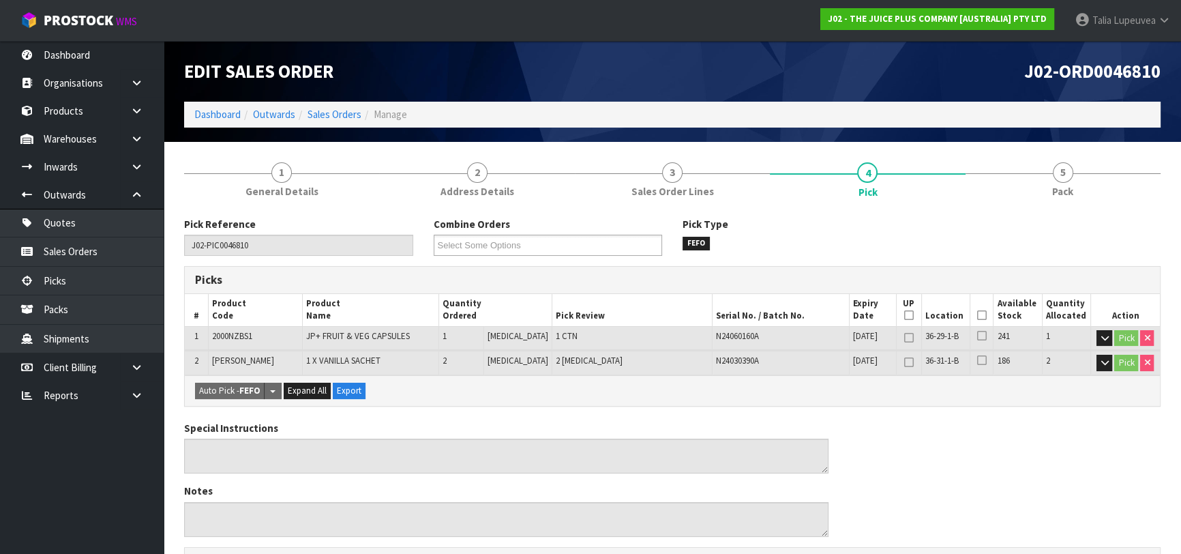
click at [978, 316] on icon at bounding box center [982, 315] width 10 height 1
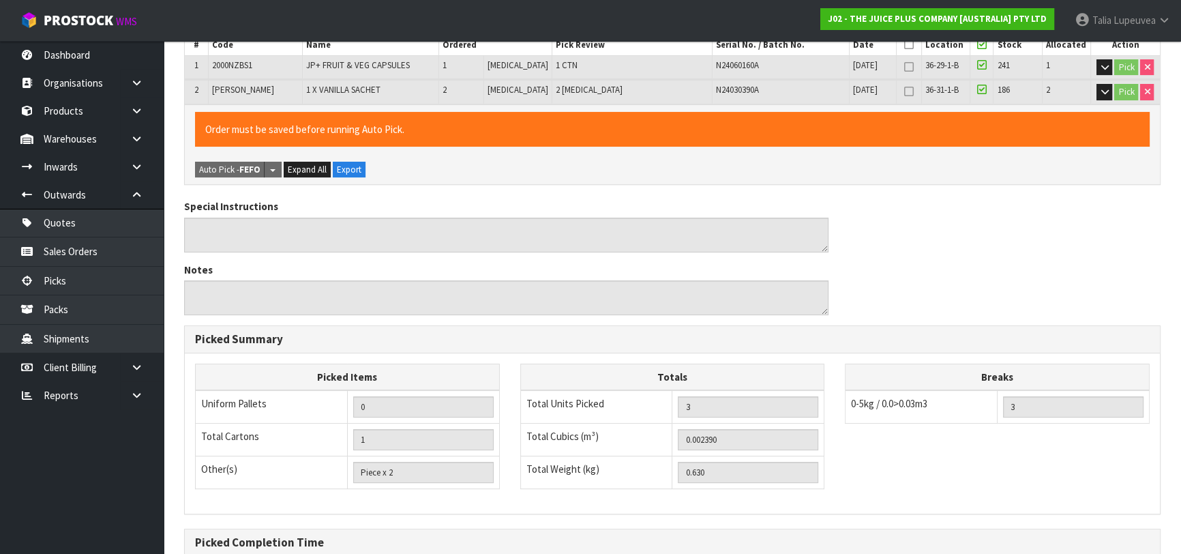
scroll to position [416, 0]
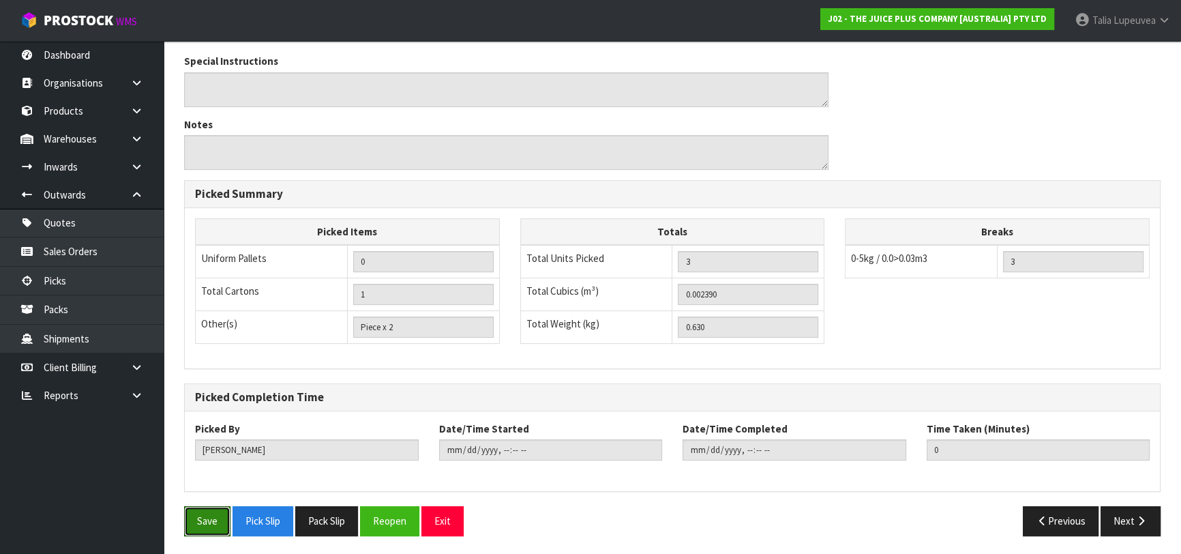
drag, startPoint x: 219, startPoint y: 507, endPoint x: 231, endPoint y: 493, distance: 18.9
click at [219, 508] on button "Save" at bounding box center [207, 520] width 46 height 29
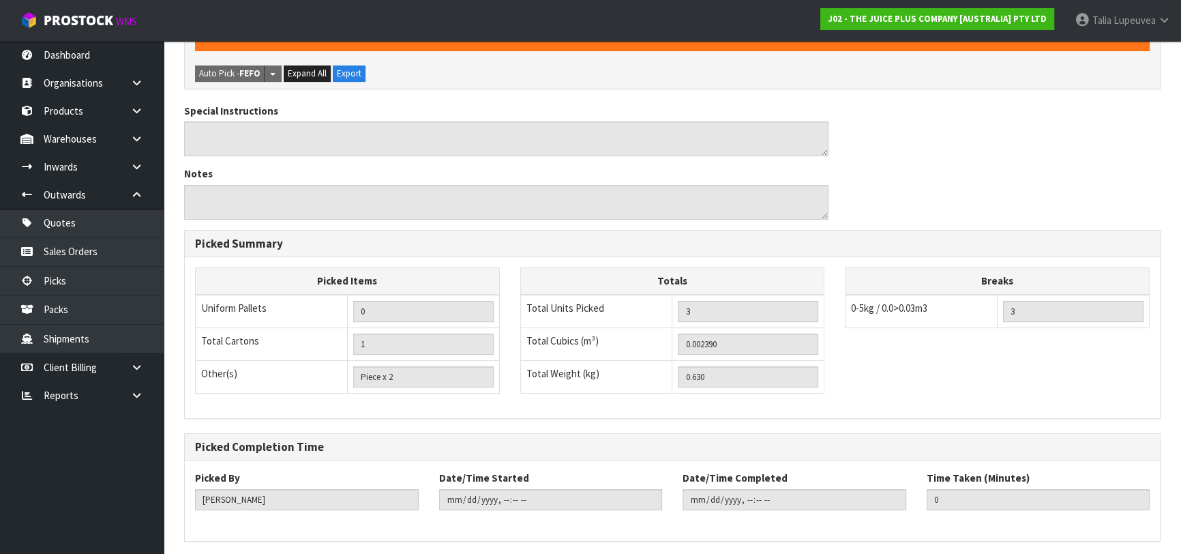
scroll to position [0, 0]
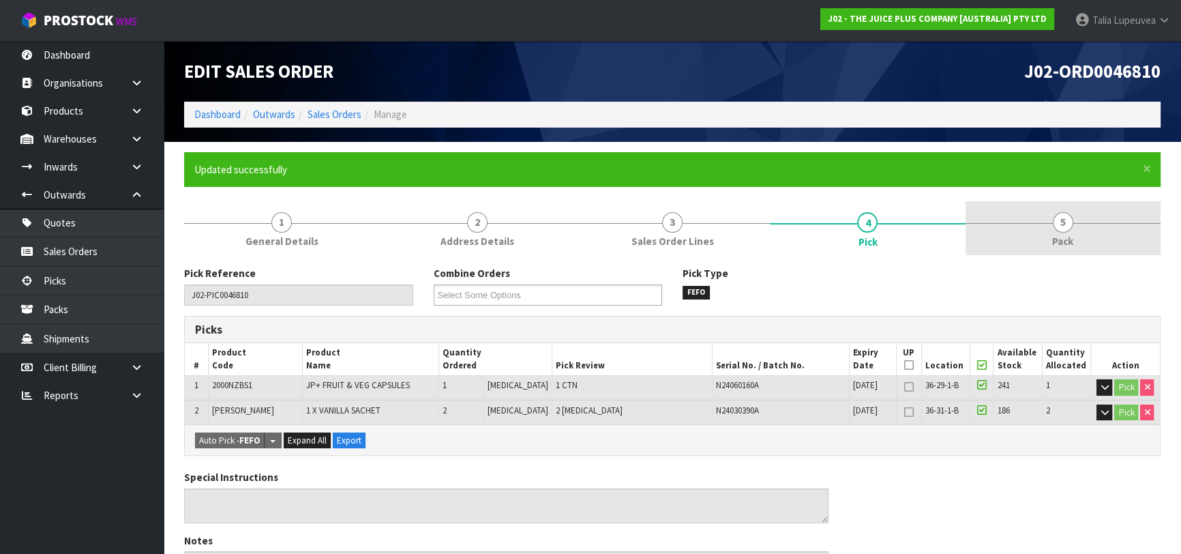
click at [1090, 219] on link "5 Pack" at bounding box center [1062, 228] width 195 height 54
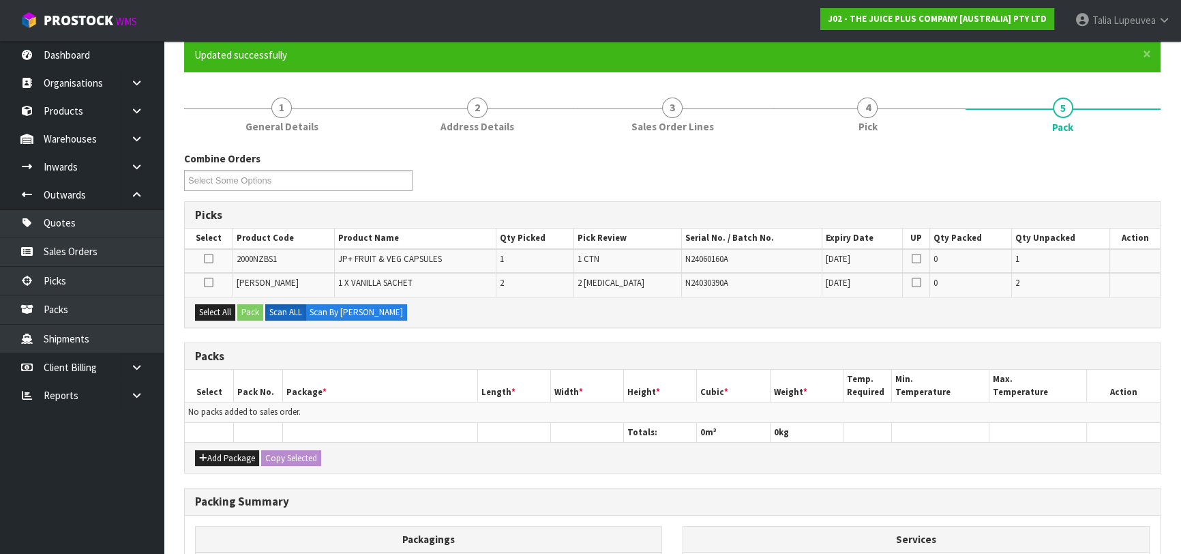
scroll to position [123, 0]
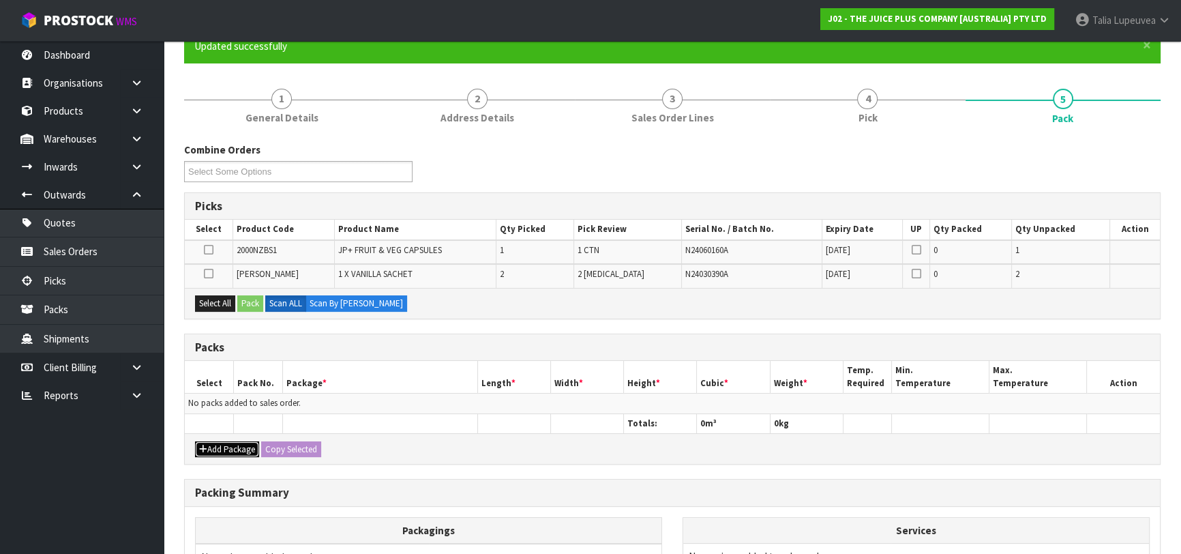
click at [221, 443] on button "Add Package" at bounding box center [227, 449] width 64 height 16
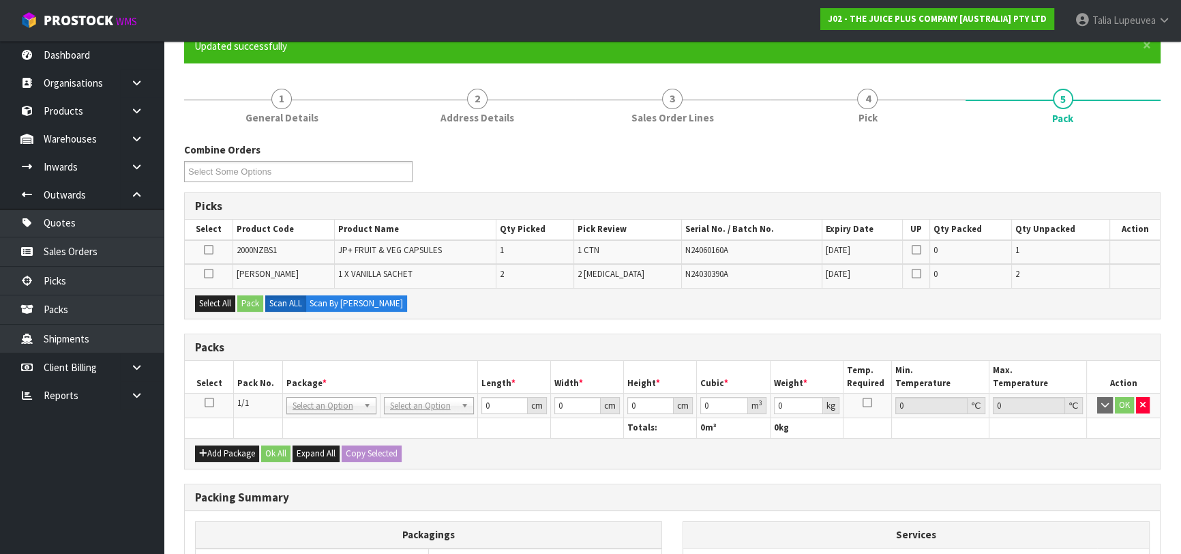
click at [211, 402] on icon at bounding box center [210, 402] width 10 height 1
click at [222, 302] on button "Select All" at bounding box center [215, 303] width 40 height 16
click at [240, 301] on button "Pack" at bounding box center [250, 303] width 26 height 16
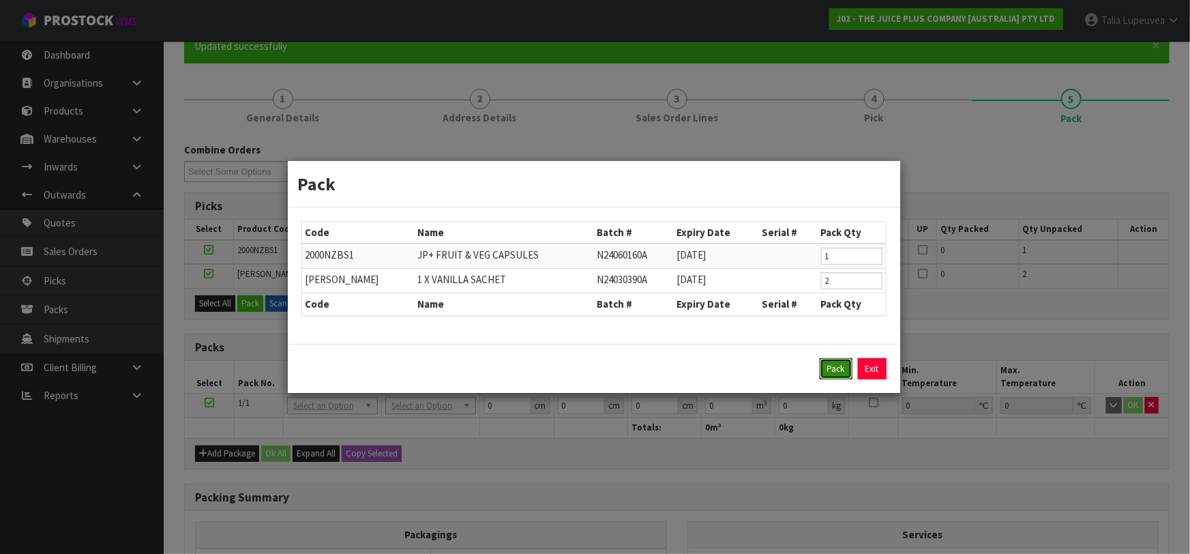
click at [836, 363] on button "Pack" at bounding box center [835, 369] width 33 height 22
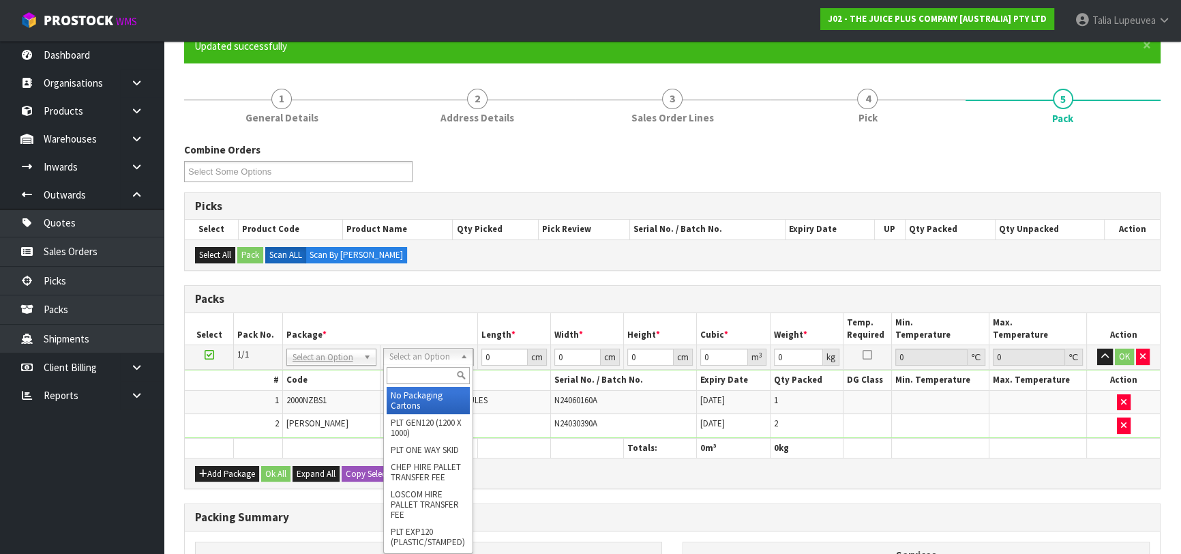
click at [443, 373] on input "text" at bounding box center [428, 375] width 83 height 17
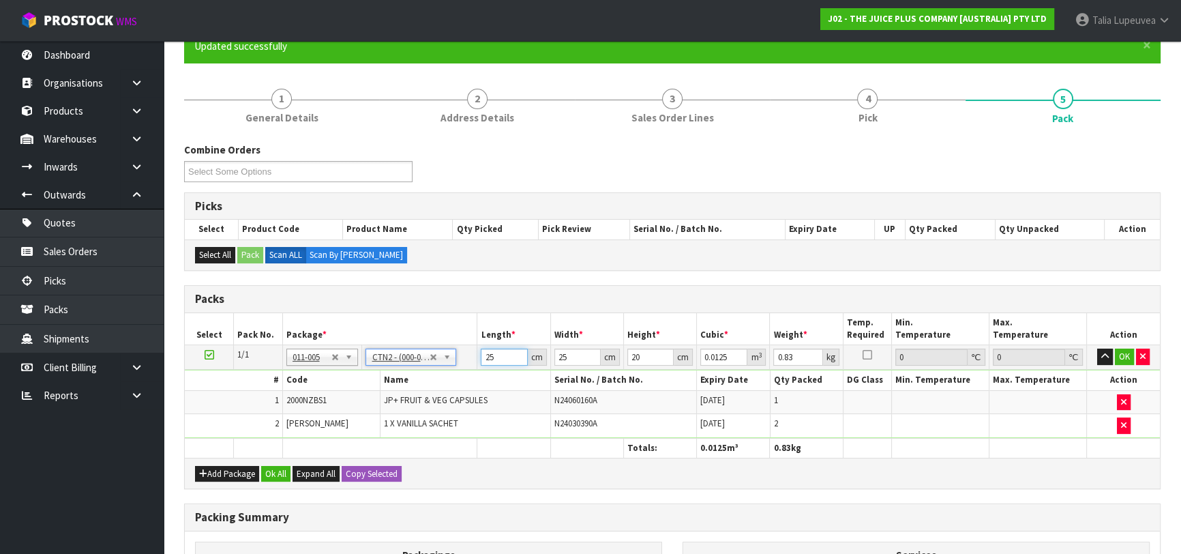
drag, startPoint x: 503, startPoint y: 355, endPoint x: 470, endPoint y: 370, distance: 36.0
click at [468, 367] on tbody "1/1 NONE 007-001 007-002 007-004 007-009 007-013 007-014 007-015 007-017 007-01…" at bounding box center [672, 391] width 975 height 93
click at [1121, 354] on button "OK" at bounding box center [1124, 356] width 19 height 16
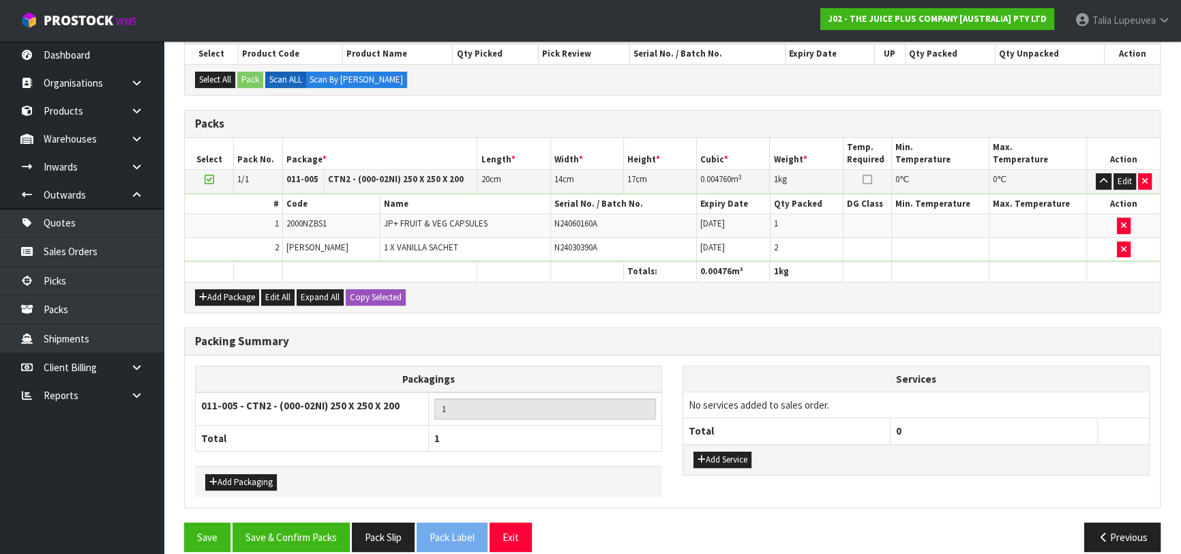
scroll to position [314, 0]
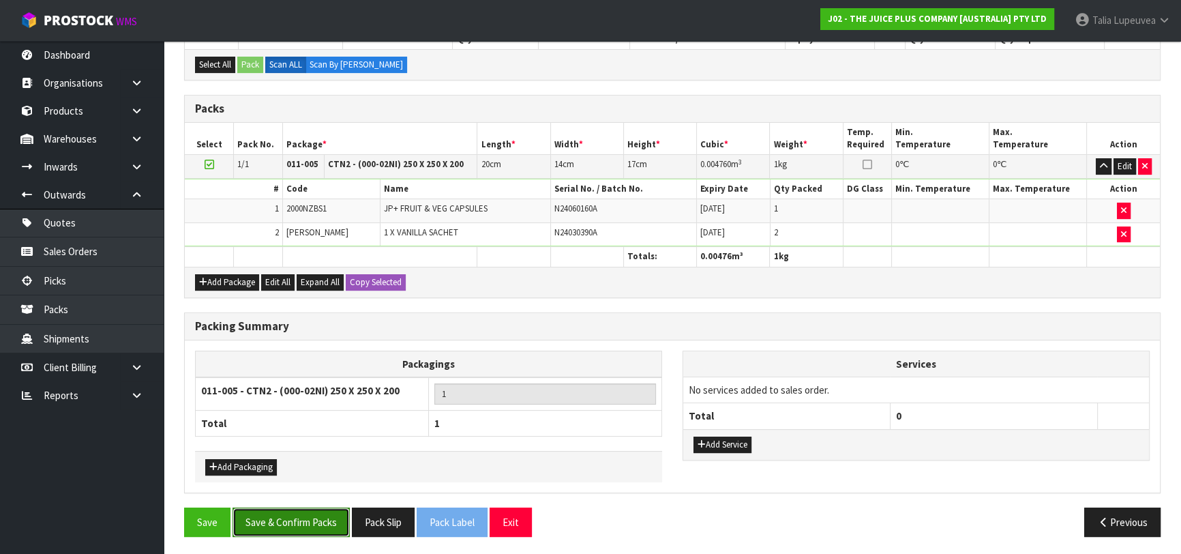
click at [307, 524] on button "Save & Confirm Packs" at bounding box center [290, 521] width 117 height 29
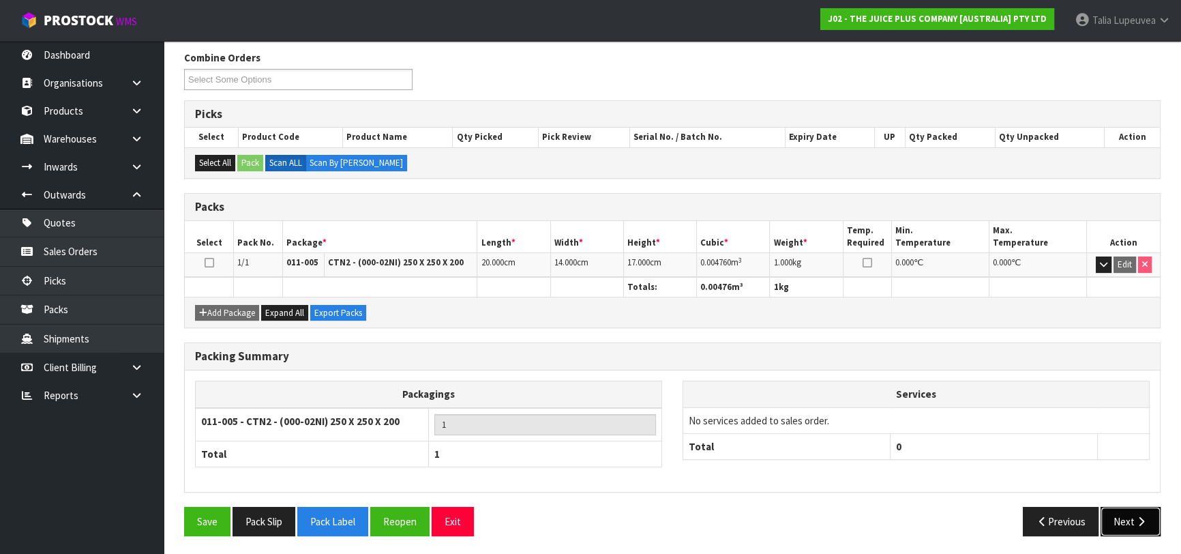
click at [1146, 519] on icon "button" at bounding box center [1140, 521] width 13 height 10
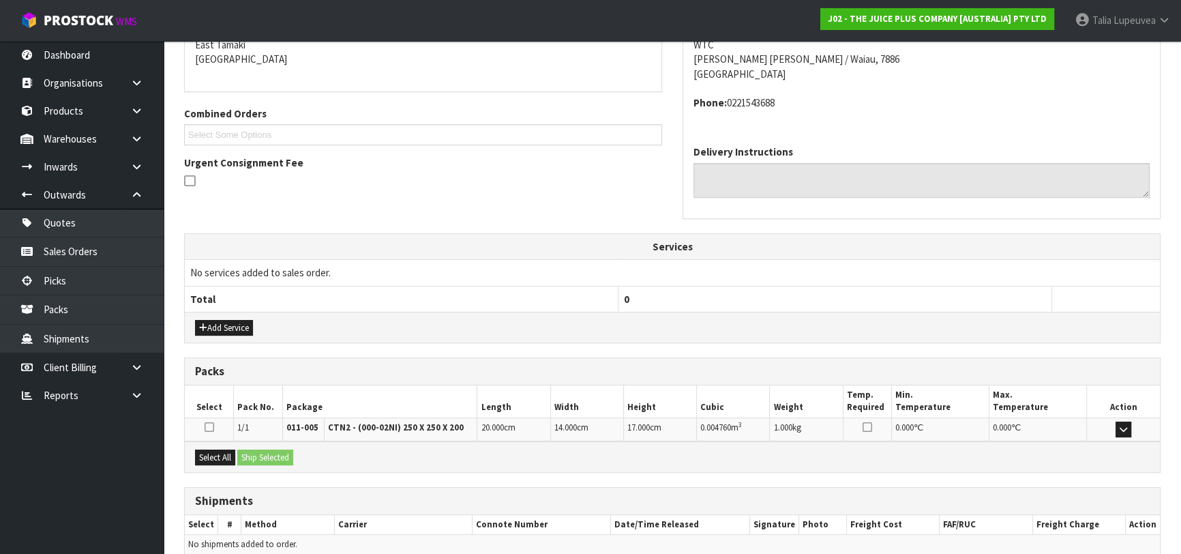
scroll to position [359, 0]
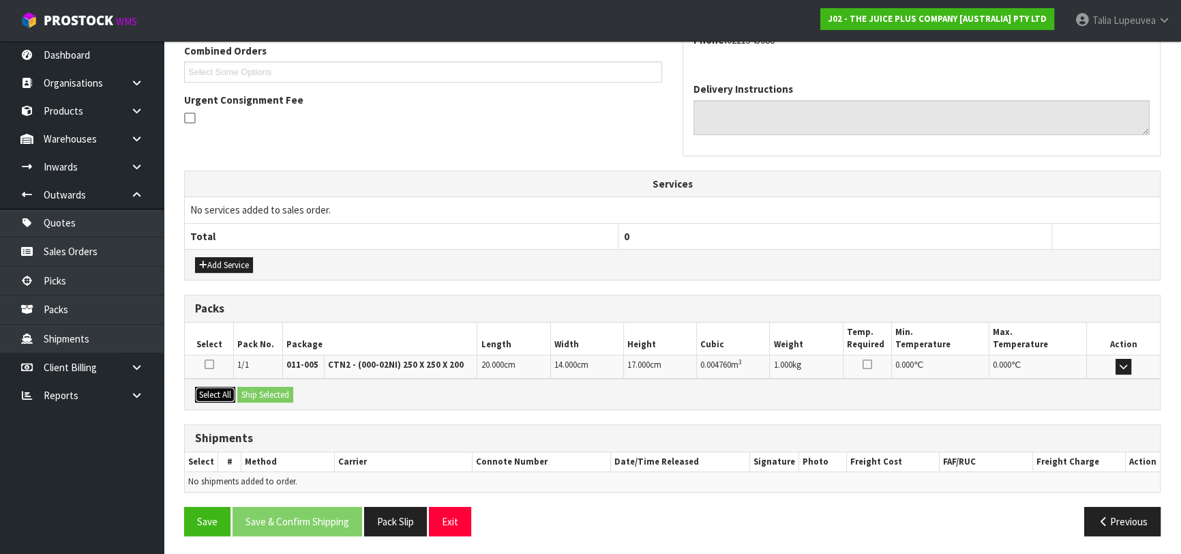
click at [209, 388] on button "Select All" at bounding box center [215, 395] width 40 height 16
click at [267, 387] on button "Ship Selected" at bounding box center [265, 395] width 56 height 16
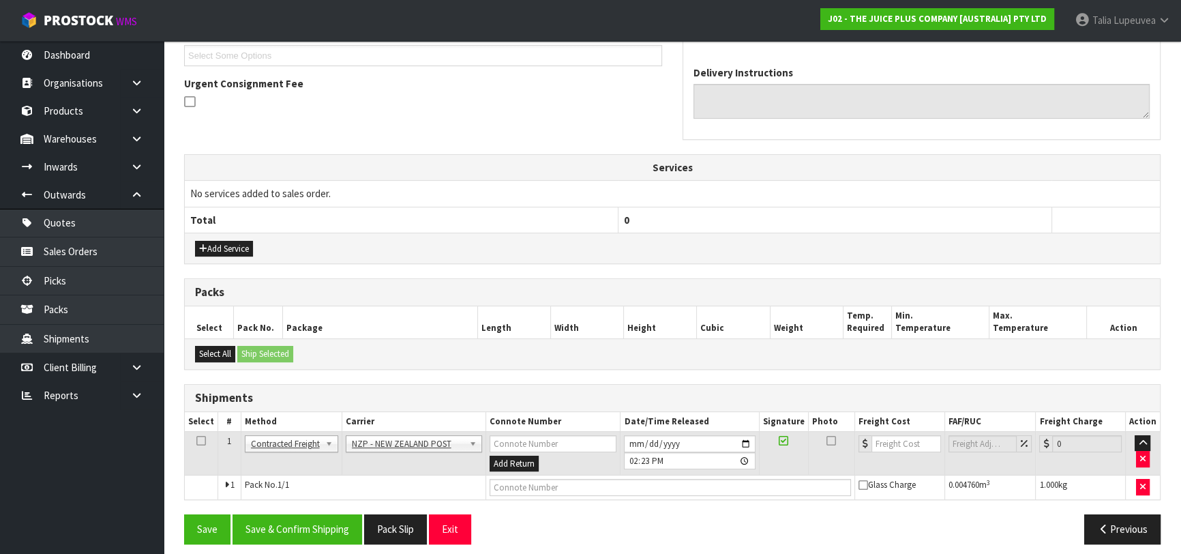
scroll to position [383, 0]
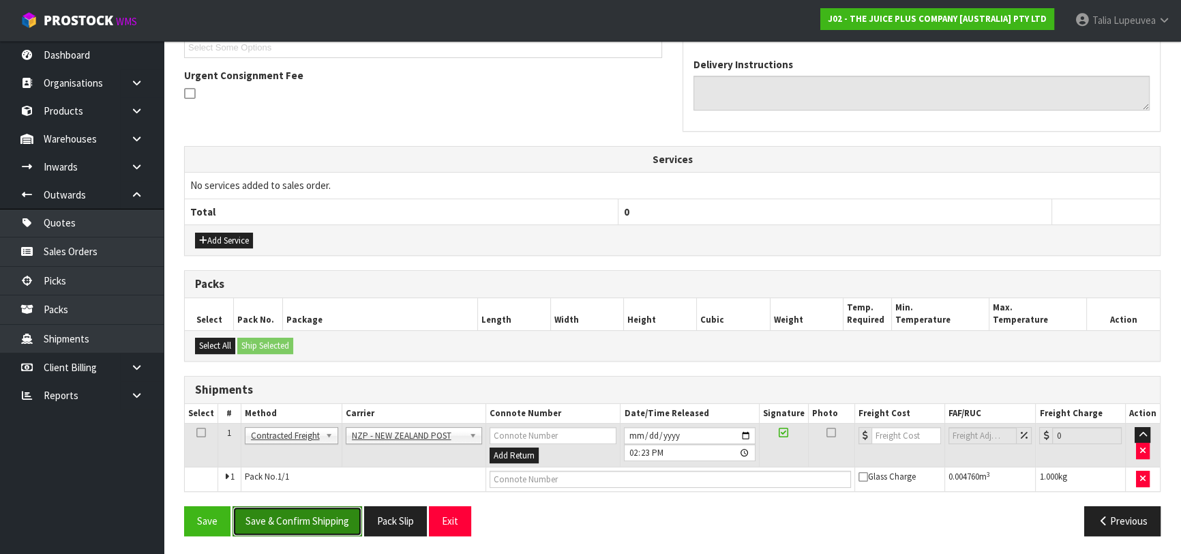
click at [330, 517] on button "Save & Confirm Shipping" at bounding box center [297, 520] width 130 height 29
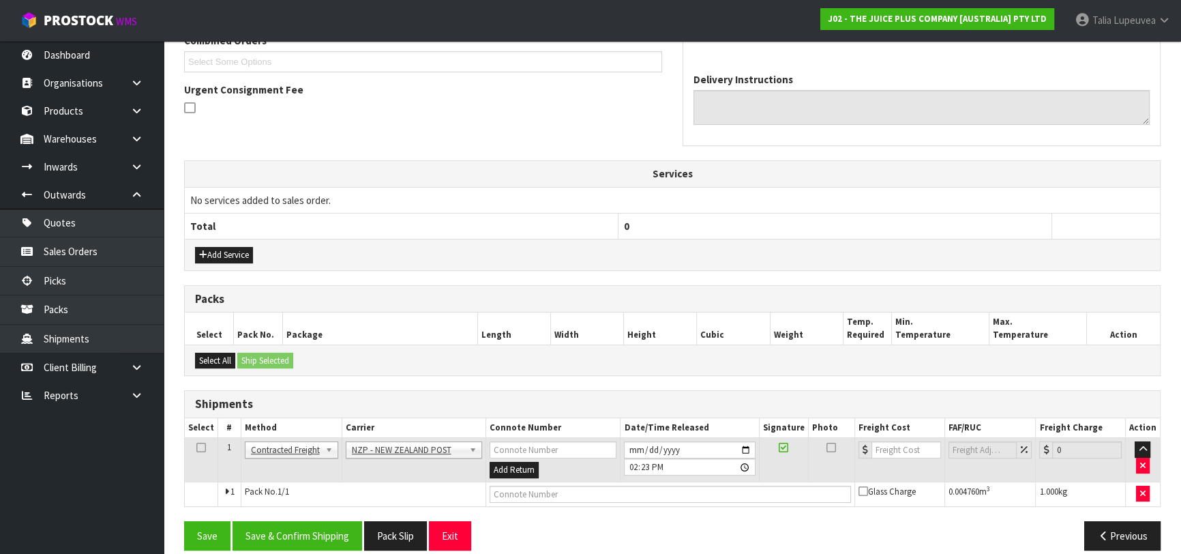
scroll to position [0, 0]
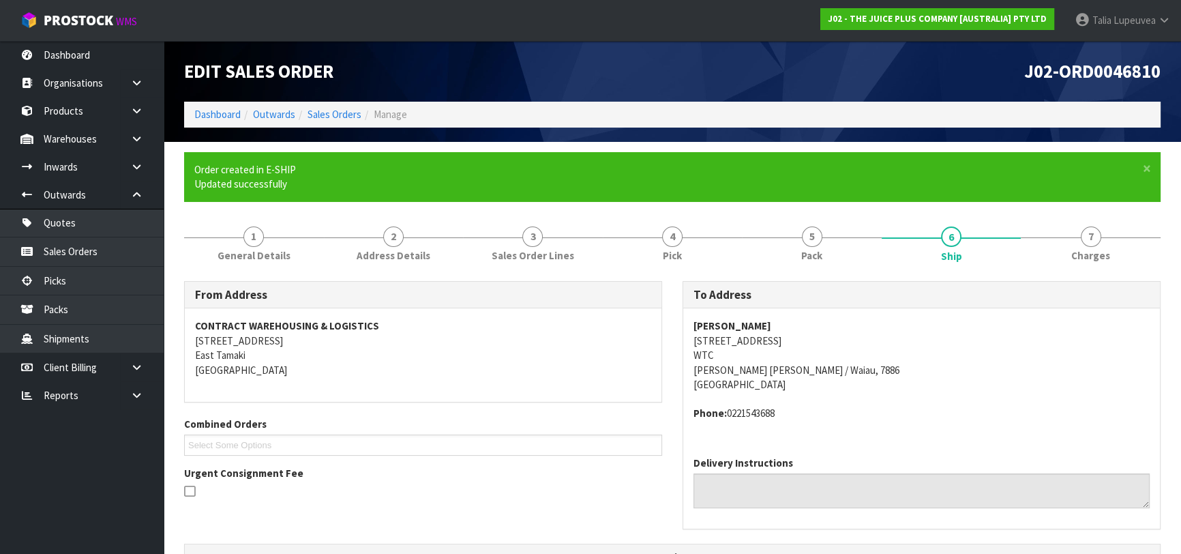
drag, startPoint x: 695, startPoint y: 343, endPoint x: 798, endPoint y: 337, distance: 103.1
click at [796, 335] on address "[PERSON_NAME] [STREET_ADDRESS][PERSON_NAME][PERSON_NAME]" at bounding box center [921, 354] width 456 height 73
copy address "[STREET_ADDRESS]"
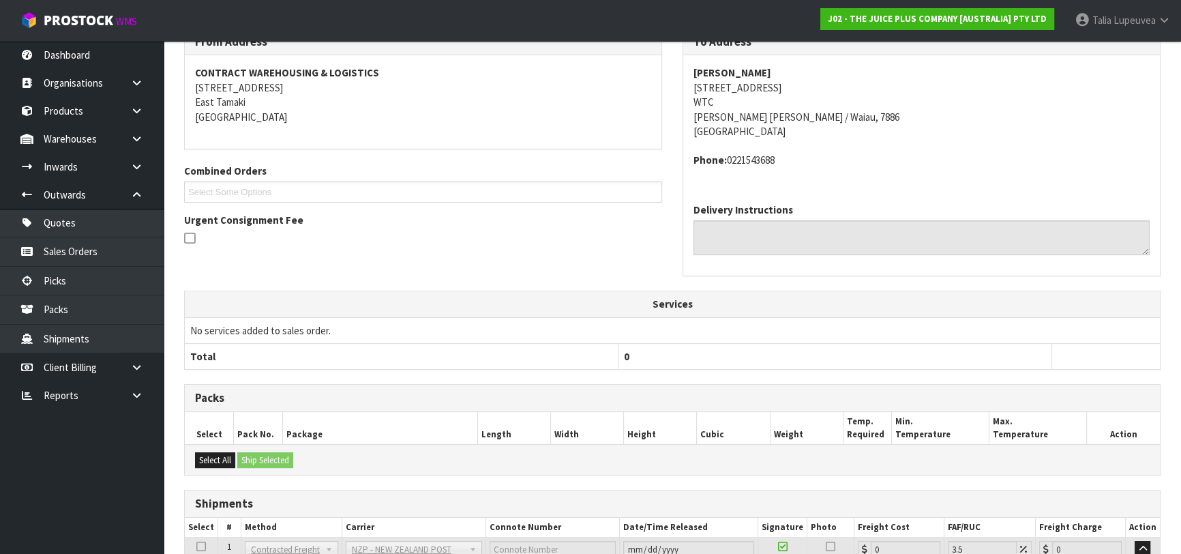
scroll to position [364, 0]
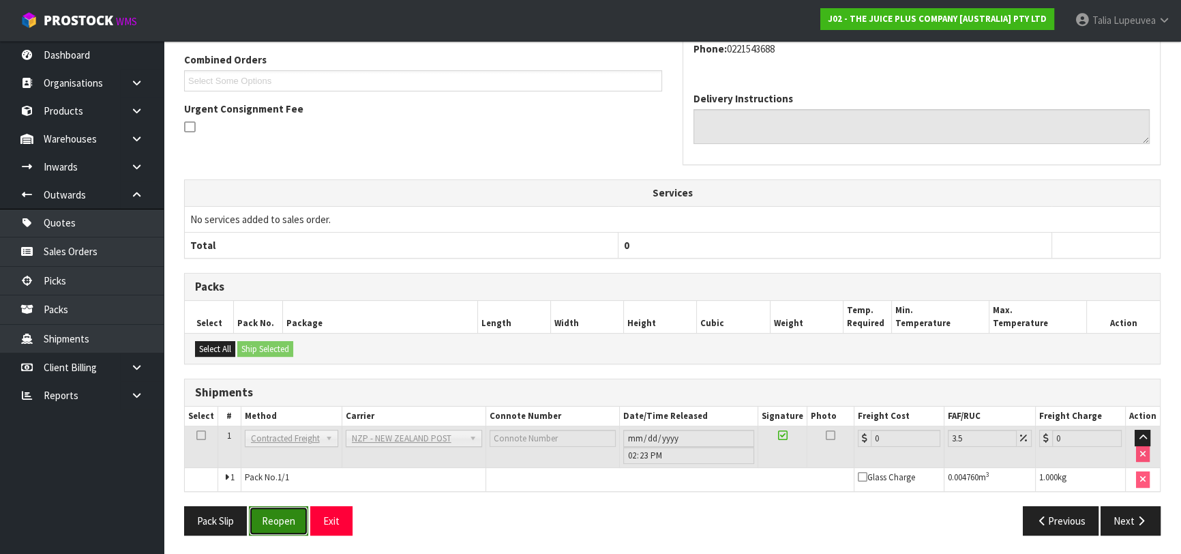
click at [282, 531] on button "Reopen" at bounding box center [278, 520] width 59 height 29
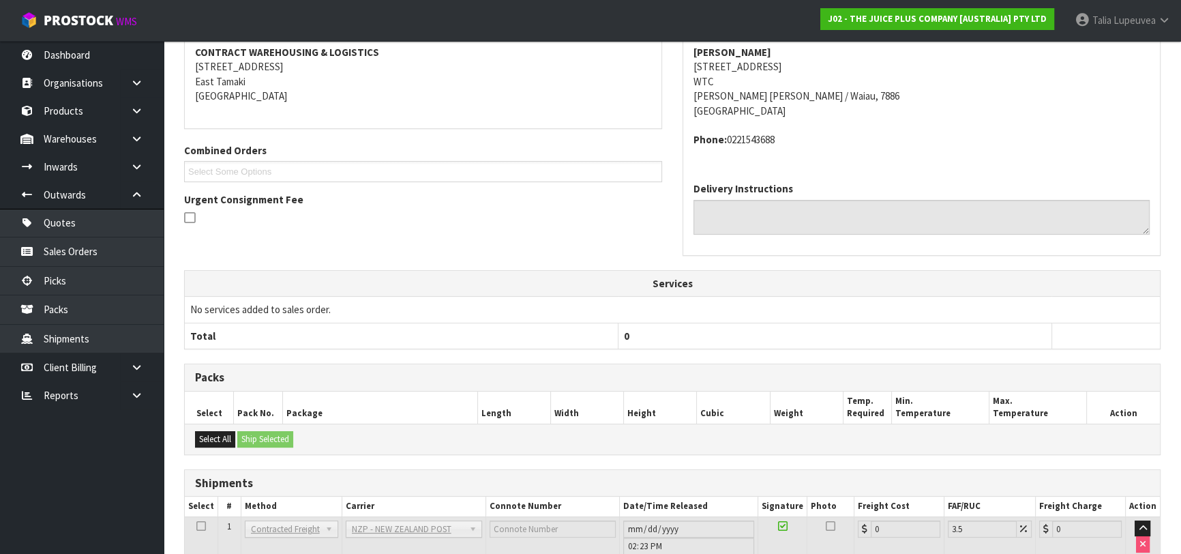
scroll to position [349, 0]
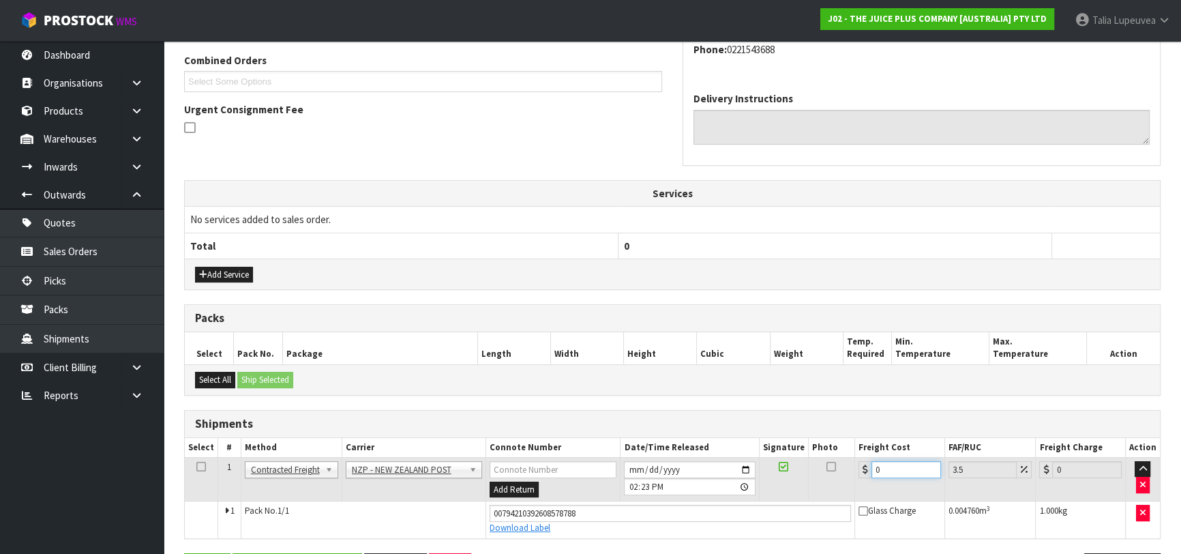
drag, startPoint x: 892, startPoint y: 463, endPoint x: 832, endPoint y: 487, distance: 64.6
click at [832, 487] on tr "1 Client Local Pickup Customer Local Pickup Company Freight Contracted Freight …" at bounding box center [672, 479] width 975 height 44
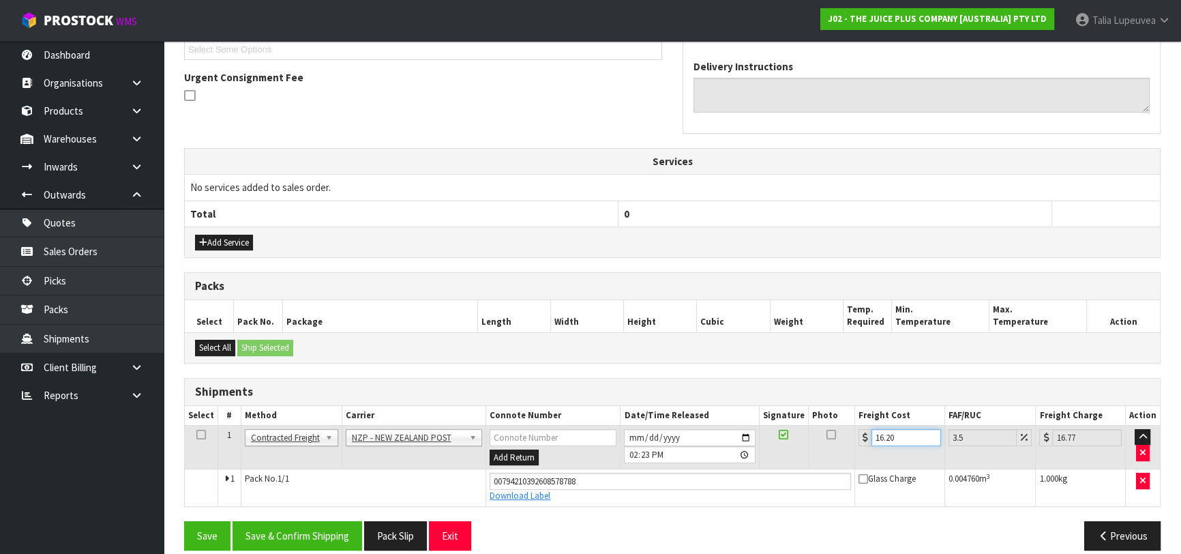
scroll to position [395, 0]
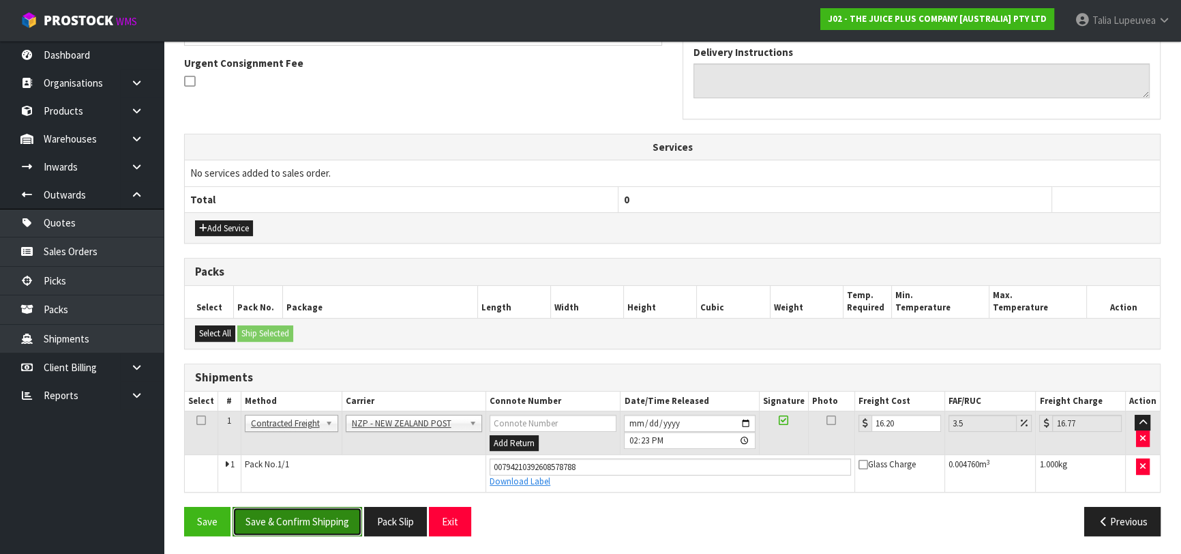
click at [282, 520] on button "Save & Confirm Shipping" at bounding box center [297, 520] width 130 height 29
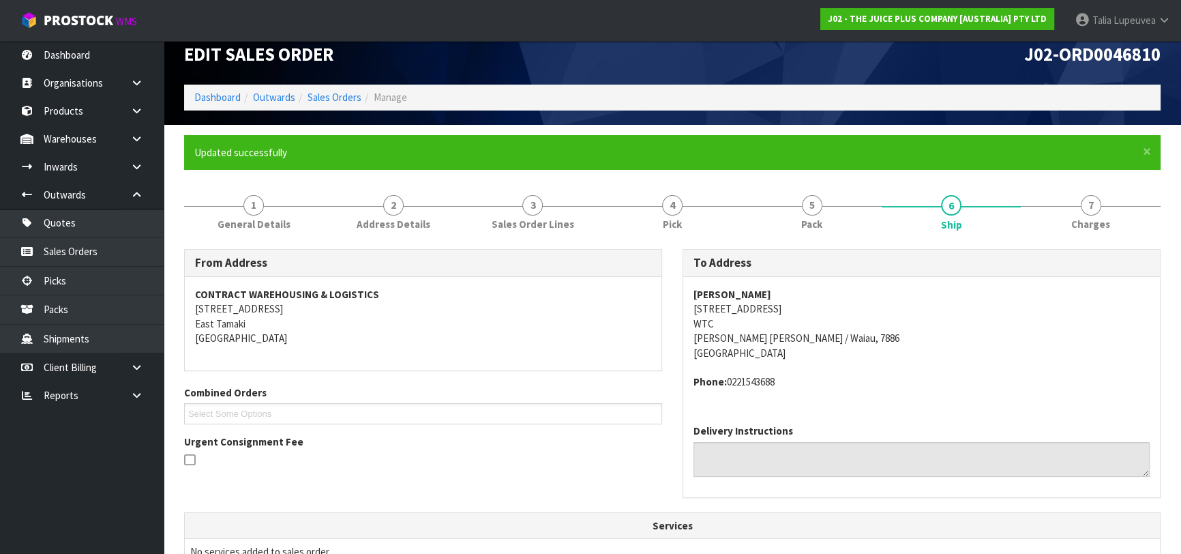
scroll to position [0, 0]
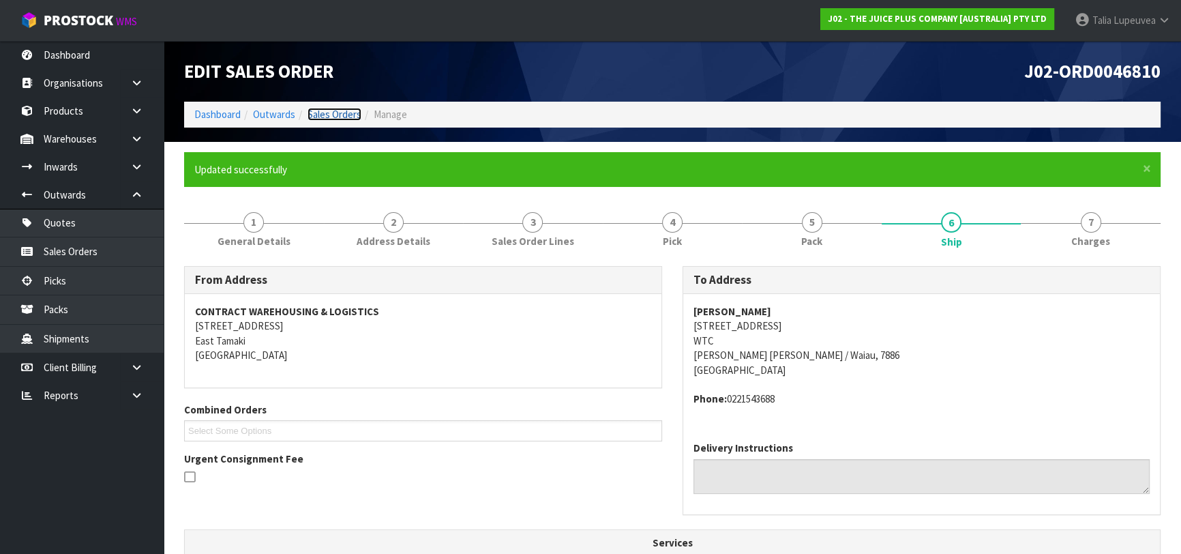
click at [347, 112] on link "Sales Orders" at bounding box center [334, 114] width 54 height 13
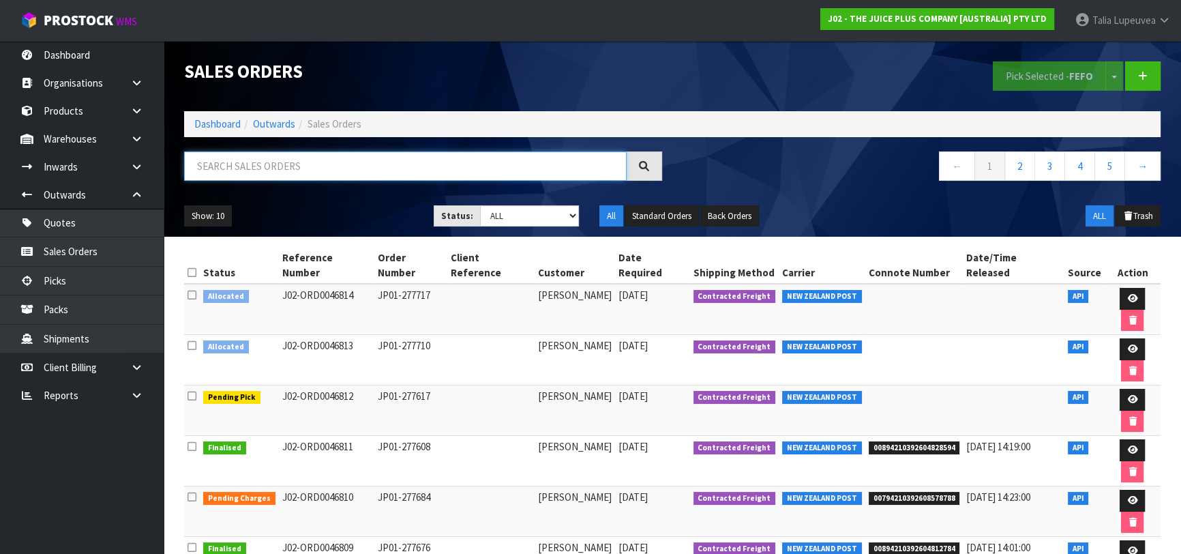
click at [344, 154] on input "text" at bounding box center [405, 165] width 442 height 29
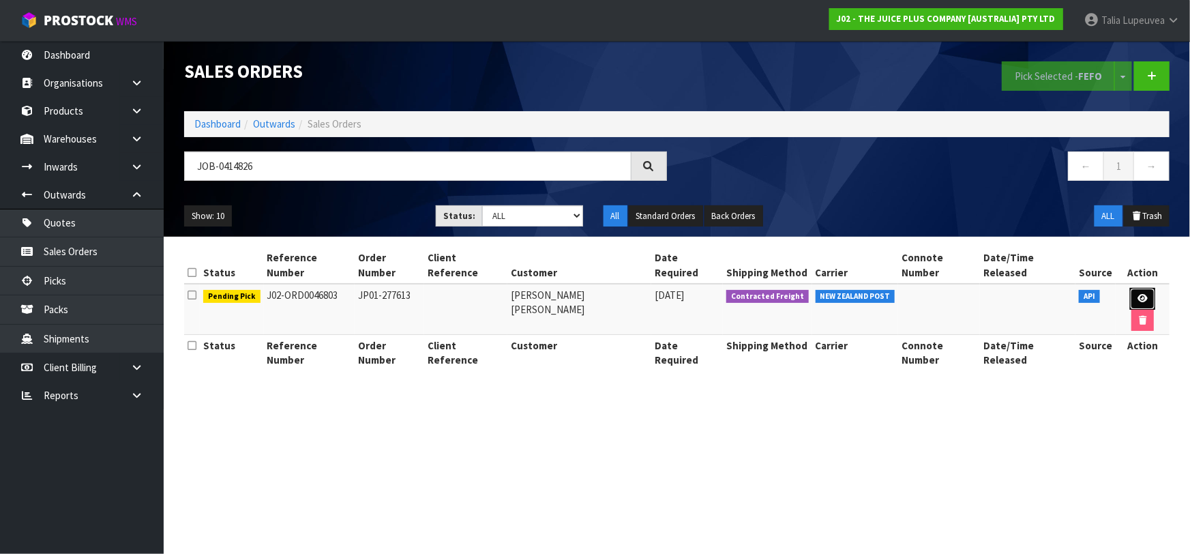
click at [1137, 294] on icon at bounding box center [1142, 298] width 10 height 9
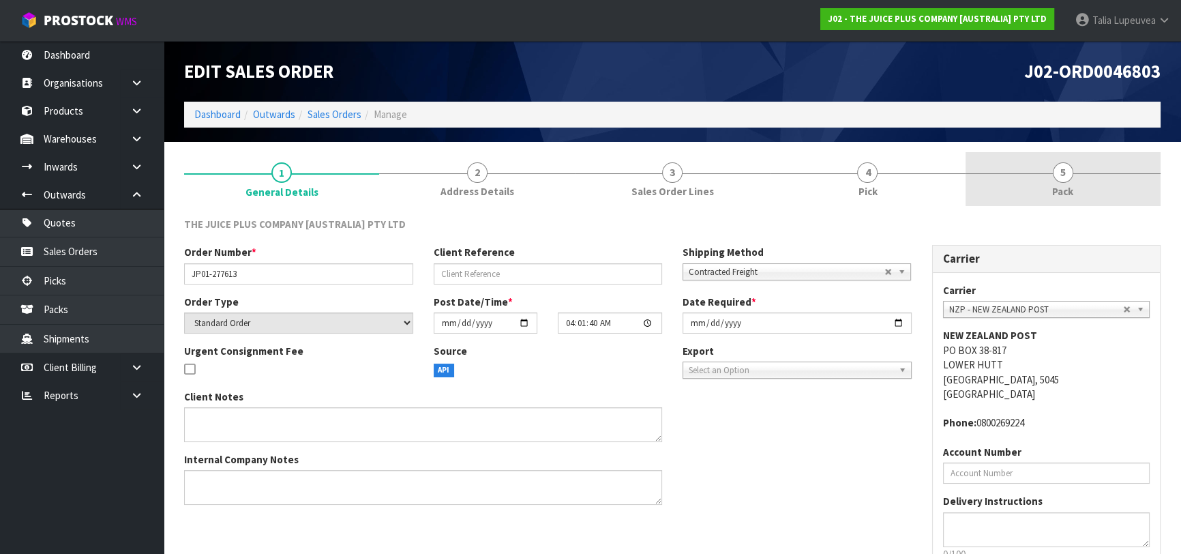
click at [1079, 201] on link "5 Pack" at bounding box center [1062, 179] width 195 height 54
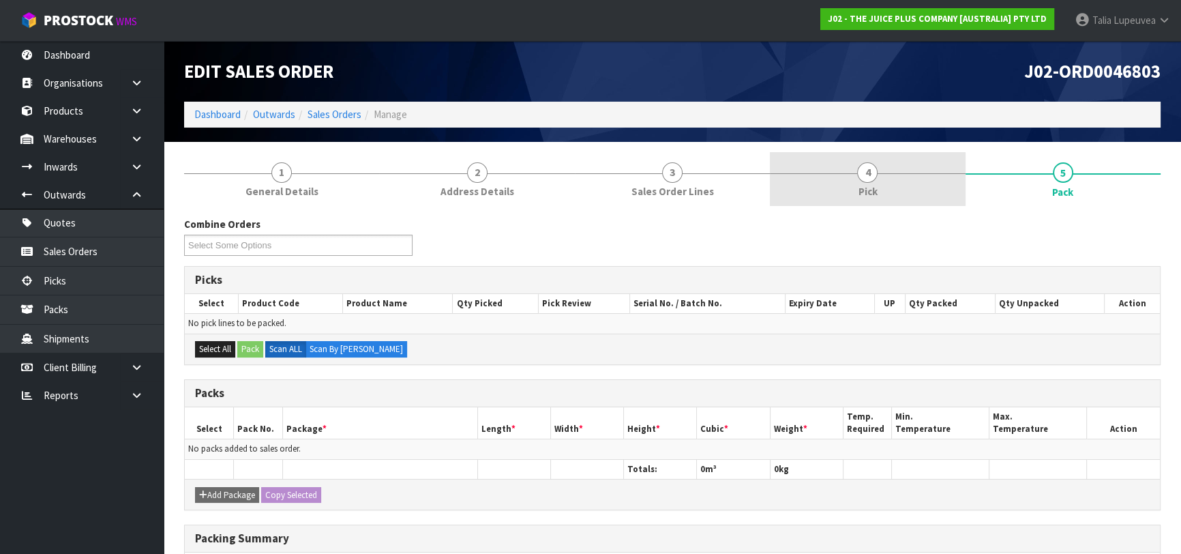
click at [877, 187] on span "Pick" at bounding box center [867, 191] width 19 height 14
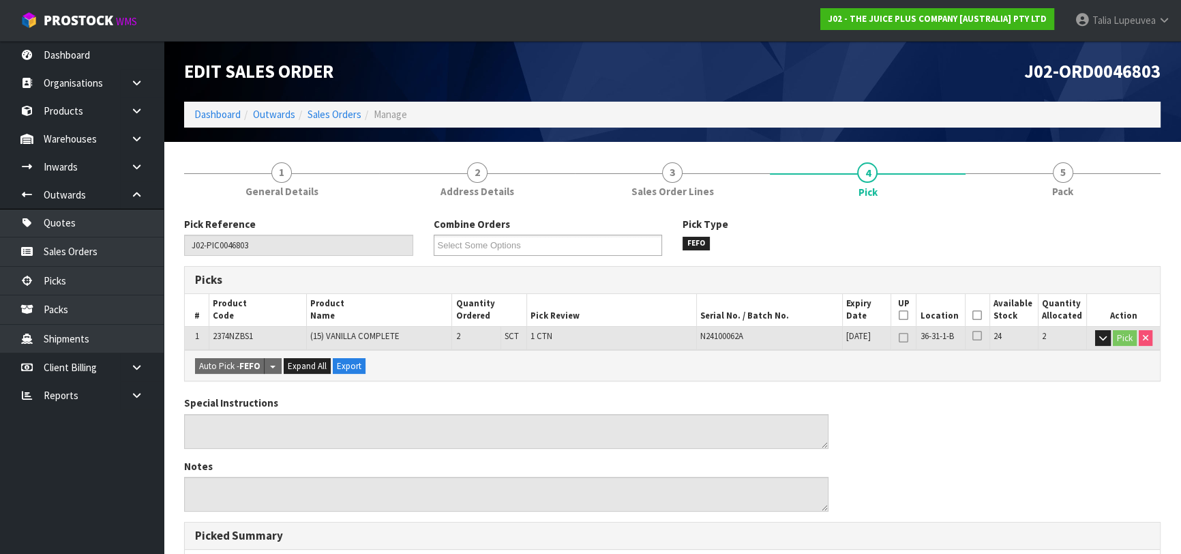
click at [974, 316] on icon at bounding box center [977, 315] width 10 height 1
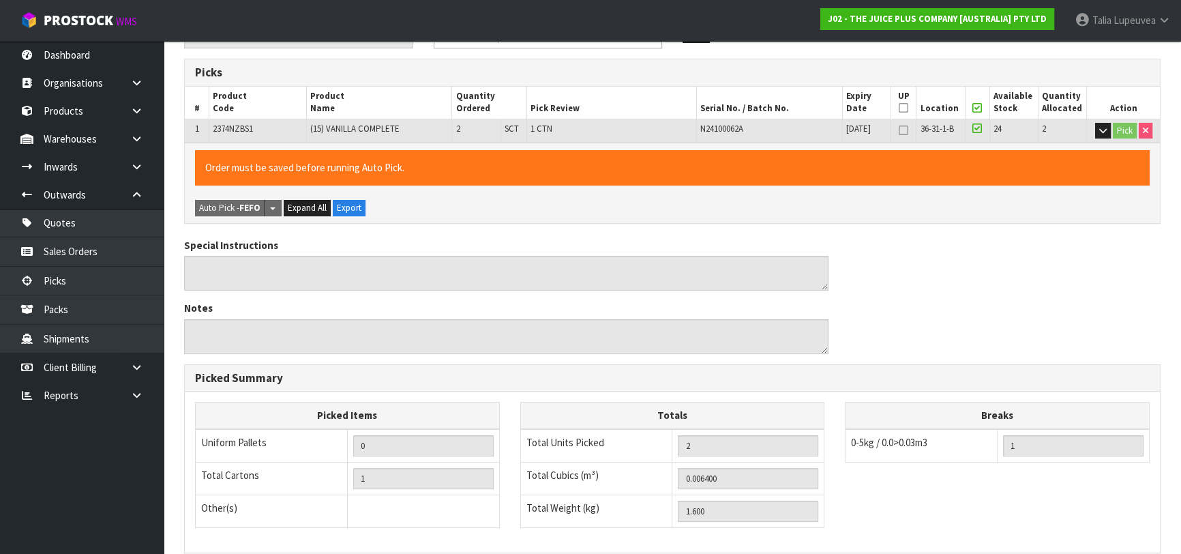
scroll to position [391, 0]
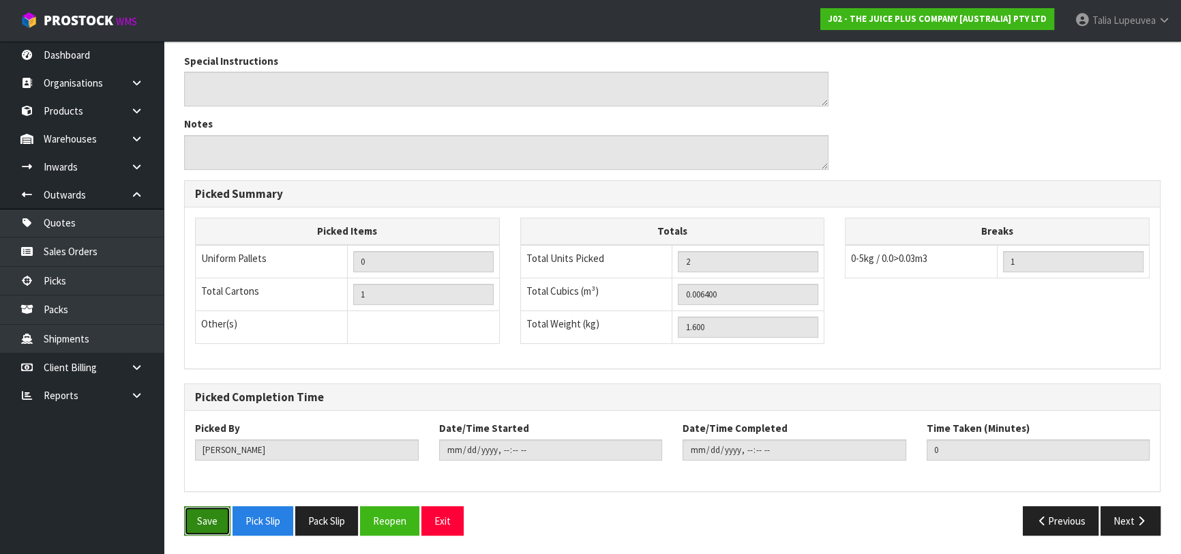
drag, startPoint x: 220, startPoint y: 526, endPoint x: 232, endPoint y: 520, distance: 13.1
click at [221, 526] on button "Save" at bounding box center [207, 520] width 46 height 29
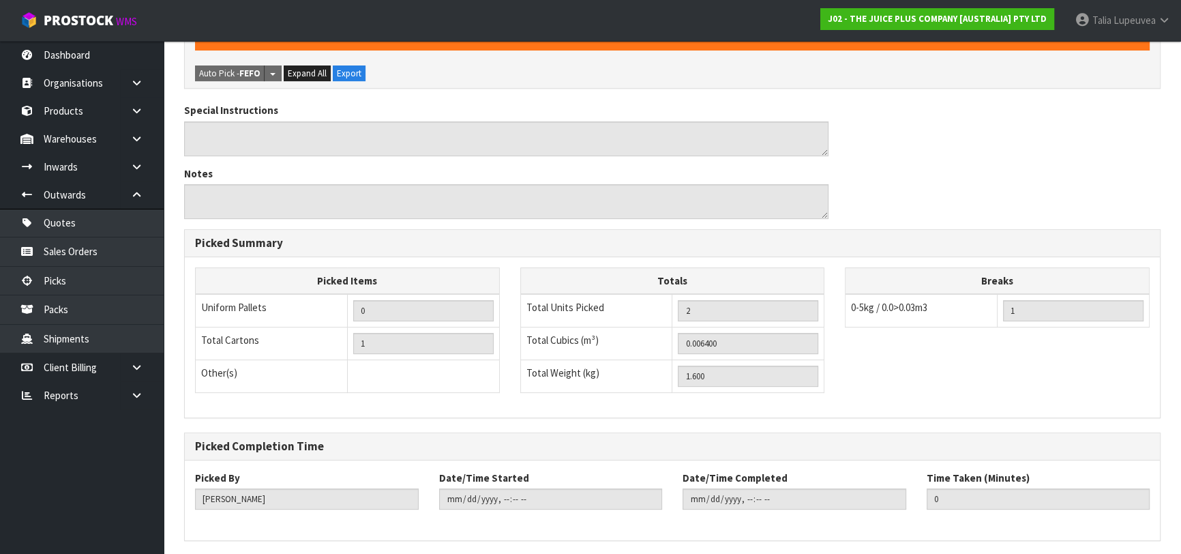
scroll to position [0, 0]
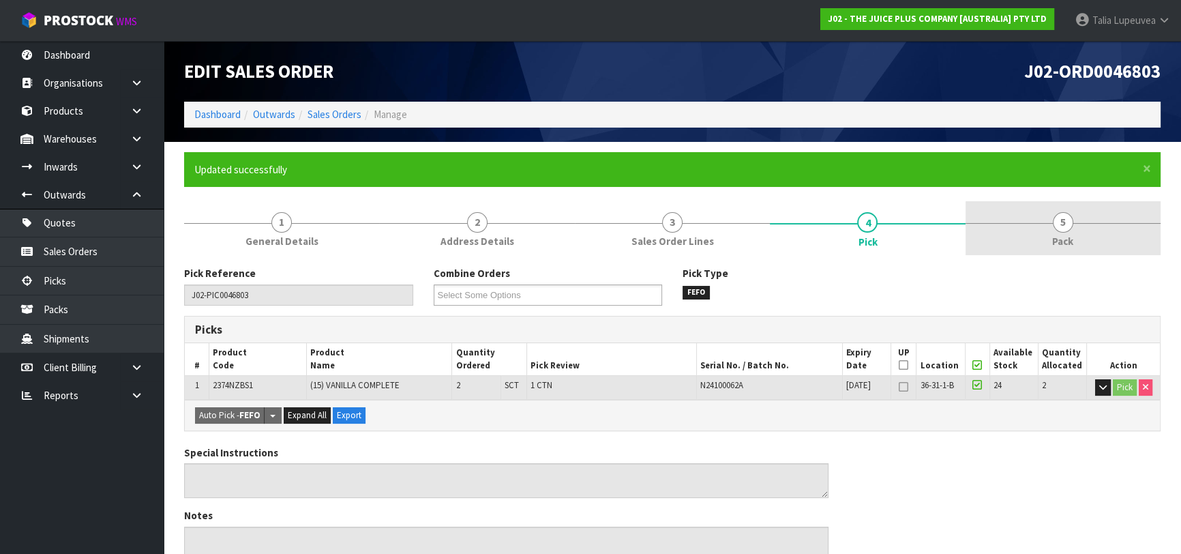
click at [1057, 226] on span "5" at bounding box center [1063, 222] width 20 height 20
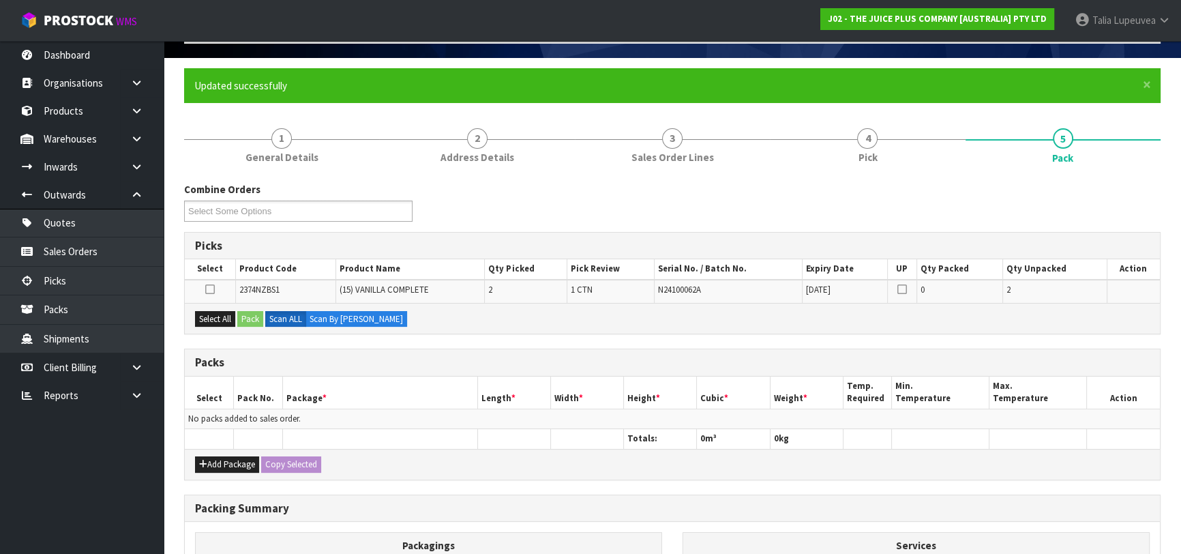
scroll to position [185, 0]
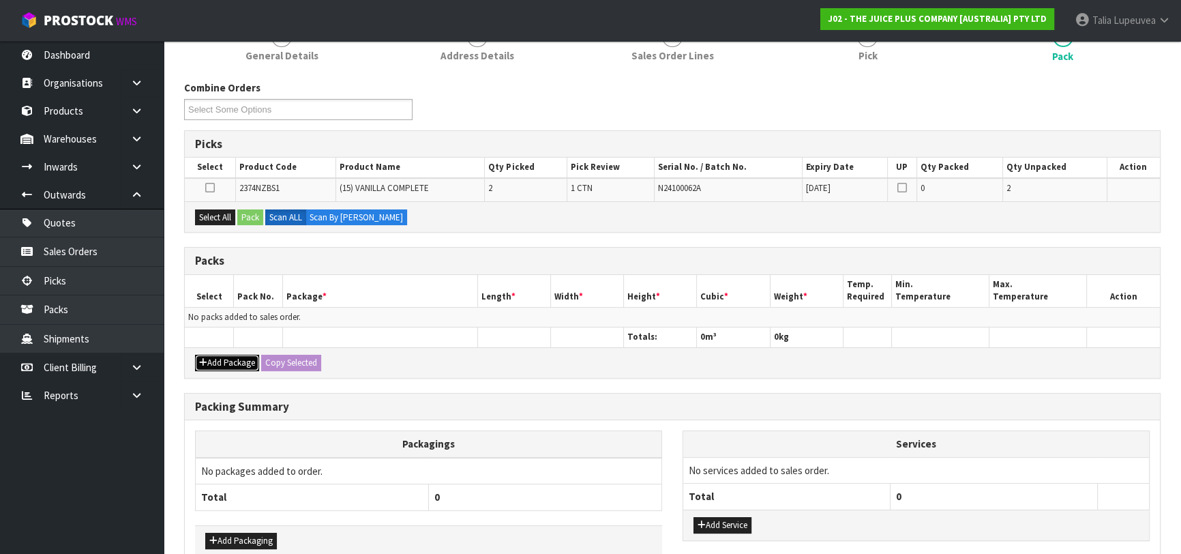
click at [240, 360] on button "Add Package" at bounding box center [227, 362] width 64 height 16
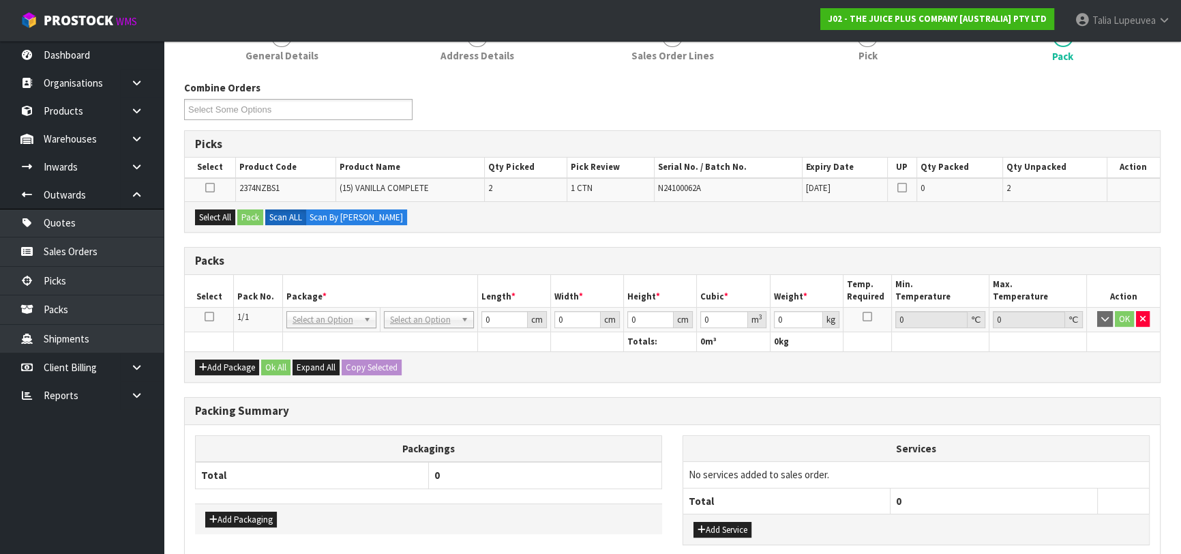
click at [211, 316] on icon at bounding box center [210, 316] width 10 height 1
drag, startPoint x: 218, startPoint y: 211, endPoint x: 239, endPoint y: 211, distance: 20.5
click at [221, 211] on button "Select All" at bounding box center [215, 217] width 40 height 16
click at [261, 211] on button "Pack" at bounding box center [250, 217] width 26 height 16
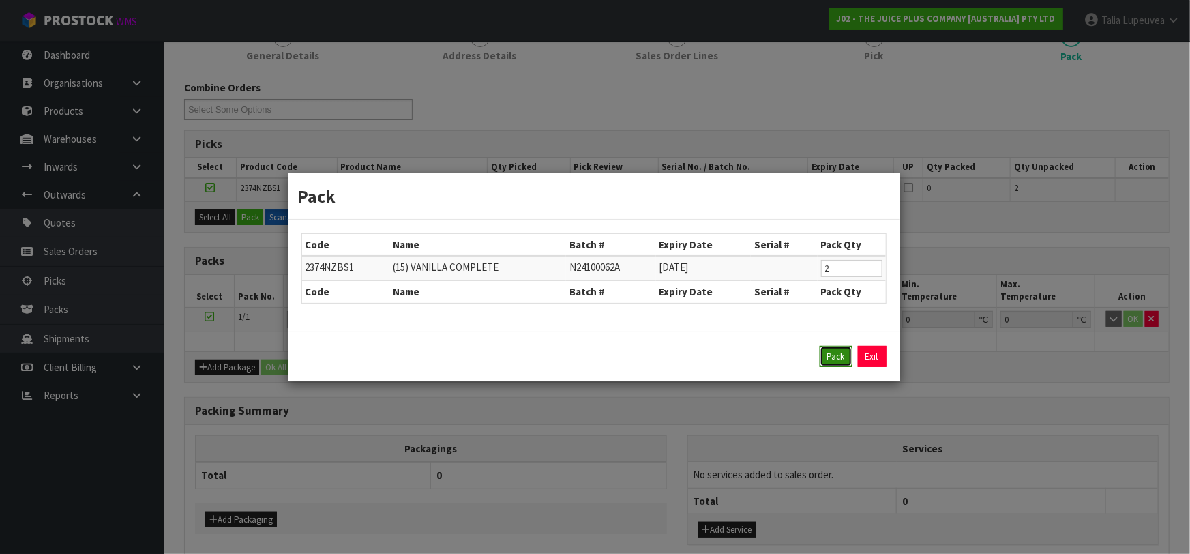
click at [834, 352] on button "Pack" at bounding box center [835, 357] width 33 height 22
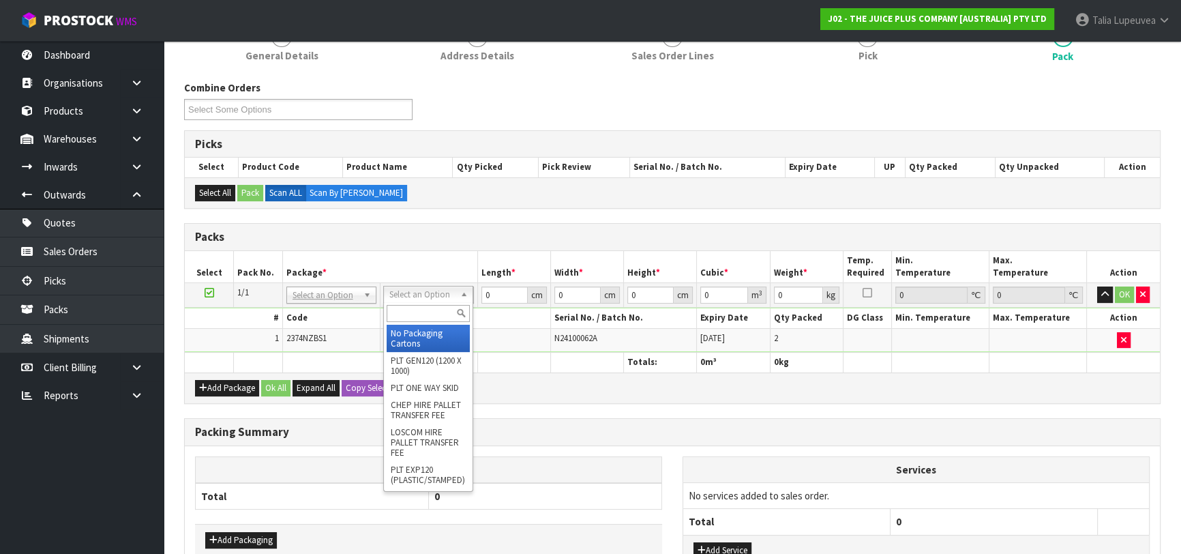
click at [427, 315] on input "text" at bounding box center [428, 313] width 83 height 17
drag, startPoint x: 411, startPoint y: 330, endPoint x: 419, endPoint y: 333, distance: 8.6
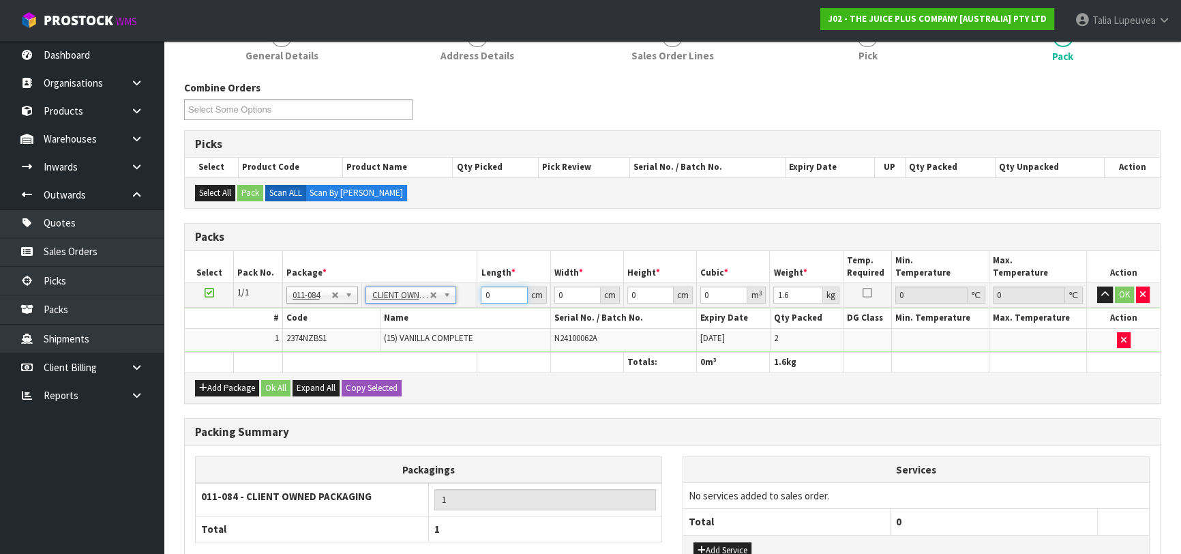
drag, startPoint x: 494, startPoint y: 290, endPoint x: 453, endPoint y: 299, distance: 41.7
click at [452, 299] on tr "1/1 NONE 007-001 007-002 007-004 007-009 007-013 007-014 007-015 007-017 007-01…" at bounding box center [672, 295] width 975 height 25
click at [1122, 290] on button "OK" at bounding box center [1124, 294] width 19 height 16
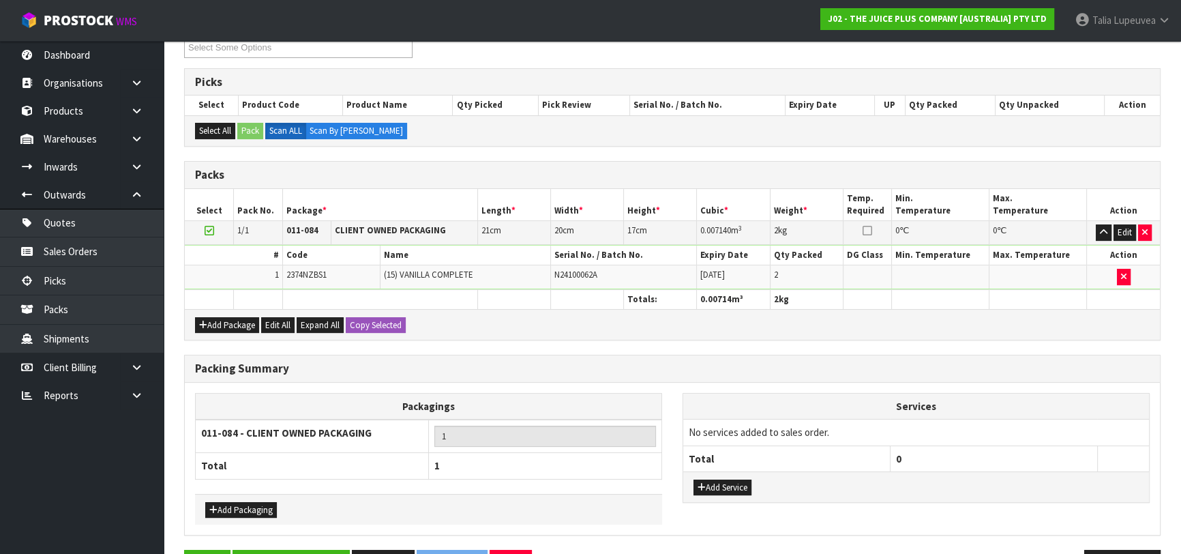
scroll to position [290, 0]
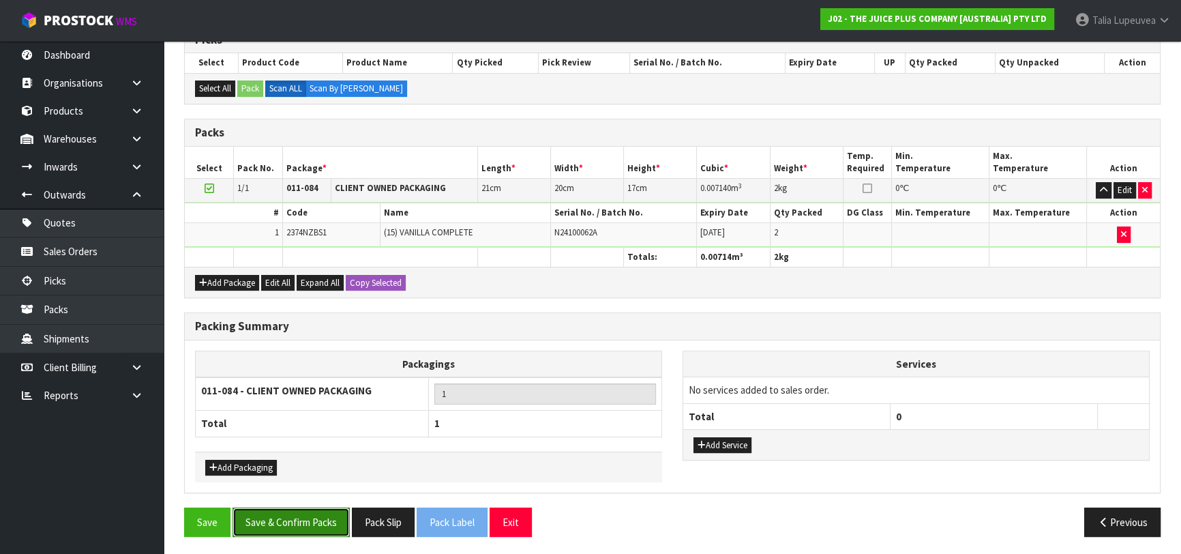
click at [250, 520] on button "Save & Confirm Packs" at bounding box center [290, 521] width 117 height 29
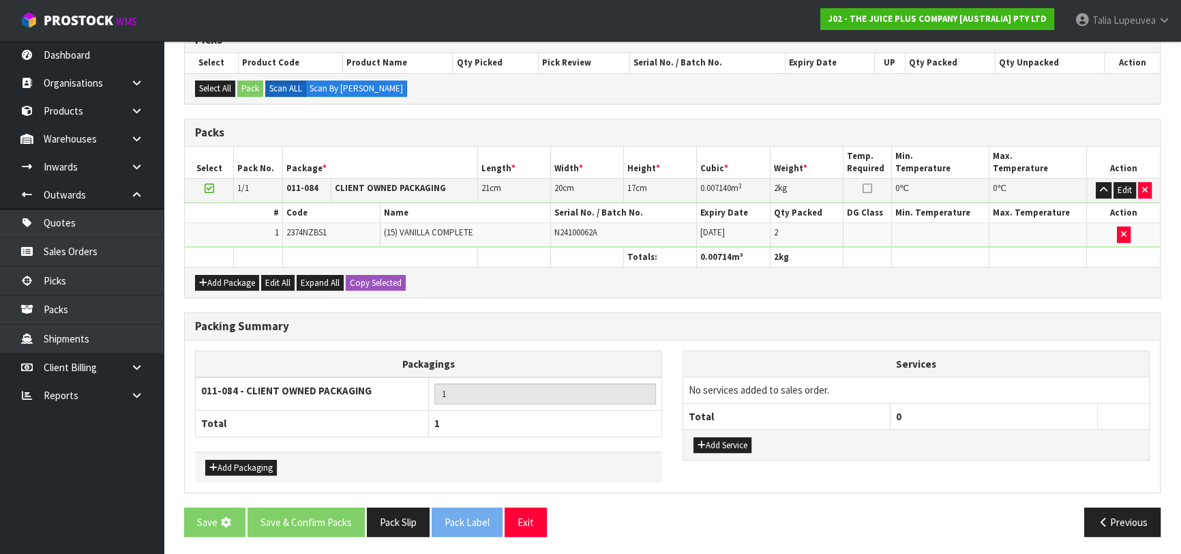
scroll to position [0, 0]
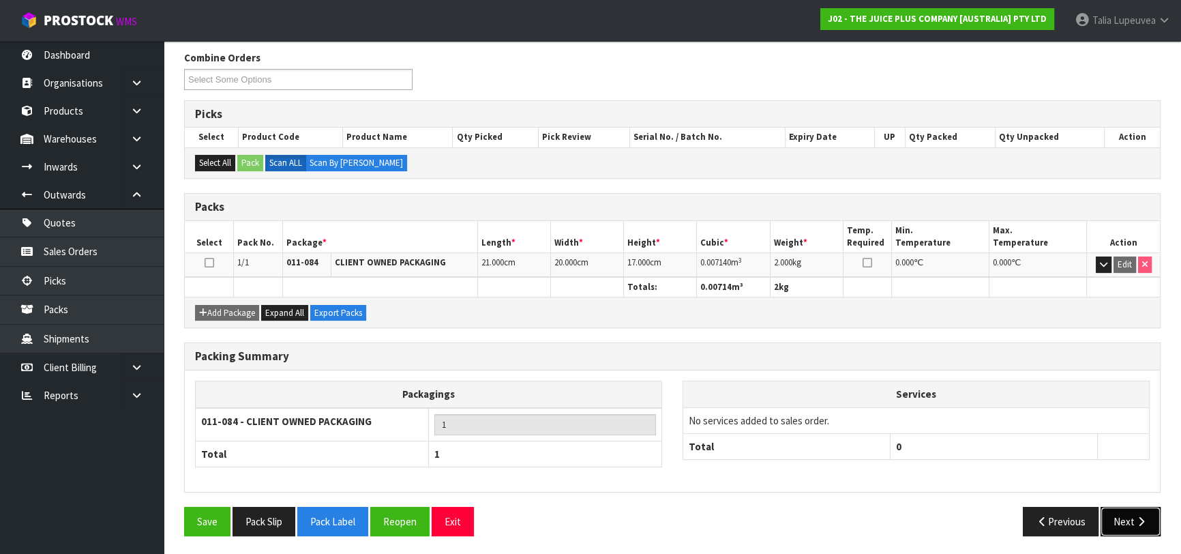
click at [1132, 517] on button "Next" at bounding box center [1130, 520] width 60 height 29
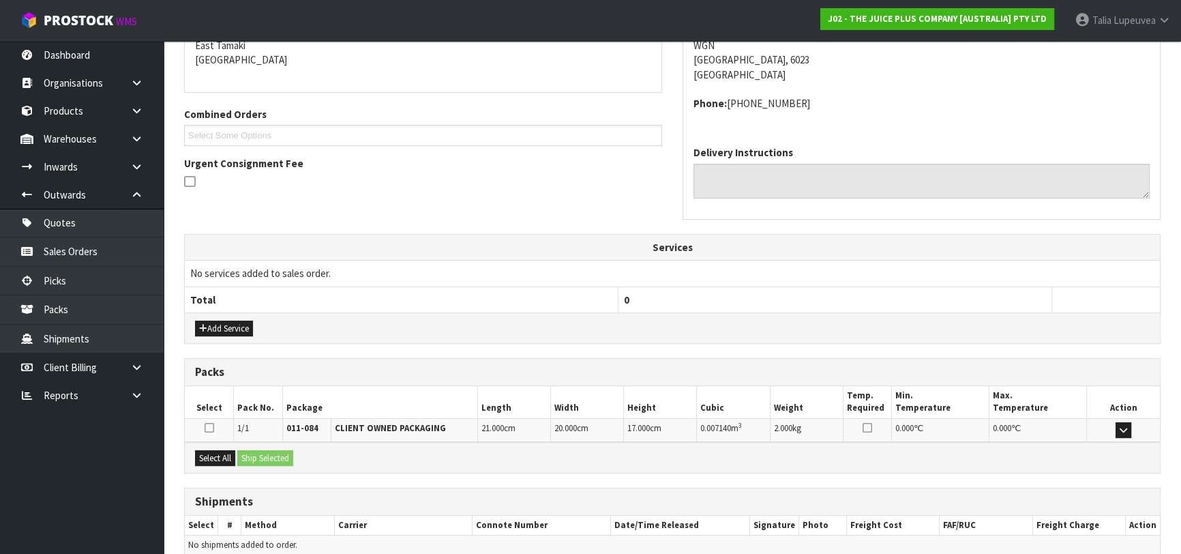
scroll to position [359, 0]
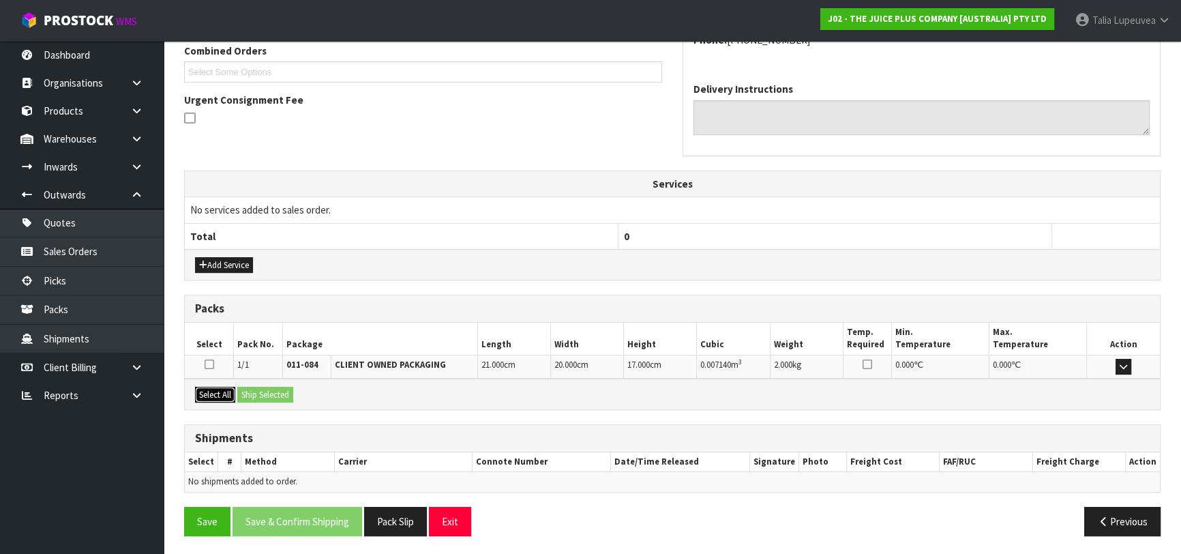
click at [223, 395] on button "Select All" at bounding box center [215, 395] width 40 height 16
click at [275, 382] on div "Select All Ship Selected" at bounding box center [672, 393] width 975 height 31
click at [272, 387] on button "Ship Selected" at bounding box center [265, 395] width 56 height 16
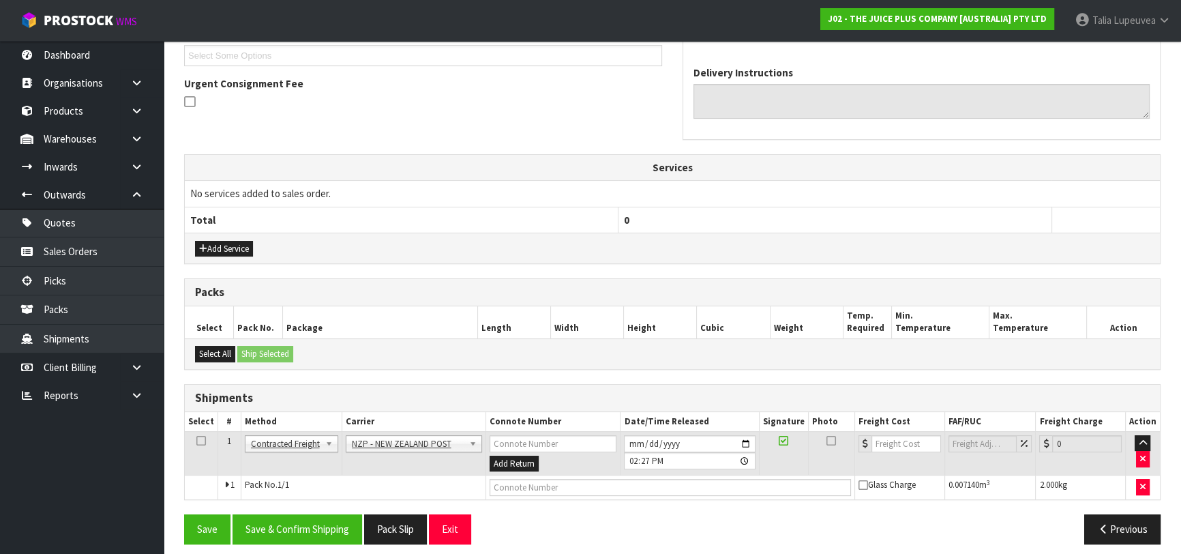
scroll to position [383, 0]
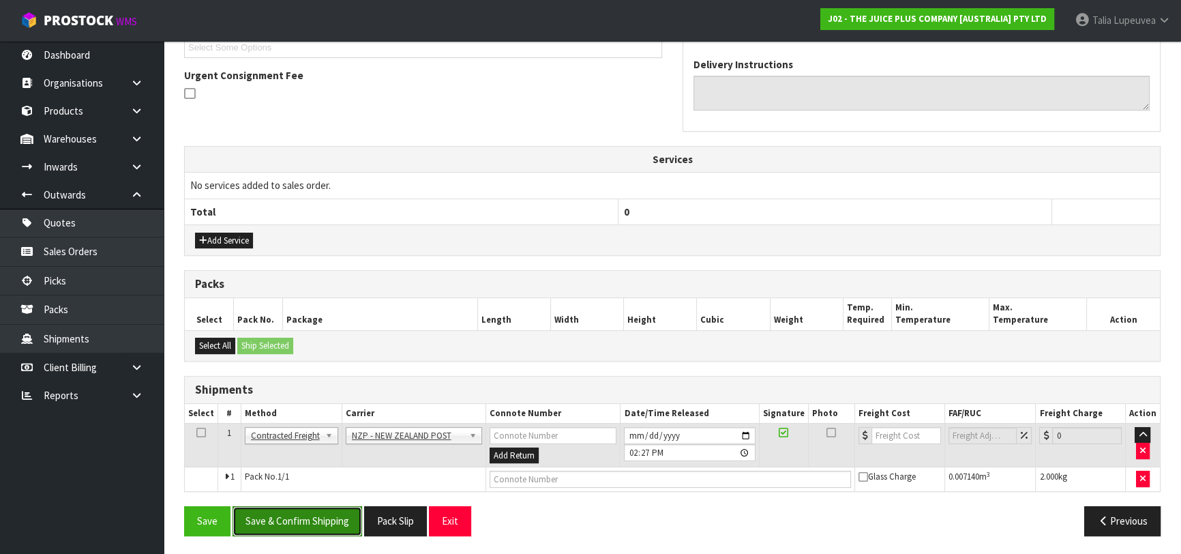
click at [323, 507] on button "Save & Confirm Shipping" at bounding box center [297, 520] width 130 height 29
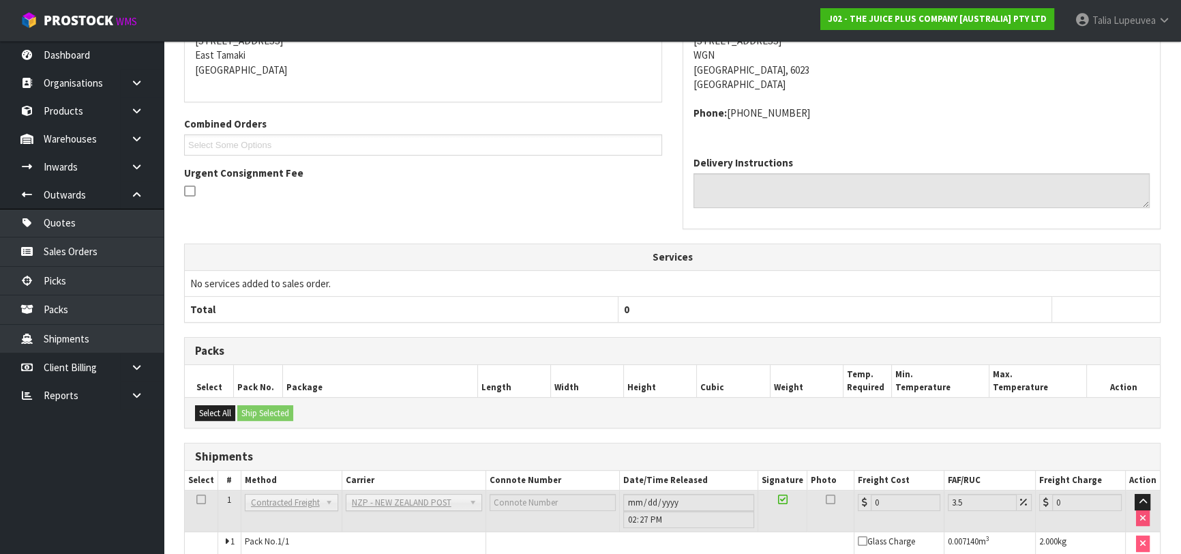
scroll to position [364, 0]
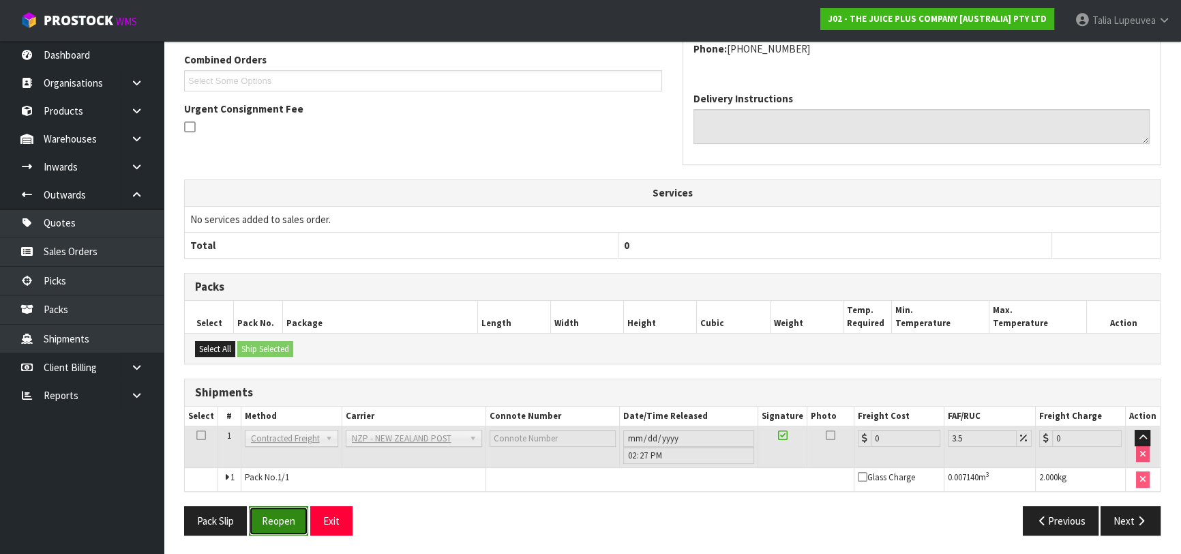
click at [286, 517] on button "Reopen" at bounding box center [278, 520] width 59 height 29
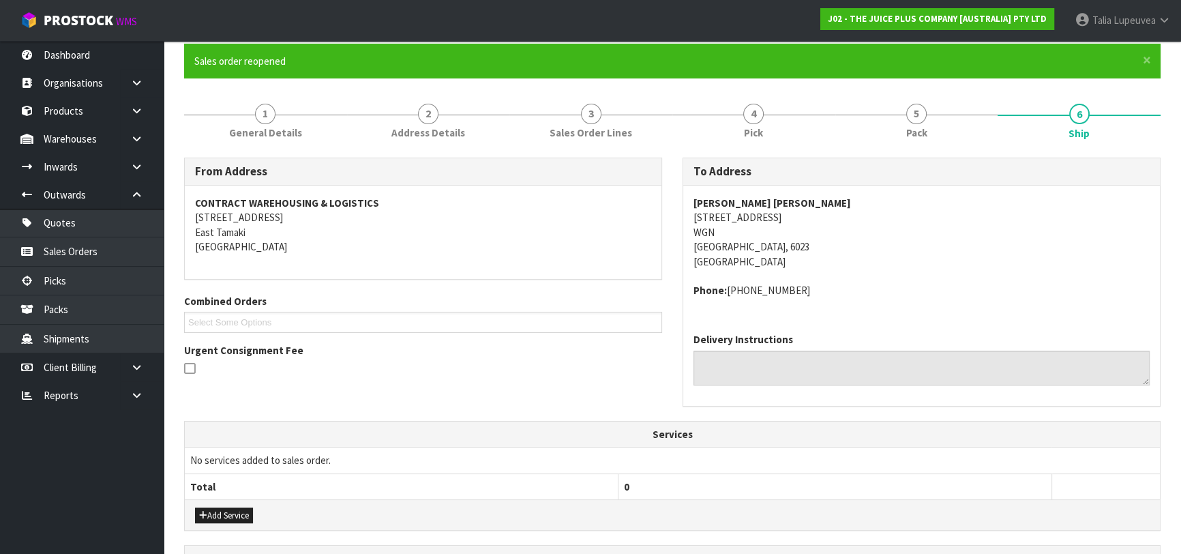
scroll to position [395, 0]
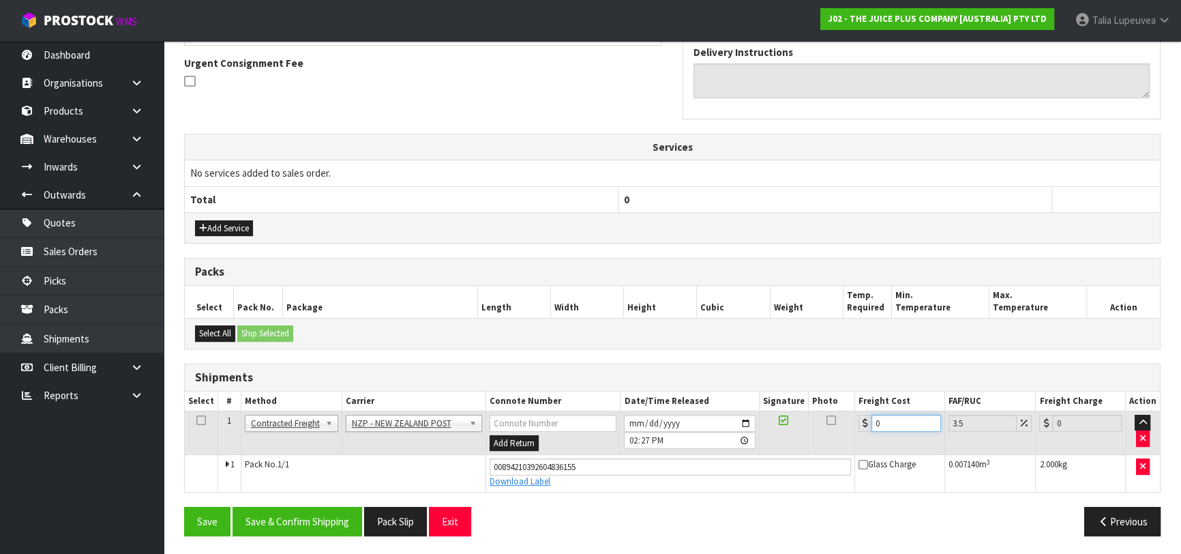
drag, startPoint x: 880, startPoint y: 424, endPoint x: 853, endPoint y: 433, distance: 28.0
click at [855, 433] on td "0" at bounding box center [900, 432] width 90 height 44
click at [294, 522] on button "Save & Confirm Shipping" at bounding box center [297, 520] width 130 height 29
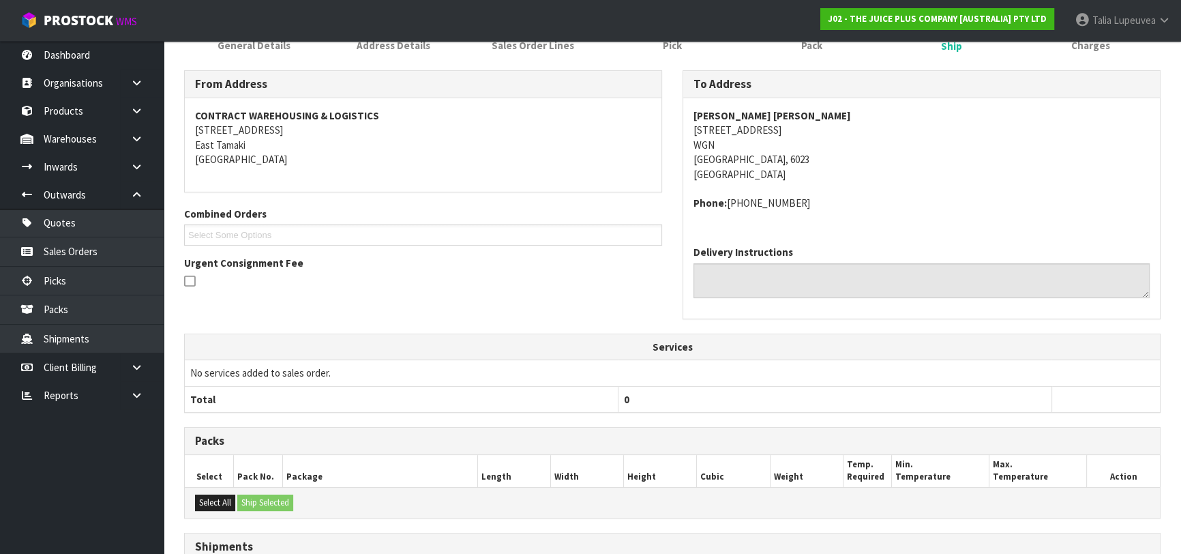
scroll to position [0, 0]
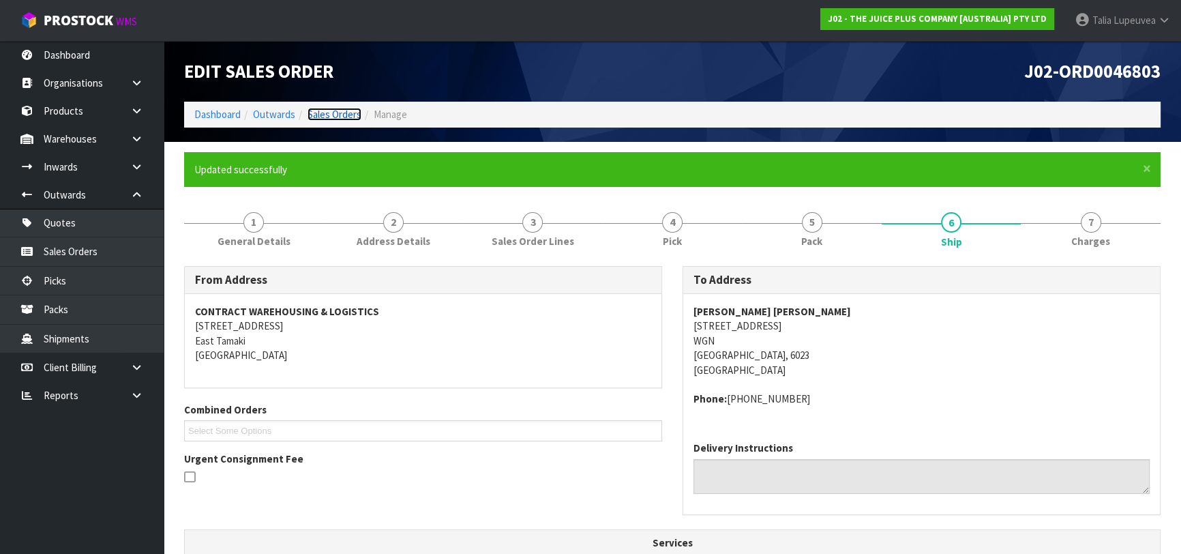
click at [322, 109] on link "Sales Orders" at bounding box center [334, 114] width 54 height 13
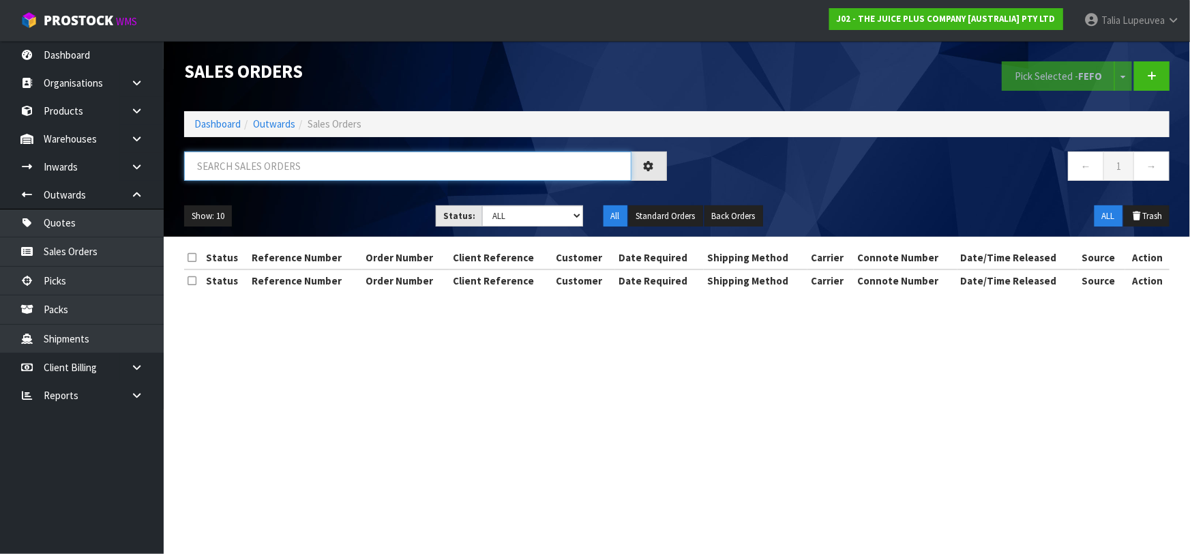
click at [329, 173] on input "text" at bounding box center [407, 165] width 447 height 29
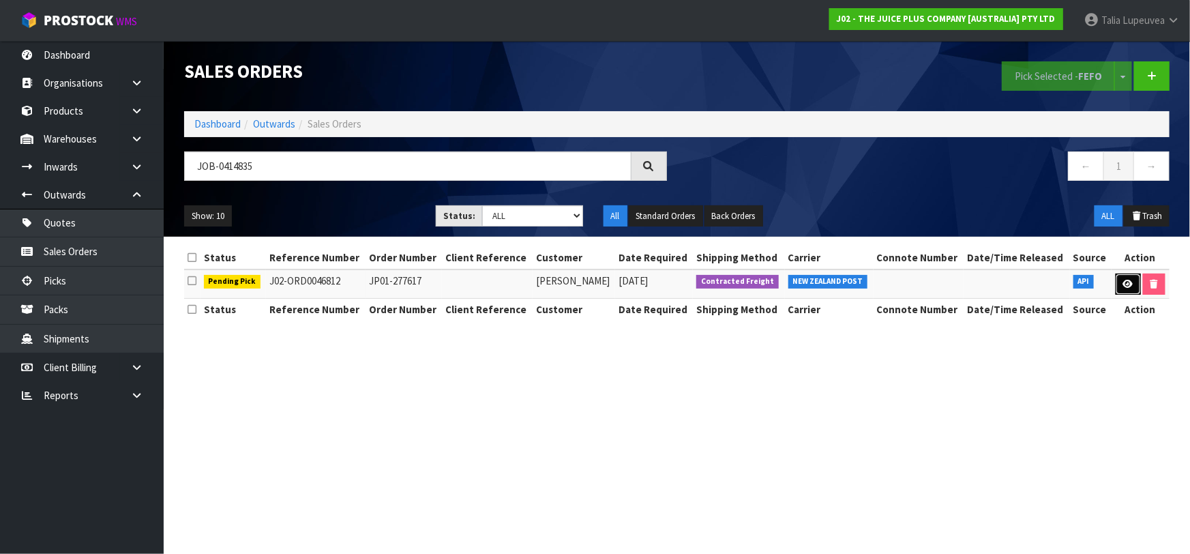
click at [1132, 284] on link at bounding box center [1127, 284] width 25 height 22
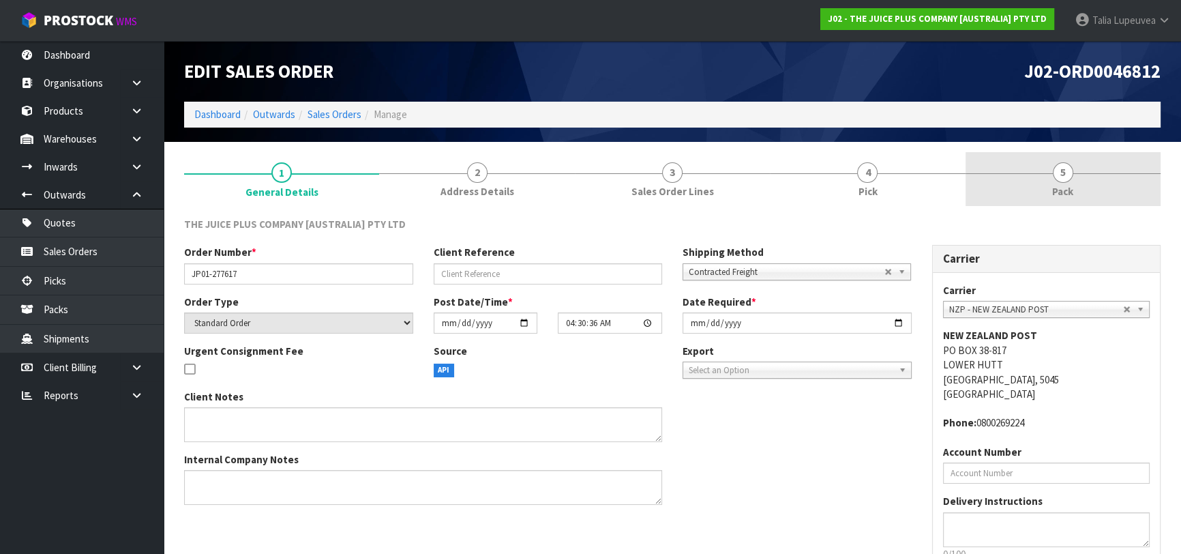
click at [1024, 196] on link "5 Pack" at bounding box center [1062, 179] width 195 height 54
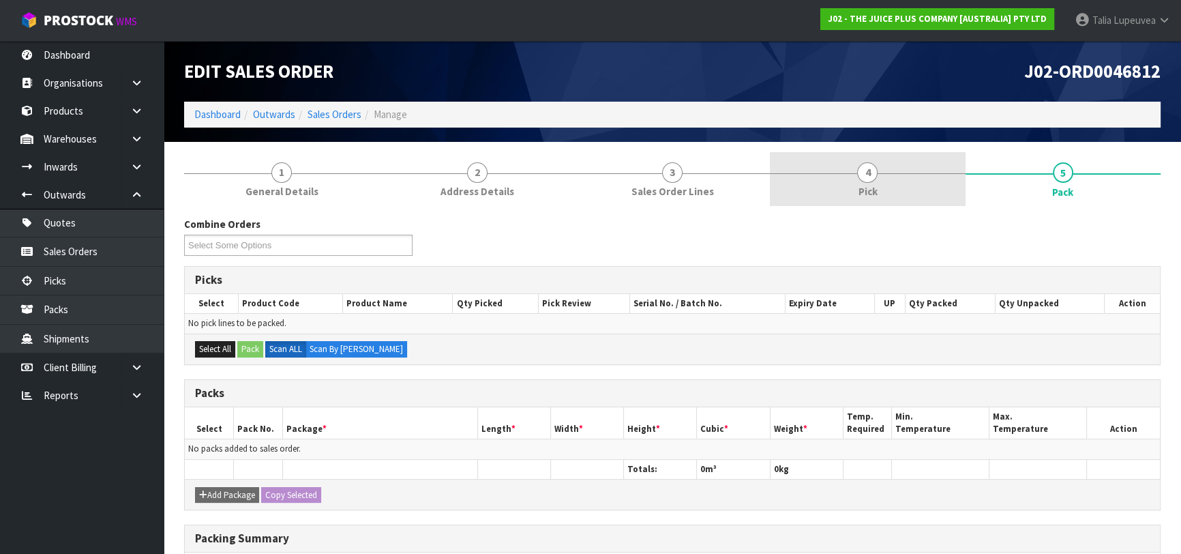
click at [862, 193] on span "Pick" at bounding box center [867, 191] width 19 height 14
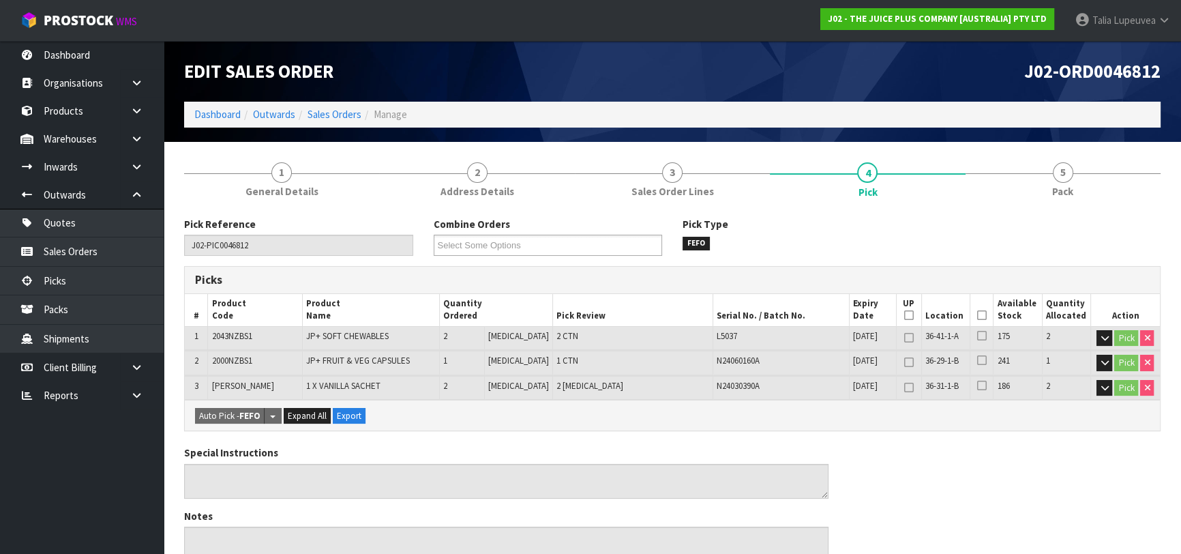
click at [977, 315] on icon at bounding box center [982, 315] width 10 height 1
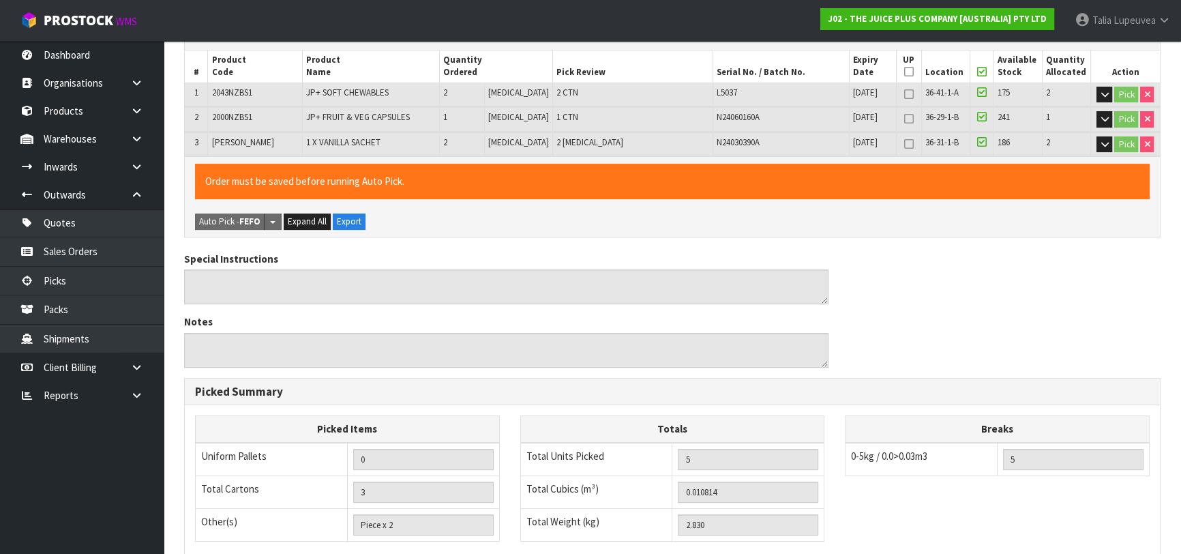
scroll to position [440, 0]
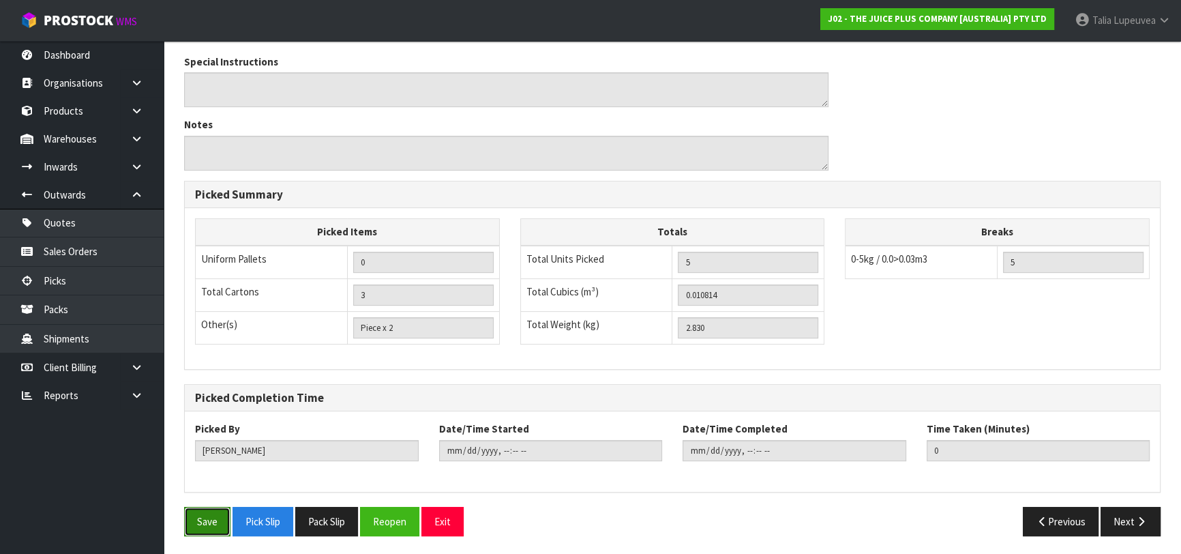
click at [207, 517] on button "Save" at bounding box center [207, 520] width 46 height 29
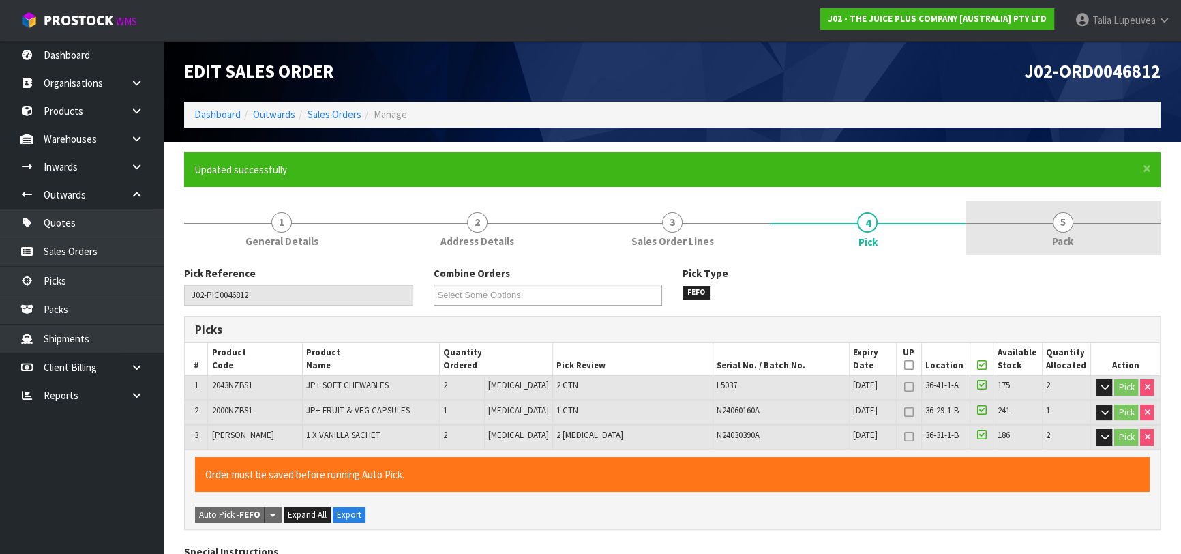
click at [1063, 219] on span "5" at bounding box center [1063, 222] width 20 height 20
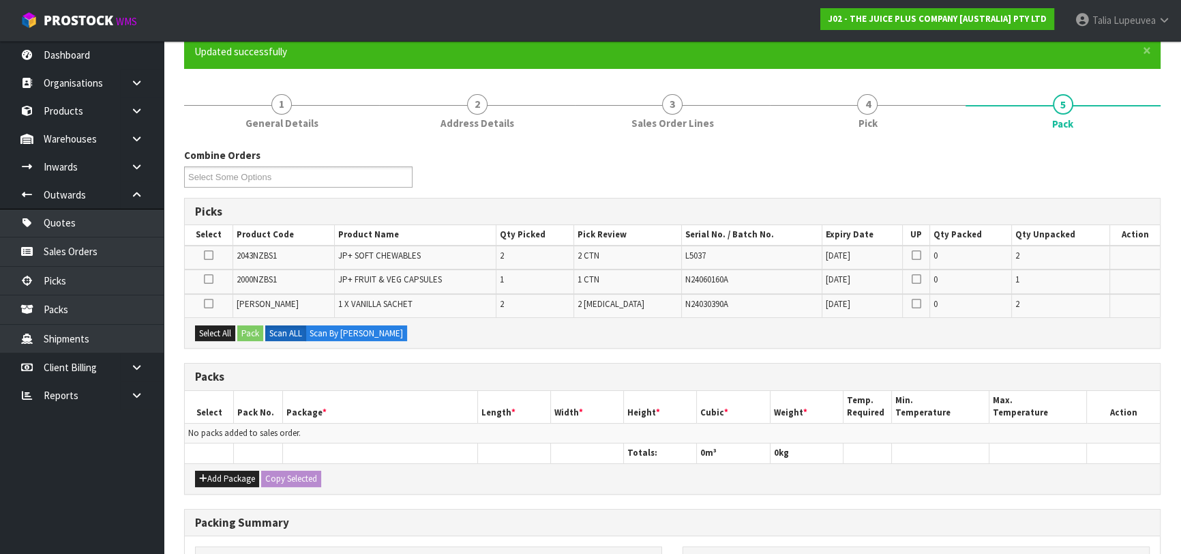
scroll to position [123, 0]
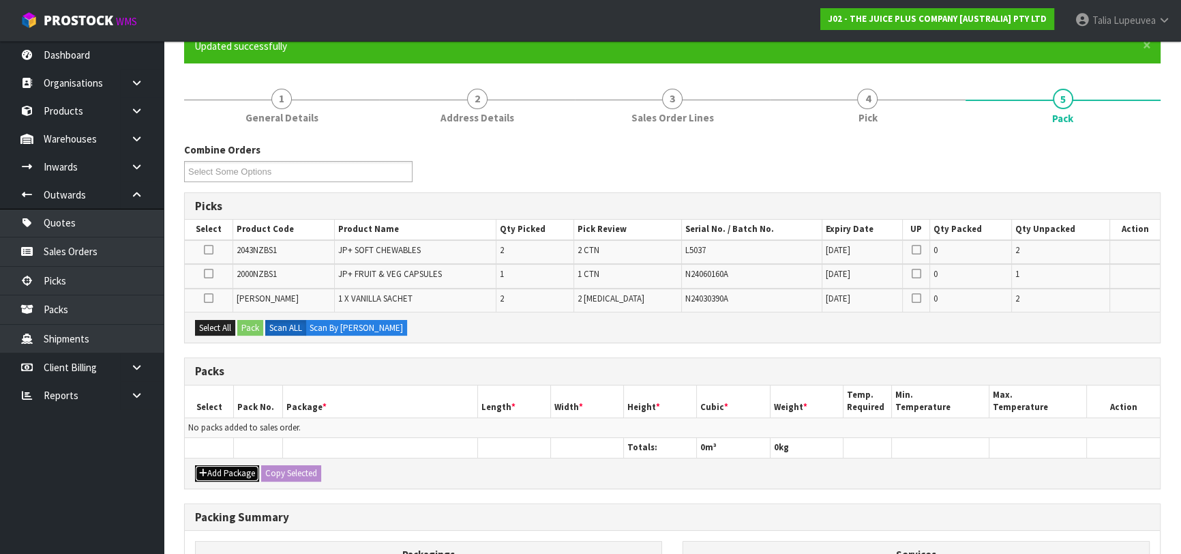
click at [230, 465] on button "Add Package" at bounding box center [227, 473] width 64 height 16
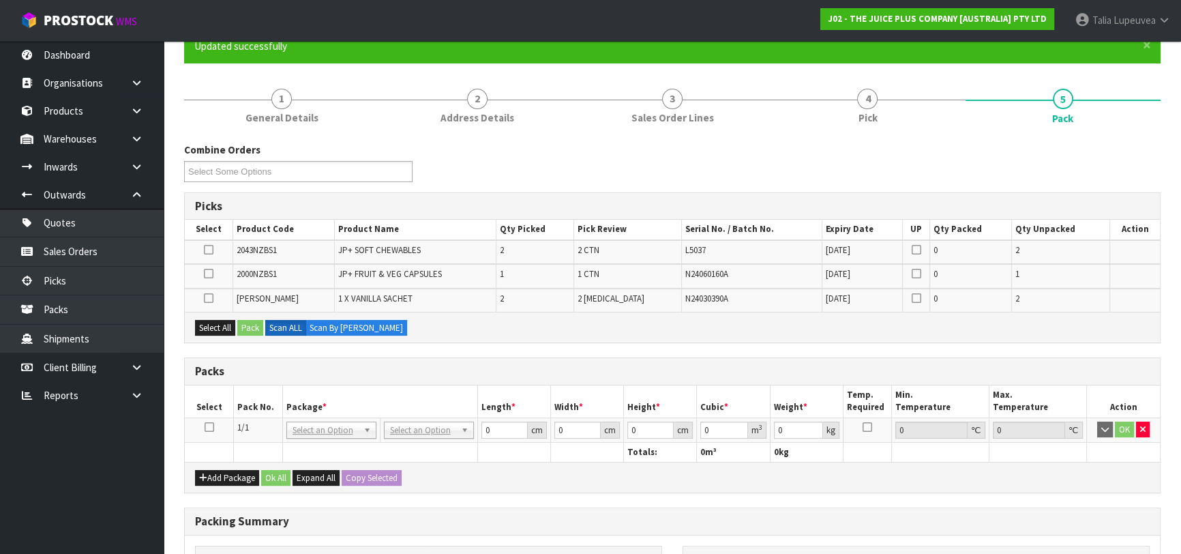
click at [208, 429] on link at bounding box center [210, 427] width 10 height 12
click at [213, 327] on button "Select All" at bounding box center [215, 328] width 40 height 16
click at [244, 324] on button "Pack" at bounding box center [250, 328] width 26 height 16
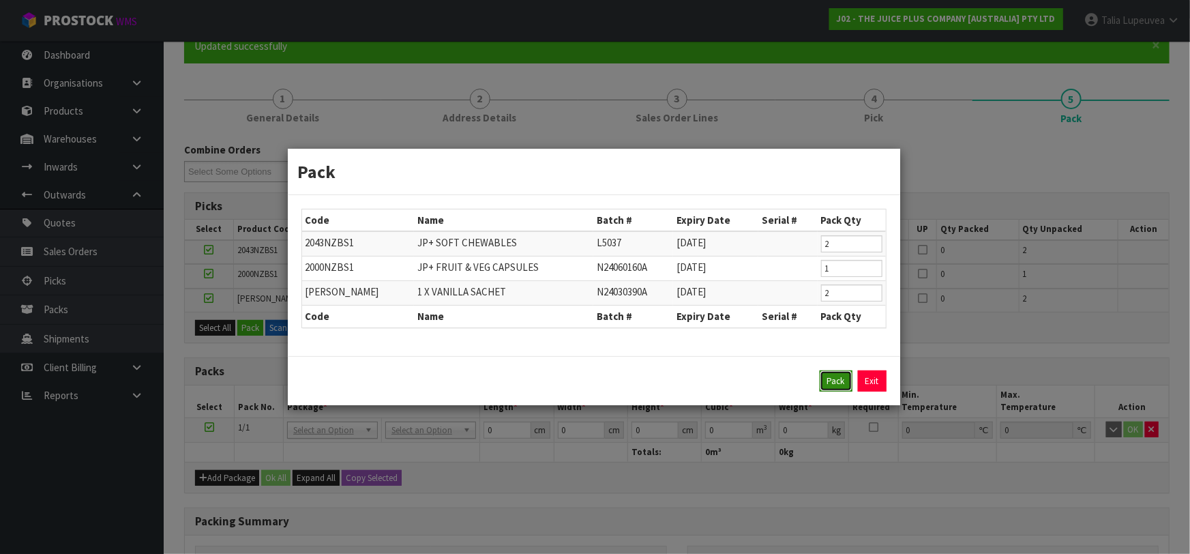
click at [831, 380] on button "Pack" at bounding box center [835, 381] width 33 height 22
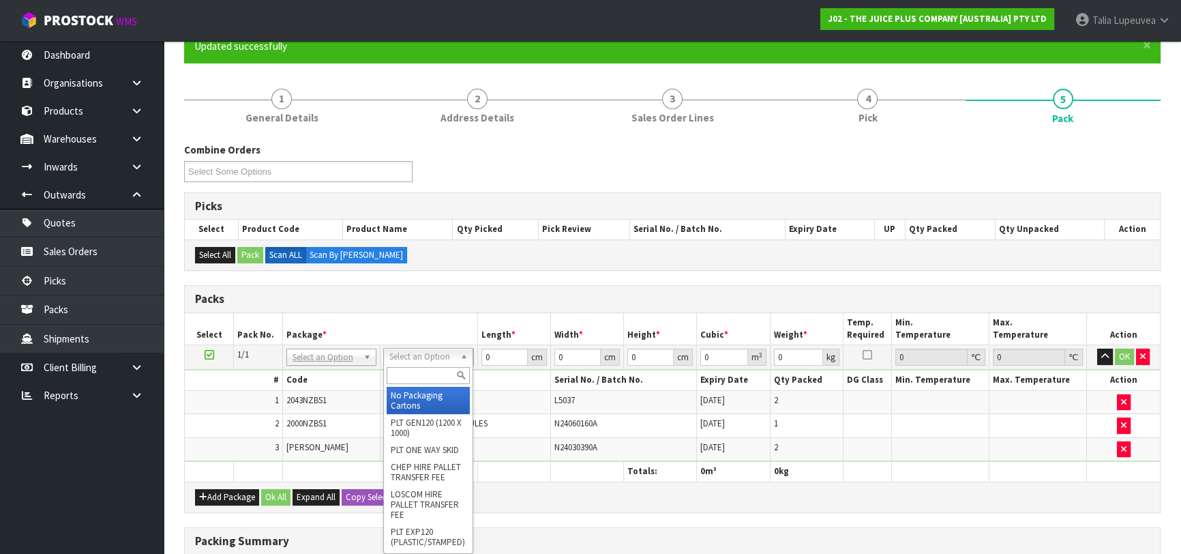
click at [444, 374] on input "text" at bounding box center [428, 375] width 83 height 17
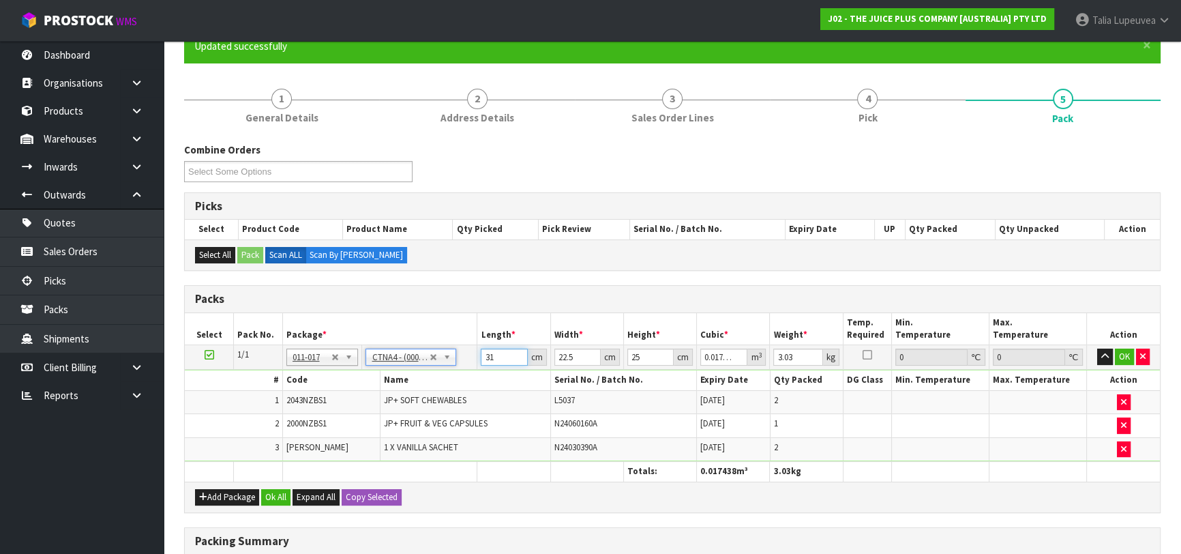
drag, startPoint x: 498, startPoint y: 357, endPoint x: 453, endPoint y: 378, distance: 50.0
click at [446, 378] on tbody "1/1 NONE 007-001 007-002 007-004 007-009 007-013 007-014 007-015 007-017 007-01…" at bounding box center [672, 403] width 975 height 117
click at [1126, 348] on button "OK" at bounding box center [1124, 356] width 19 height 16
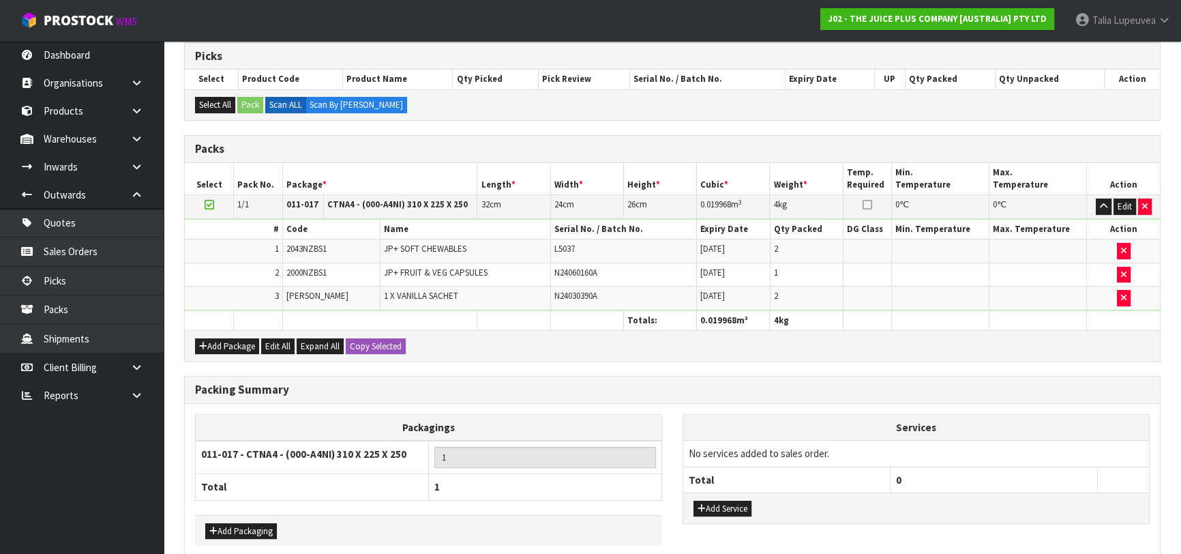
scroll to position [336, 0]
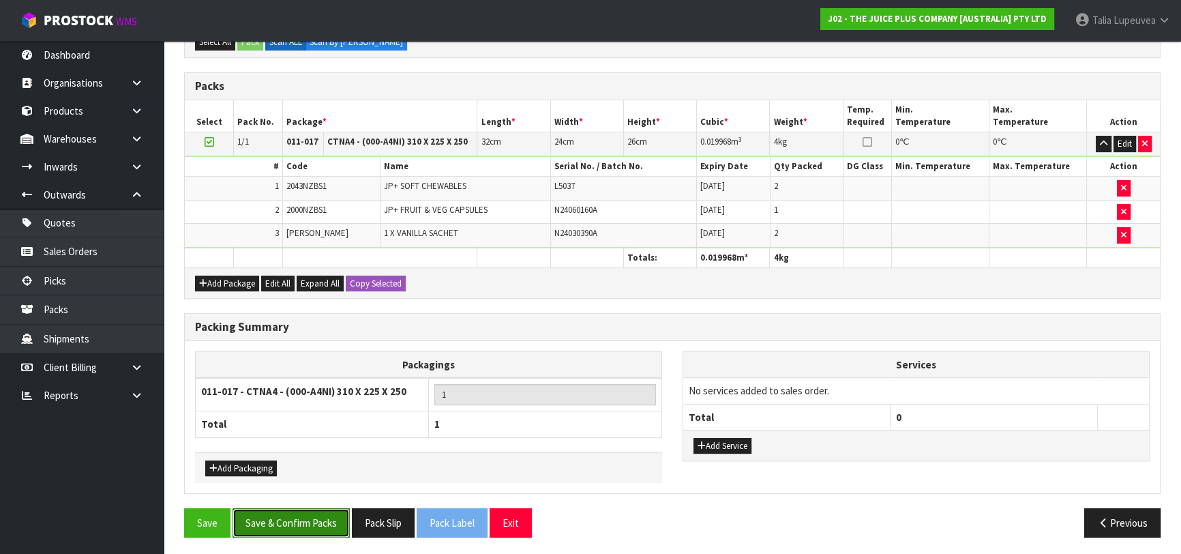
drag, startPoint x: 307, startPoint y: 518, endPoint x: 355, endPoint y: 507, distance: 49.6
click at [309, 517] on button "Save & Confirm Packs" at bounding box center [290, 522] width 117 height 29
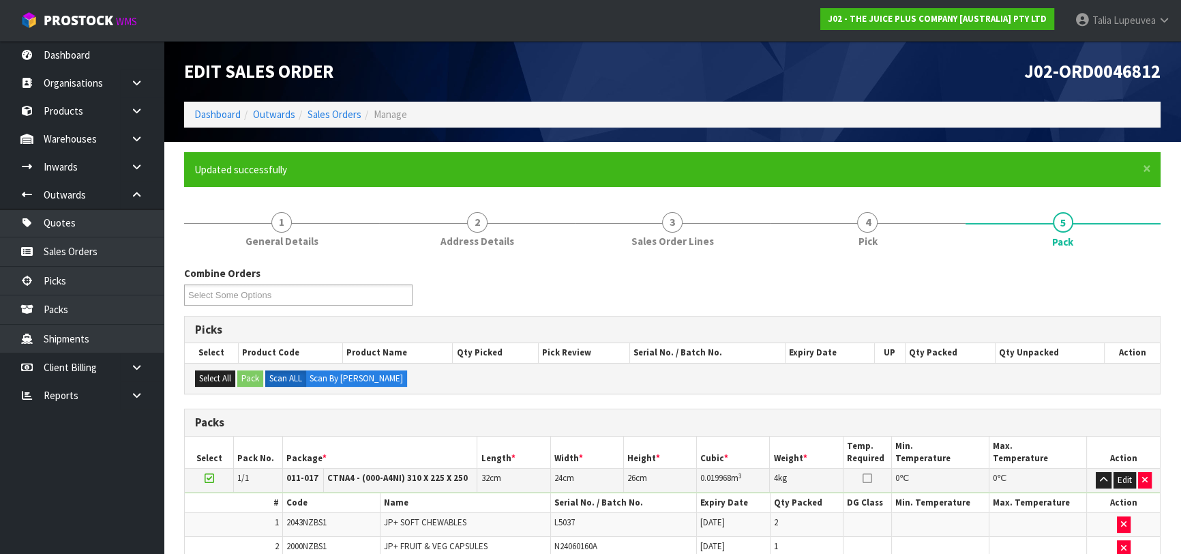
scroll to position [215, 0]
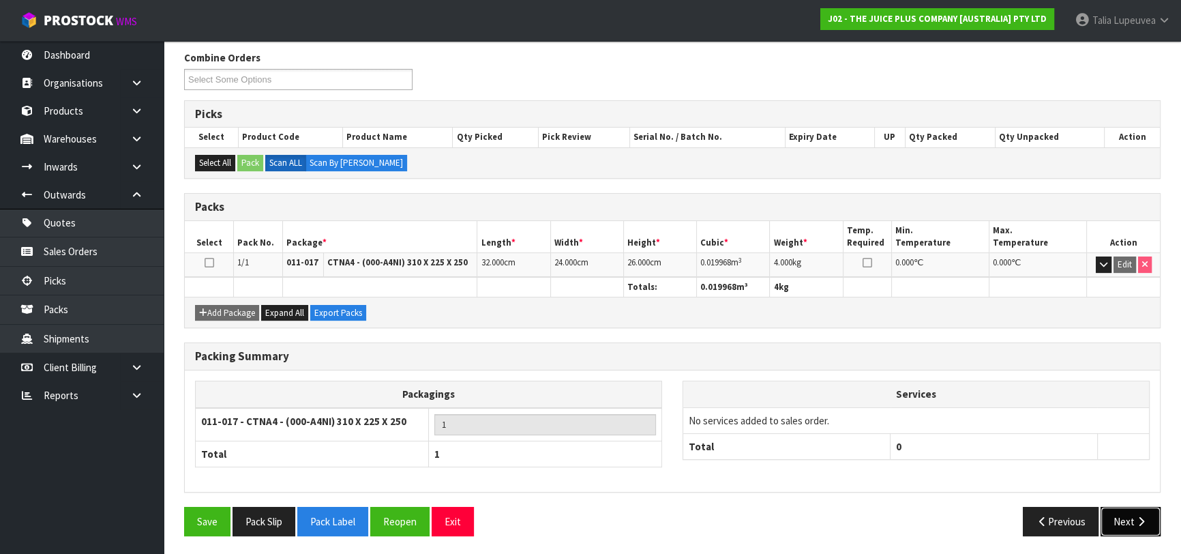
click at [1127, 522] on button "Next" at bounding box center [1130, 520] width 60 height 29
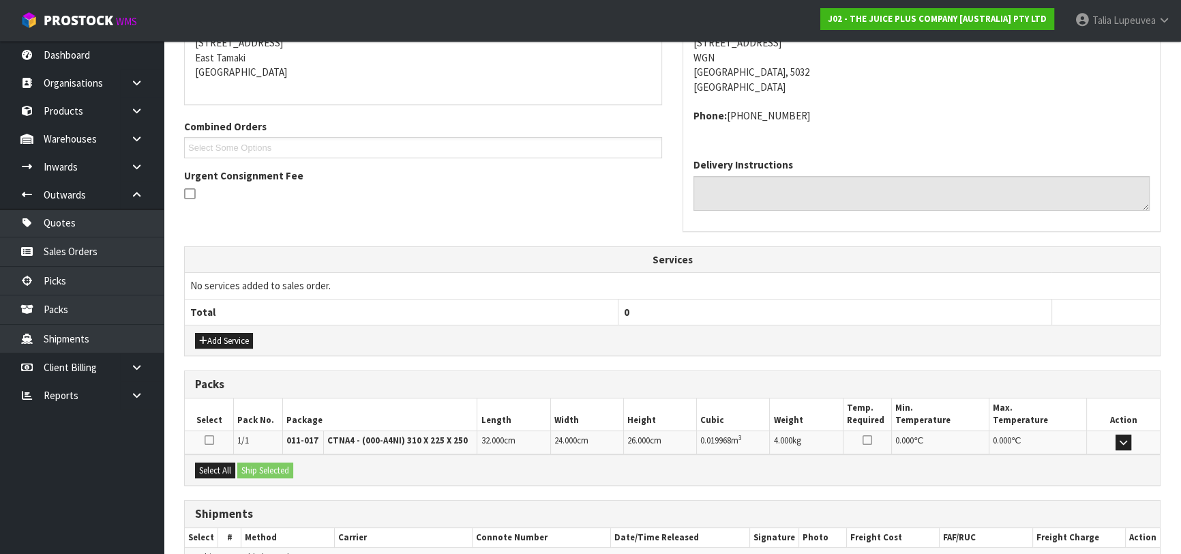
scroll to position [359, 0]
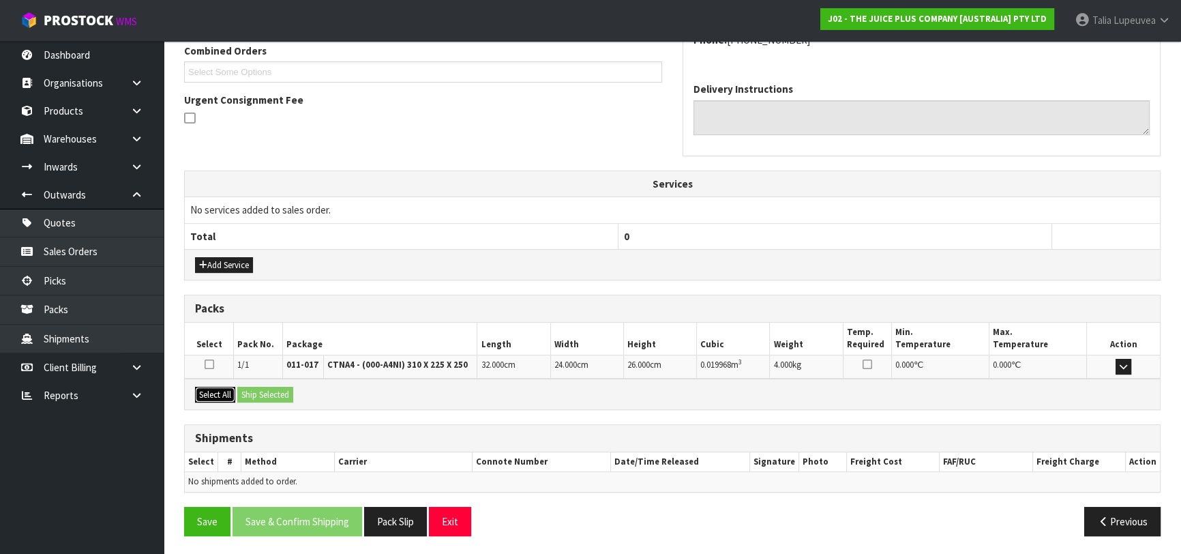
drag, startPoint x: 226, startPoint y: 394, endPoint x: 241, endPoint y: 394, distance: 14.3
click at [229, 394] on button "Select All" at bounding box center [215, 395] width 40 height 16
click at [272, 394] on button "Ship Selected" at bounding box center [265, 395] width 56 height 16
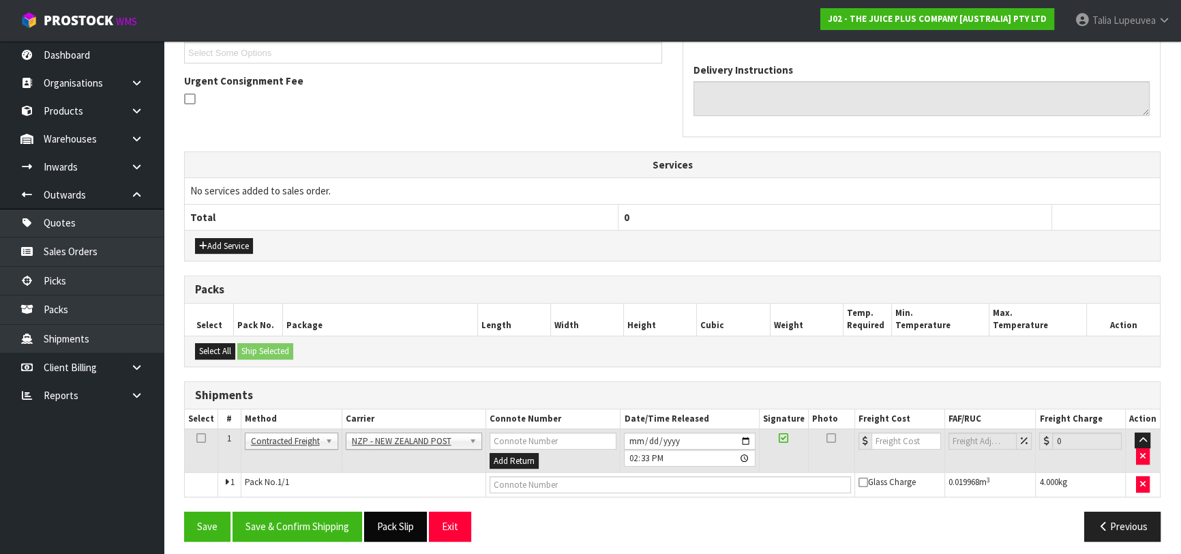
scroll to position [383, 0]
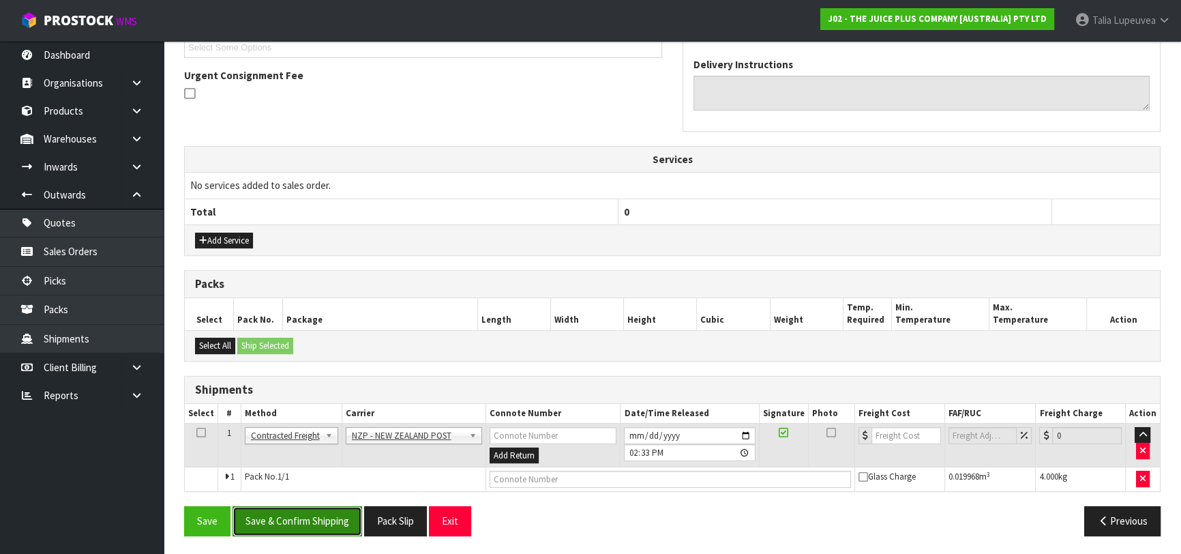
drag, startPoint x: 346, startPoint y: 512, endPoint x: 354, endPoint y: 513, distance: 8.9
click at [345, 513] on button "Save & Confirm Shipping" at bounding box center [297, 520] width 130 height 29
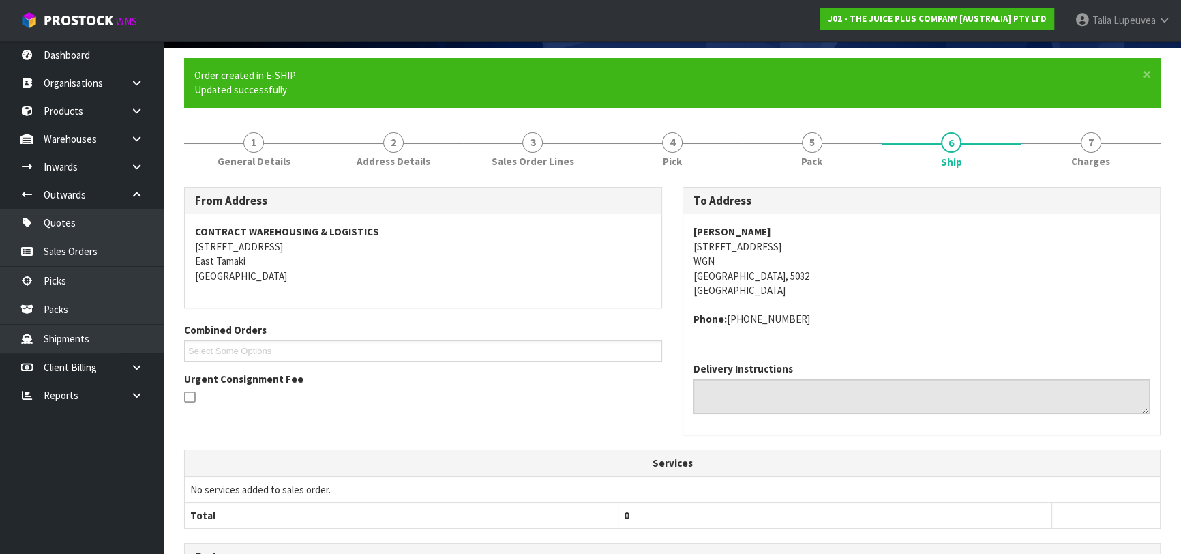
scroll to position [364, 0]
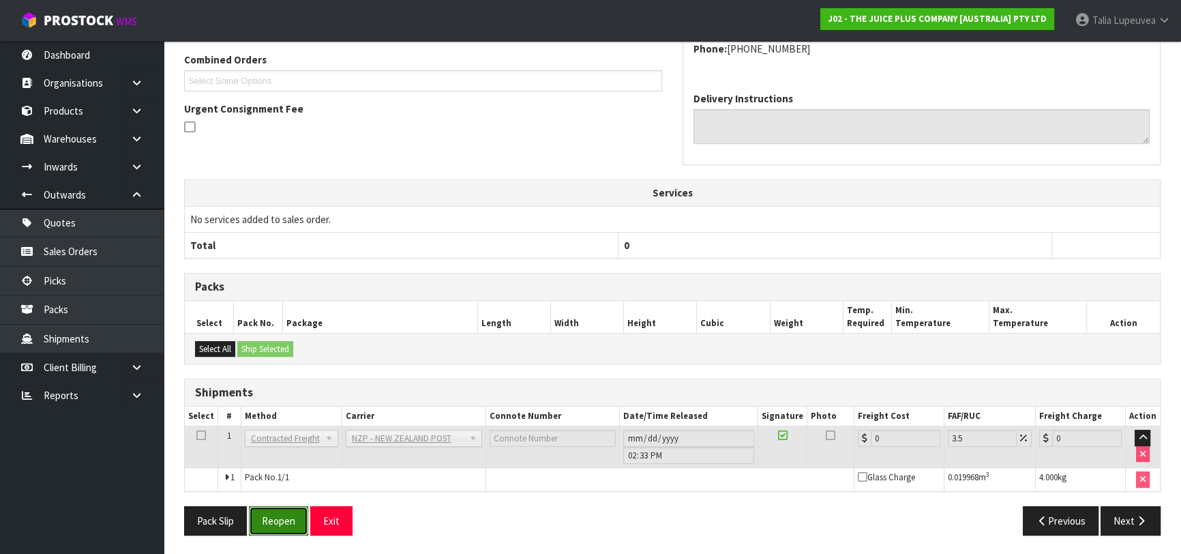
click at [290, 521] on button "Reopen" at bounding box center [278, 520] width 59 height 29
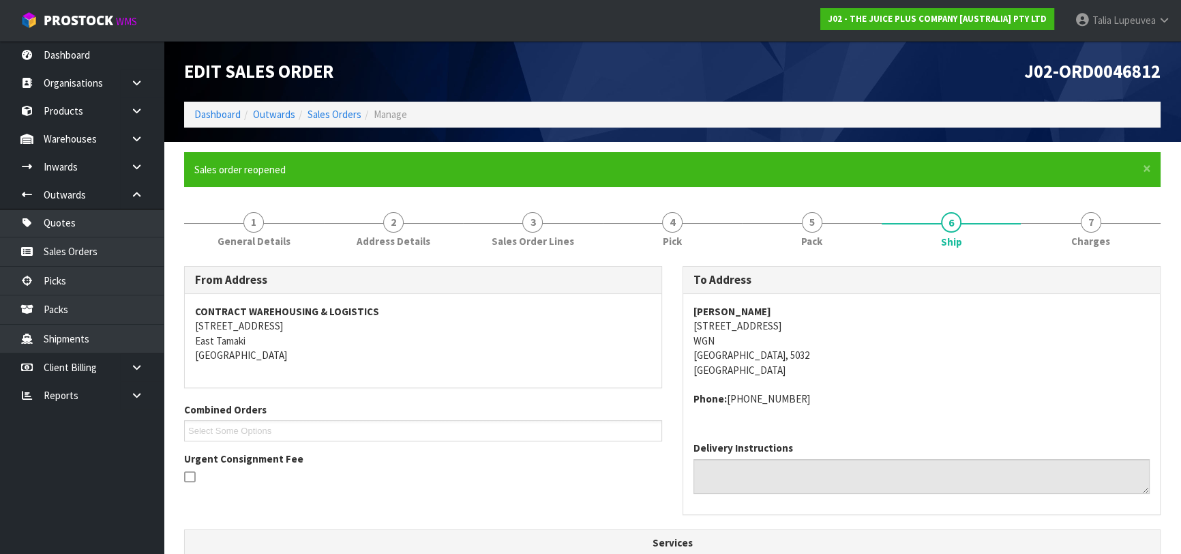
scroll to position [349, 0]
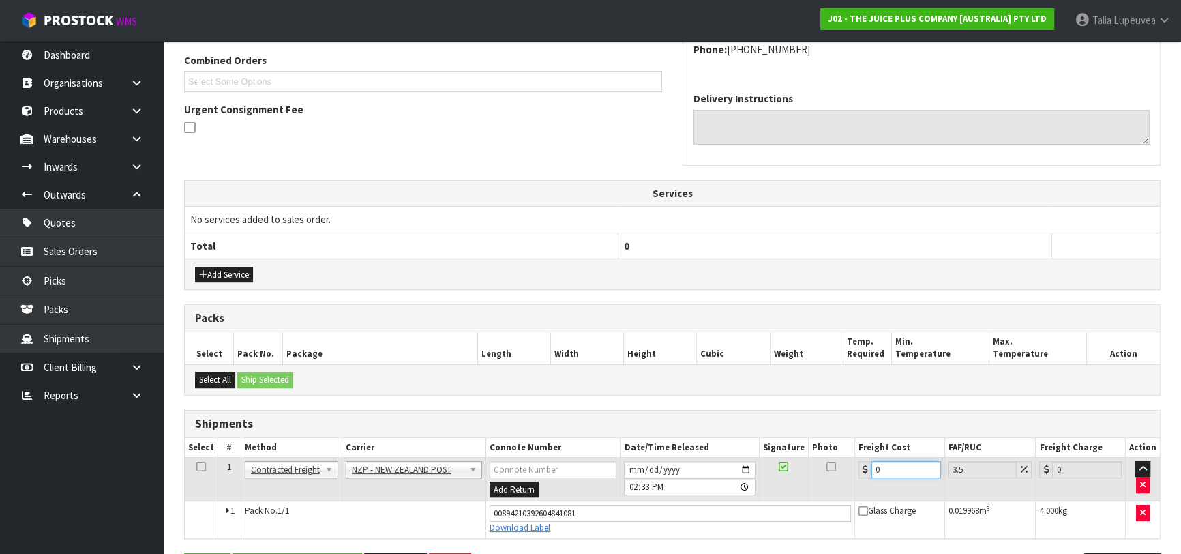
drag, startPoint x: 892, startPoint y: 467, endPoint x: 835, endPoint y: 470, distance: 56.6
click at [835, 470] on tr "1 Client Local Pickup Customer Local Pickup Company Freight Contracted Freight …" at bounding box center [672, 479] width 975 height 44
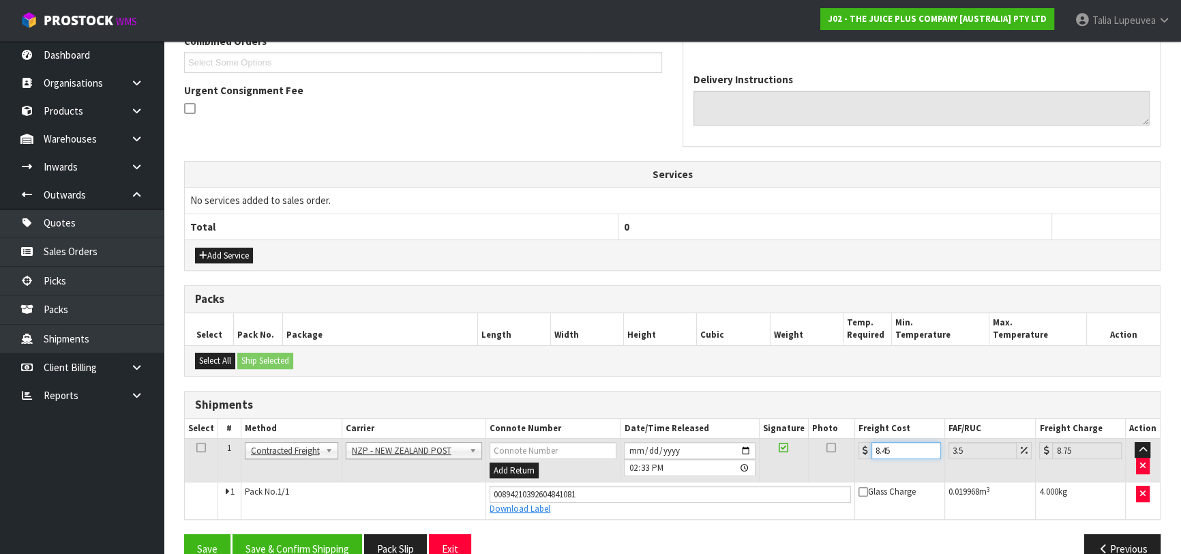
scroll to position [395, 0]
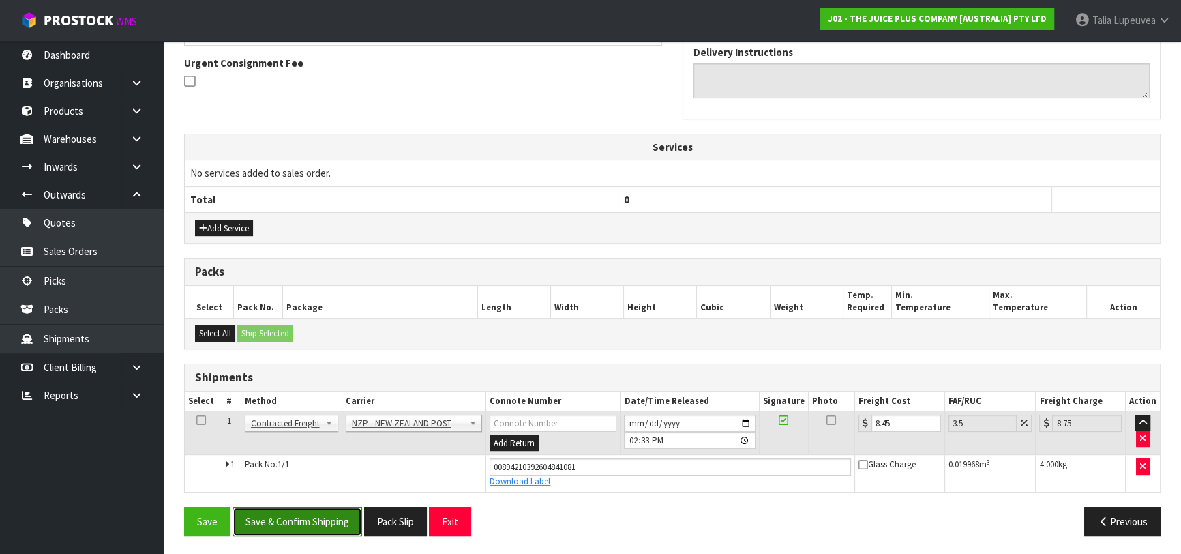
click at [334, 509] on button "Save & Confirm Shipping" at bounding box center [297, 520] width 130 height 29
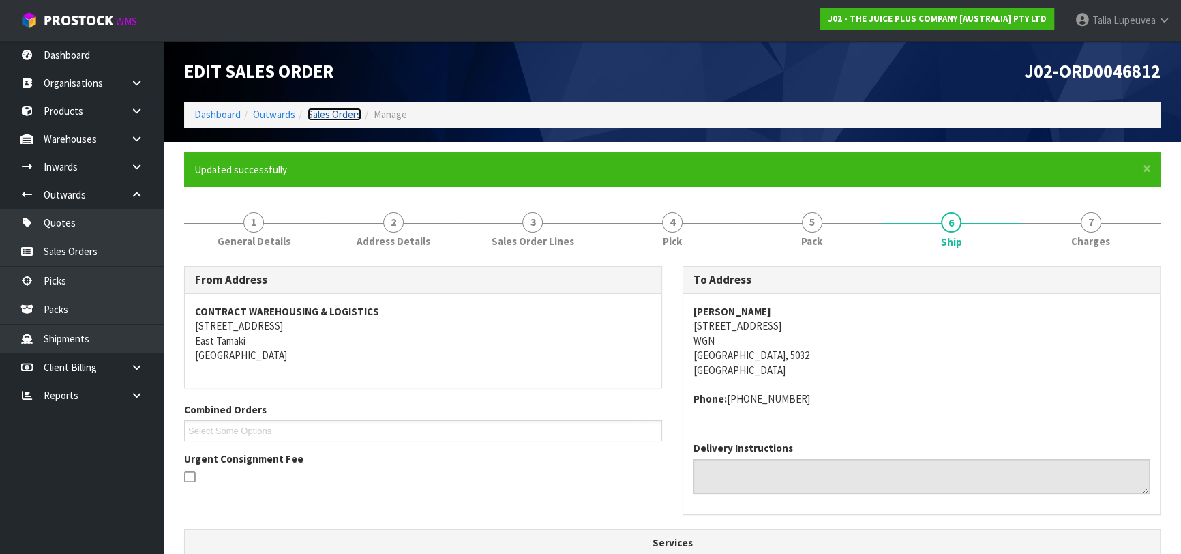
click at [341, 108] on link "Sales Orders" at bounding box center [334, 114] width 54 height 13
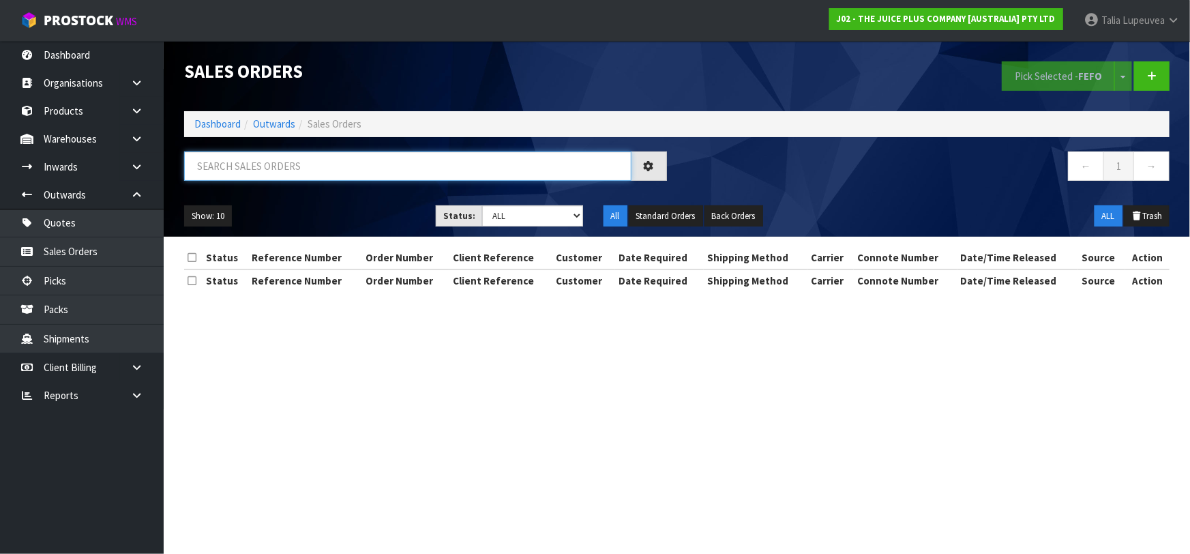
click at [390, 164] on input "text" at bounding box center [407, 165] width 447 height 29
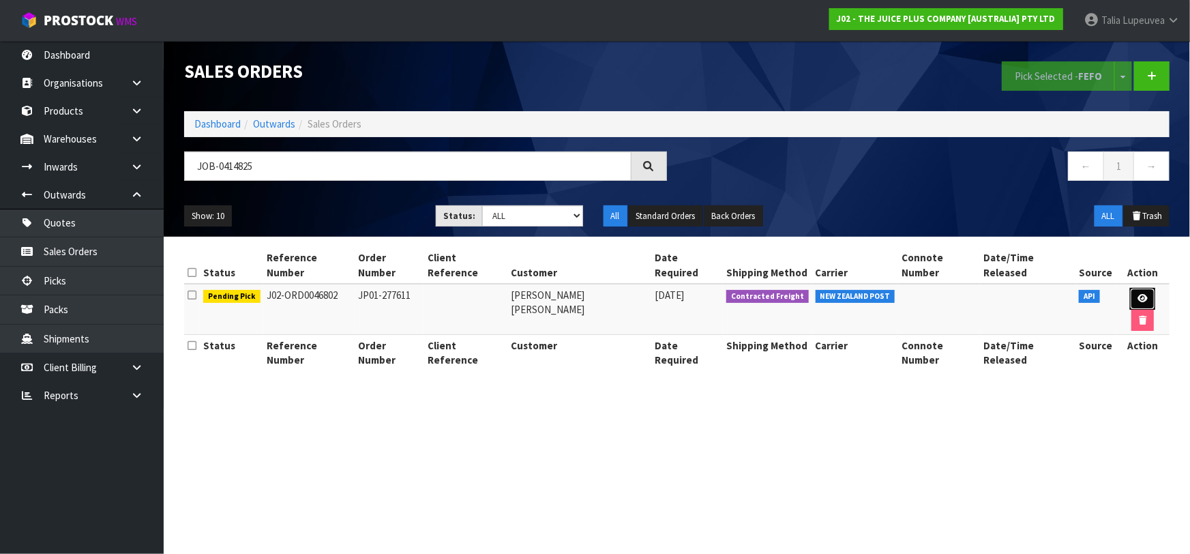
click at [1137, 294] on icon at bounding box center [1142, 298] width 10 height 9
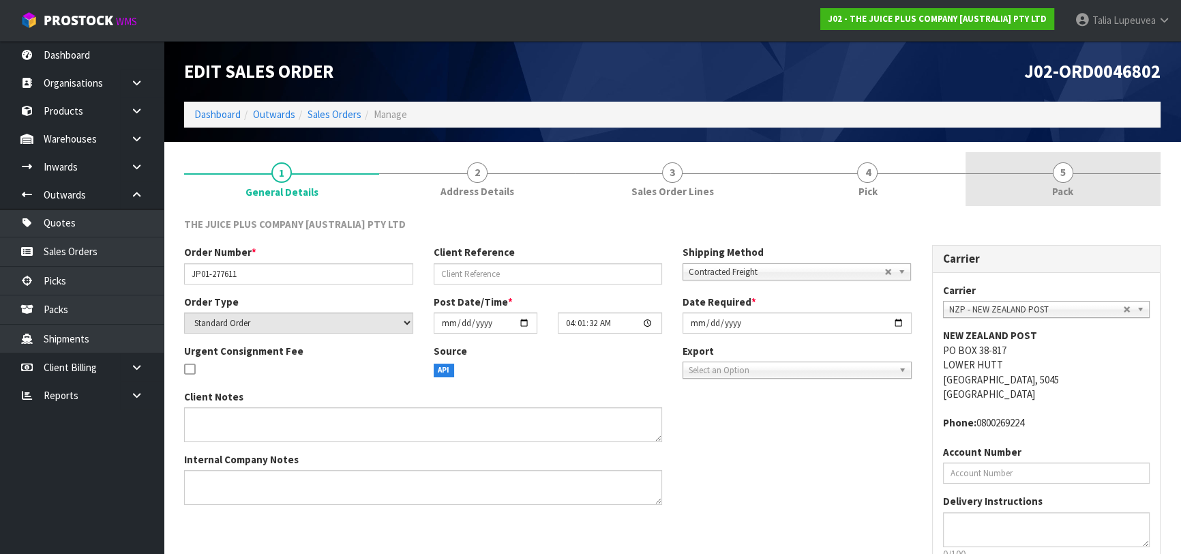
click at [1080, 183] on link "5 Pack" at bounding box center [1062, 179] width 195 height 54
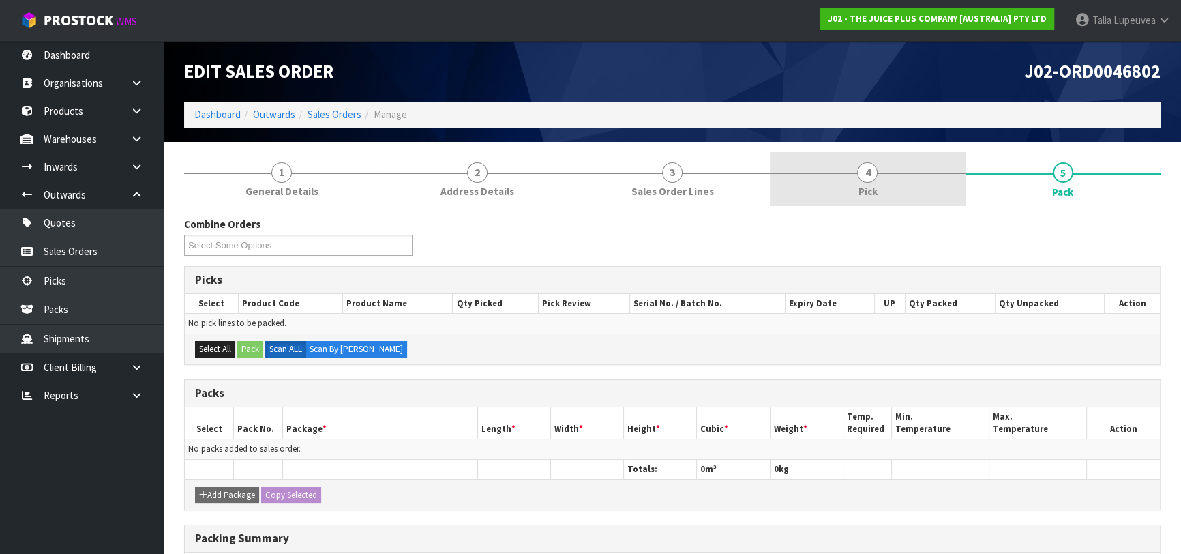
click at [830, 175] on link "4 Pick" at bounding box center [867, 179] width 195 height 54
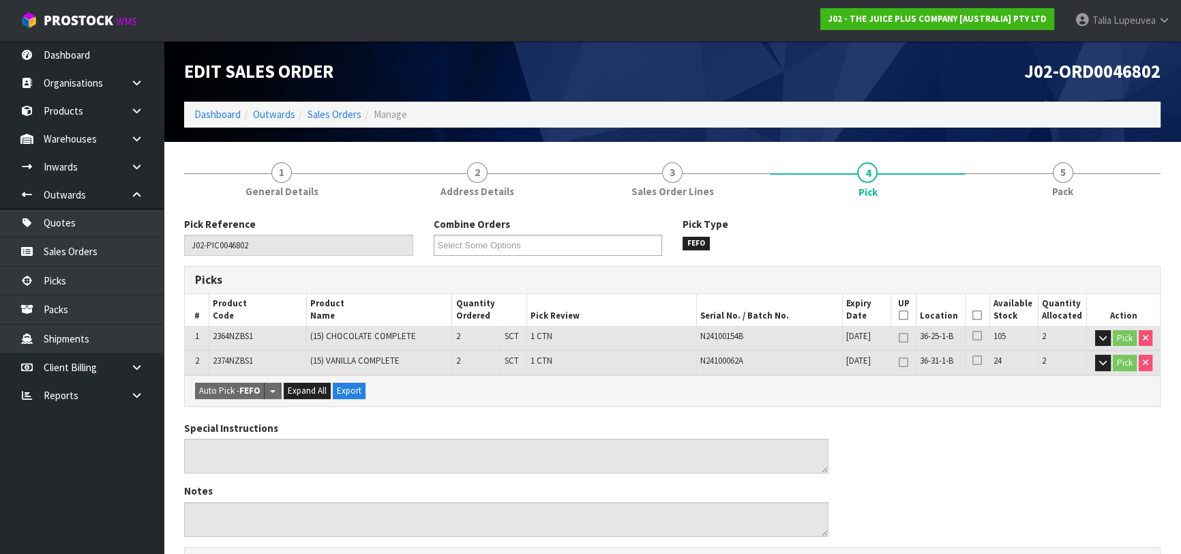
drag, startPoint x: 972, startPoint y: 313, endPoint x: 981, endPoint y: 320, distance: 11.2
click at [973, 315] on icon at bounding box center [977, 315] width 10 height 1
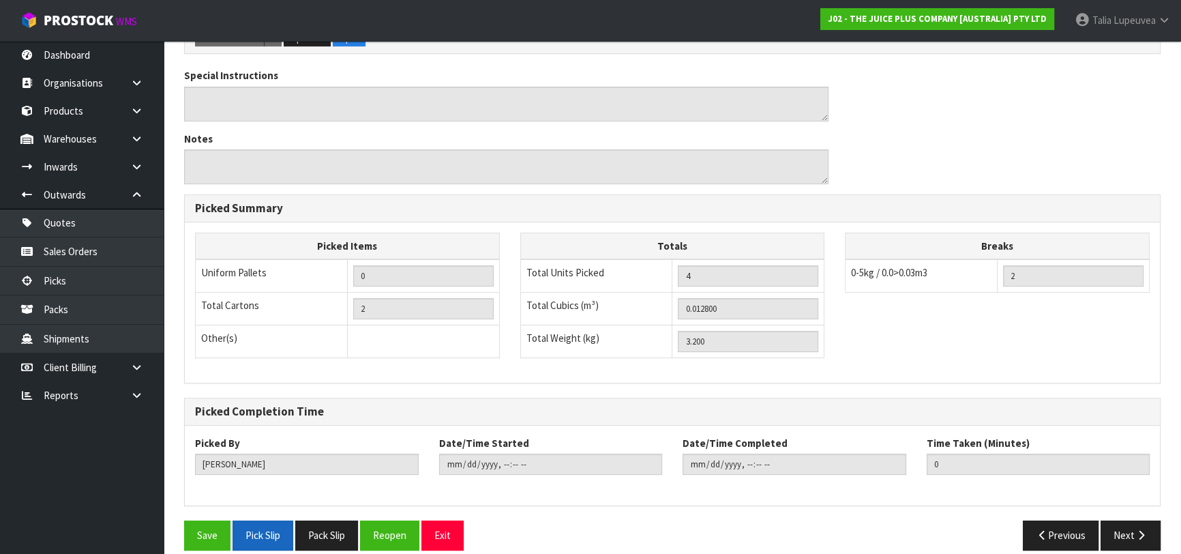
scroll to position [416, 0]
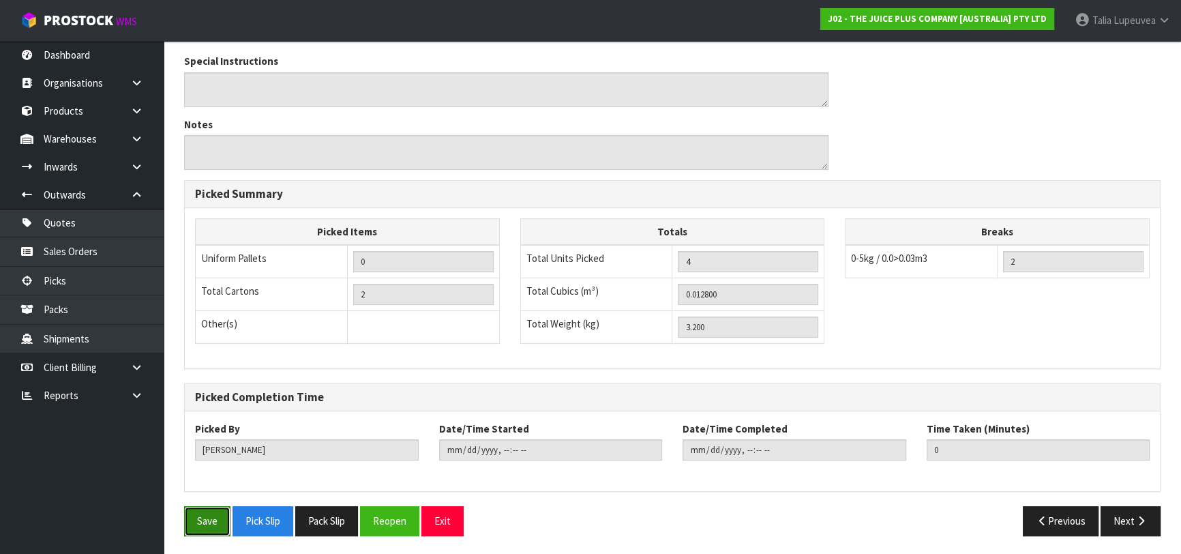
click at [220, 511] on button "Save" at bounding box center [207, 520] width 46 height 29
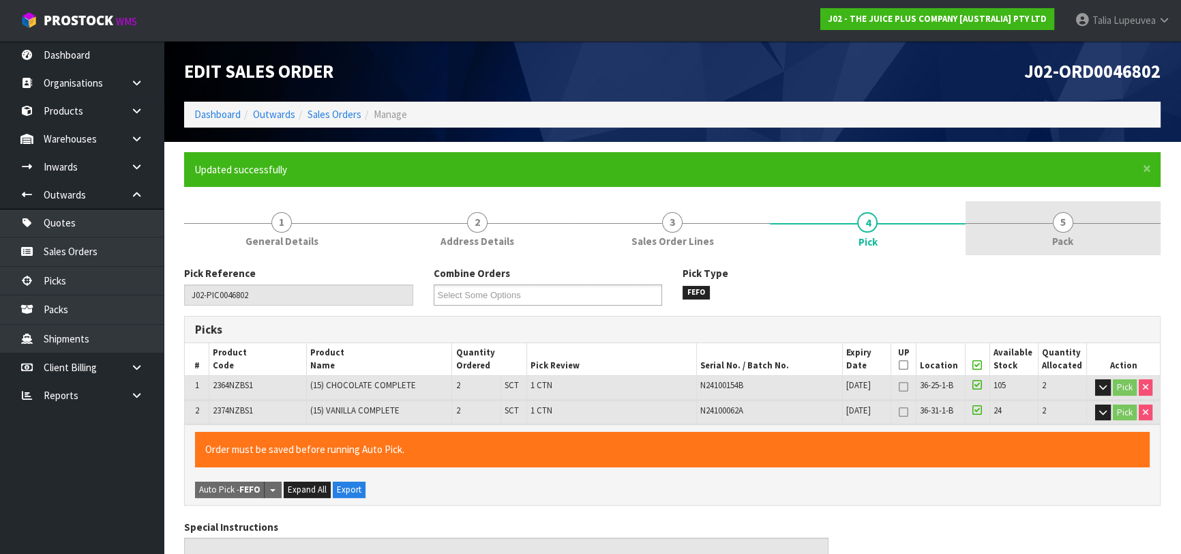
click at [1058, 222] on span "5" at bounding box center [1063, 222] width 20 height 20
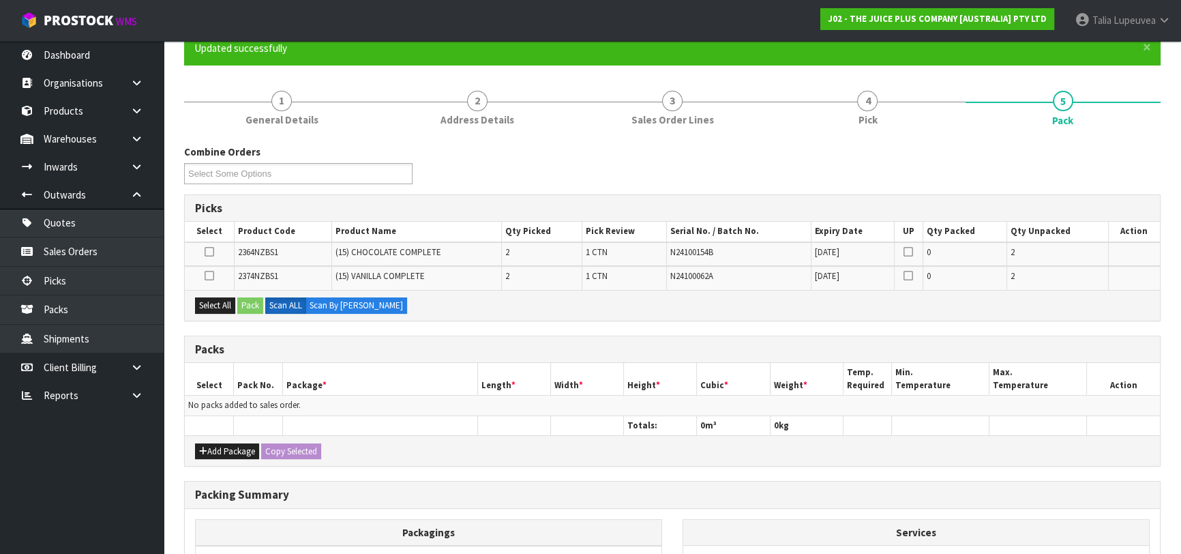
scroll to position [123, 0]
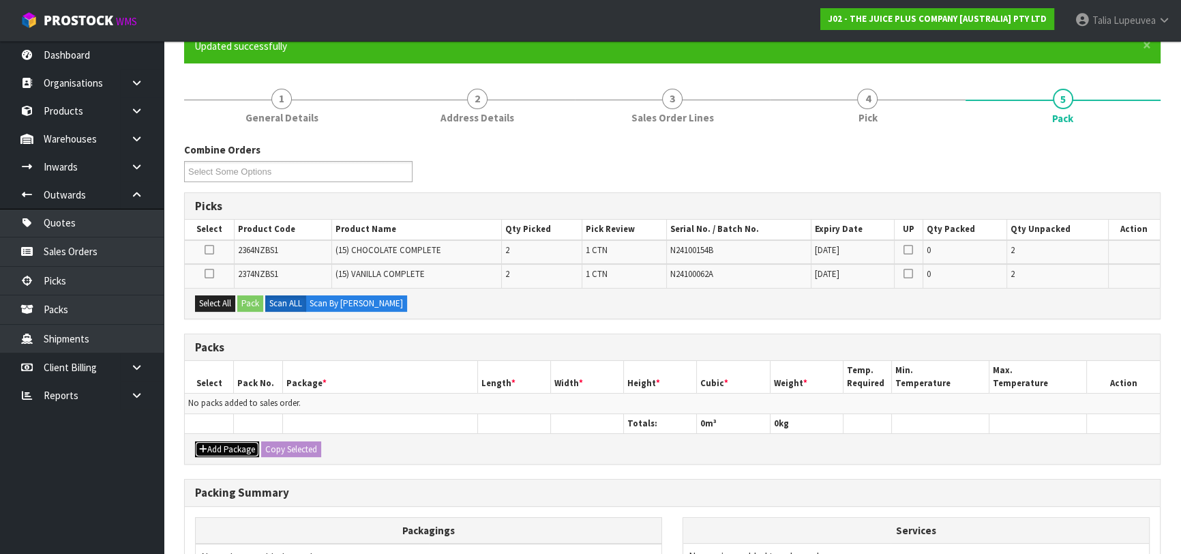
drag, startPoint x: 230, startPoint y: 444, endPoint x: 211, endPoint y: 416, distance: 34.8
click at [230, 443] on button "Add Package" at bounding box center [227, 449] width 64 height 16
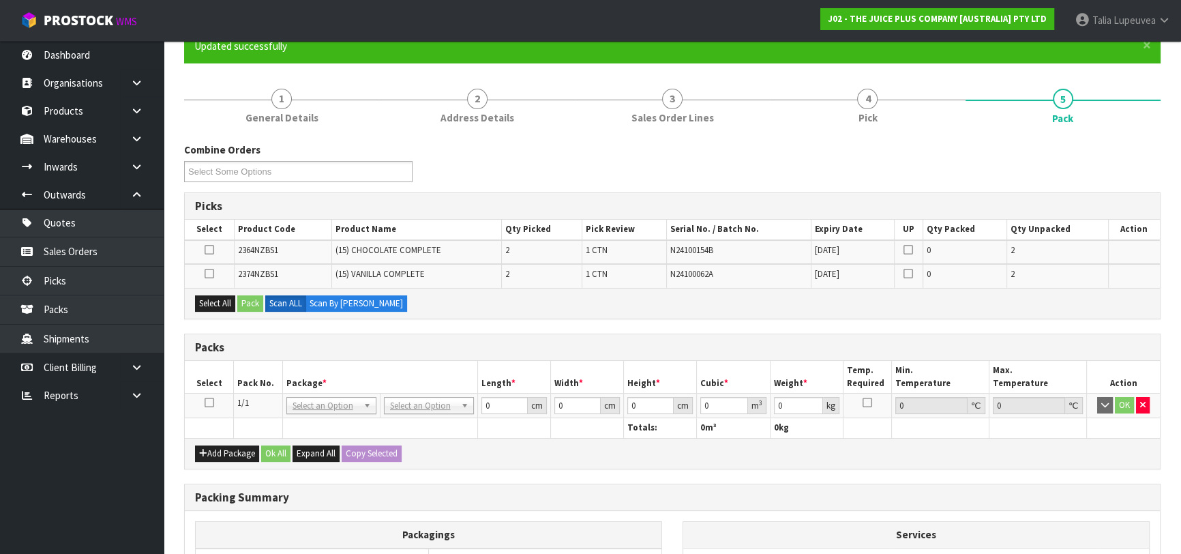
click at [211, 402] on icon at bounding box center [210, 402] width 10 height 1
click at [214, 297] on button "Select All" at bounding box center [215, 303] width 40 height 16
click at [256, 297] on button "Pack" at bounding box center [250, 303] width 26 height 16
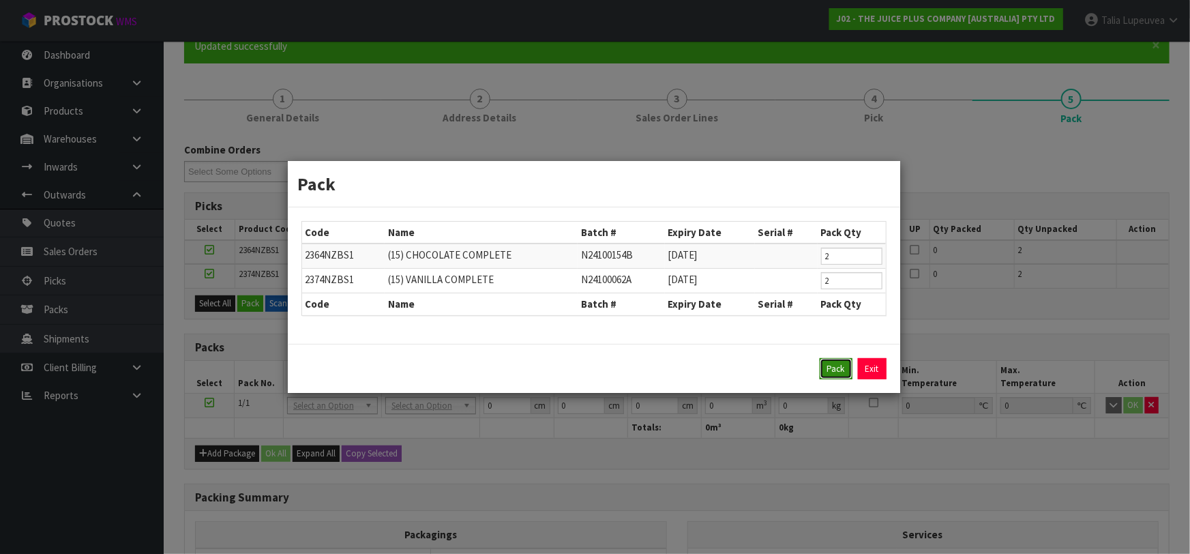
click at [837, 367] on button "Pack" at bounding box center [835, 369] width 33 height 22
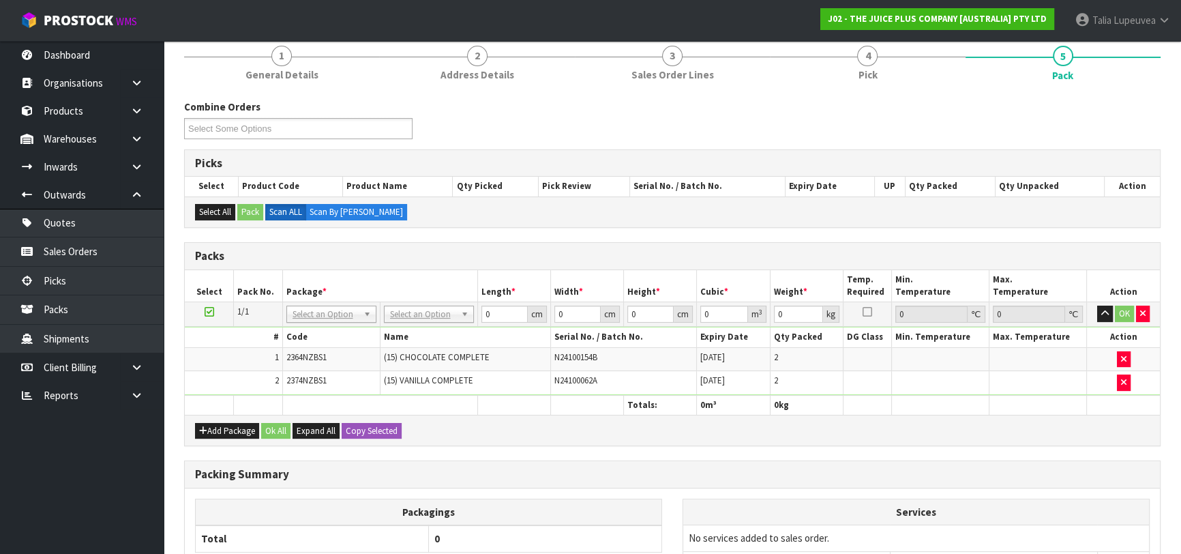
scroll to position [185, 0]
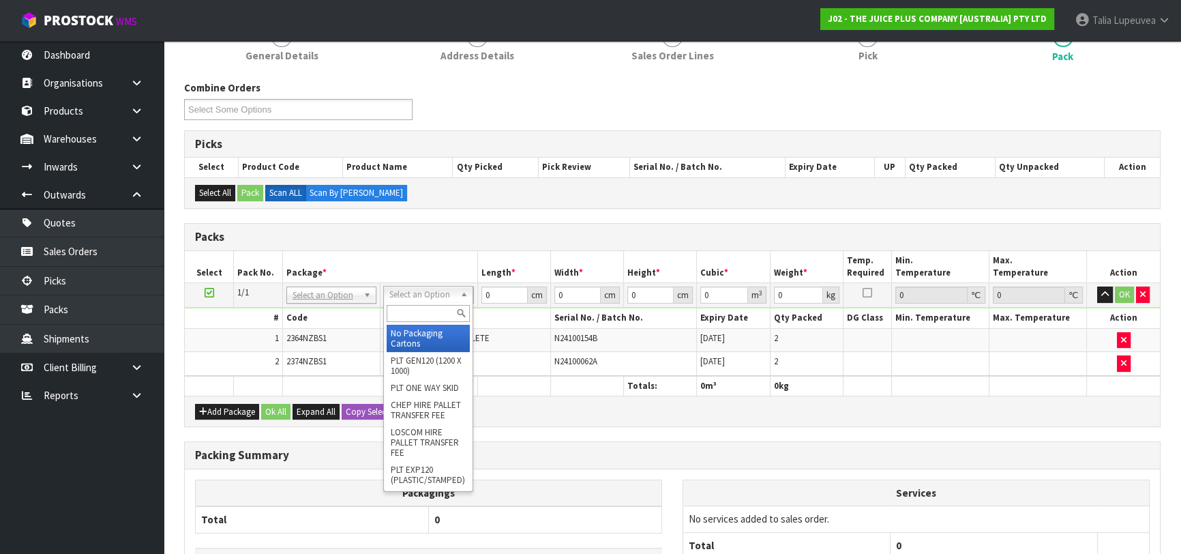
click at [424, 318] on input "text" at bounding box center [428, 313] width 83 height 17
drag, startPoint x: 442, startPoint y: 327, endPoint x: 484, endPoint y: 293, distance: 53.9
click at [449, 320] on div "CTNA4 CTNA4 - (000-A4NI) 310 X 225 X 250 CTNA4 S - A4 SMALL (000-A4S) 305 X 215…" at bounding box center [428, 366] width 90 height 128
drag, startPoint x: 443, startPoint y: 332, endPoint x: 461, endPoint y: 318, distance: 23.3
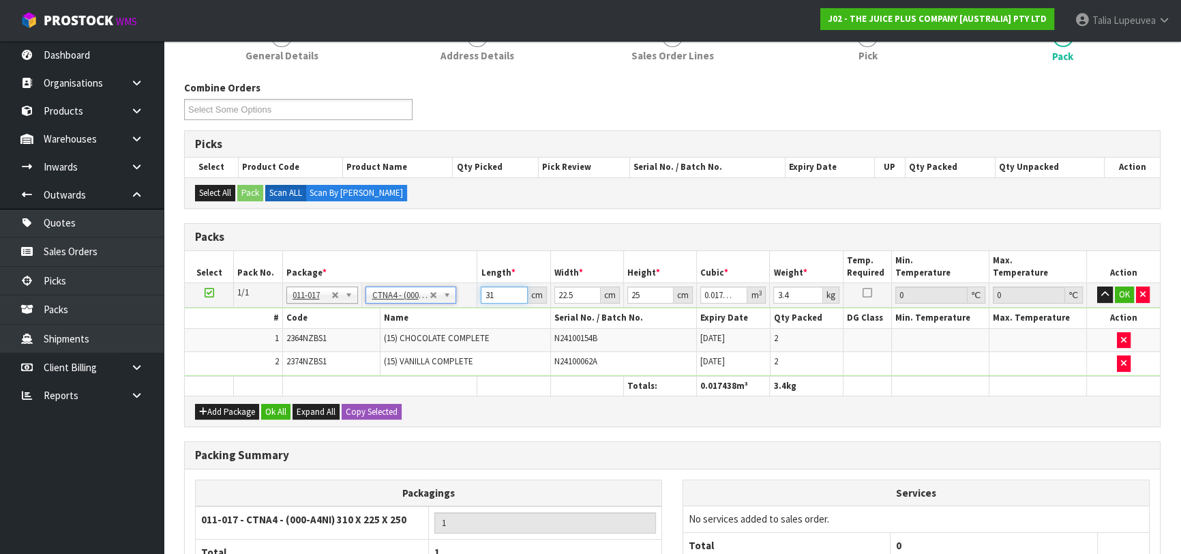
drag, startPoint x: 500, startPoint y: 294, endPoint x: 443, endPoint y: 258, distance: 67.7
click at [448, 265] on table "Select Pack No. Package * Length * Width * Height * Cubic * Weight * Temp. Requ…" at bounding box center [672, 323] width 975 height 145
click at [1130, 294] on button "OK" at bounding box center [1124, 294] width 19 height 16
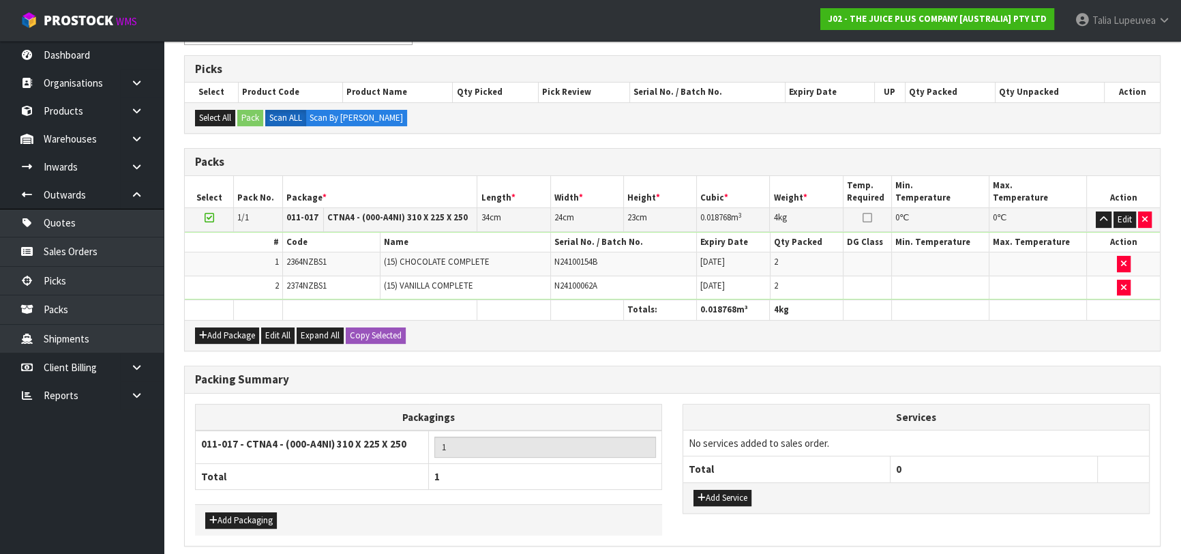
scroll to position [314, 0]
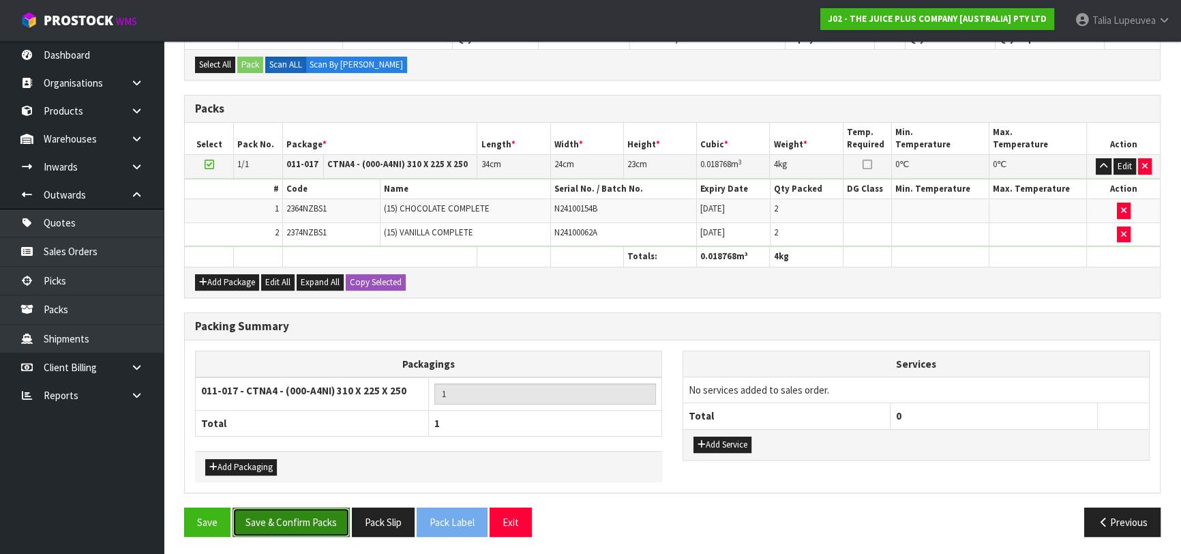
click at [337, 509] on button "Save & Confirm Packs" at bounding box center [290, 521] width 117 height 29
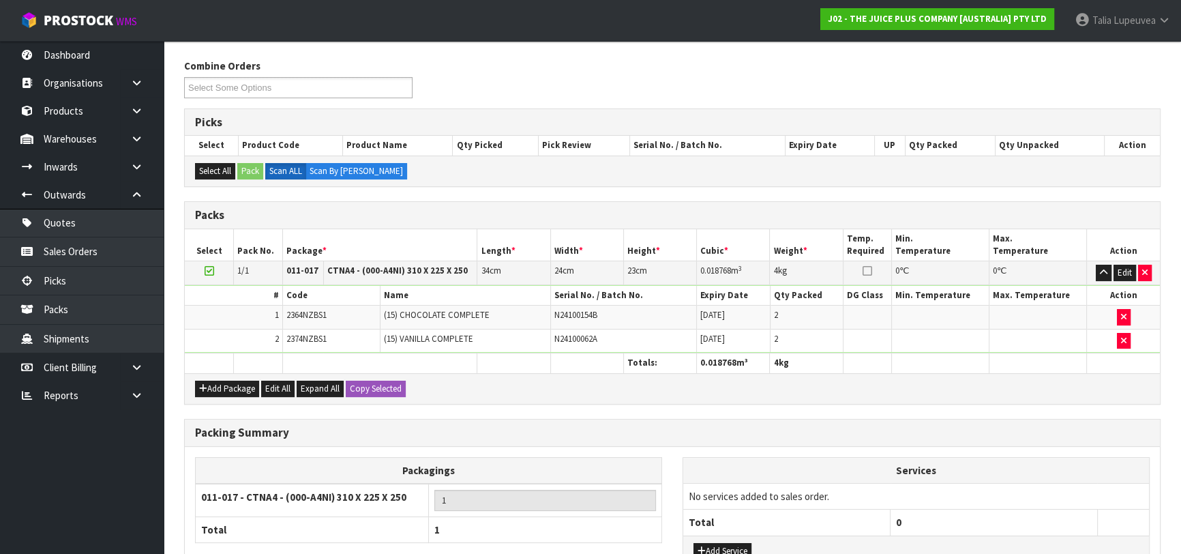
scroll to position [215, 0]
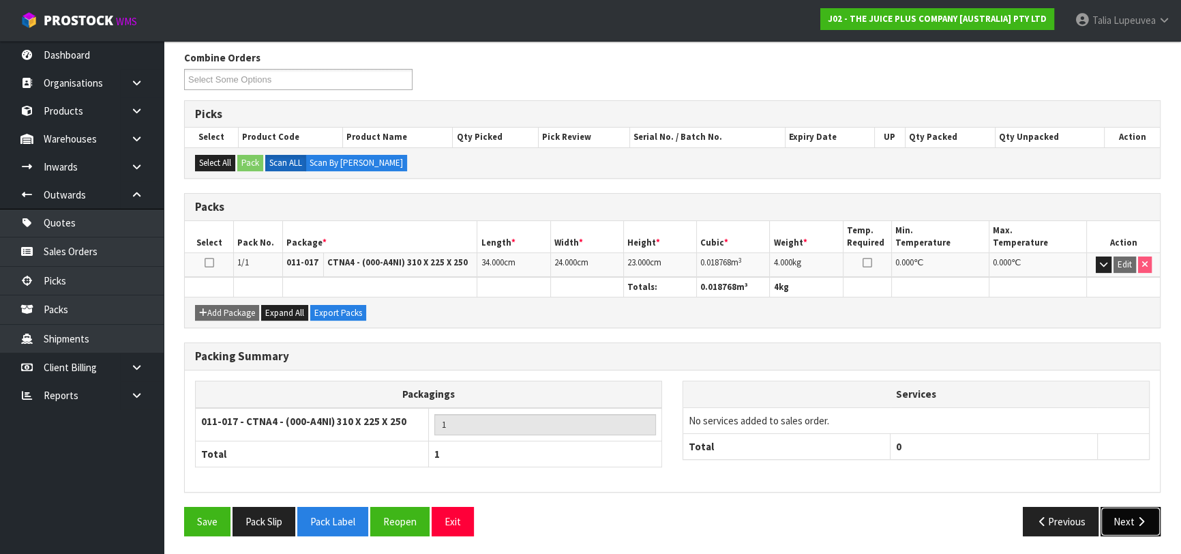
click at [1134, 523] on icon "button" at bounding box center [1140, 521] width 13 height 10
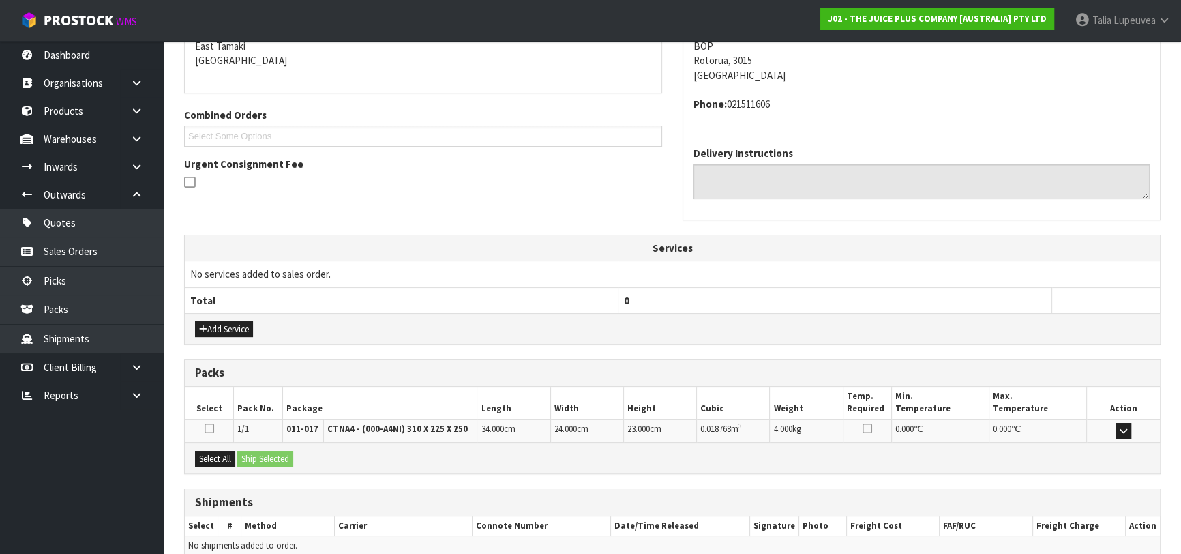
scroll to position [359, 0]
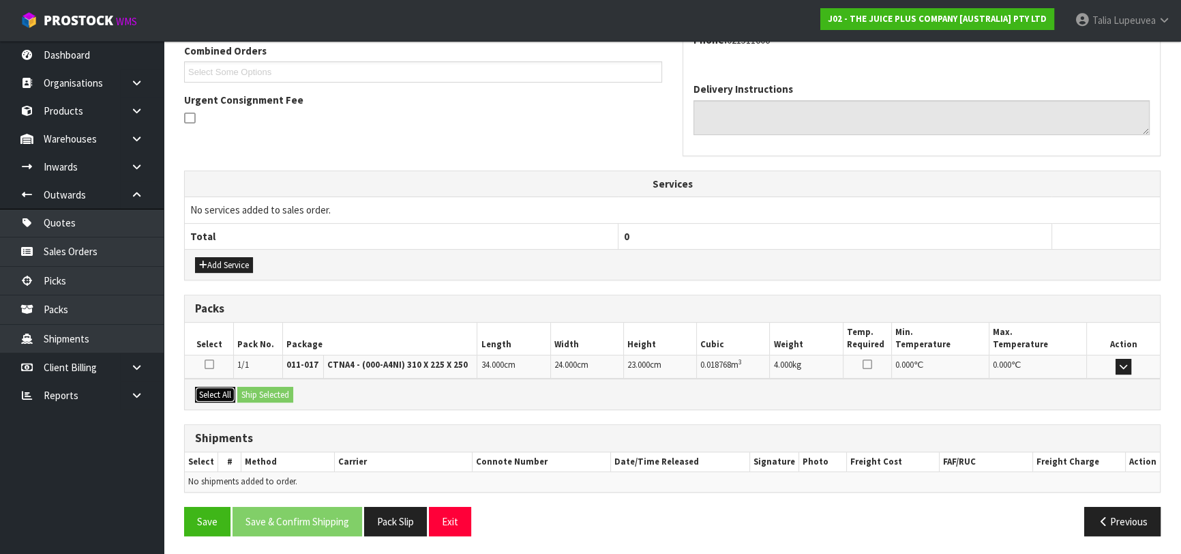
click at [227, 390] on button "Select All" at bounding box center [215, 395] width 40 height 16
click at [249, 397] on button "Ship Selected" at bounding box center [265, 395] width 56 height 16
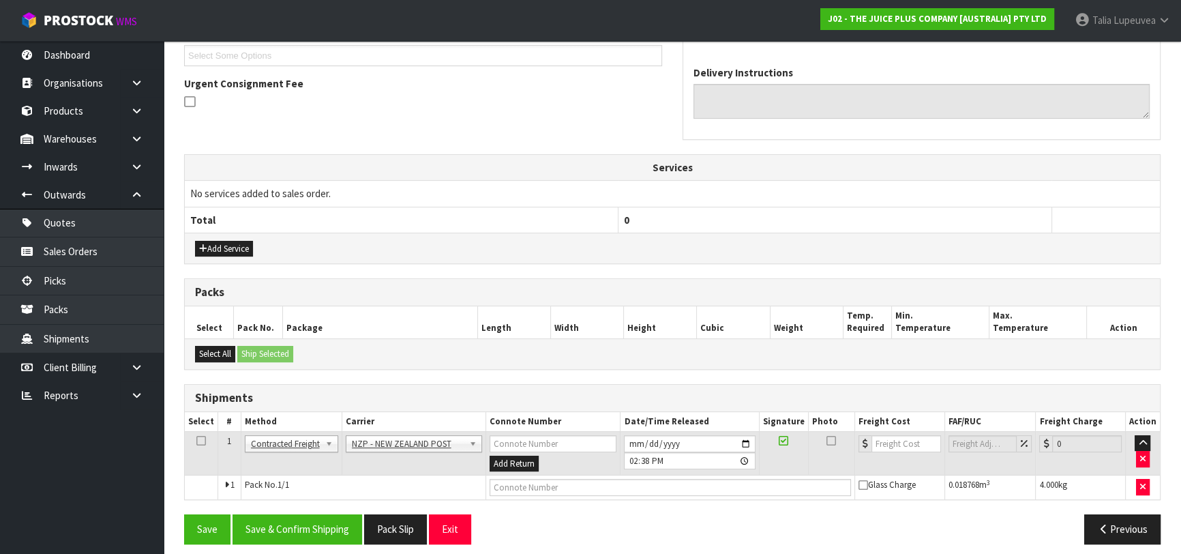
scroll to position [383, 0]
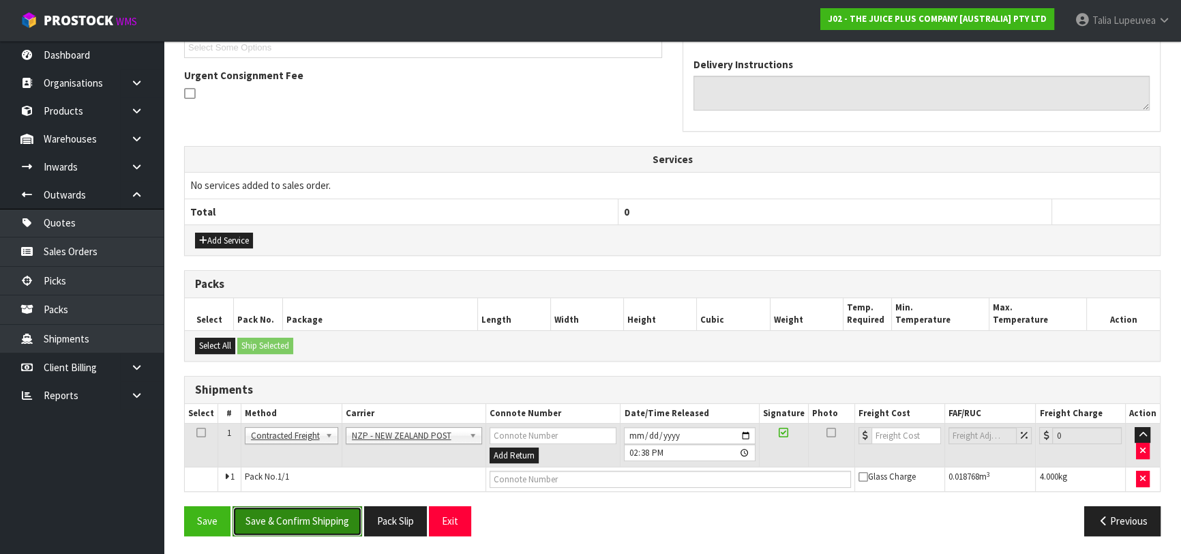
drag, startPoint x: 299, startPoint y: 511, endPoint x: 294, endPoint y: 468, distance: 43.2
click at [299, 510] on button "Save & Confirm Shipping" at bounding box center [297, 520] width 130 height 29
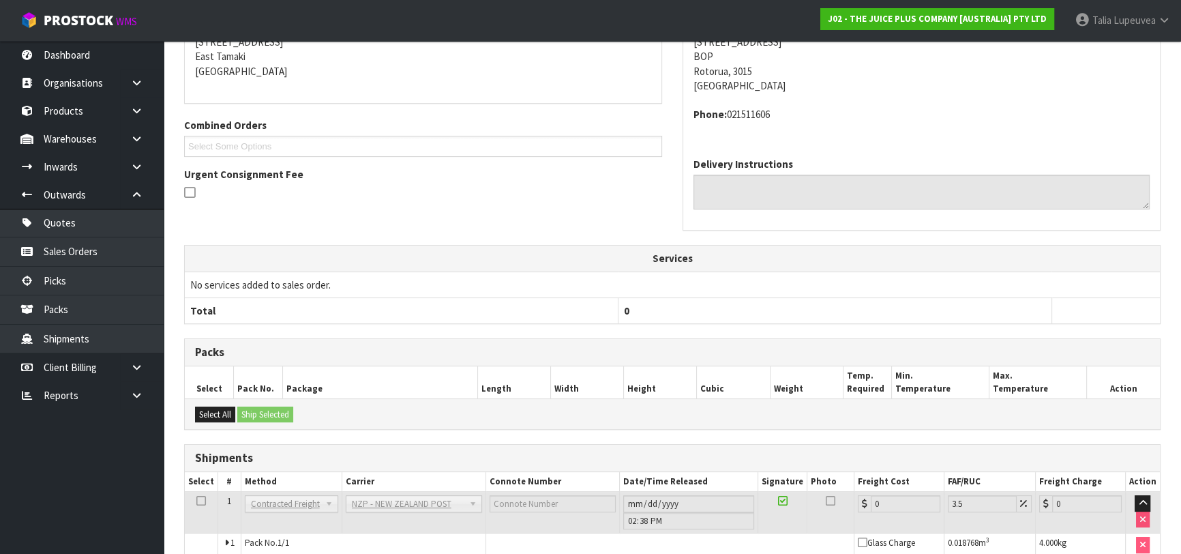
scroll to position [364, 0]
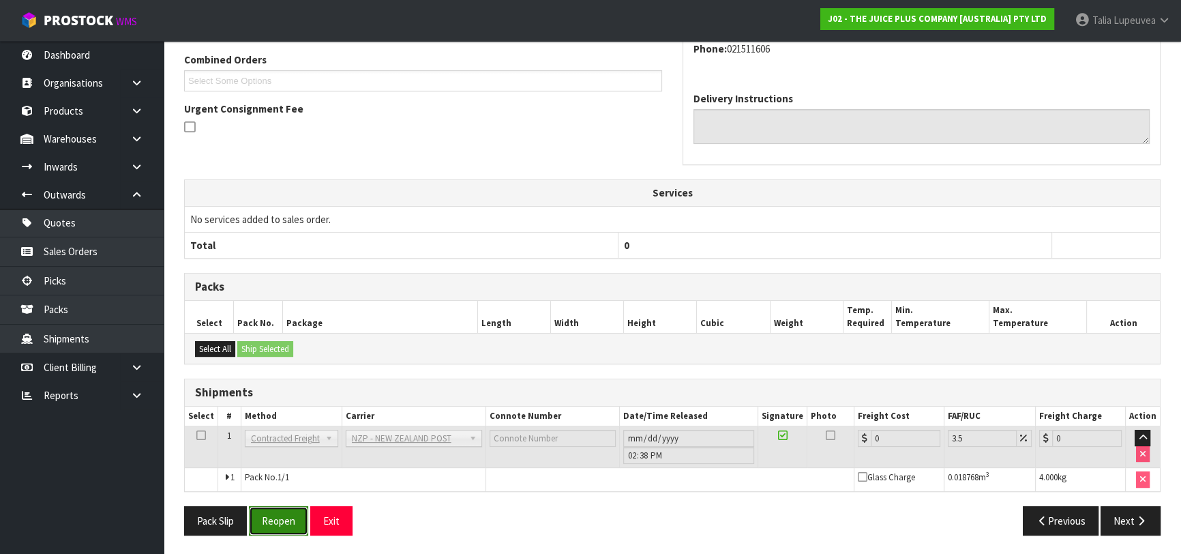
click at [265, 510] on button "Reopen" at bounding box center [278, 520] width 59 height 29
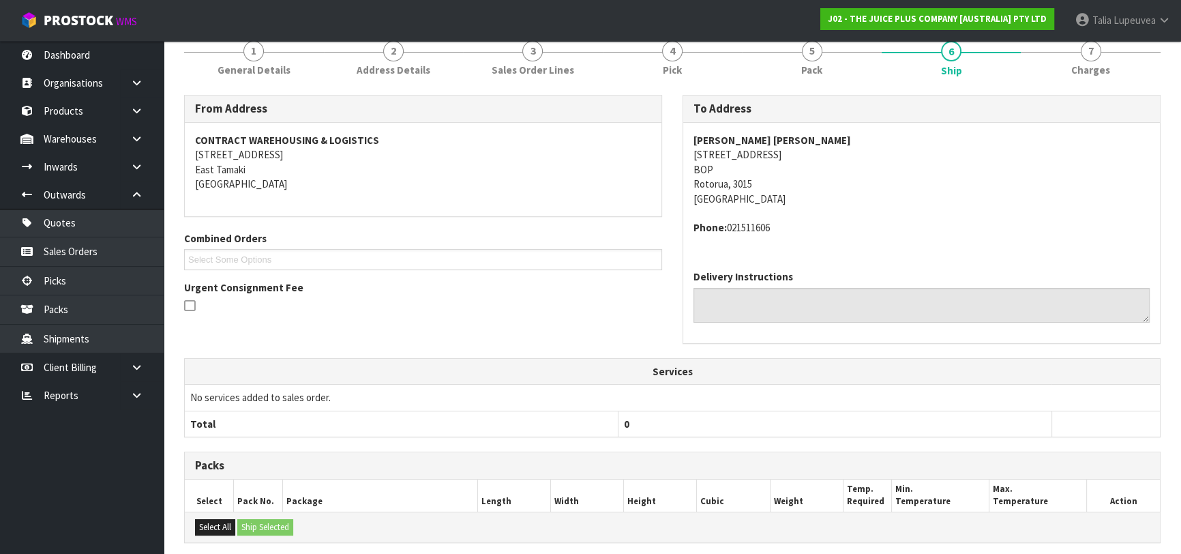
scroll to position [349, 0]
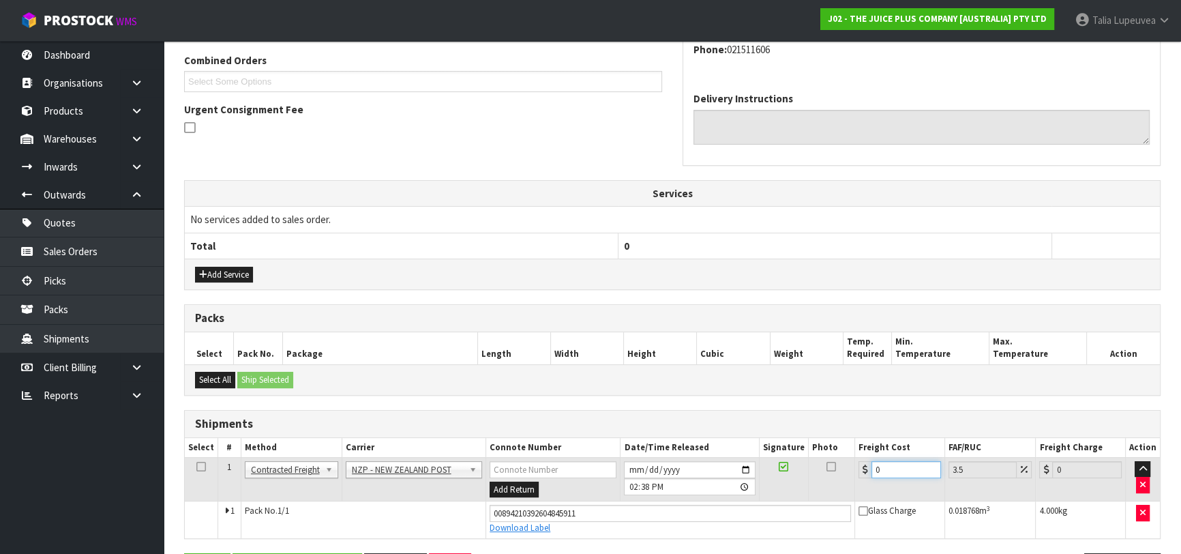
drag, startPoint x: 860, startPoint y: 476, endPoint x: 847, endPoint y: 464, distance: 17.4
click at [849, 468] on tr "1 Client Local Pickup Customer Local Pickup Company Freight Contracted Freight …" at bounding box center [672, 479] width 975 height 44
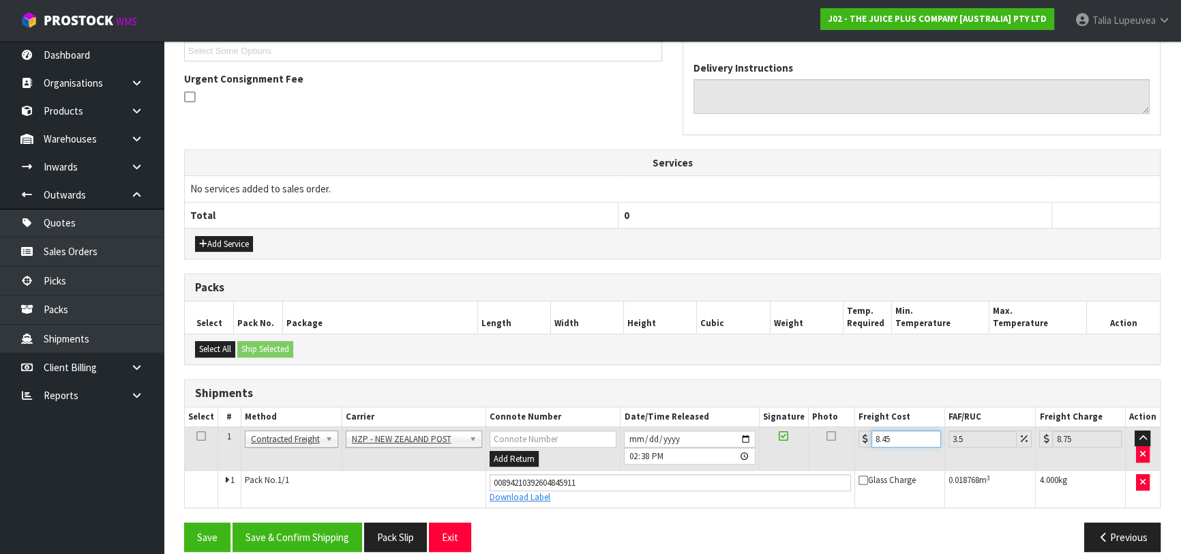
scroll to position [395, 0]
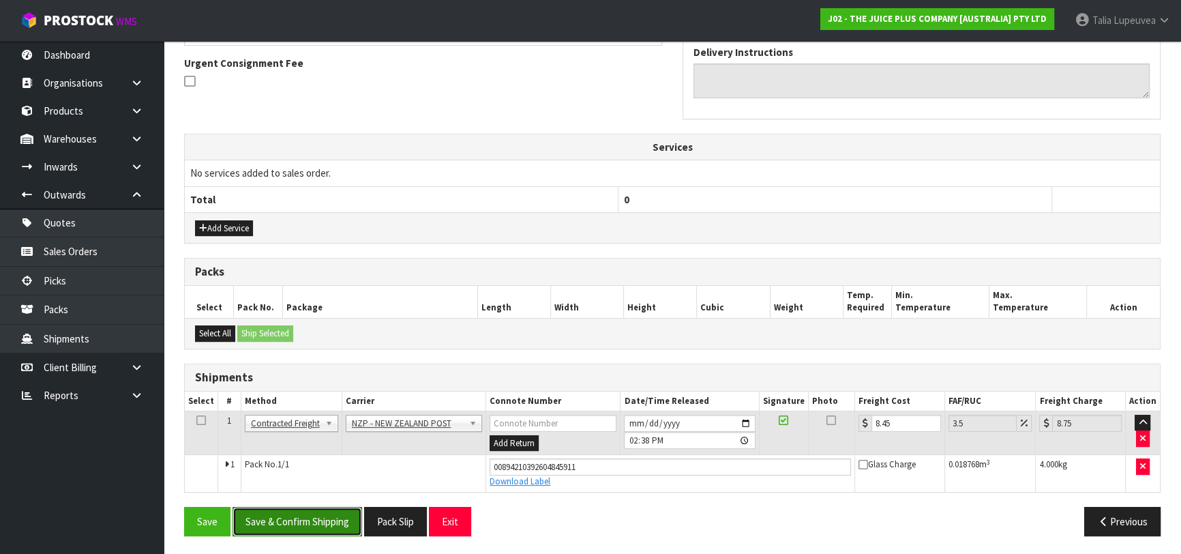
click at [284, 517] on button "Save & Confirm Shipping" at bounding box center [297, 520] width 130 height 29
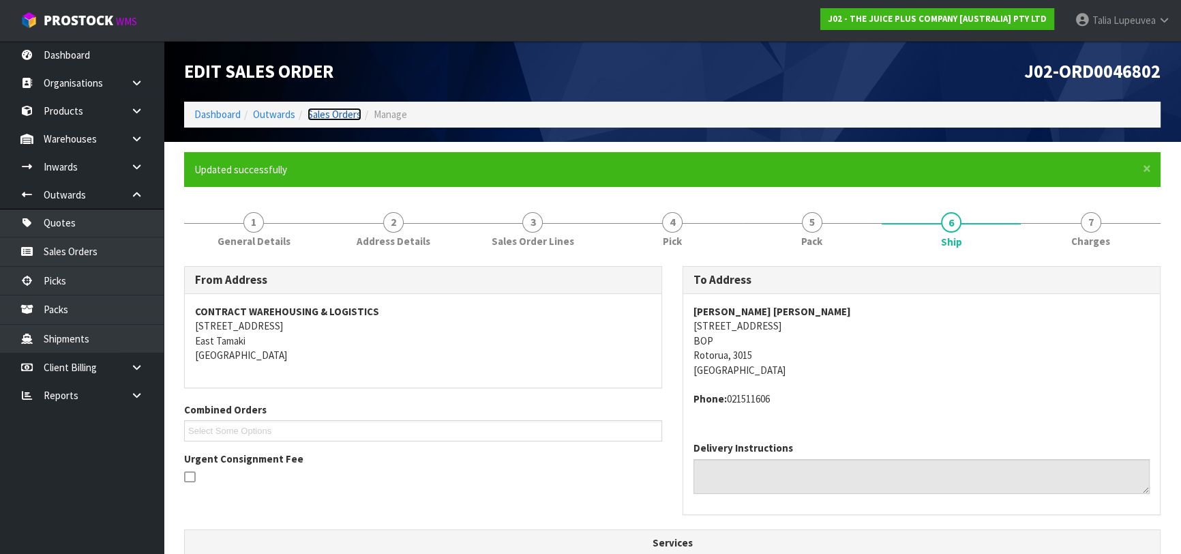
click at [339, 108] on link "Sales Orders" at bounding box center [334, 114] width 54 height 13
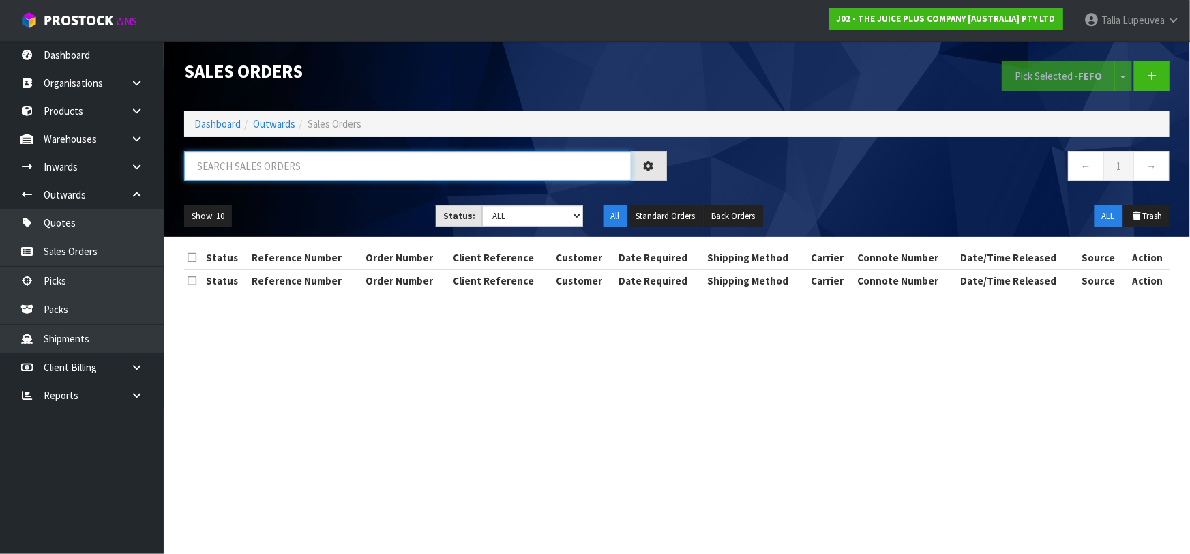
click at [391, 179] on input "text" at bounding box center [407, 165] width 447 height 29
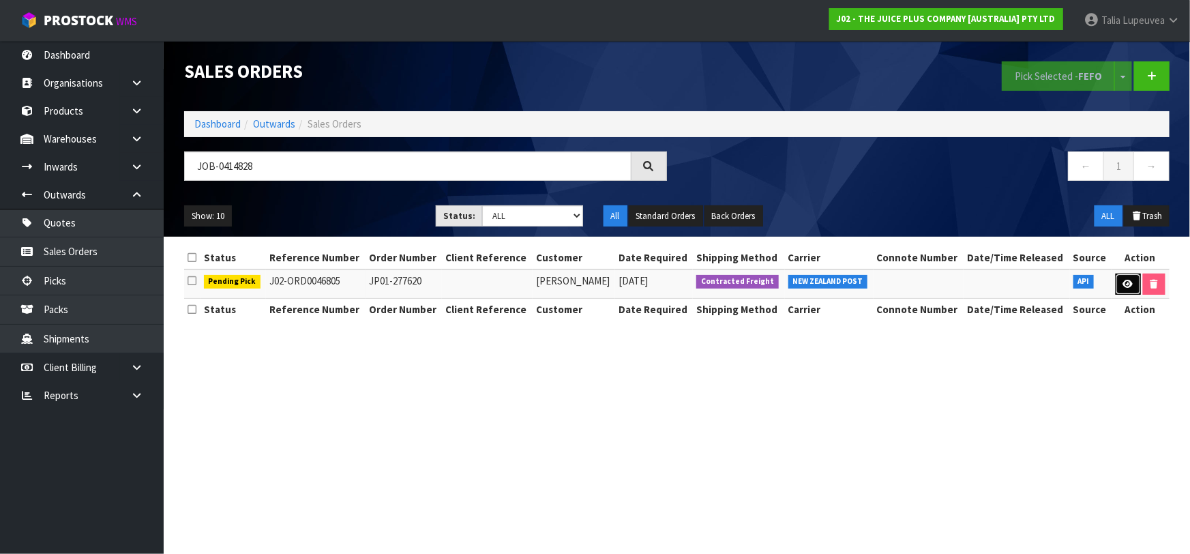
click at [1123, 277] on link at bounding box center [1127, 284] width 25 height 22
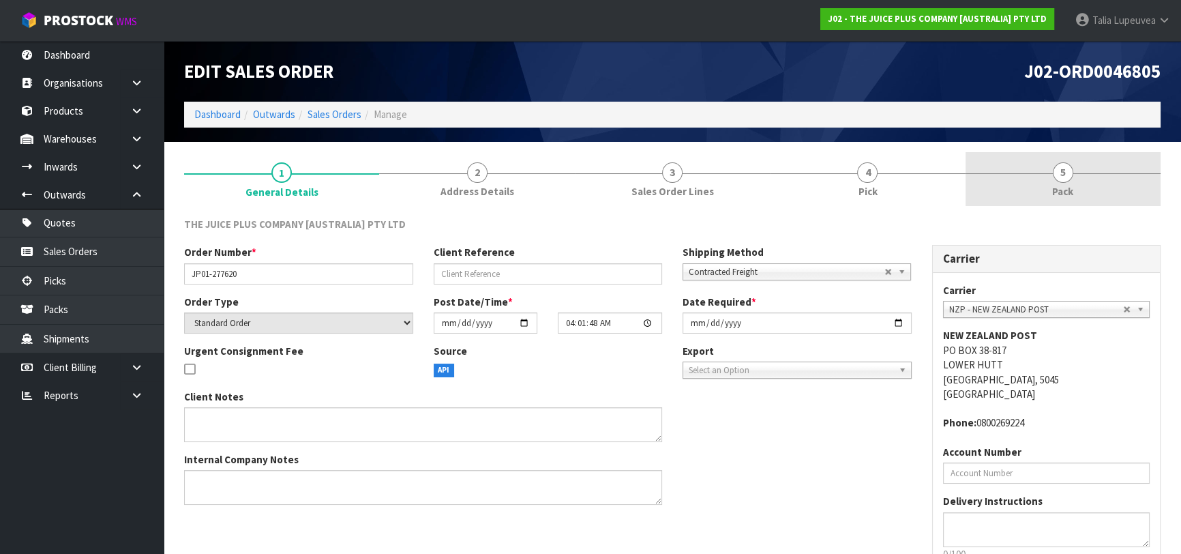
click at [1059, 179] on span "5" at bounding box center [1063, 172] width 20 height 20
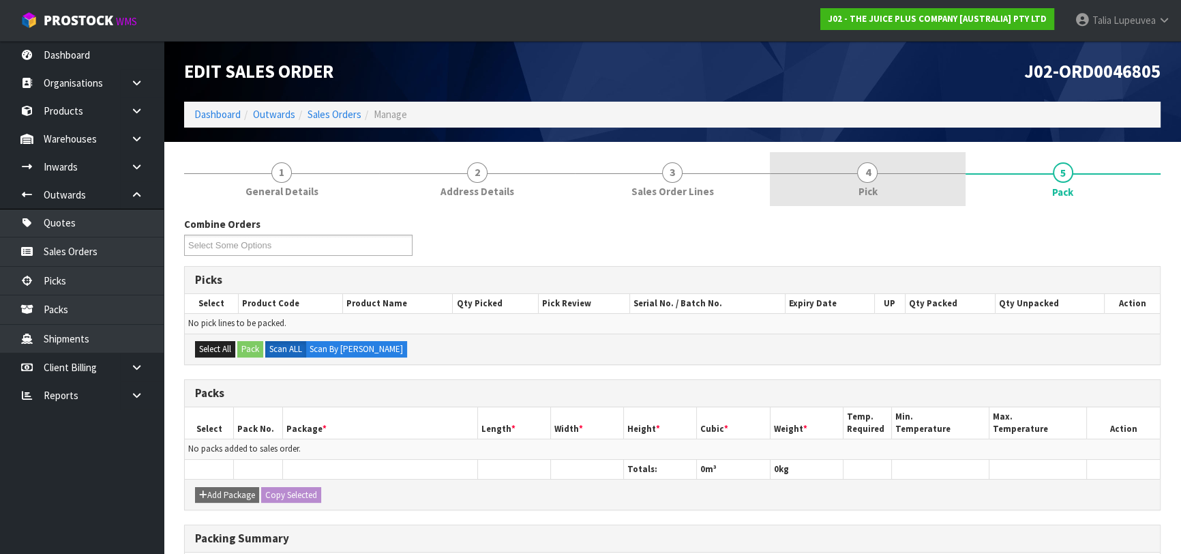
click at [922, 178] on link "4 Pick" at bounding box center [867, 179] width 195 height 54
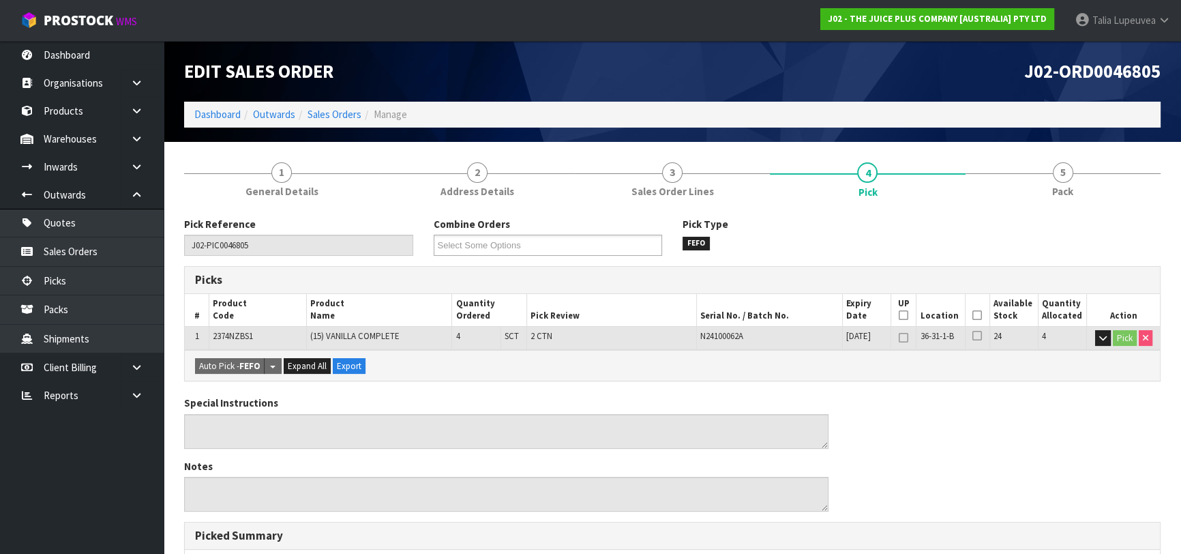
click at [975, 316] on icon at bounding box center [977, 315] width 10 height 1
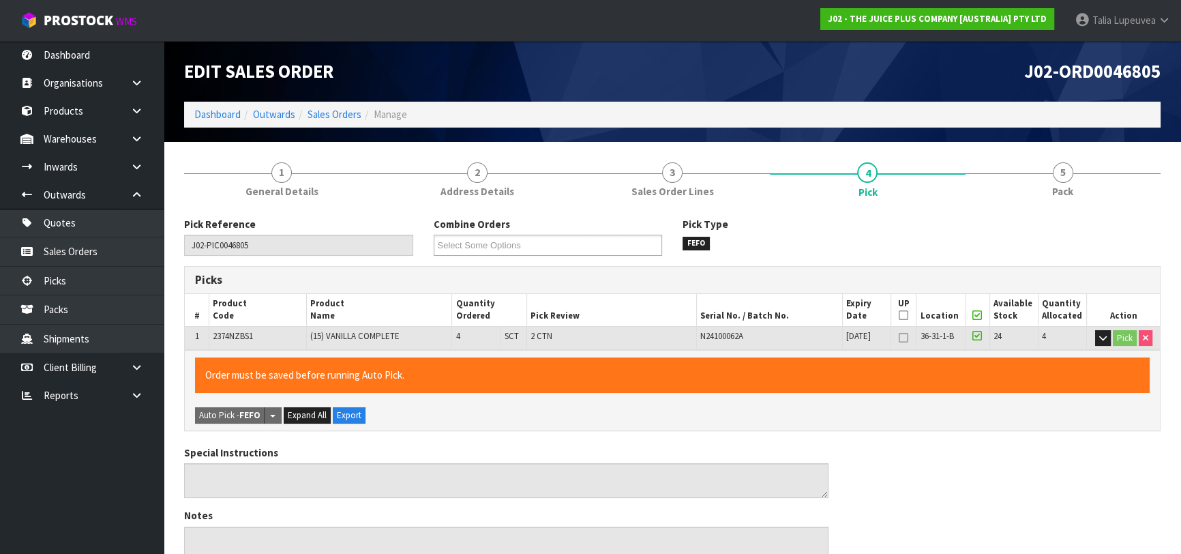
scroll to position [372, 0]
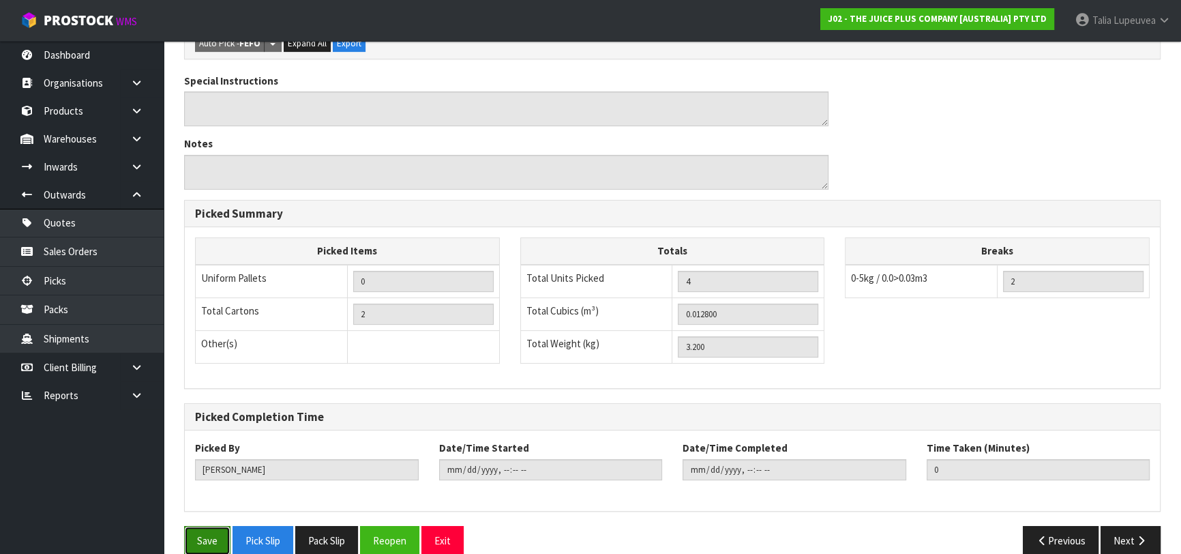
click at [213, 545] on button "Save" at bounding box center [207, 540] width 46 height 29
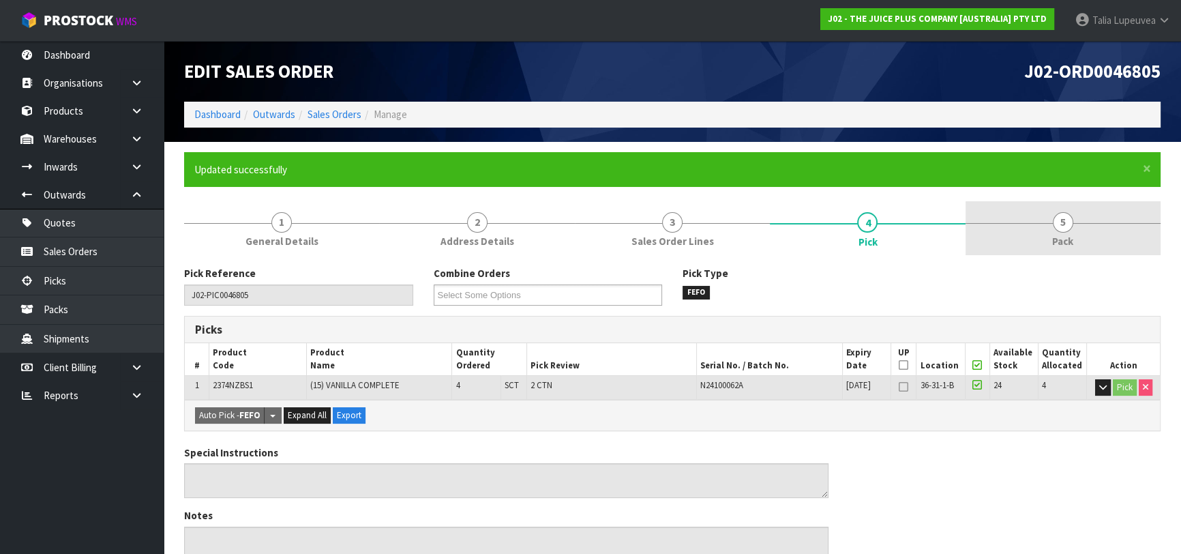
drag, startPoint x: 1076, startPoint y: 237, endPoint x: 1070, endPoint y: 226, distance: 12.3
click at [1071, 228] on link "5 Pack" at bounding box center [1062, 228] width 195 height 54
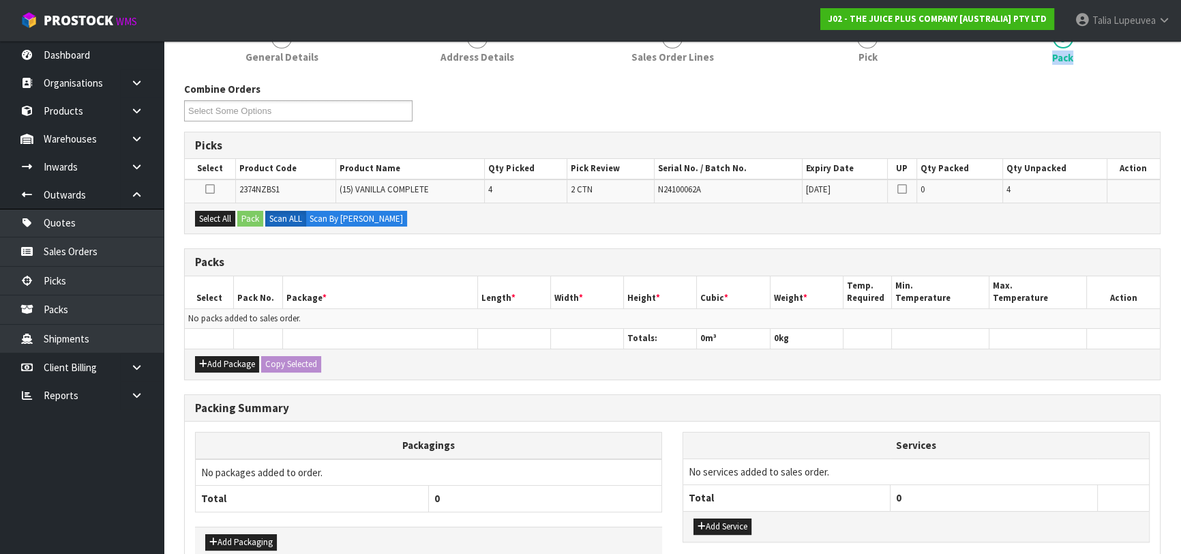
scroll to position [185, 0]
click at [224, 357] on button "Add Package" at bounding box center [227, 362] width 64 height 16
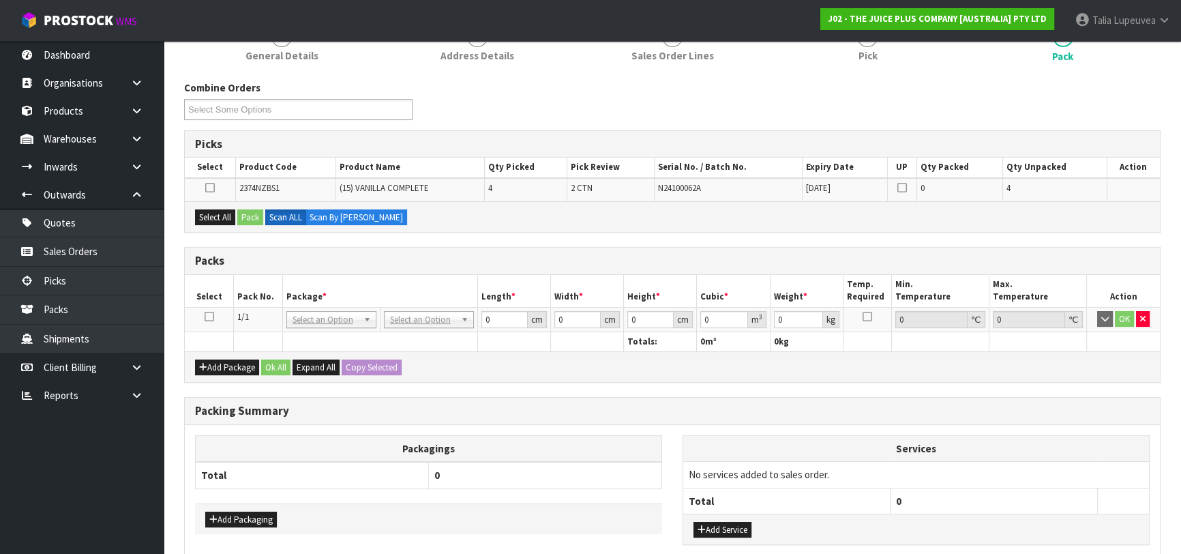
click at [207, 316] on icon at bounding box center [210, 316] width 10 height 1
click at [215, 213] on button "Select All" at bounding box center [215, 217] width 40 height 16
click at [248, 211] on button "Pack" at bounding box center [250, 217] width 26 height 16
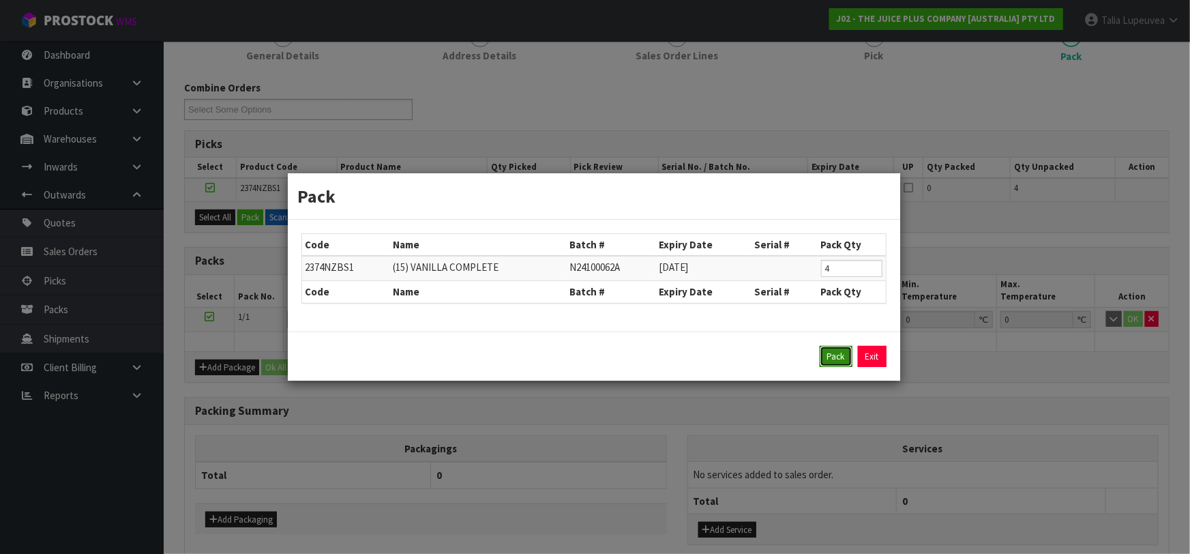
click at [837, 355] on button "Pack" at bounding box center [835, 357] width 33 height 22
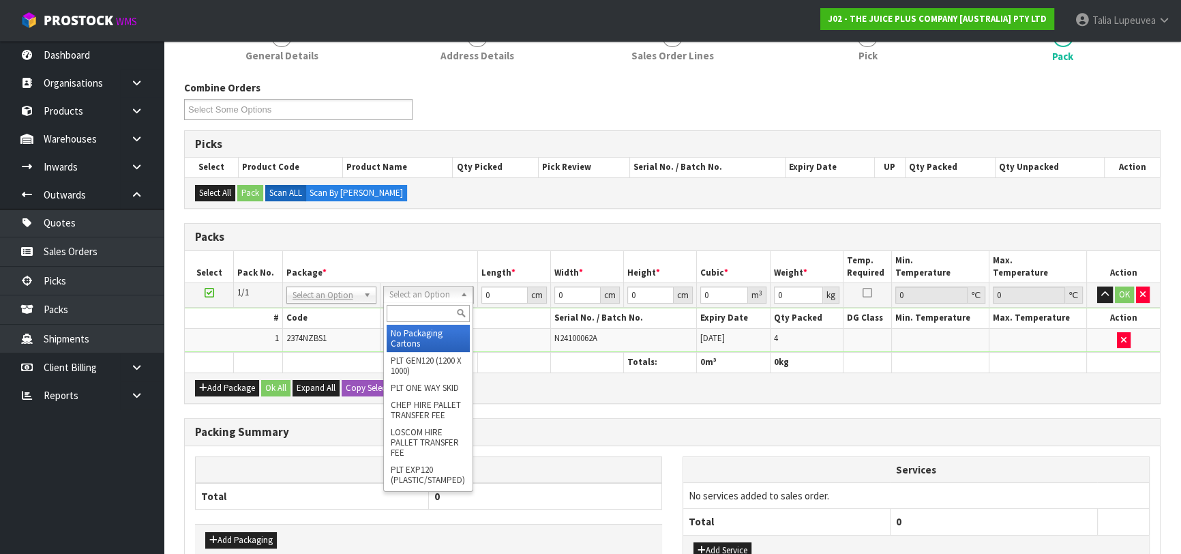
click at [446, 314] on input "text" at bounding box center [428, 313] width 83 height 17
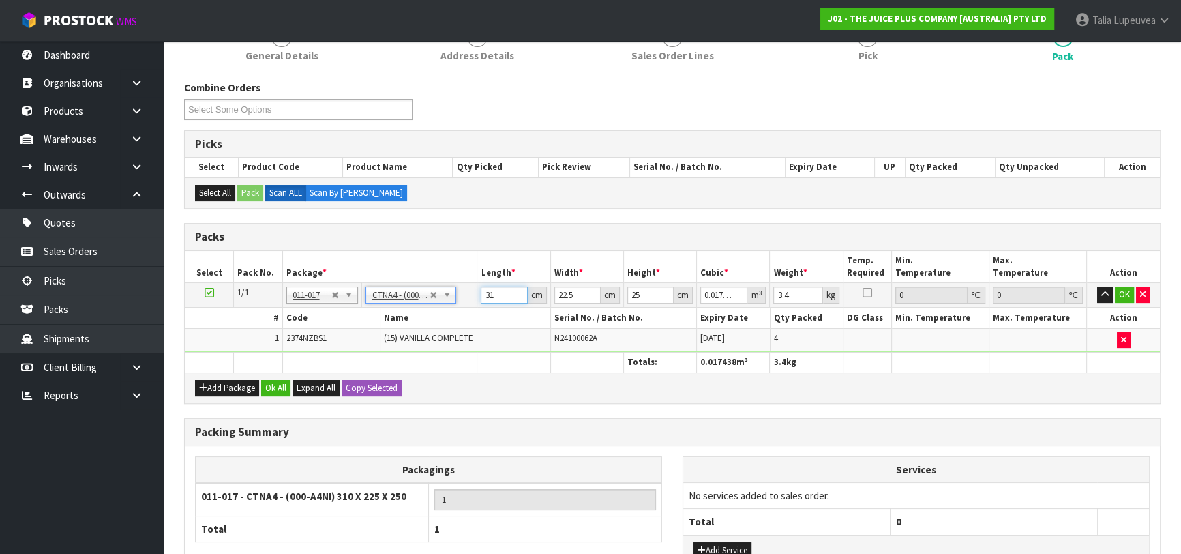
drag, startPoint x: 494, startPoint y: 294, endPoint x: 458, endPoint y: 300, distance: 35.9
click at [458, 300] on tr "1/1 NONE 007-001 007-002 007-004 007-009 007-013 007-014 007-015 007-017 007-01…" at bounding box center [672, 295] width 975 height 25
click at [1124, 287] on button "OK" at bounding box center [1124, 294] width 19 height 16
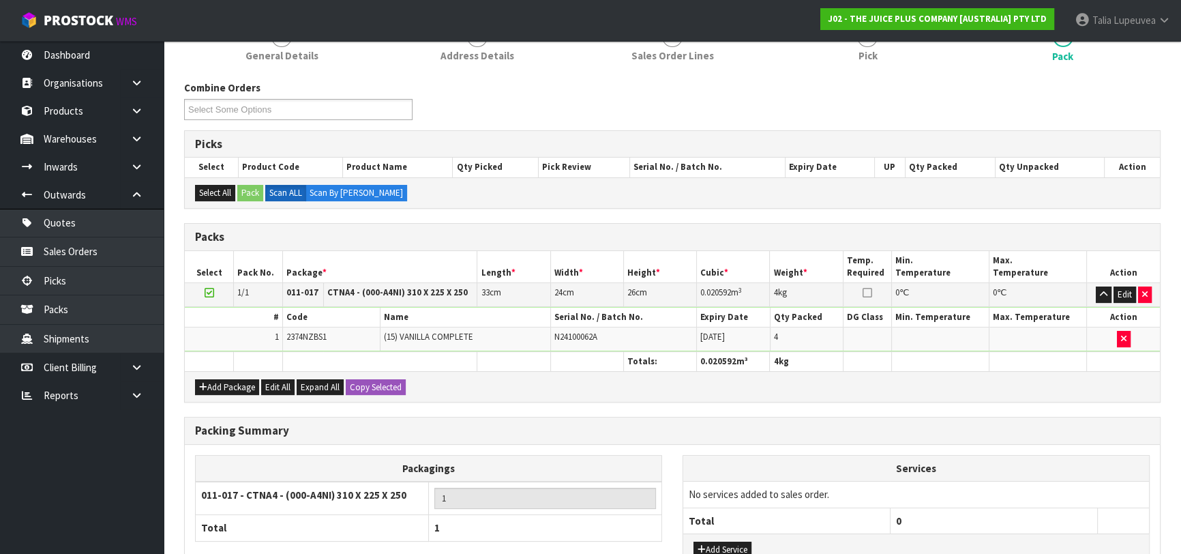
scroll to position [290, 0]
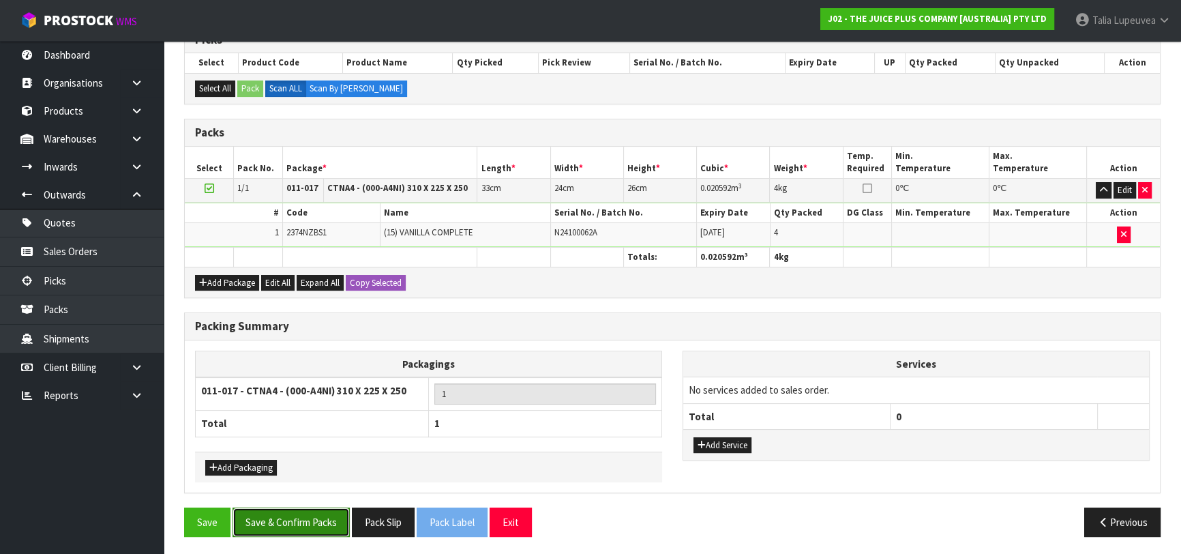
click at [337, 513] on button "Save & Confirm Packs" at bounding box center [290, 521] width 117 height 29
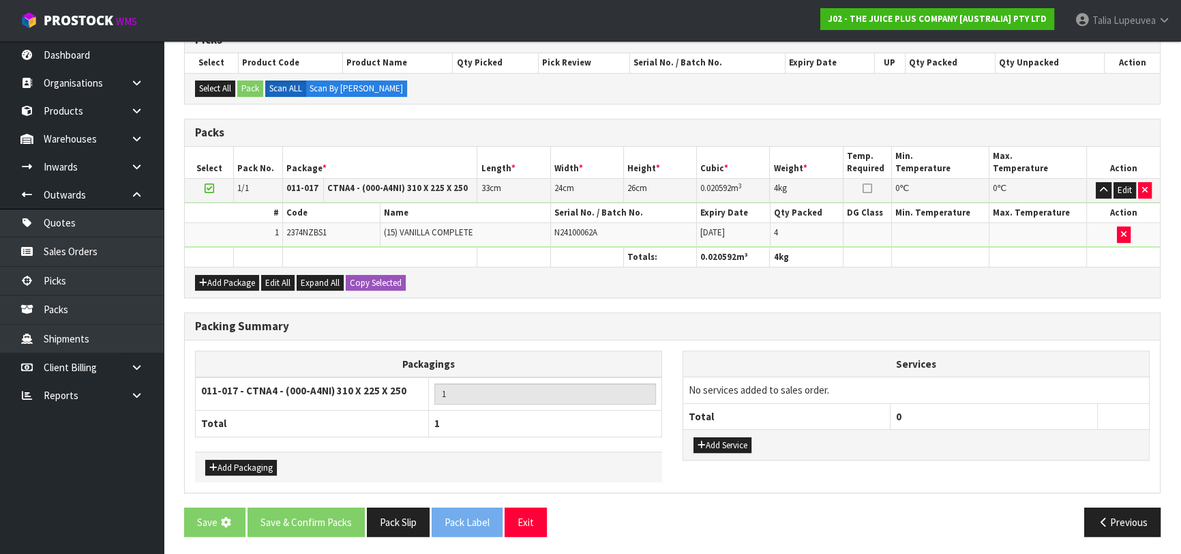
scroll to position [0, 0]
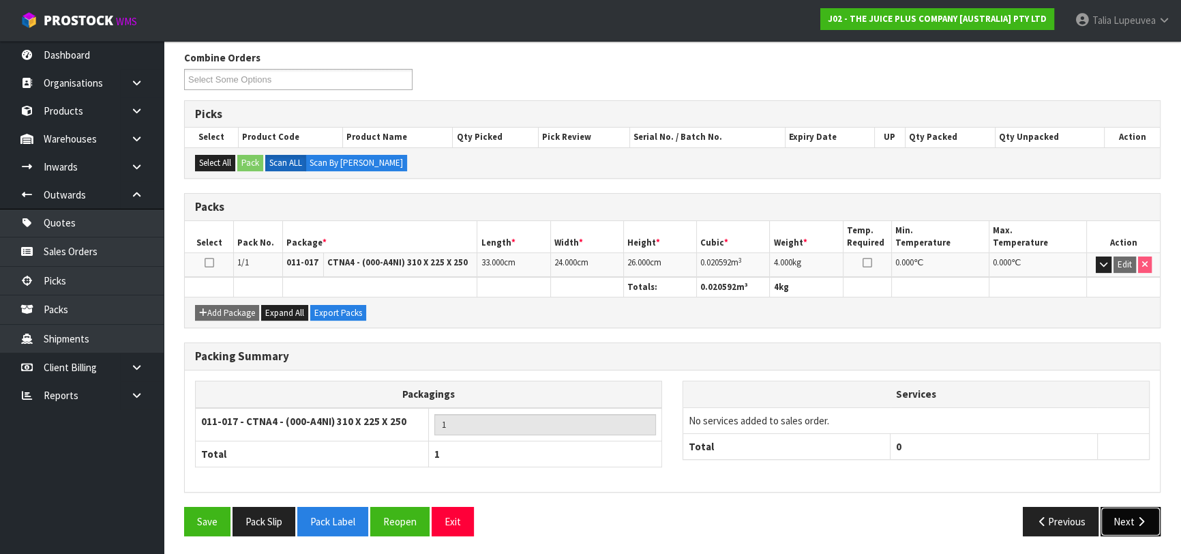
click at [1119, 509] on button "Next" at bounding box center [1130, 520] width 60 height 29
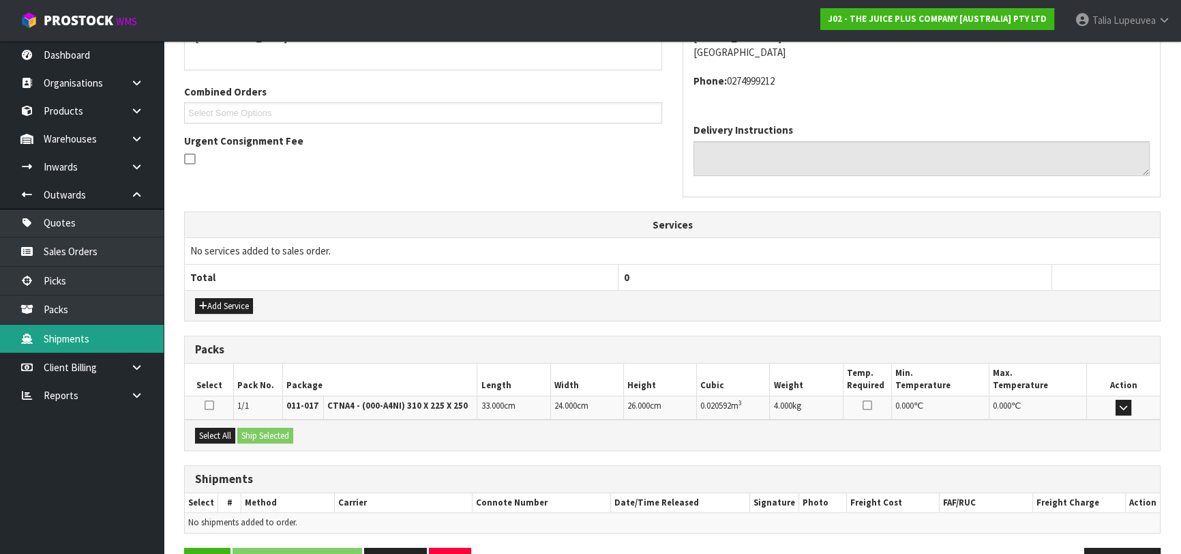
scroll to position [359, 0]
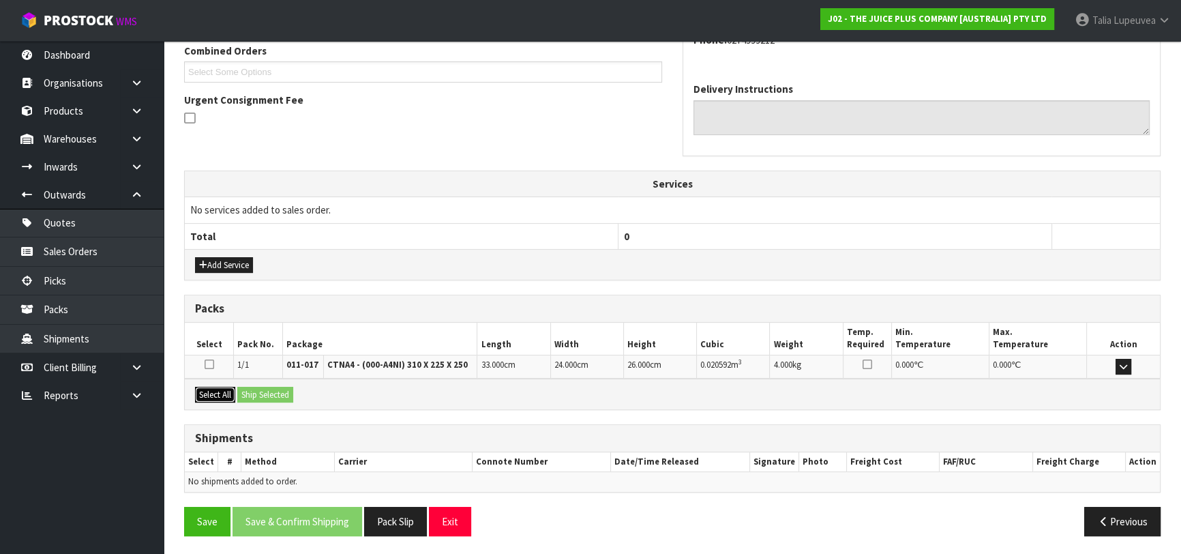
click at [228, 389] on button "Select All" at bounding box center [215, 395] width 40 height 16
click at [251, 389] on button "Ship Selected" at bounding box center [265, 395] width 56 height 16
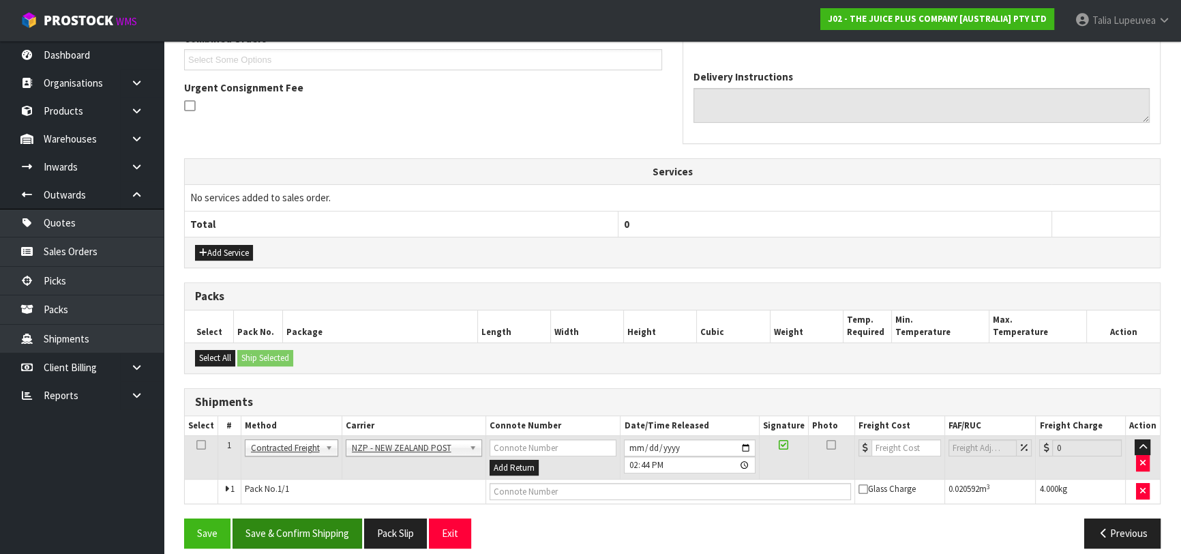
scroll to position [383, 0]
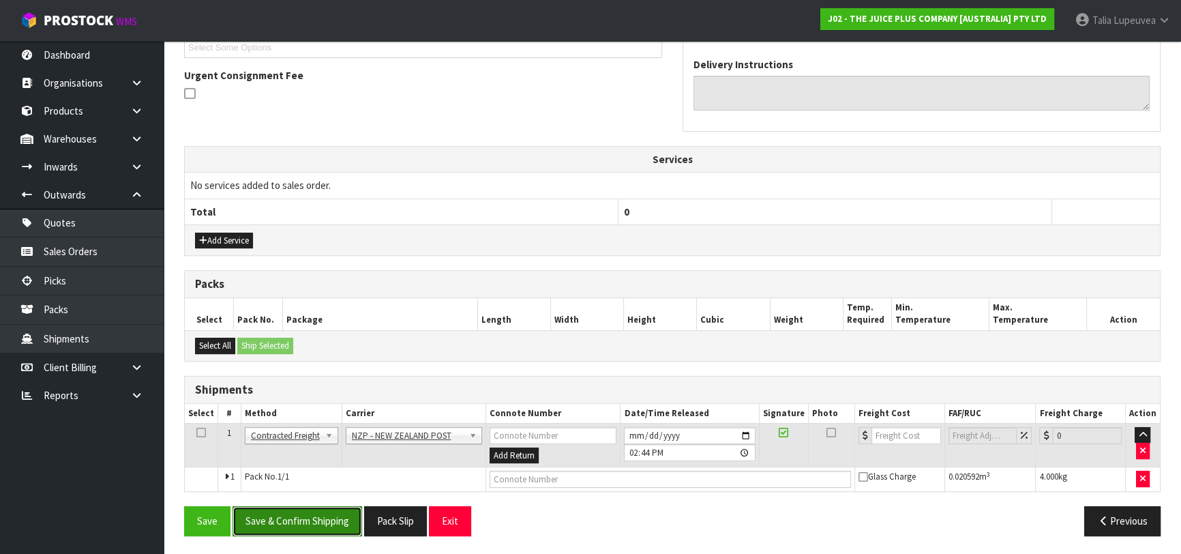
click at [310, 511] on button "Save & Confirm Shipping" at bounding box center [297, 520] width 130 height 29
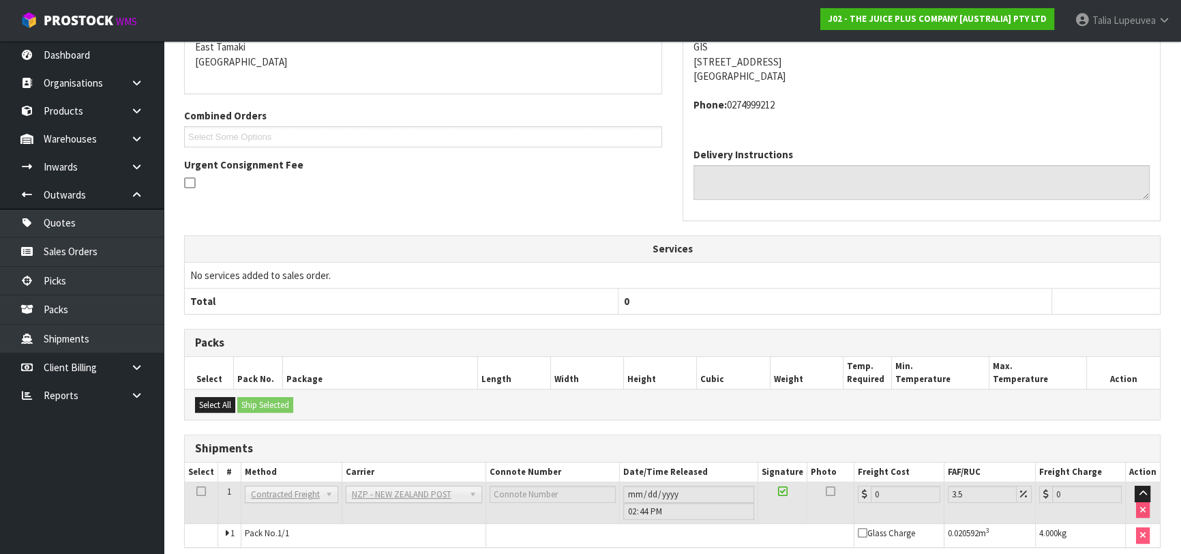
scroll to position [364, 0]
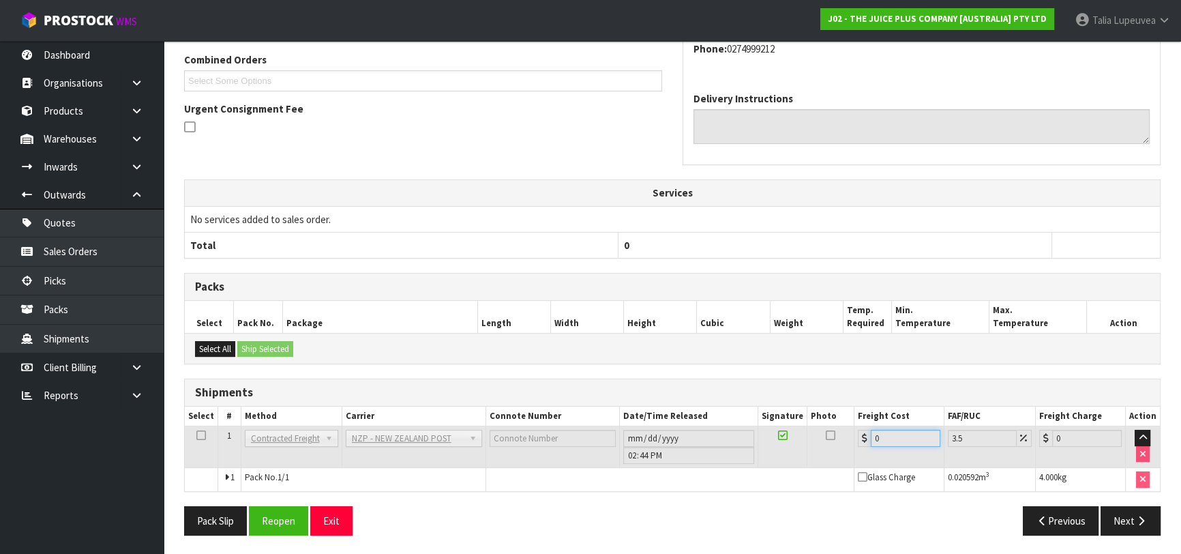
drag, startPoint x: 893, startPoint y: 431, endPoint x: 817, endPoint y: 441, distance: 76.4
click at [817, 441] on tr "1 Client Local Pickup Customer Local Pickup Company Freight Contracted Freight …" at bounding box center [672, 447] width 975 height 42
click at [299, 511] on button "Reopen" at bounding box center [278, 520] width 59 height 29
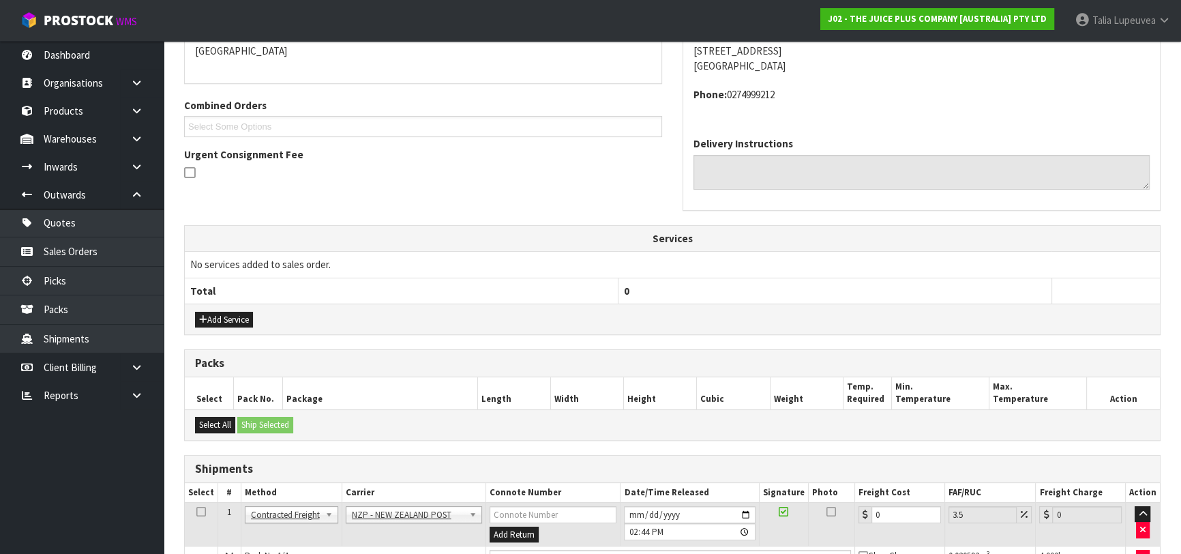
scroll to position [395, 0]
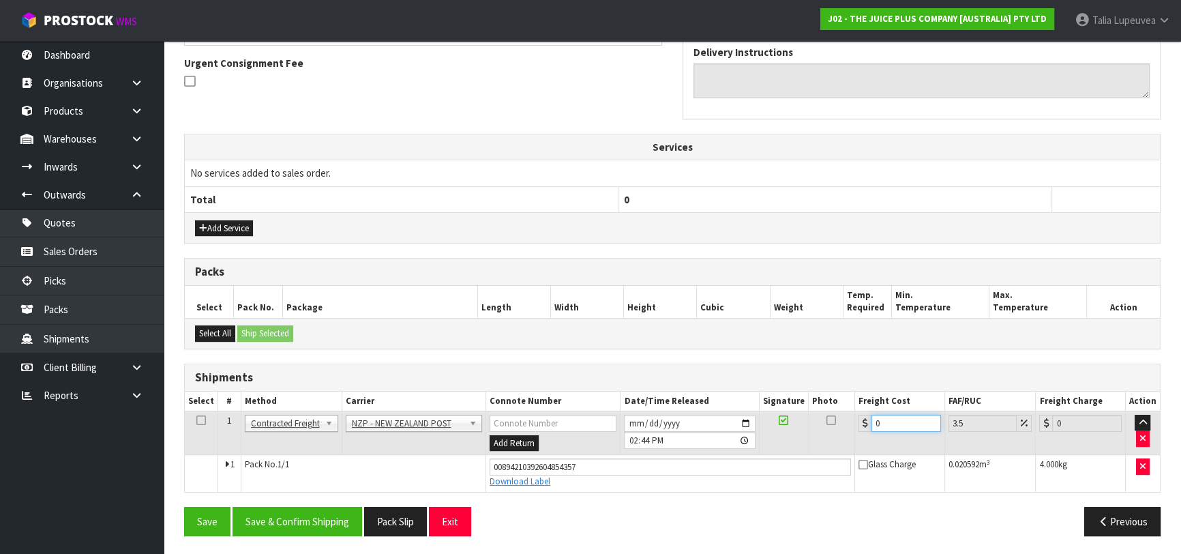
drag, startPoint x: 882, startPoint y: 417, endPoint x: 784, endPoint y: 433, distance: 99.5
click at [784, 434] on tr "1 Client Local Pickup Customer Local Pickup Company Freight Contracted Freight …" at bounding box center [672, 432] width 975 height 44
click at [348, 509] on button "Save & Confirm Shipping" at bounding box center [297, 520] width 130 height 29
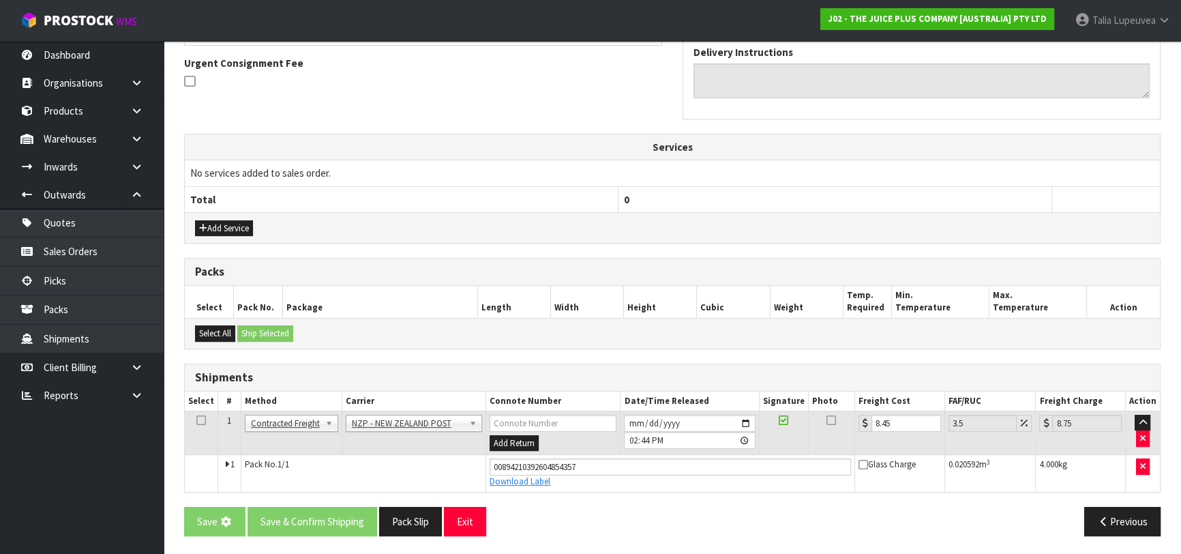
scroll to position [0, 0]
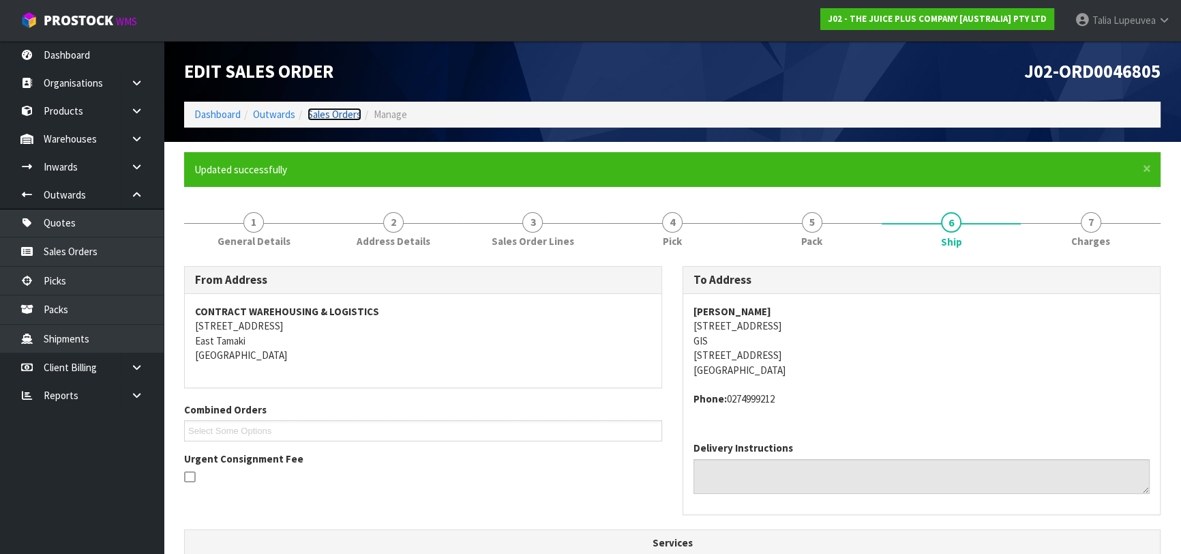
click at [322, 113] on link "Sales Orders" at bounding box center [334, 114] width 54 height 13
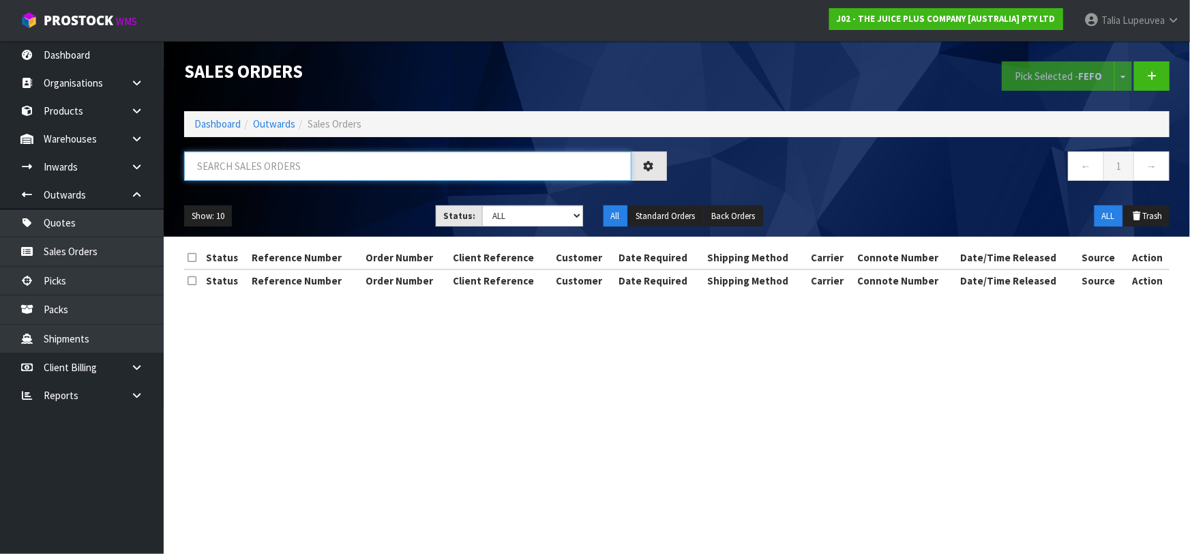
click at [348, 169] on input "text" at bounding box center [407, 165] width 447 height 29
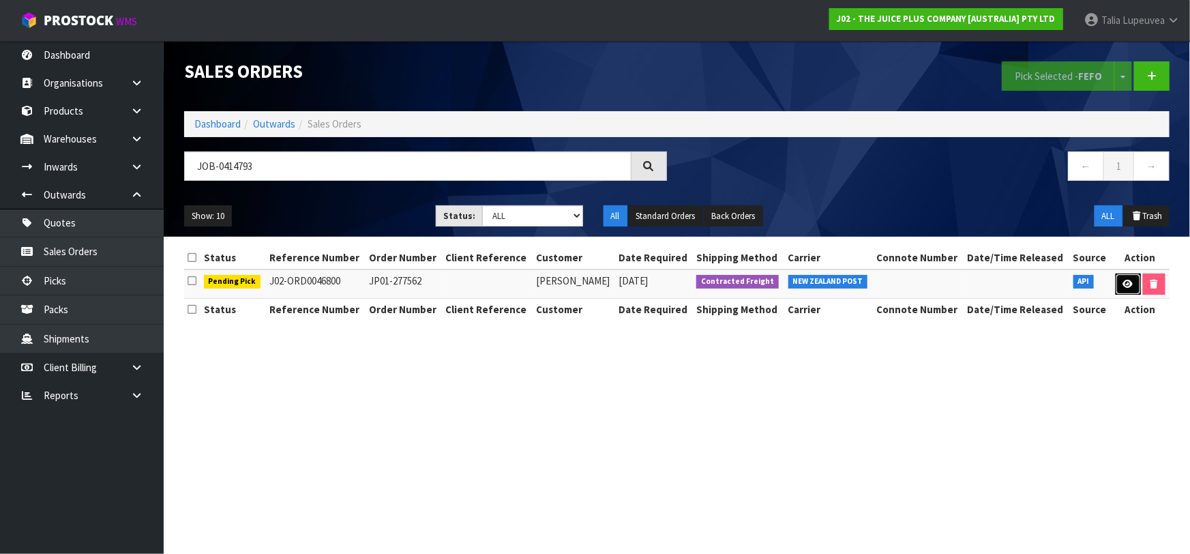
click at [1133, 282] on link at bounding box center [1127, 284] width 25 height 22
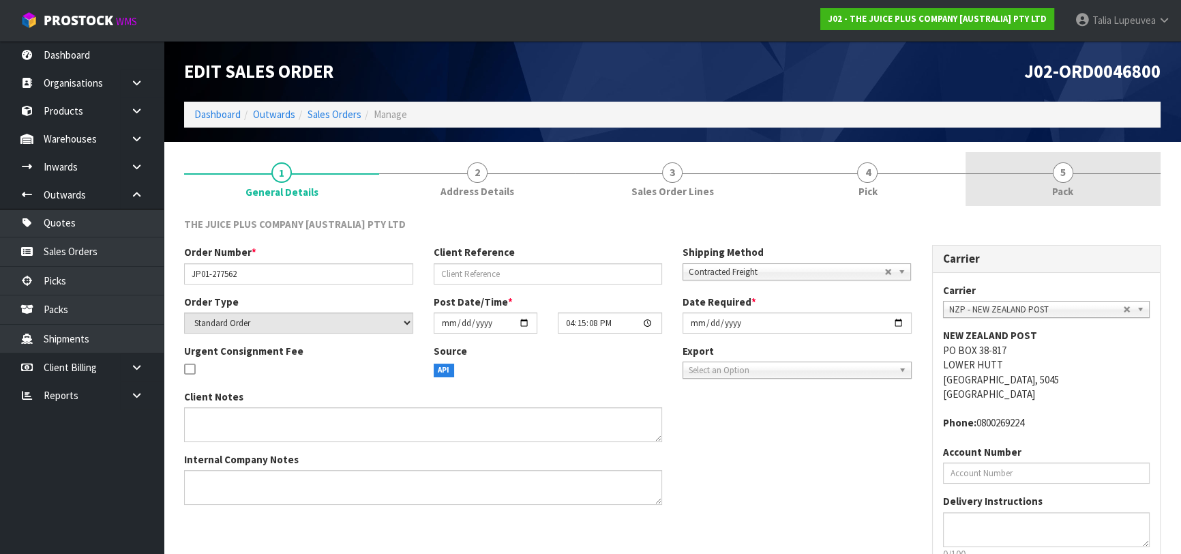
click at [1044, 191] on link "5 Pack" at bounding box center [1062, 179] width 195 height 54
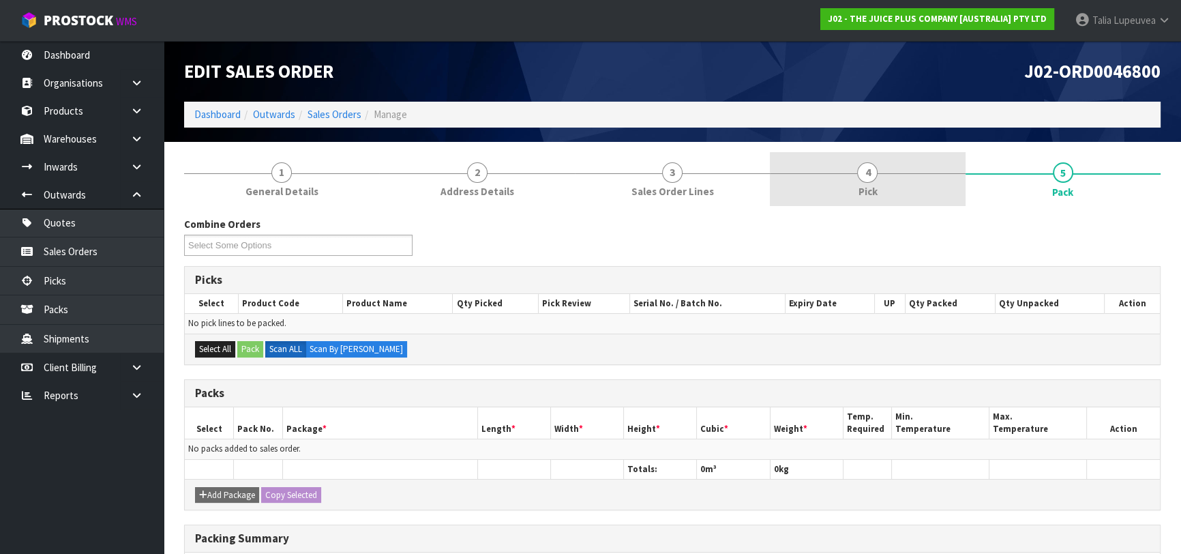
drag, startPoint x: 976, startPoint y: 180, endPoint x: 956, endPoint y: 182, distance: 20.6
click at [974, 180] on link "5 Pack" at bounding box center [1062, 179] width 195 height 55
click at [951, 182] on link "4 Pick" at bounding box center [867, 179] width 195 height 54
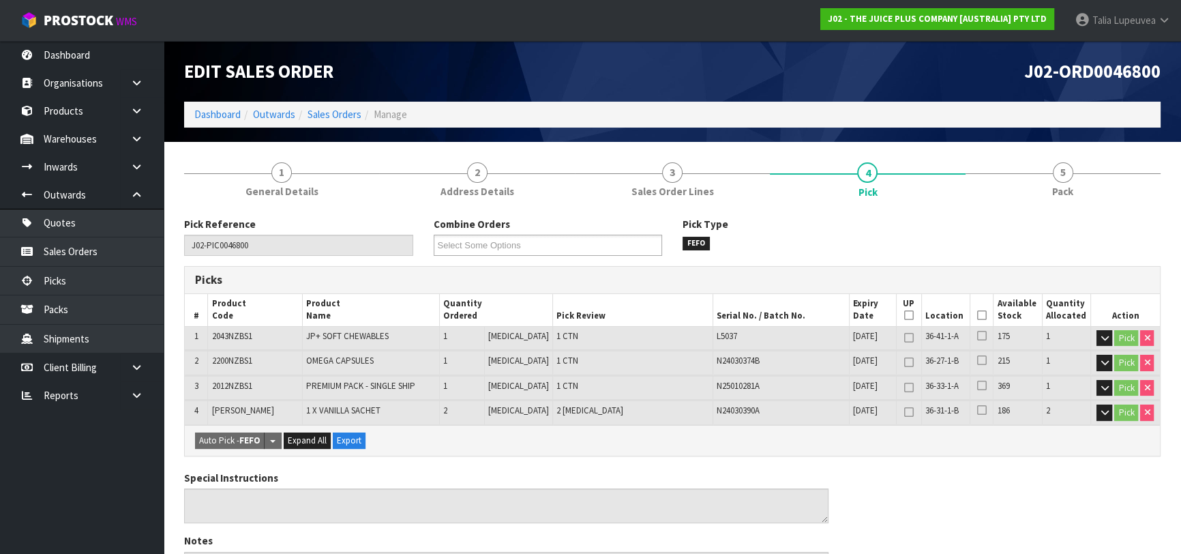
click at [977, 315] on icon at bounding box center [982, 315] width 10 height 1
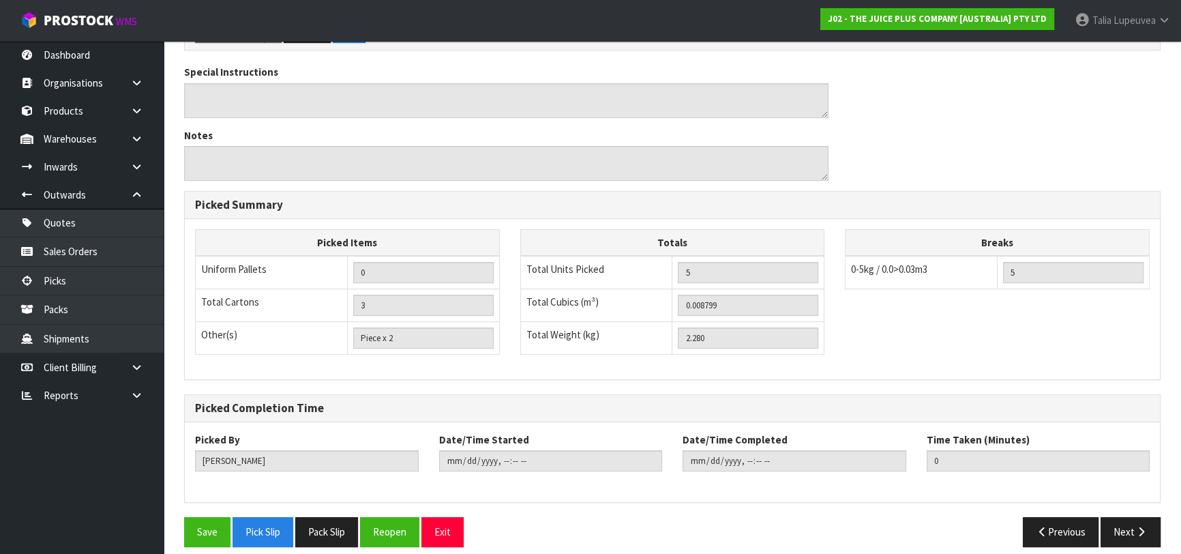
scroll to position [464, 0]
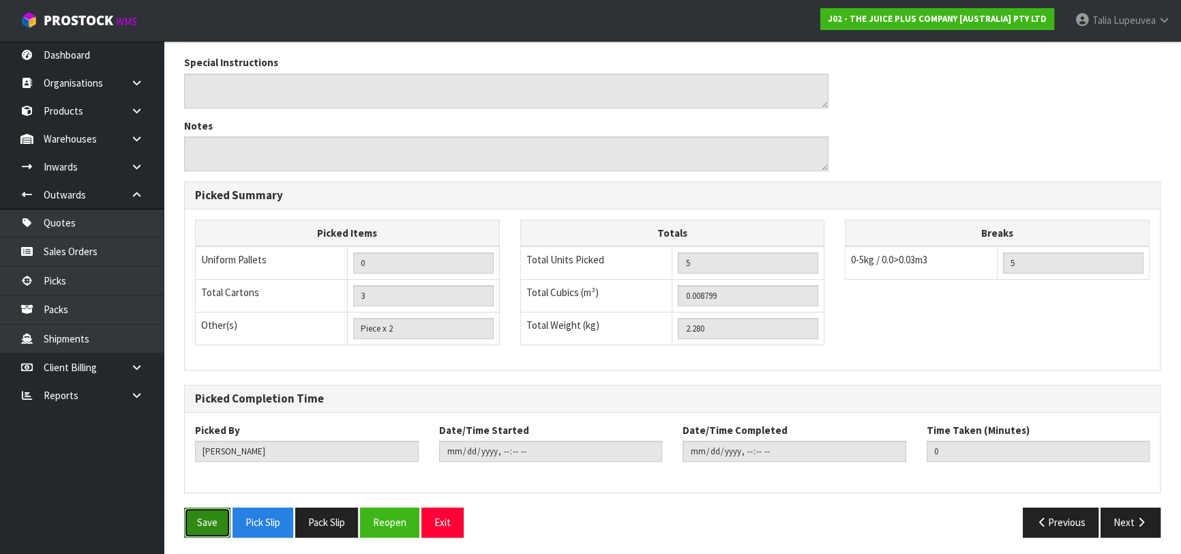
click at [198, 518] on button "Save" at bounding box center [207, 521] width 46 height 29
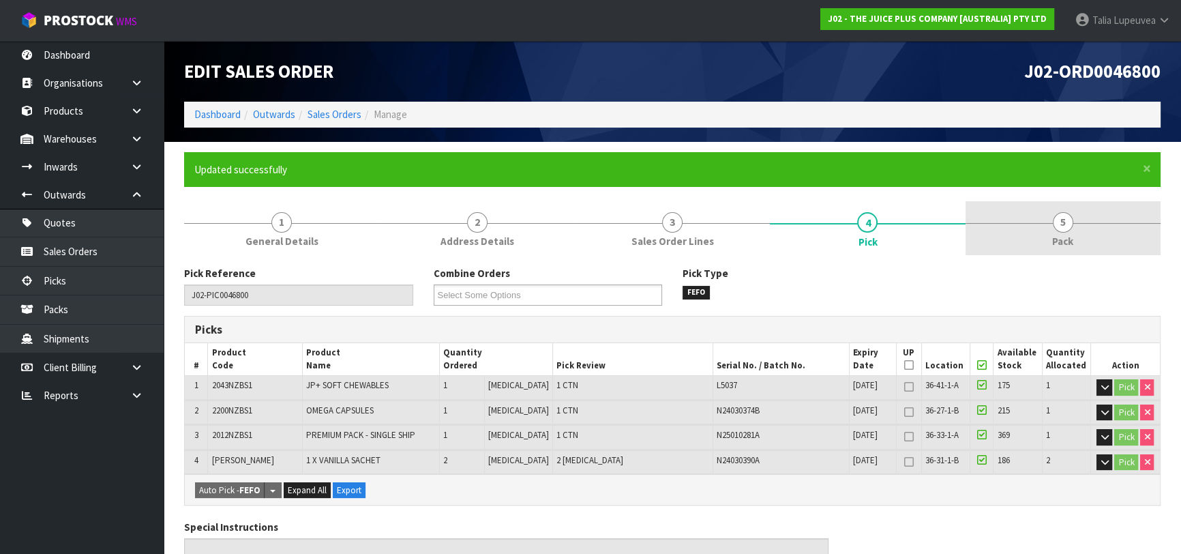
click at [1082, 227] on link "5 Pack" at bounding box center [1062, 228] width 195 height 54
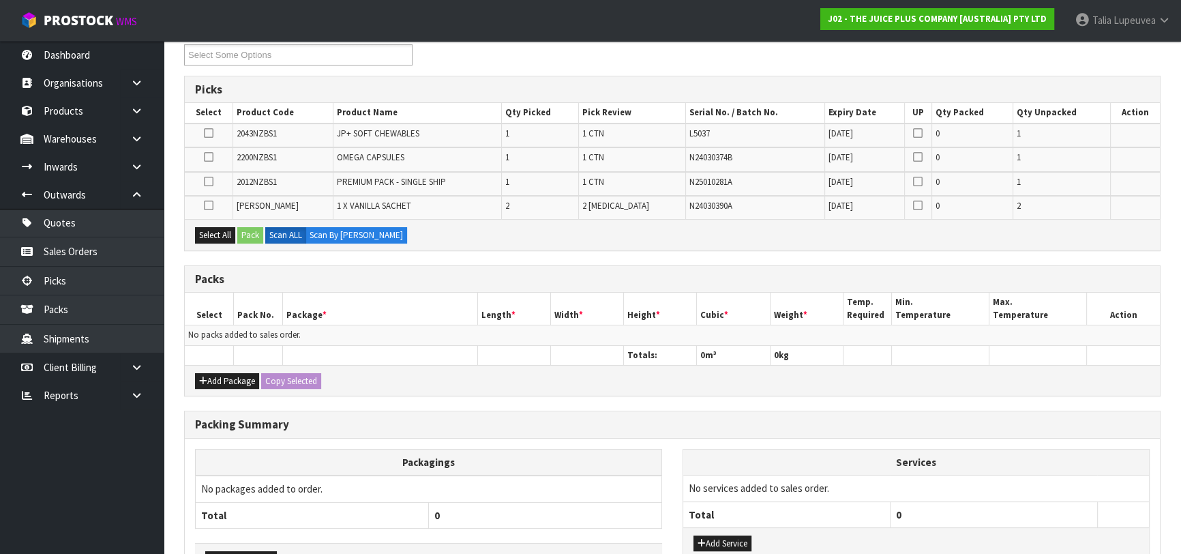
scroll to position [247, 0]
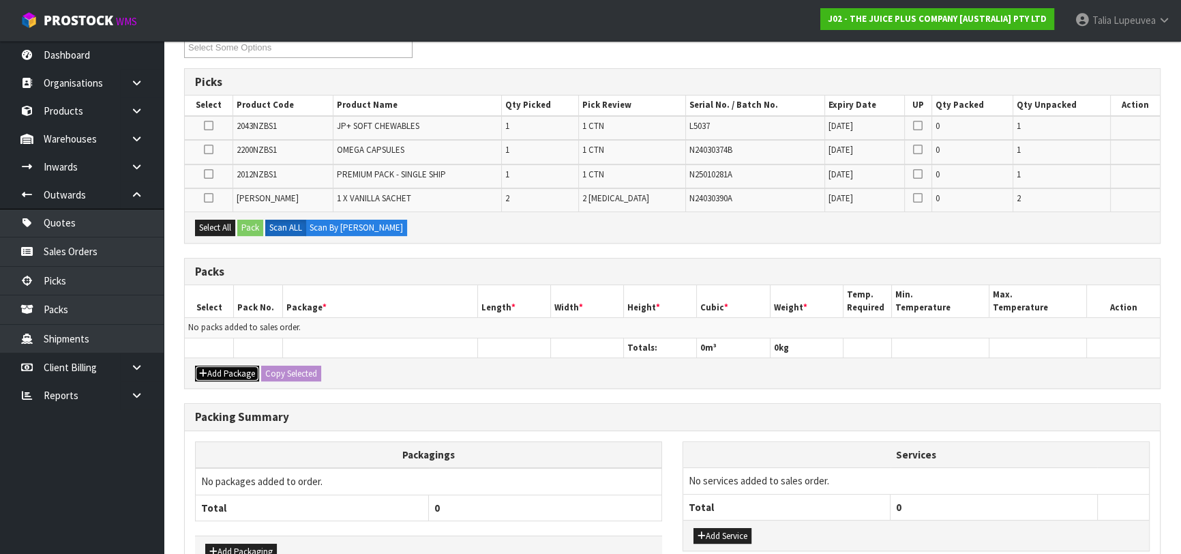
click at [250, 373] on button "Add Package" at bounding box center [227, 373] width 64 height 16
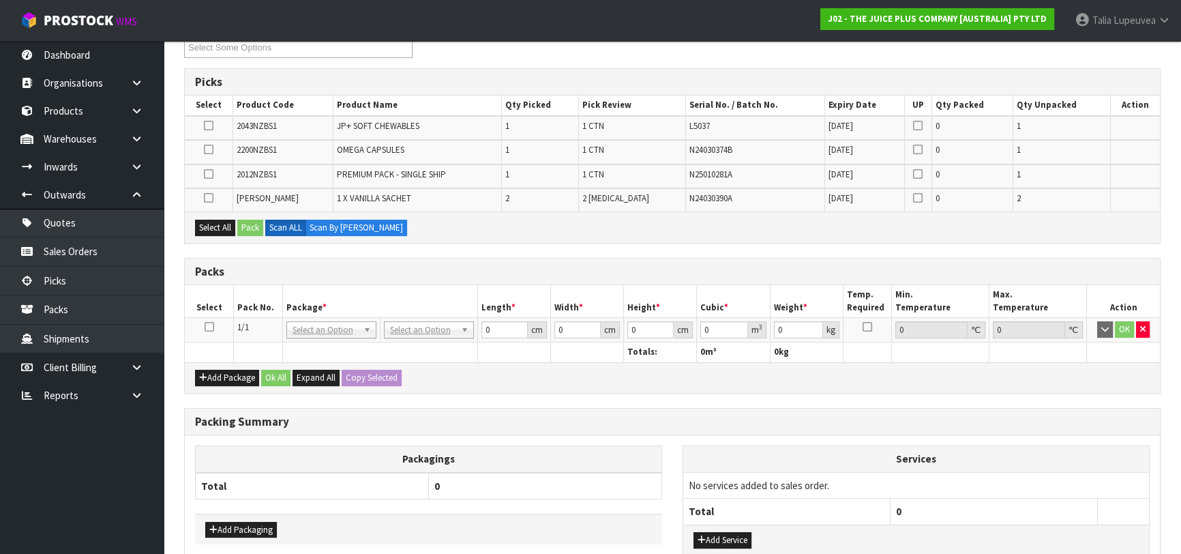
click at [209, 327] on icon at bounding box center [210, 327] width 10 height 1
click at [218, 225] on button "Select All" at bounding box center [215, 227] width 40 height 16
click at [241, 225] on button "Pack" at bounding box center [250, 227] width 26 height 16
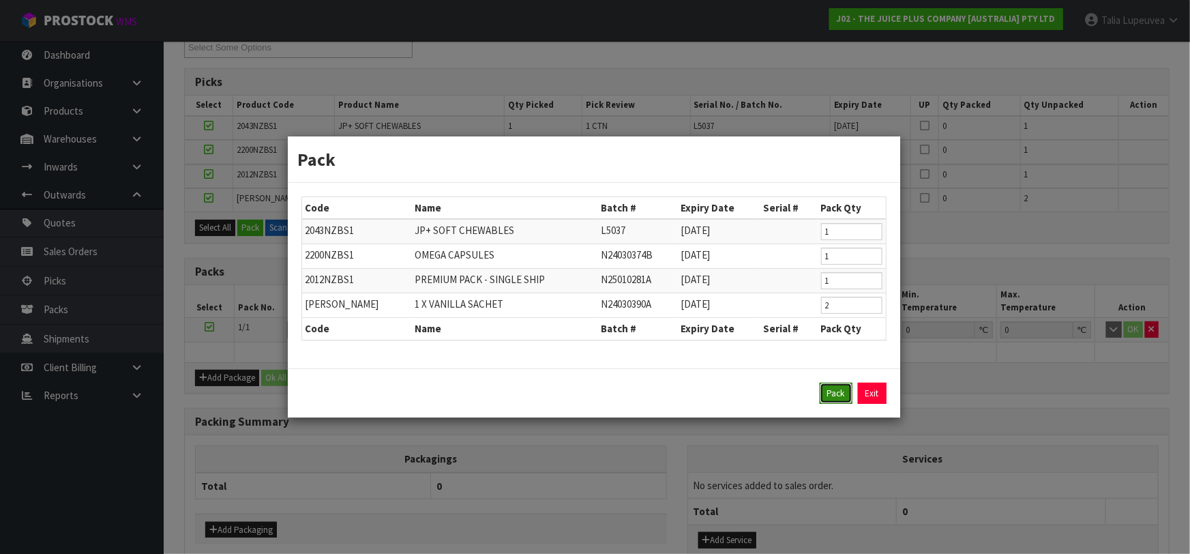
click at [828, 391] on button "Pack" at bounding box center [835, 393] width 33 height 22
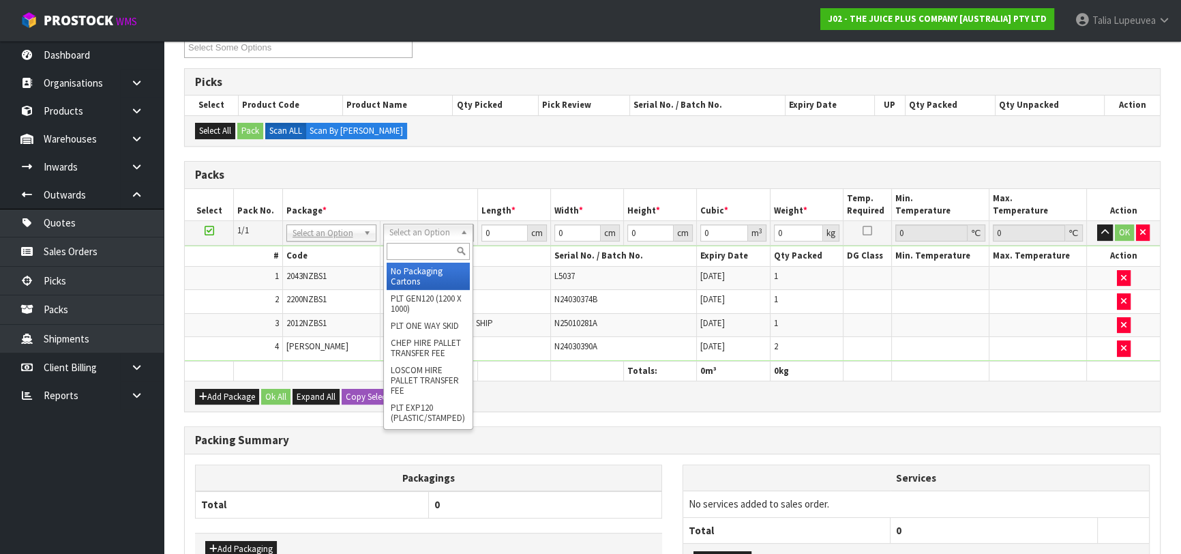
click at [457, 250] on input "text" at bounding box center [428, 251] width 83 height 17
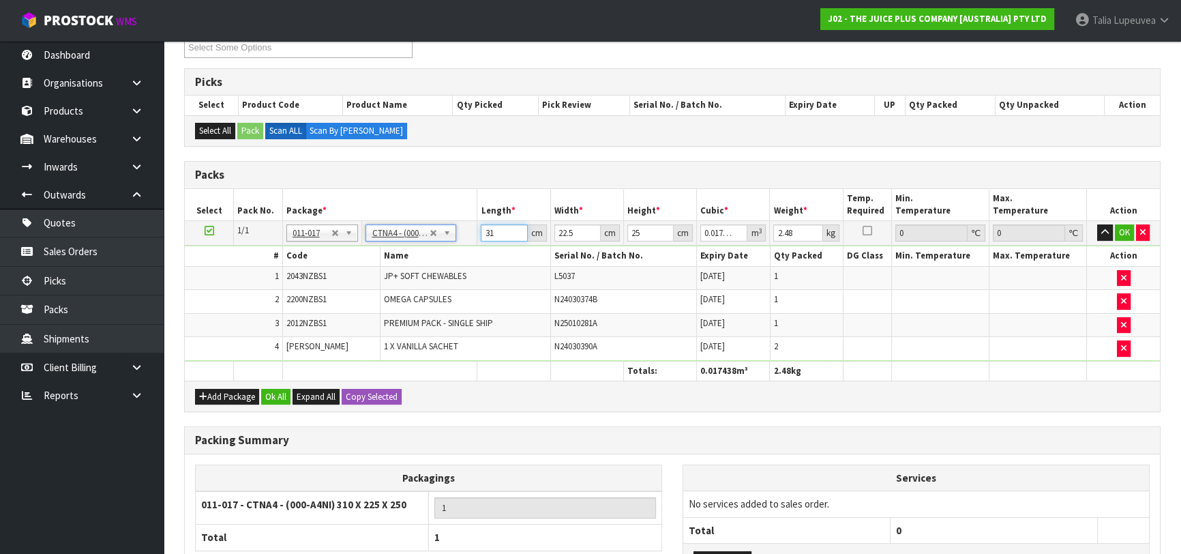
drag, startPoint x: 495, startPoint y: 232, endPoint x: 466, endPoint y: 235, distance: 28.8
click at [464, 235] on tr "1/1 NONE 007-001 007-002 007-004 007-009 007-013 007-014 007-015 007-017 007-01…" at bounding box center [672, 233] width 975 height 25
click at [1118, 225] on button "OK" at bounding box center [1124, 232] width 19 height 16
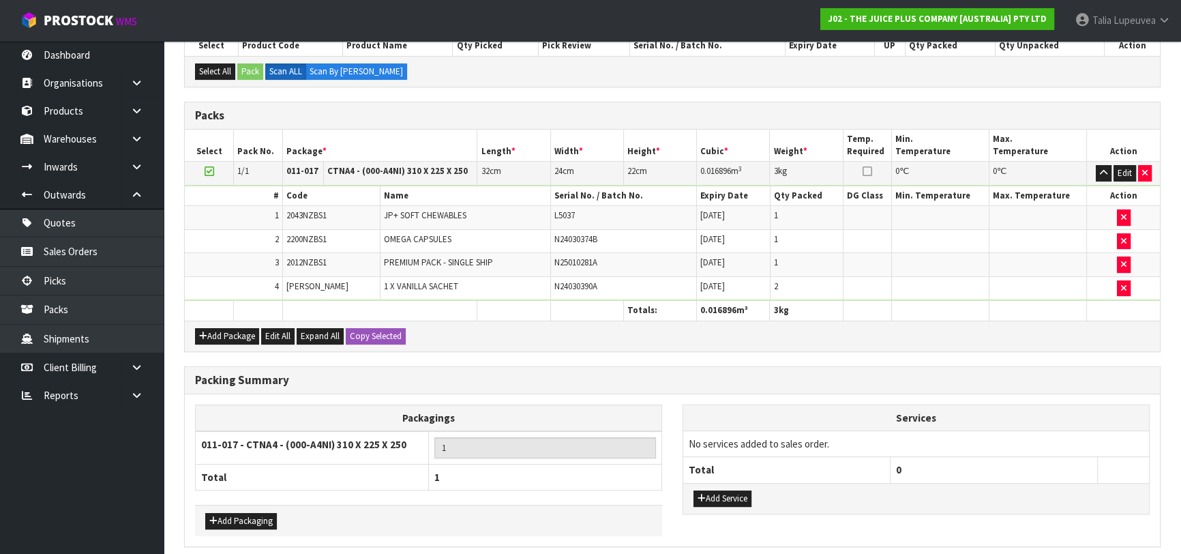
scroll to position [360, 0]
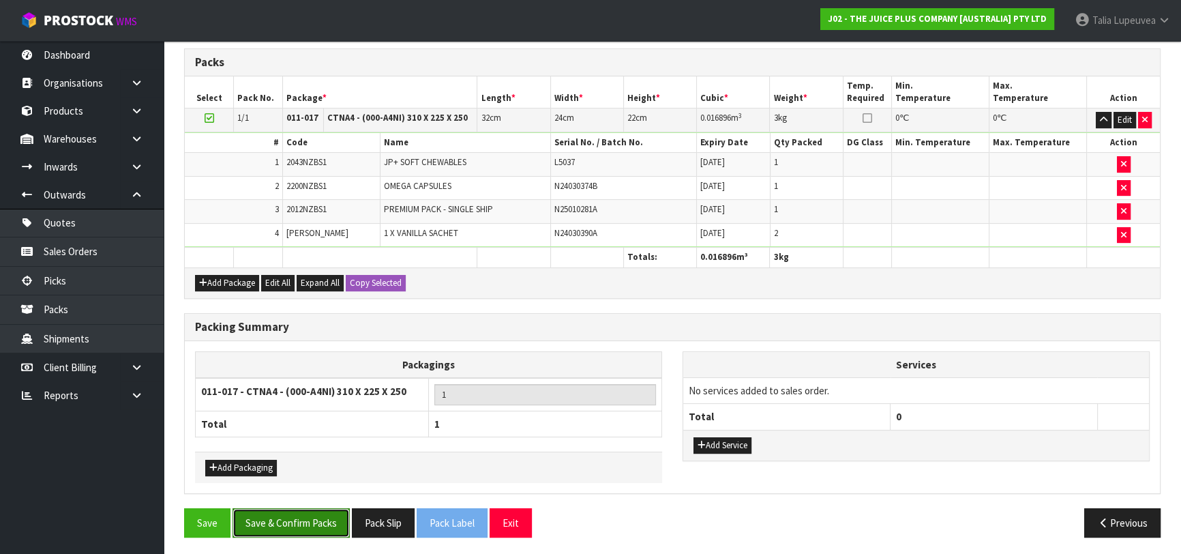
click at [320, 513] on button "Save & Confirm Packs" at bounding box center [290, 522] width 117 height 29
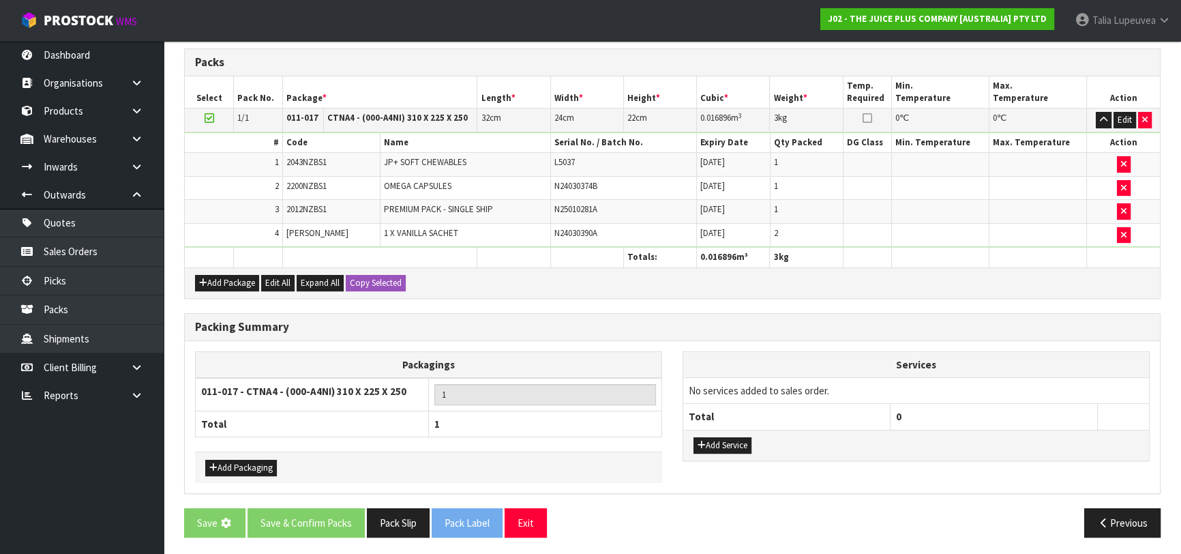
scroll to position [0, 0]
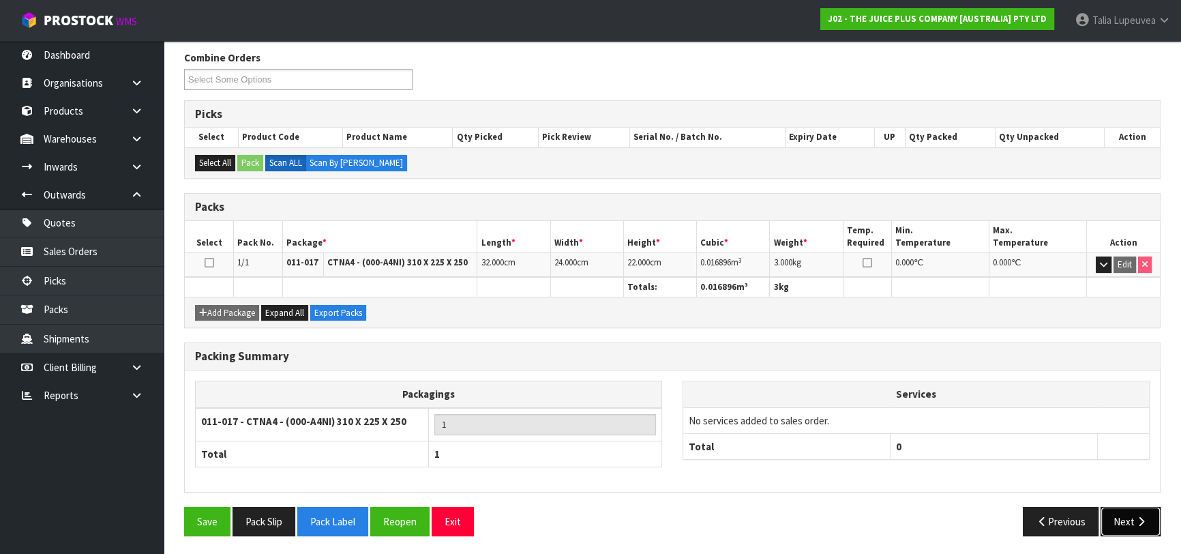
click at [1134, 516] on icon "button" at bounding box center [1140, 521] width 13 height 10
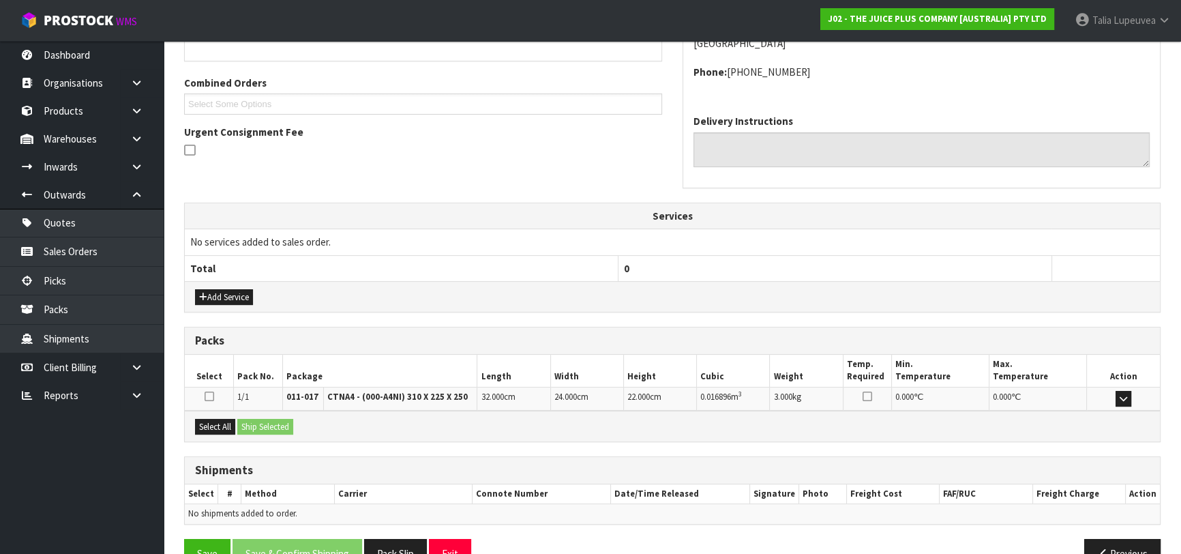
scroll to position [359, 0]
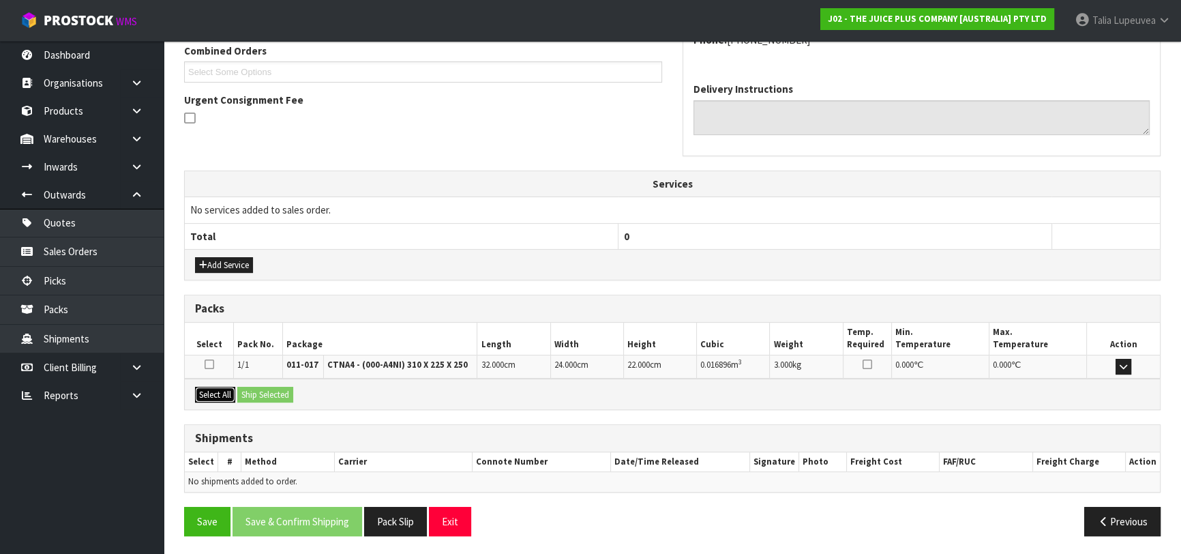
drag, startPoint x: 226, startPoint y: 392, endPoint x: 261, endPoint y: 391, distance: 35.5
click at [227, 391] on button "Select All" at bounding box center [215, 395] width 40 height 16
click at [269, 391] on button "Ship Selected" at bounding box center [265, 395] width 56 height 16
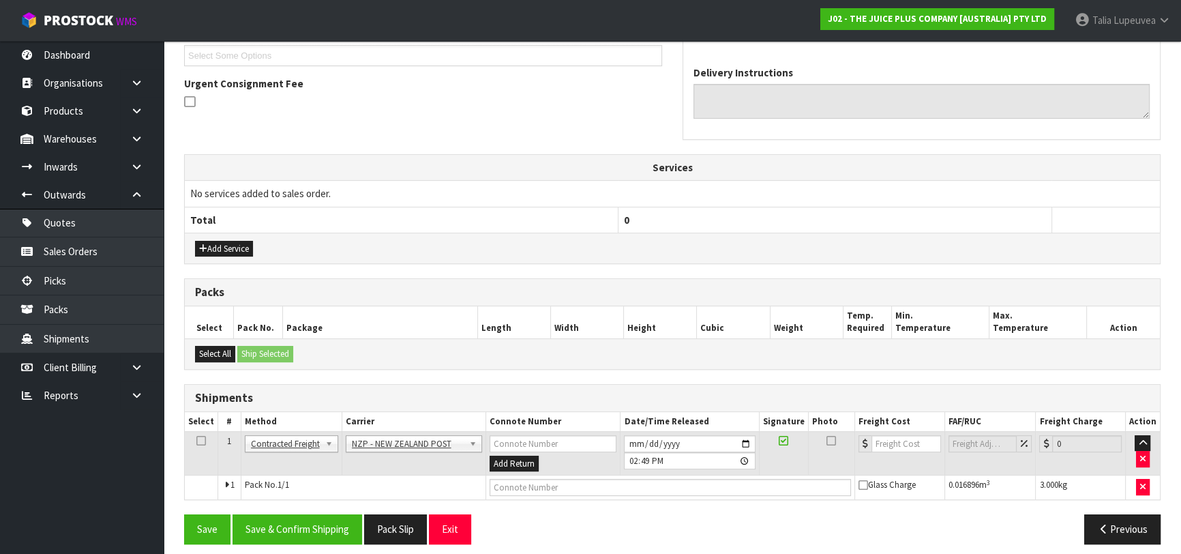
scroll to position [383, 0]
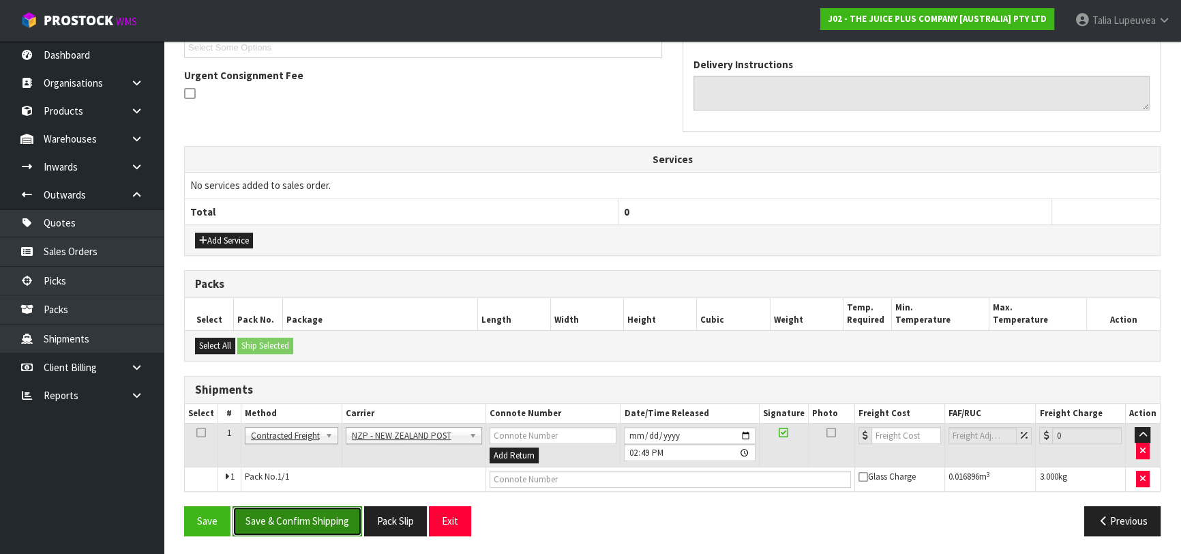
click at [285, 515] on button "Save & Confirm Shipping" at bounding box center [297, 520] width 130 height 29
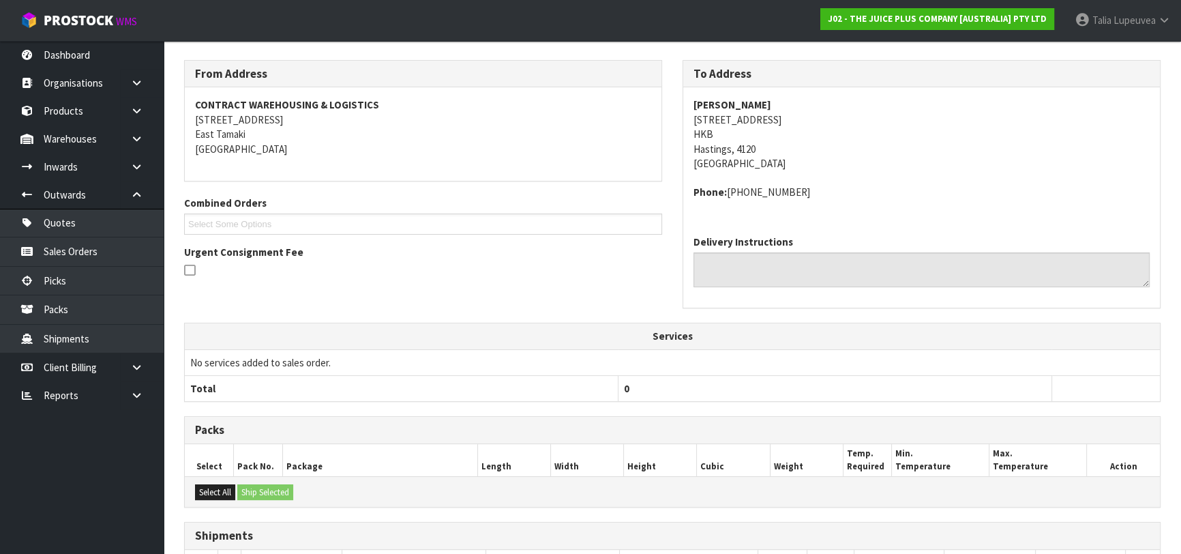
scroll to position [364, 0]
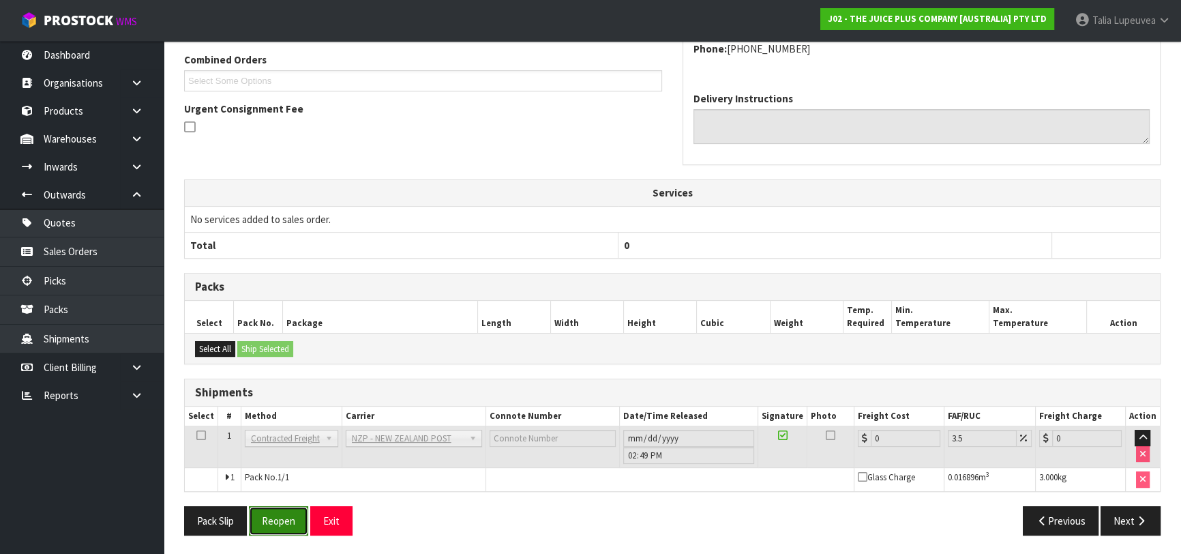
click at [277, 517] on button "Reopen" at bounding box center [278, 520] width 59 height 29
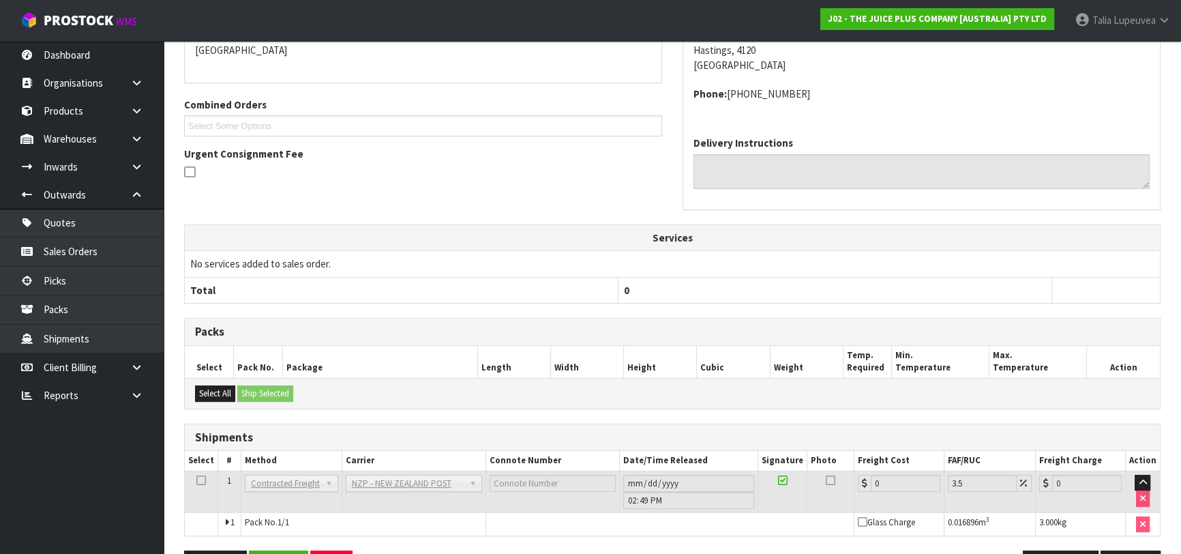
scroll to position [349, 0]
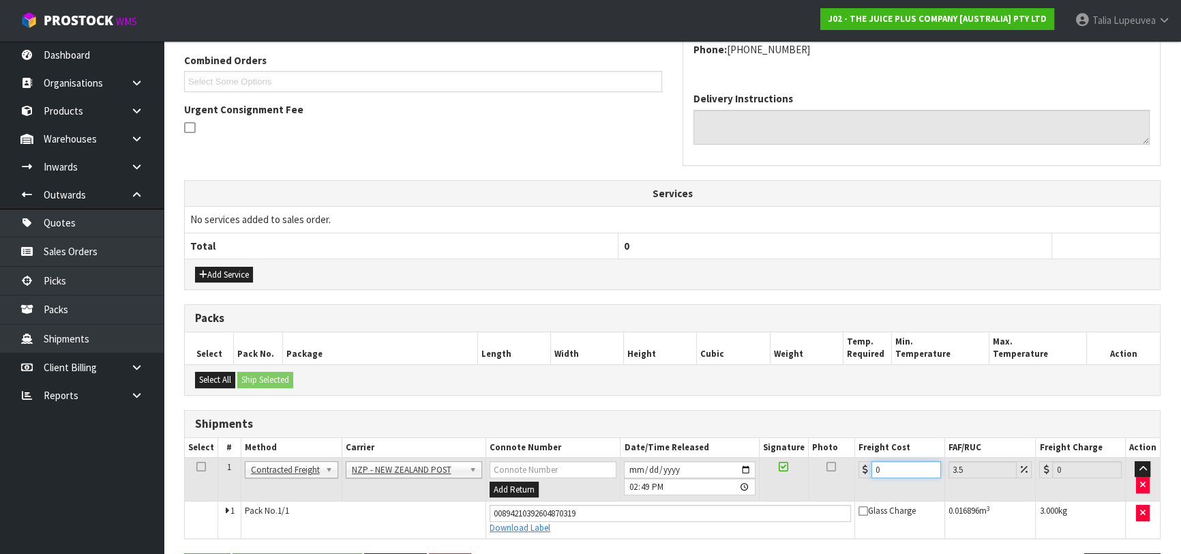
drag, startPoint x: 894, startPoint y: 474, endPoint x: 836, endPoint y: 484, distance: 58.2
click at [833, 485] on tr "1 Client Local Pickup Customer Local Pickup Company Freight Contracted Freight …" at bounding box center [672, 479] width 975 height 44
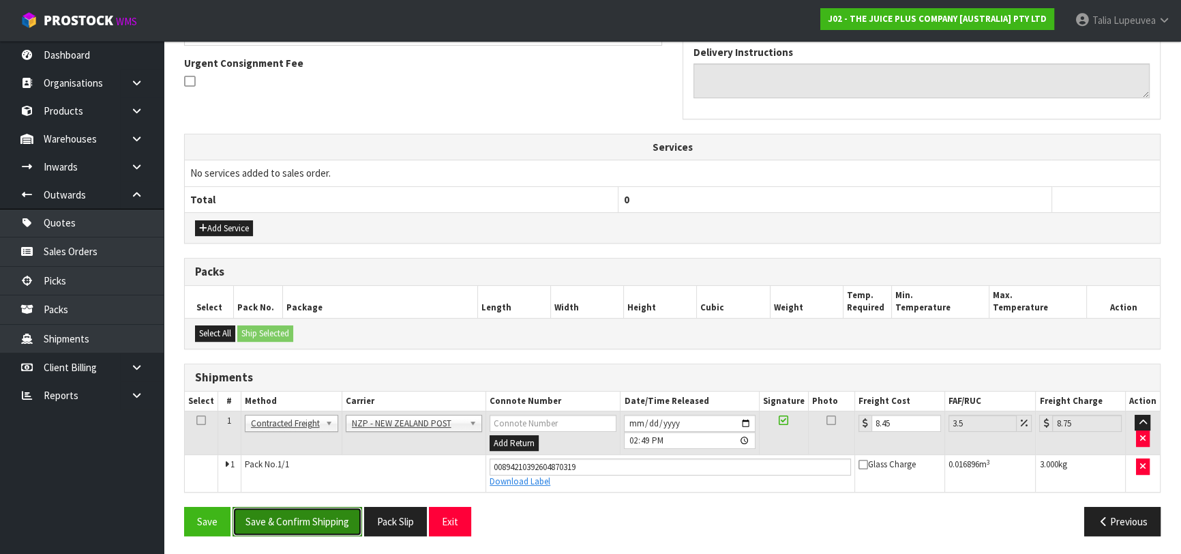
click at [339, 514] on button "Save & Confirm Shipping" at bounding box center [297, 520] width 130 height 29
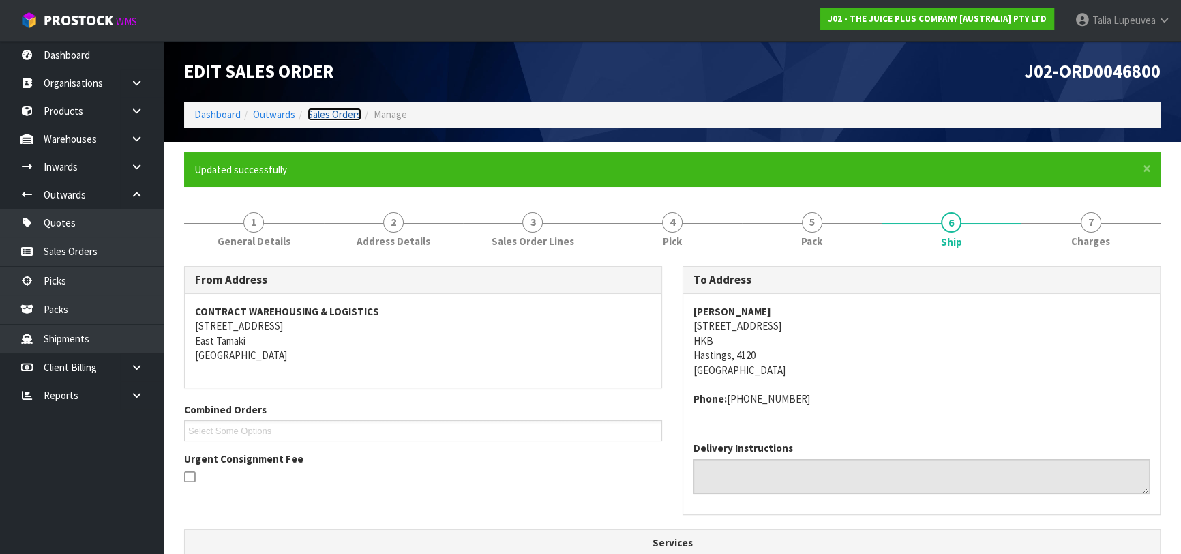
click at [332, 112] on link "Sales Orders" at bounding box center [334, 114] width 54 height 13
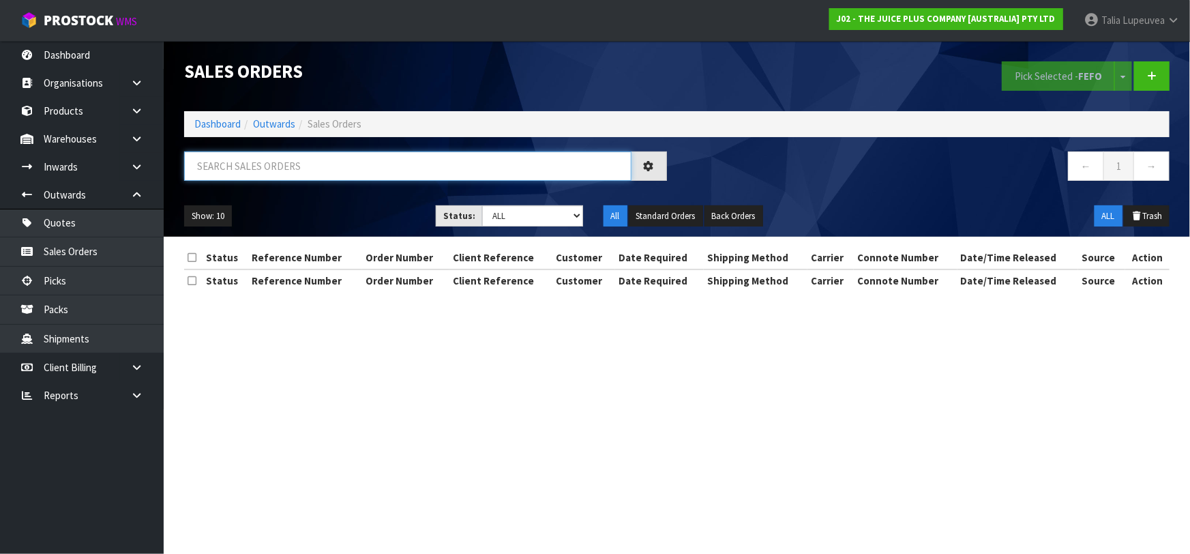
click at [339, 169] on input "text" at bounding box center [407, 165] width 447 height 29
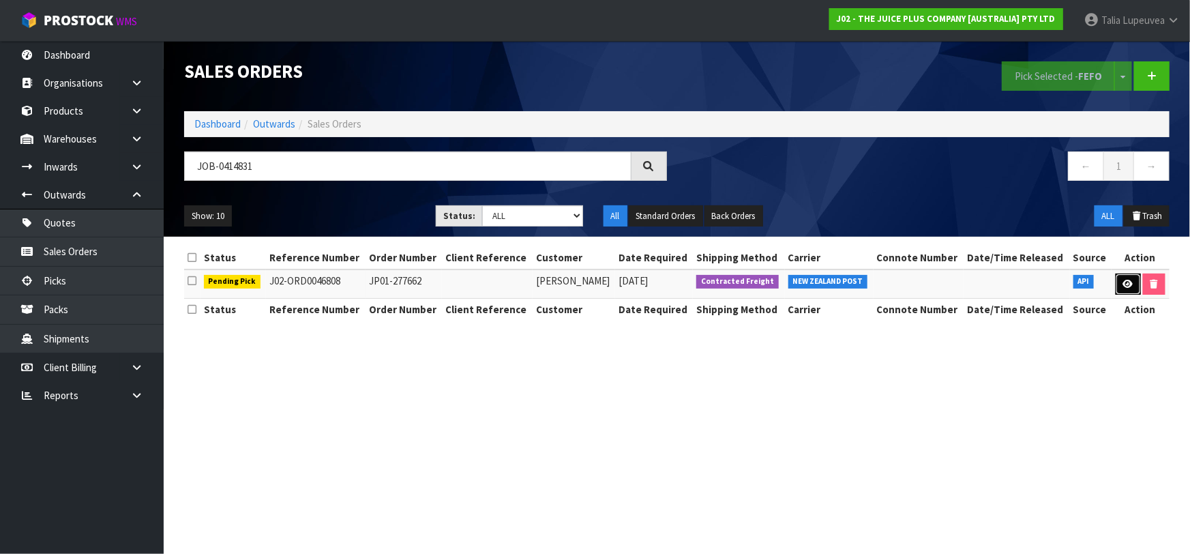
click at [1130, 287] on icon at bounding box center [1128, 283] width 10 height 9
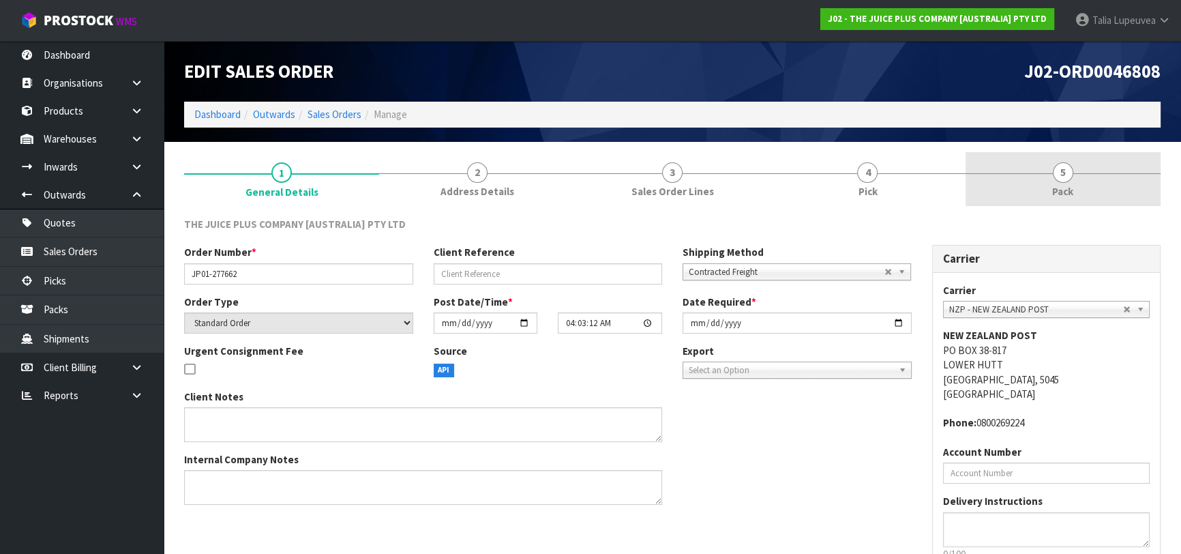
click at [1001, 170] on link "5 Pack" at bounding box center [1062, 179] width 195 height 54
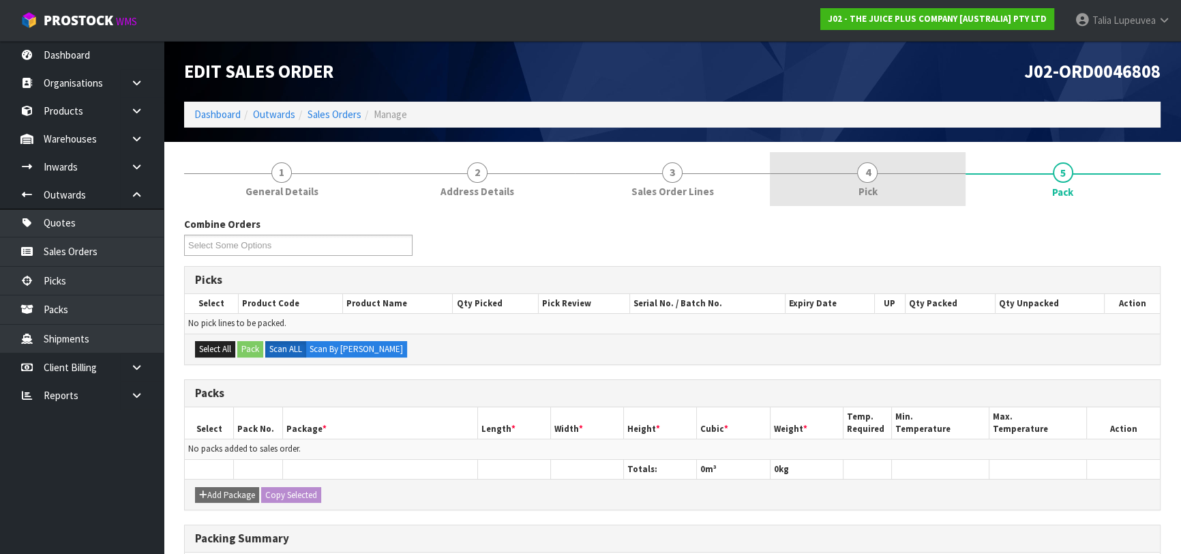
click at [841, 180] on link "4 Pick" at bounding box center [867, 179] width 195 height 54
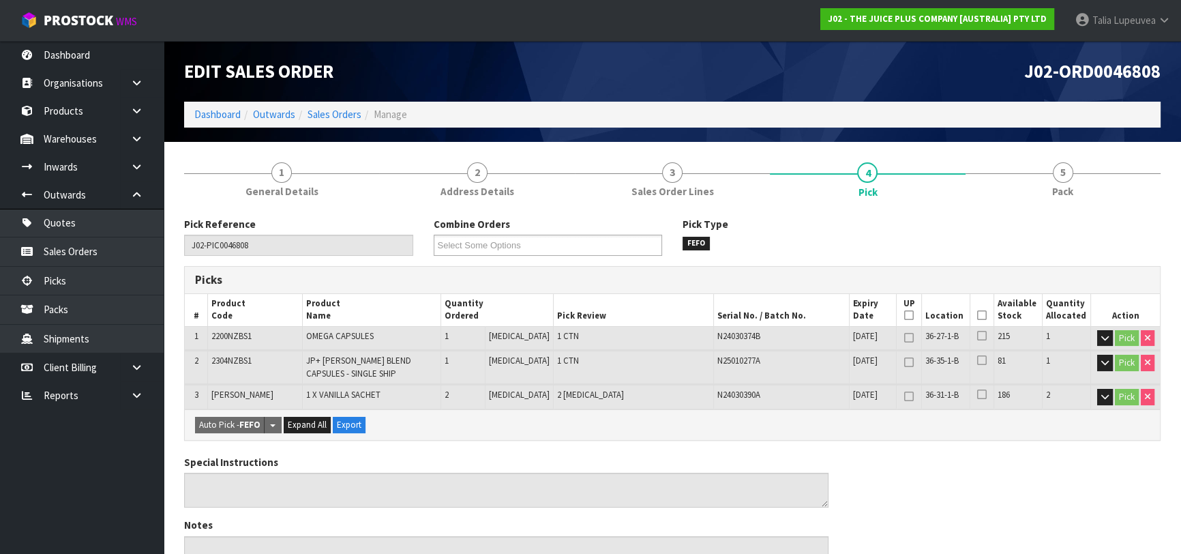
click at [977, 316] on icon at bounding box center [982, 315] width 10 height 1
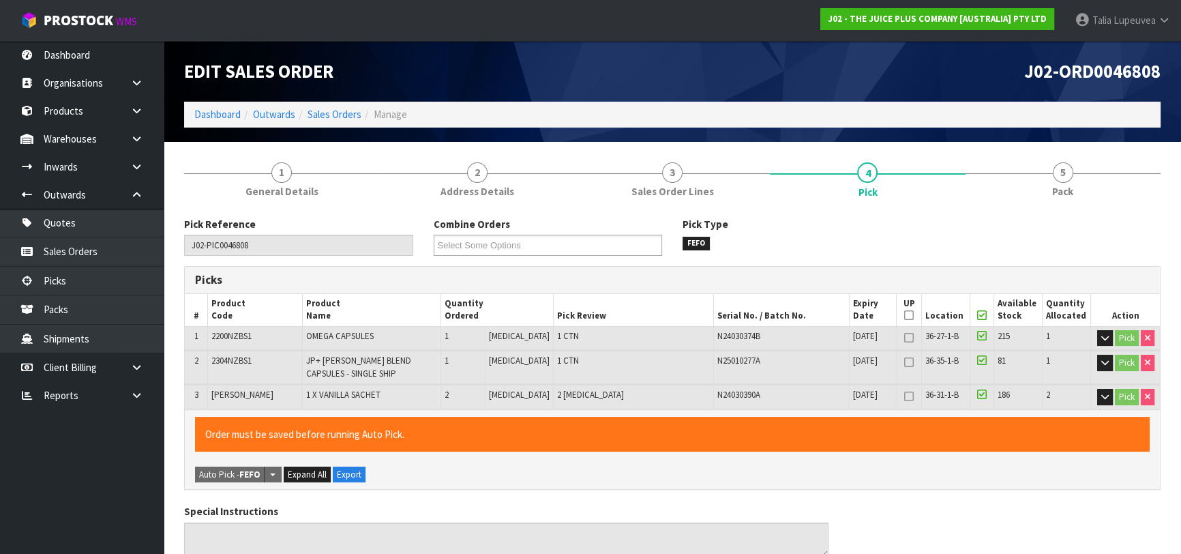
scroll to position [450, 0]
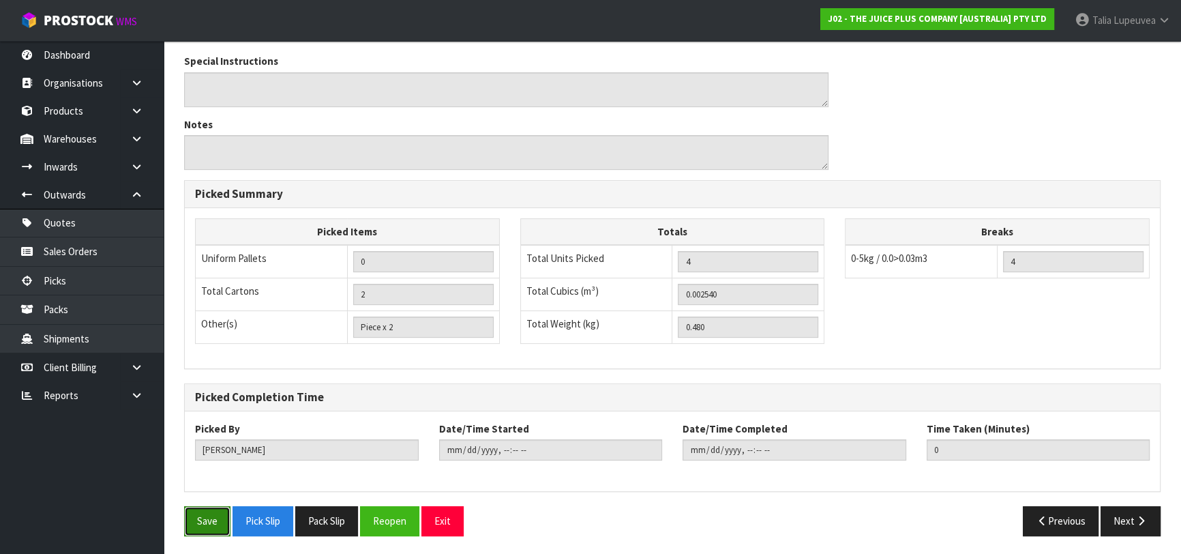
click at [219, 520] on button "Save" at bounding box center [207, 520] width 46 height 29
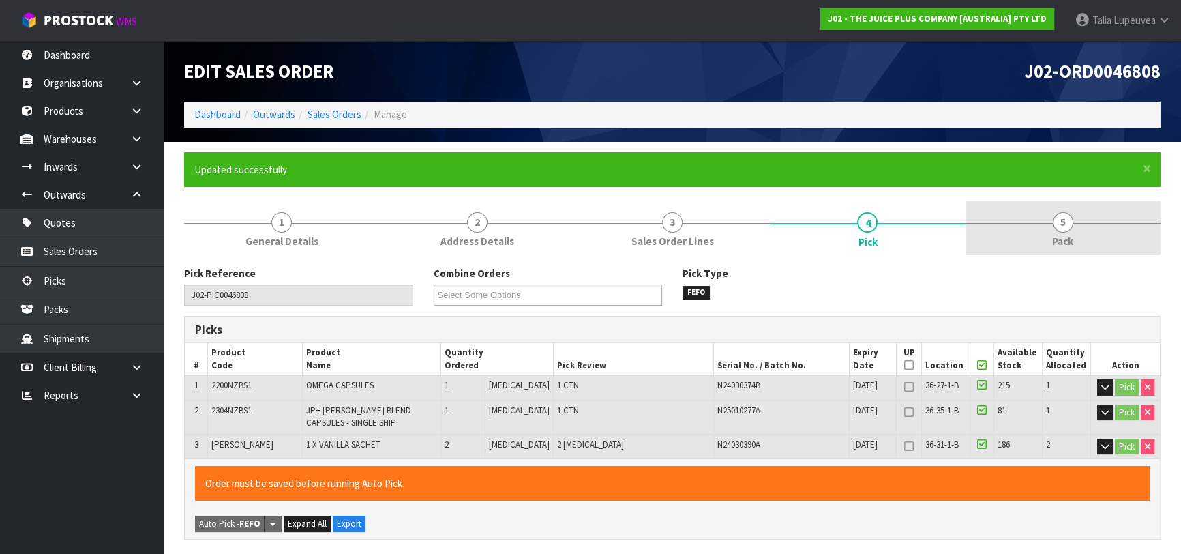
click at [1100, 219] on link "5 Pack" at bounding box center [1062, 228] width 195 height 54
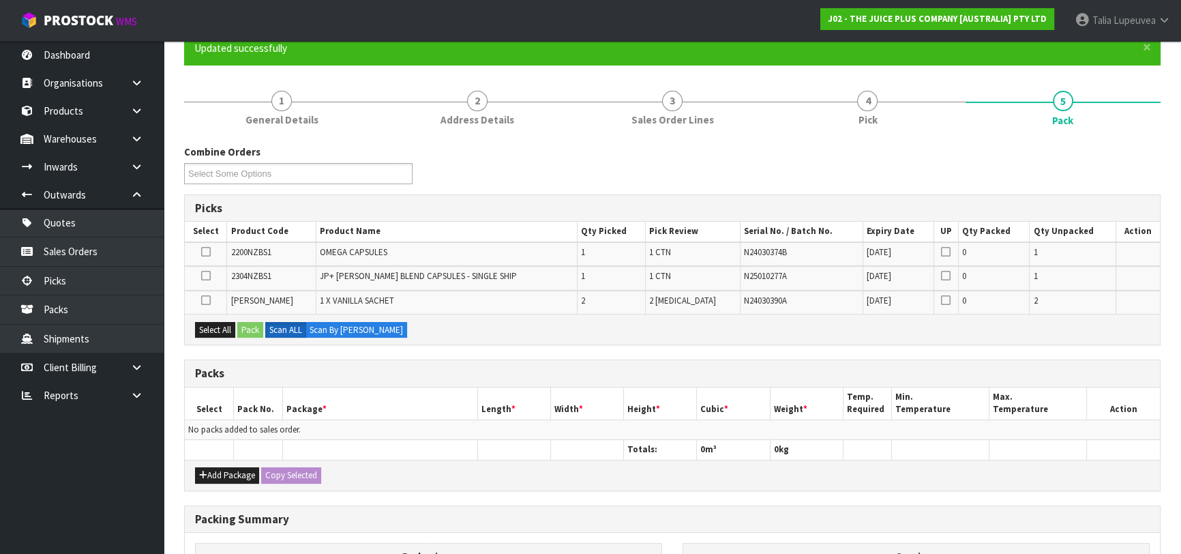
scroll to position [123, 0]
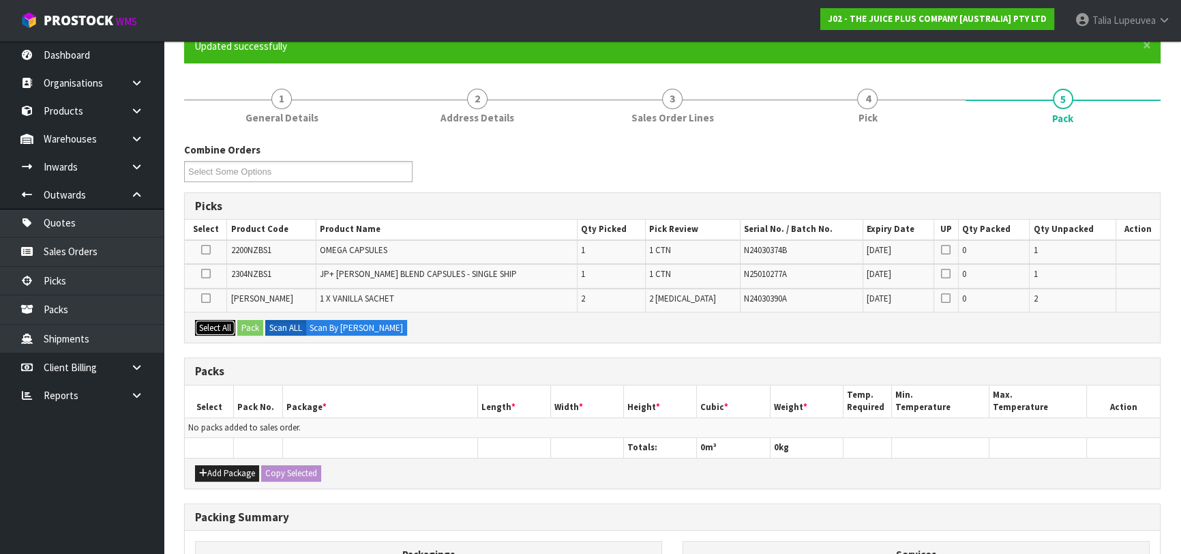
click at [222, 327] on button "Select All" at bounding box center [215, 328] width 40 height 16
click at [235, 470] on button "Add Package" at bounding box center [227, 473] width 64 height 16
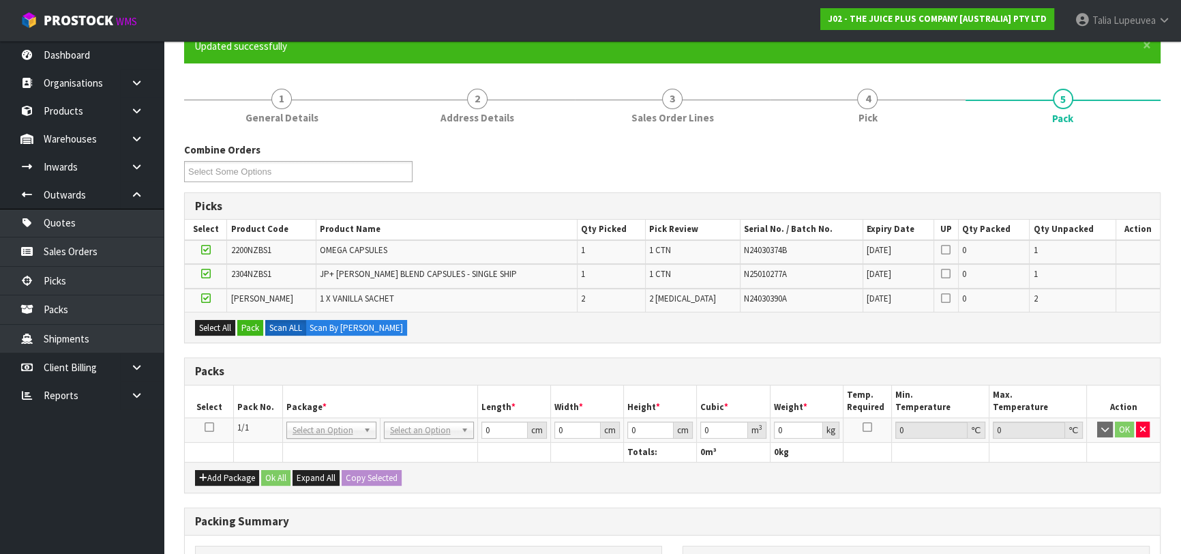
click at [209, 414] on th "Select" at bounding box center [209, 401] width 49 height 32
click at [205, 427] on icon at bounding box center [210, 427] width 10 height 1
click at [248, 320] on button "Pack" at bounding box center [250, 328] width 26 height 16
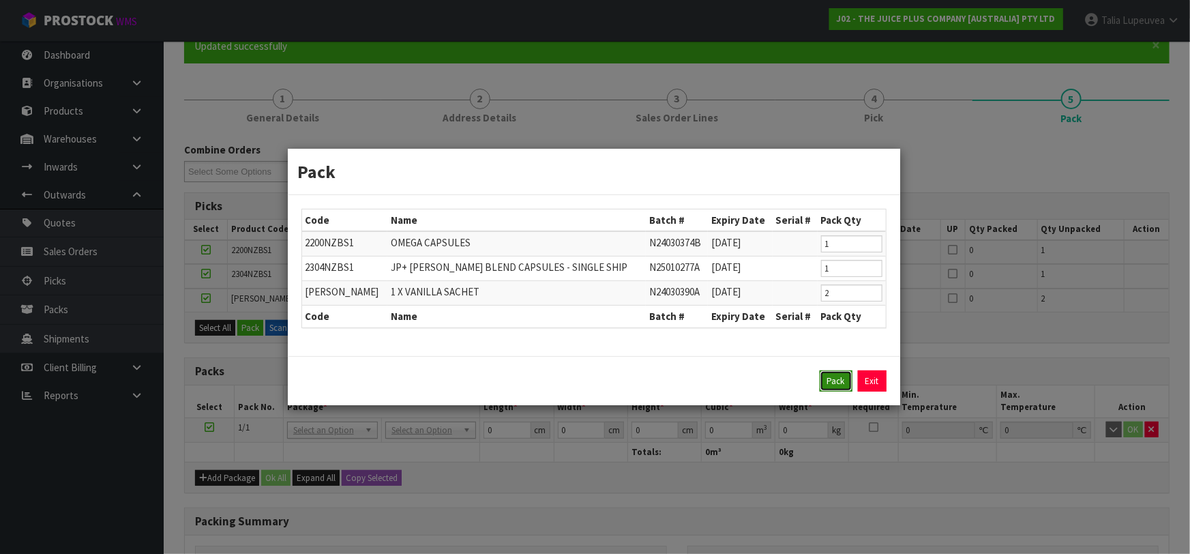
click at [826, 378] on button "Pack" at bounding box center [835, 381] width 33 height 22
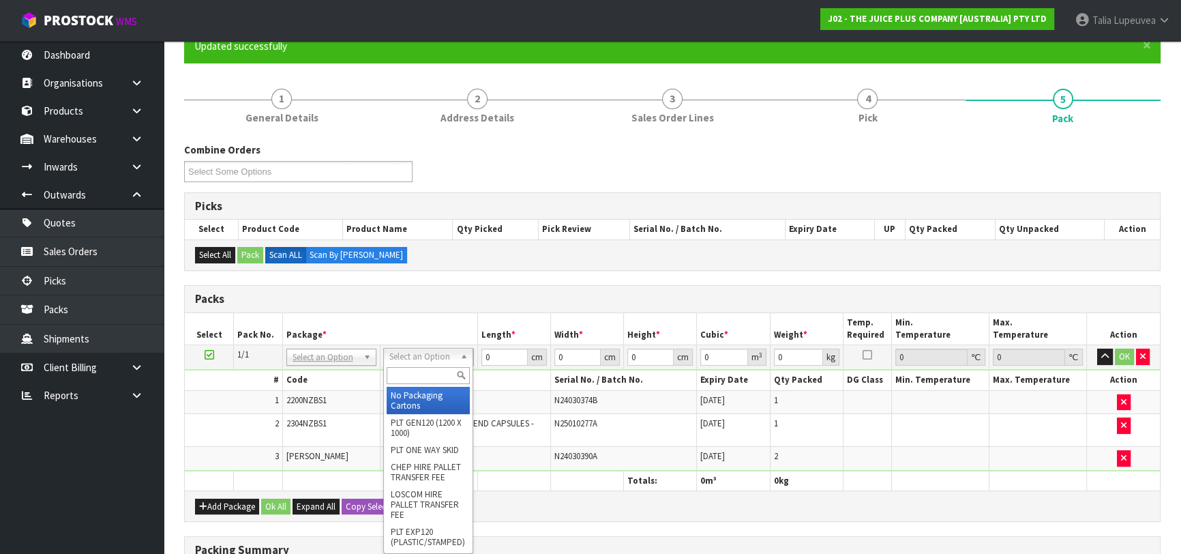
click at [444, 380] on input "text" at bounding box center [428, 375] width 83 height 17
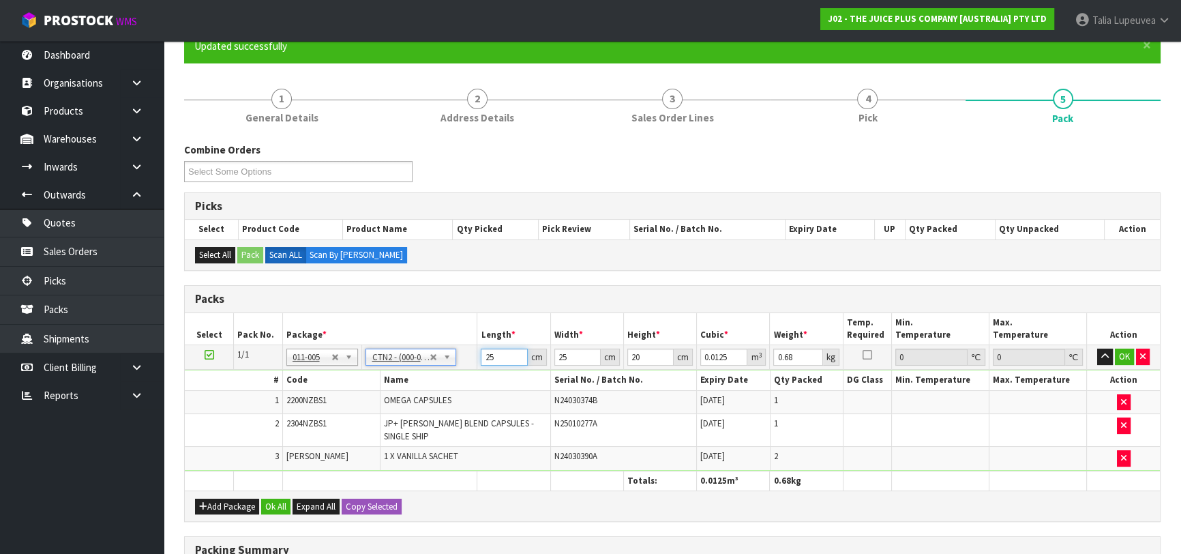
drag, startPoint x: 488, startPoint y: 356, endPoint x: 476, endPoint y: 362, distance: 13.7
click at [476, 362] on tr "1/1 NONE 007-001 007-002 007-004 007-009 007-013 007-014 007-015 007-017 007-01…" at bounding box center [672, 357] width 975 height 25
click at [1129, 350] on button "OK" at bounding box center [1124, 356] width 19 height 16
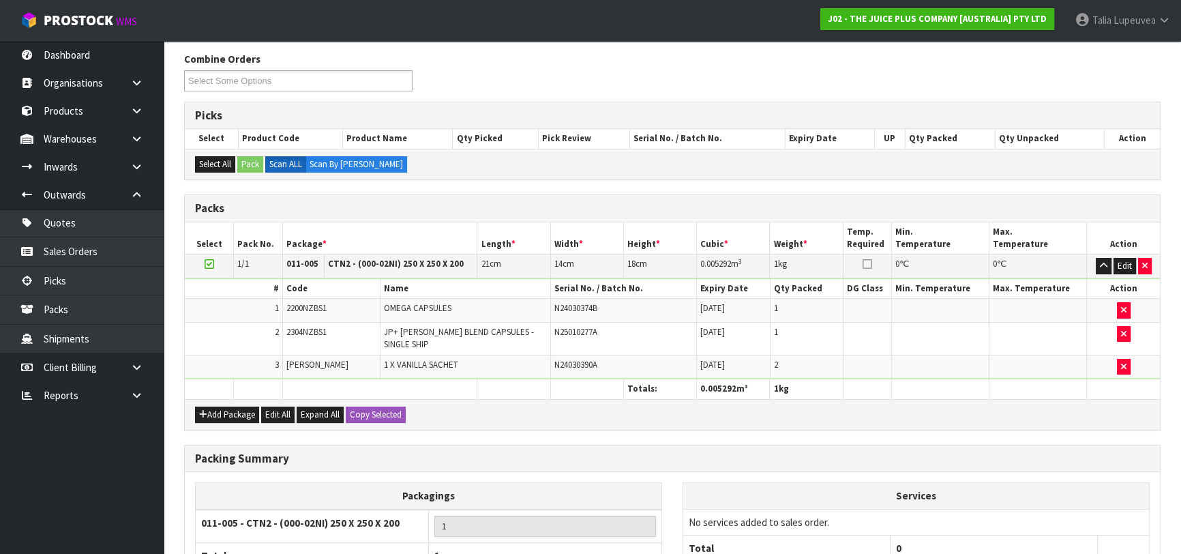
scroll to position [336, 0]
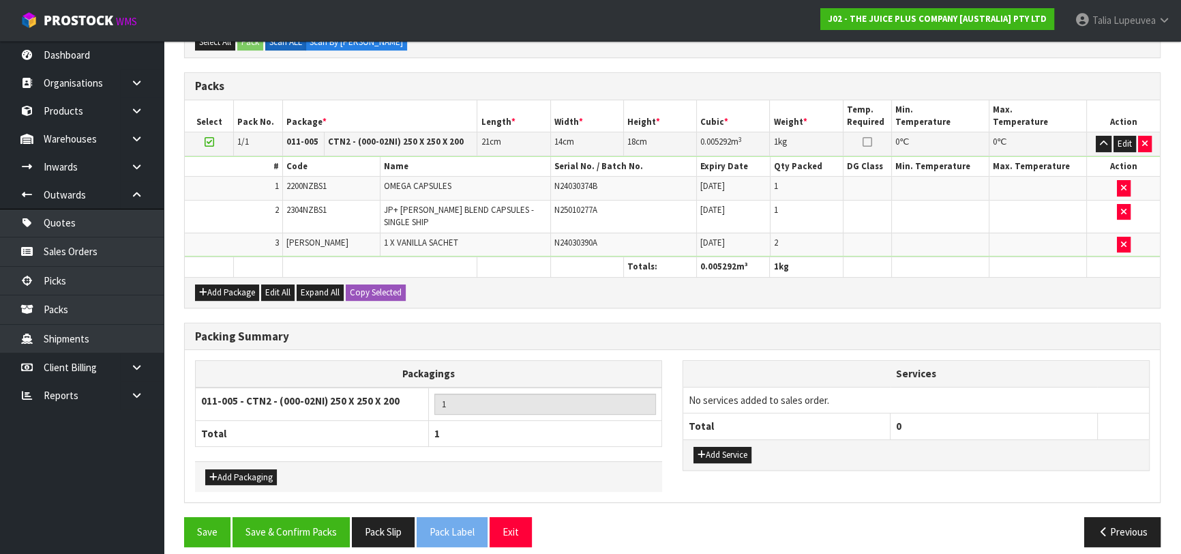
click at [281, 533] on div "Save Save & Confirm Packs Pack Slip Pack Label Exit Previous" at bounding box center [672, 537] width 997 height 40
click at [293, 525] on button "Save & Confirm Packs" at bounding box center [290, 531] width 117 height 29
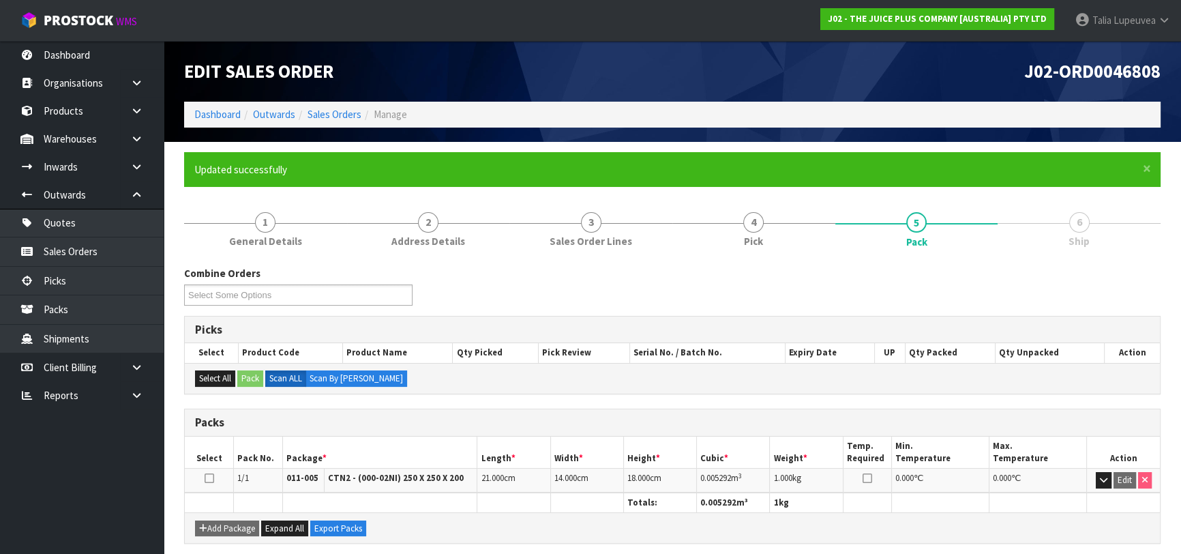
scroll to position [215, 0]
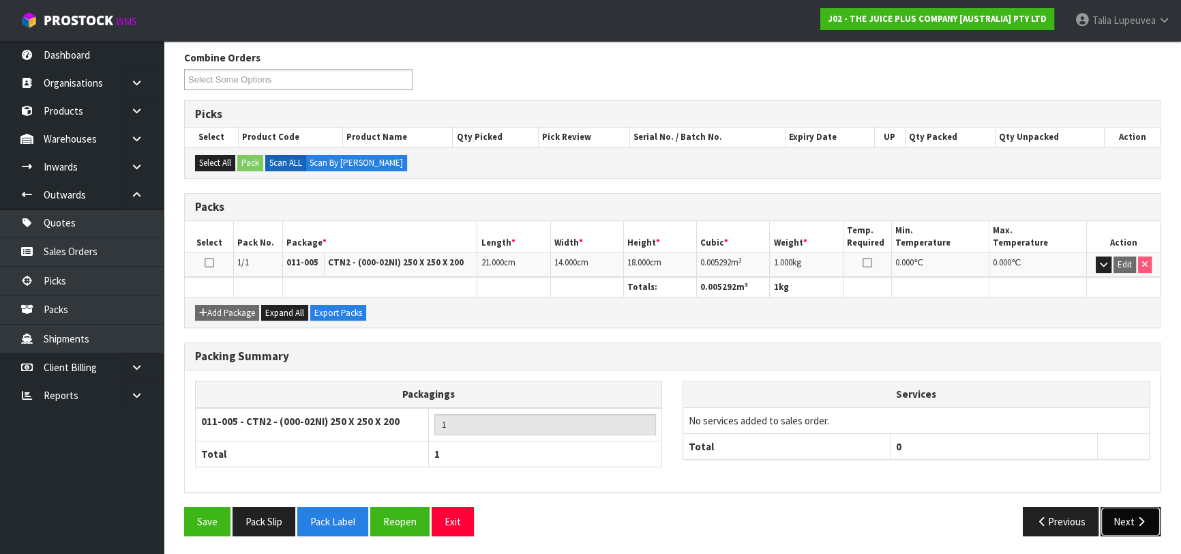
click at [1132, 524] on button "Next" at bounding box center [1130, 520] width 60 height 29
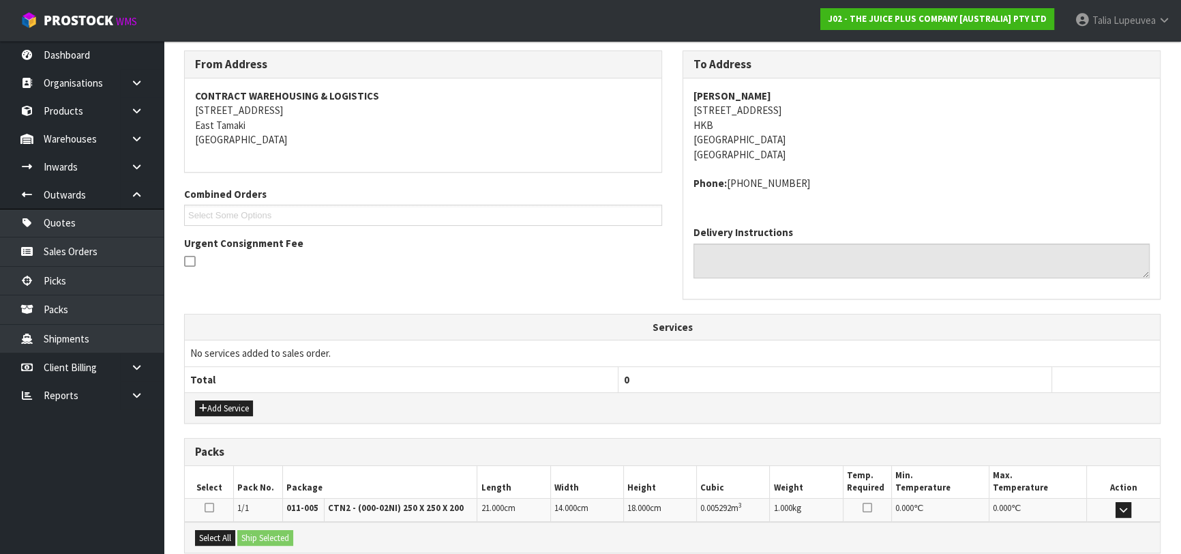
scroll to position [359, 0]
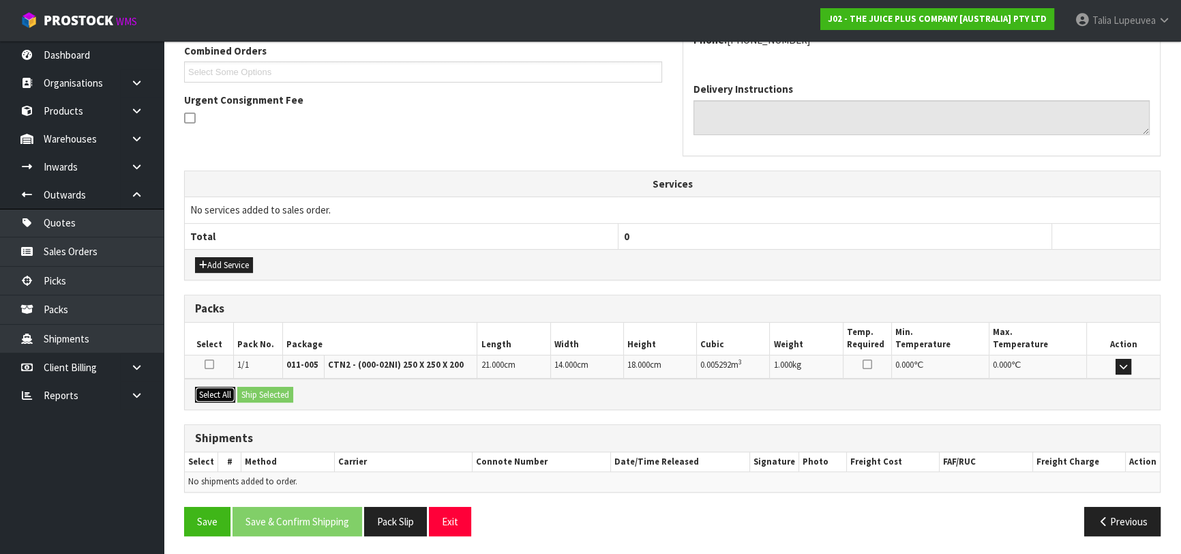
click at [219, 387] on button "Select All" at bounding box center [215, 395] width 40 height 16
click at [258, 387] on button "Ship Selected" at bounding box center [265, 395] width 56 height 16
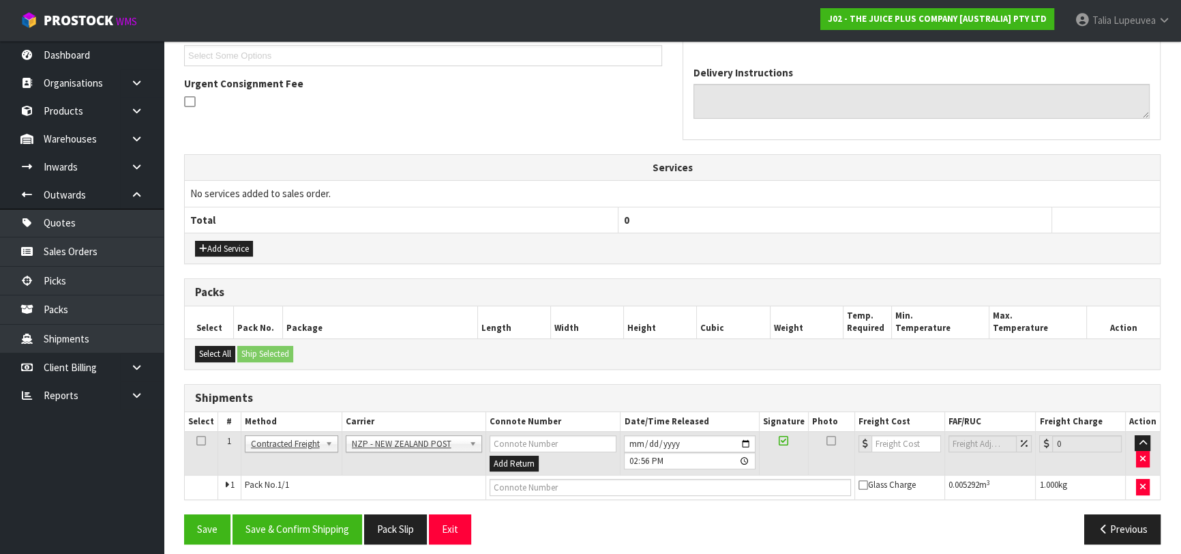
scroll to position [383, 0]
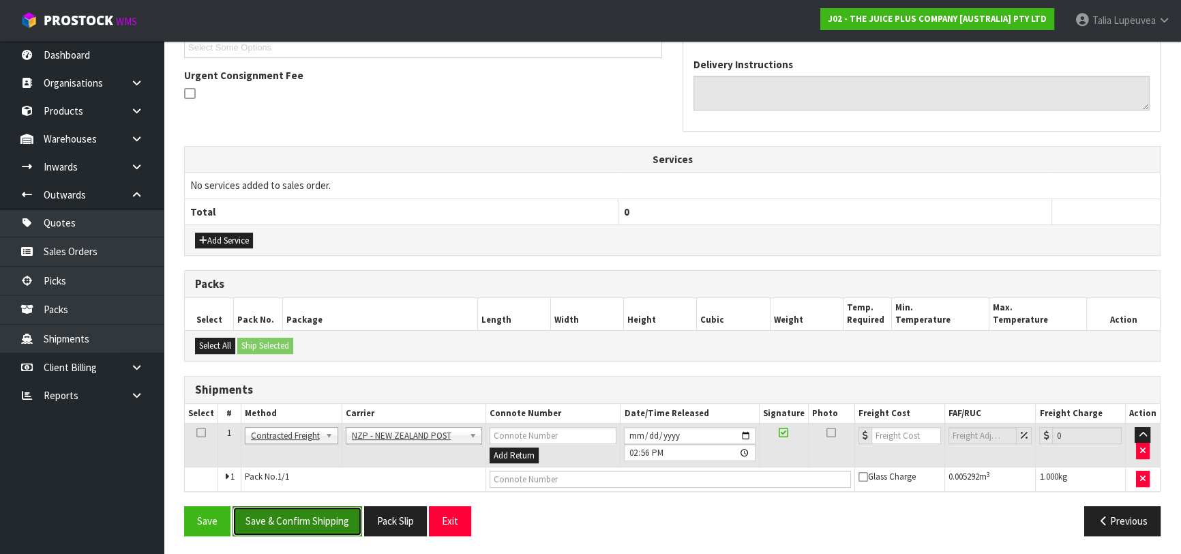
click at [266, 511] on button "Save & Confirm Shipping" at bounding box center [297, 520] width 130 height 29
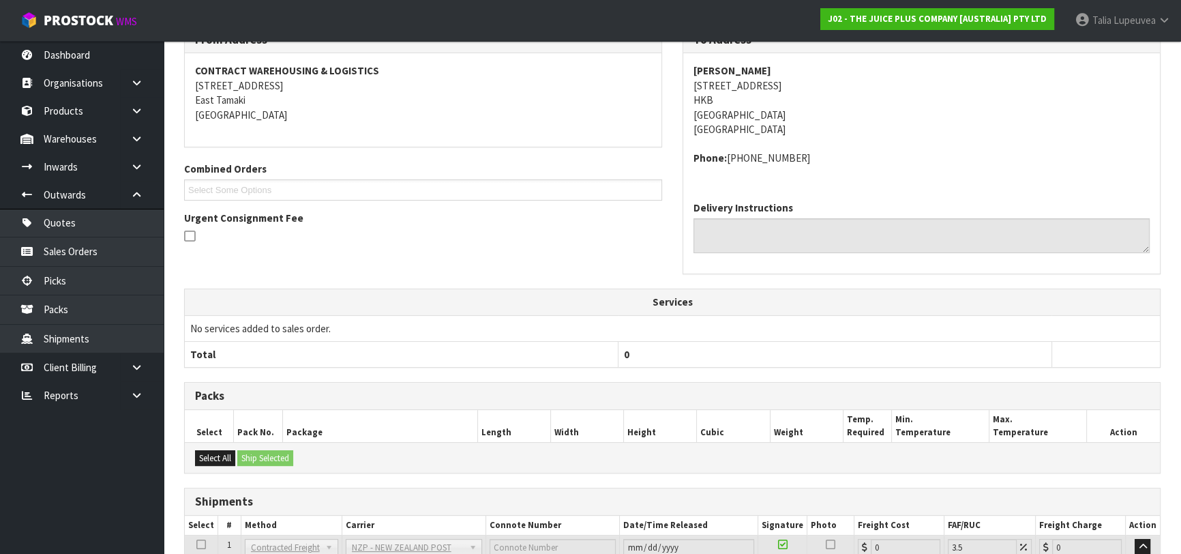
scroll to position [364, 0]
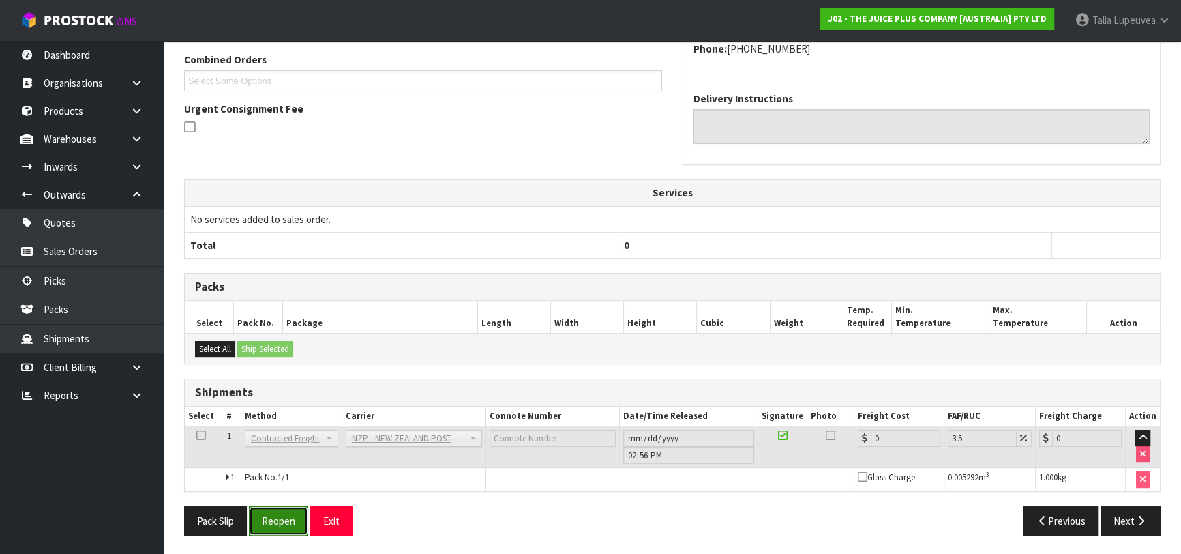
click at [285, 509] on button "Reopen" at bounding box center [278, 520] width 59 height 29
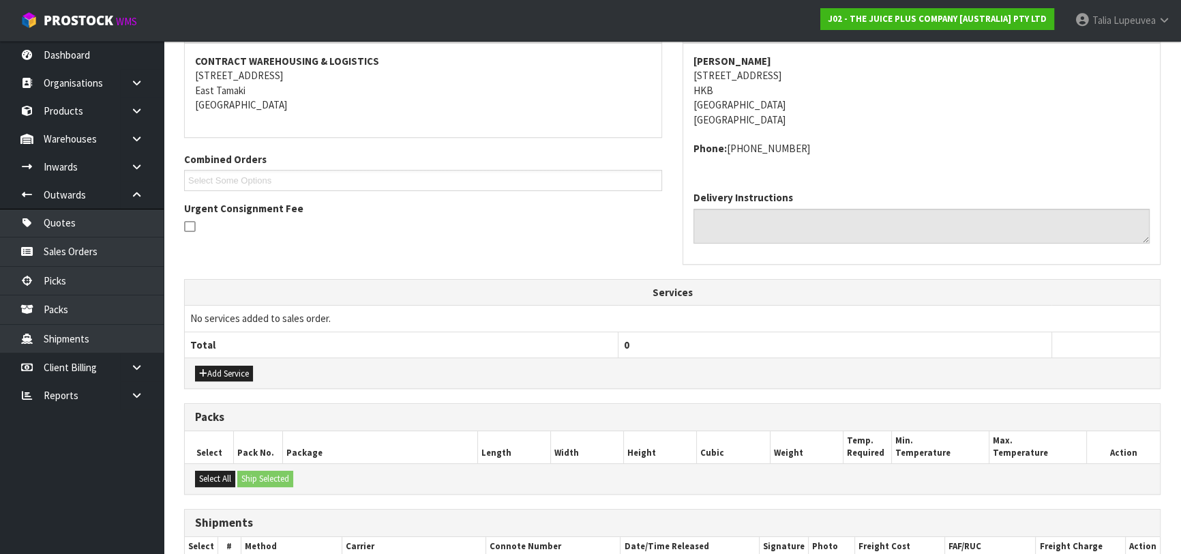
scroll to position [349, 0]
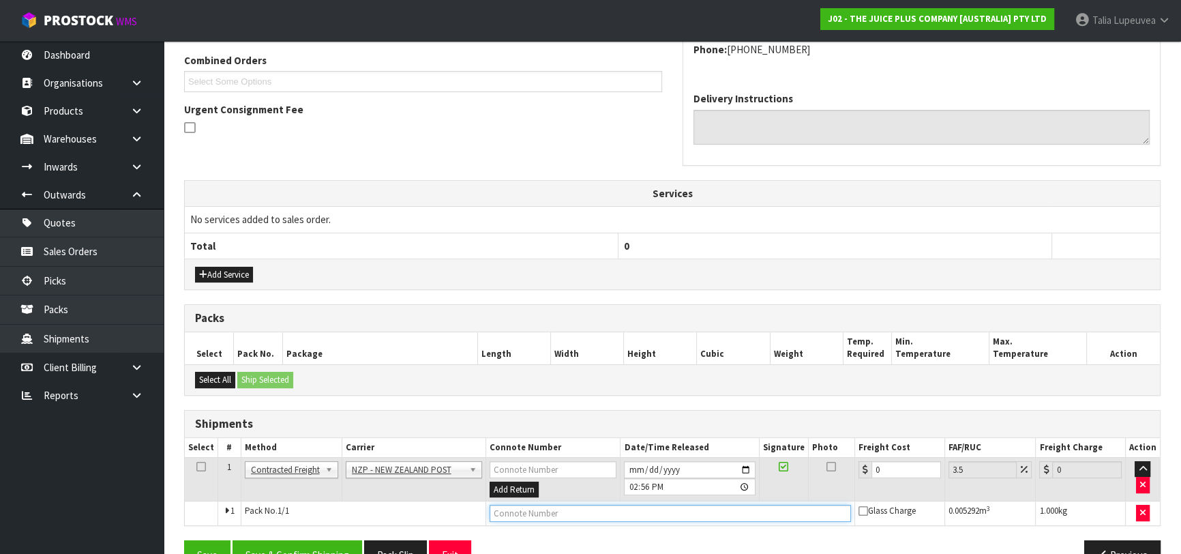
click at [834, 513] on input "text" at bounding box center [669, 512] width 361 height 17
click at [184, 540] on button "Save" at bounding box center [207, 554] width 46 height 29
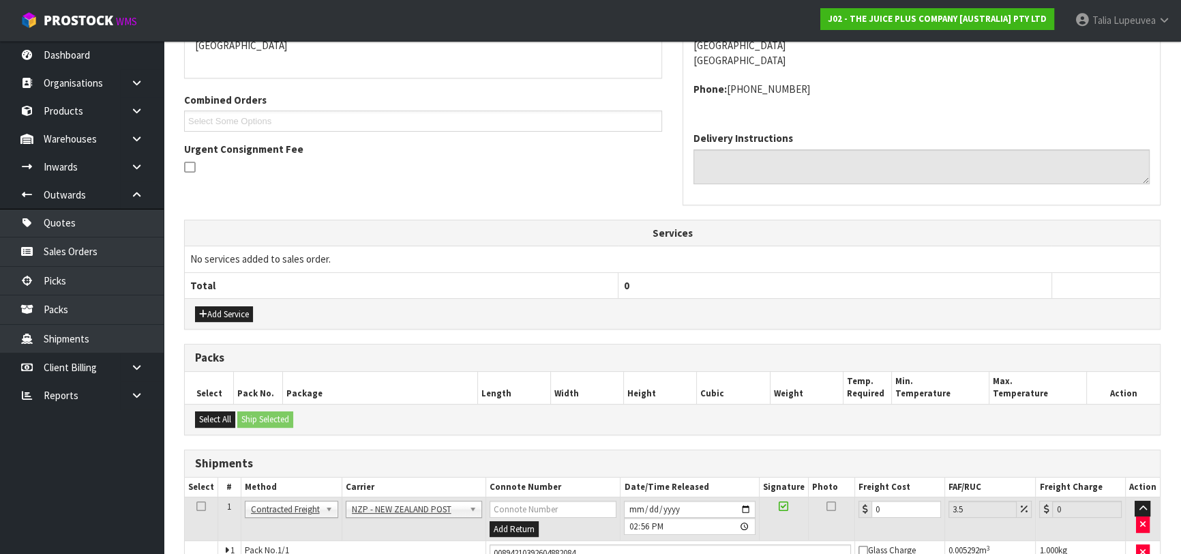
scroll to position [383, 0]
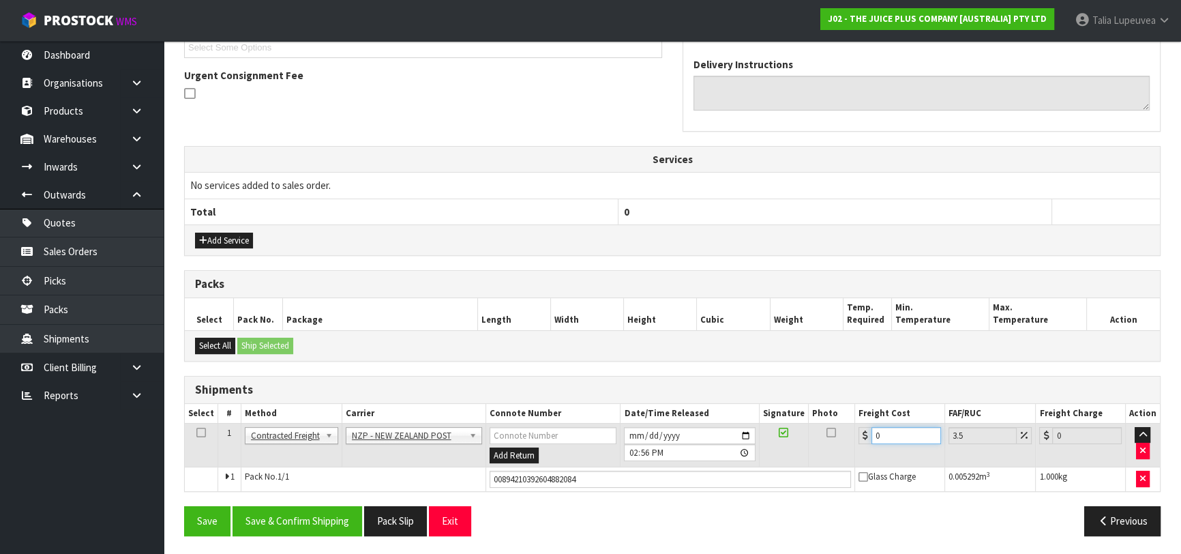
drag, startPoint x: 894, startPoint y: 443, endPoint x: 846, endPoint y: 456, distance: 49.4
click at [846, 456] on tr "1 Client Local Pickup Customer Local Pickup Company Freight Contracted Freight …" at bounding box center [672, 445] width 975 height 44
click at [299, 524] on button "Save & Confirm Shipping" at bounding box center [297, 520] width 130 height 29
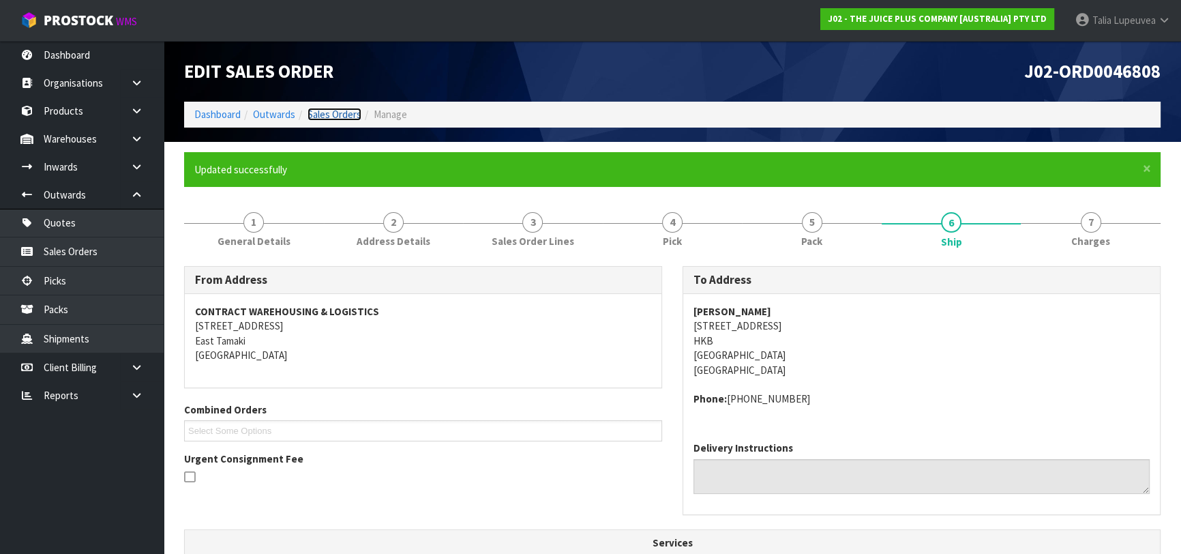
click at [345, 115] on link "Sales Orders" at bounding box center [334, 114] width 54 height 13
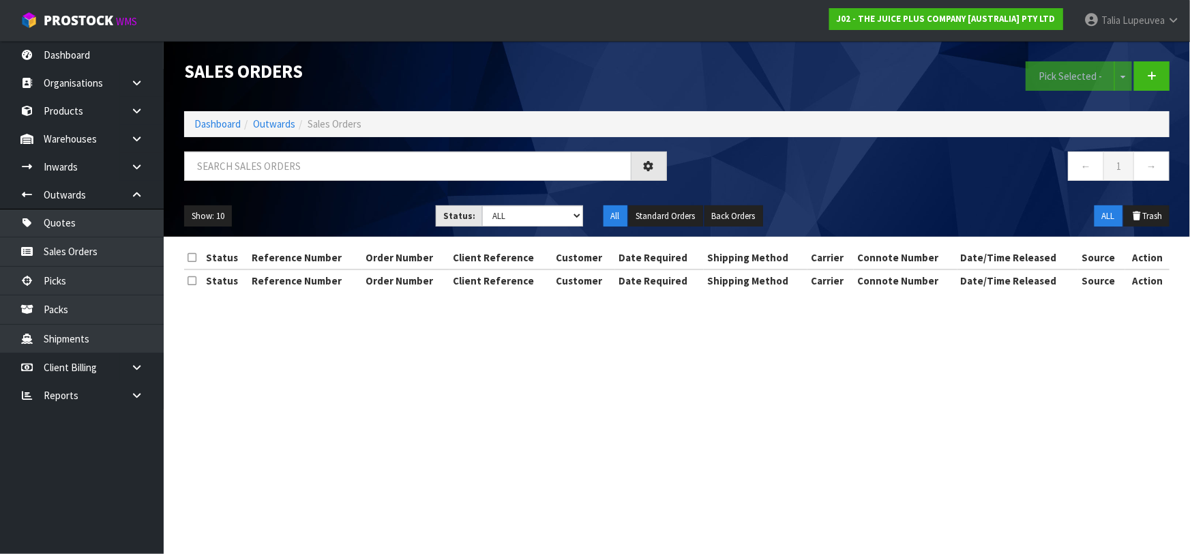
click at [229, 115] on ol "Dashboard Outwards Sales Orders" at bounding box center [676, 123] width 985 height 25
click at [232, 125] on link "Dashboard" at bounding box center [217, 123] width 46 height 13
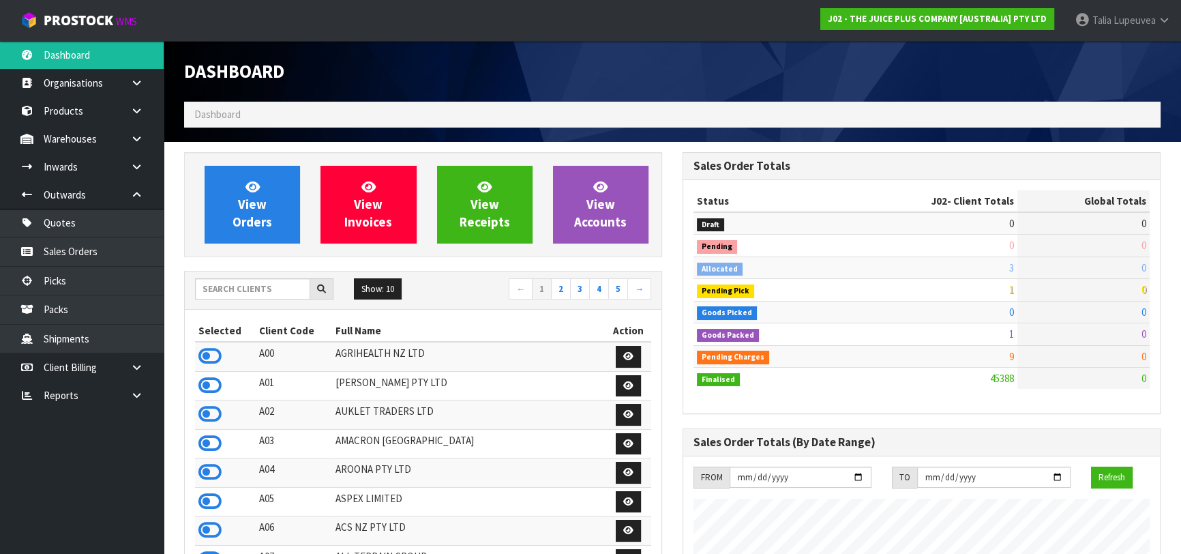
scroll to position [1031, 498]
drag, startPoint x: 270, startPoint y: 292, endPoint x: 278, endPoint y: 287, distance: 9.5
click at [276, 288] on input "text" at bounding box center [252, 288] width 115 height 21
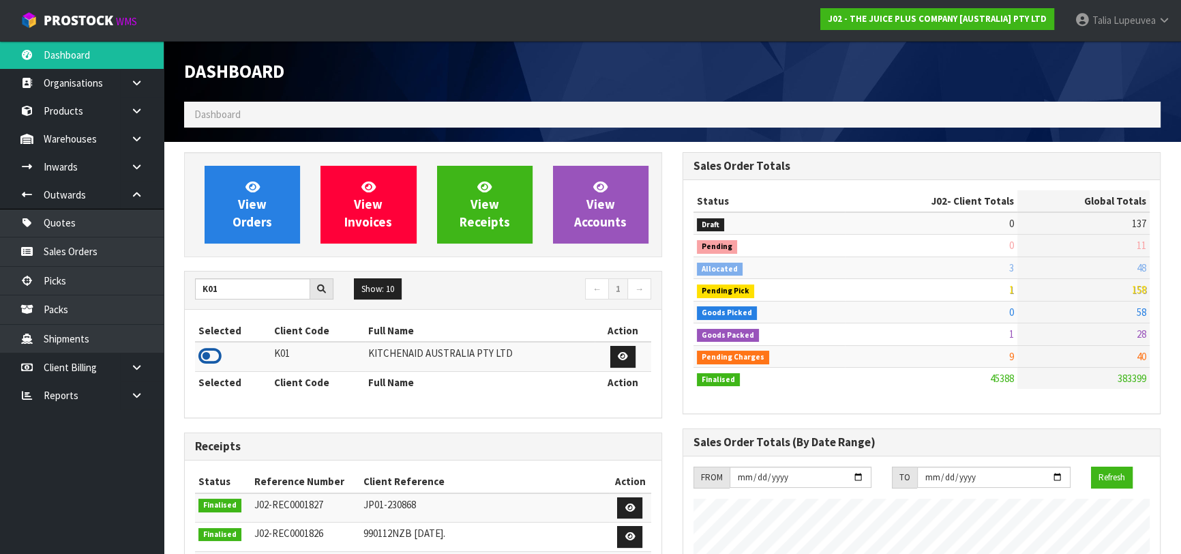
click at [203, 351] on icon at bounding box center [209, 356] width 23 height 20
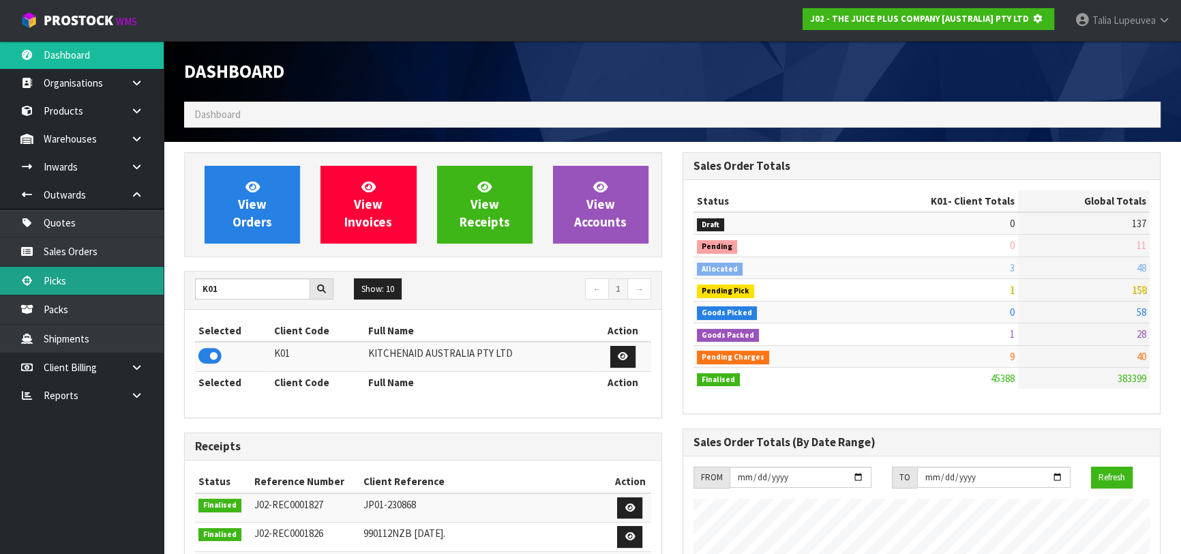
scroll to position [680825, 681175]
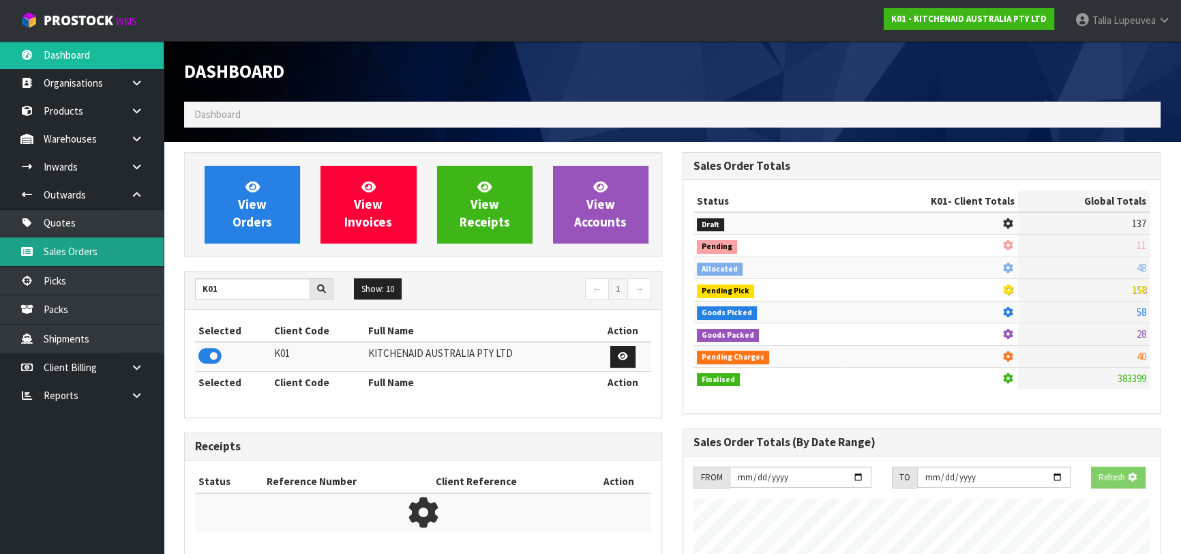
click at [136, 257] on link "Sales Orders" at bounding box center [82, 251] width 164 height 28
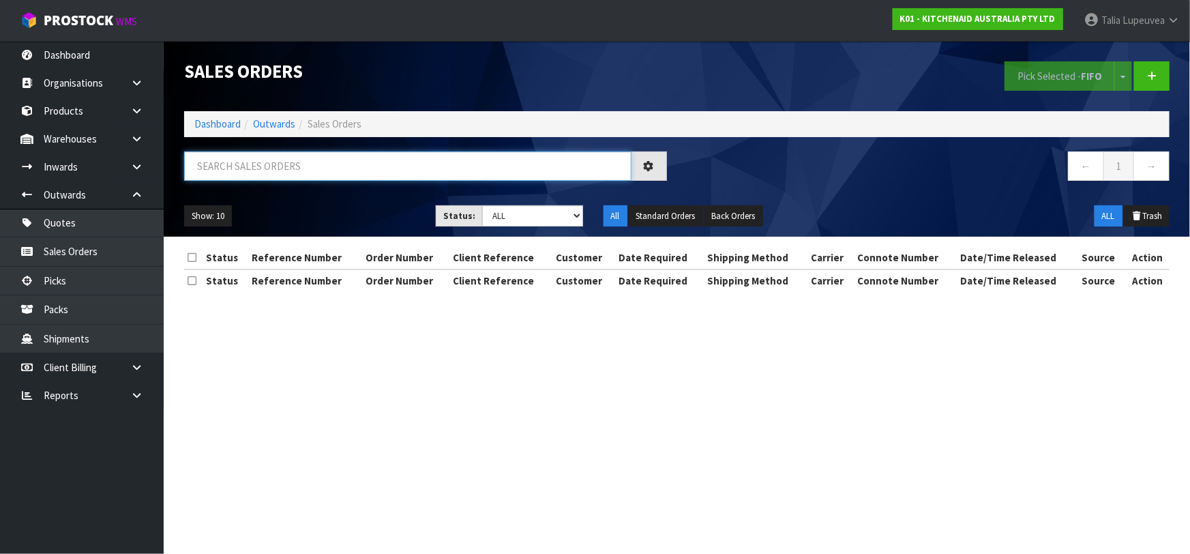
click at [376, 174] on input "text" at bounding box center [407, 165] width 447 height 29
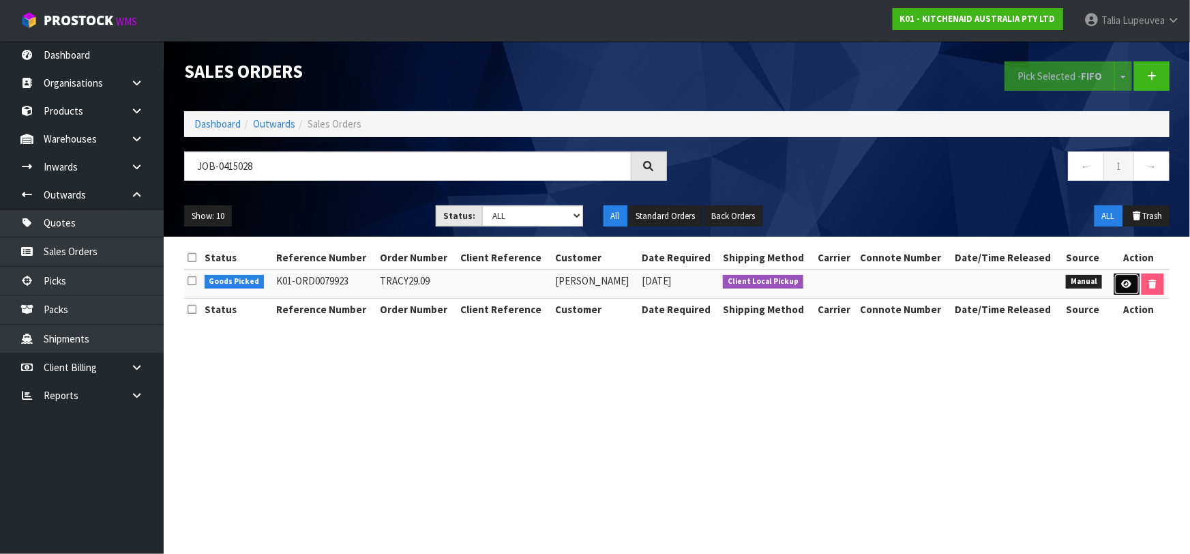
click at [1116, 286] on link at bounding box center [1126, 284] width 25 height 22
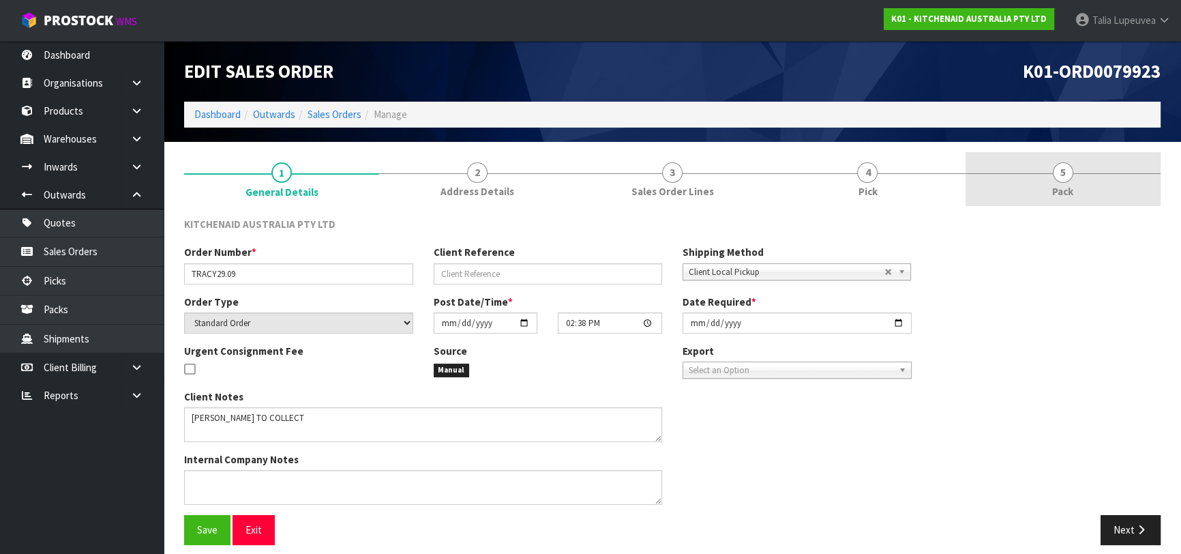
click at [1061, 192] on span "Pack" at bounding box center [1062, 191] width 21 height 14
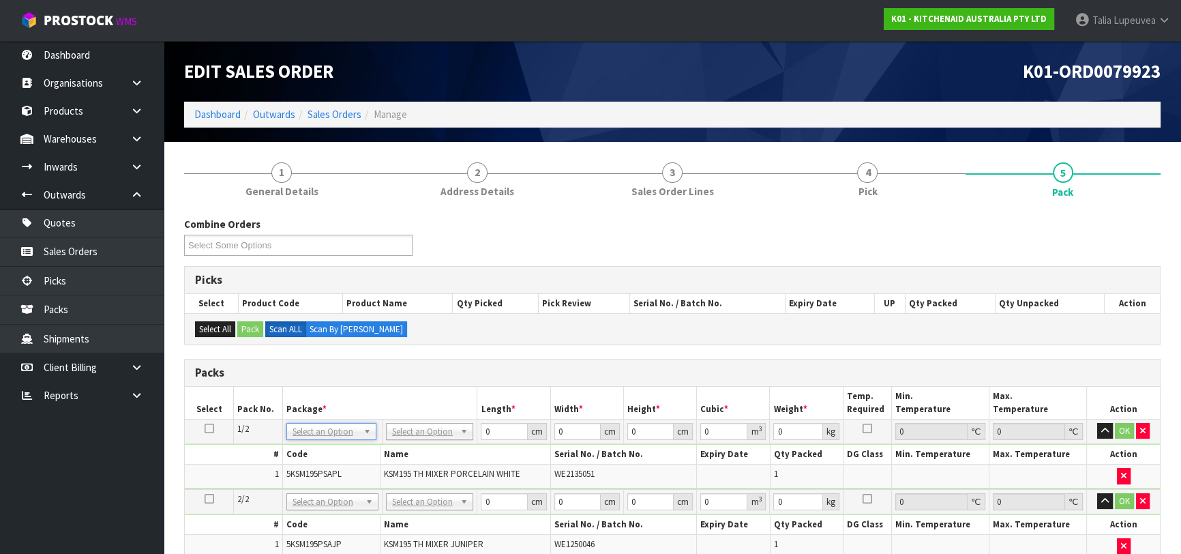
click at [406, 419] on td "No Packaging Cartons PLT GEN120 (1200 X 1000) PLT ONE WAY SKID CHEP HIRE PALLET…" at bounding box center [429, 431] width 95 height 25
click at [415, 442] on input "text" at bounding box center [429, 448] width 81 height 17
drag, startPoint x: 498, startPoint y: 427, endPoint x: 446, endPoint y: 446, distance: 55.6
click at [448, 445] on tbody "1/2 NONE 007-001 007-002 007-004 007-009 007-013 007-014 007-015 007-017 007-01…" at bounding box center [672, 454] width 975 height 70
click at [211, 428] on icon at bounding box center [210, 428] width 10 height 1
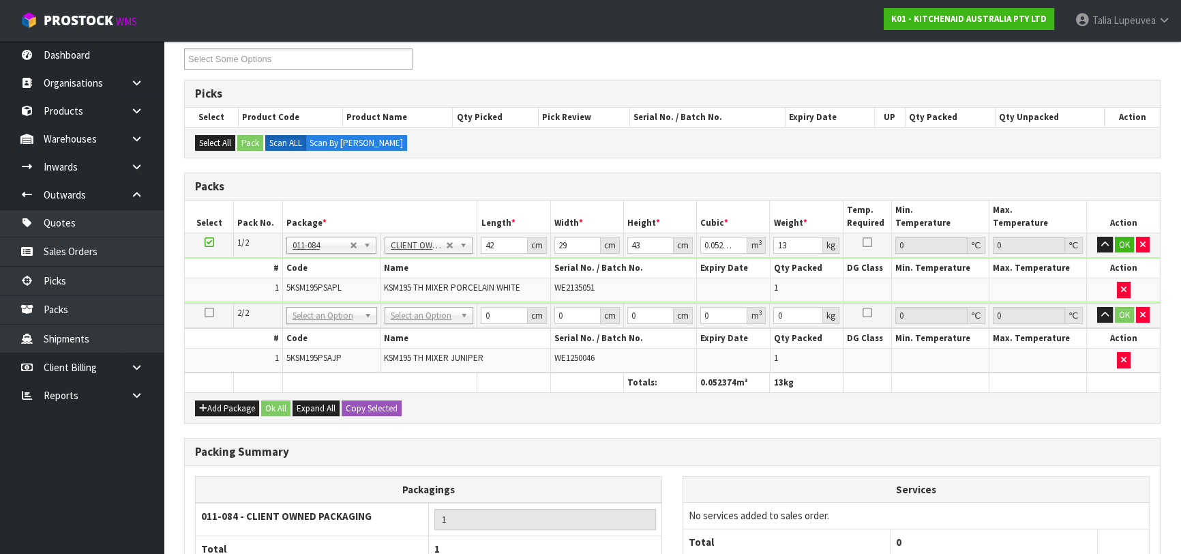
scroll to position [247, 0]
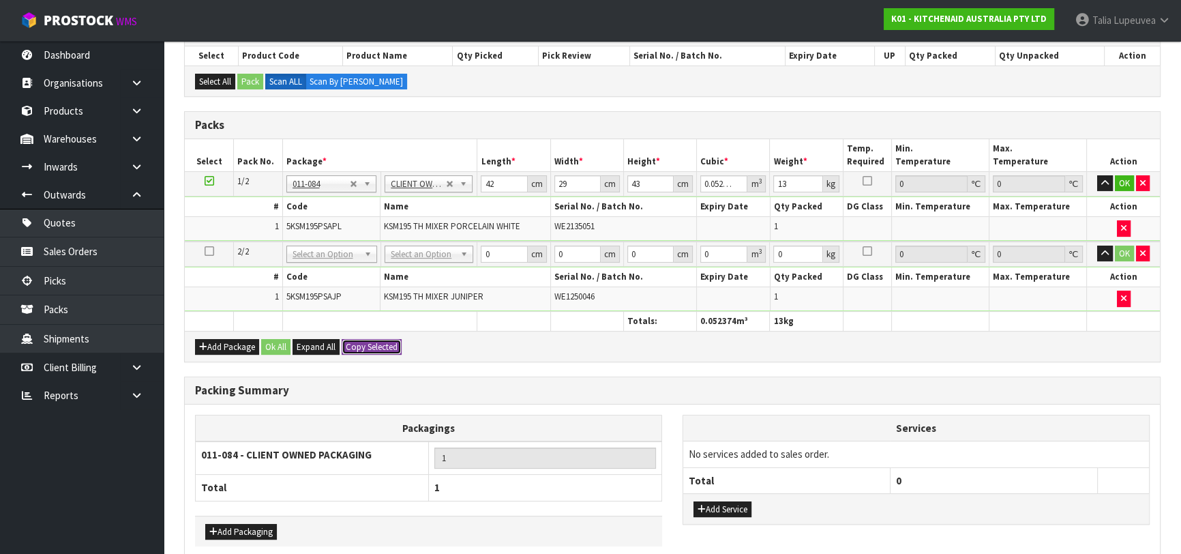
click at [356, 345] on button "Copy Selected" at bounding box center [372, 347] width 60 height 16
click at [354, 345] on span "Confirm" at bounding box center [361, 347] width 30 height 12
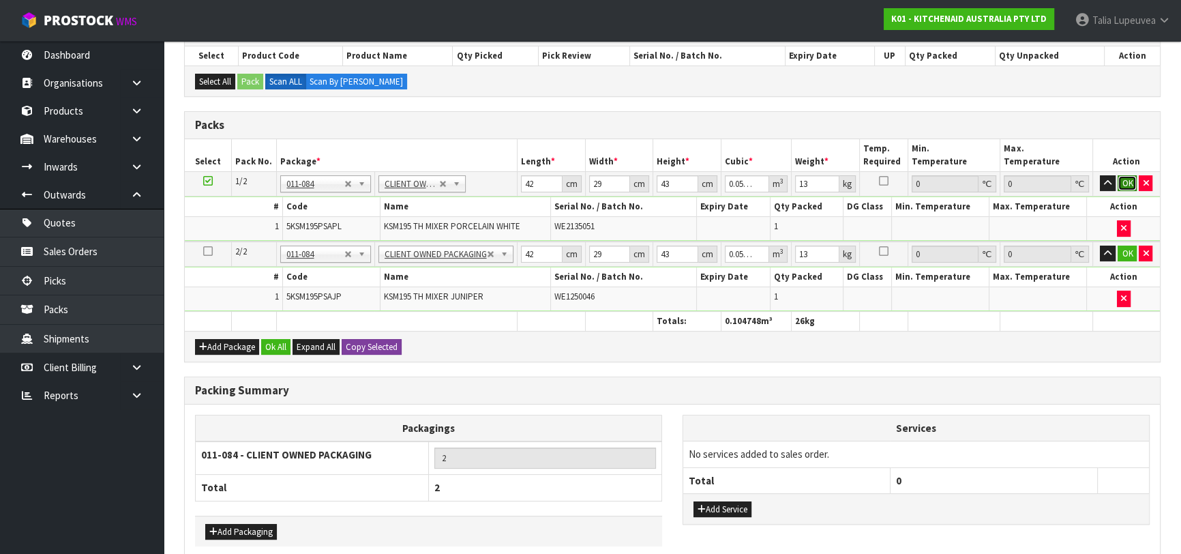
click at [1127, 175] on button "OK" at bounding box center [1126, 183] width 19 height 16
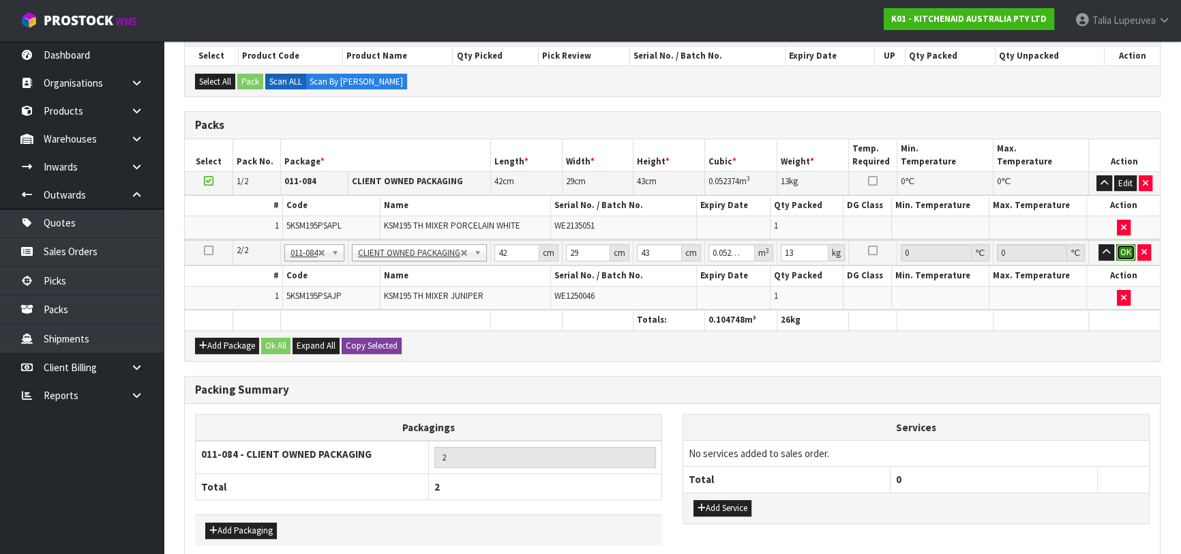
click at [1127, 247] on button "OK" at bounding box center [1125, 252] width 19 height 16
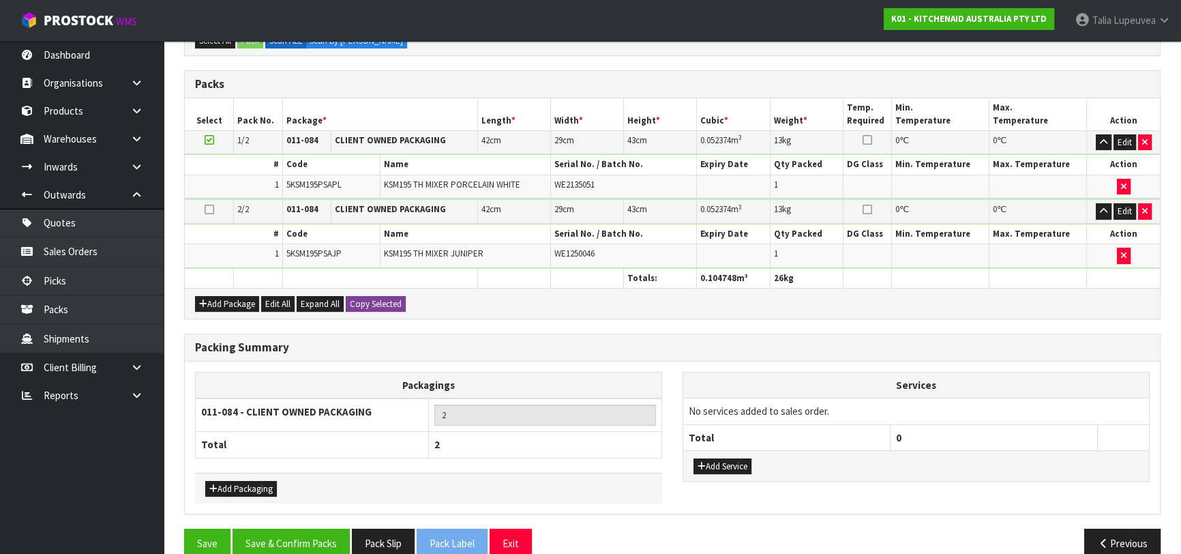
scroll to position [309, 0]
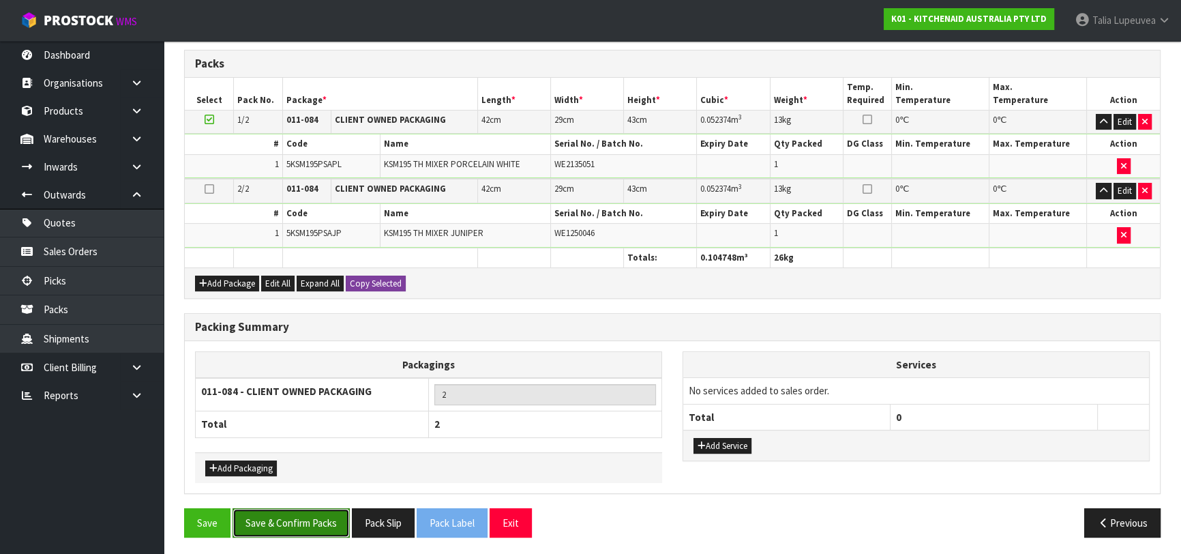
click at [315, 520] on button "Save & Confirm Packs" at bounding box center [290, 522] width 117 height 29
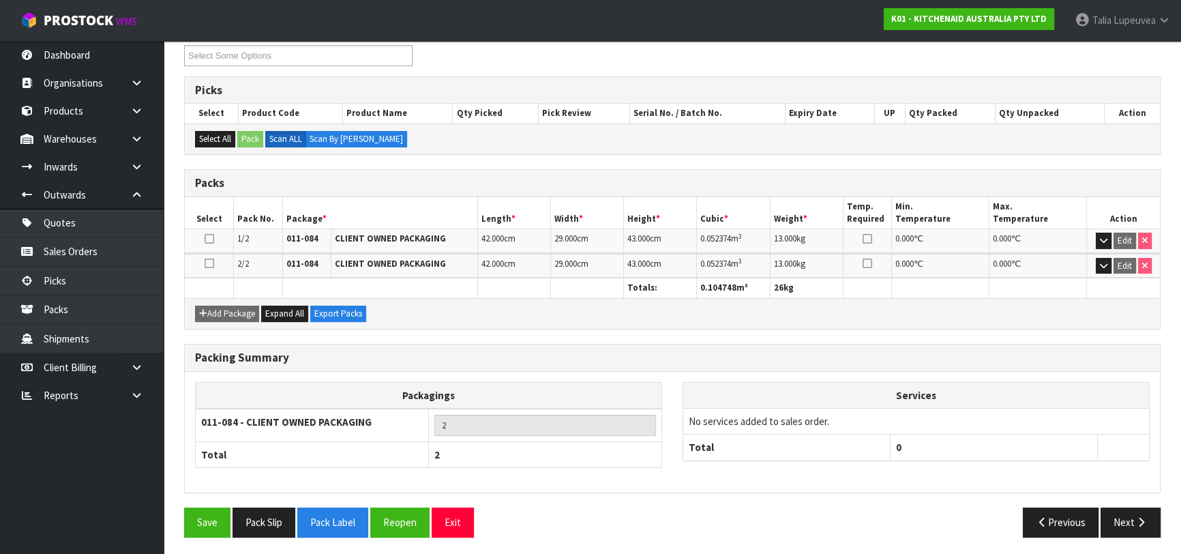
scroll to position [240, 0]
click at [1138, 516] on icon "button" at bounding box center [1140, 521] width 13 height 10
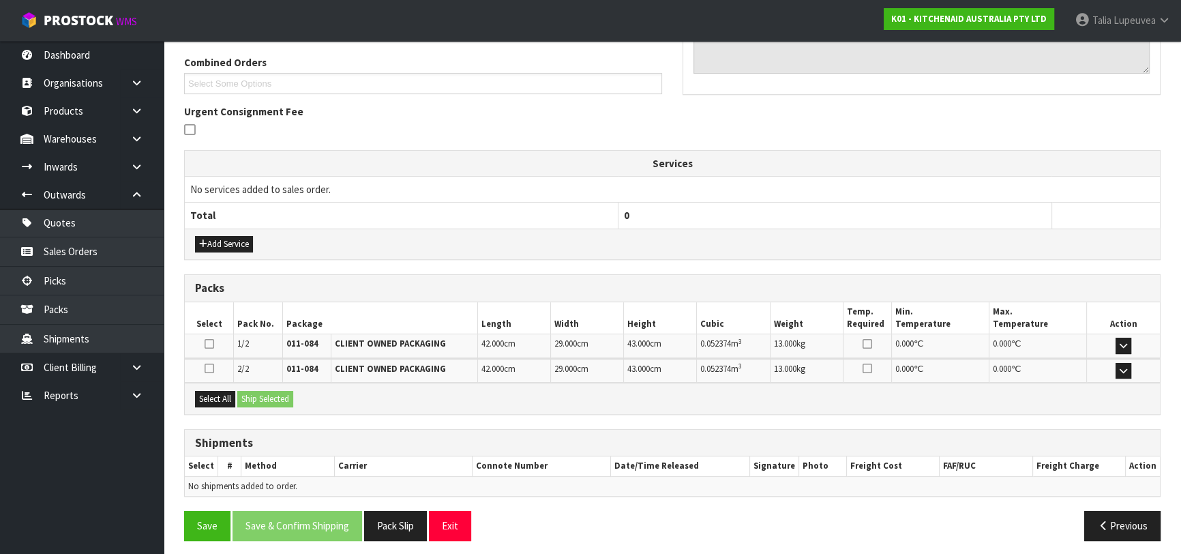
scroll to position [351, 0]
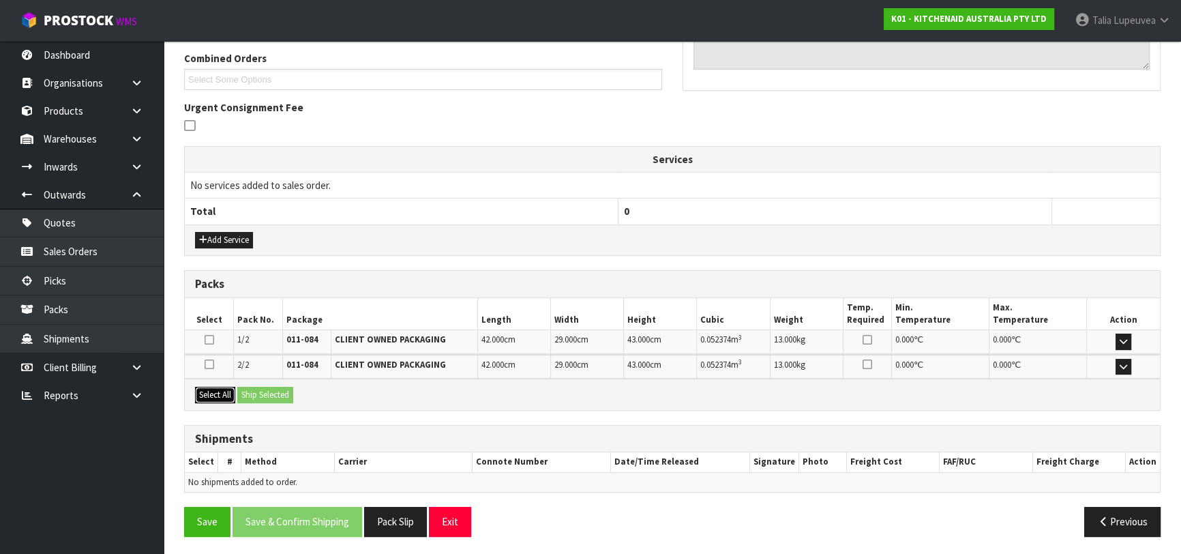
click at [224, 394] on button "Select All" at bounding box center [215, 395] width 40 height 16
click at [257, 393] on button "Ship Selected" at bounding box center [265, 395] width 56 height 16
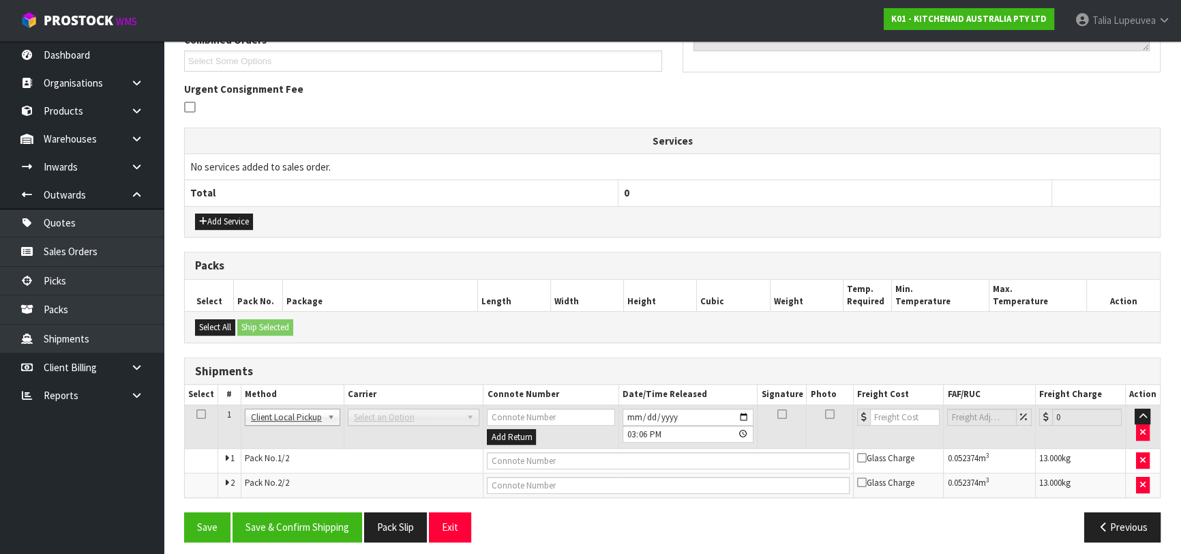
scroll to position [375, 0]
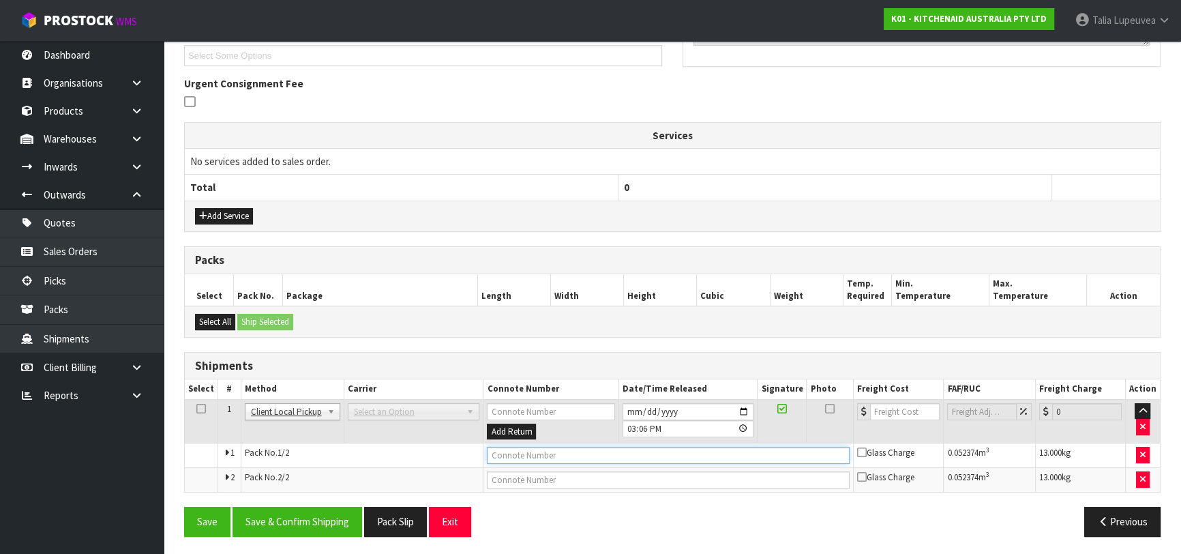
click at [597, 453] on input "text" at bounding box center [668, 454] width 363 height 17
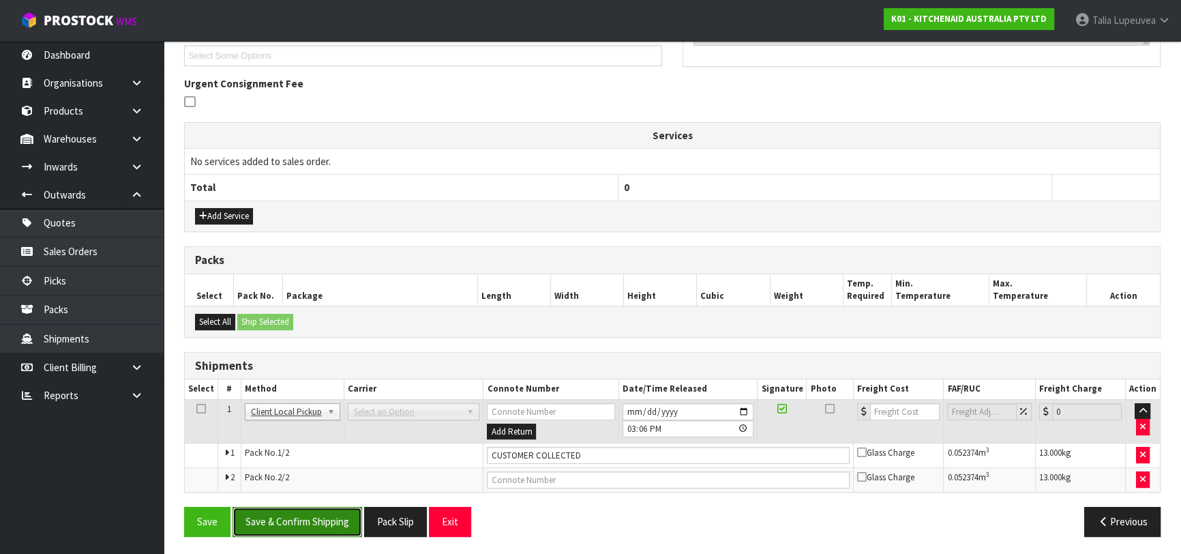
click at [306, 511] on button "Save & Confirm Shipping" at bounding box center [297, 520] width 130 height 29
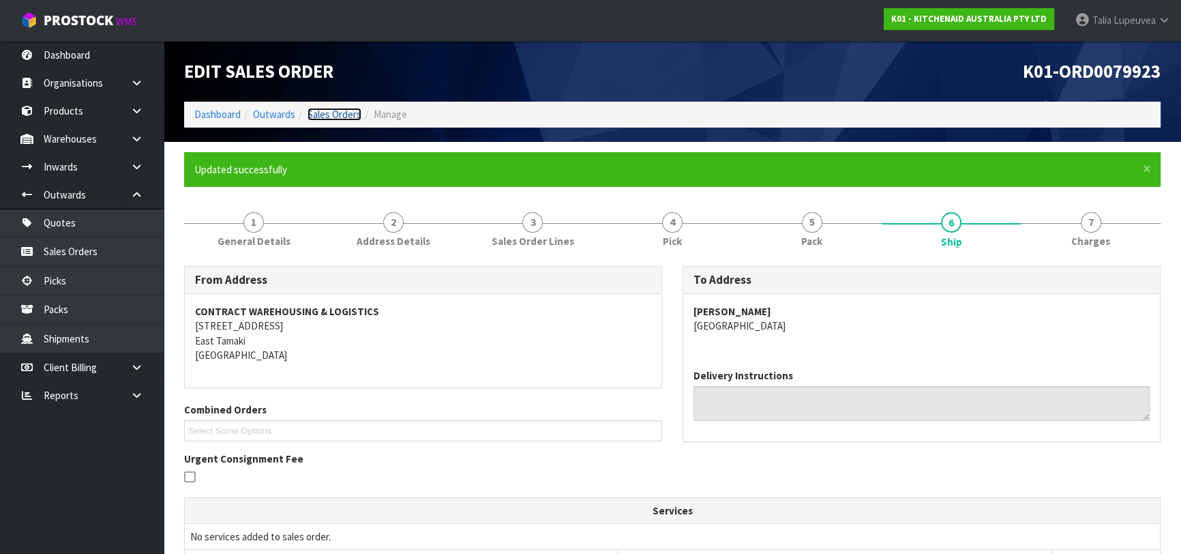
click at [333, 117] on link "Sales Orders" at bounding box center [334, 114] width 54 height 13
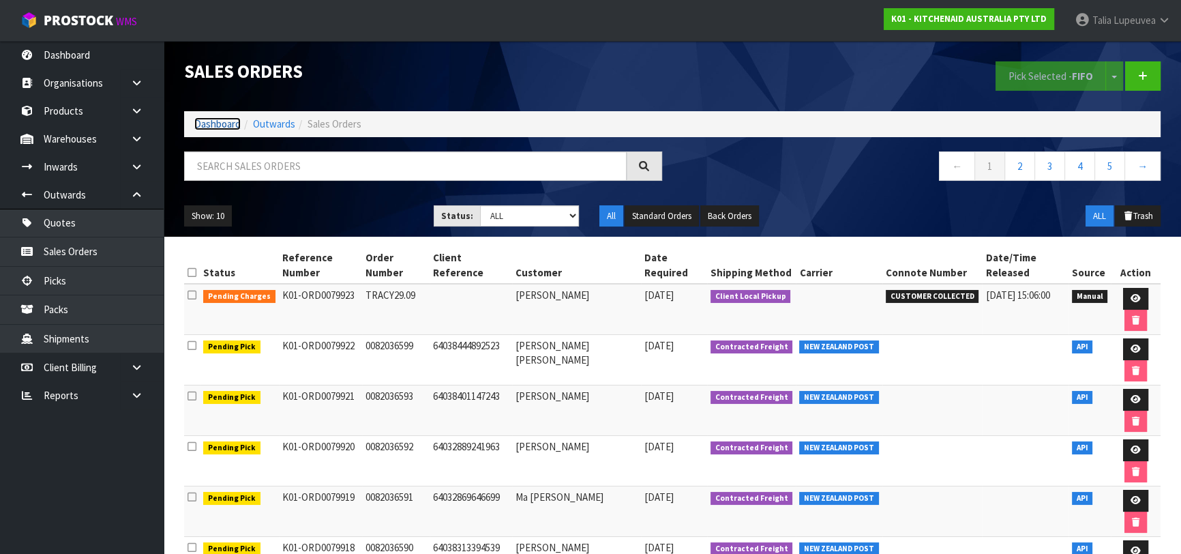
click at [216, 128] on link "Dashboard" at bounding box center [217, 123] width 46 height 13
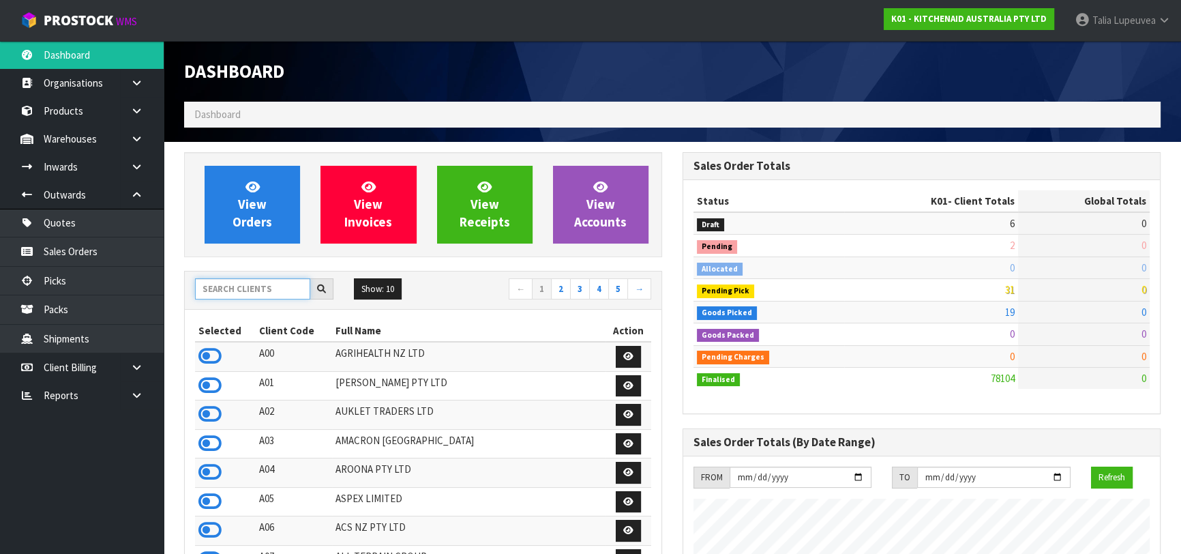
scroll to position [1031, 498]
click at [247, 289] on input "text" at bounding box center [252, 288] width 115 height 21
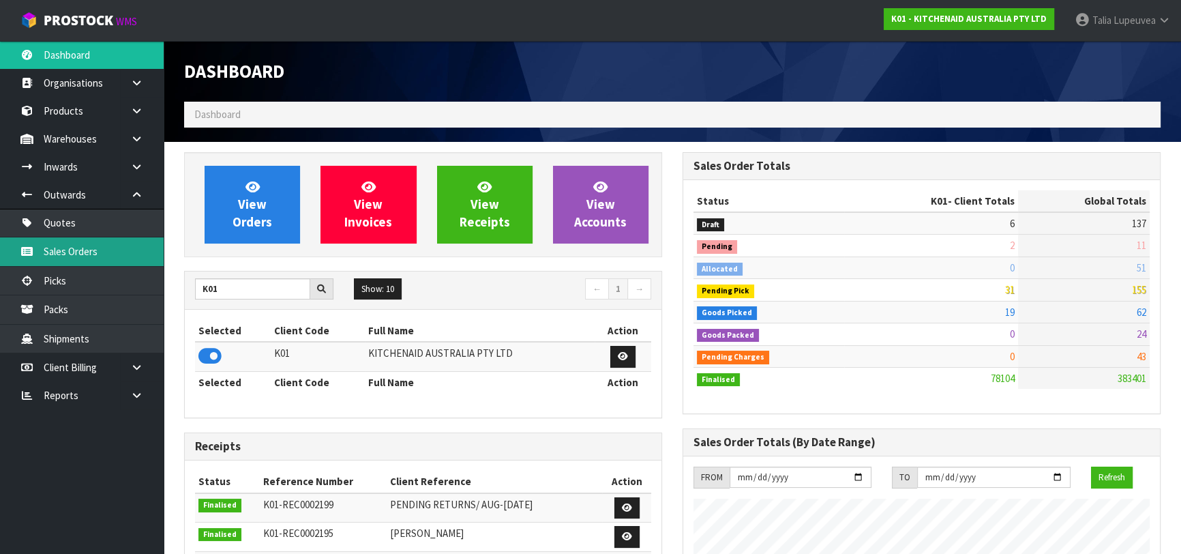
click at [110, 245] on link "Sales Orders" at bounding box center [82, 251] width 164 height 28
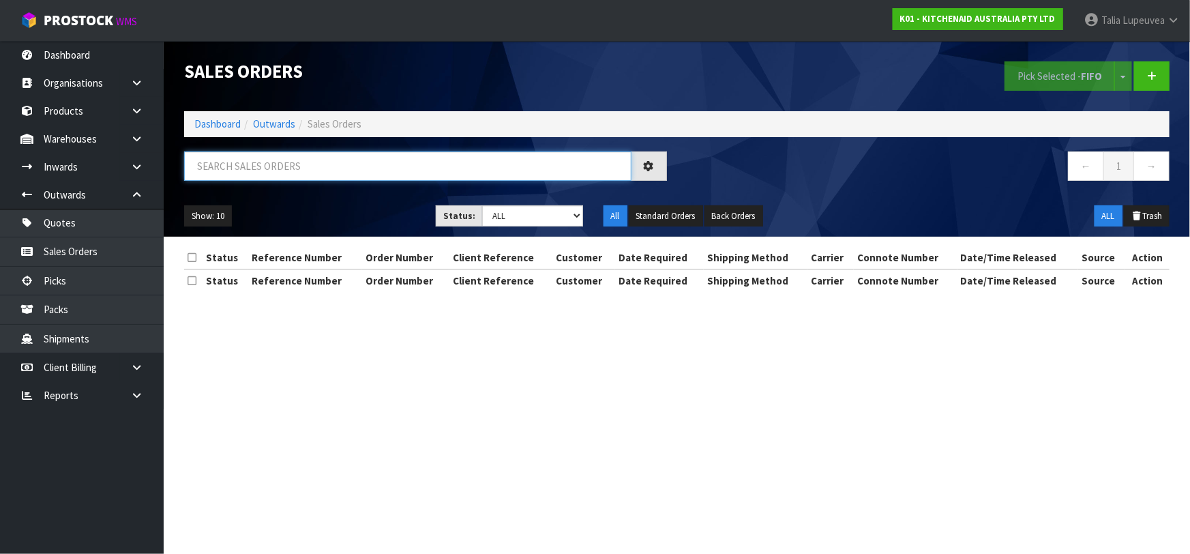
click at [427, 166] on input "text" at bounding box center [407, 165] width 447 height 29
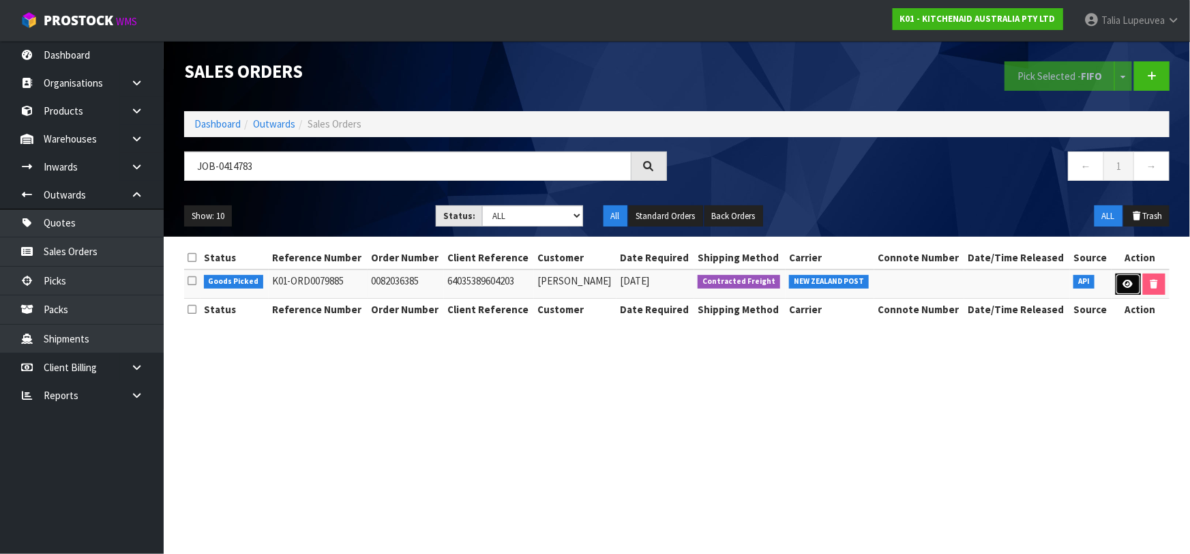
click at [1127, 291] on link at bounding box center [1127, 284] width 25 height 22
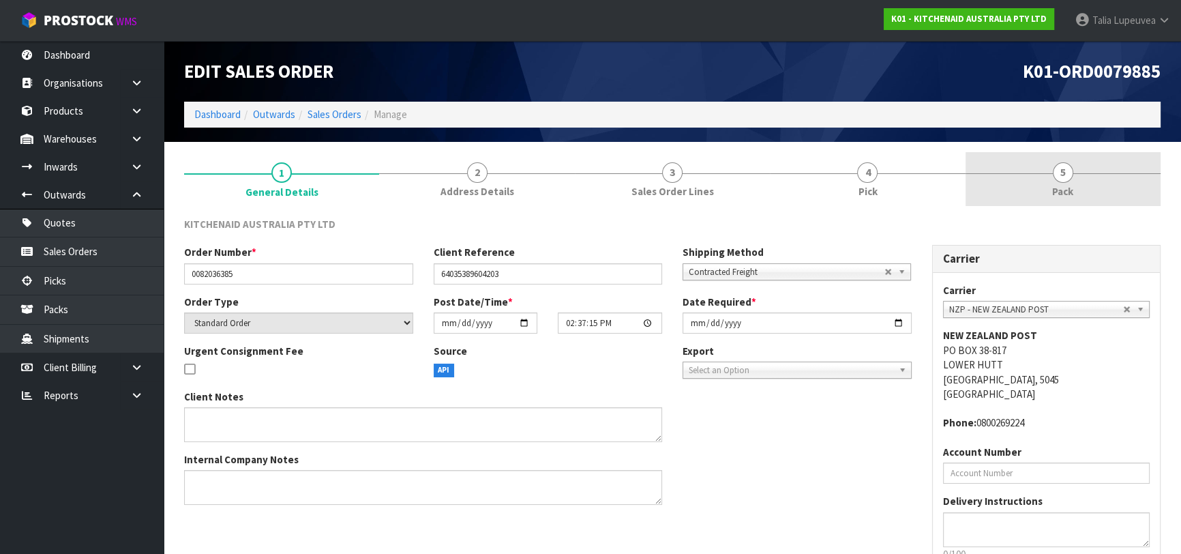
click at [1050, 190] on link "5 Pack" at bounding box center [1062, 179] width 195 height 54
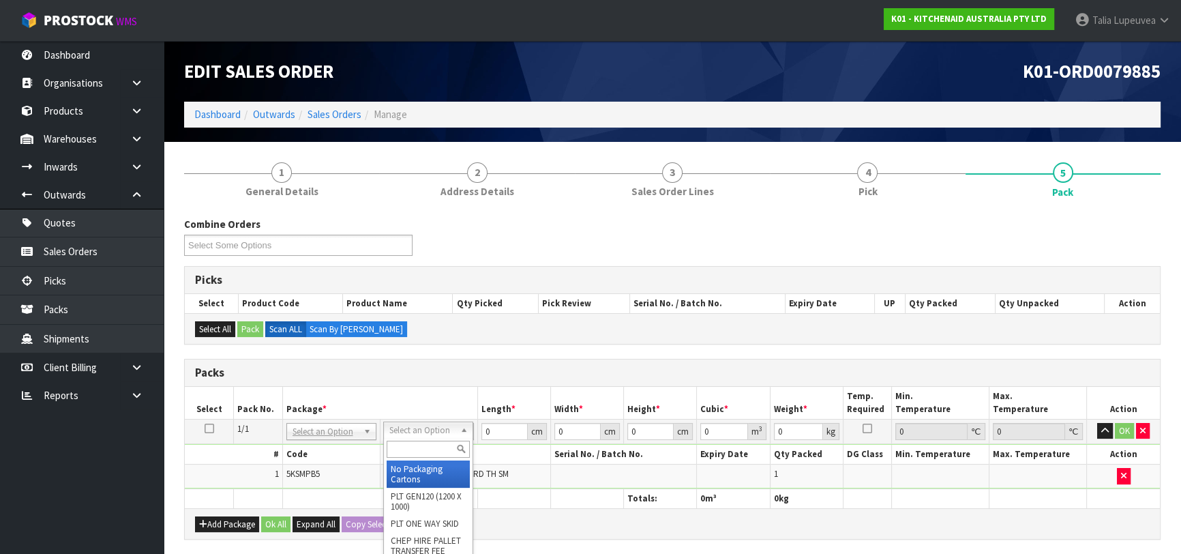
click at [419, 446] on input "text" at bounding box center [428, 448] width 83 height 17
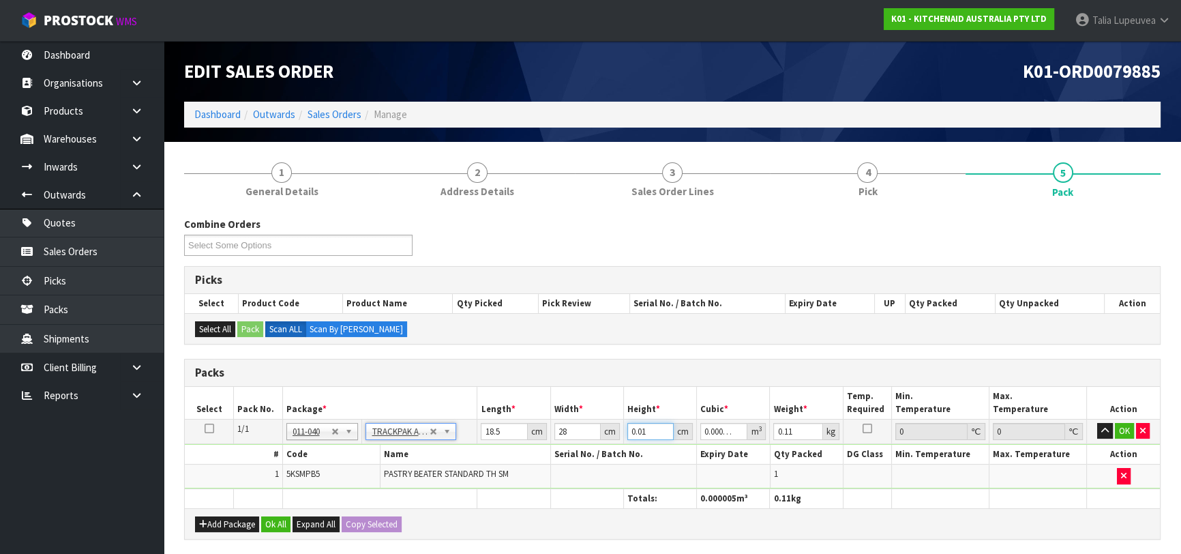
drag, startPoint x: 650, startPoint y: 431, endPoint x: 614, endPoint y: 444, distance: 37.7
click at [614, 444] on tbody "1/1 NONE 007-001 007-002 007-004 007-009 007-013 007-014 007-015 007-017 007-01…" at bounding box center [672, 454] width 975 height 70
drag, startPoint x: 802, startPoint y: 434, endPoint x: 751, endPoint y: 435, distance: 51.1
click at [751, 443] on tbody "1/1 NONE 007-001 007-002 007-004 007-009 007-013 007-014 007-015 007-017 007-01…" at bounding box center [672, 454] width 975 height 70
click at [1124, 429] on button "OK" at bounding box center [1124, 431] width 19 height 16
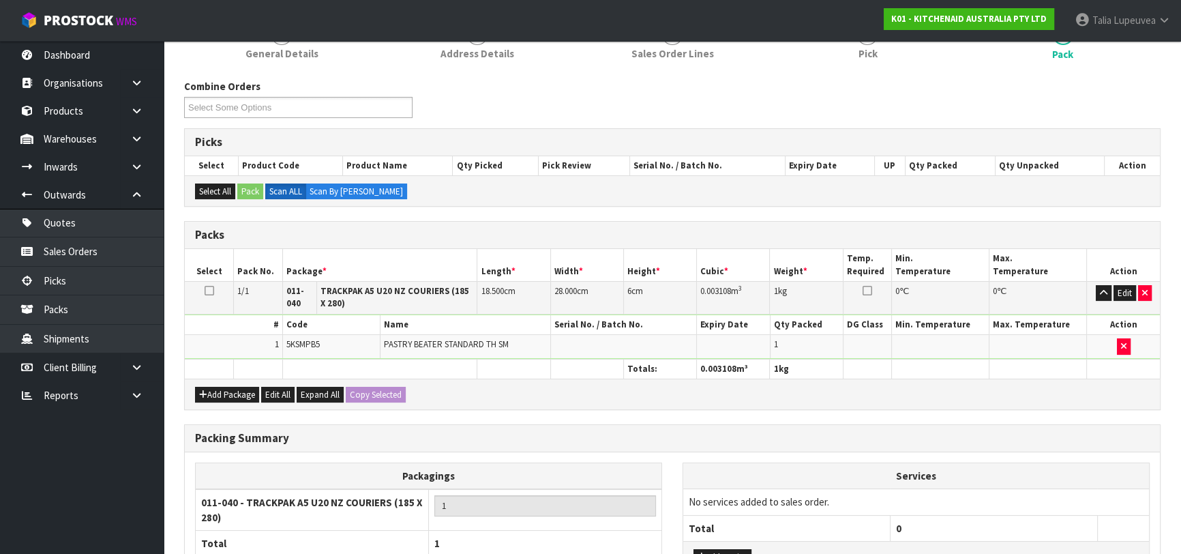
scroll to position [258, 0]
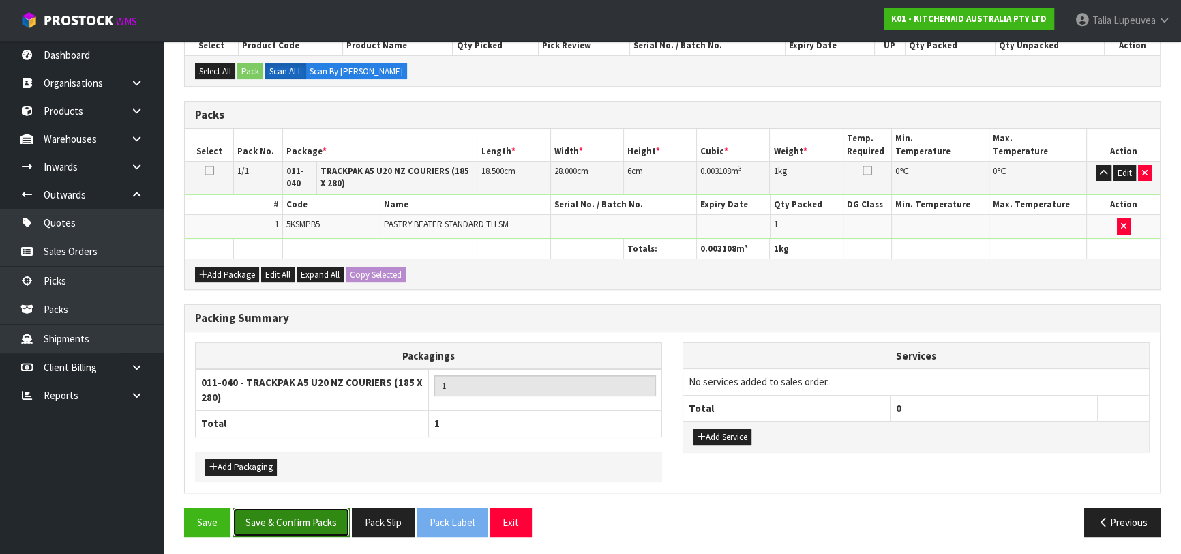
click at [324, 512] on button "Save & Confirm Packs" at bounding box center [290, 521] width 117 height 29
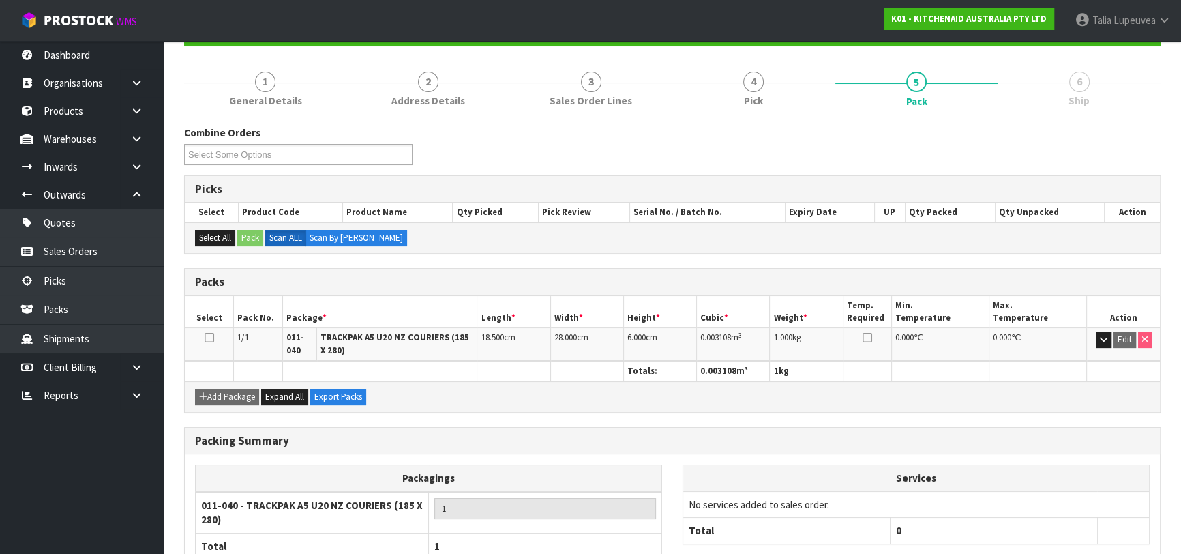
scroll to position [232, 0]
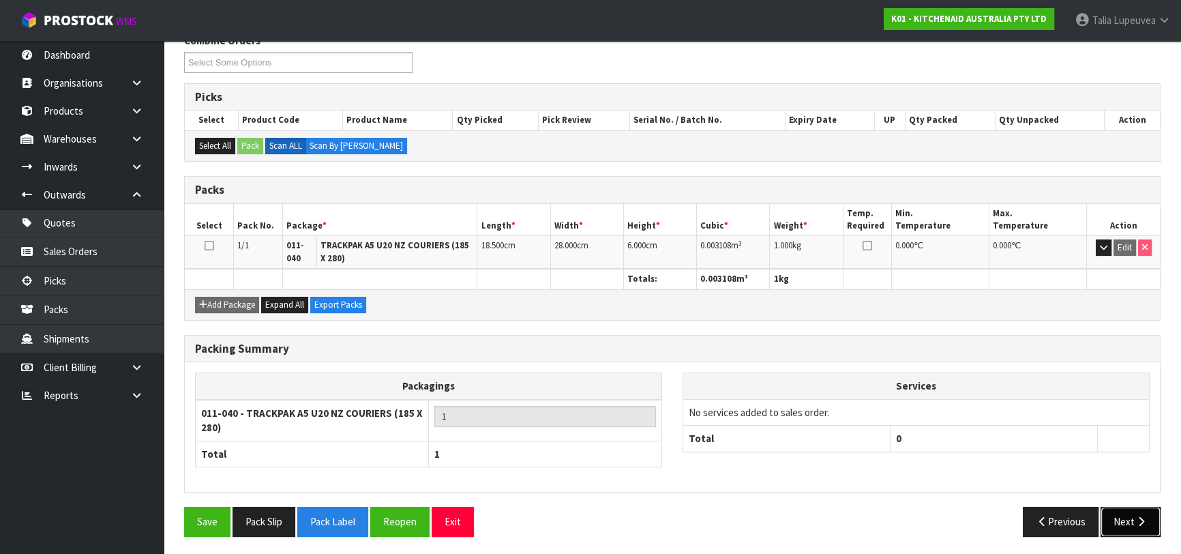
click at [1121, 513] on button "Next" at bounding box center [1130, 520] width 60 height 29
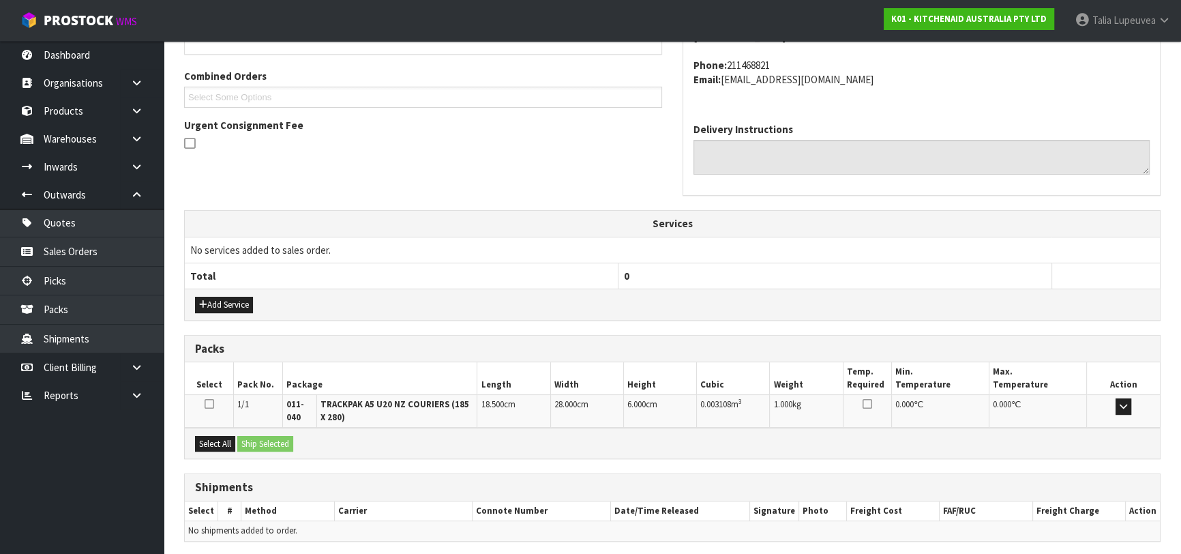
scroll to position [382, 0]
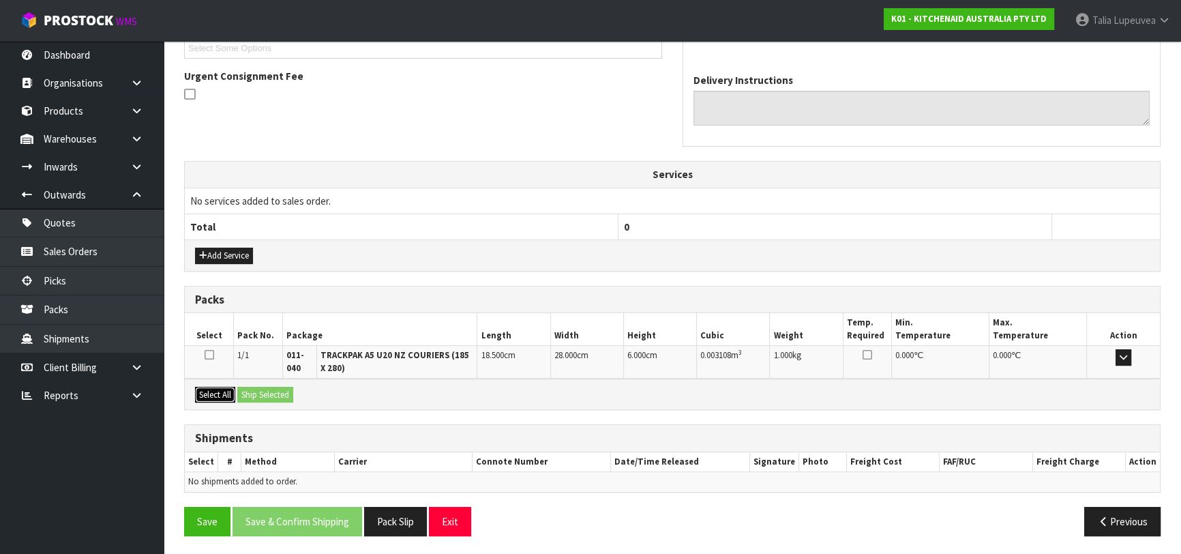
click at [218, 387] on button "Select All" at bounding box center [215, 395] width 40 height 16
drag, startPoint x: 261, startPoint y: 393, endPoint x: 272, endPoint y: 389, distance: 11.4
click at [262, 393] on button "Ship Selected" at bounding box center [265, 395] width 56 height 16
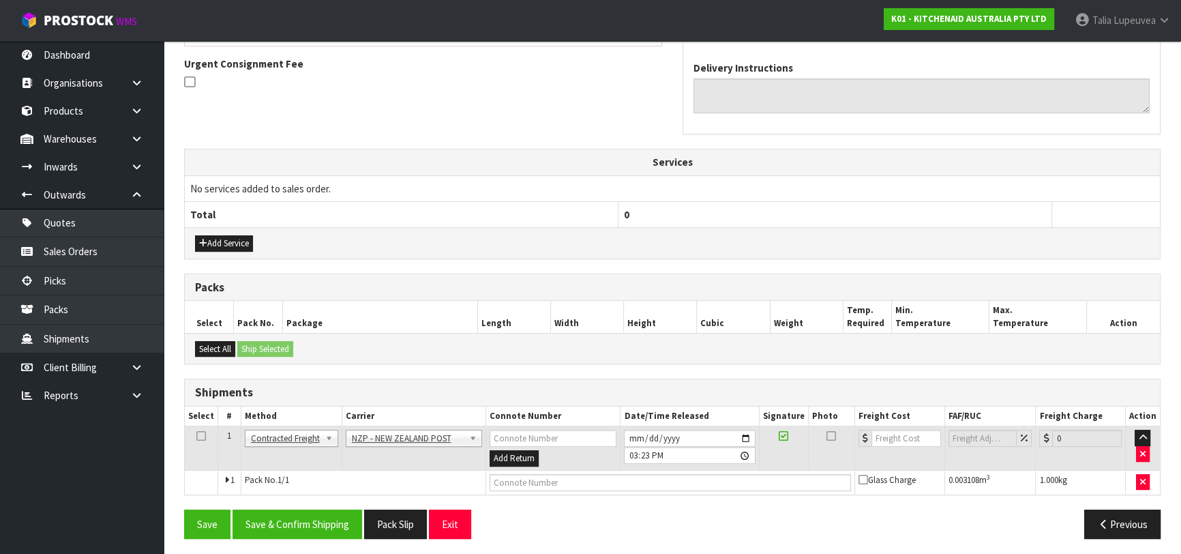
scroll to position [397, 0]
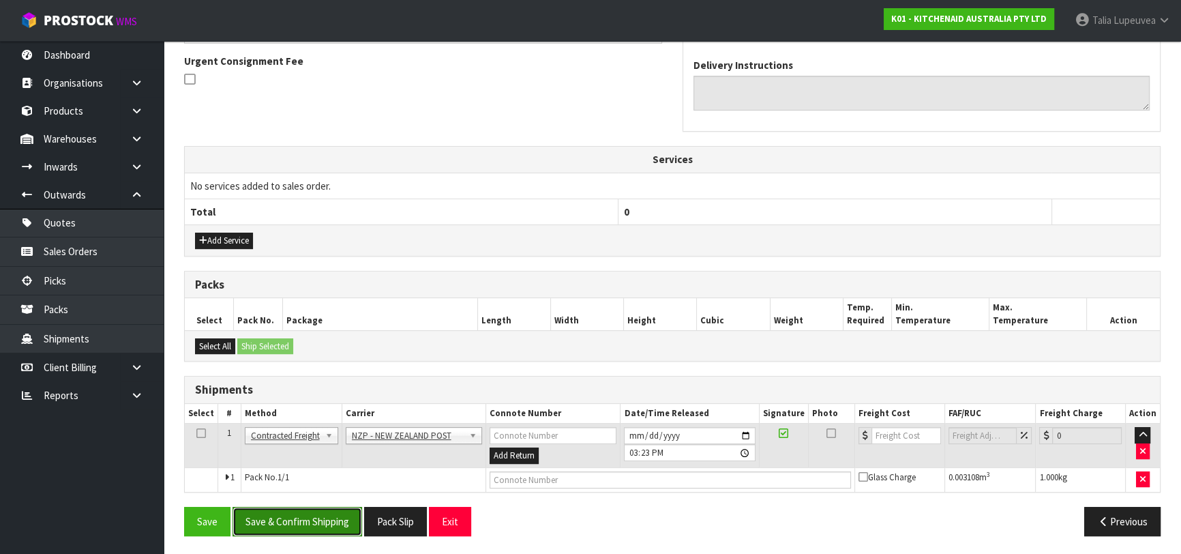
drag, startPoint x: 330, startPoint y: 516, endPoint x: 337, endPoint y: 516, distance: 7.5
click at [331, 517] on button "Save & Confirm Shipping" at bounding box center [297, 520] width 130 height 29
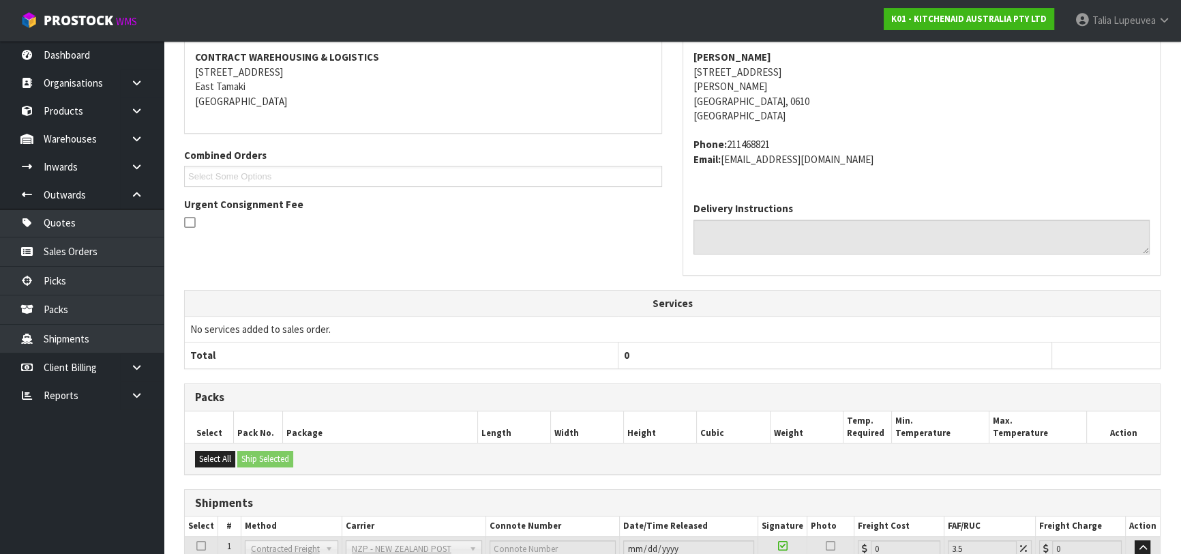
scroll to position [378, 0]
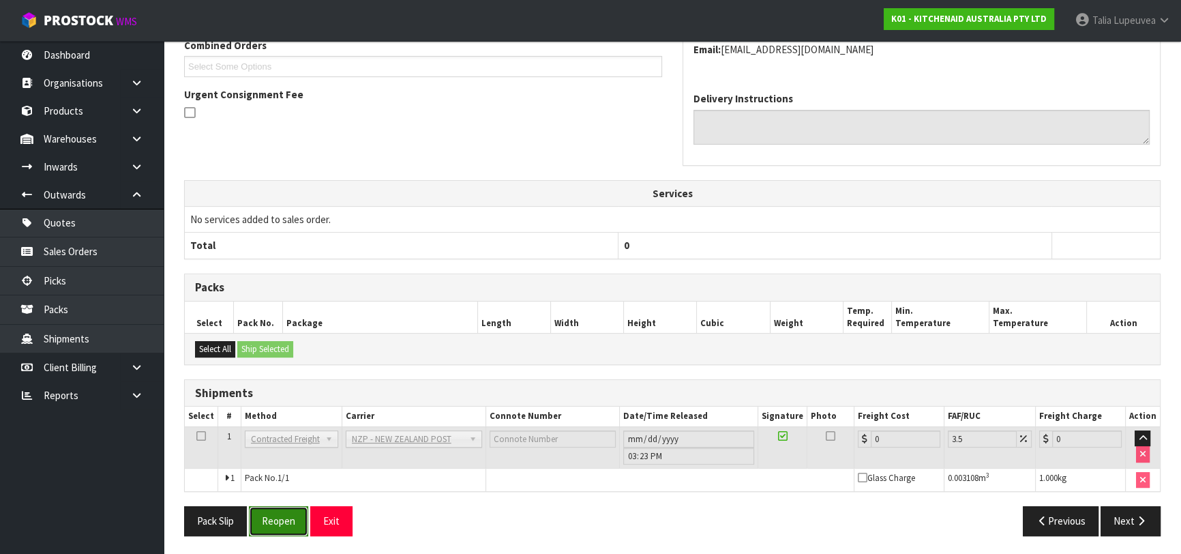
click at [282, 513] on button "Reopen" at bounding box center [278, 520] width 59 height 29
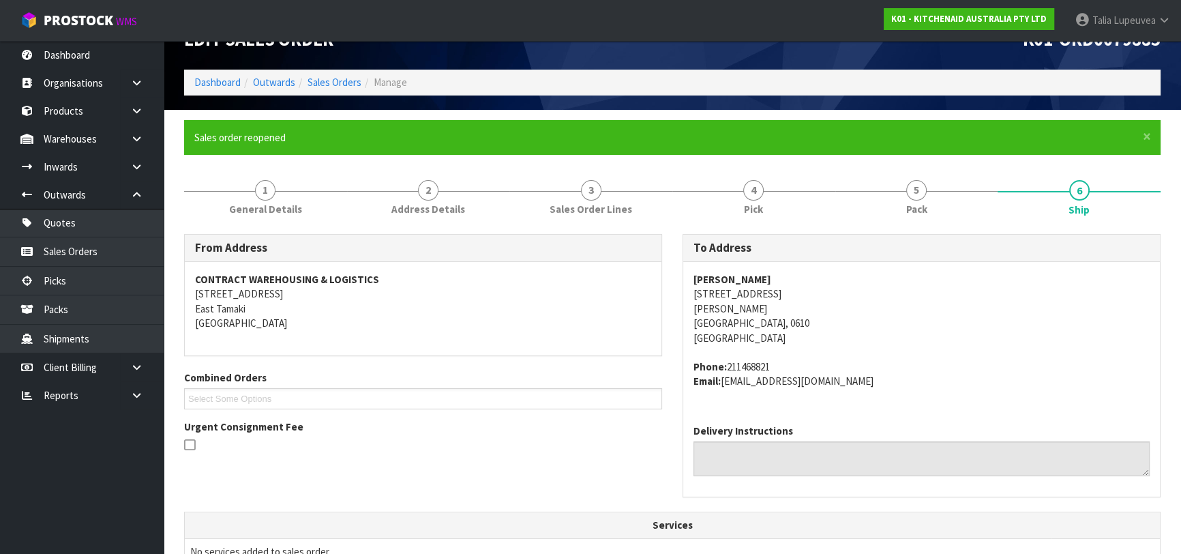
scroll to position [364, 0]
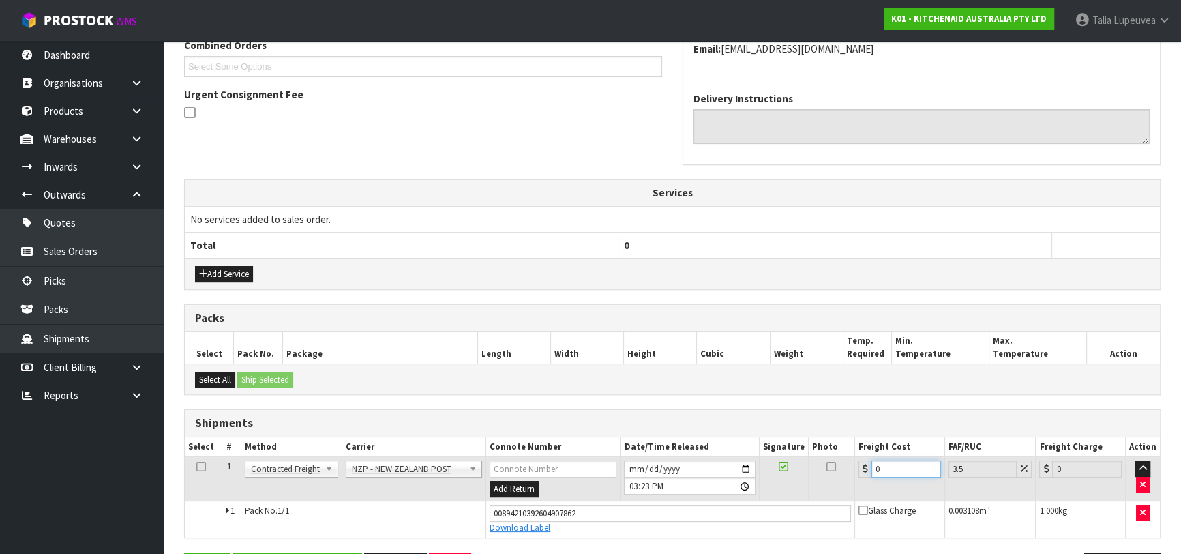
drag, startPoint x: 900, startPoint y: 463, endPoint x: 852, endPoint y: 465, distance: 47.8
click at [852, 465] on tr "1 Client Local Pickup Customer Local Pickup Company Freight Contracted Freight …" at bounding box center [672, 479] width 975 height 44
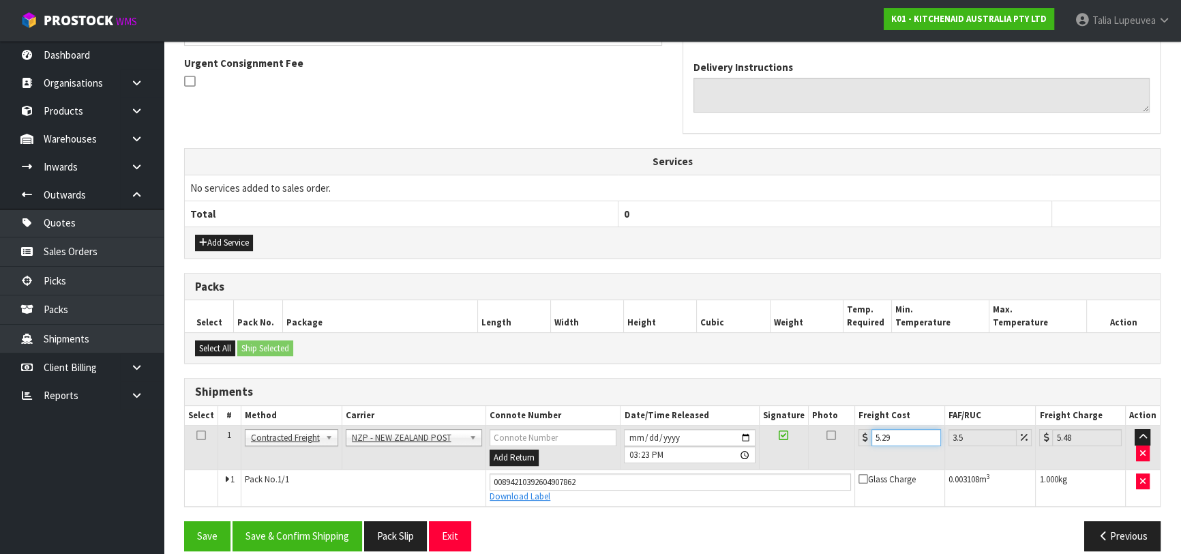
scroll to position [410, 0]
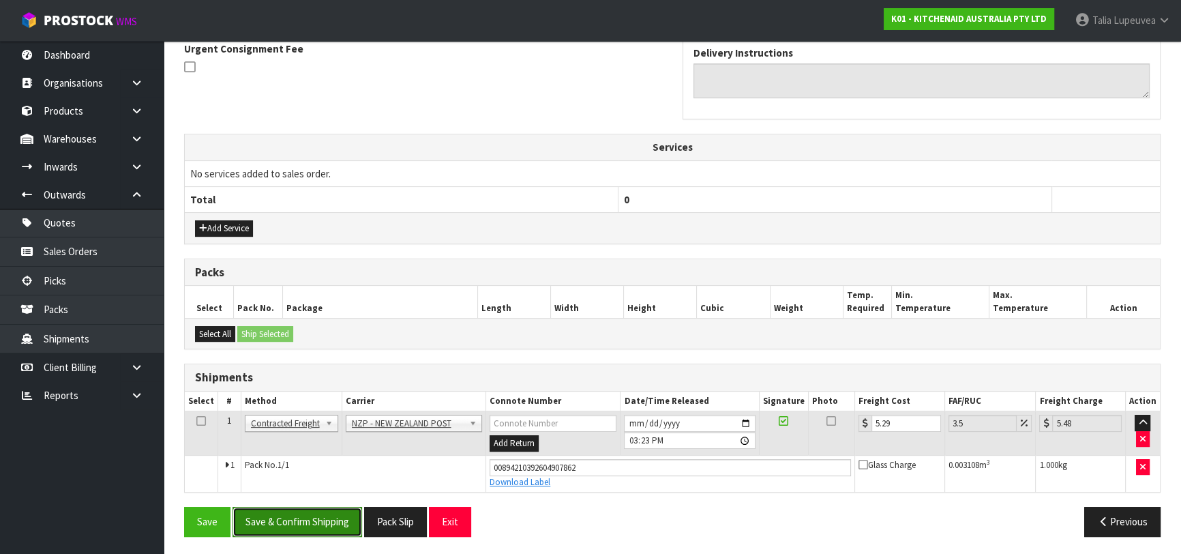
click at [343, 519] on button "Save & Confirm Shipping" at bounding box center [297, 520] width 130 height 29
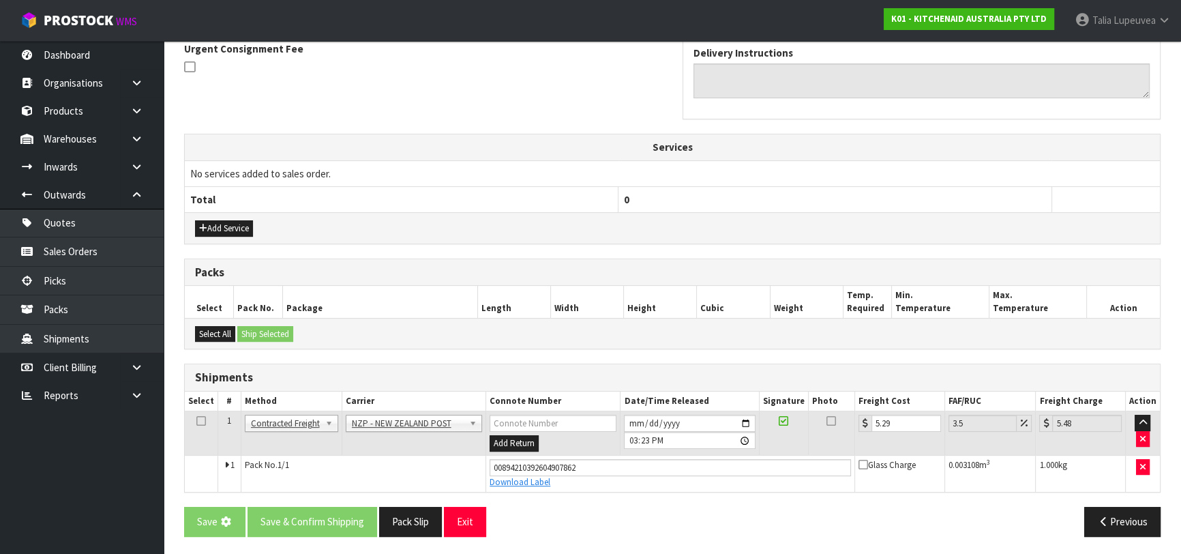
scroll to position [0, 0]
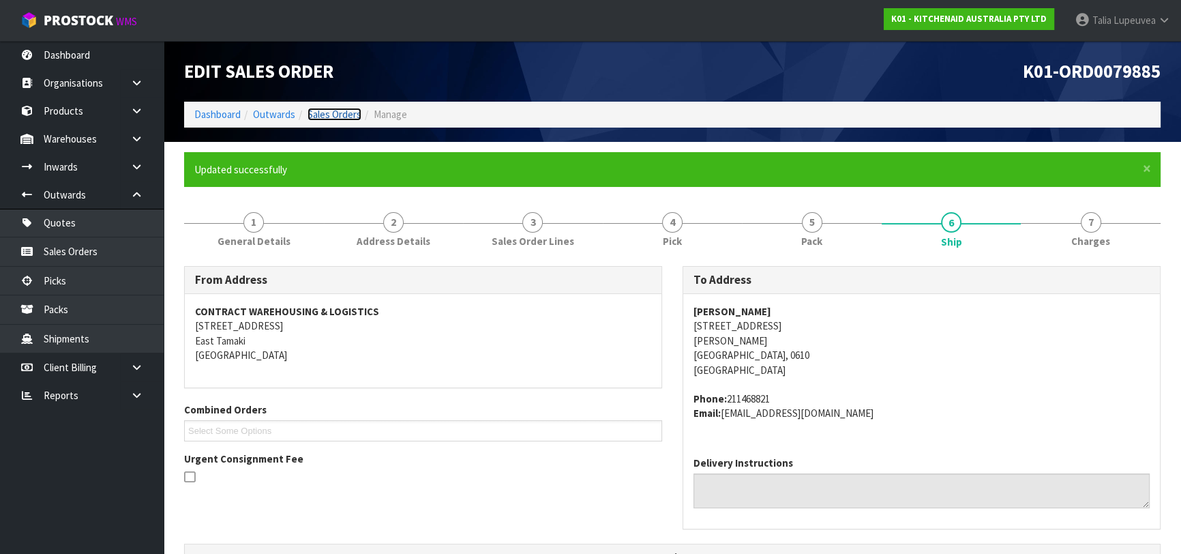
click at [352, 116] on link "Sales Orders" at bounding box center [334, 114] width 54 height 13
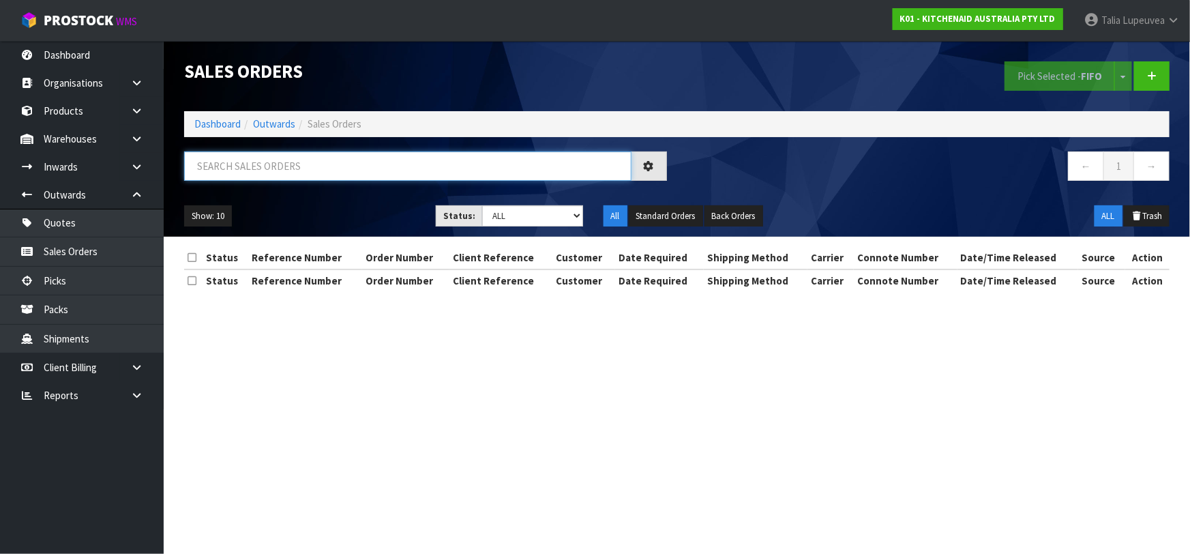
drag, startPoint x: 410, startPoint y: 163, endPoint x: 405, endPoint y: 192, distance: 29.7
click at [410, 166] on input "text" at bounding box center [407, 165] width 447 height 29
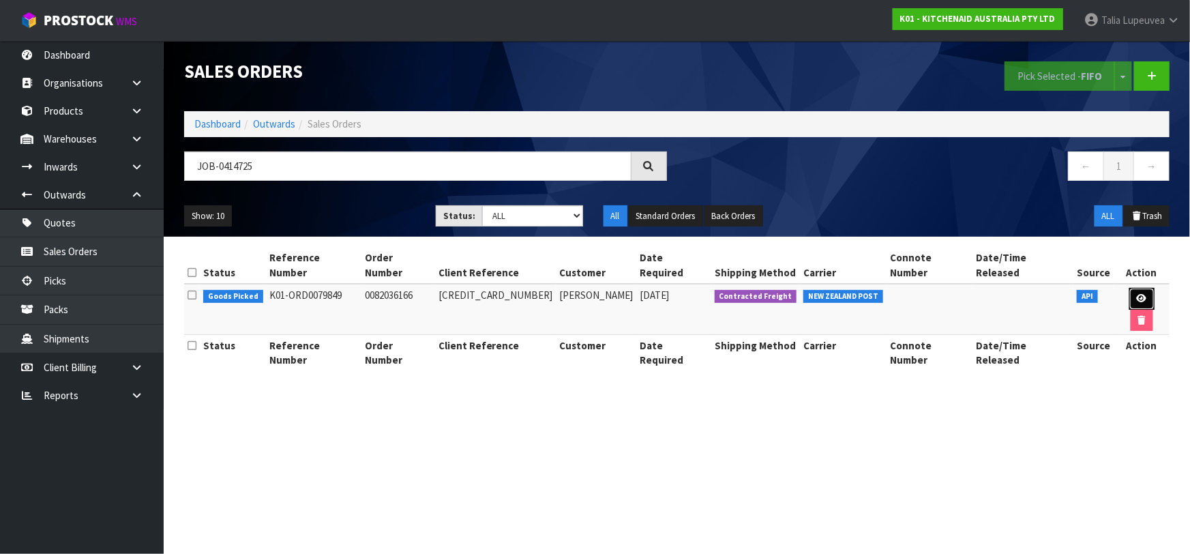
click at [1129, 288] on link at bounding box center [1141, 299] width 25 height 22
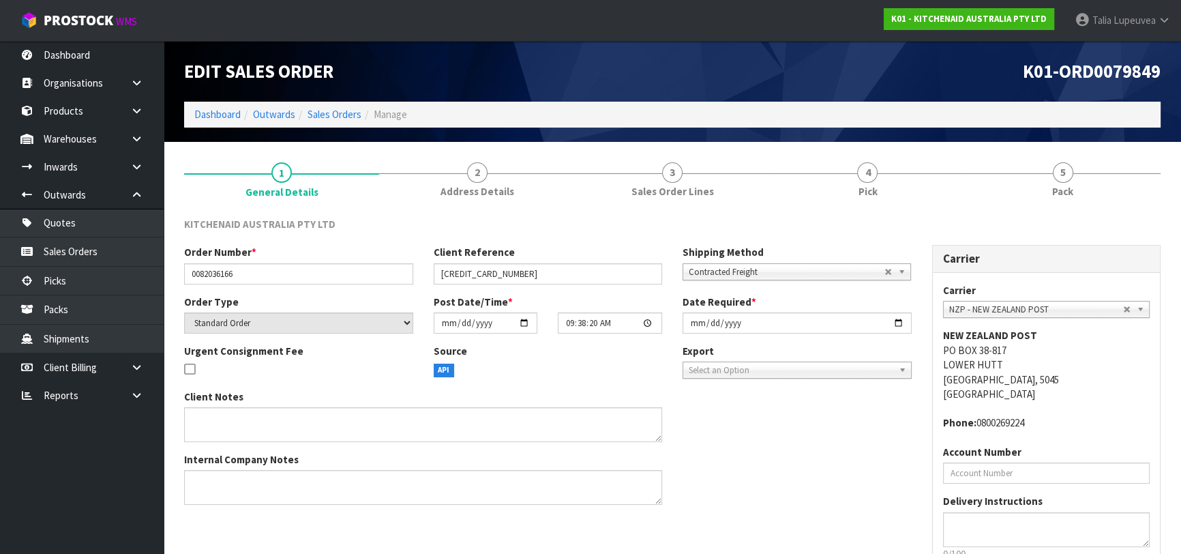
click at [1104, 196] on link "5 Pack" at bounding box center [1062, 179] width 195 height 54
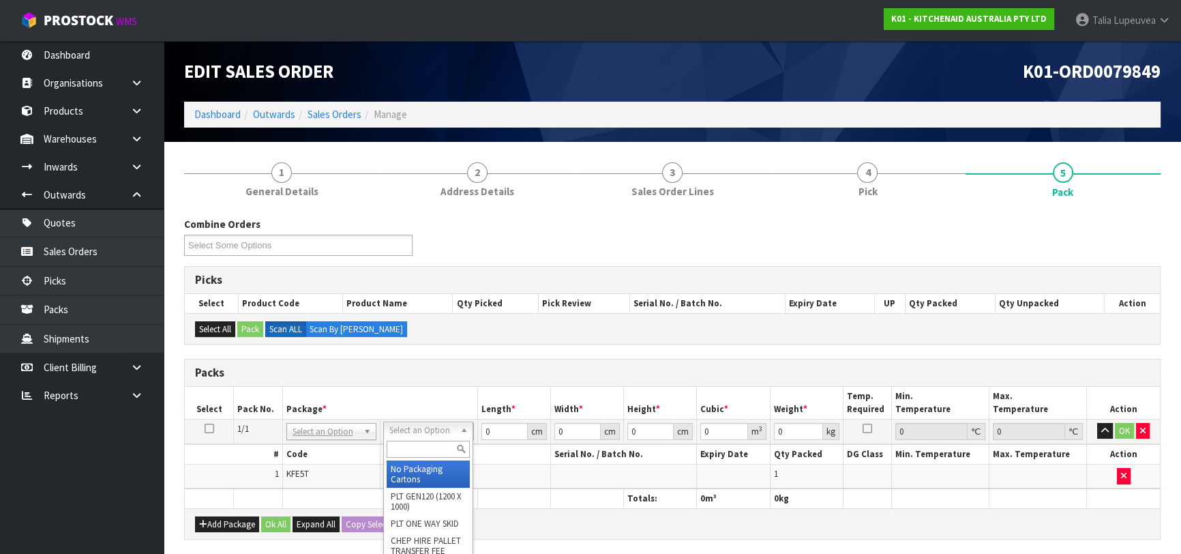
click at [440, 446] on input "text" at bounding box center [428, 448] width 83 height 17
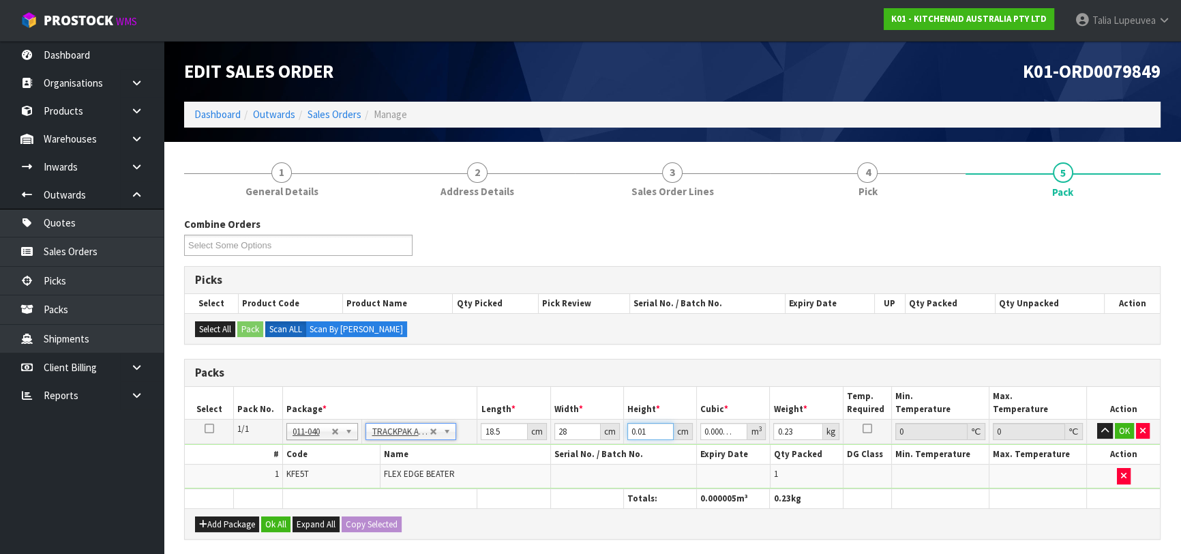
drag, startPoint x: 647, startPoint y: 429, endPoint x: 587, endPoint y: 409, distance: 63.4
click at [587, 412] on table "Select Pack No. Package * Length * Width * Height * Cubic * Weight * Temp. Requ…" at bounding box center [672, 447] width 975 height 121
click at [1124, 425] on button "OK" at bounding box center [1124, 431] width 19 height 16
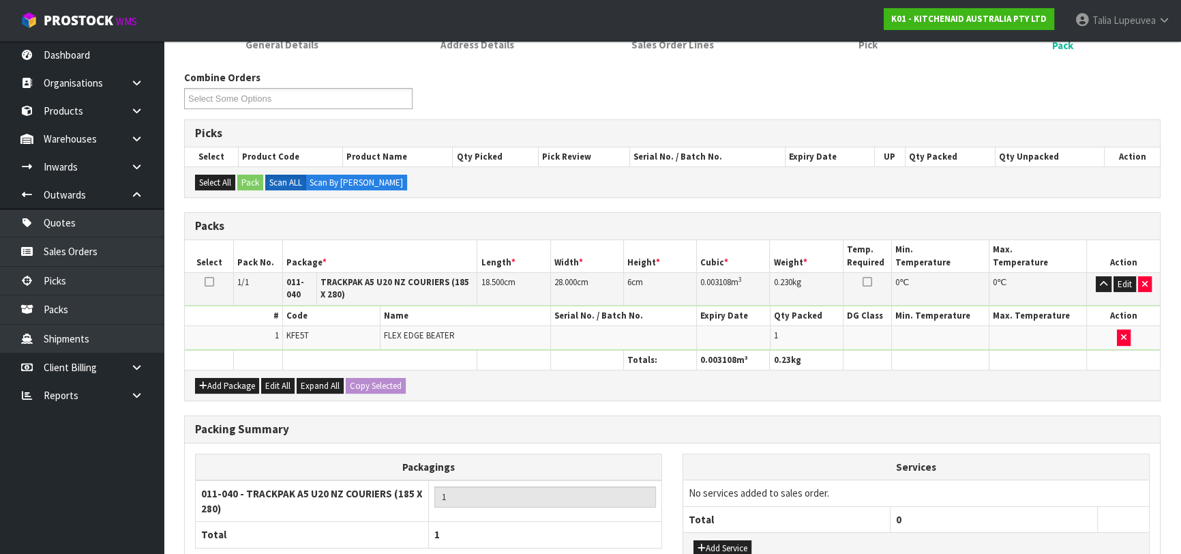
scroll to position [258, 0]
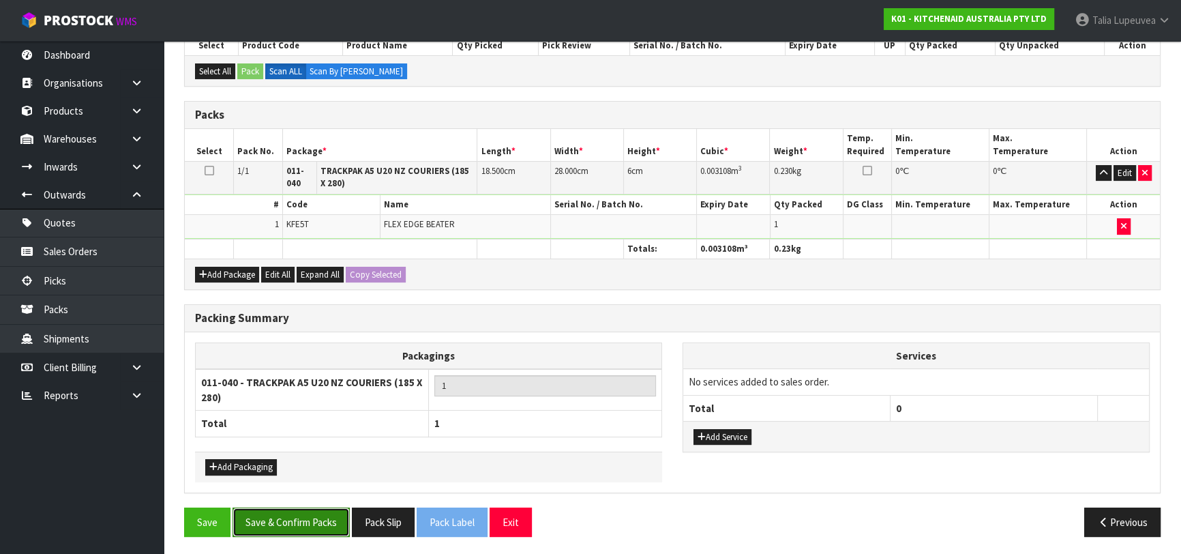
click at [297, 526] on button "Save & Confirm Packs" at bounding box center [290, 521] width 117 height 29
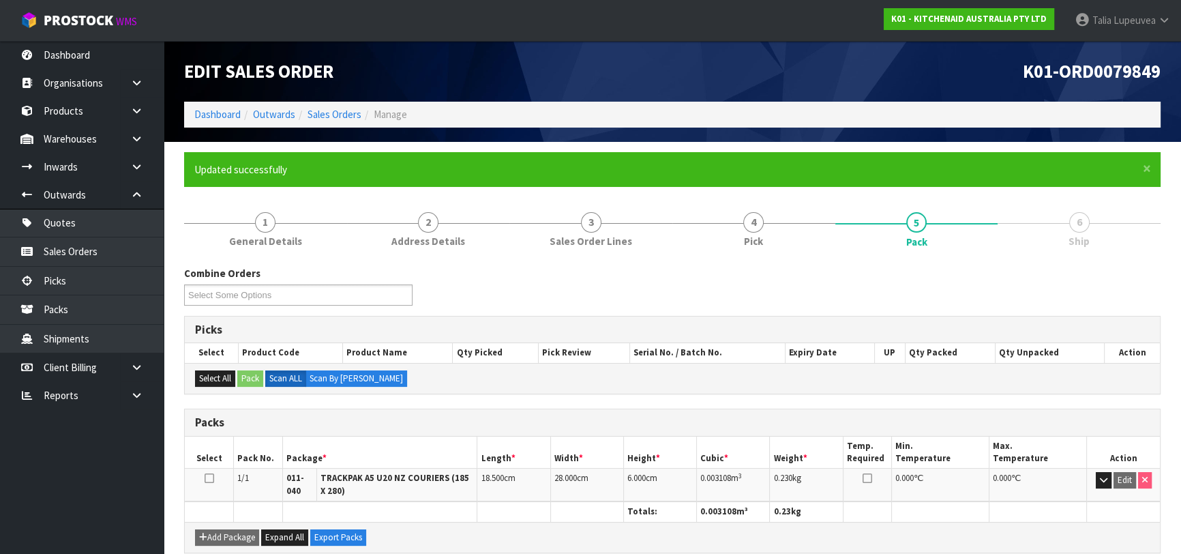
scroll to position [232, 0]
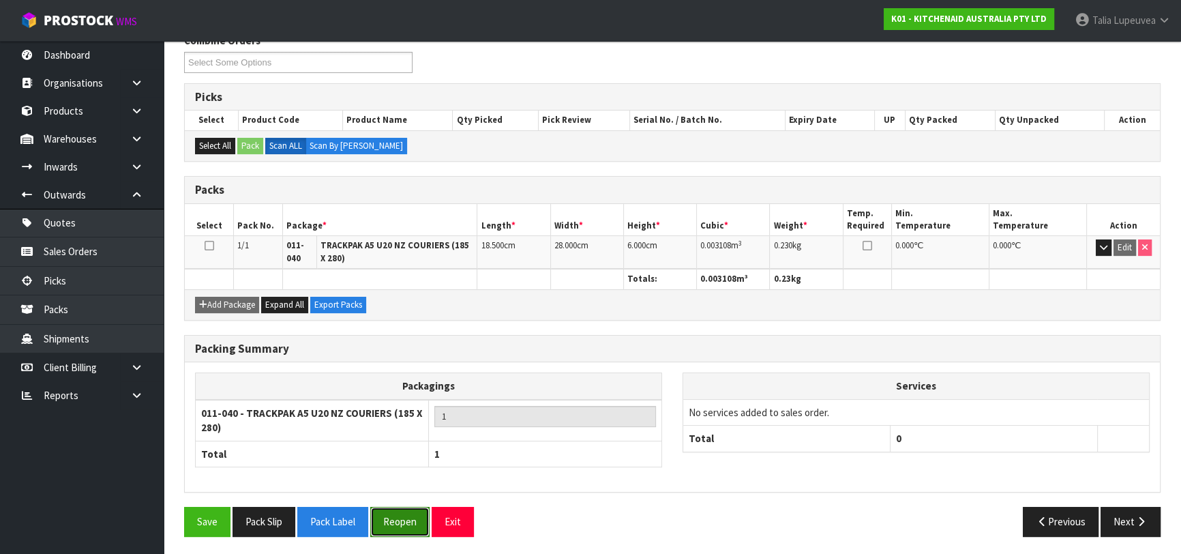
click at [416, 528] on button "Reopen" at bounding box center [399, 520] width 59 height 29
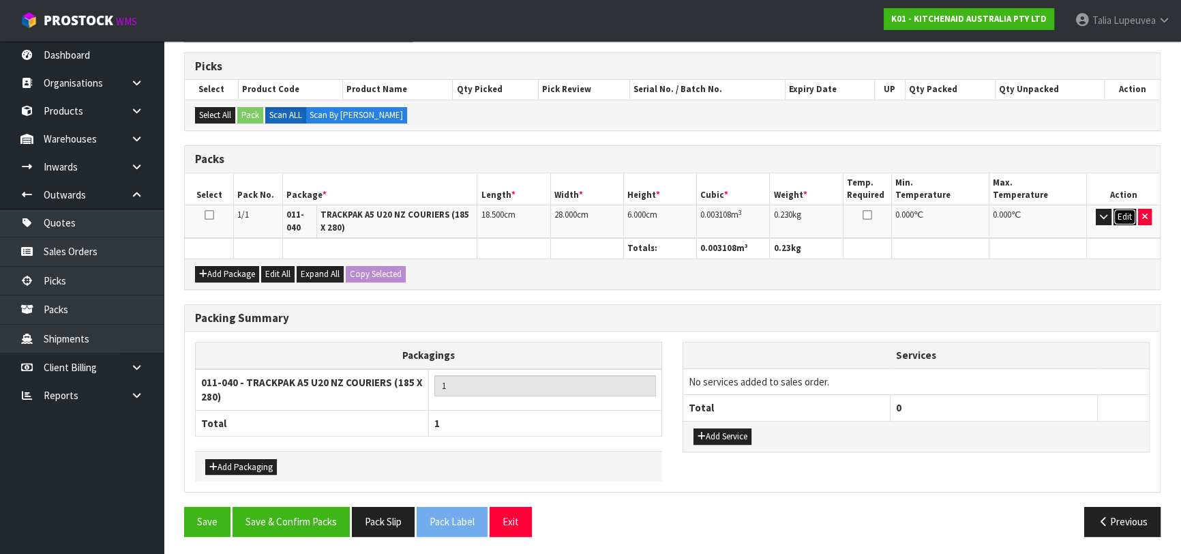
click at [1127, 210] on button "Edit" at bounding box center [1124, 217] width 22 height 16
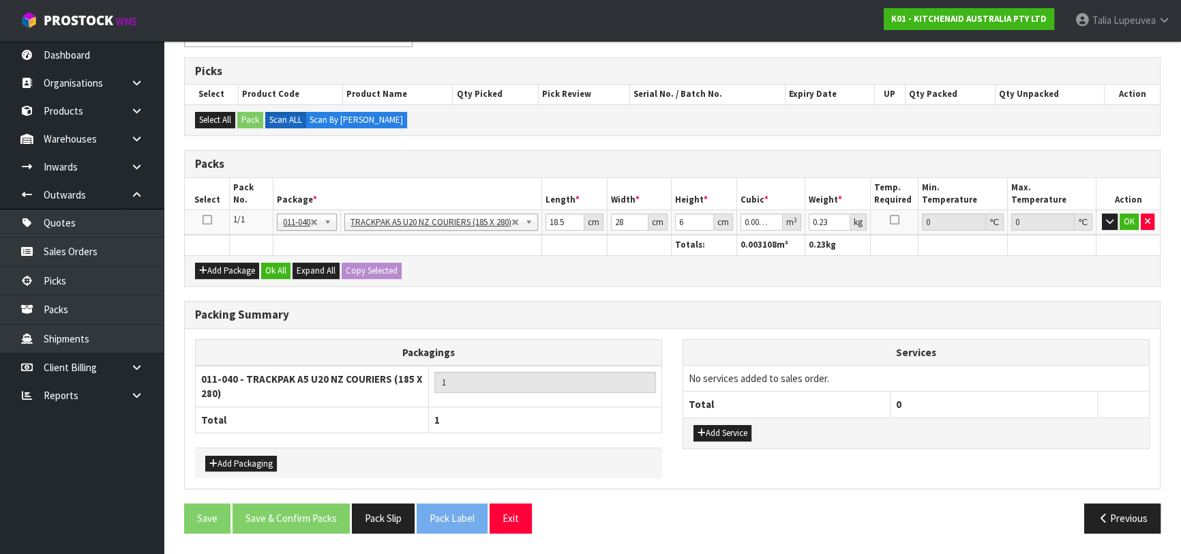
scroll to position [255, 0]
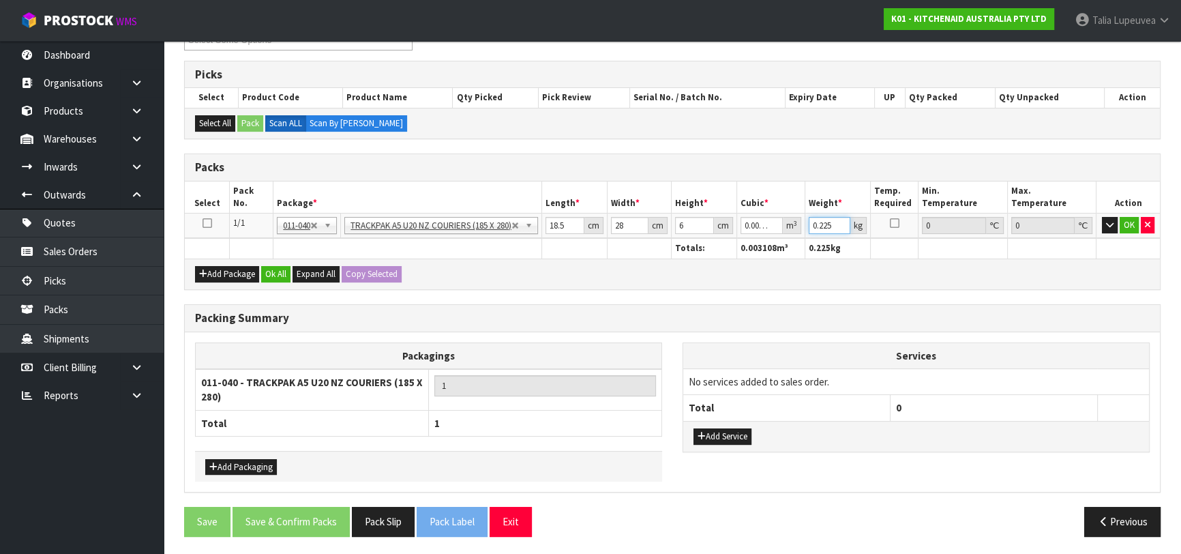
drag, startPoint x: 836, startPoint y: 224, endPoint x: 774, endPoint y: 237, distance: 62.7
click at [808, 234] on input "0.225" at bounding box center [829, 225] width 42 height 17
drag, startPoint x: 831, startPoint y: 223, endPoint x: 776, endPoint y: 231, distance: 55.1
click at [769, 235] on tr "1/1 NONE 007-001 007-002 007-004 007-009 007-013 007-014 007-015 007-017 007-01…" at bounding box center [672, 225] width 975 height 25
click at [1130, 223] on button "OK" at bounding box center [1128, 225] width 19 height 16
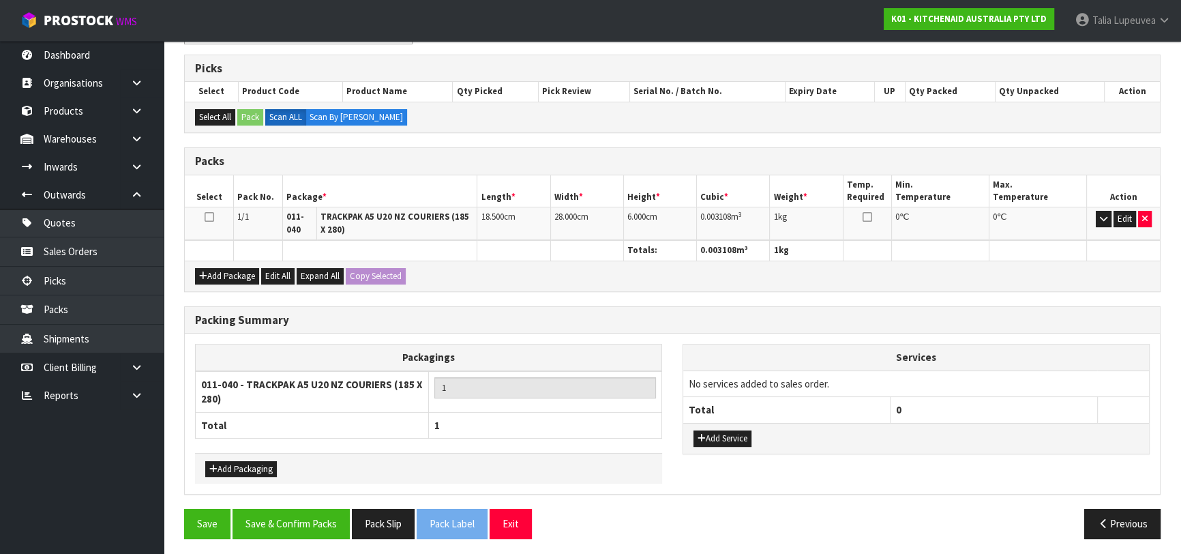
scroll to position [263, 0]
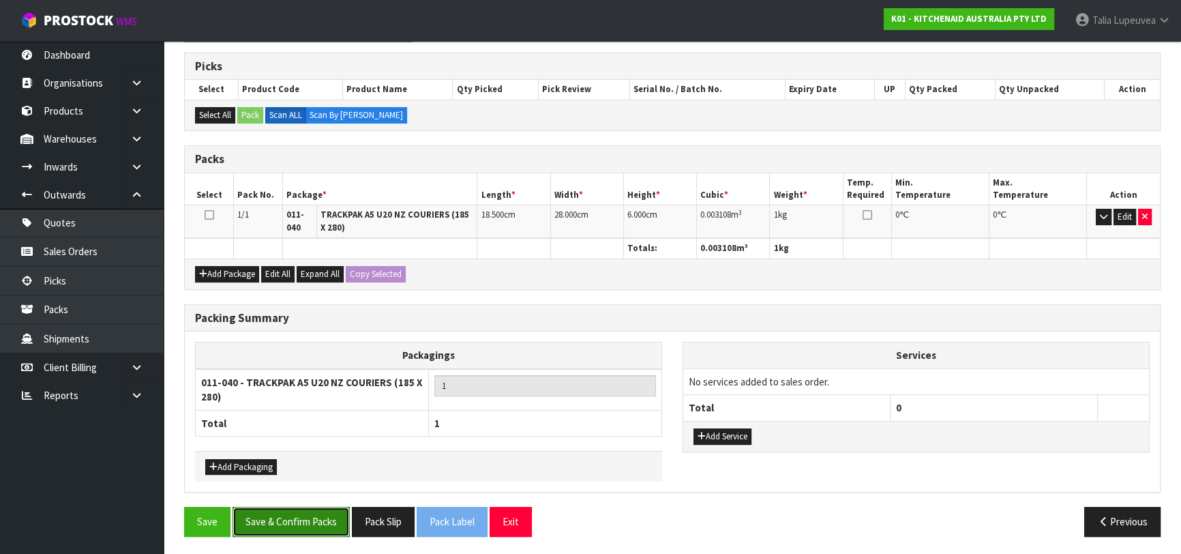
click at [286, 523] on button "Save & Confirm Packs" at bounding box center [290, 520] width 117 height 29
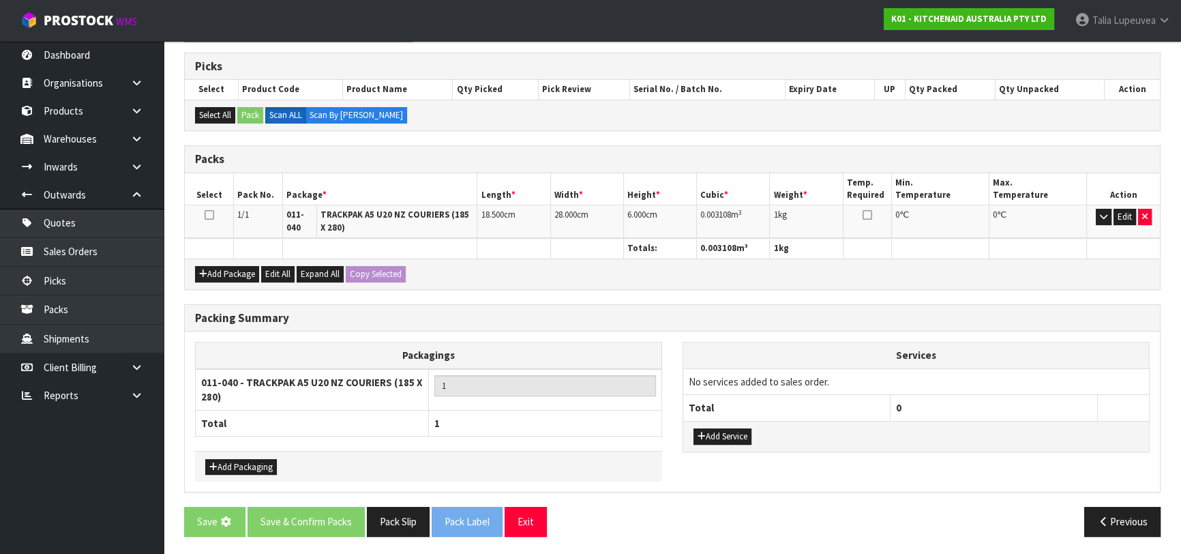
scroll to position [0, 0]
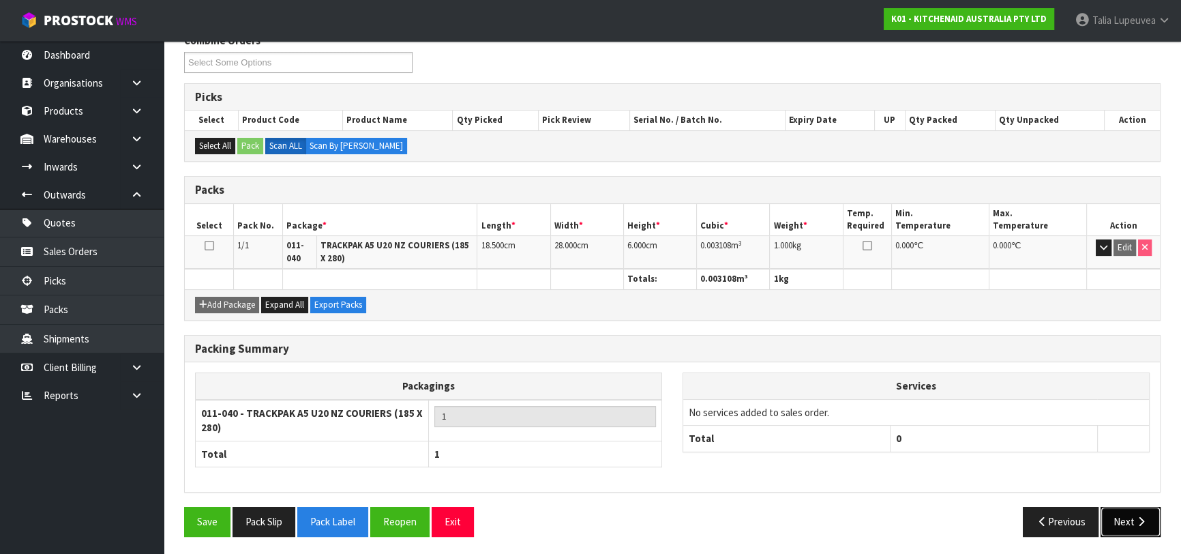
click at [1132, 514] on button "Next" at bounding box center [1130, 520] width 60 height 29
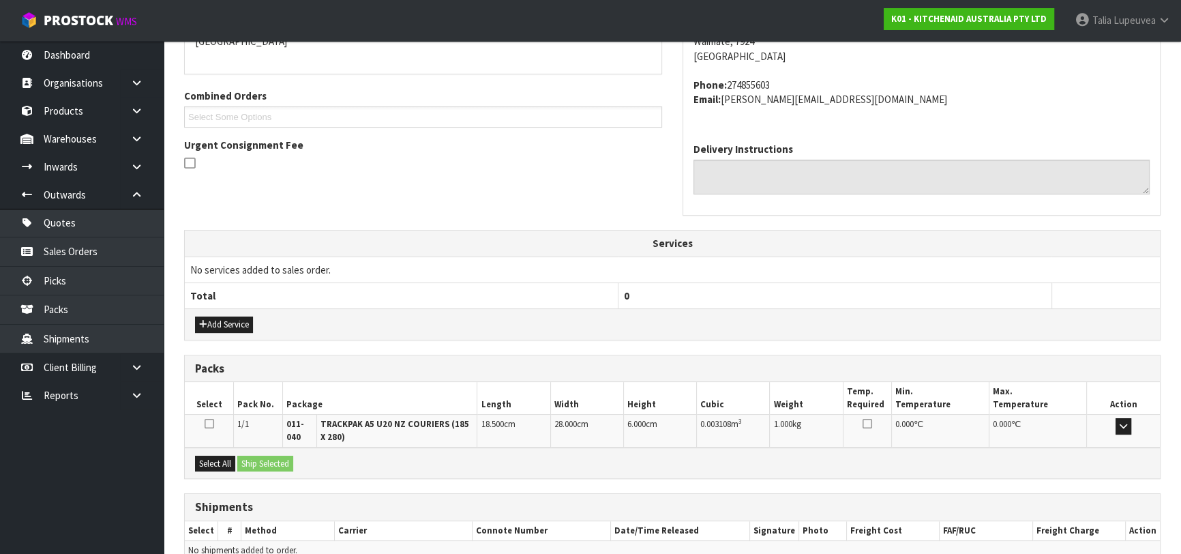
scroll to position [382, 0]
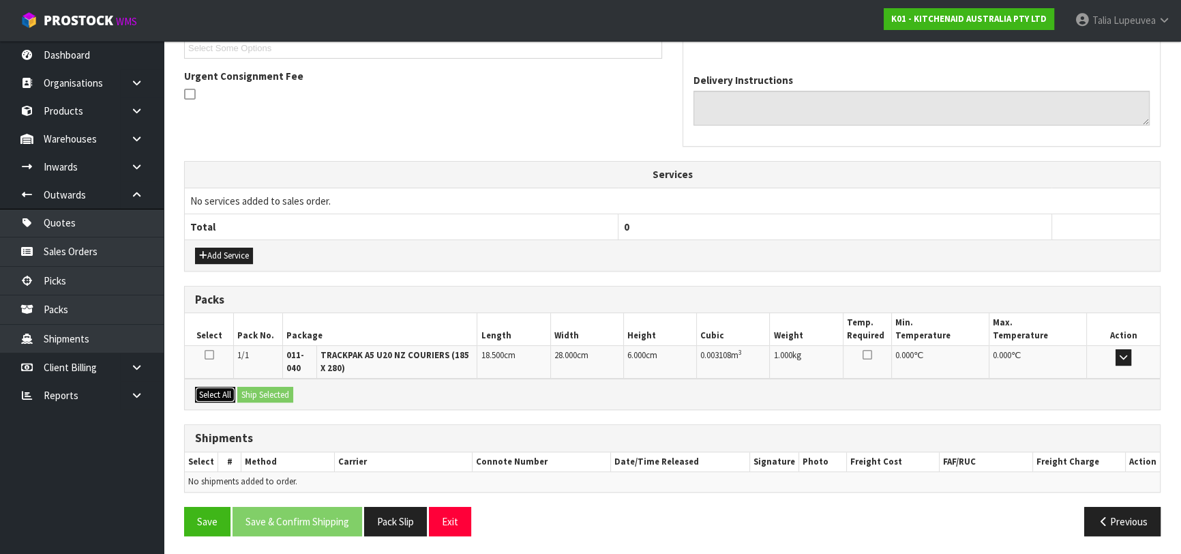
drag, startPoint x: 227, startPoint y: 389, endPoint x: 254, endPoint y: 389, distance: 27.3
click at [228, 389] on button "Select All" at bounding box center [215, 395] width 40 height 16
click at [256, 389] on button "Ship Selected" at bounding box center [265, 395] width 56 height 16
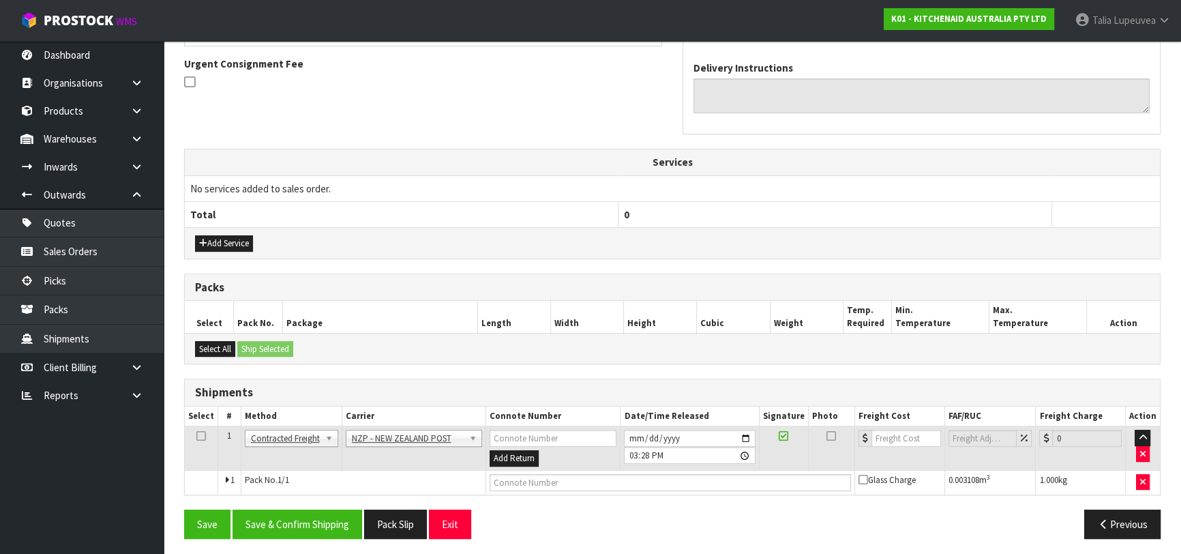
scroll to position [397, 0]
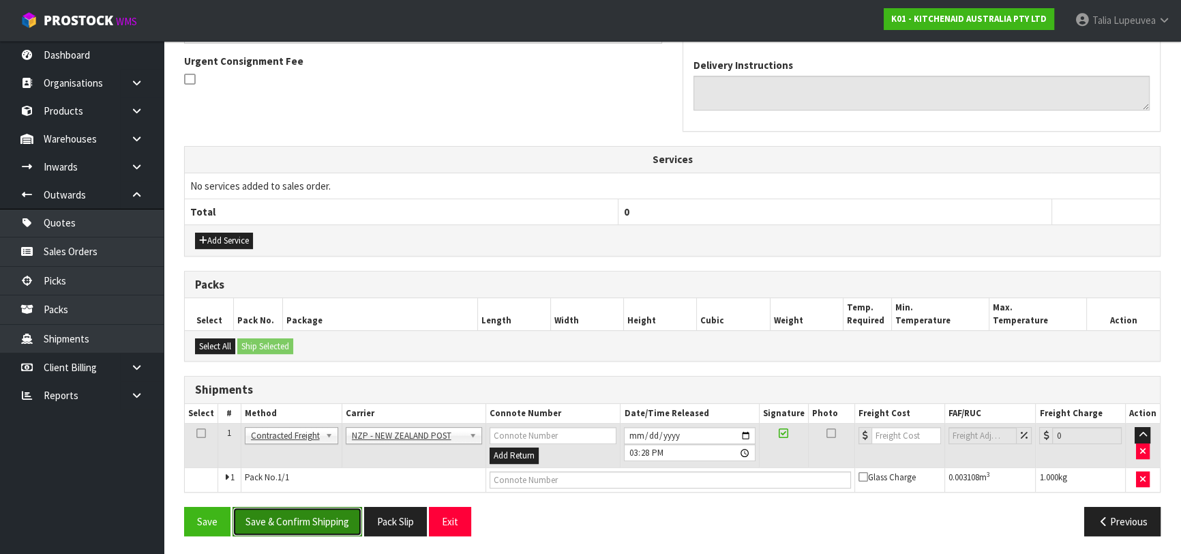
click at [320, 517] on button "Save & Confirm Shipping" at bounding box center [297, 520] width 130 height 29
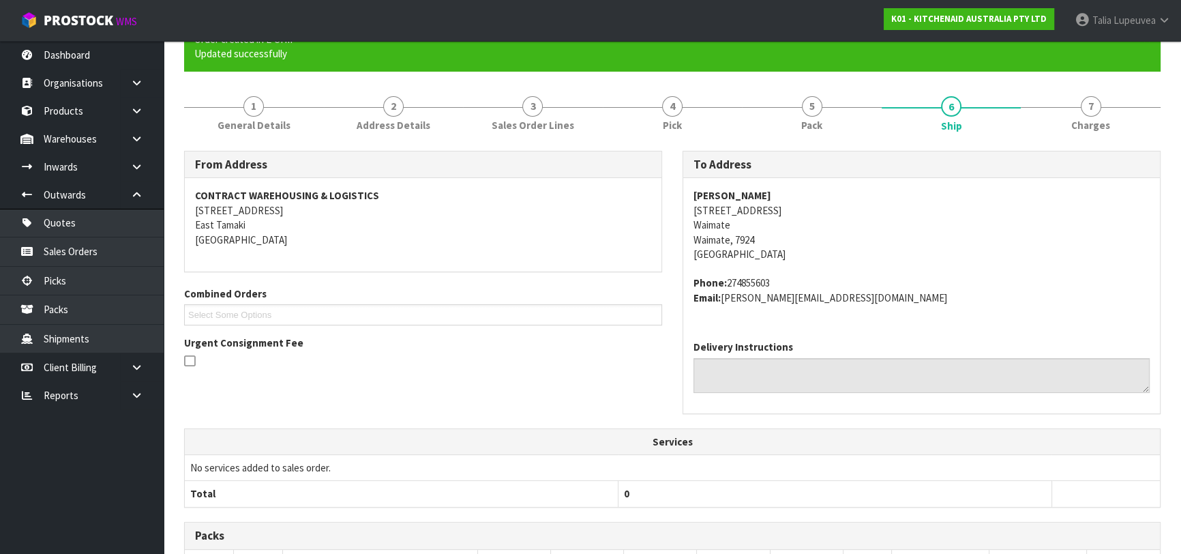
scroll to position [378, 0]
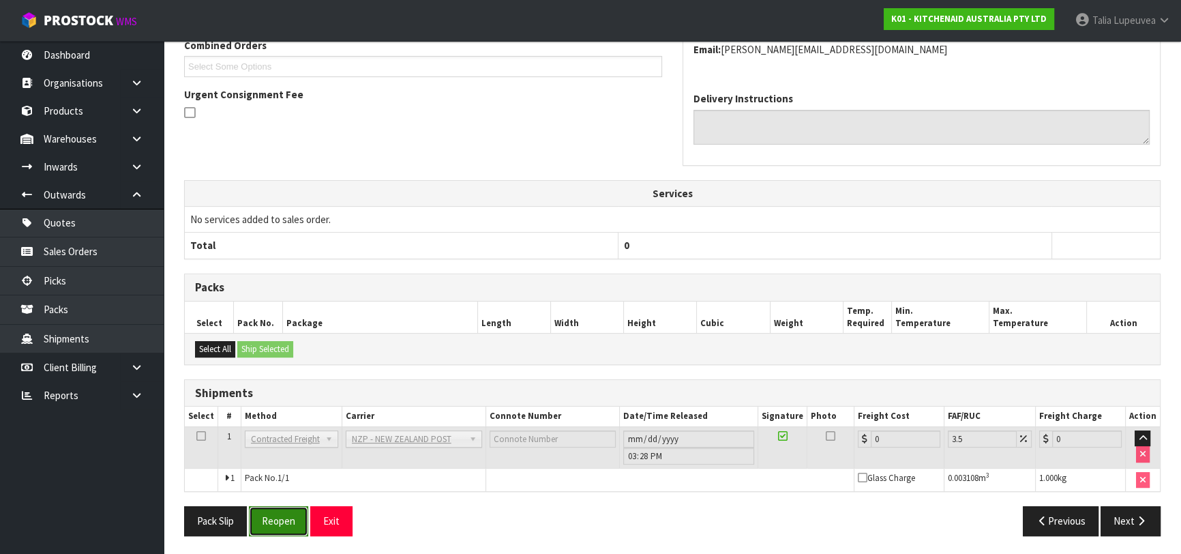
click at [286, 529] on button "Reopen" at bounding box center [278, 520] width 59 height 29
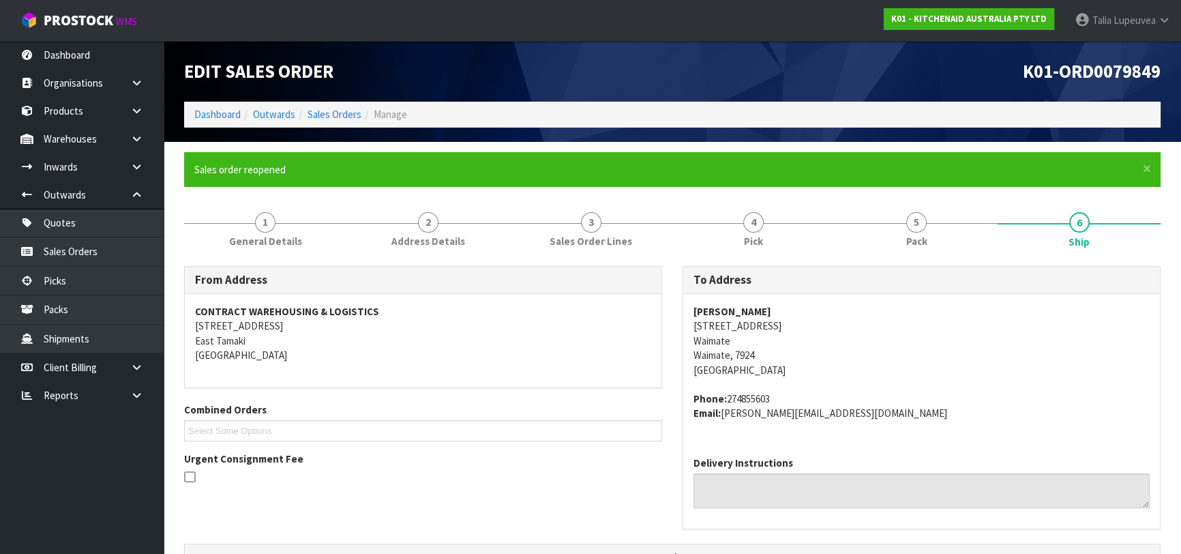
scroll to position [410, 0]
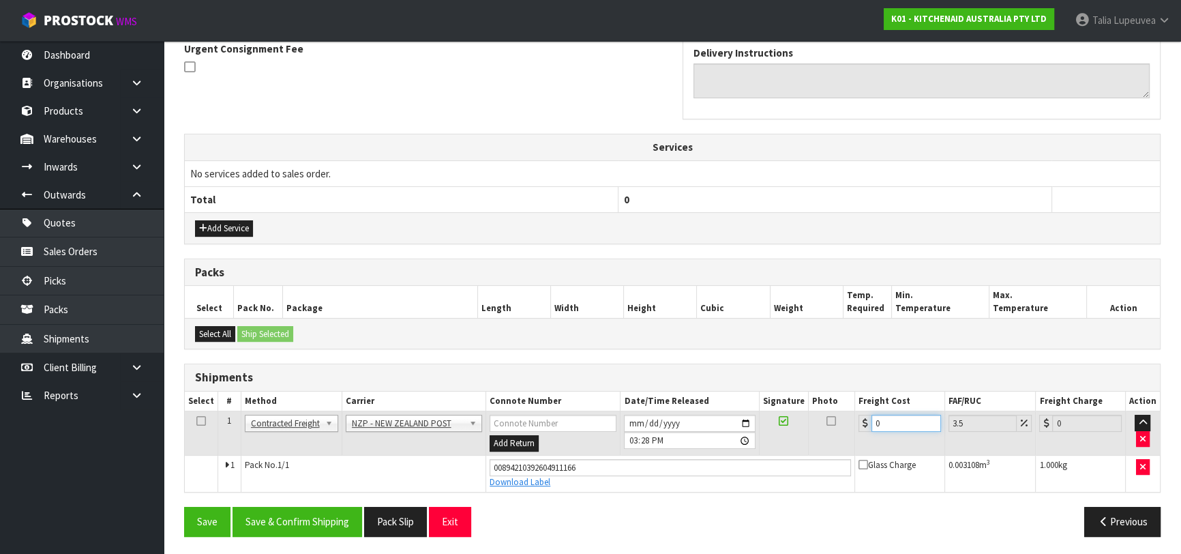
drag, startPoint x: 880, startPoint y: 417, endPoint x: 844, endPoint y: 438, distance: 41.9
click at [844, 438] on tr "1 Client Local Pickup Customer Local Pickup Company Freight Contracted Freight …" at bounding box center [672, 433] width 975 height 44
drag, startPoint x: 596, startPoint y: 465, endPoint x: 470, endPoint y: 462, distance: 126.1
click at [474, 472] on tr "1 Pack No. 1/1 00894210392604911166 Download Label Glass Charge 0.003108 m 3 1.…" at bounding box center [672, 473] width 975 height 37
click at [184, 506] on button "Save" at bounding box center [207, 520] width 46 height 29
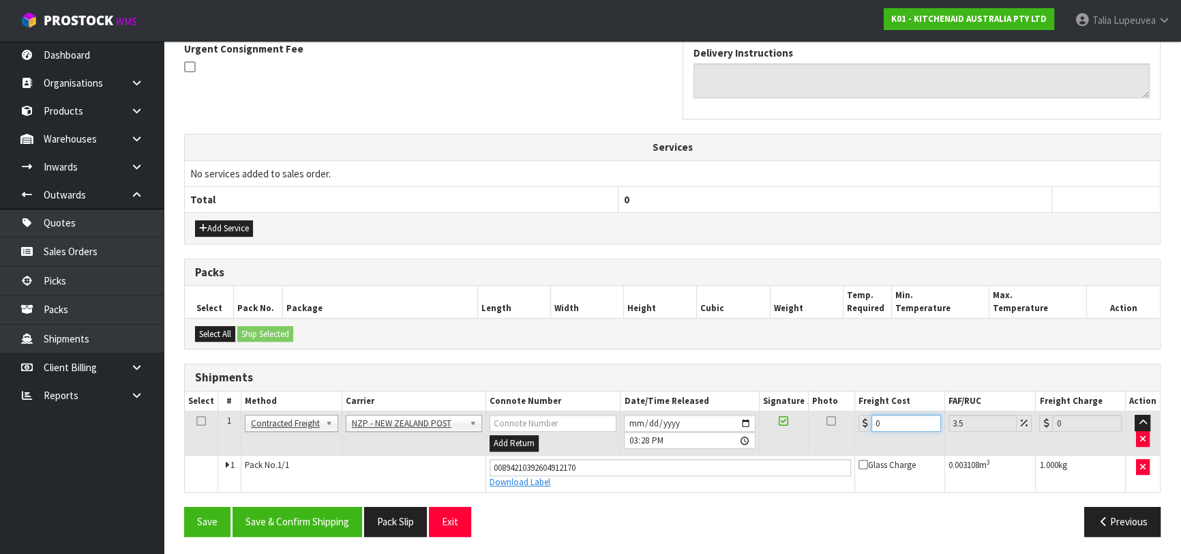
drag, startPoint x: 859, startPoint y: 436, endPoint x: 841, endPoint y: 443, distance: 19.6
click at [841, 443] on tr "1 Client Local Pickup Customer Local Pickup Company Freight Contracted Freight …" at bounding box center [672, 433] width 975 height 44
click at [333, 516] on button "Save & Confirm Shipping" at bounding box center [297, 520] width 130 height 29
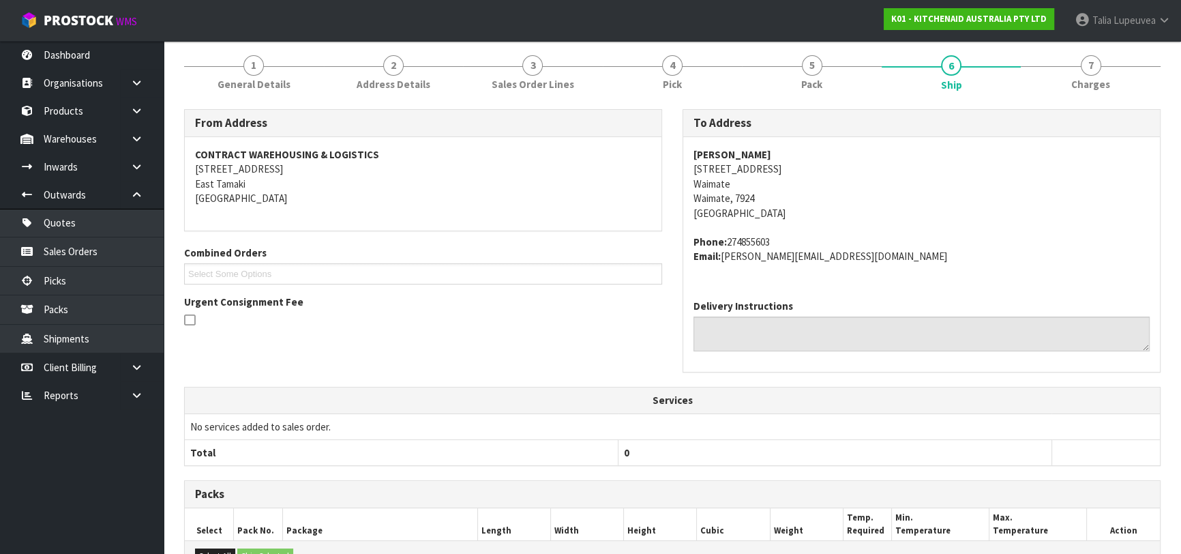
scroll to position [0, 0]
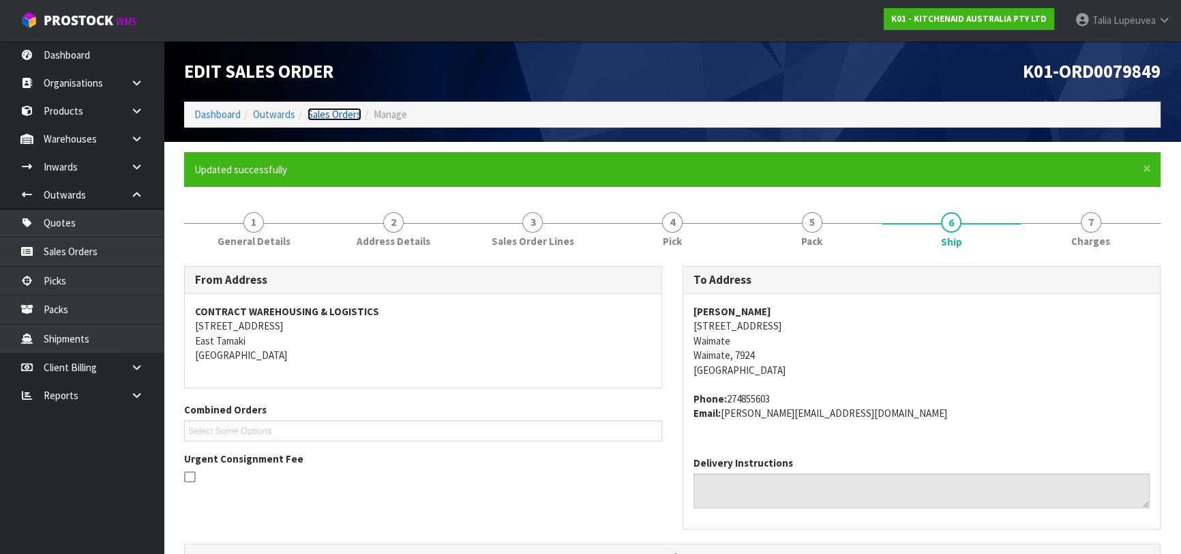
click at [335, 113] on link "Sales Orders" at bounding box center [334, 114] width 54 height 13
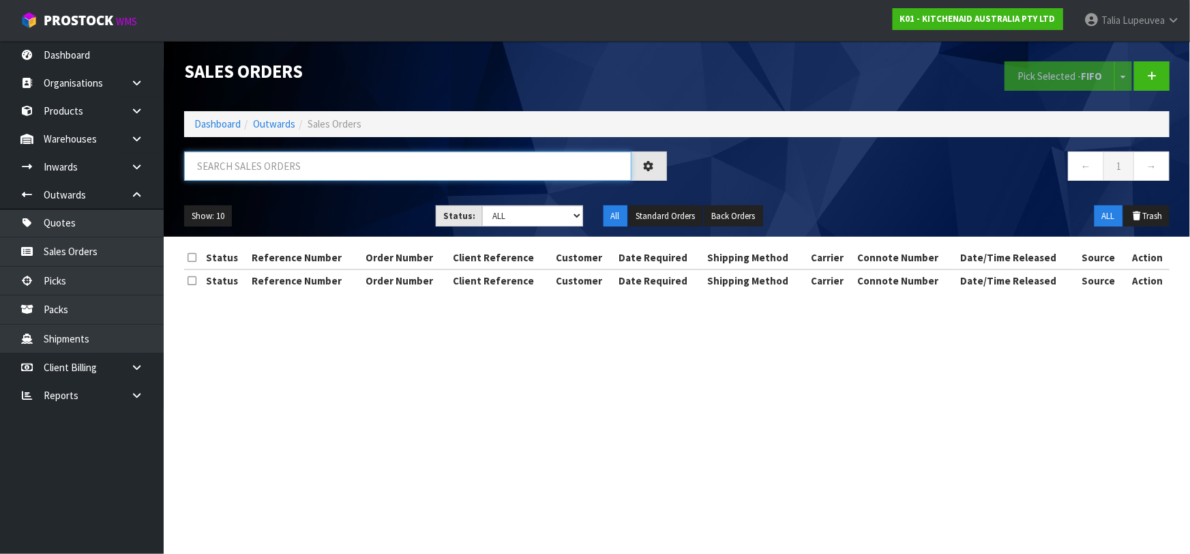
click at [344, 165] on input "text" at bounding box center [407, 165] width 447 height 29
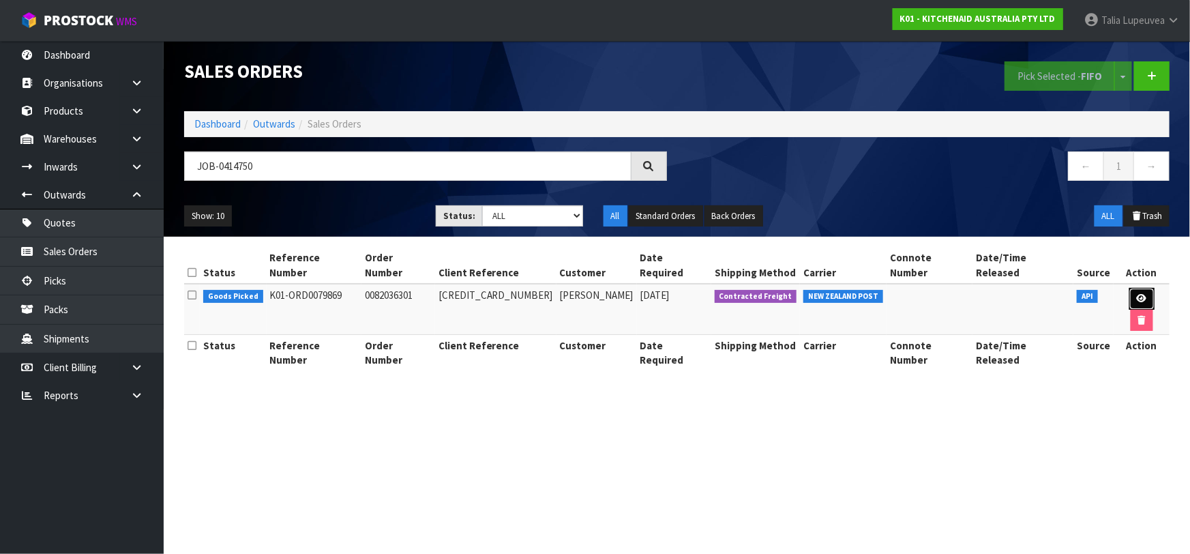
click at [1137, 289] on link at bounding box center [1141, 299] width 25 height 22
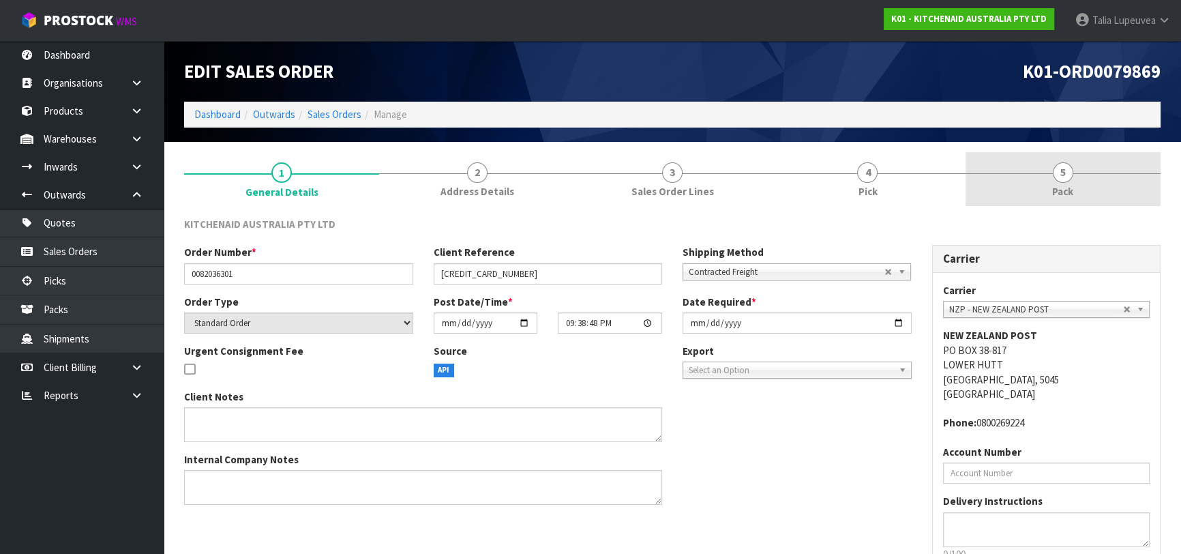
click at [1078, 184] on link "5 Pack" at bounding box center [1062, 179] width 195 height 54
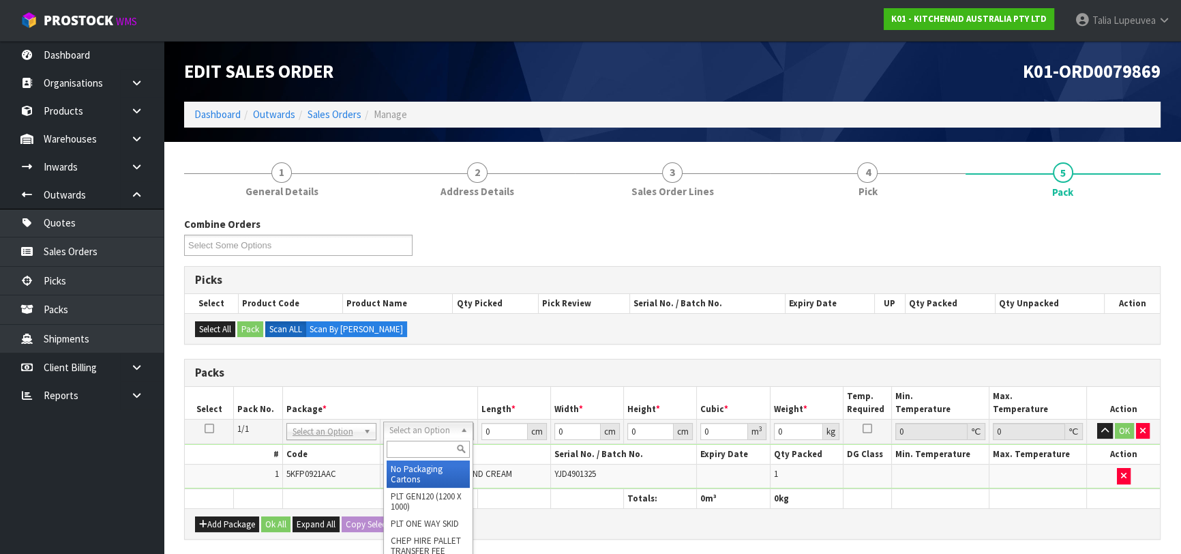
click at [446, 455] on input "text" at bounding box center [428, 448] width 83 height 17
drag, startPoint x: 435, startPoint y: 481, endPoint x: 504, endPoint y: 459, distance: 72.9
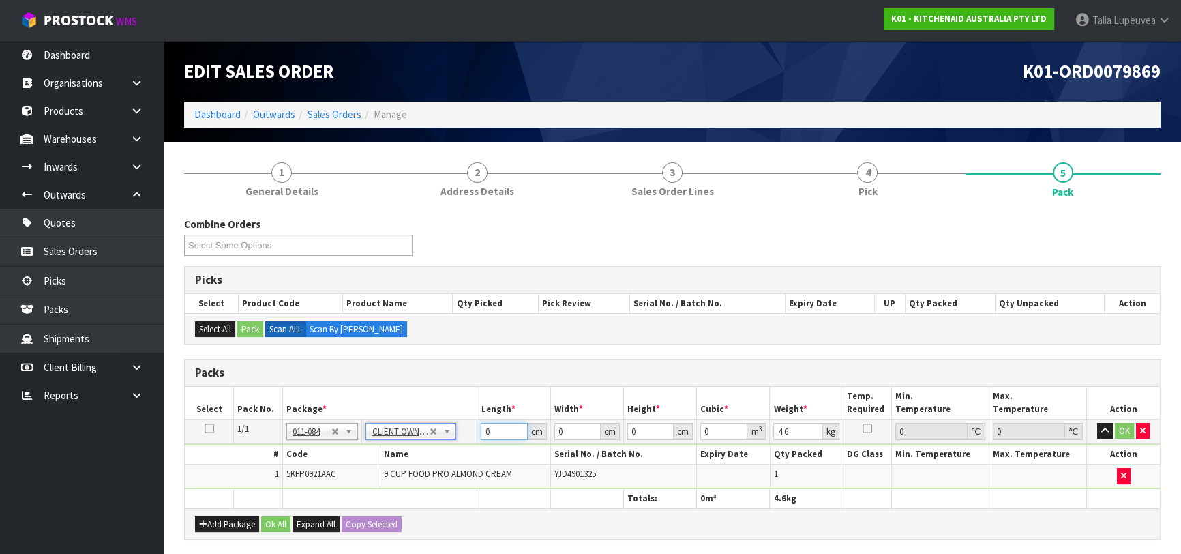
drag, startPoint x: 505, startPoint y: 429, endPoint x: 451, endPoint y: 433, distance: 54.0
click at [451, 433] on tr "1/1 NONE 007-001 007-002 007-004 007-009 007-013 007-014 007-015 007-017 007-01…" at bounding box center [672, 431] width 975 height 25
click at [1128, 429] on button "OK" at bounding box center [1124, 431] width 19 height 16
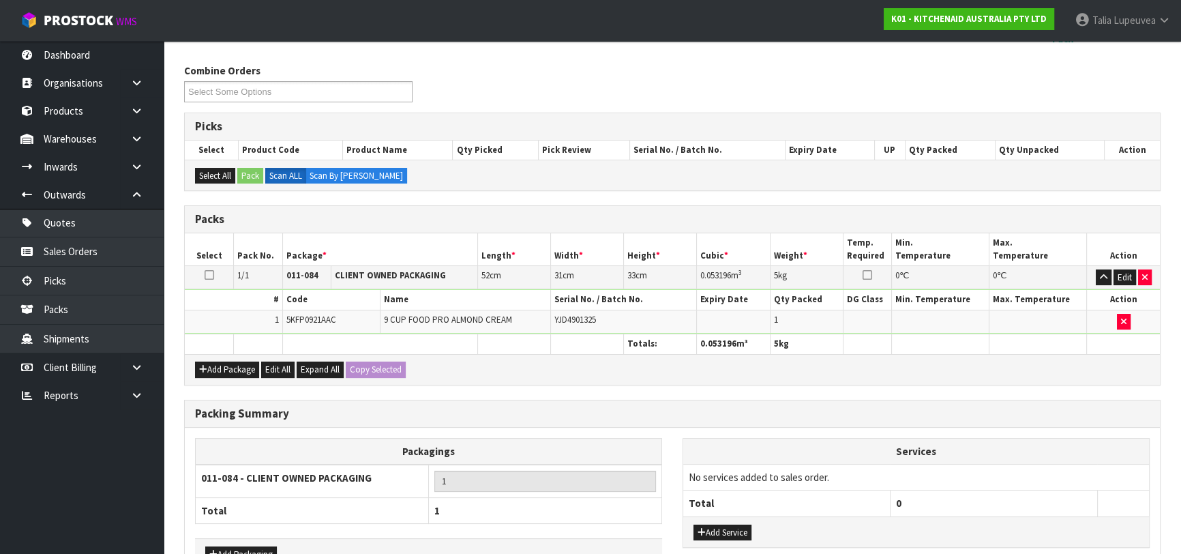
scroll to position [240, 0]
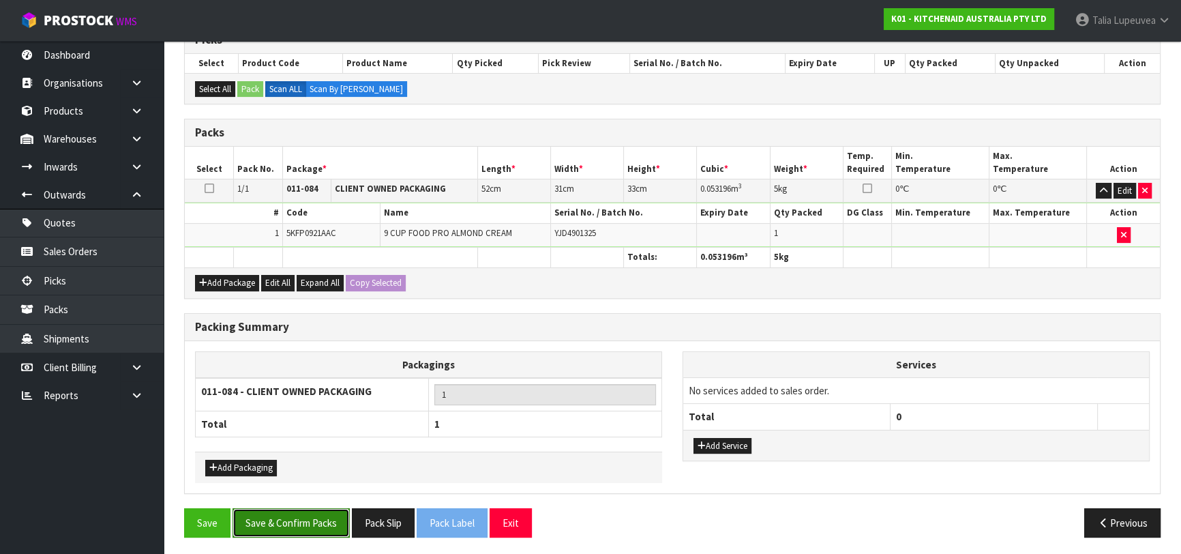
click at [286, 522] on button "Save & Confirm Packs" at bounding box center [290, 522] width 117 height 29
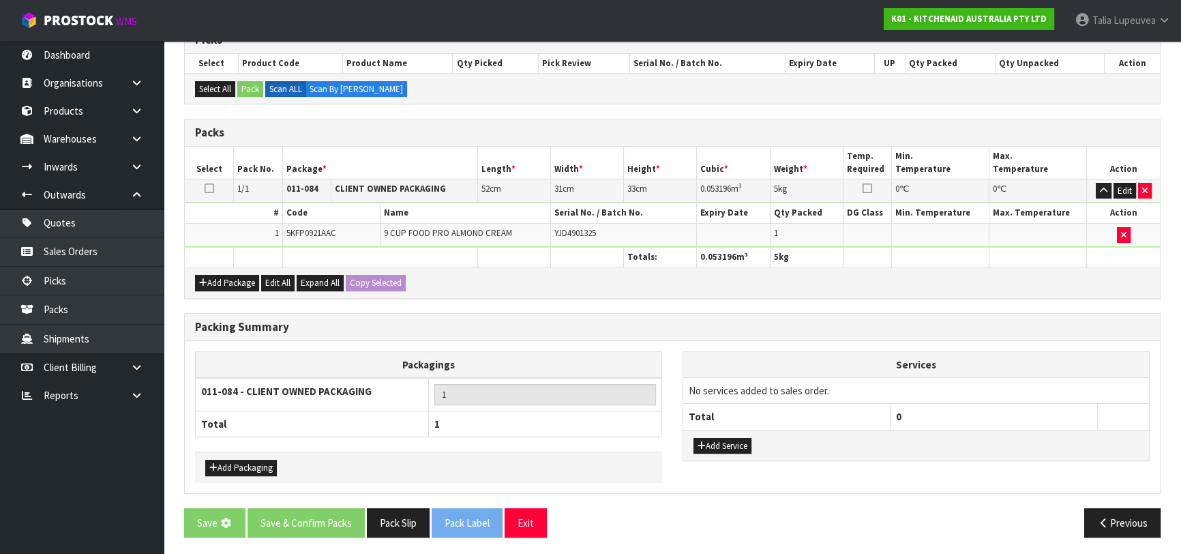
scroll to position [0, 0]
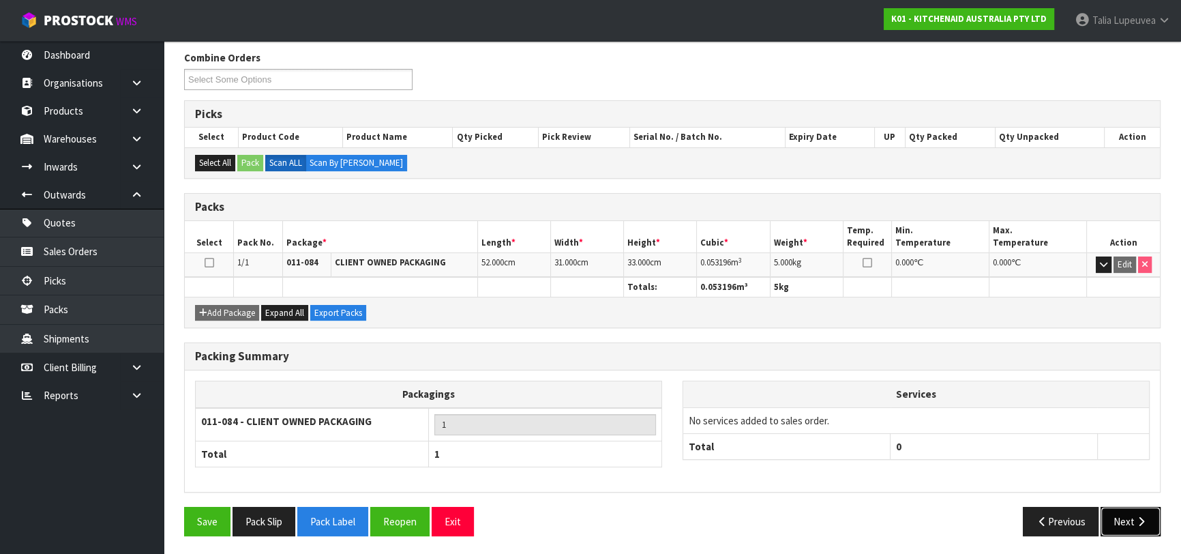
click at [1102, 516] on button "Next" at bounding box center [1130, 520] width 60 height 29
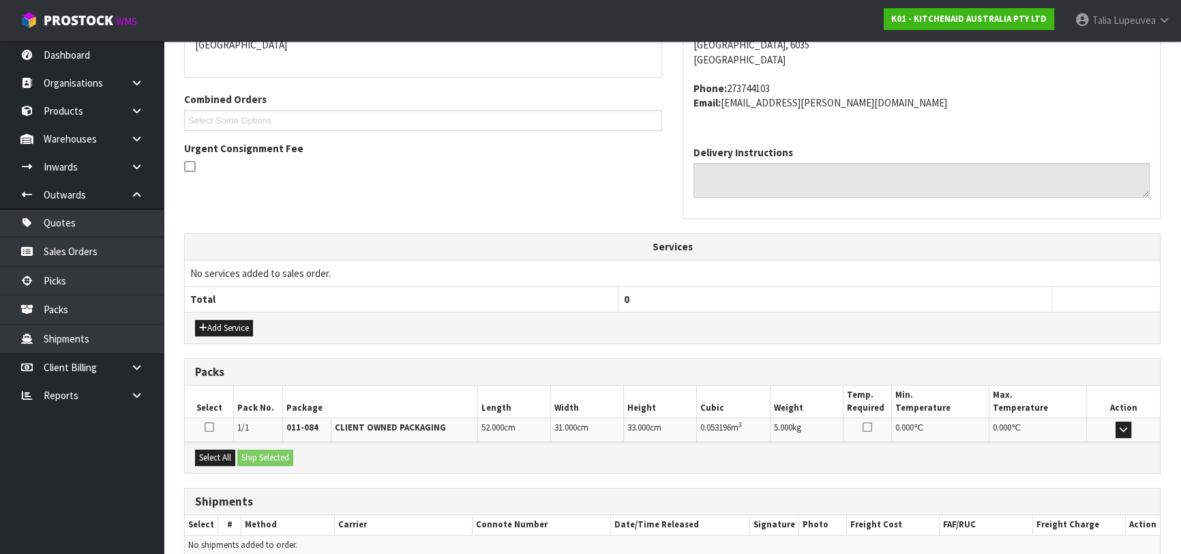
scroll to position [374, 0]
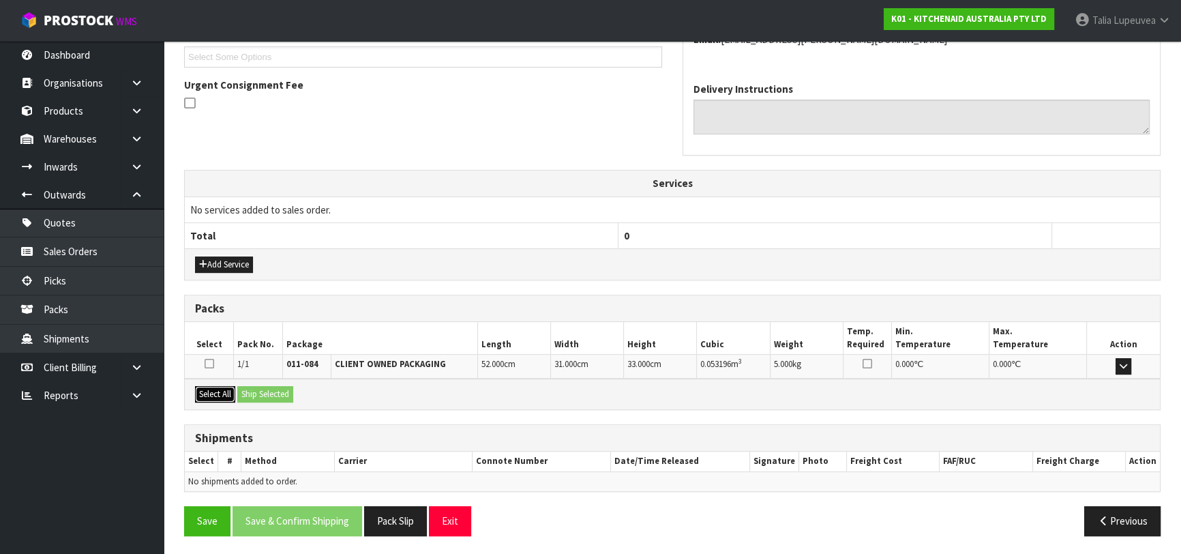
drag, startPoint x: 212, startPoint y: 394, endPoint x: 248, endPoint y: 389, distance: 36.5
click at [218, 392] on button "Select All" at bounding box center [215, 394] width 40 height 16
click at [279, 388] on button "Ship Selected" at bounding box center [265, 394] width 56 height 16
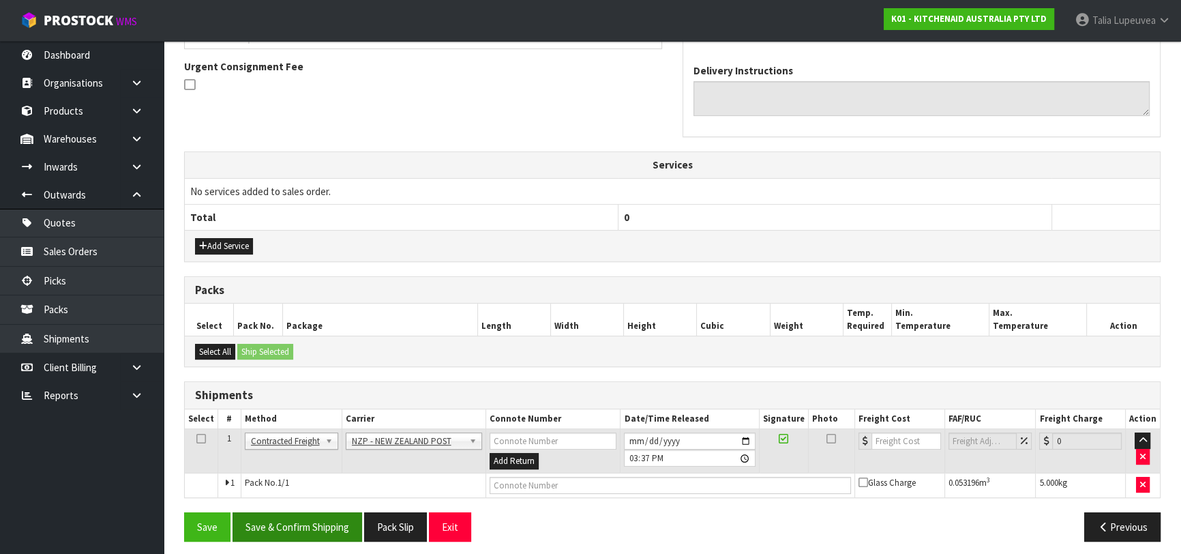
scroll to position [397, 0]
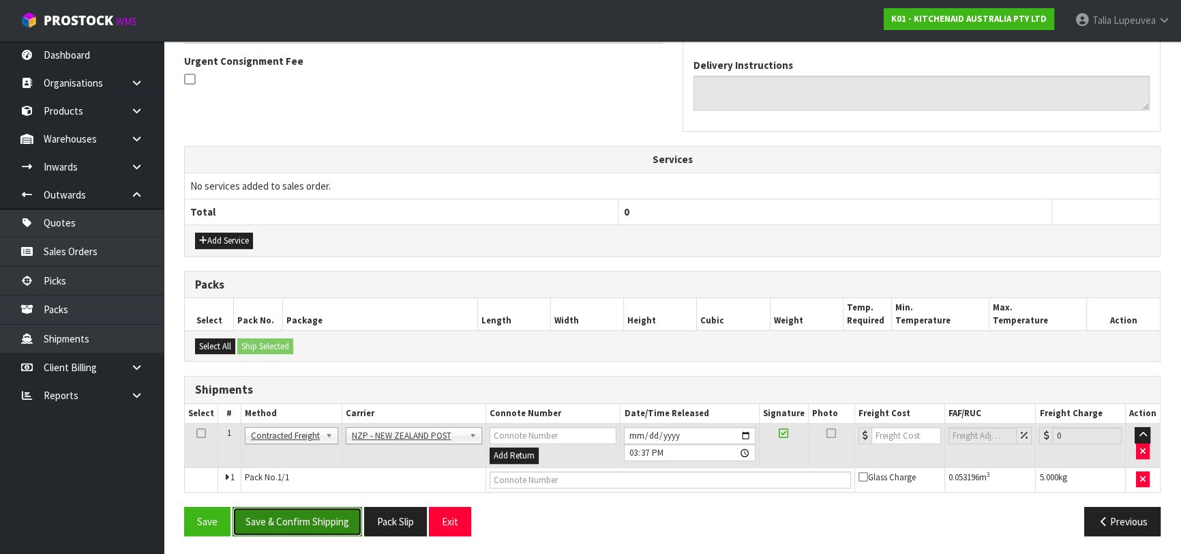
click at [341, 518] on button "Save & Confirm Shipping" at bounding box center [297, 520] width 130 height 29
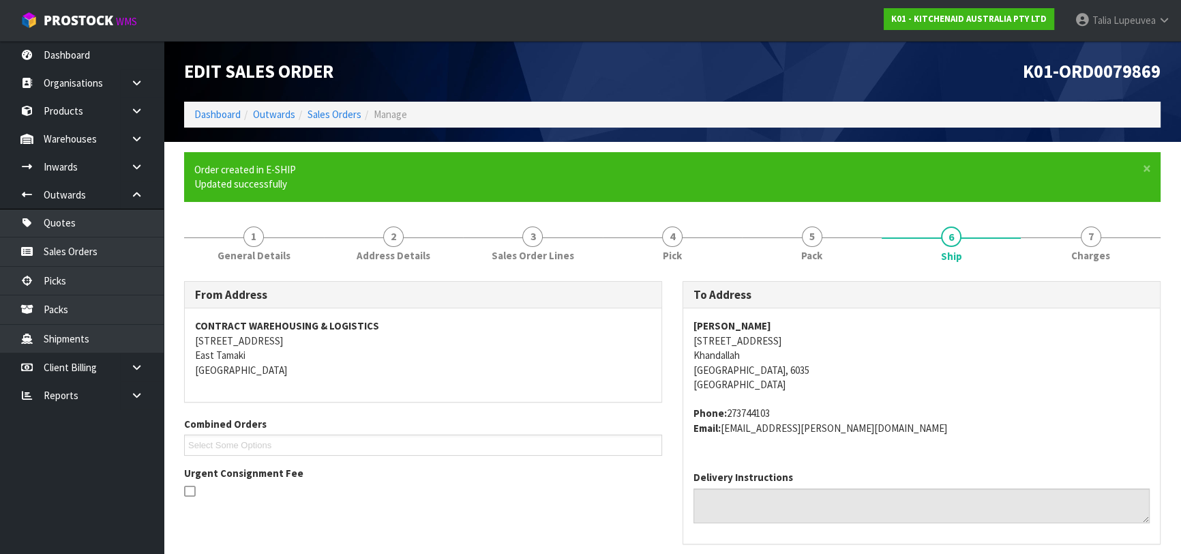
scroll to position [378, 0]
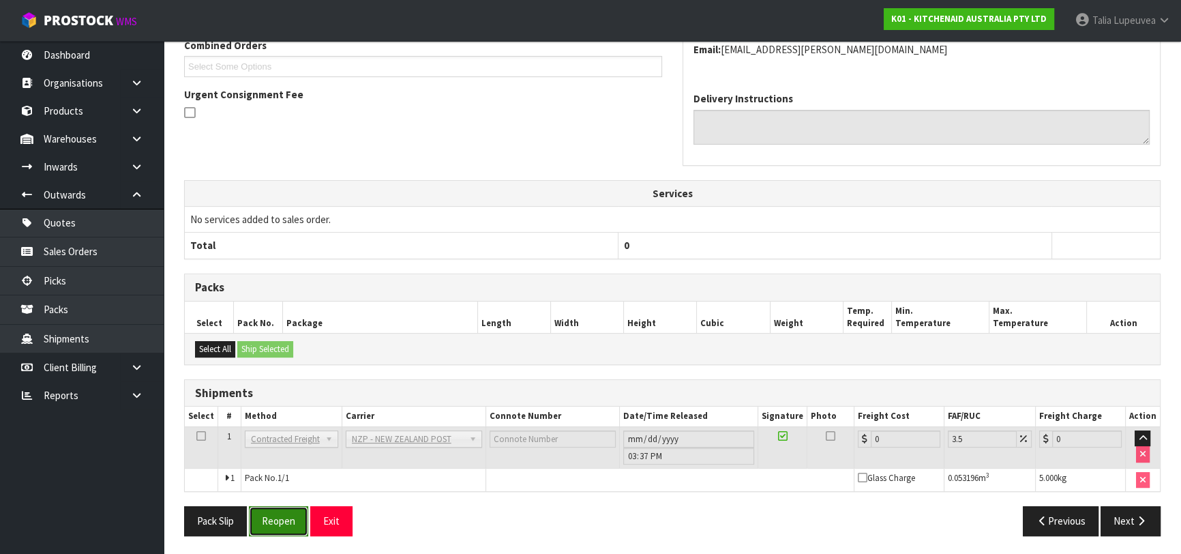
click at [279, 519] on button "Reopen" at bounding box center [278, 520] width 59 height 29
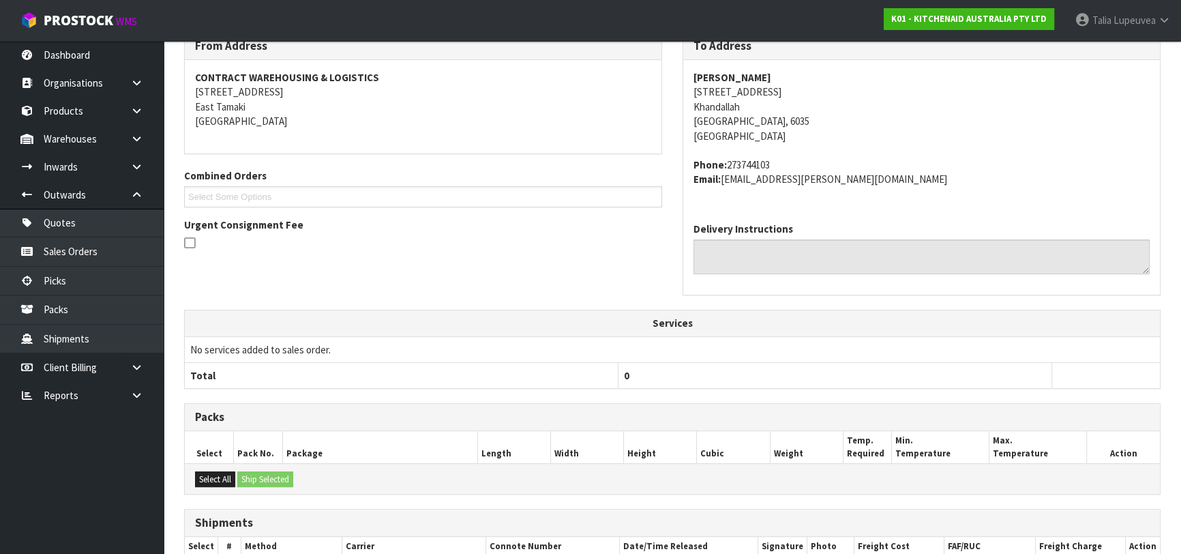
scroll to position [364, 0]
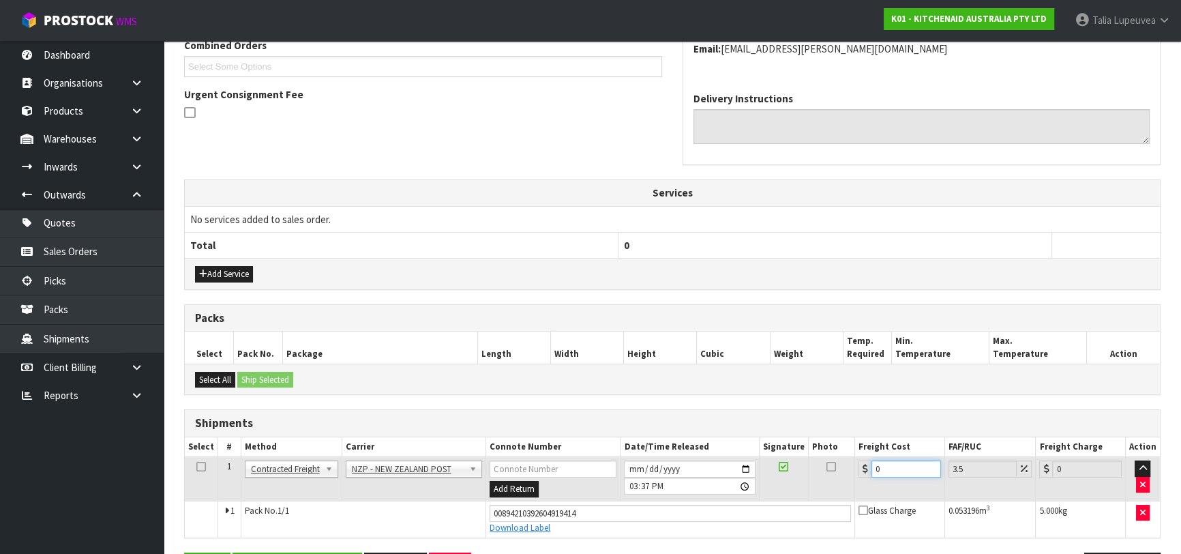
drag, startPoint x: 852, startPoint y: 470, endPoint x: 811, endPoint y: 470, distance: 40.9
click at [817, 470] on tr "1 Client Local Pickup Customer Local Pickup Company Freight Contracted Freight …" at bounding box center [672, 479] width 975 height 44
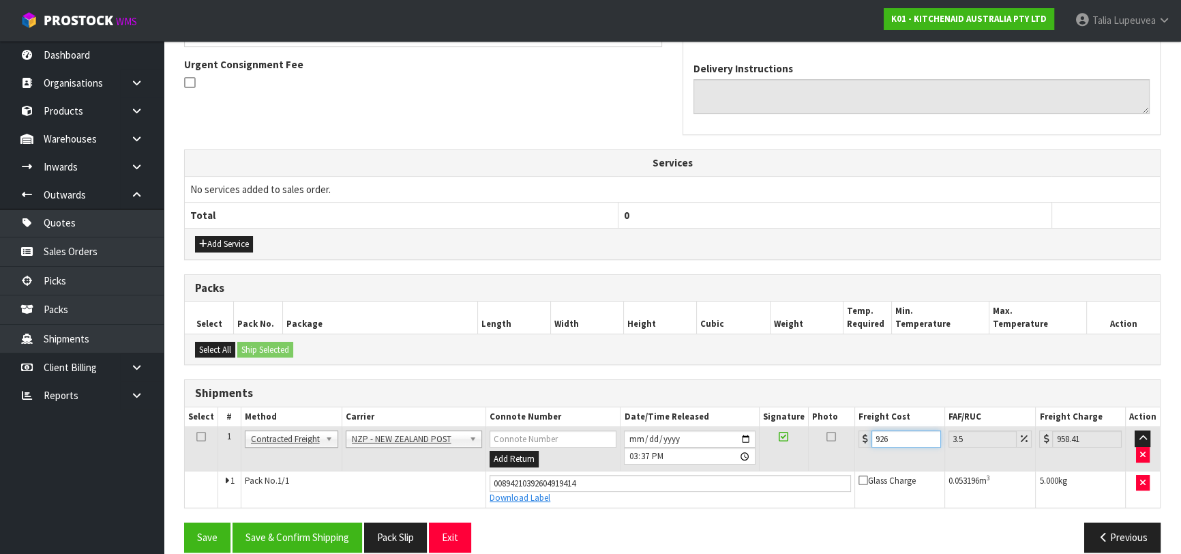
scroll to position [410, 0]
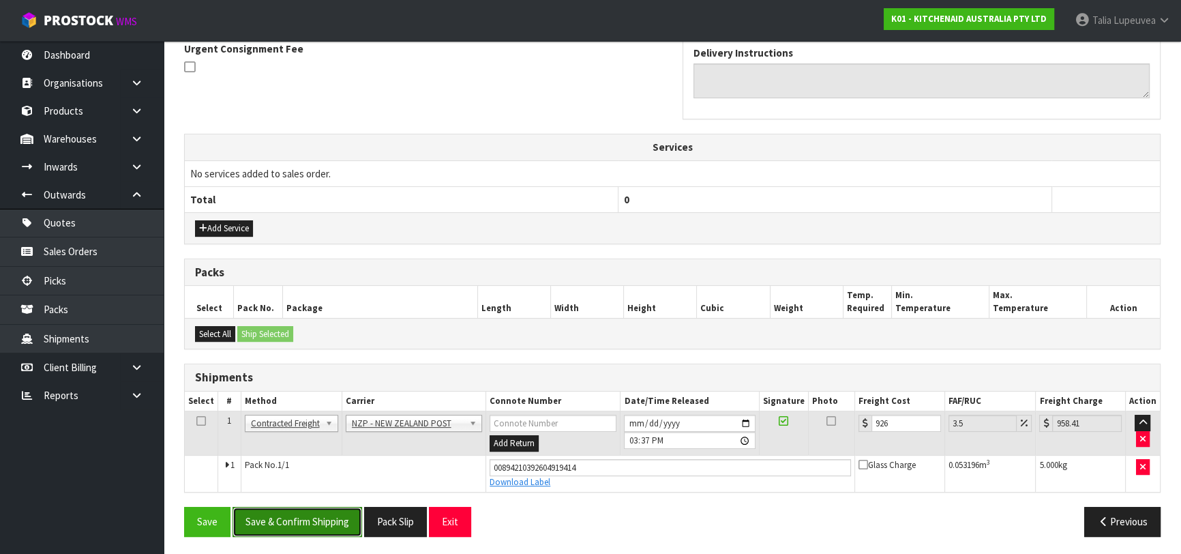
click at [320, 512] on button "Save & Confirm Shipping" at bounding box center [297, 520] width 130 height 29
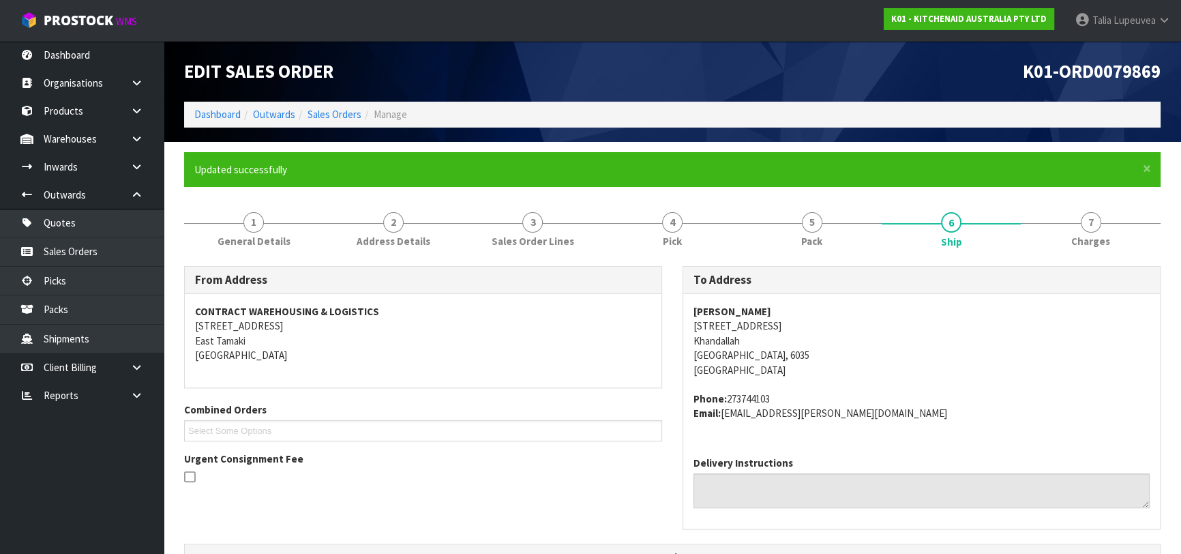
scroll to position [374, 0]
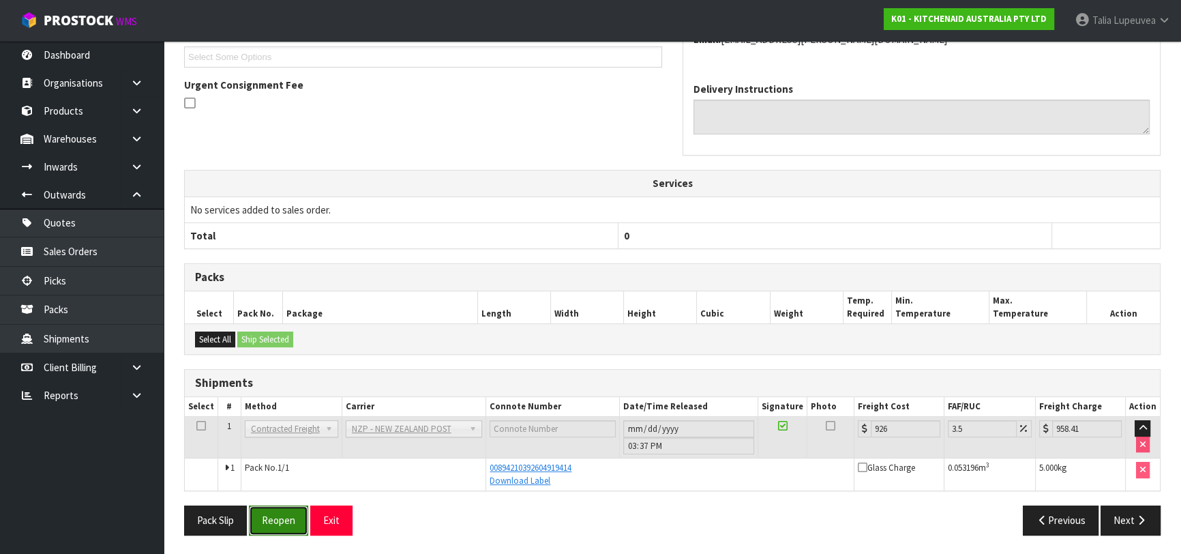
click at [284, 513] on button "Reopen" at bounding box center [278, 519] width 59 height 29
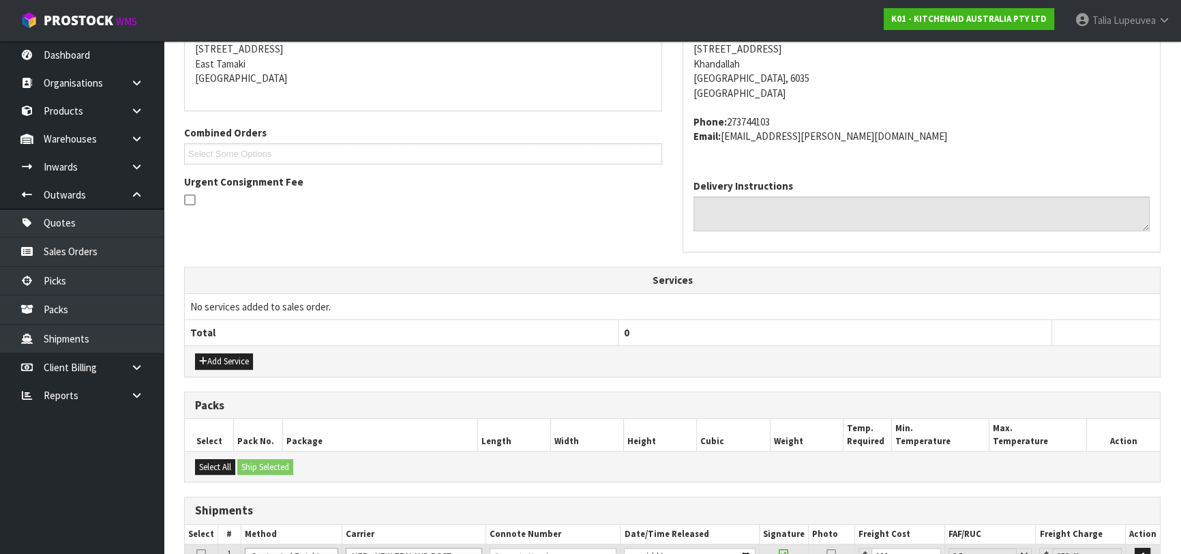
scroll to position [410, 0]
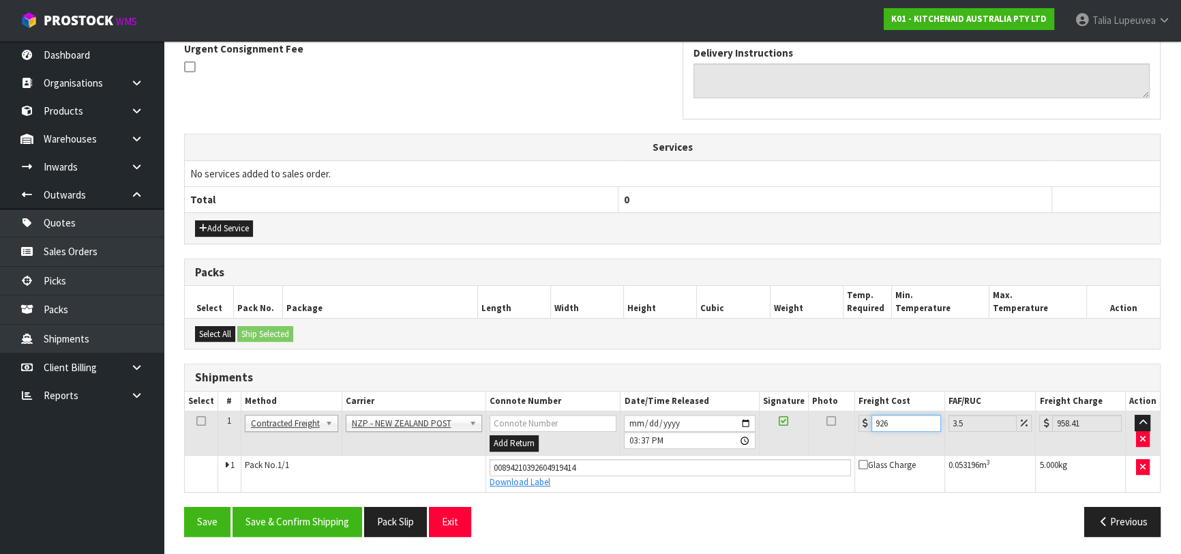
click at [878, 421] on input "926" at bounding box center [906, 422] width 70 height 17
click at [303, 528] on button "Save & Confirm Shipping" at bounding box center [297, 520] width 130 height 29
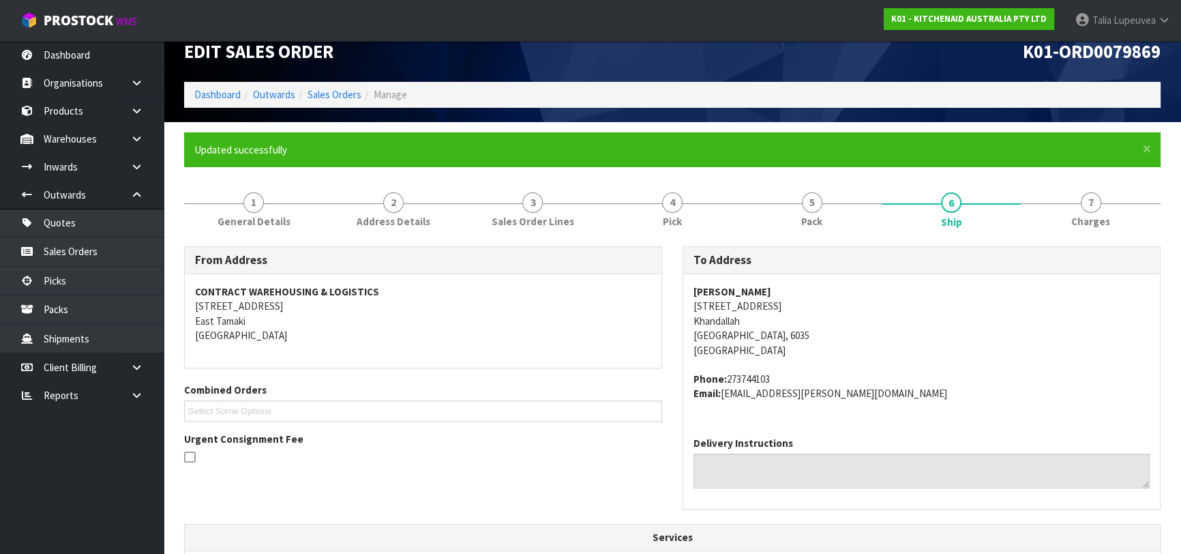
scroll to position [0, 0]
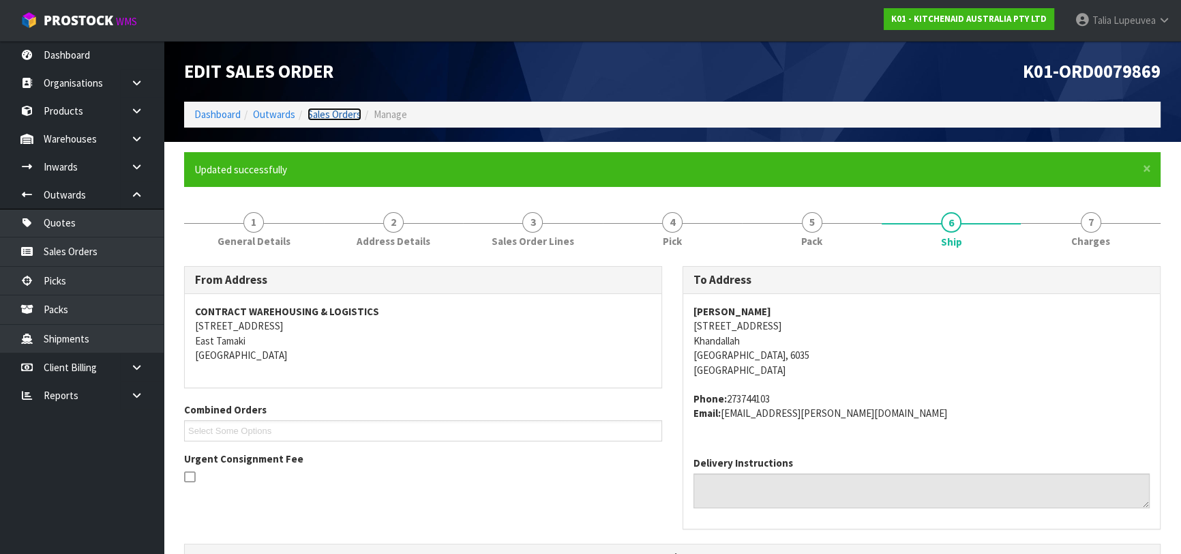
click at [323, 114] on link "Sales Orders" at bounding box center [334, 114] width 54 height 13
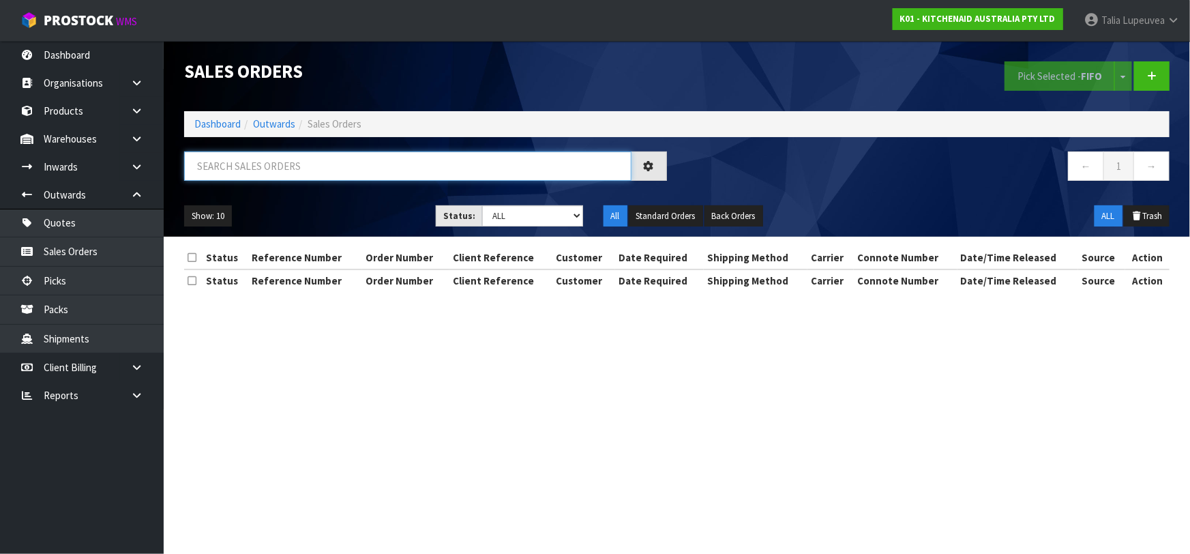
click at [348, 160] on input "text" at bounding box center [407, 165] width 447 height 29
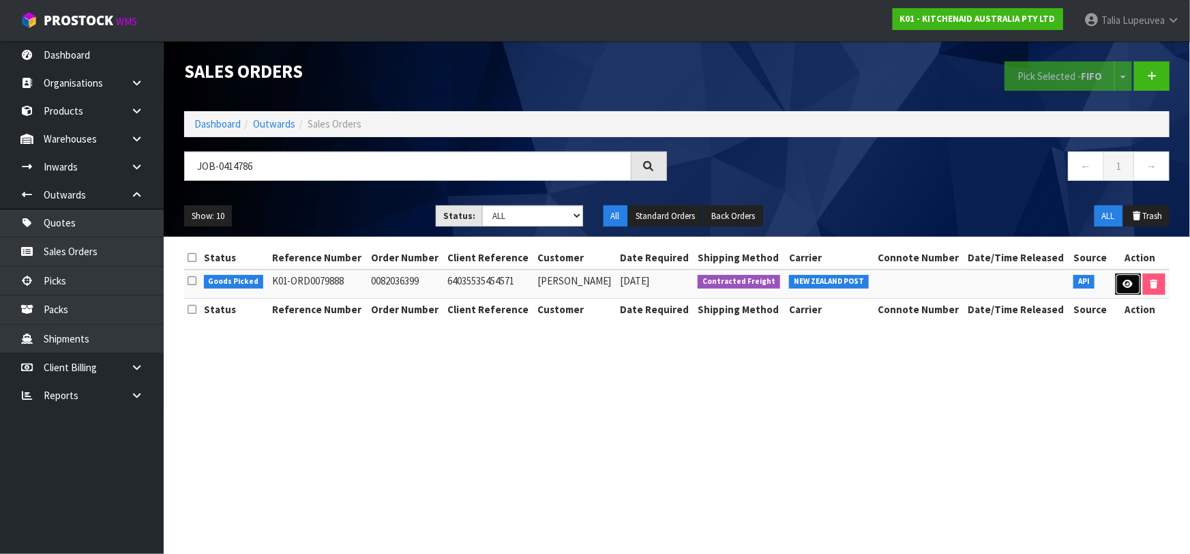
click at [1120, 275] on link at bounding box center [1127, 284] width 25 height 22
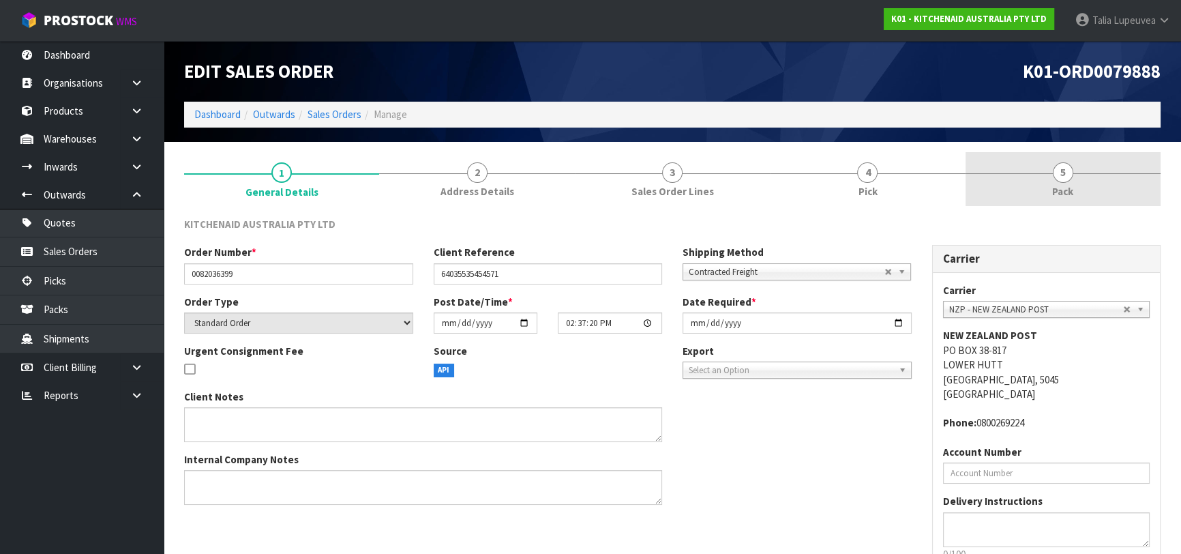
click at [1048, 191] on link "5 Pack" at bounding box center [1062, 179] width 195 height 54
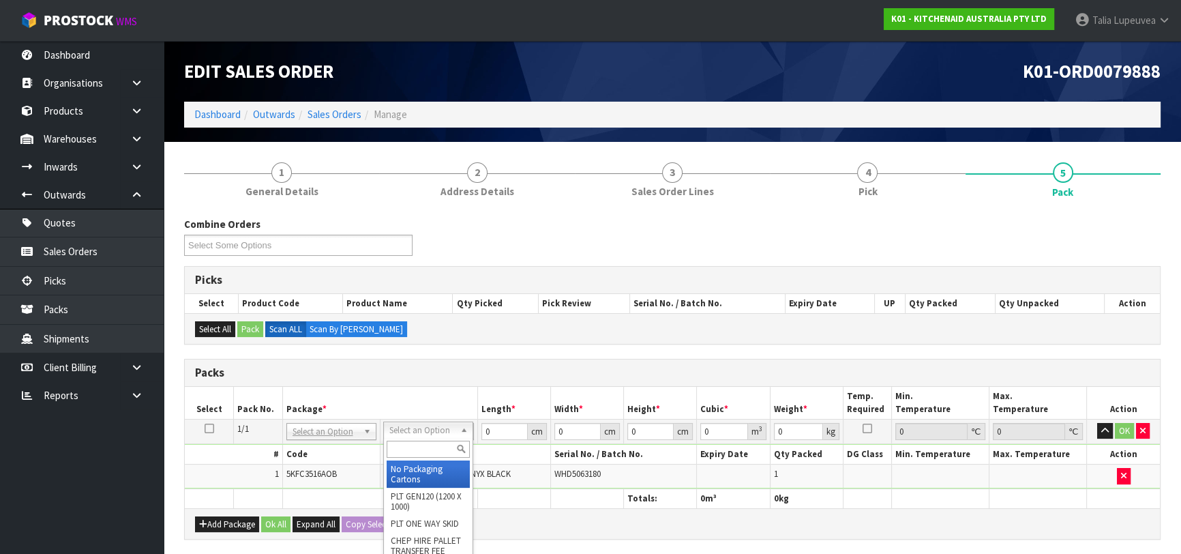
click at [411, 446] on input "text" at bounding box center [428, 448] width 83 height 17
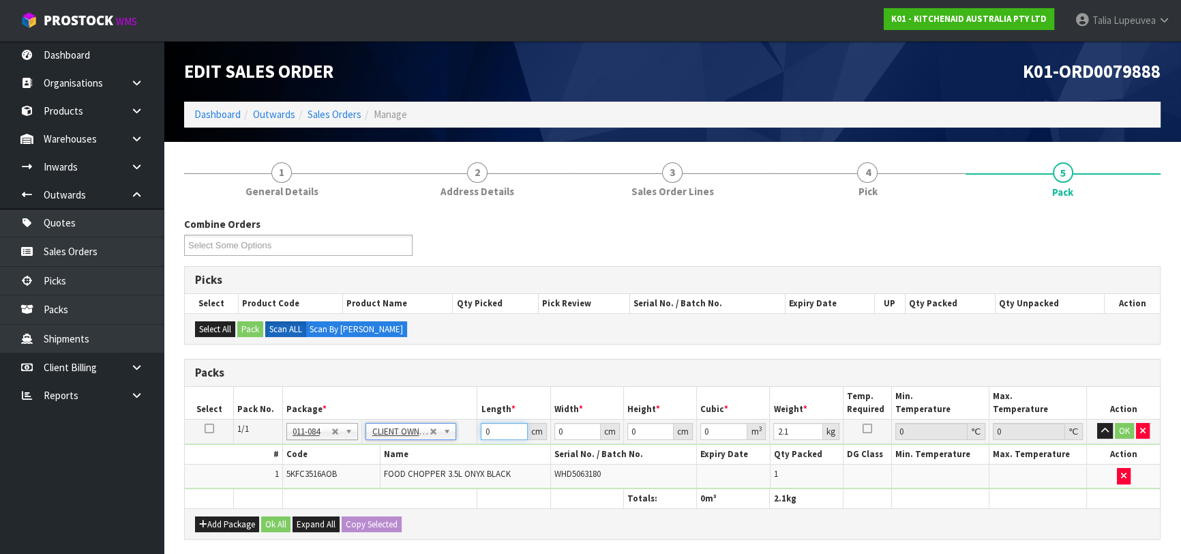
drag, startPoint x: 464, startPoint y: 435, endPoint x: 456, endPoint y: 438, distance: 8.6
click at [455, 438] on tr "1/1 NONE 007-001 007-002 007-004 007-009 007-013 007-014 007-015 007-017 007-01…" at bounding box center [672, 431] width 975 height 25
click at [1130, 430] on button "OK" at bounding box center [1124, 431] width 19 height 16
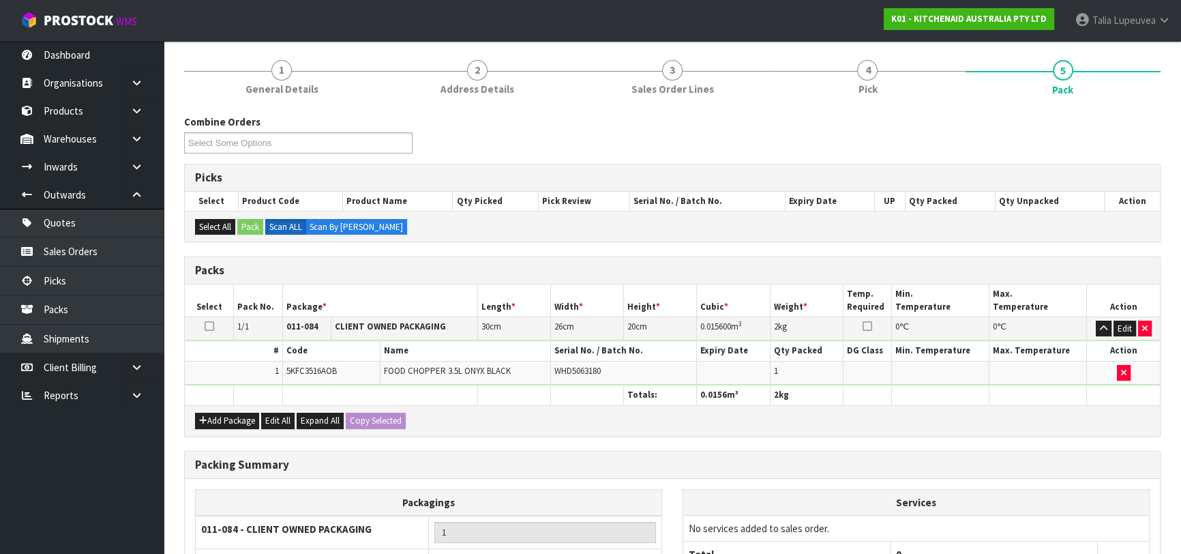
scroll to position [240, 0]
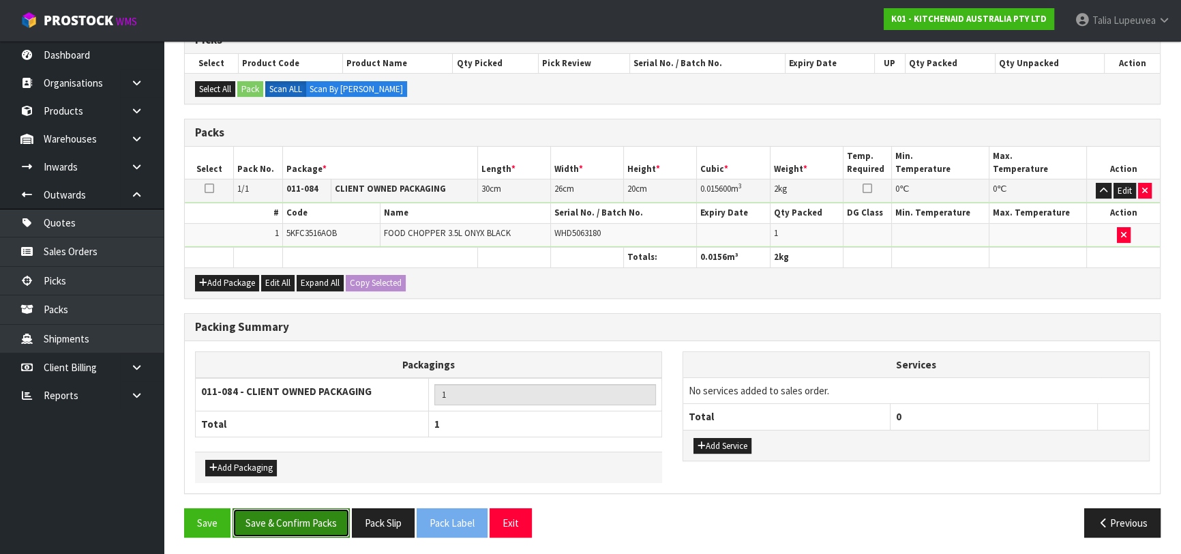
click at [318, 509] on button "Save & Confirm Packs" at bounding box center [290, 522] width 117 height 29
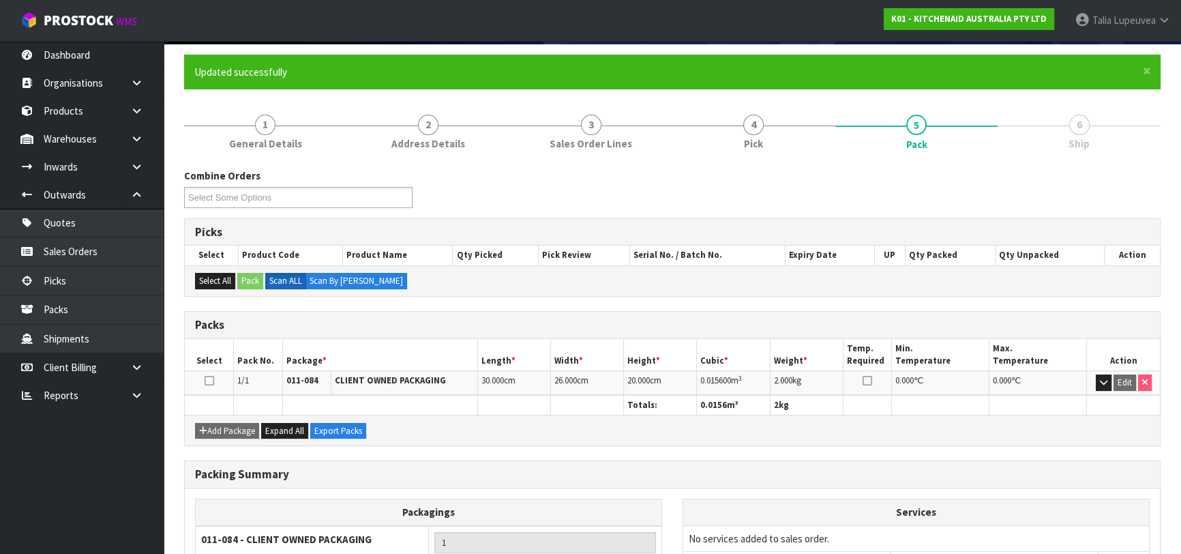
scroll to position [215, 0]
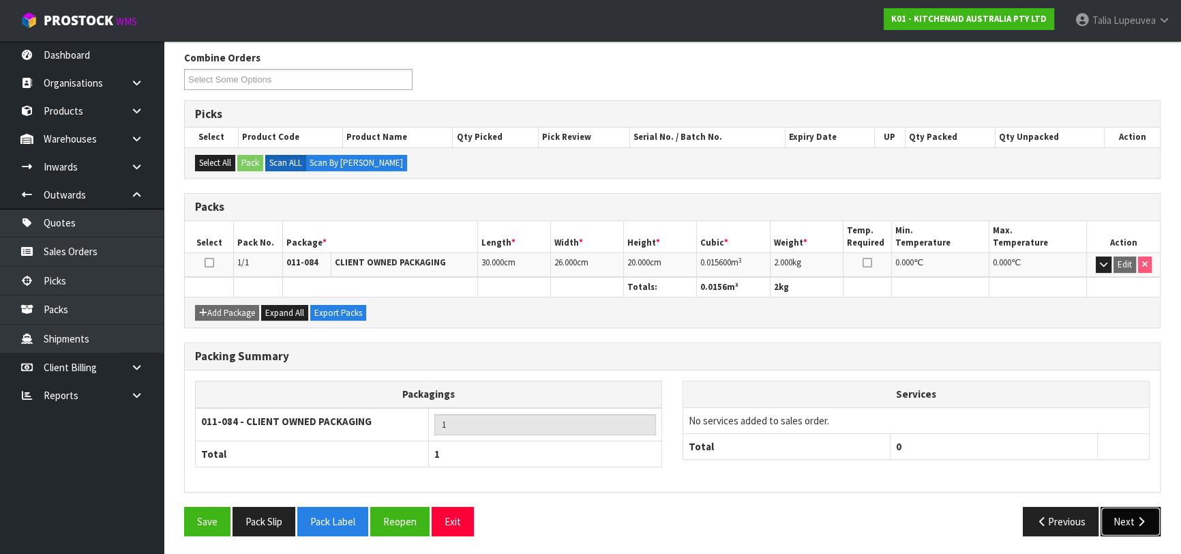
click at [1115, 520] on button "Next" at bounding box center [1130, 520] width 60 height 29
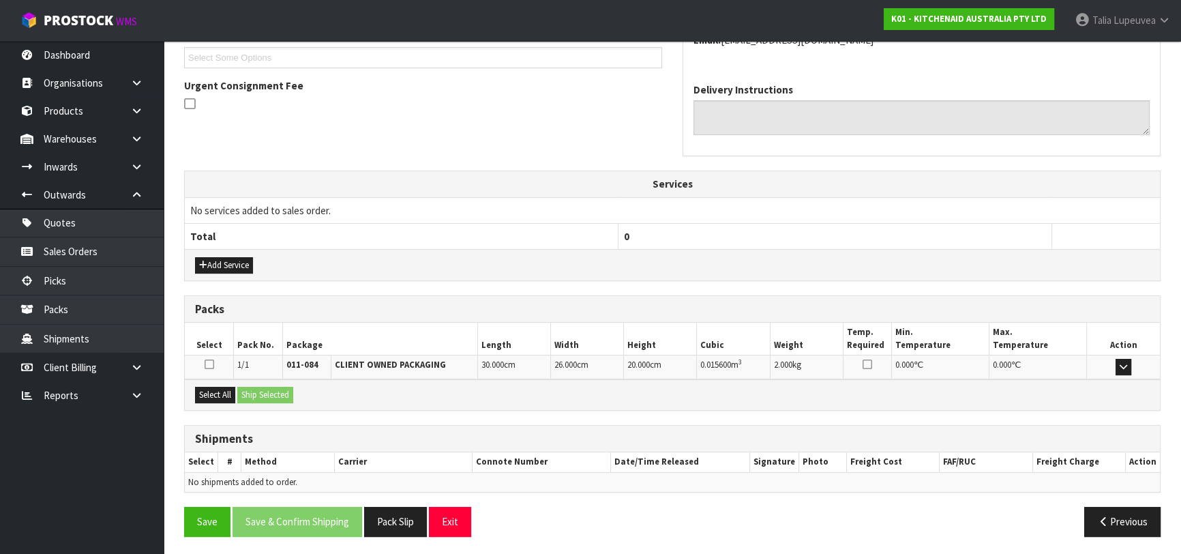
scroll to position [374, 0]
click at [206, 389] on button "Select All" at bounding box center [215, 394] width 40 height 16
click at [241, 387] on button "Ship Selected" at bounding box center [265, 394] width 56 height 16
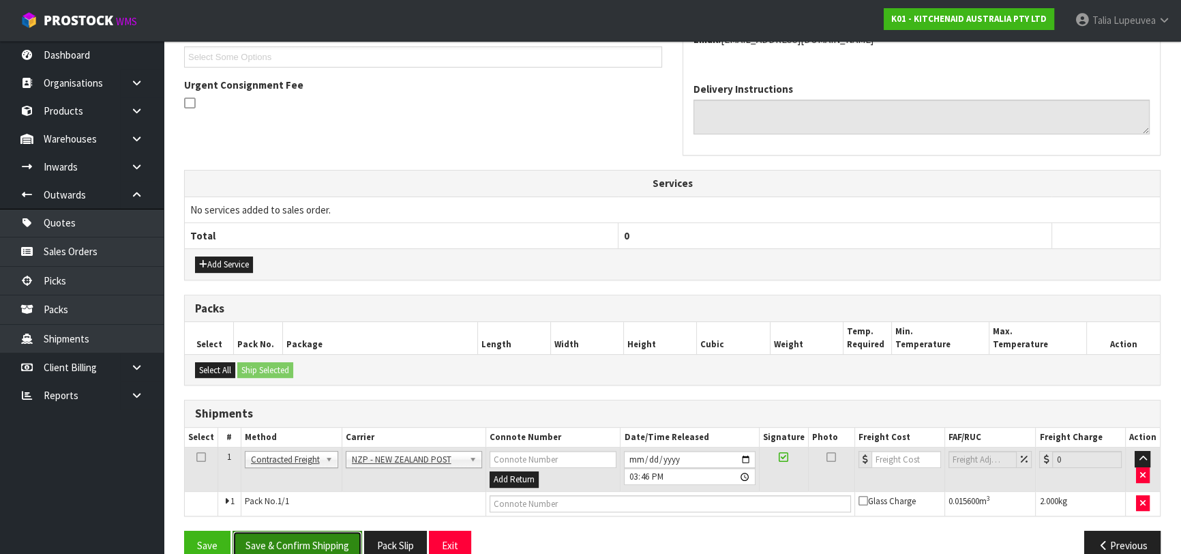
click at [332, 539] on button "Save & Confirm Shipping" at bounding box center [297, 544] width 130 height 29
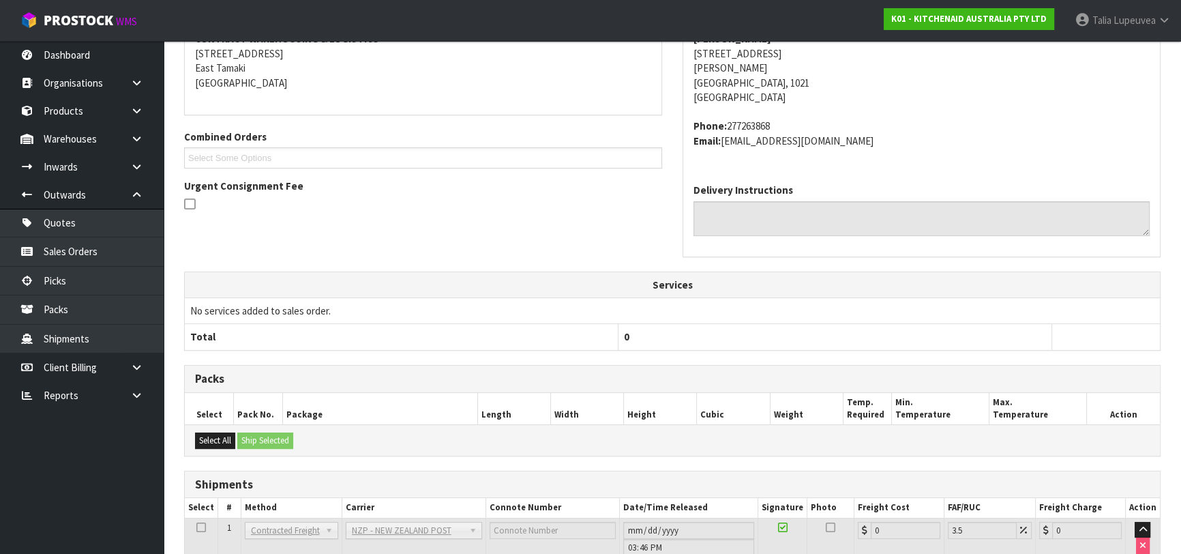
scroll to position [378, 0]
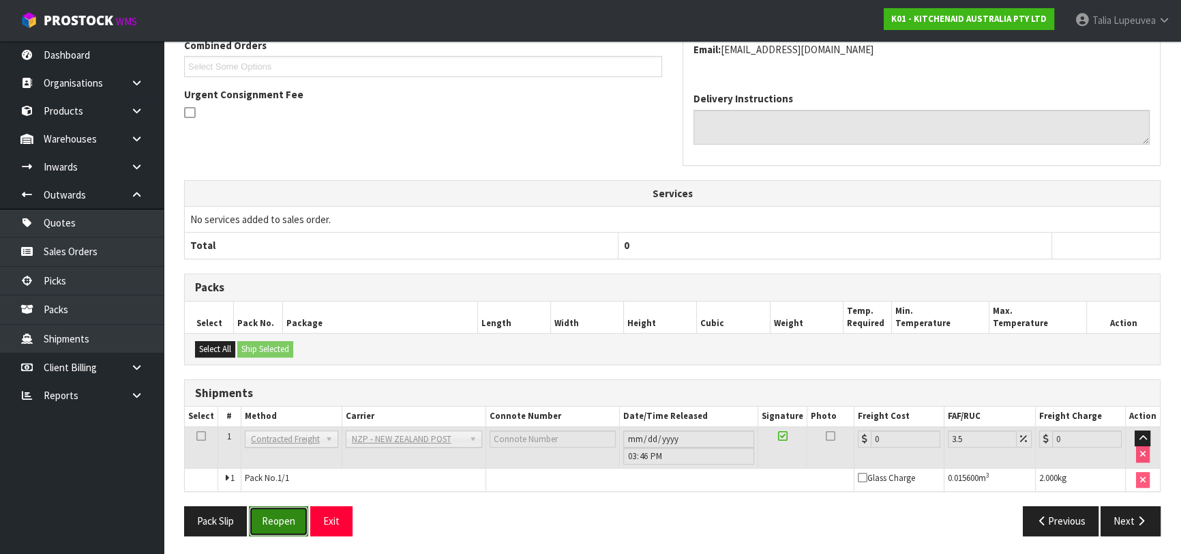
click at [267, 520] on button "Reopen" at bounding box center [278, 520] width 59 height 29
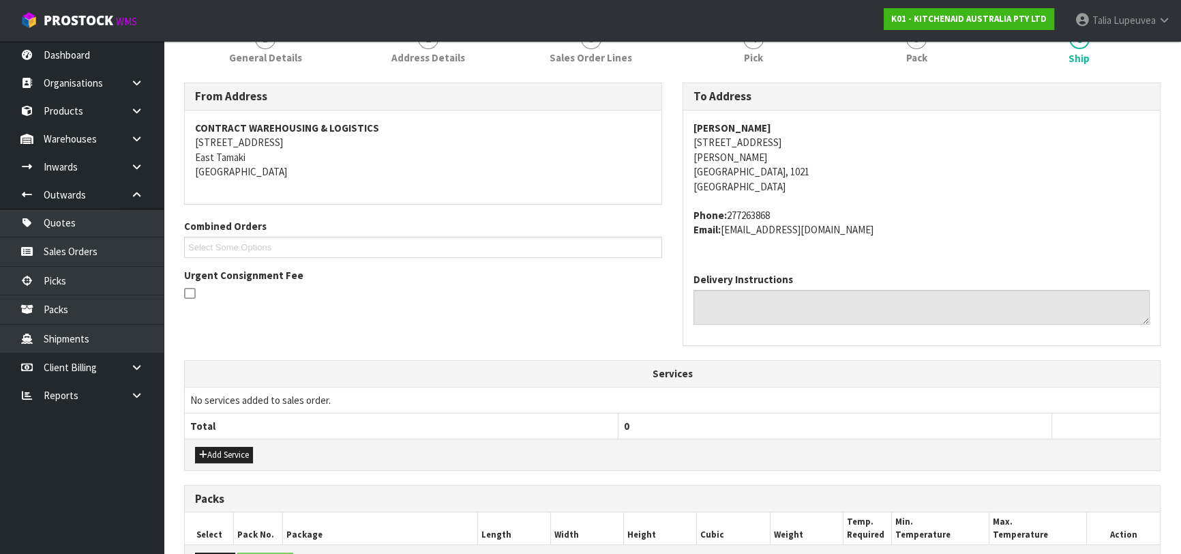
scroll to position [410, 0]
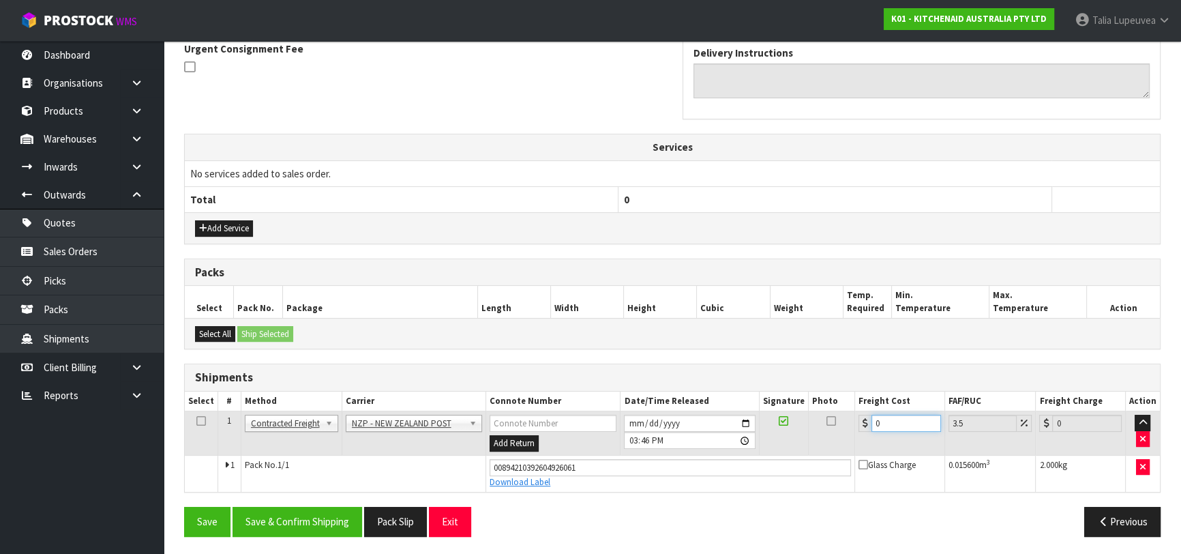
drag, startPoint x: 902, startPoint y: 423, endPoint x: 847, endPoint y: 438, distance: 56.7
click at [848, 437] on tr "1 Client Local Pickup Customer Local Pickup Company Freight Contracted Freight …" at bounding box center [672, 433] width 975 height 44
click at [333, 509] on button "Save & Confirm Shipping" at bounding box center [297, 520] width 130 height 29
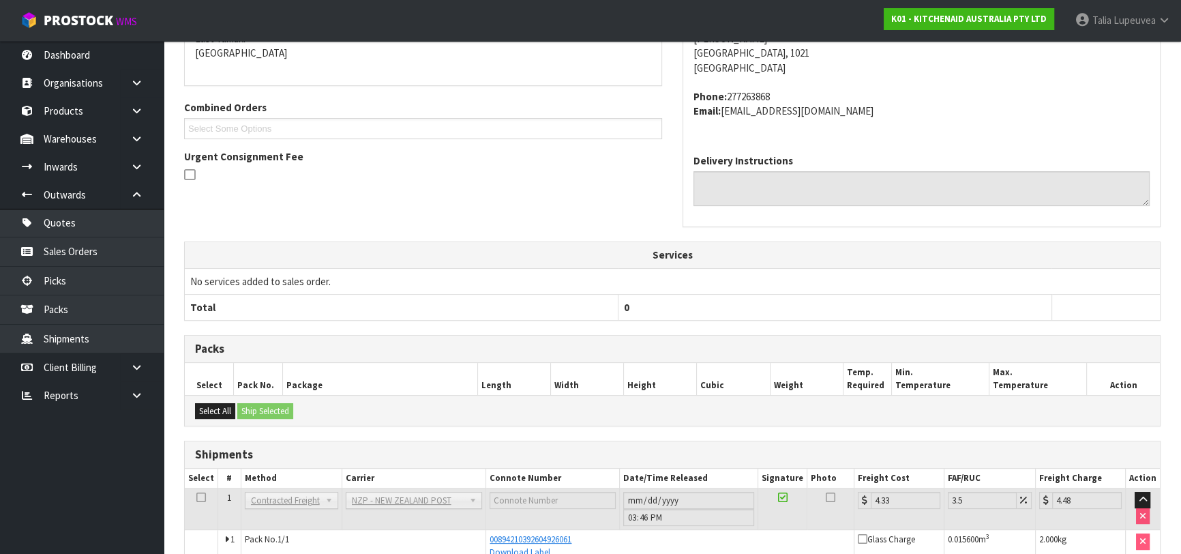
scroll to position [1, 0]
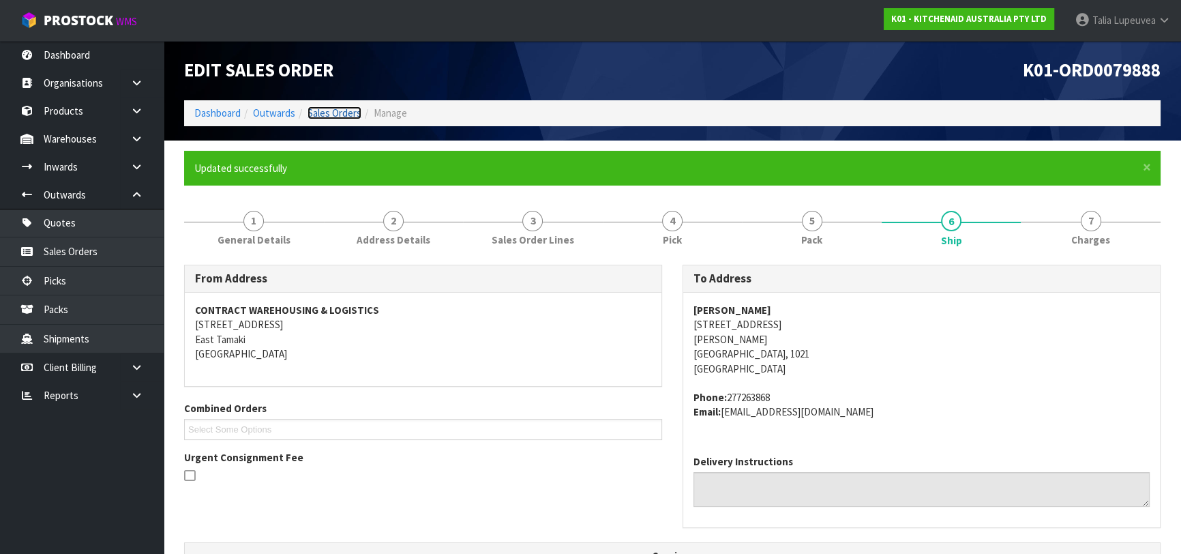
click at [333, 111] on link "Sales Orders" at bounding box center [334, 112] width 54 height 13
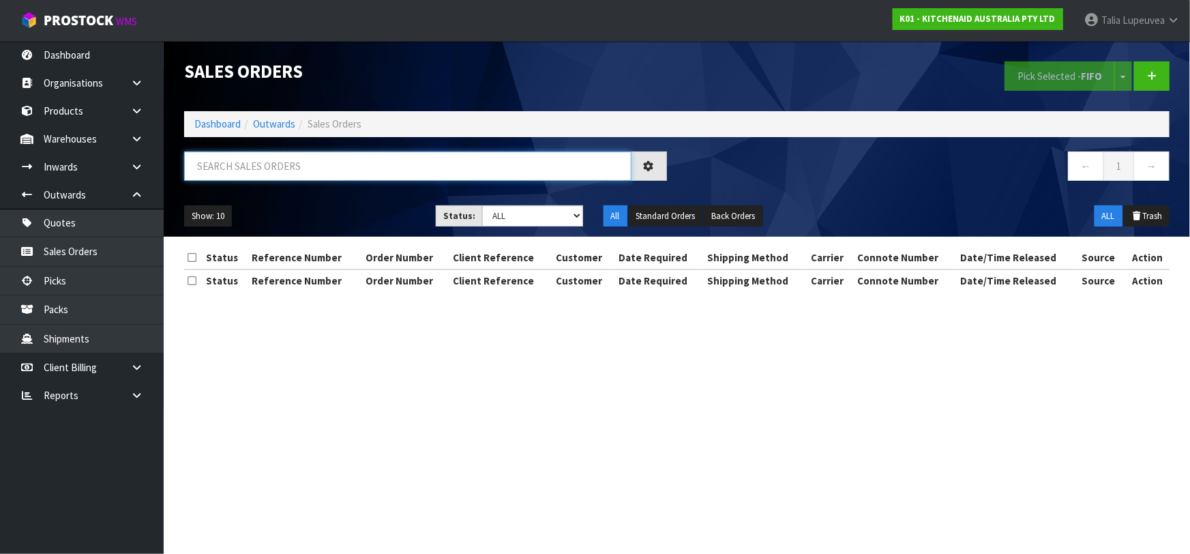
click at [352, 168] on input "text" at bounding box center [407, 165] width 447 height 29
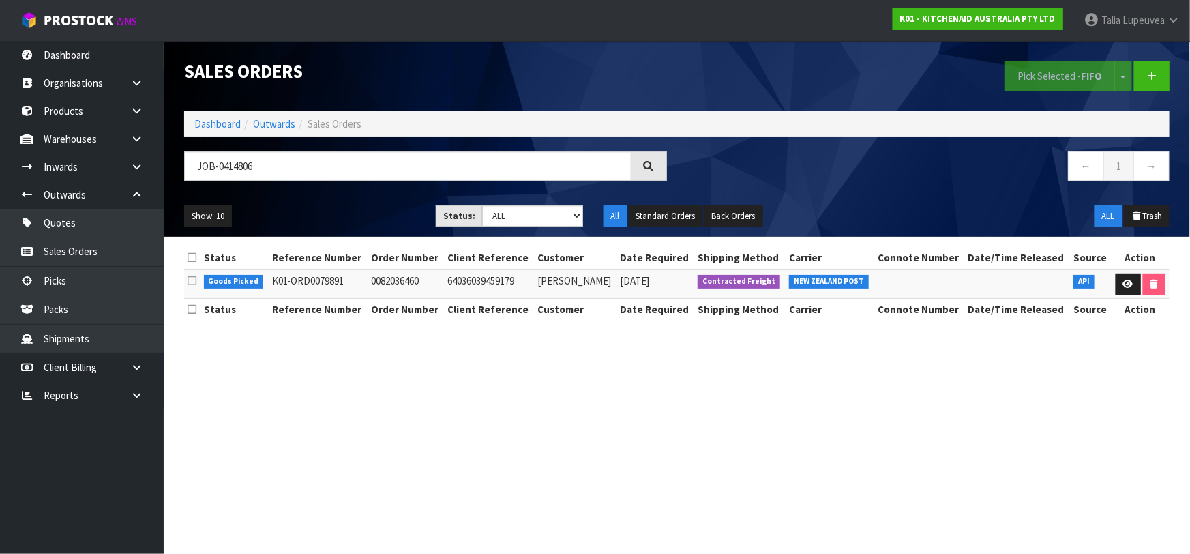
click at [1125, 294] on td at bounding box center [1140, 283] width 58 height 29
click at [1125, 288] on link at bounding box center [1127, 284] width 25 height 22
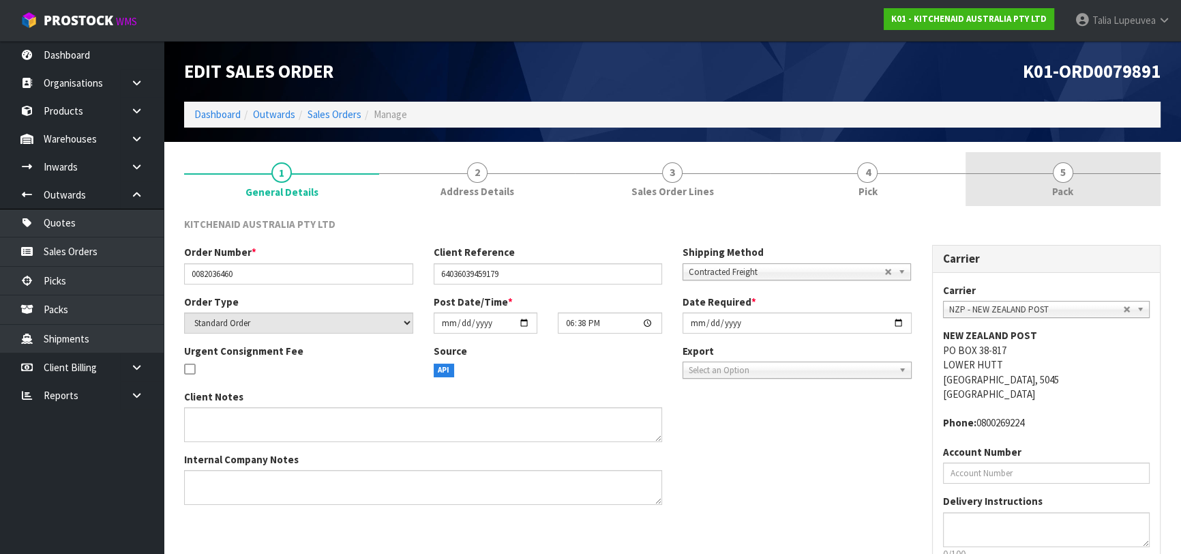
click at [1091, 185] on link "5 Pack" at bounding box center [1062, 179] width 195 height 54
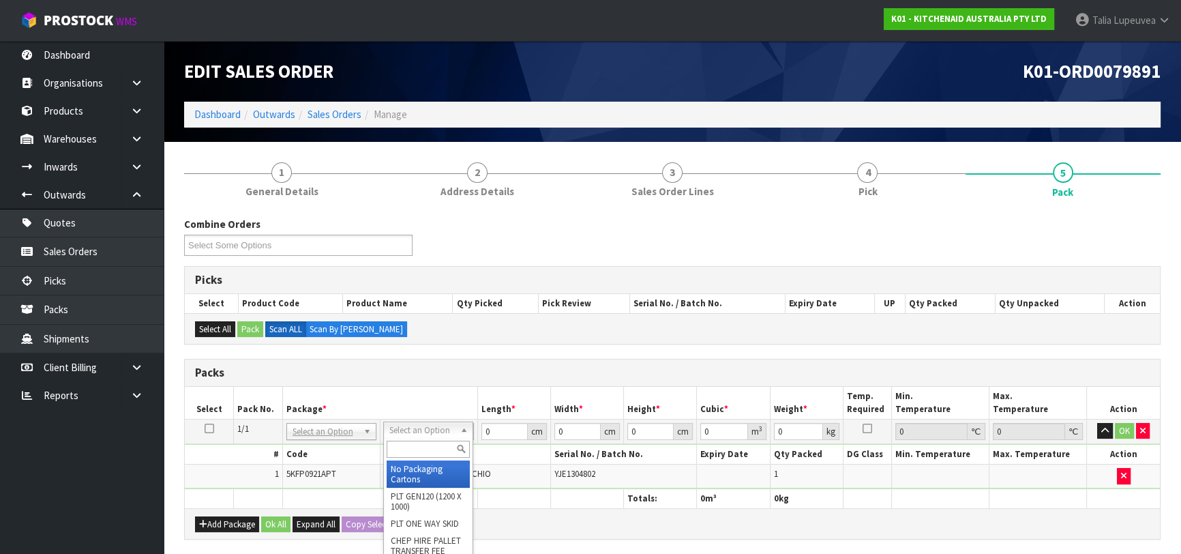
drag, startPoint x: 428, startPoint y: 443, endPoint x: 439, endPoint y: 468, distance: 27.5
click at [429, 448] on input "text" at bounding box center [428, 448] width 83 height 17
drag, startPoint x: 424, startPoint y: 470, endPoint x: 510, endPoint y: 446, distance: 89.0
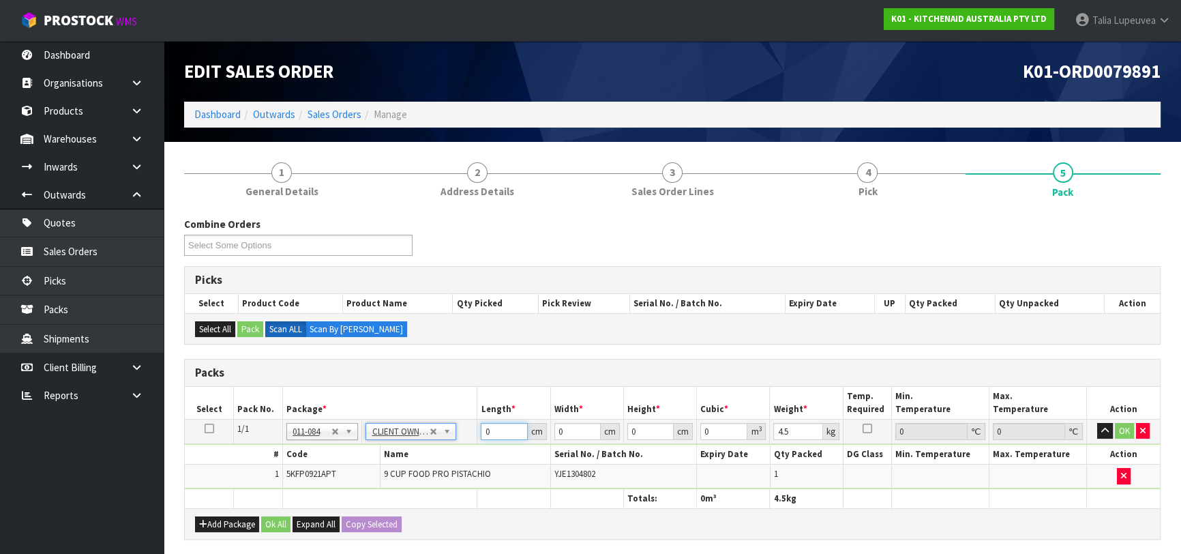
drag, startPoint x: 505, startPoint y: 431, endPoint x: 426, endPoint y: 455, distance: 82.8
click at [426, 455] on tbody "1/1 NONE 007-001 007-002 007-004 007-009 007-013 007-014 007-015 007-017 007-01…" at bounding box center [672, 454] width 975 height 70
click at [1125, 429] on button "OK" at bounding box center [1124, 431] width 19 height 16
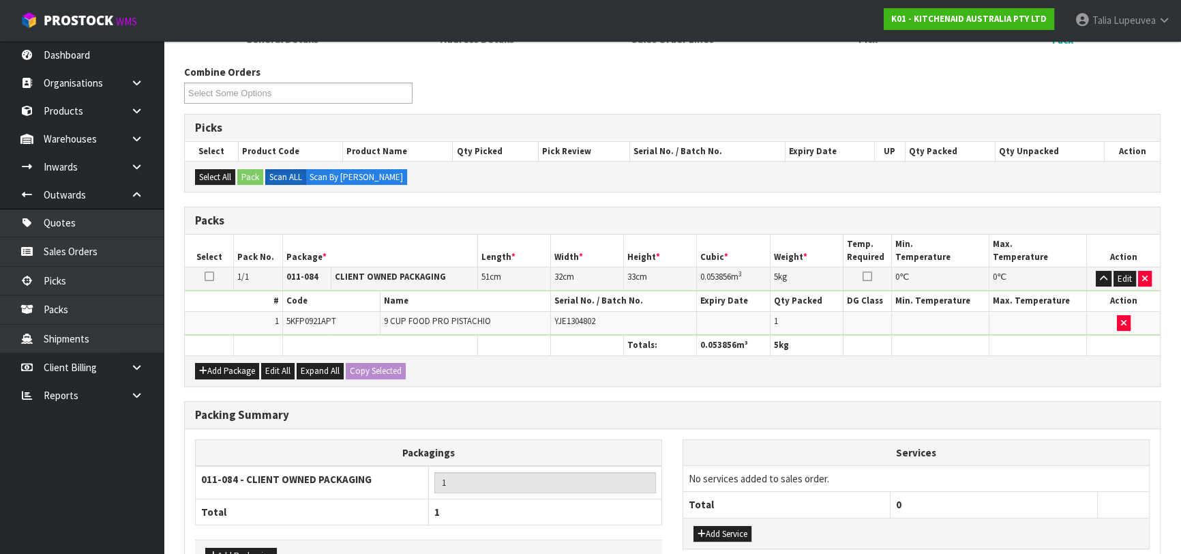
scroll to position [240, 0]
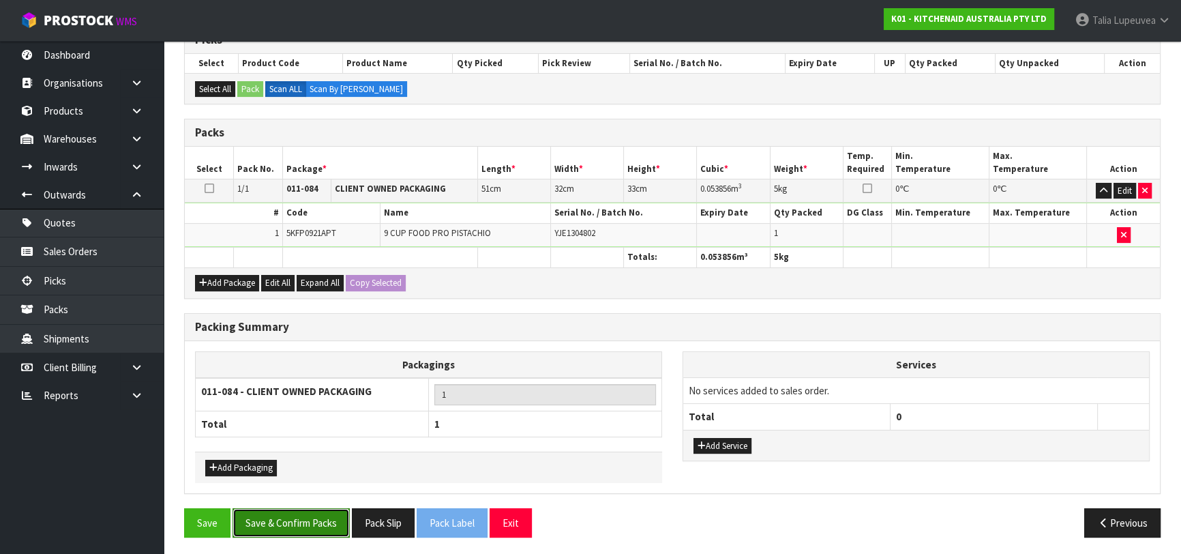
click at [320, 519] on button "Save & Confirm Packs" at bounding box center [290, 522] width 117 height 29
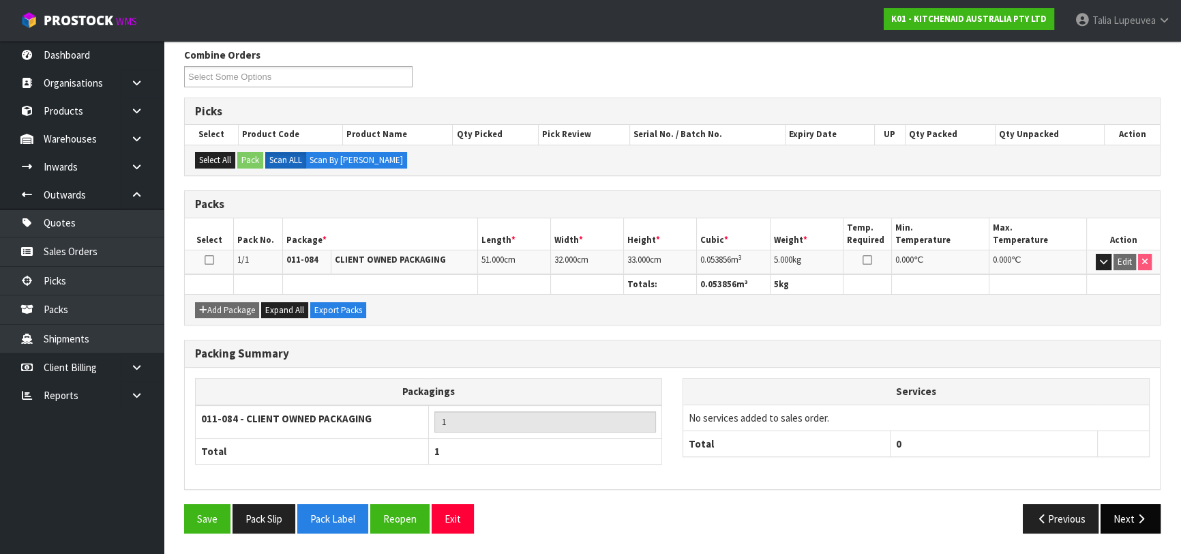
scroll to position [215, 0]
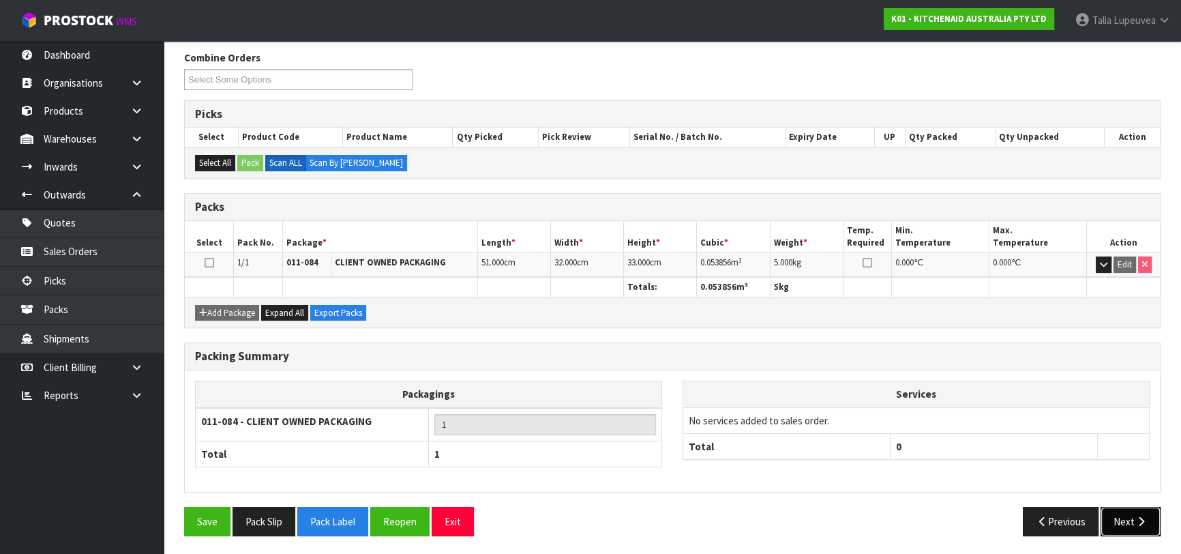
click at [1125, 511] on button "Next" at bounding box center [1130, 520] width 60 height 29
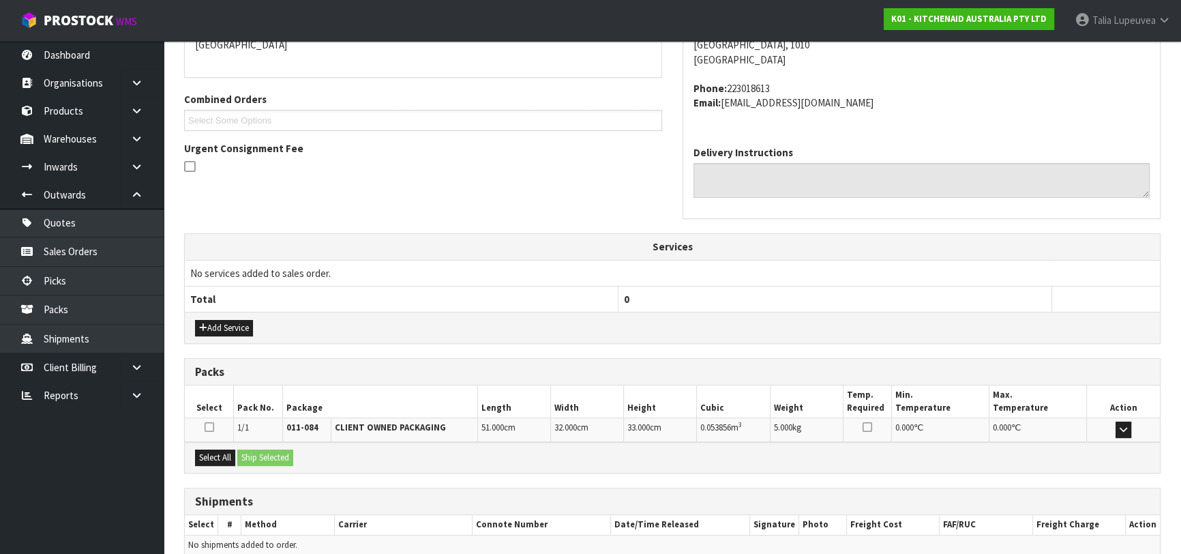
scroll to position [374, 0]
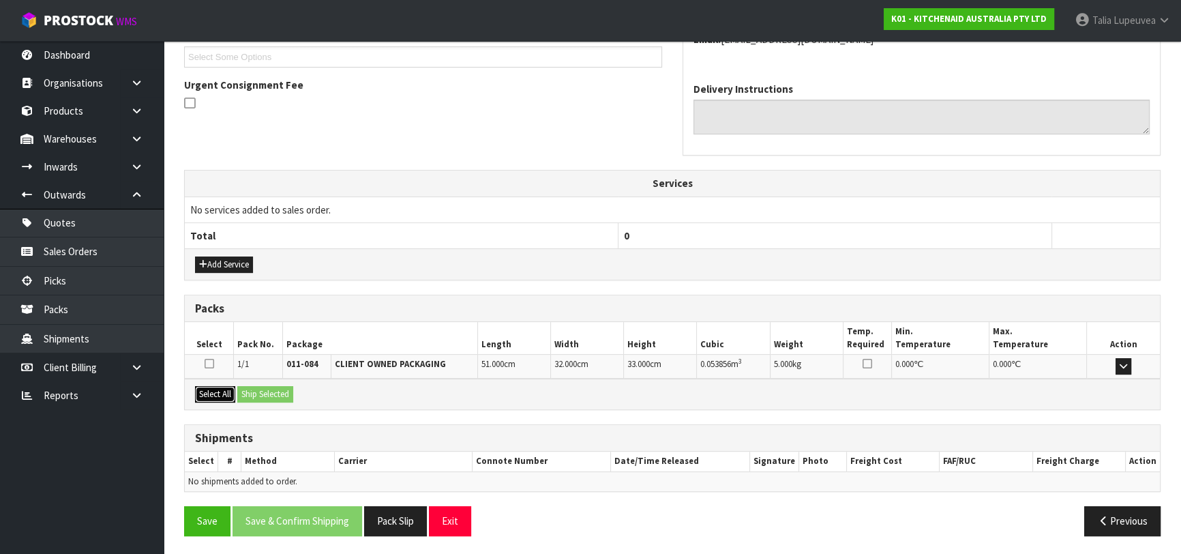
drag, startPoint x: 205, startPoint y: 395, endPoint x: 223, endPoint y: 395, distance: 18.4
click at [206, 395] on button "Select All" at bounding box center [215, 394] width 40 height 16
click at [252, 391] on button "Ship Selected" at bounding box center [265, 394] width 56 height 16
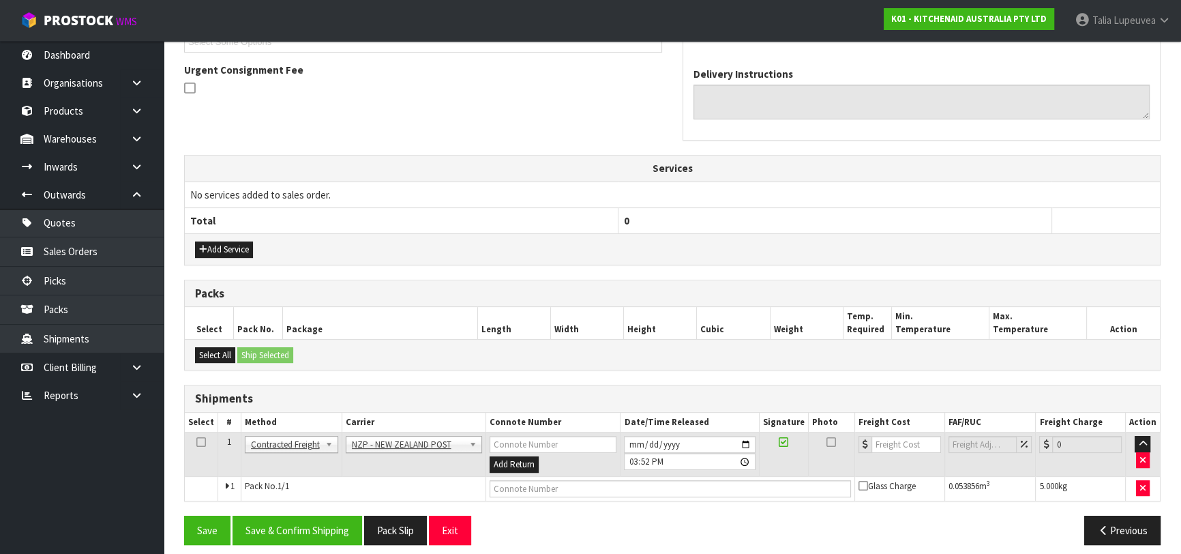
scroll to position [397, 0]
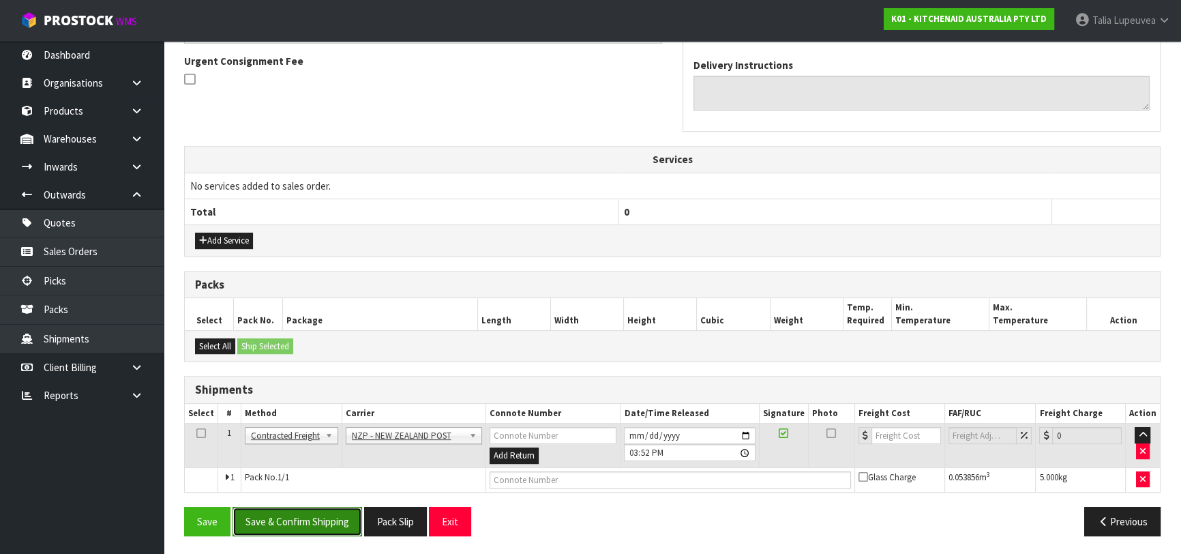
click at [316, 511] on button "Save & Confirm Shipping" at bounding box center [297, 520] width 130 height 29
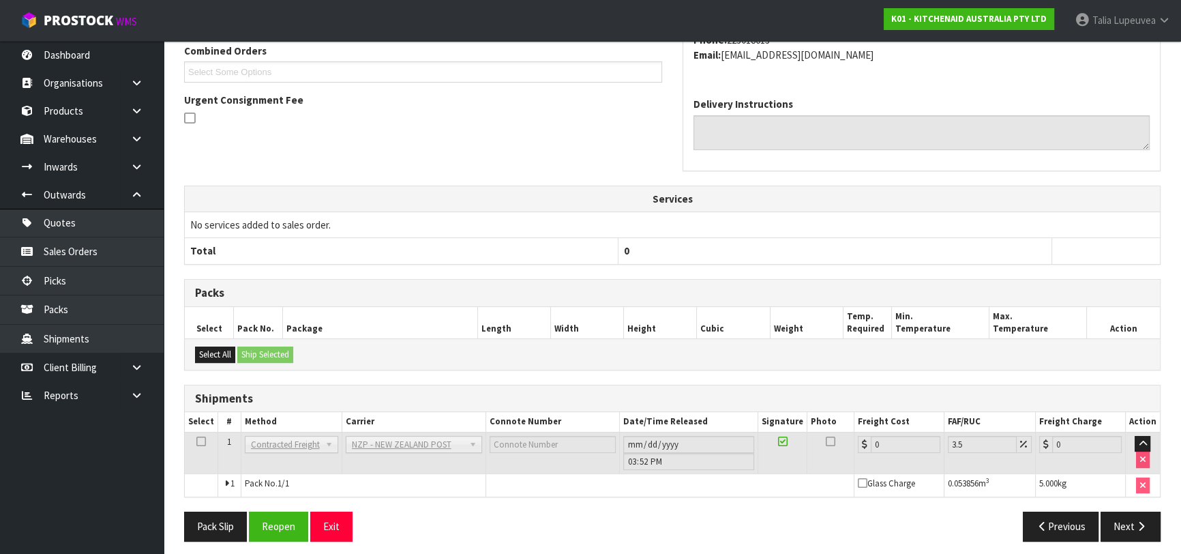
scroll to position [378, 0]
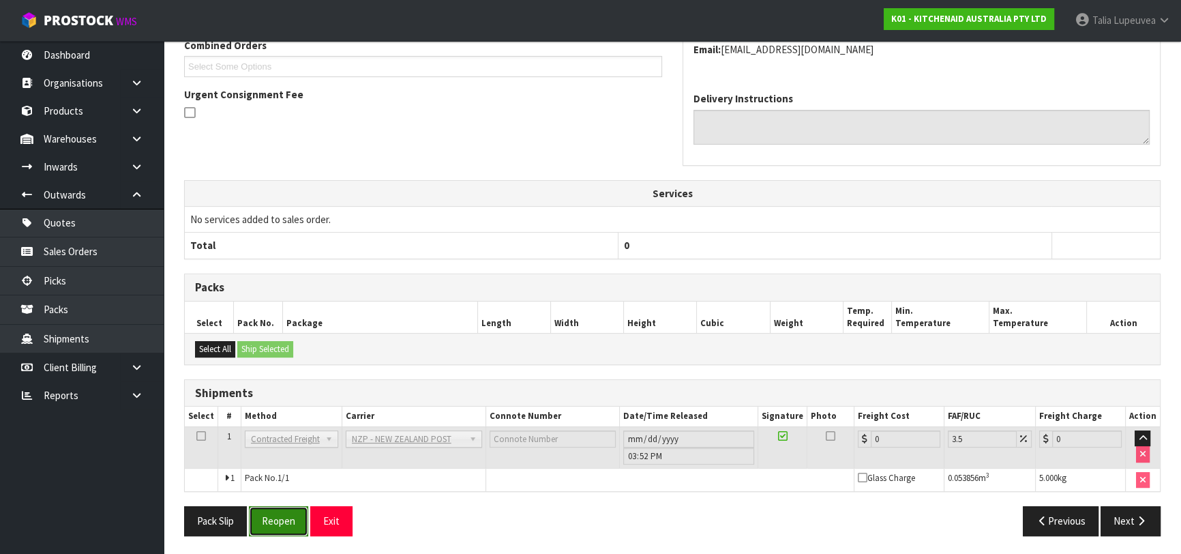
click at [279, 524] on button "Reopen" at bounding box center [278, 520] width 59 height 29
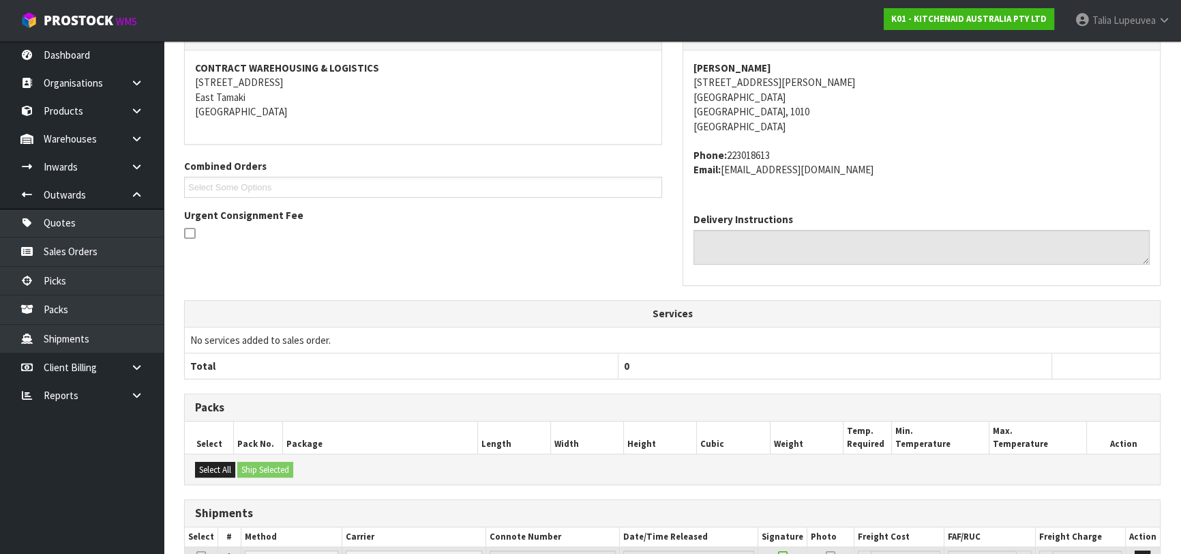
scroll to position [364, 0]
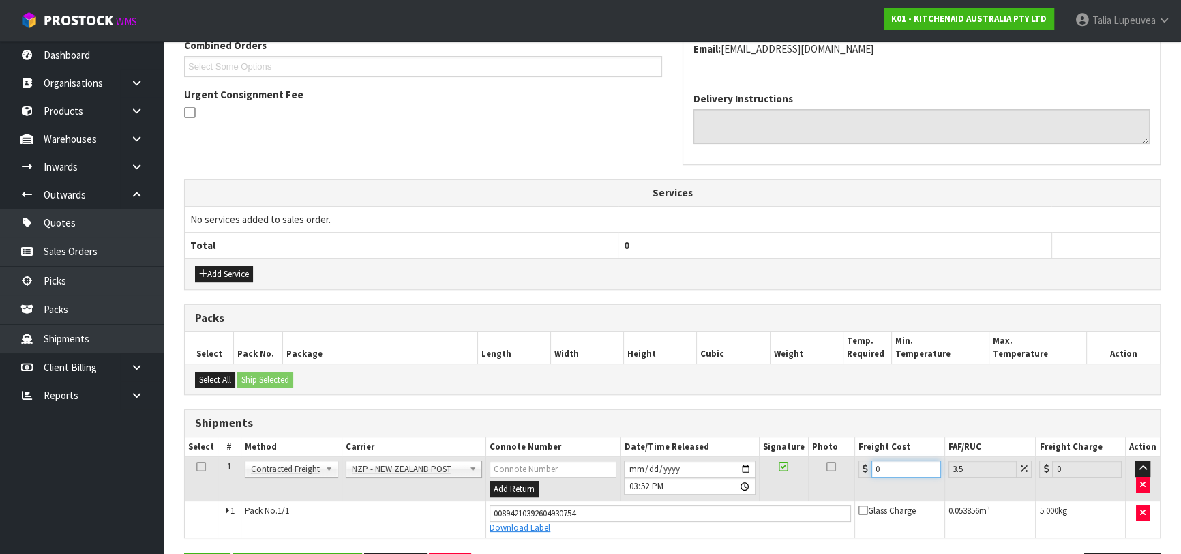
drag, startPoint x: 894, startPoint y: 469, endPoint x: 824, endPoint y: 491, distance: 73.1
click at [824, 491] on tr "1 Client Local Pickup Customer Local Pickup Company Freight Contracted Freight …" at bounding box center [672, 479] width 975 height 44
drag, startPoint x: 774, startPoint y: 370, endPoint x: 739, endPoint y: 370, distance: 34.8
drag, startPoint x: 739, startPoint y: 370, endPoint x: 646, endPoint y: 384, distance: 94.5
click at [646, 384] on div "Select All Ship Selected" at bounding box center [672, 378] width 975 height 31
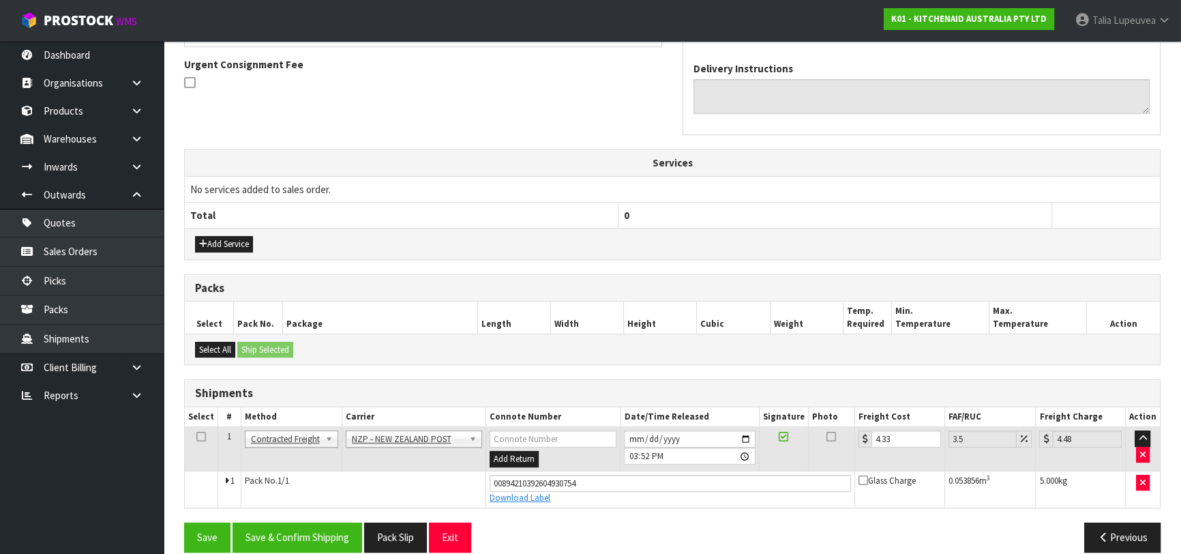
scroll to position [410, 0]
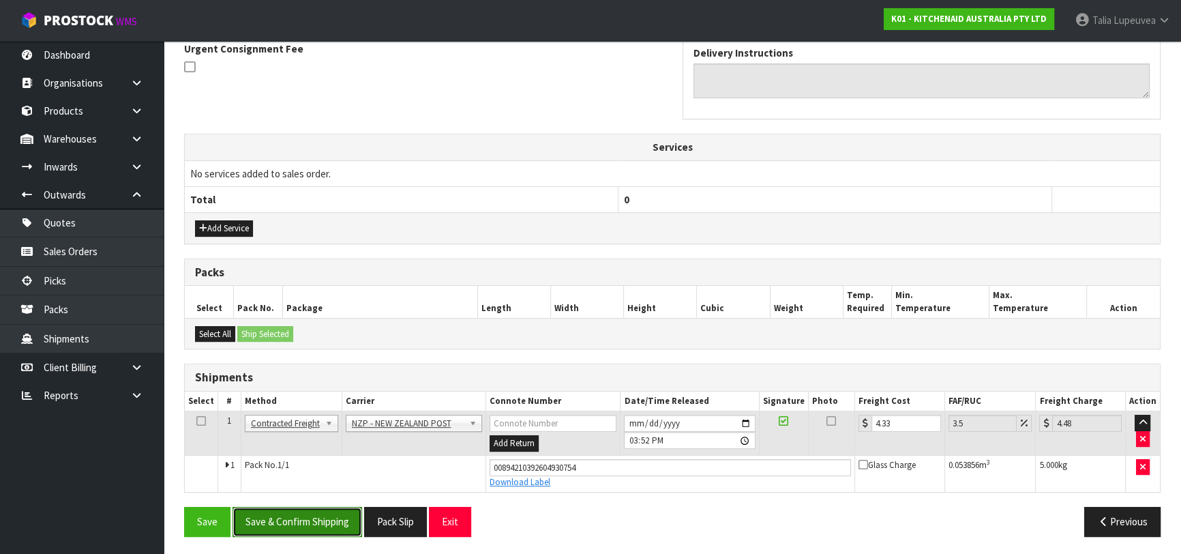
drag, startPoint x: 311, startPoint y: 512, endPoint x: 321, endPoint y: 504, distance: 12.7
click at [320, 506] on button "Save & Confirm Shipping" at bounding box center [297, 520] width 130 height 29
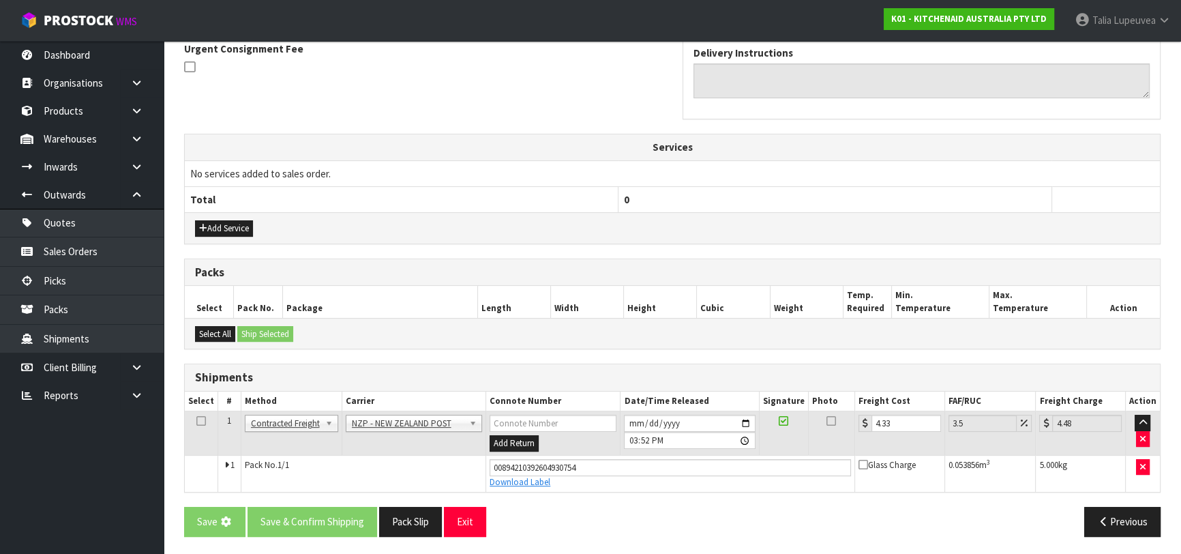
scroll to position [0, 0]
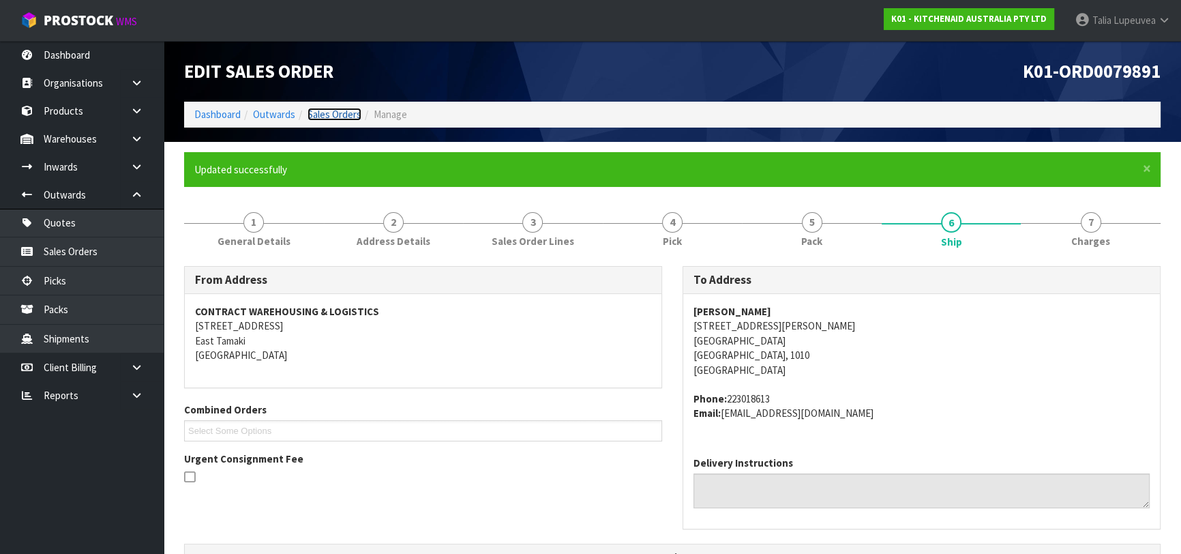
click at [331, 112] on link "Sales Orders" at bounding box center [334, 114] width 54 height 13
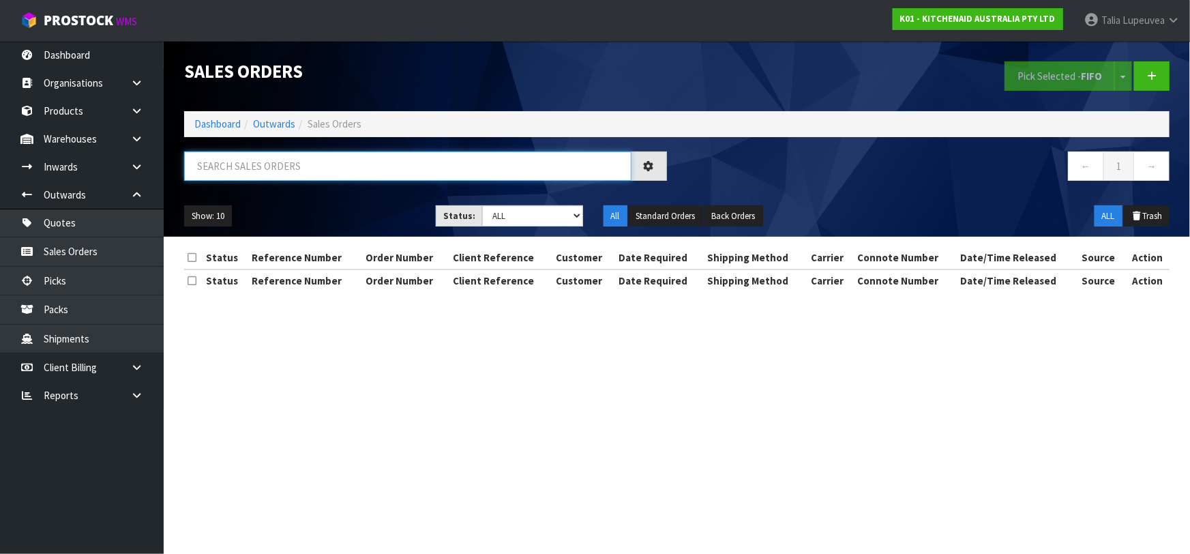
click at [290, 166] on input "text" at bounding box center [407, 165] width 447 height 29
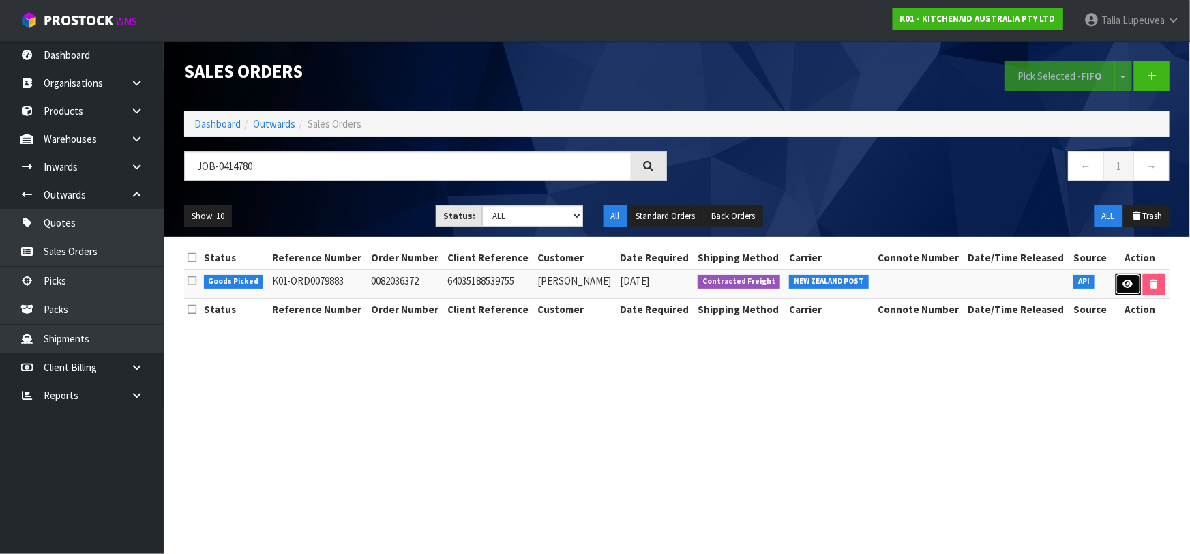
click at [1123, 279] on icon at bounding box center [1128, 283] width 10 height 9
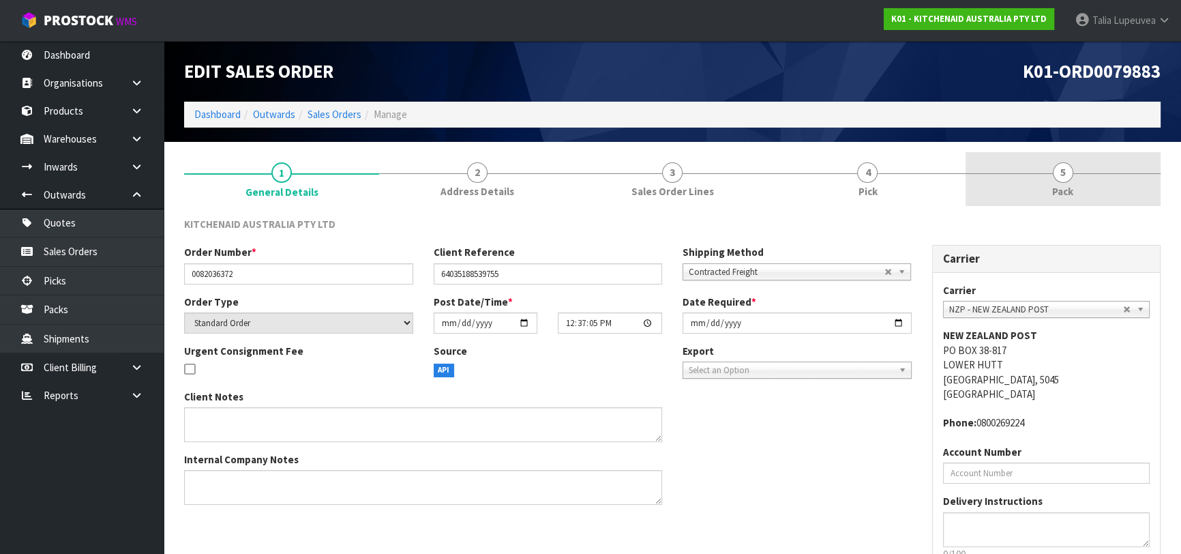
click at [1065, 181] on span "5" at bounding box center [1063, 172] width 20 height 20
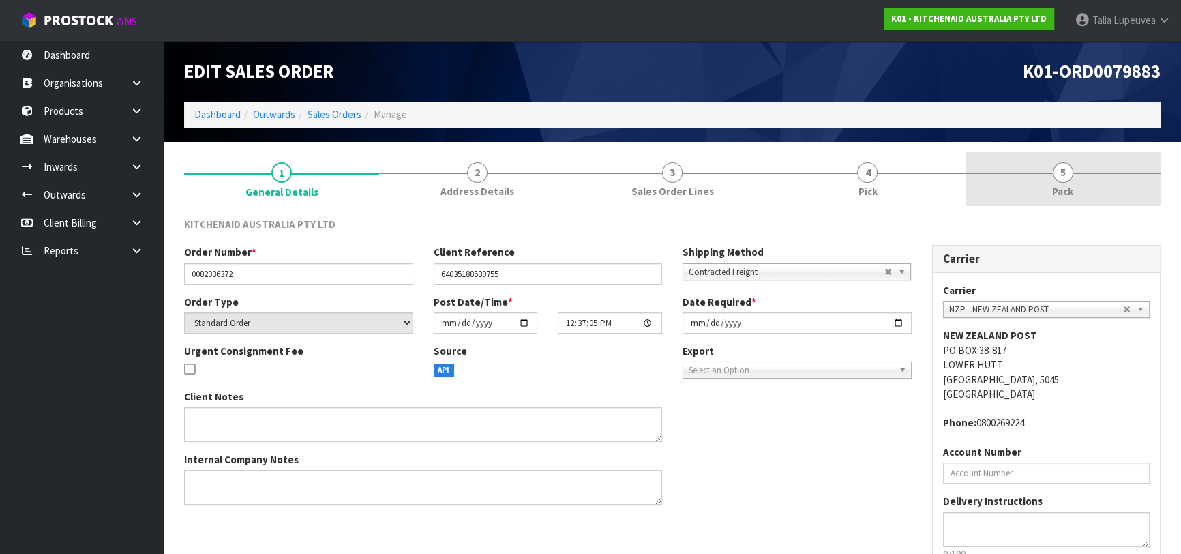
click at [1057, 177] on span "5" at bounding box center [1063, 172] width 20 height 20
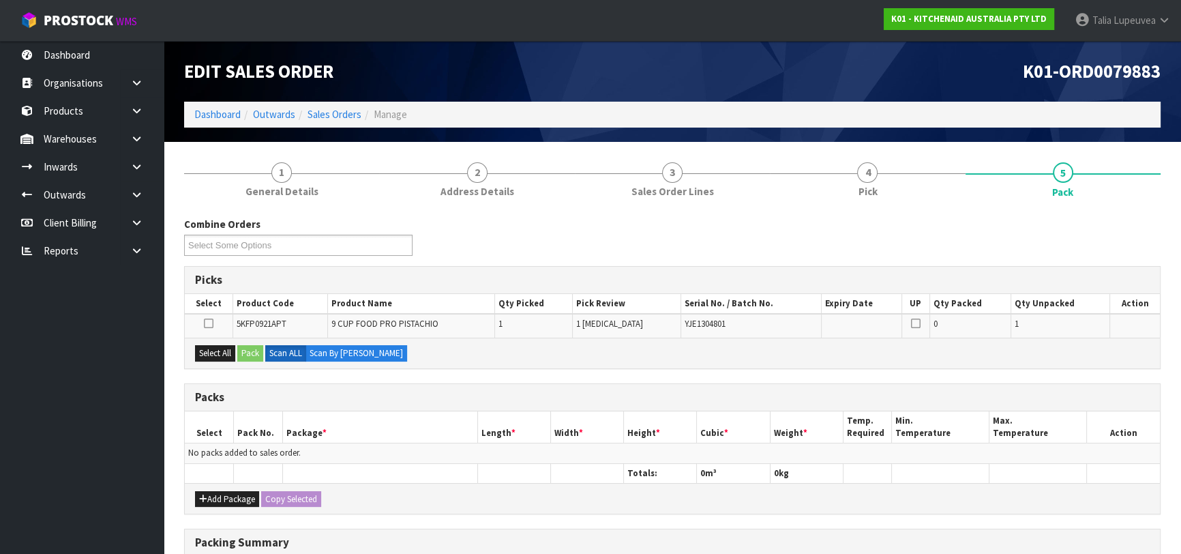
click at [237, 357] on div "Select All Pack Scan ALL Scan By [PERSON_NAME]" at bounding box center [672, 352] width 975 height 31
drag, startPoint x: 226, startPoint y: 354, endPoint x: 257, endPoint y: 354, distance: 30.7
click at [229, 354] on button "Select All" at bounding box center [215, 353] width 40 height 16
click at [257, 354] on button "Pack" at bounding box center [250, 353] width 26 height 16
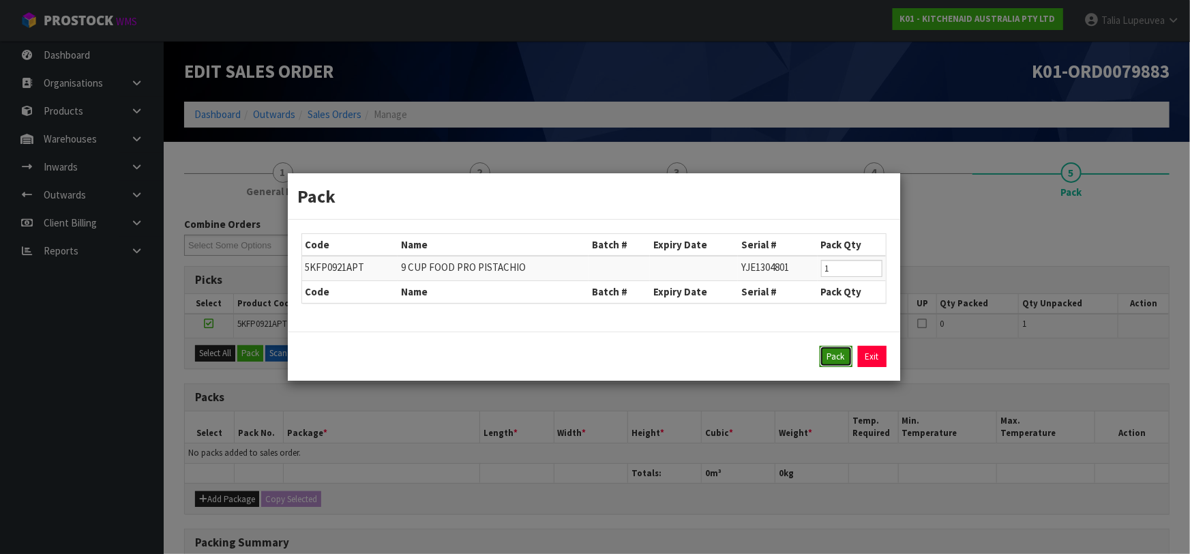
click at [843, 359] on button "Pack" at bounding box center [835, 357] width 33 height 22
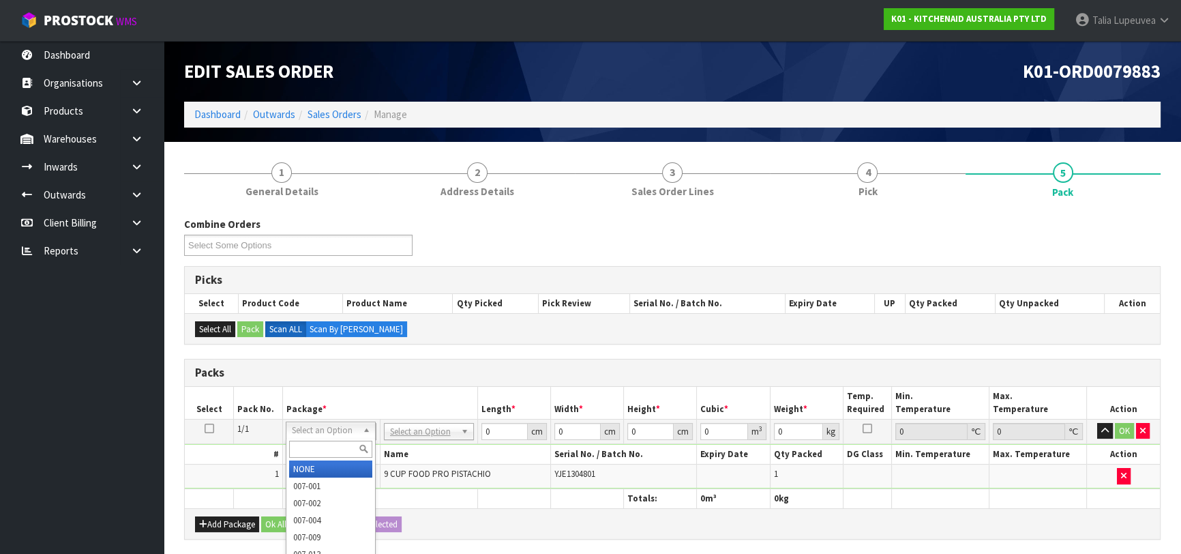
drag, startPoint x: 350, startPoint y: 434, endPoint x: 329, endPoint y: 457, distance: 30.9
drag, startPoint x: 329, startPoint y: 450, endPoint x: 327, endPoint y: 443, distance: 7.3
click at [329, 446] on input "text" at bounding box center [330, 448] width 83 height 17
type input "011"
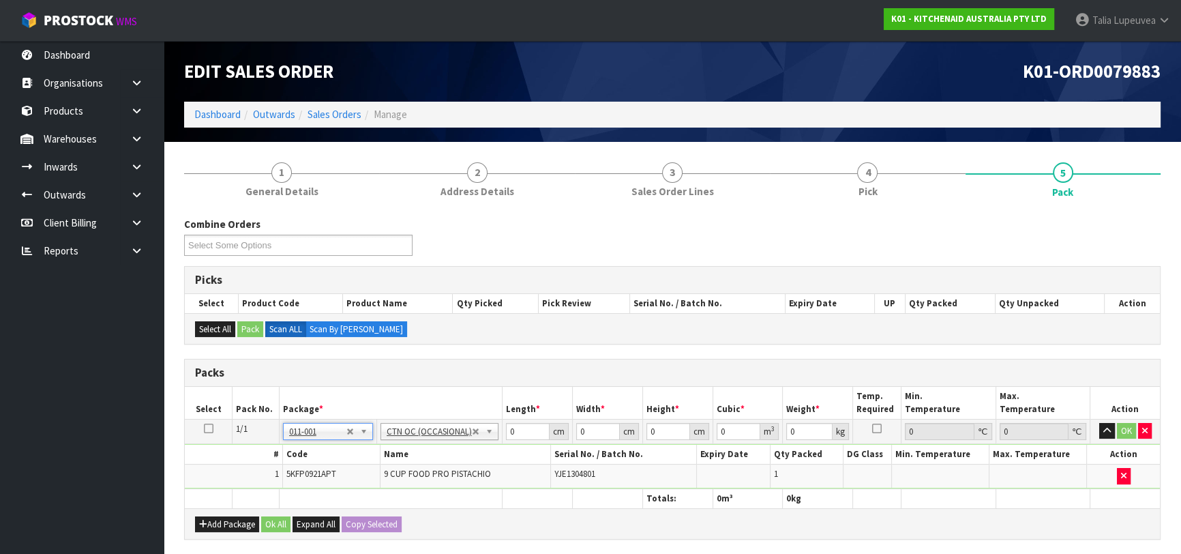
type input "4.5"
drag, startPoint x: 511, startPoint y: 429, endPoint x: 489, endPoint y: 451, distance: 31.3
click at [489, 449] on tbody "1/1 NONE 007-001 007-002 007-004 007-009 007-013 007-014 007-015 007-017 007-01…" at bounding box center [672, 454] width 975 height 70
type input "52"
drag, startPoint x: 590, startPoint y: 432, endPoint x: 545, endPoint y: 444, distance: 46.6
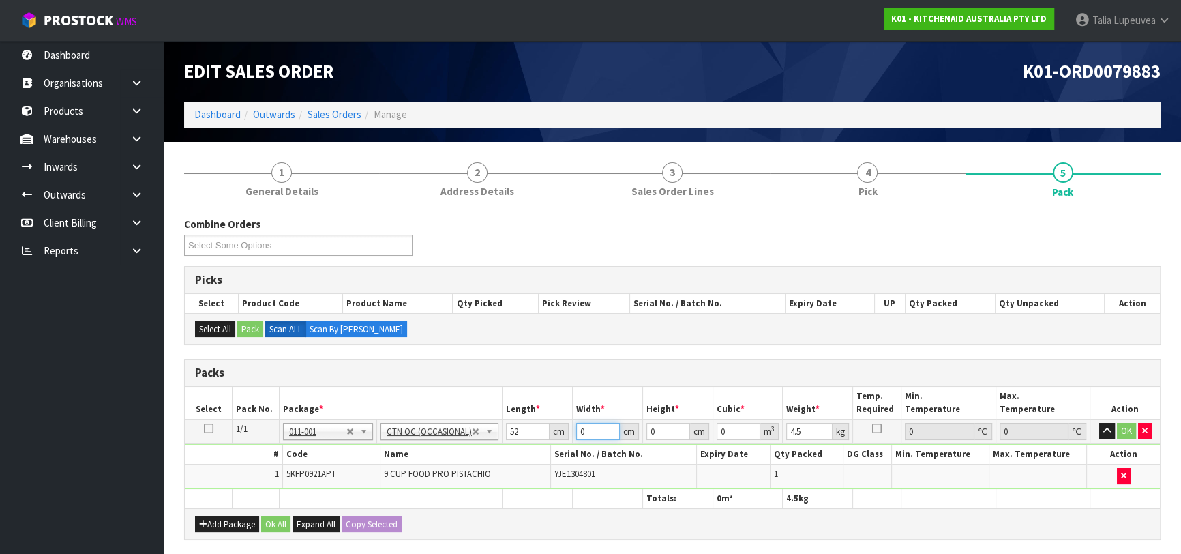
click at [545, 444] on tbody "1/1 NONE 007-001 007-002 007-004 007-009 007-013 007-014 007-015 007-017 007-01…" at bounding box center [672, 454] width 975 height 70
type input "34"
drag, startPoint x: 646, startPoint y: 431, endPoint x: 624, endPoint y: 446, distance: 26.7
click at [625, 445] on tbody "1/1 NONE 007-001 007-002 007-004 007-009 007-013 007-014 007-015 007-017 007-01…" at bounding box center [672, 454] width 975 height 70
type input "2"
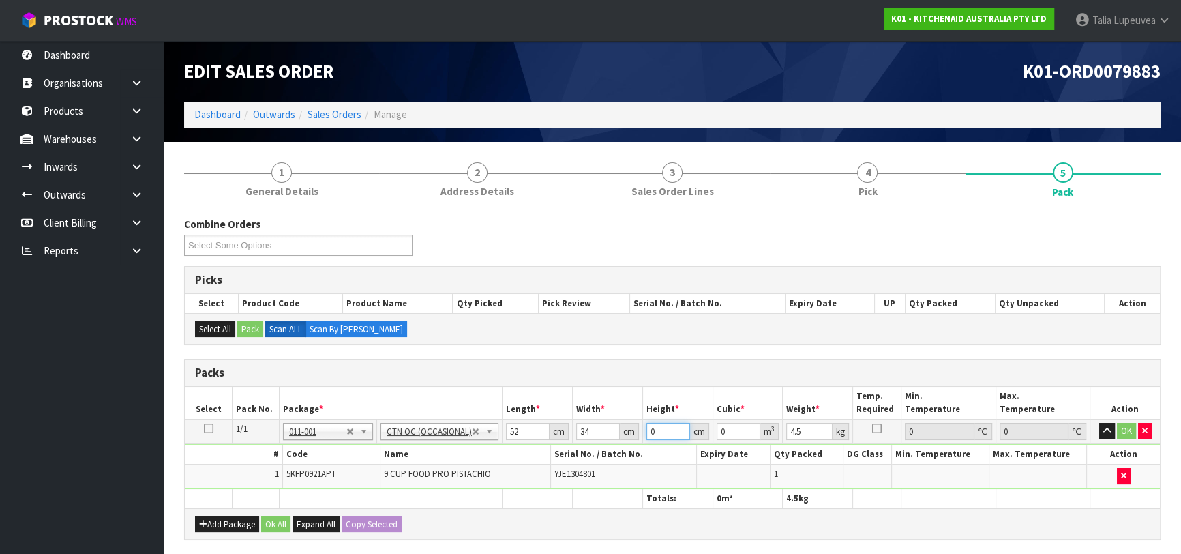
type input "0.003536"
type input "29"
type input "0.051272"
type input "29"
drag, startPoint x: 804, startPoint y: 432, endPoint x: 753, endPoint y: 456, distance: 56.4
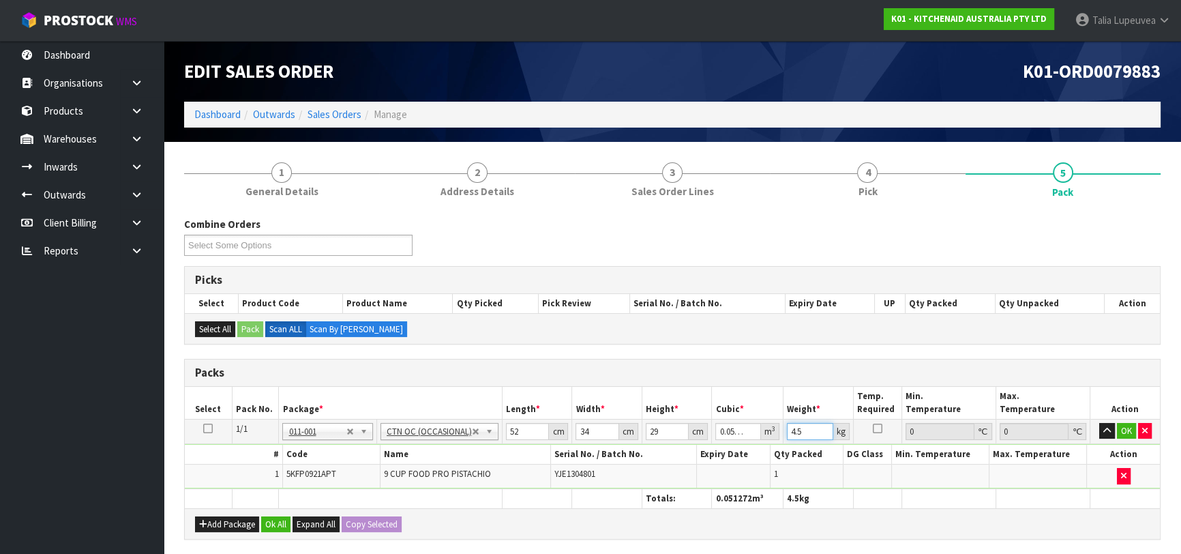
click at [753, 456] on tbody "1/1 NONE 007-001 007-002 007-004 007-009 007-013 007-014 007-015 007-017 007-01…" at bounding box center [672, 454] width 975 height 70
type input "5"
drag, startPoint x: 1121, startPoint y: 429, endPoint x: 791, endPoint y: 397, distance: 332.2
click at [1121, 429] on button "OK" at bounding box center [1126, 431] width 19 height 16
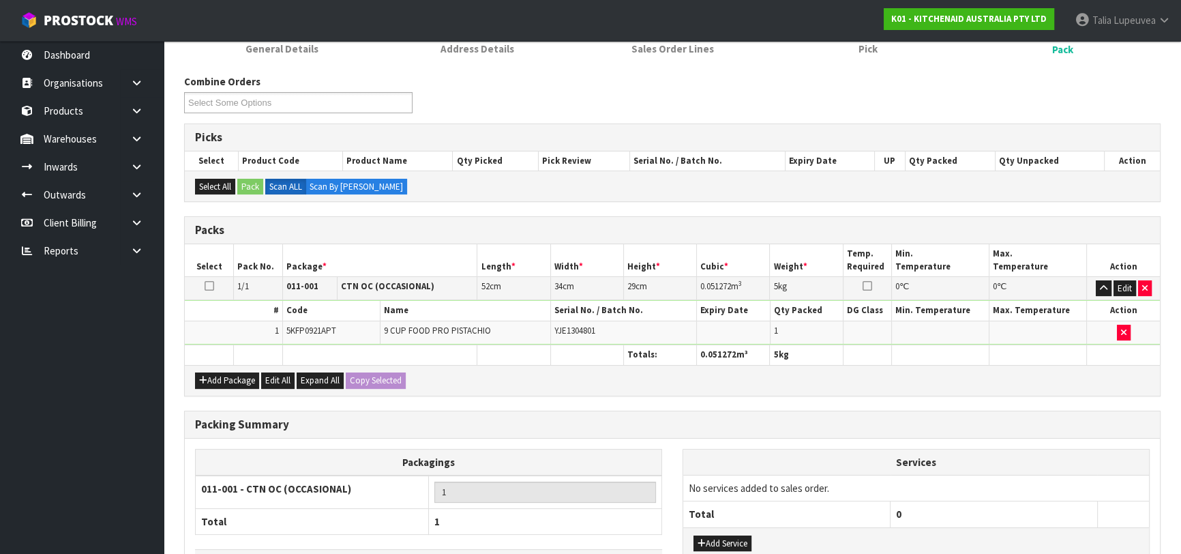
scroll to position [240, 0]
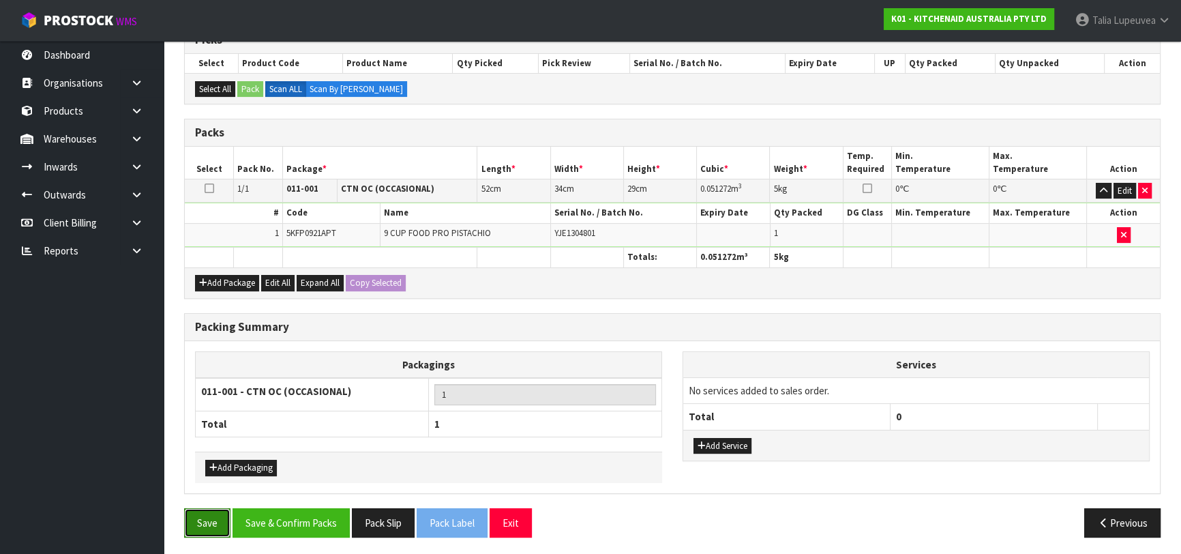
click at [209, 515] on button "Save" at bounding box center [207, 522] width 46 height 29
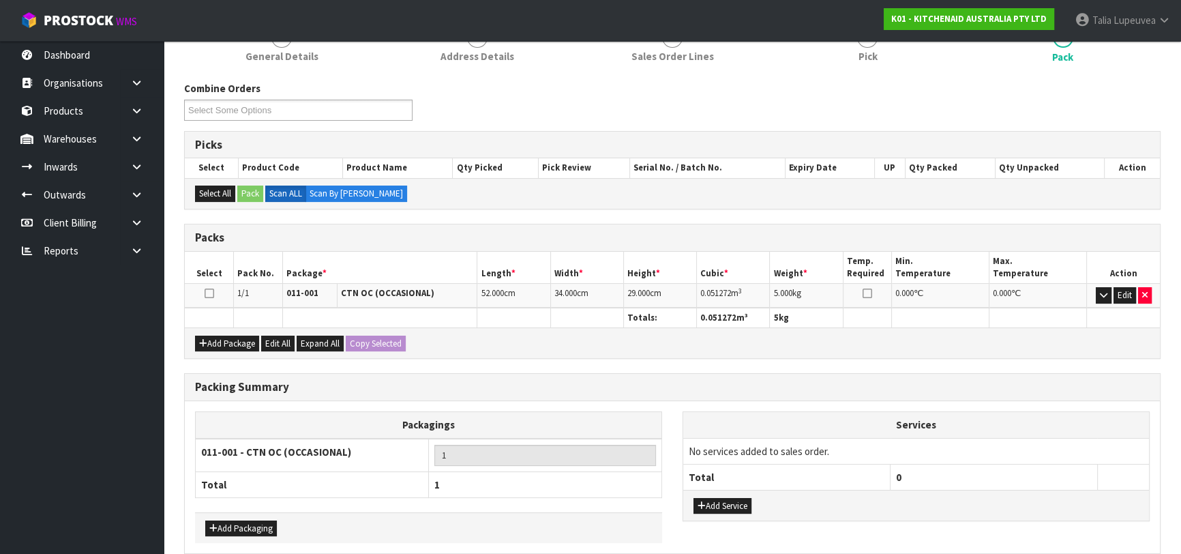
scroll to position [185, 0]
click at [1102, 299] on button "button" at bounding box center [1103, 294] width 16 height 16
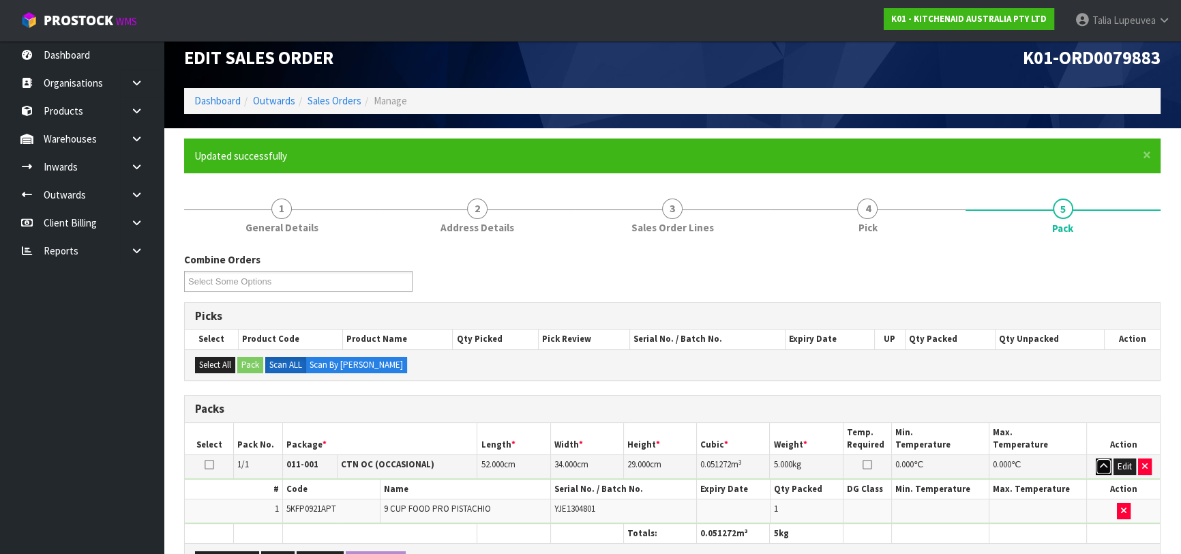
scroll to position [0, 0]
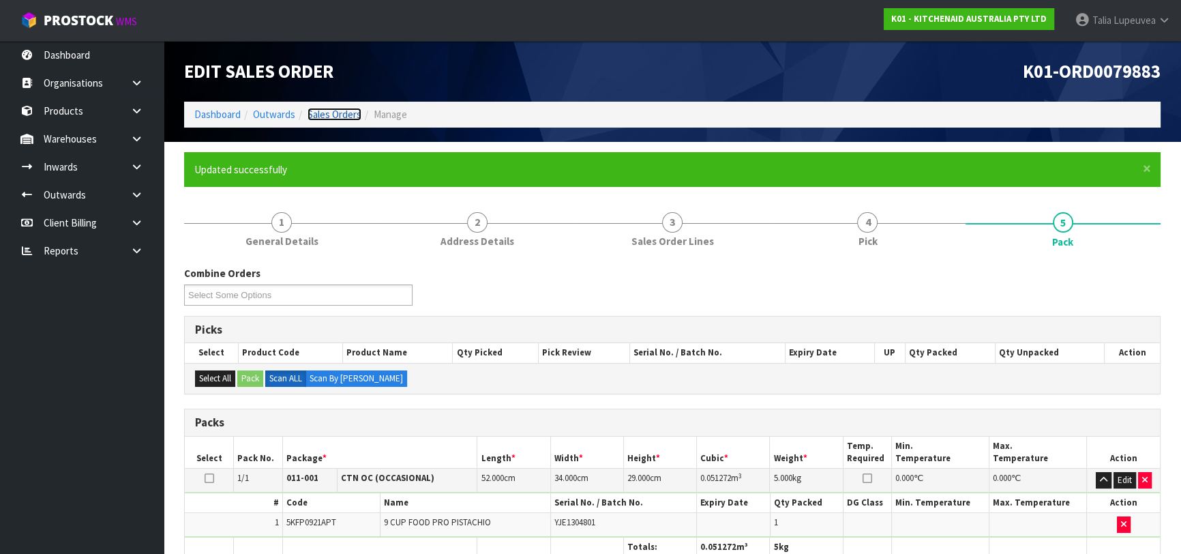
click at [313, 109] on link "Sales Orders" at bounding box center [334, 114] width 54 height 13
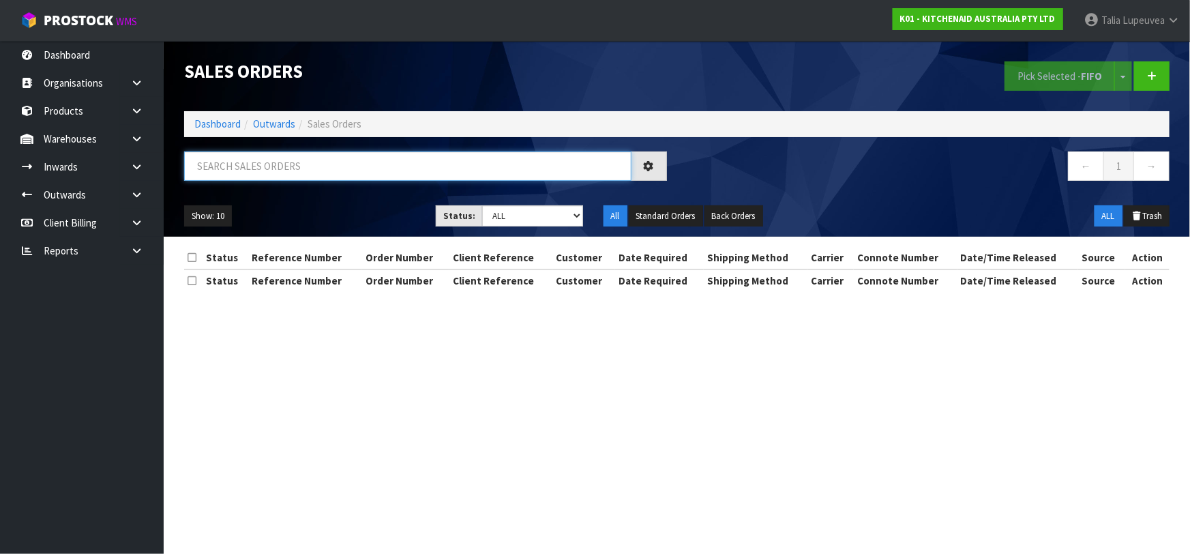
click at [355, 174] on input "text" at bounding box center [407, 165] width 447 height 29
type input "WHD5063180"
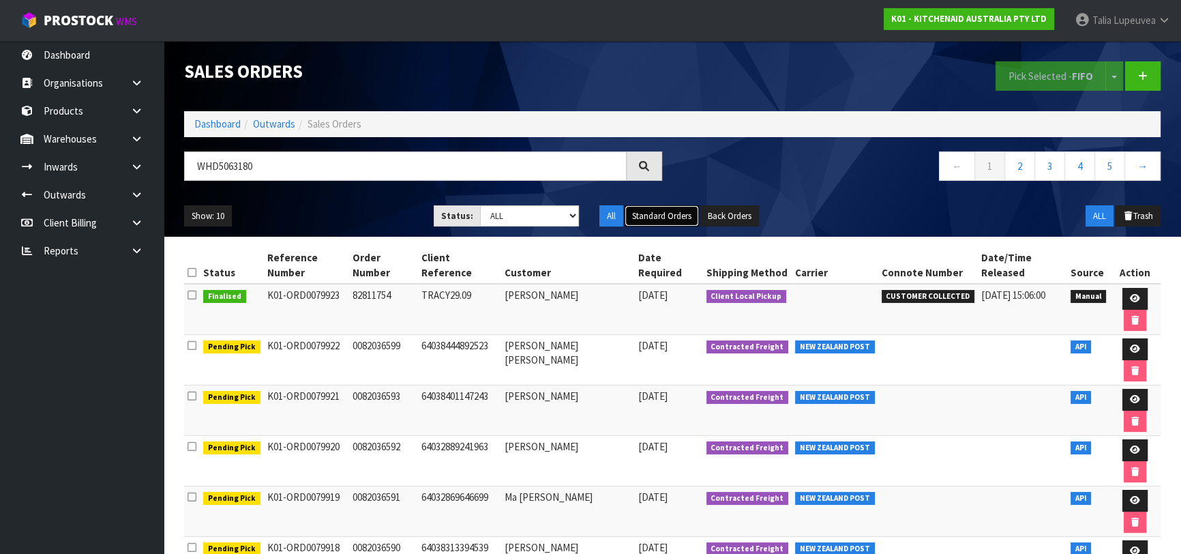
click at [665, 208] on button "Standard Orders" at bounding box center [661, 216] width 74 height 22
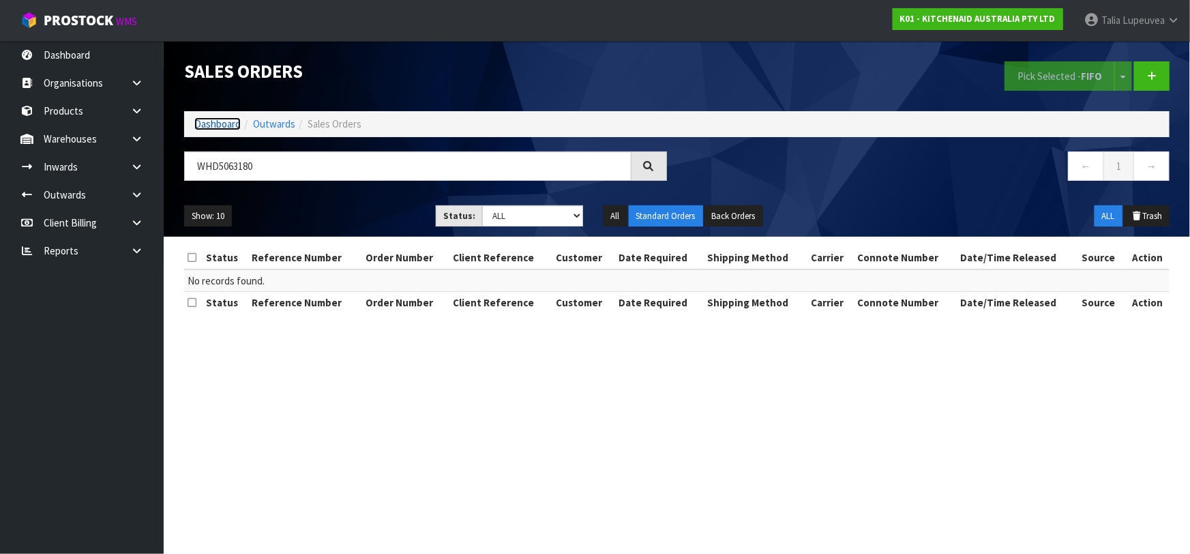
click at [231, 130] on link "Dashboard" at bounding box center [217, 123] width 46 height 13
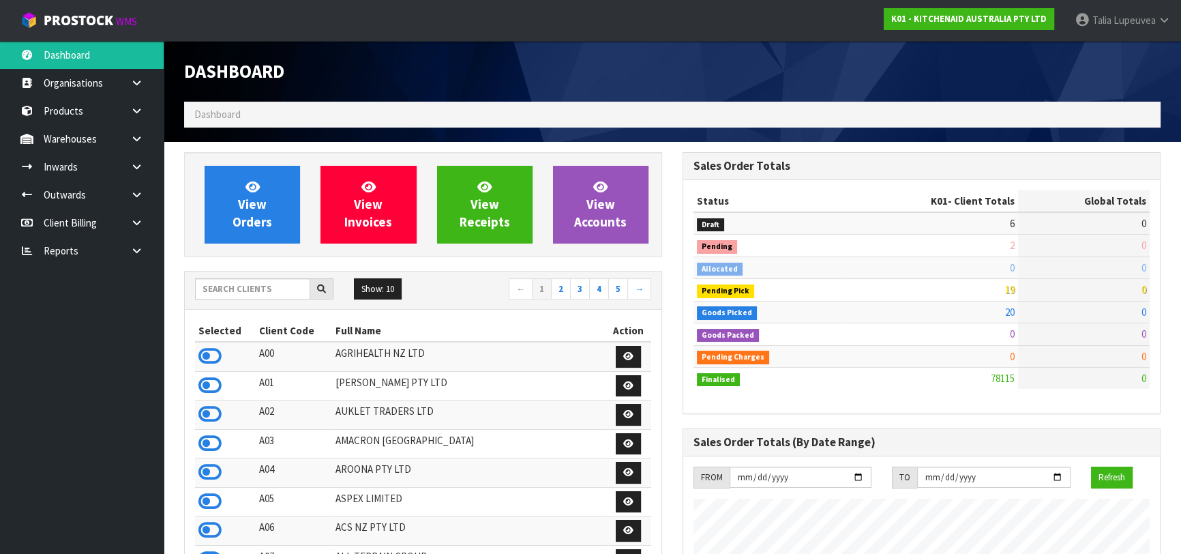
scroll to position [1031, 498]
click at [277, 295] on input "text" at bounding box center [252, 288] width 115 height 21
click at [63, 109] on link "Products" at bounding box center [82, 111] width 164 height 28
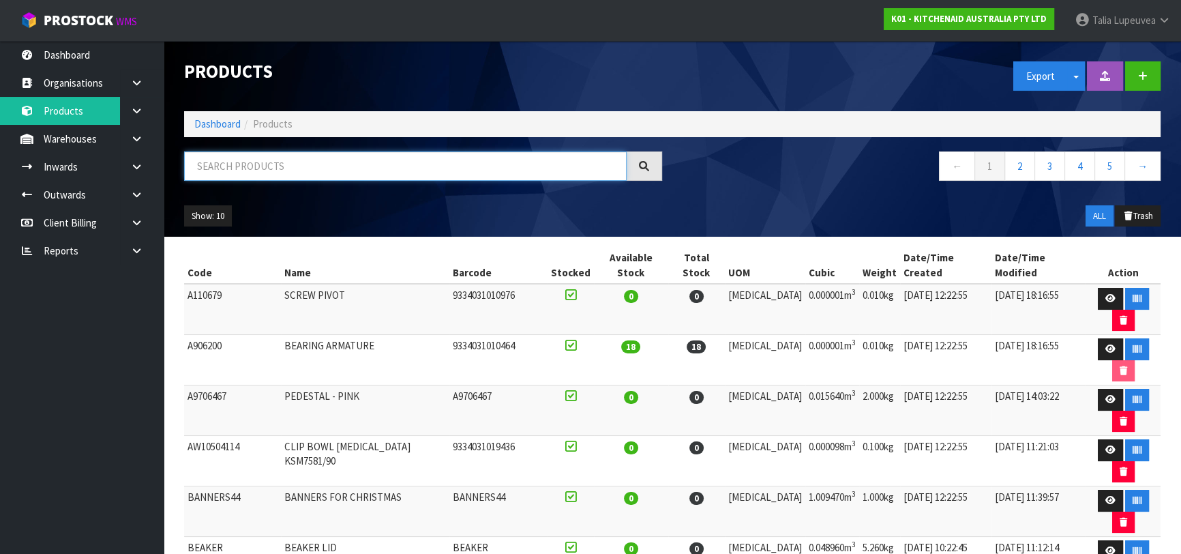
click at [234, 166] on input "text" at bounding box center [405, 165] width 442 height 29
type input "5KFC3516AOB0"
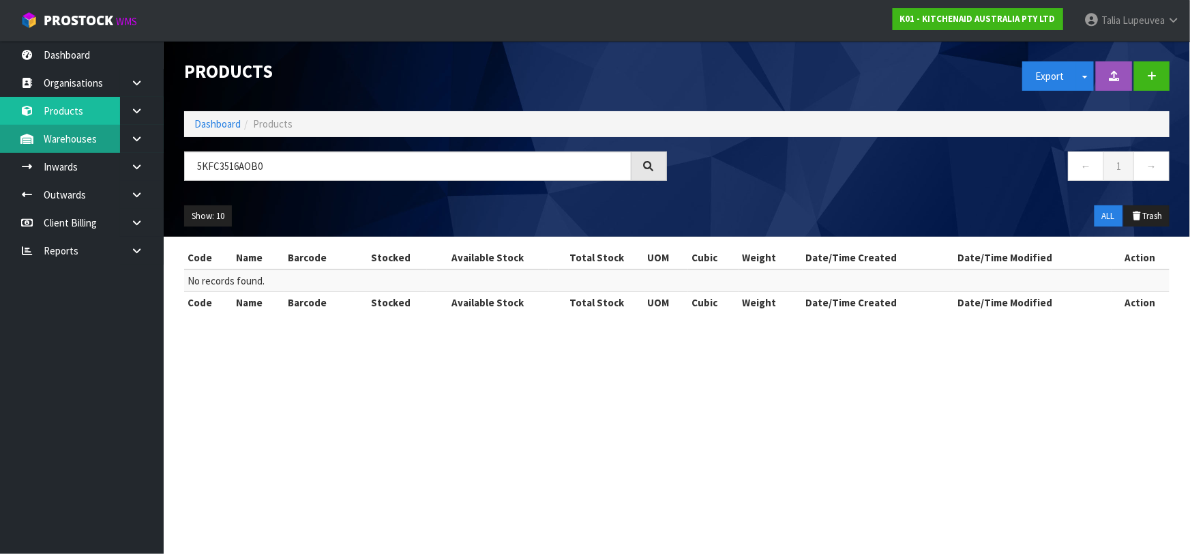
click at [83, 142] on link "Warehouses" at bounding box center [82, 139] width 164 height 28
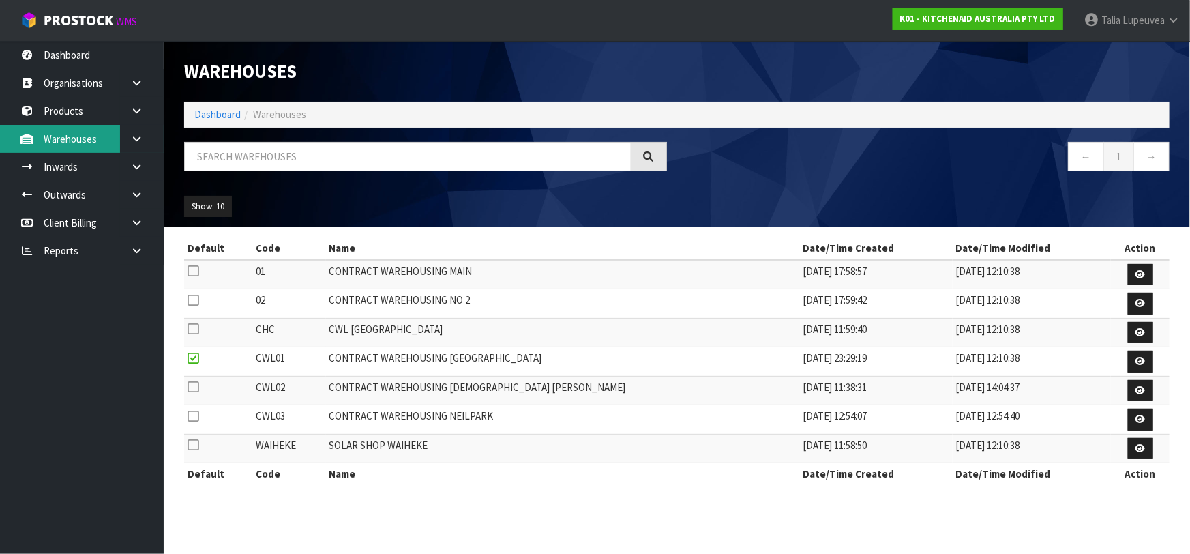
click at [78, 138] on link "Warehouses" at bounding box center [82, 139] width 164 height 28
click at [82, 134] on link "Warehouses" at bounding box center [82, 139] width 164 height 28
click at [136, 134] on icon at bounding box center [136, 139] width 13 height 10
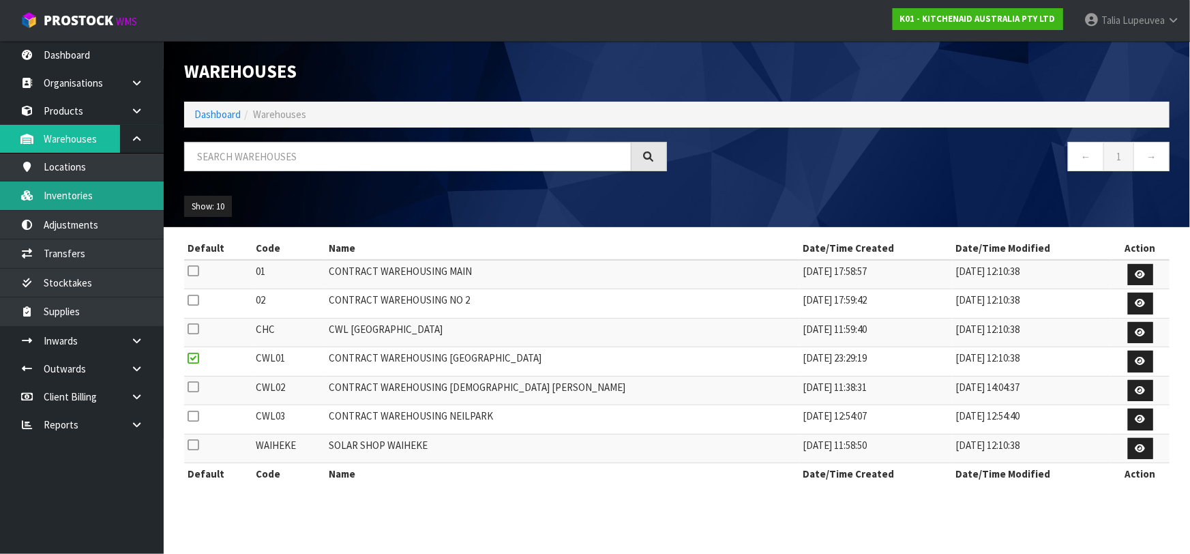
click at [89, 189] on link "Inventories" at bounding box center [82, 195] width 164 height 28
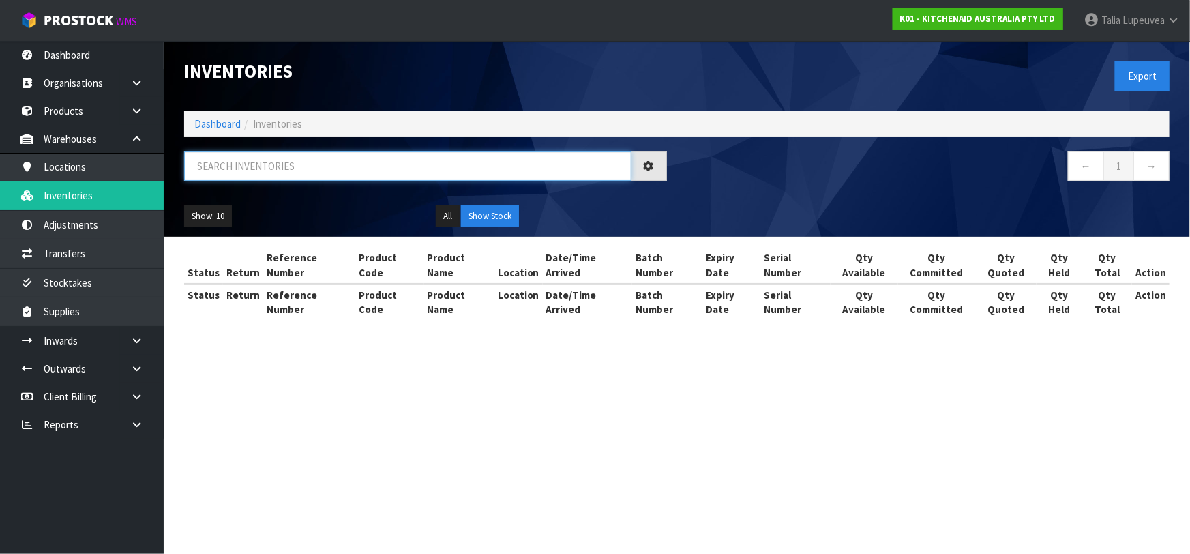
click at [207, 166] on input "text" at bounding box center [407, 165] width 447 height 29
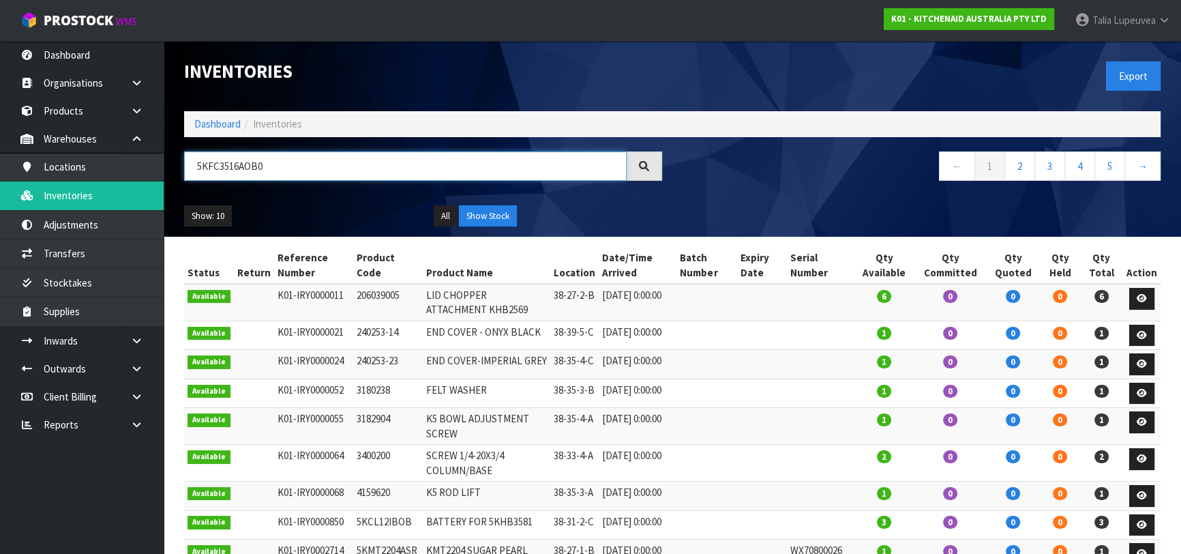
type input "5KFC3516AOB0"
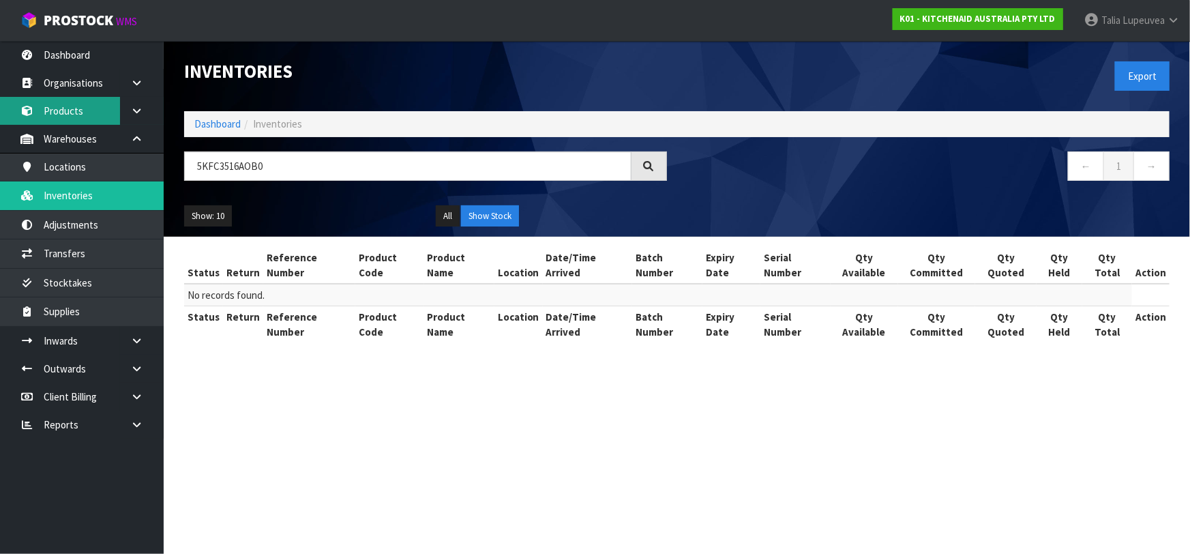
click at [74, 103] on link "Products" at bounding box center [82, 111] width 164 height 28
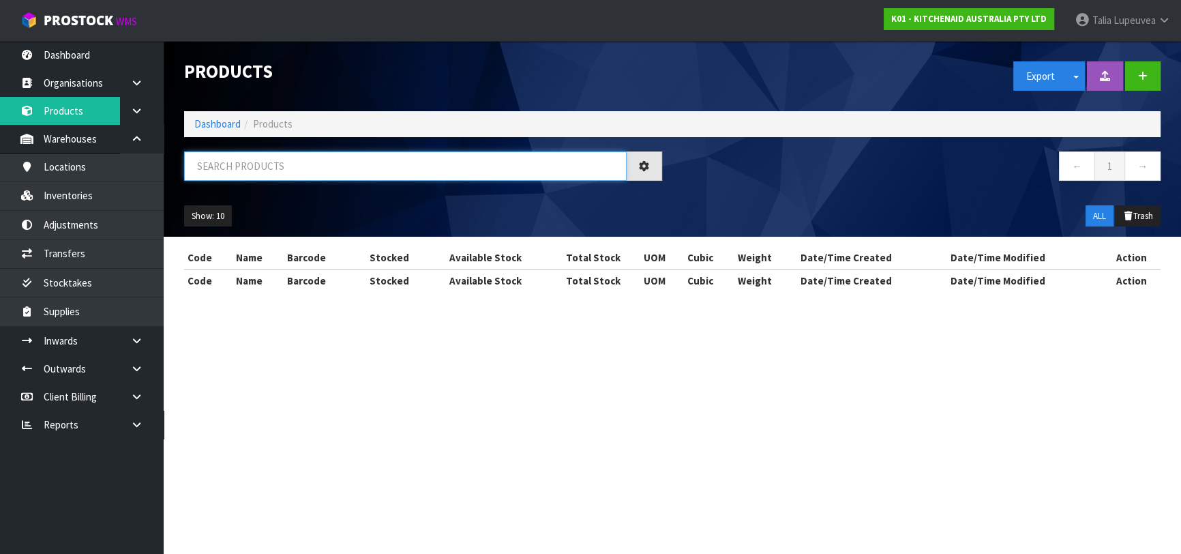
click at [241, 170] on input "text" at bounding box center [405, 165] width 442 height 29
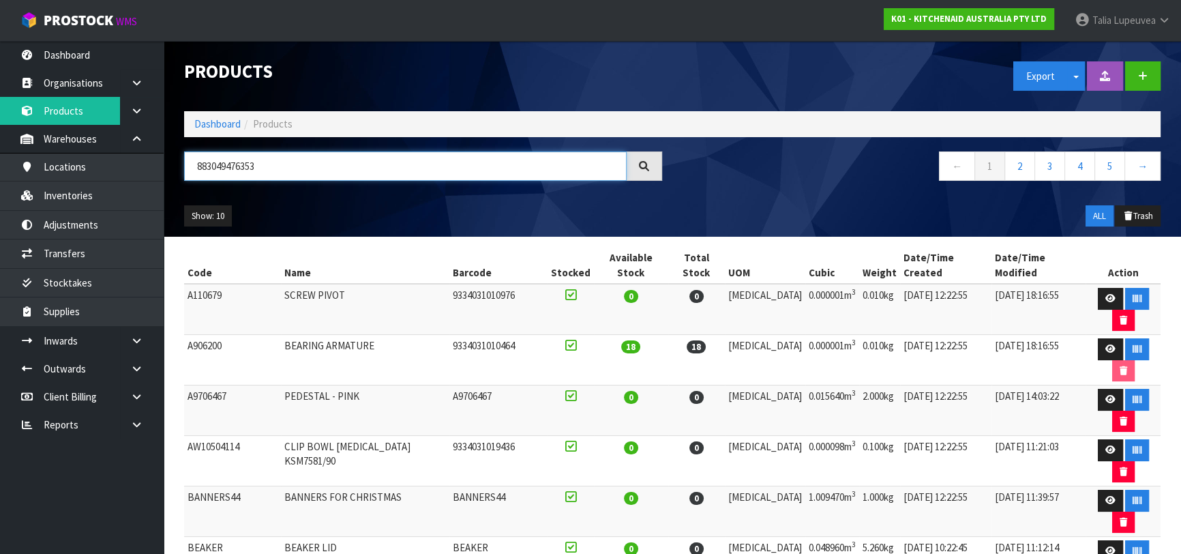
type input "883049476353"
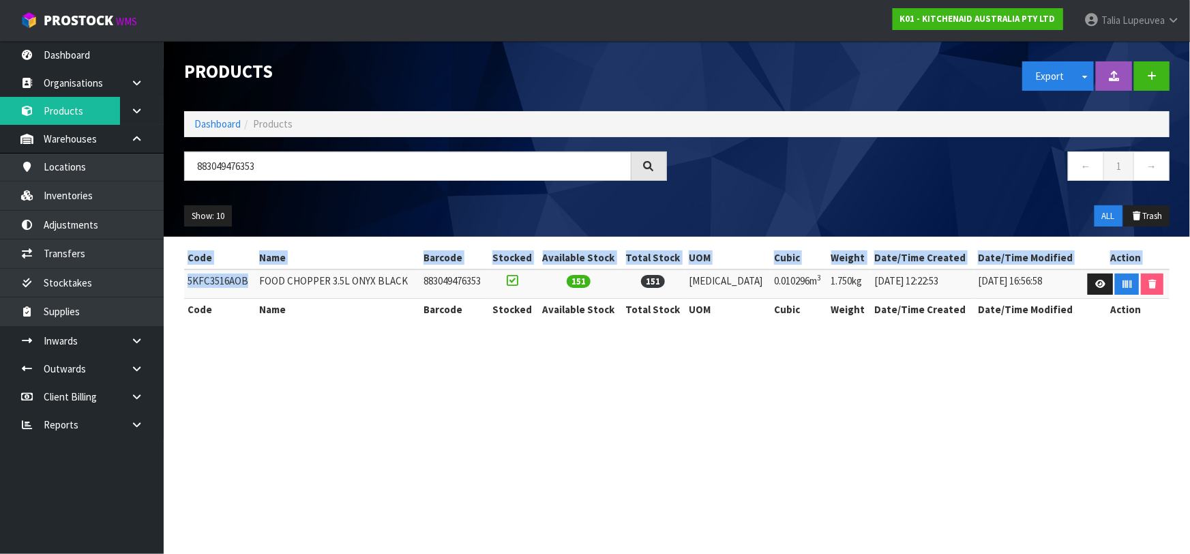
drag, startPoint x: 248, startPoint y: 279, endPoint x: 183, endPoint y: 281, distance: 64.8
click at [183, 281] on div "Code Name Barcode Stocked Available Stock Total Stock UOM Cubic Weight Date/Tim…" at bounding box center [676, 290] width 1005 height 87
click at [213, 279] on td "5KFC3516AOB" at bounding box center [220, 283] width 72 height 29
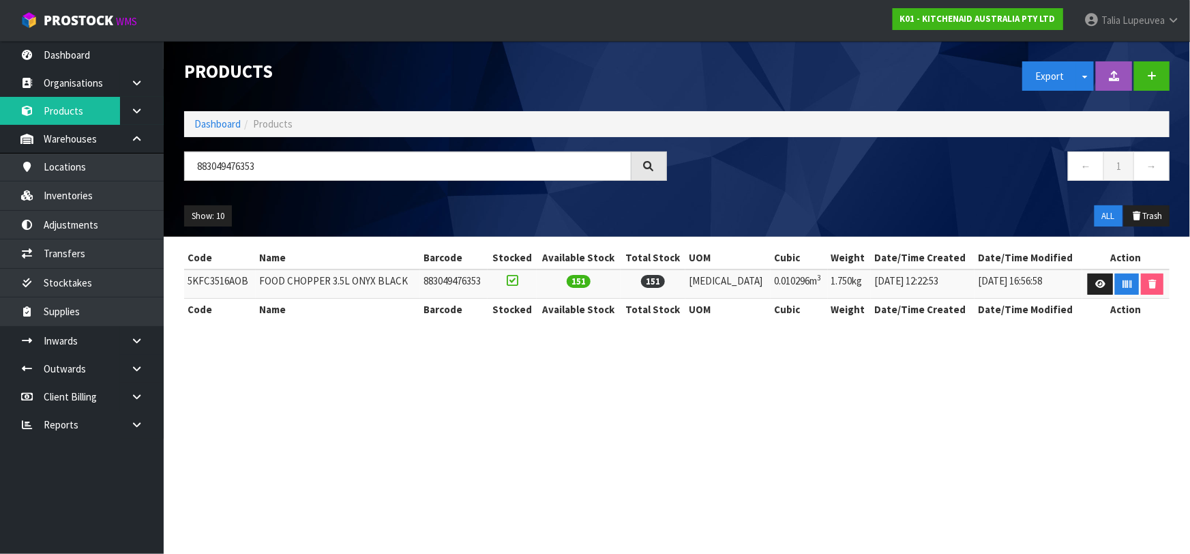
click at [218, 279] on td "5KFC3516AOB" at bounding box center [220, 283] width 72 height 29
click at [918, 358] on section "Products Export Split button! SOH Summary Measurements Dangerous Goods Import P…" at bounding box center [595, 277] width 1190 height 554
click at [1095, 279] on icon at bounding box center [1100, 283] width 10 height 9
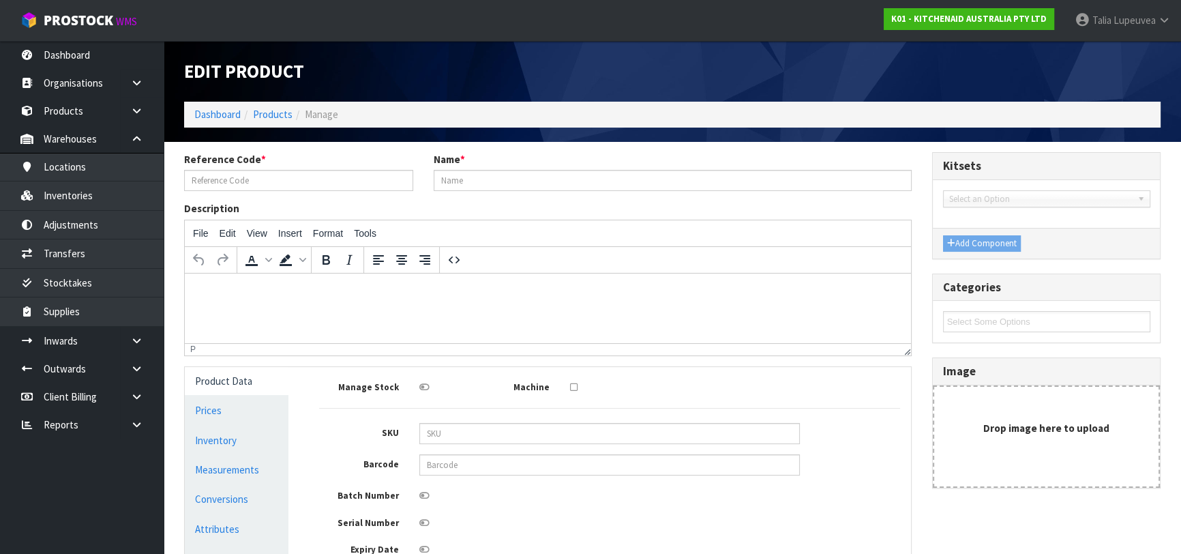
type input "5KFC3516AOB"
type input "FOOD CHOPPER 3.5L ONYX BLACK"
type input "883049476353"
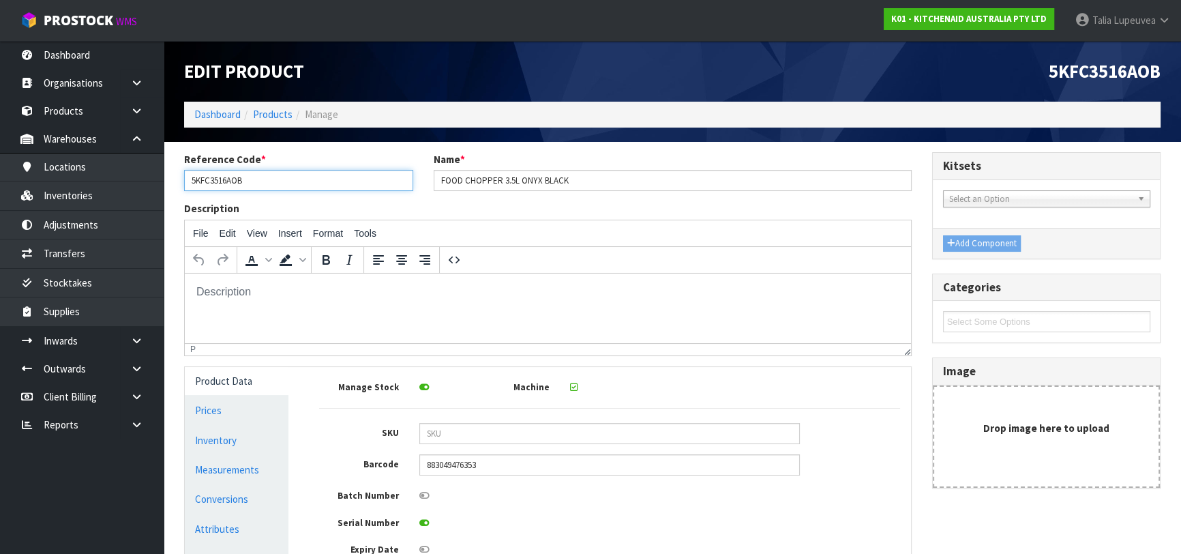
drag, startPoint x: 256, startPoint y: 183, endPoint x: 190, endPoint y: 181, distance: 66.2
click at [190, 181] on input "5KFC3516AOB" at bounding box center [298, 180] width 229 height 21
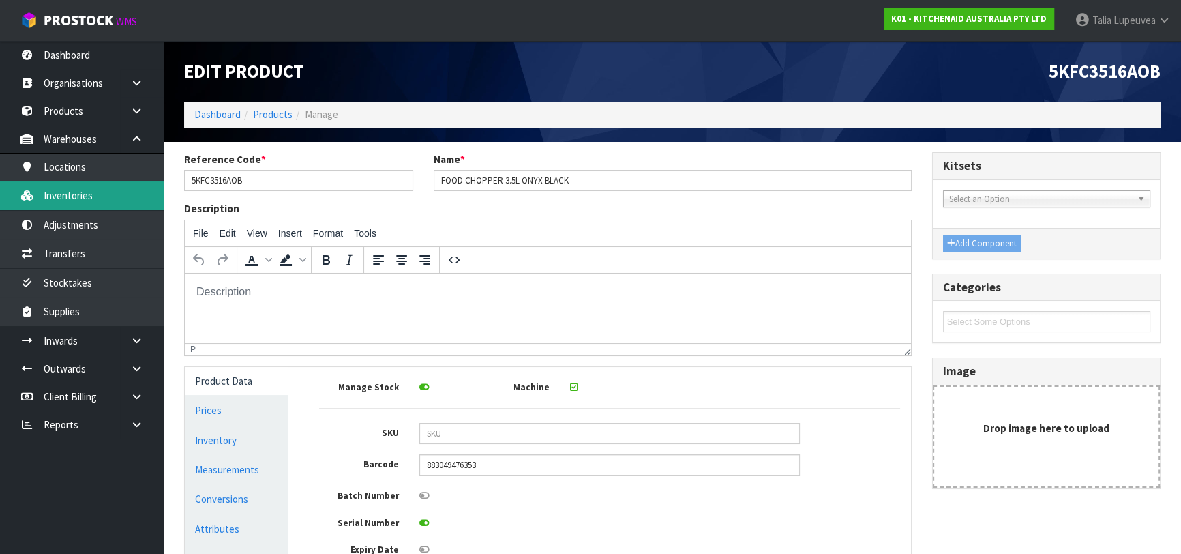
click at [74, 191] on link "Inventories" at bounding box center [82, 195] width 164 height 28
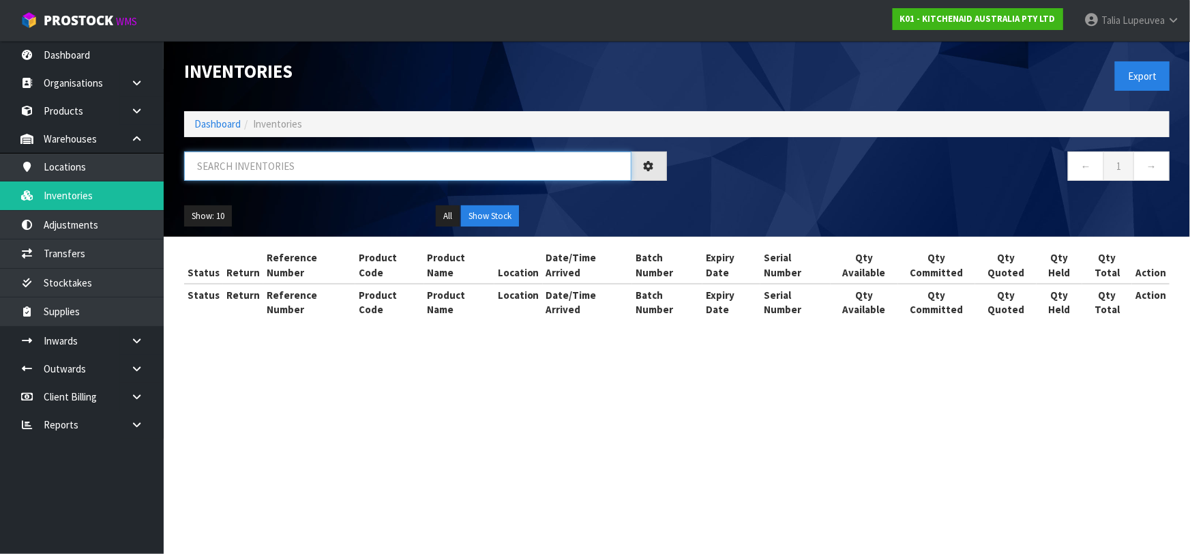
click at [250, 167] on input "text" at bounding box center [407, 165] width 447 height 29
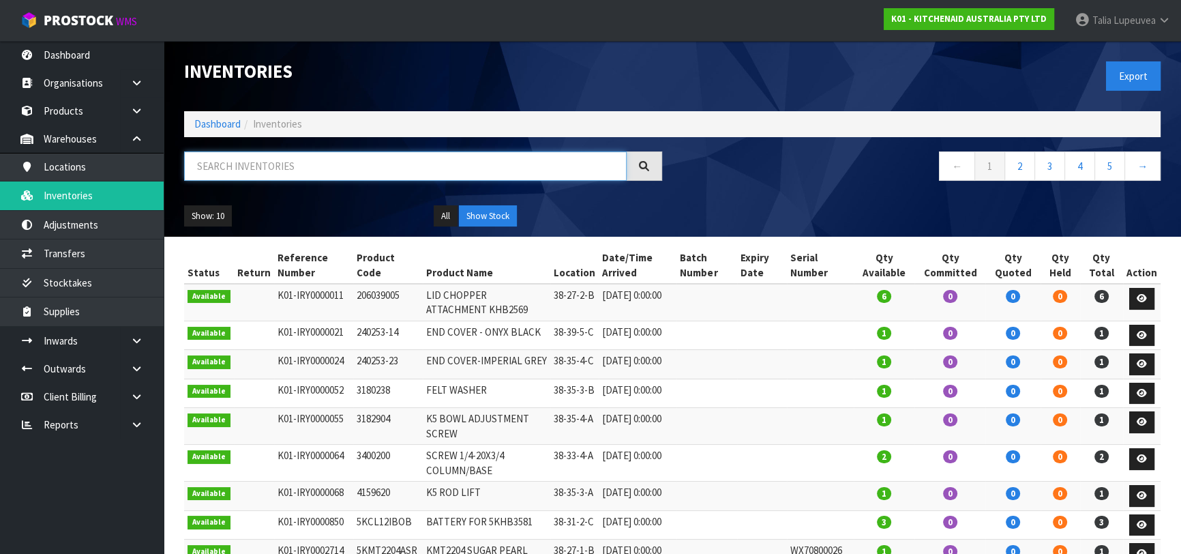
paste input "5KFC3516AOB"
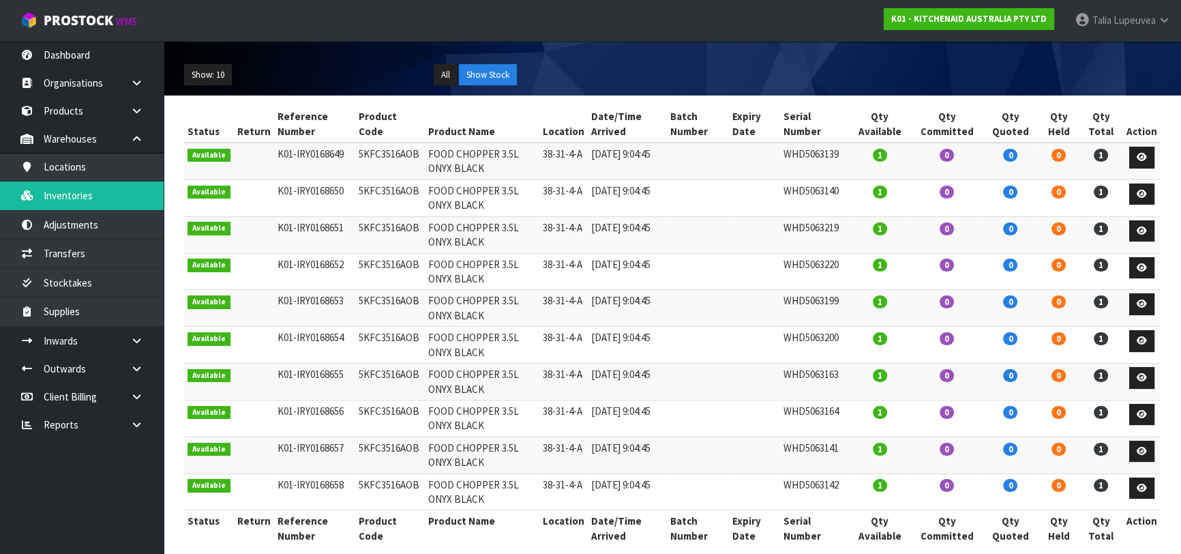
scroll to position [157, 0]
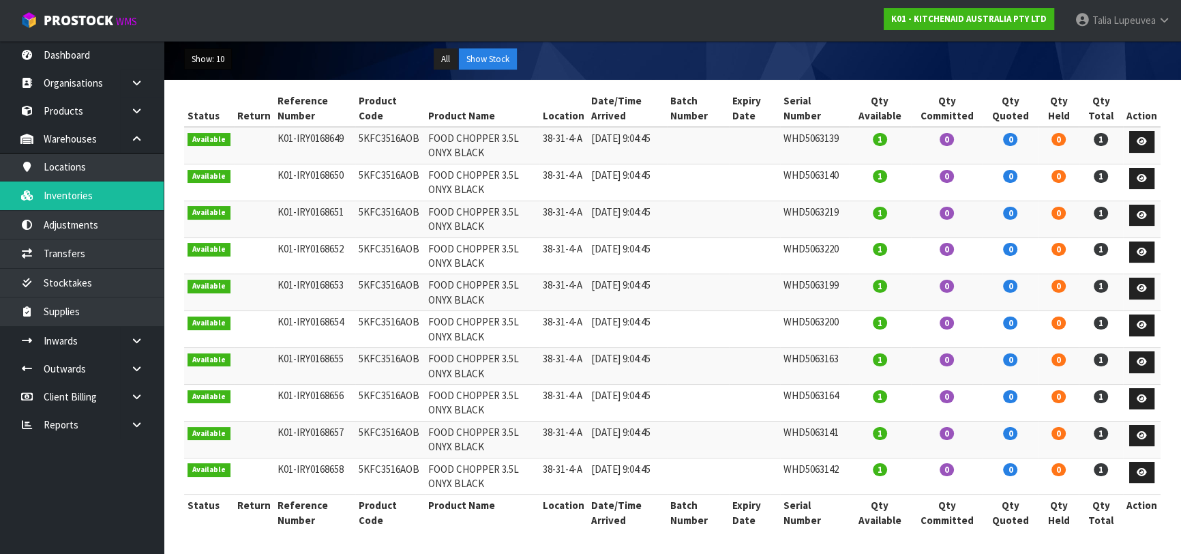
type input "5KFC3516AOB"
click at [213, 63] on button "Show: 10" at bounding box center [208, 59] width 48 height 22
click at [215, 136] on link "50" at bounding box center [239, 140] width 108 height 18
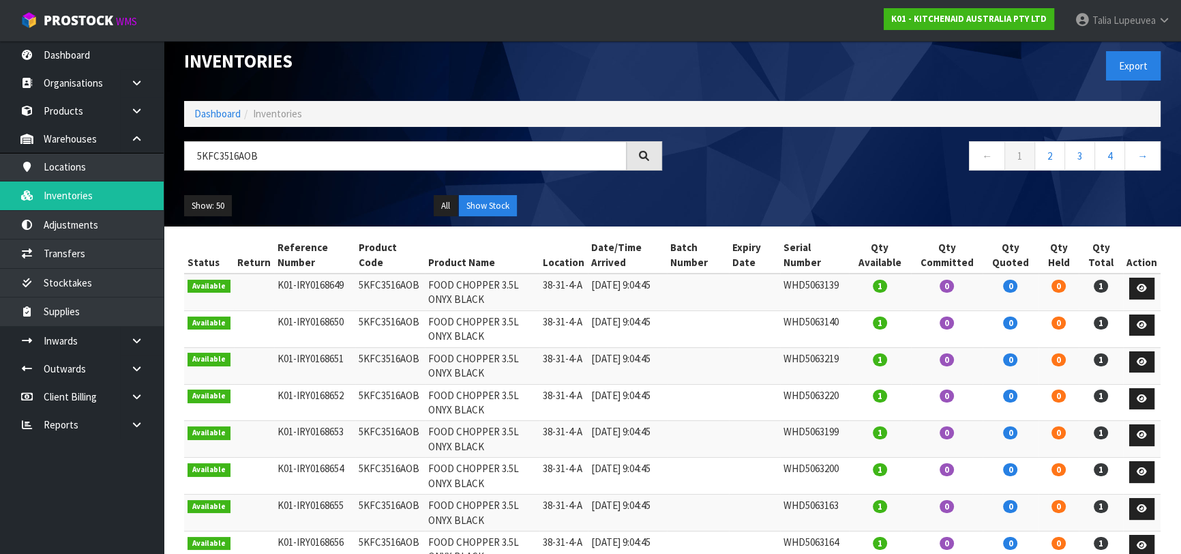
scroll to position [0, 0]
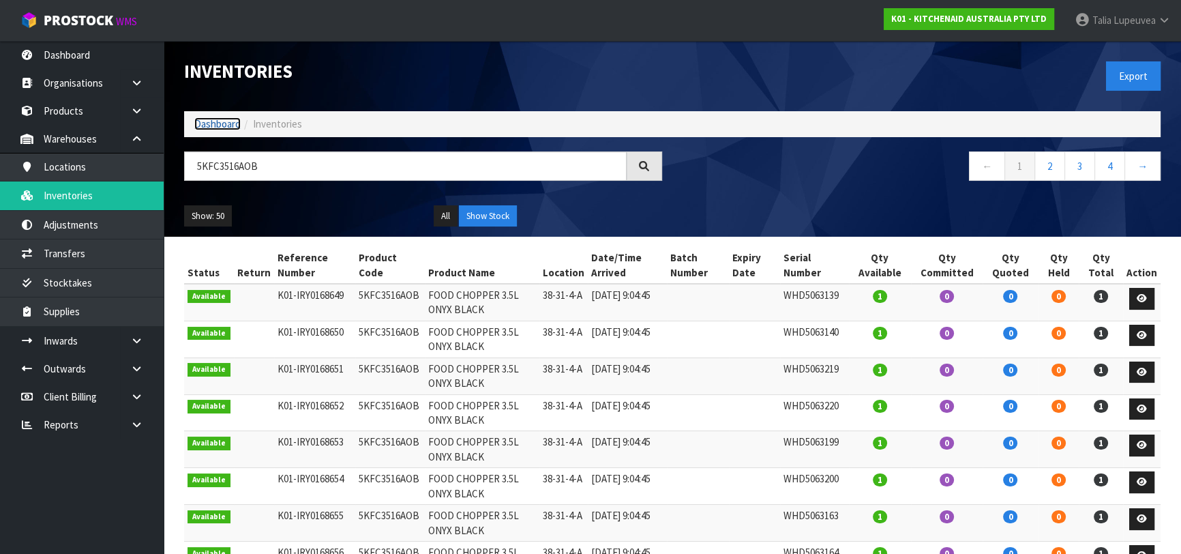
click at [212, 125] on link "Dashboard" at bounding box center [217, 123] width 46 height 13
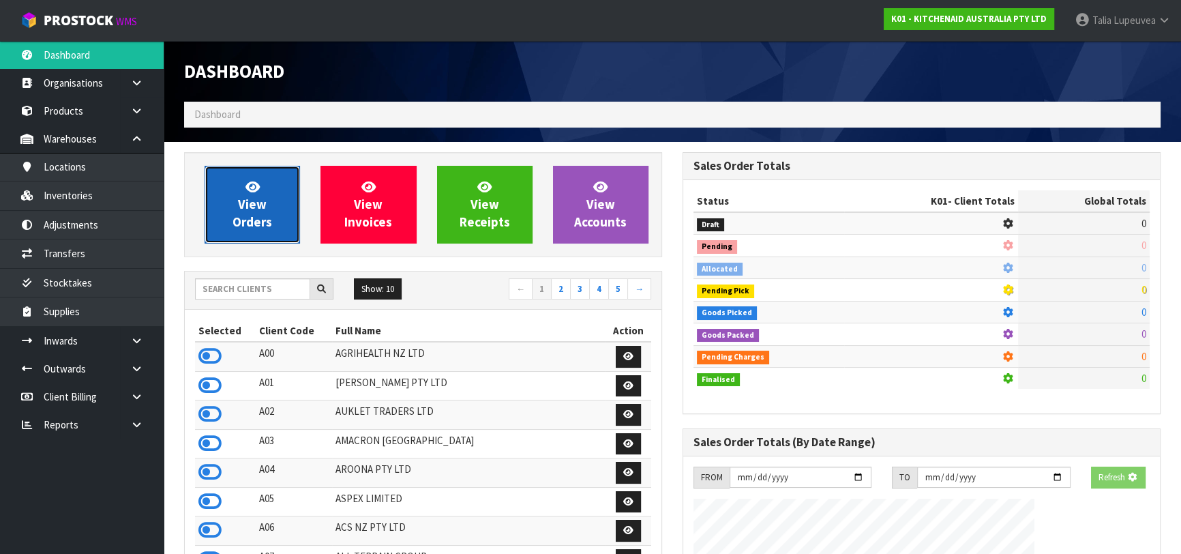
click at [240, 193] on link "View Orders" at bounding box center [252, 205] width 95 height 78
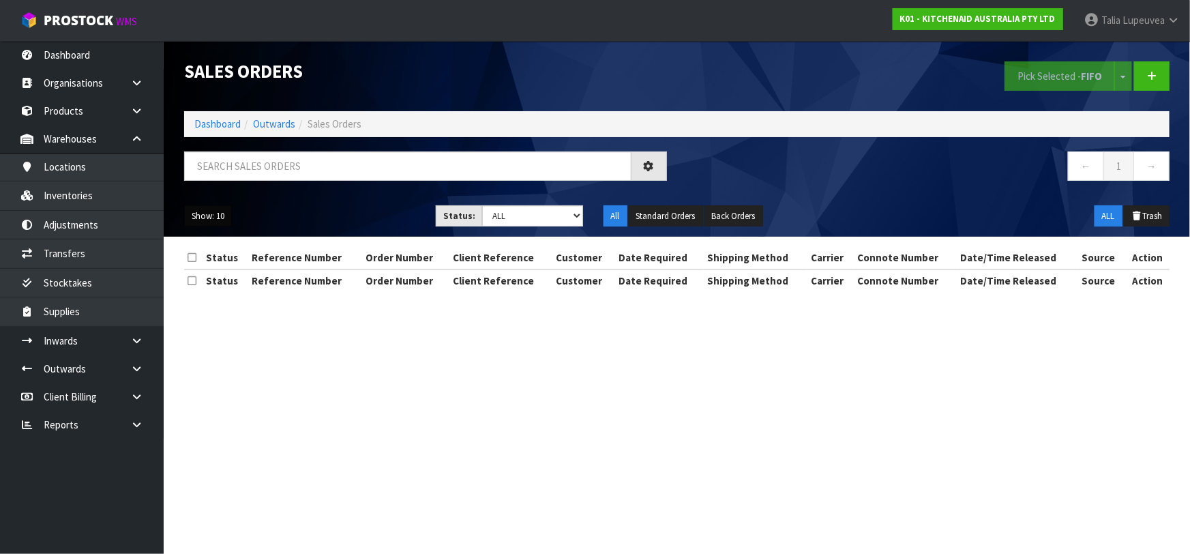
click at [218, 219] on button "Show: 10" at bounding box center [208, 216] width 48 height 22
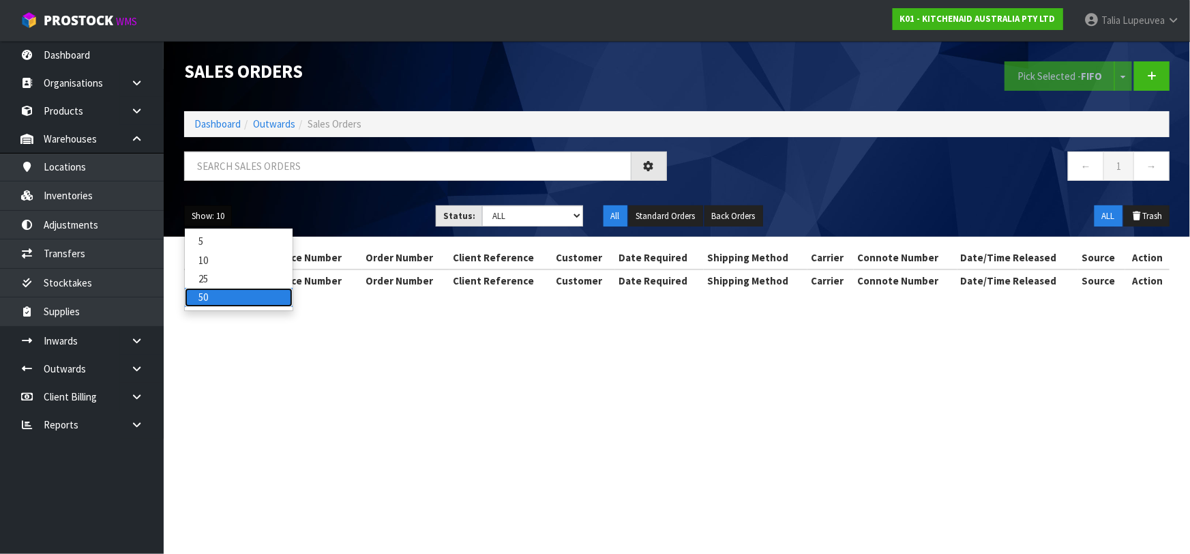
click at [211, 296] on link "50" at bounding box center [239, 297] width 108 height 18
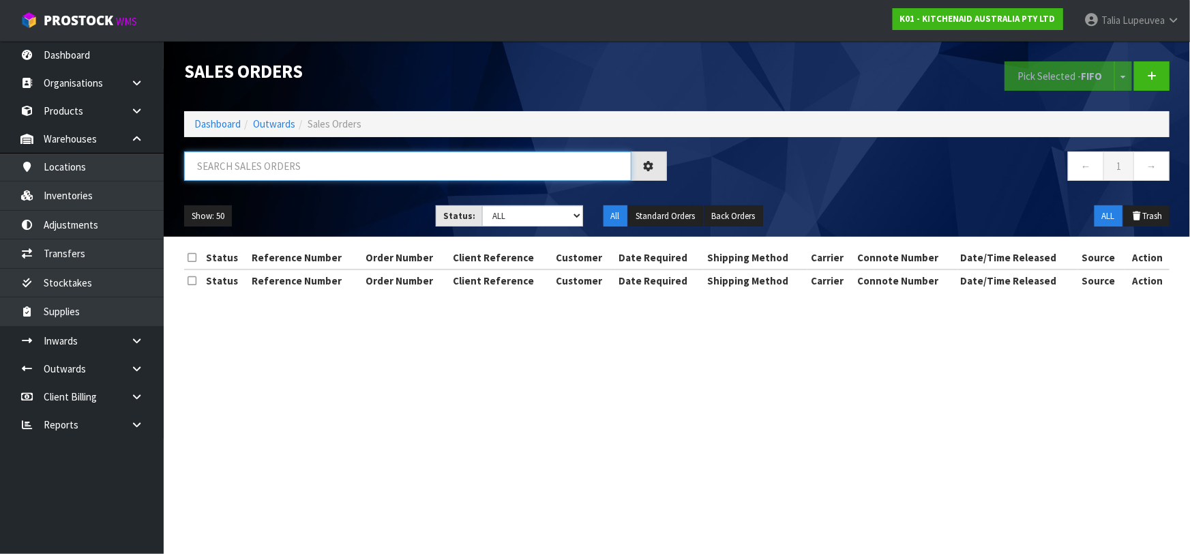
click at [279, 160] on input "text" at bounding box center [407, 165] width 447 height 29
type input "883049476353"
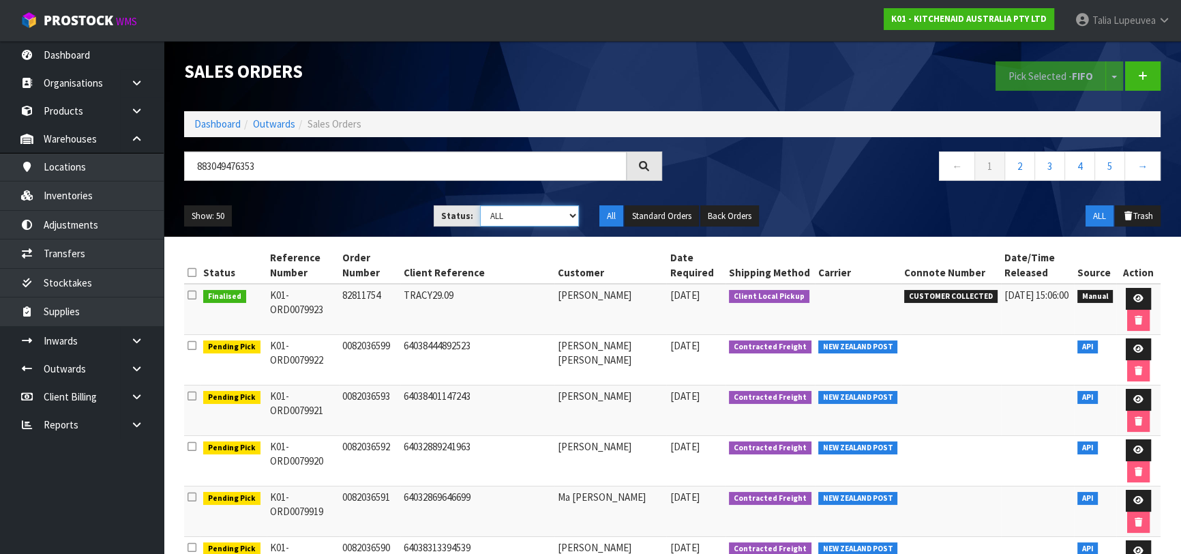
click at [573, 218] on select "Draft Pending Allocated Pending Pick Goods Picked Goods Packed Pending Charges …" at bounding box center [530, 215] width 100 height 21
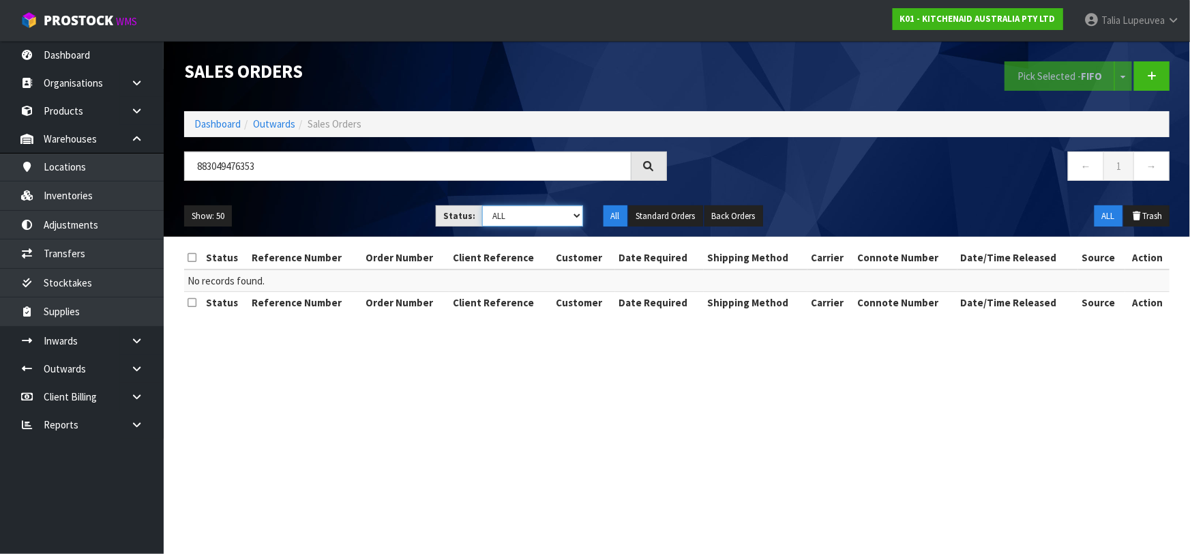
select select "string:9"
click at [482, 205] on select "Draft Pending Allocated Pending Pick Goods Picked Goods Packed Pending Charges …" at bounding box center [532, 215] width 101 height 21
click at [313, 168] on input "883049476353" at bounding box center [407, 165] width 447 height 29
click at [666, 208] on button "Standard Orders" at bounding box center [666, 216] width 74 height 22
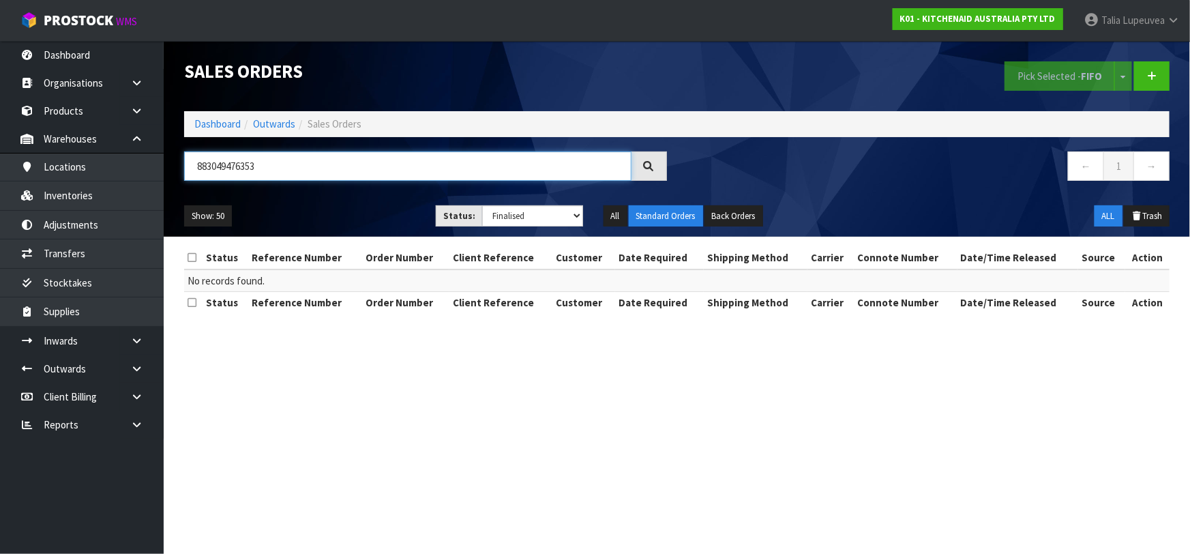
click at [296, 170] on input "883049476353" at bounding box center [407, 165] width 447 height 29
drag, startPoint x: 292, startPoint y: 167, endPoint x: 102, endPoint y: 152, distance: 191.5
click at [102, 152] on body "Toggle navigation ProStock WMS K01 - KITCHENAID AUSTRALIA PTY LTD Talia Lupeuve…" at bounding box center [595, 277] width 1190 height 554
type input "883049476353"
click at [213, 117] on link "Dashboard" at bounding box center [217, 123] width 46 height 13
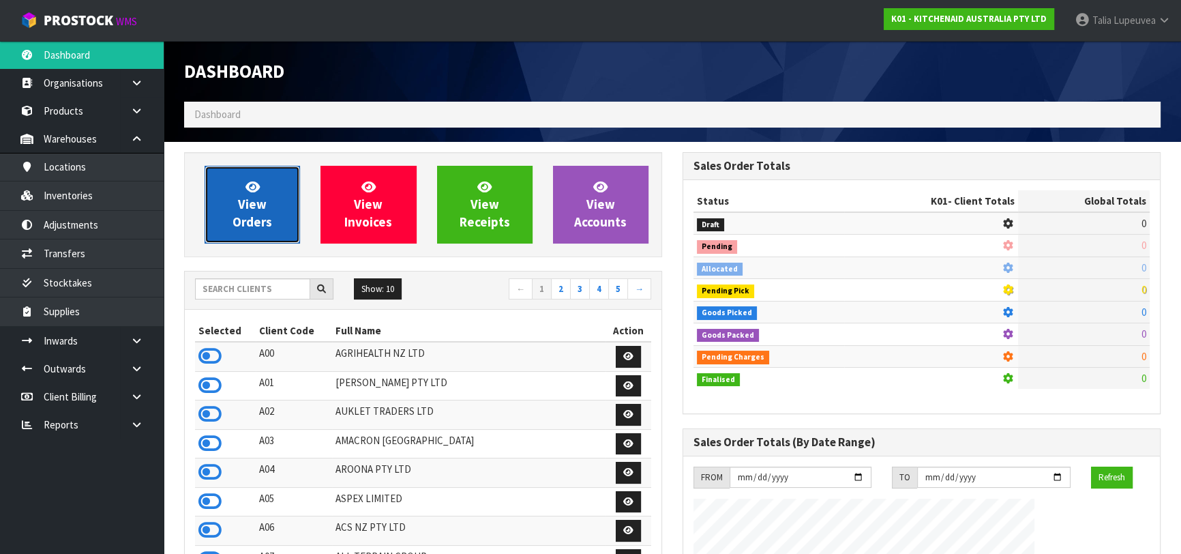
click at [247, 205] on span "View Orders" at bounding box center [252, 204] width 40 height 51
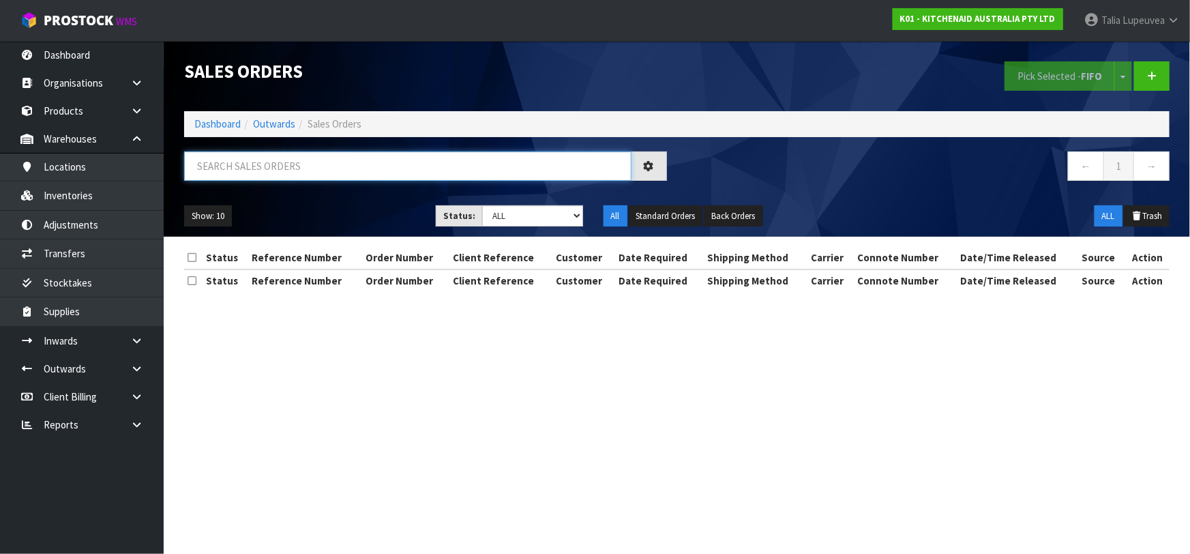
click at [261, 164] on input "text" at bounding box center [407, 165] width 447 height 29
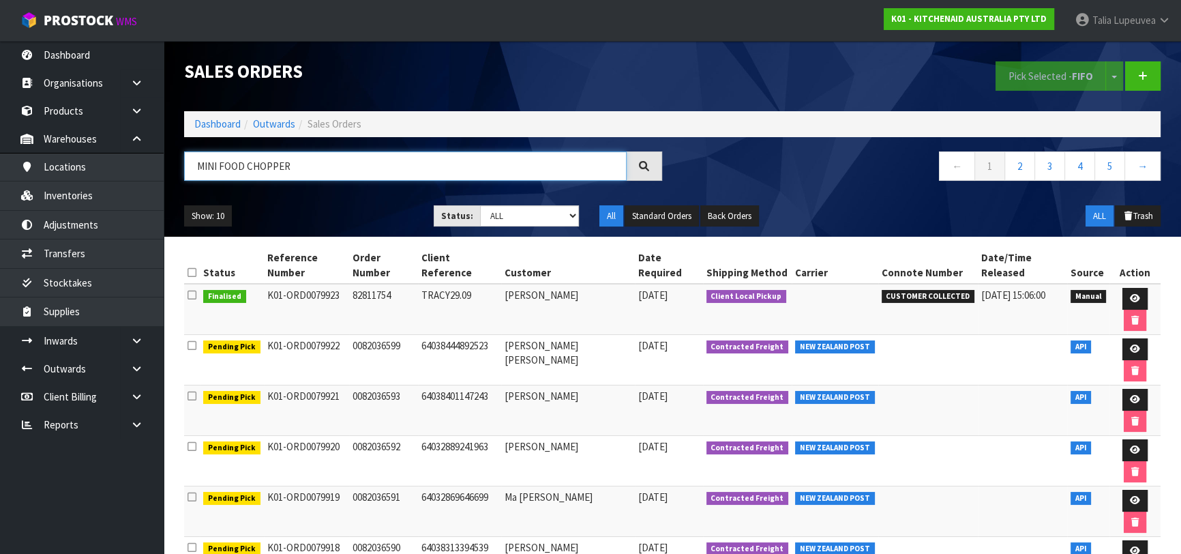
type input "MINI FOOD CHOPPER"
click at [574, 220] on select "Draft Pending Allocated Pending Pick Goods Picked Goods Packed Pending Charges …" at bounding box center [530, 215] width 100 height 21
select select "string:9"
click at [480, 205] on select "Draft Pending Allocated Pending Pick Goods Picked Goods Packed Pending Charges …" at bounding box center [530, 215] width 100 height 21
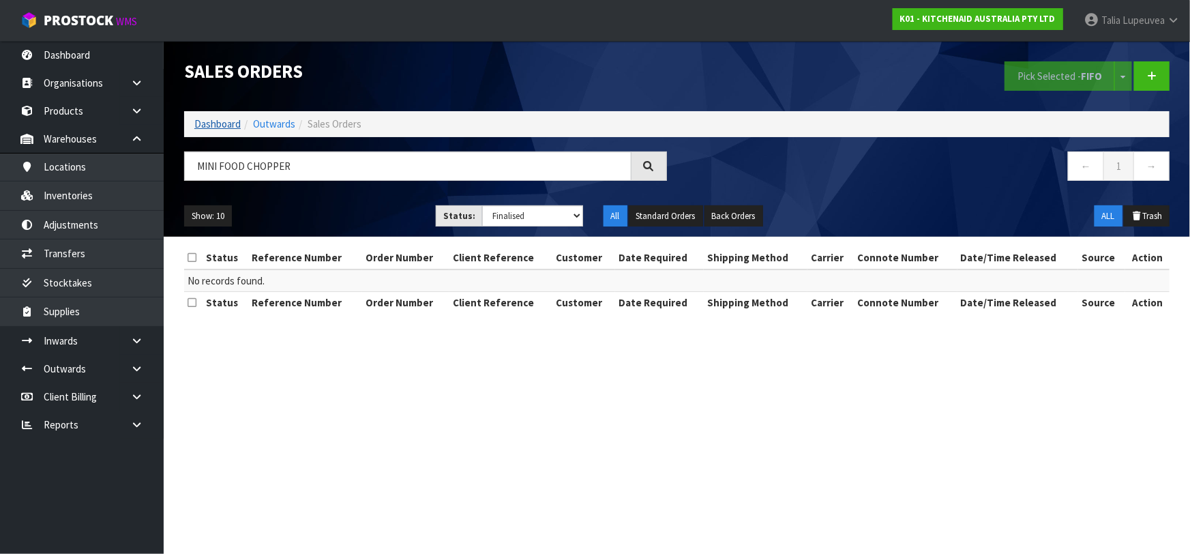
drag, startPoint x: 204, startPoint y: 137, endPoint x: 209, endPoint y: 121, distance: 16.4
click at [204, 136] on div "Sales Orders Pick Selected - FIFO Split button! FIFO - First In First Out FEFO …" at bounding box center [676, 139] width 1005 height 196
click at [209, 121] on link "Dashboard" at bounding box center [217, 123] width 46 height 13
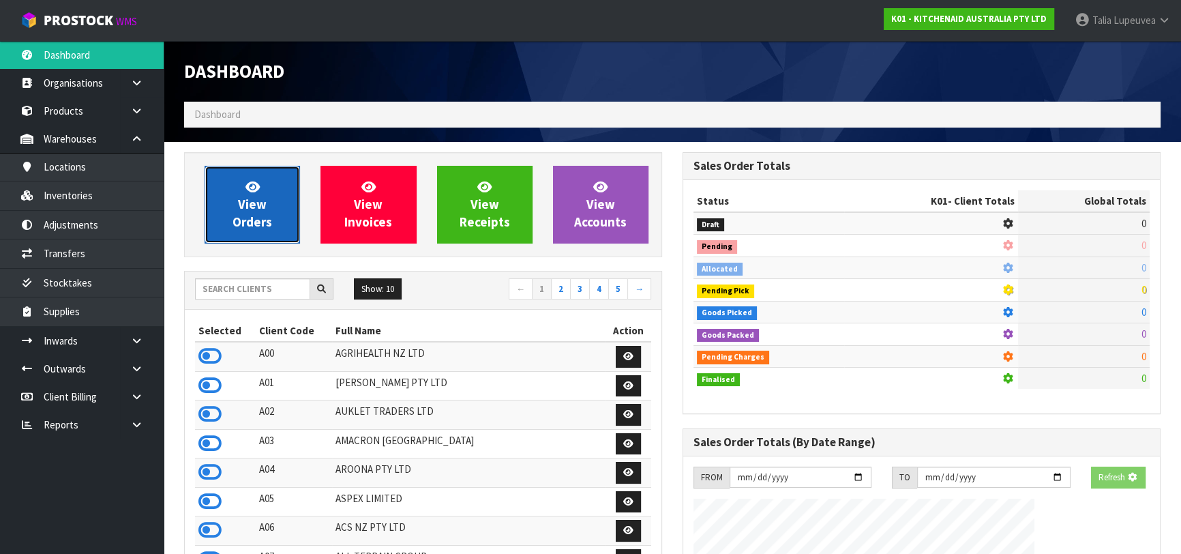
click at [258, 188] on icon at bounding box center [252, 186] width 14 height 13
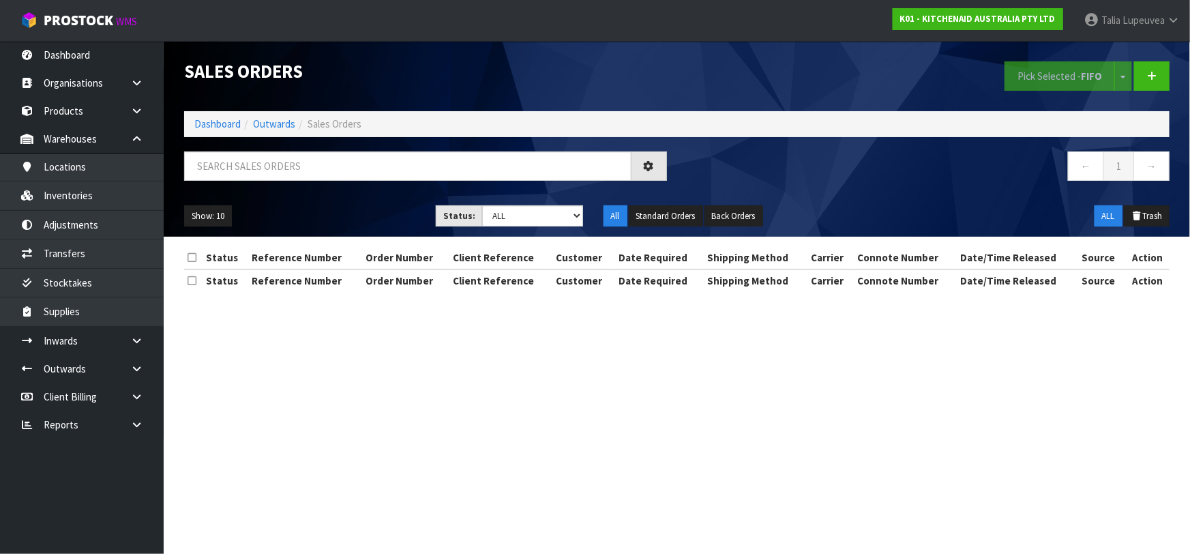
click at [284, 151] on div "Sales Orders Pick Selected - FIFO Split button! FIFO - First In First Out FEFO …" at bounding box center [676, 139] width 1005 height 196
click at [283, 155] on input "text" at bounding box center [407, 165] width 447 height 29
type input "79888"
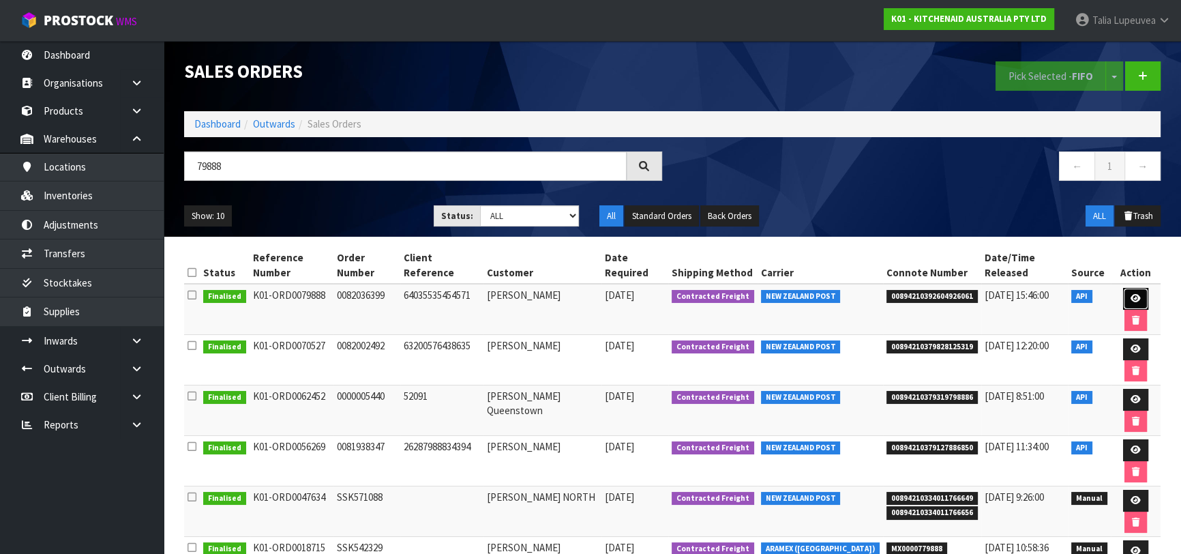
click at [1133, 292] on link at bounding box center [1135, 299] width 25 height 22
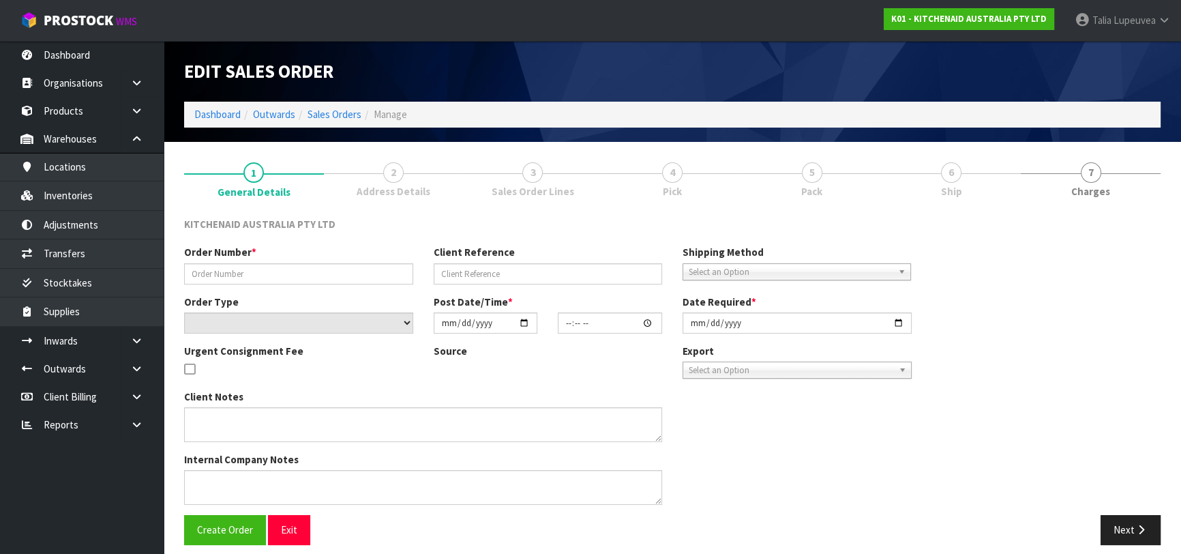
type input "0082036399"
type input "64035535454571"
select select "number:0"
type input "[DATE]"
type input "14:37:20.000"
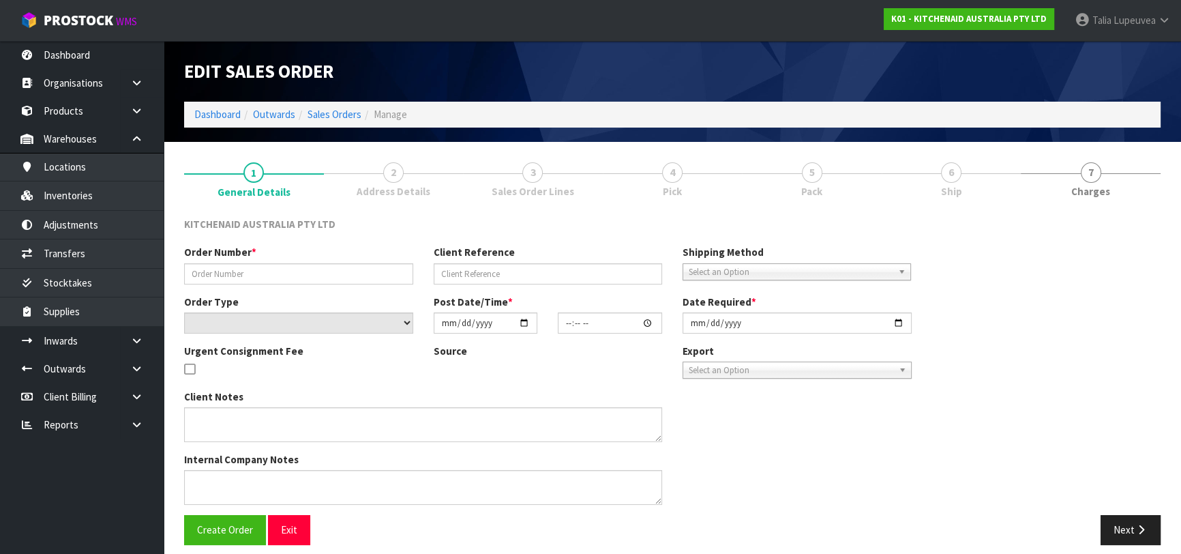
type input "[DATE]"
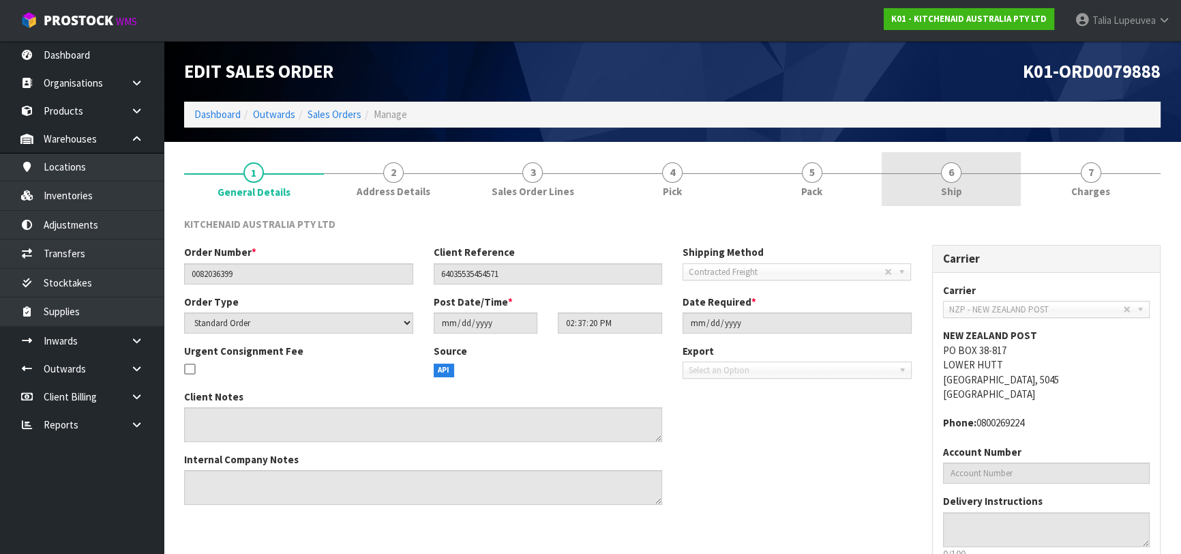
click at [909, 186] on link "6 Ship" at bounding box center [951, 179] width 140 height 54
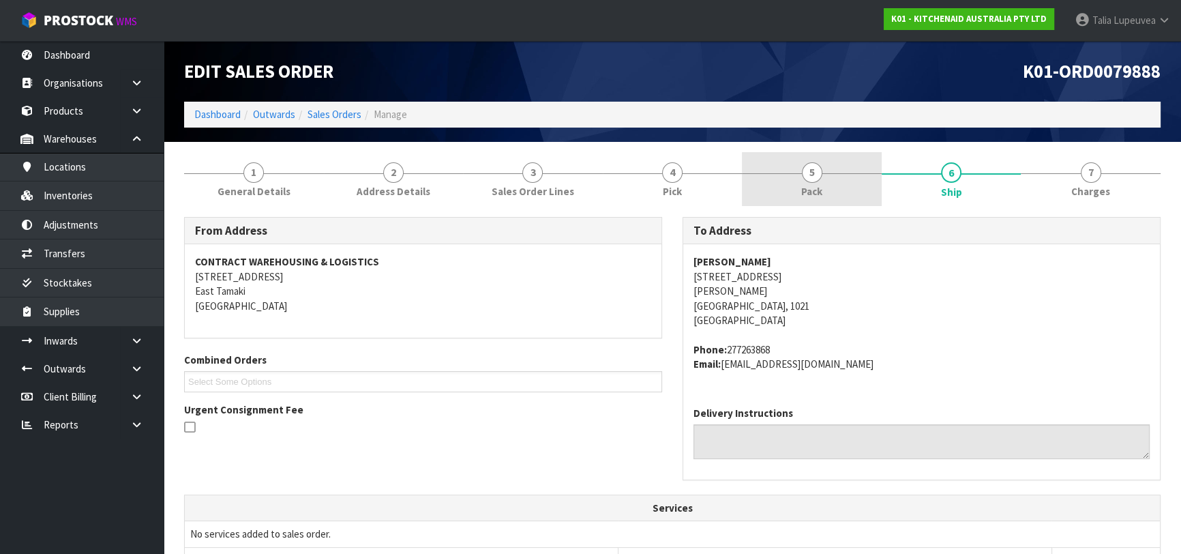
click at [847, 182] on link "5 Pack" at bounding box center [812, 179] width 140 height 54
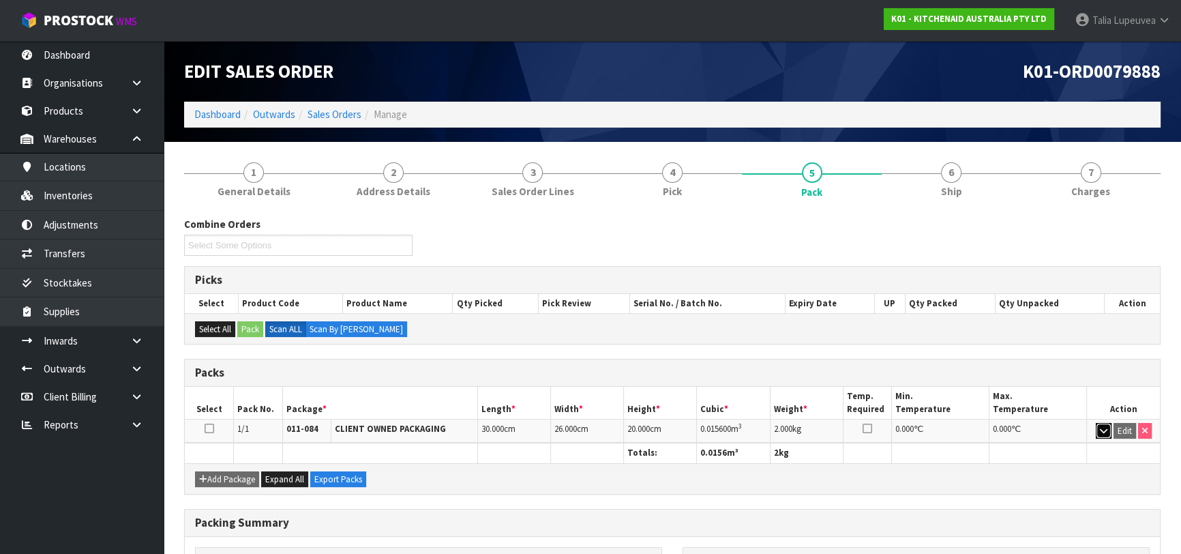
click at [1097, 428] on button "button" at bounding box center [1103, 431] width 16 height 16
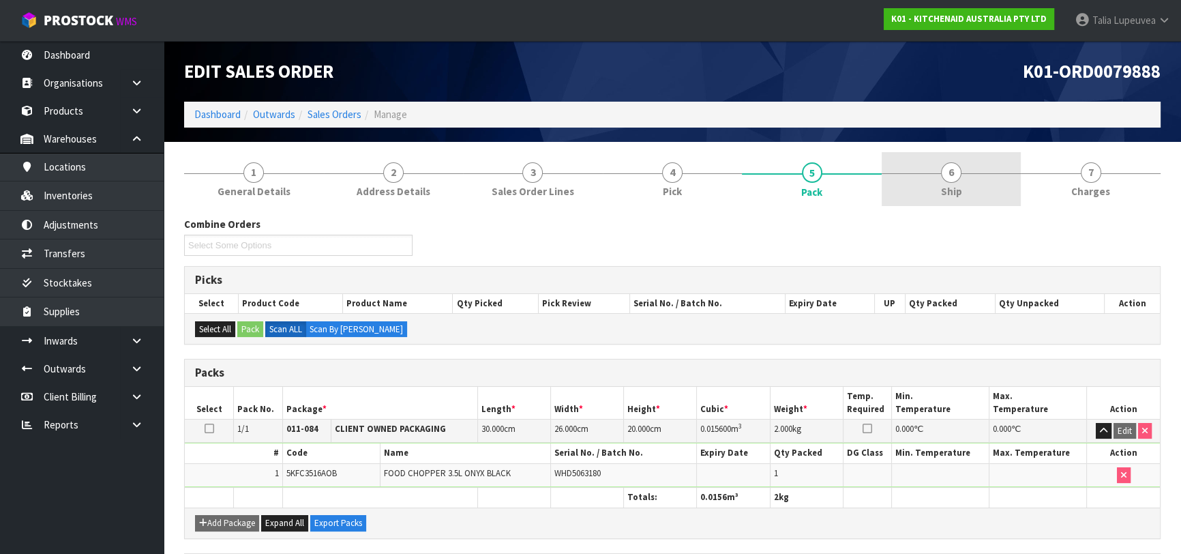
click at [925, 185] on link "6 Ship" at bounding box center [951, 179] width 140 height 54
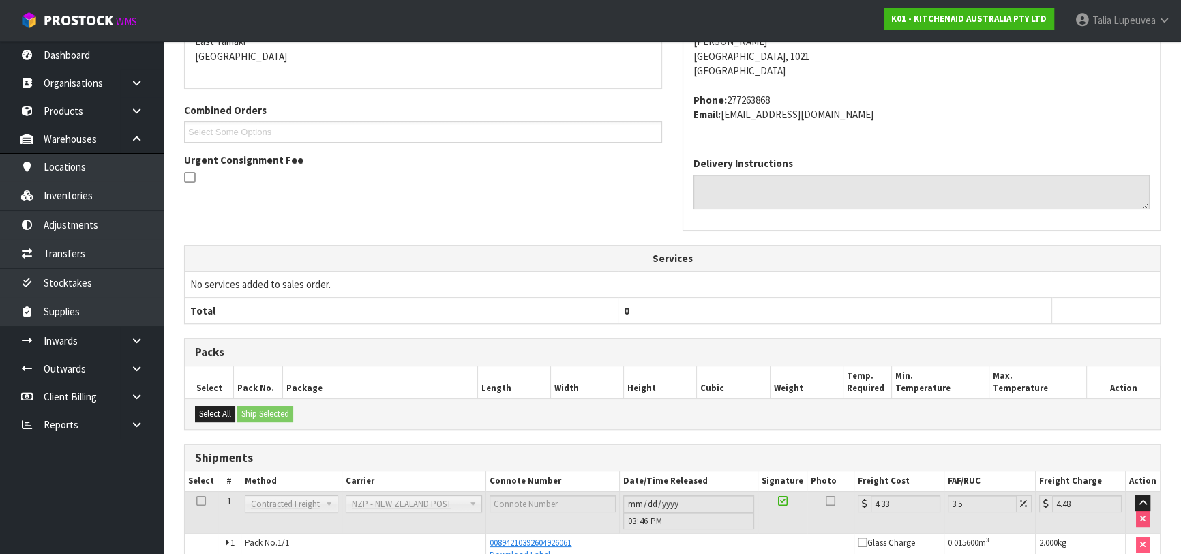
scroll to position [324, 0]
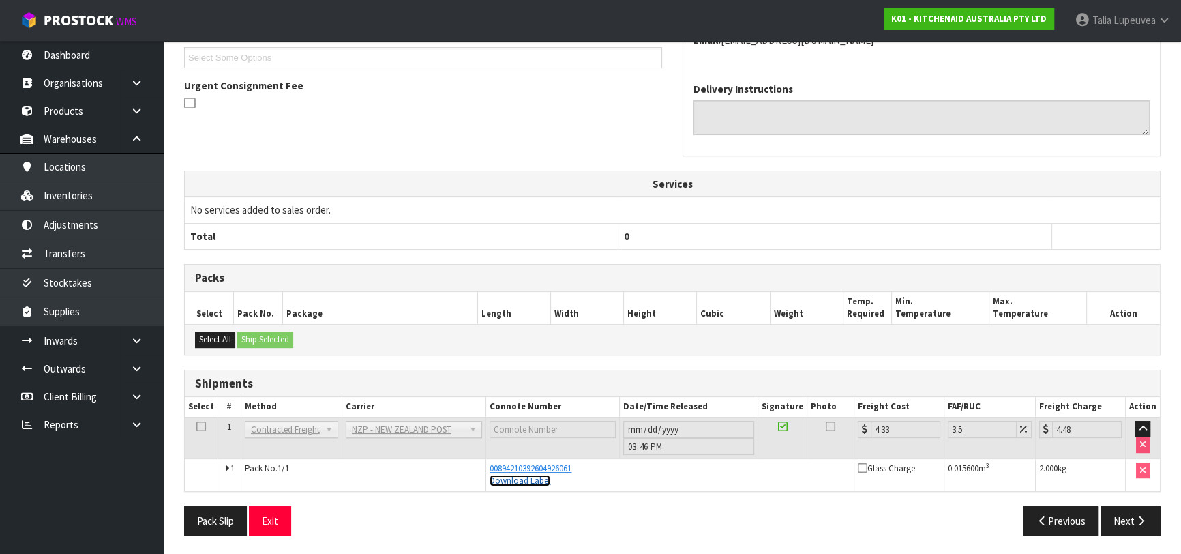
click at [526, 477] on link "Download Label" at bounding box center [519, 480] width 61 height 12
drag, startPoint x: 1102, startPoint y: 27, endPoint x: 1100, endPoint y: 37, distance: 10.4
click at [1102, 28] on link "Talia Lupeuvea" at bounding box center [1122, 20] width 117 height 41
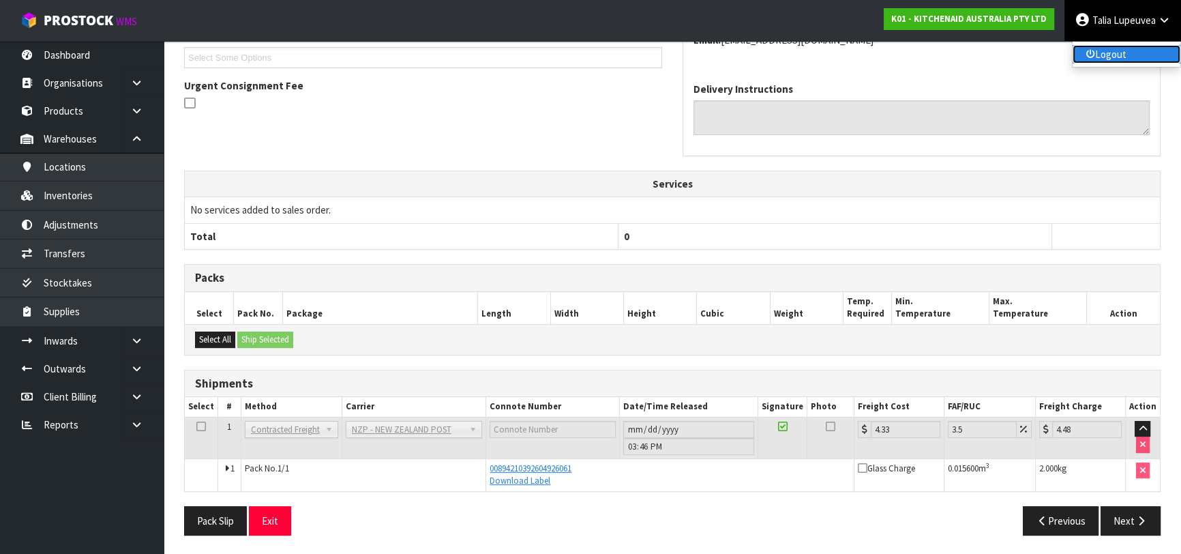
click at [1099, 50] on link "Logout" at bounding box center [1126, 54] width 108 height 18
